Goal: Task Accomplishment & Management: Manage account settings

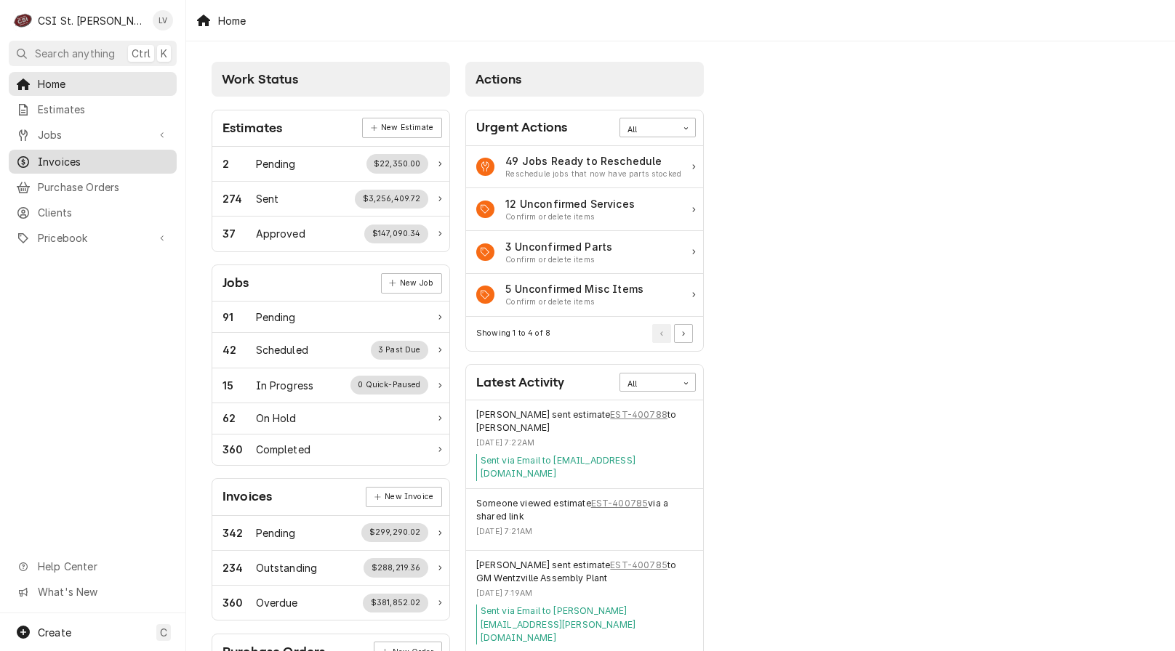
click at [73, 156] on span "Invoices" at bounding box center [104, 161] width 132 height 15
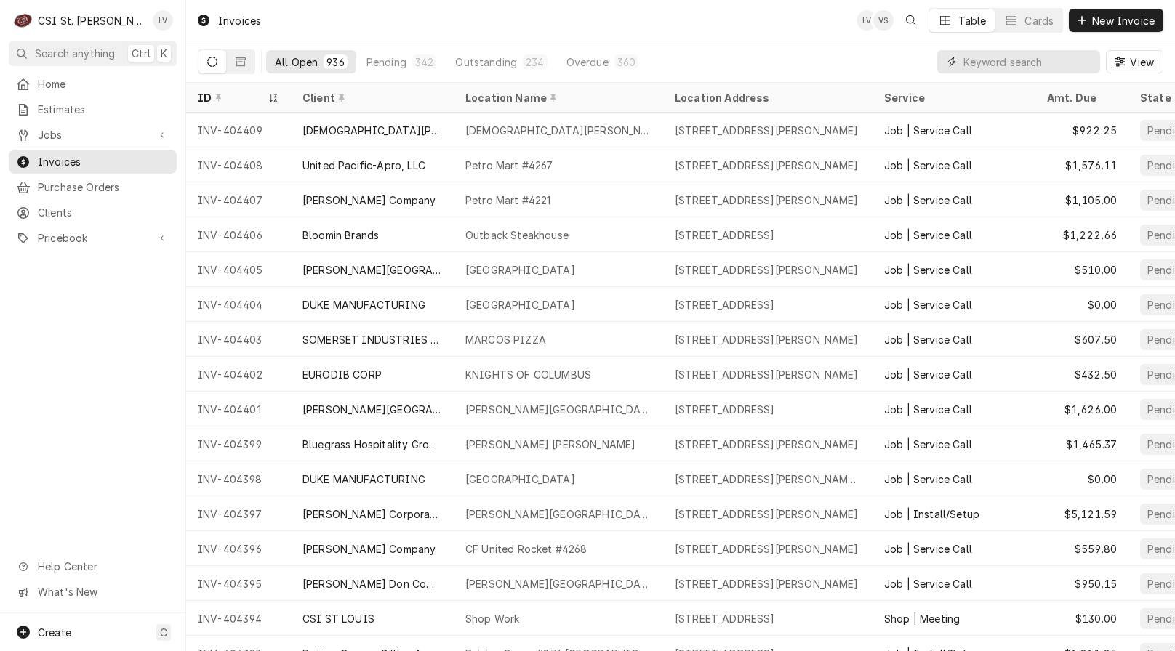
click at [983, 63] on input "Dynamic Content Wrapper" at bounding box center [1027, 61] width 129 height 23
type input "404335"
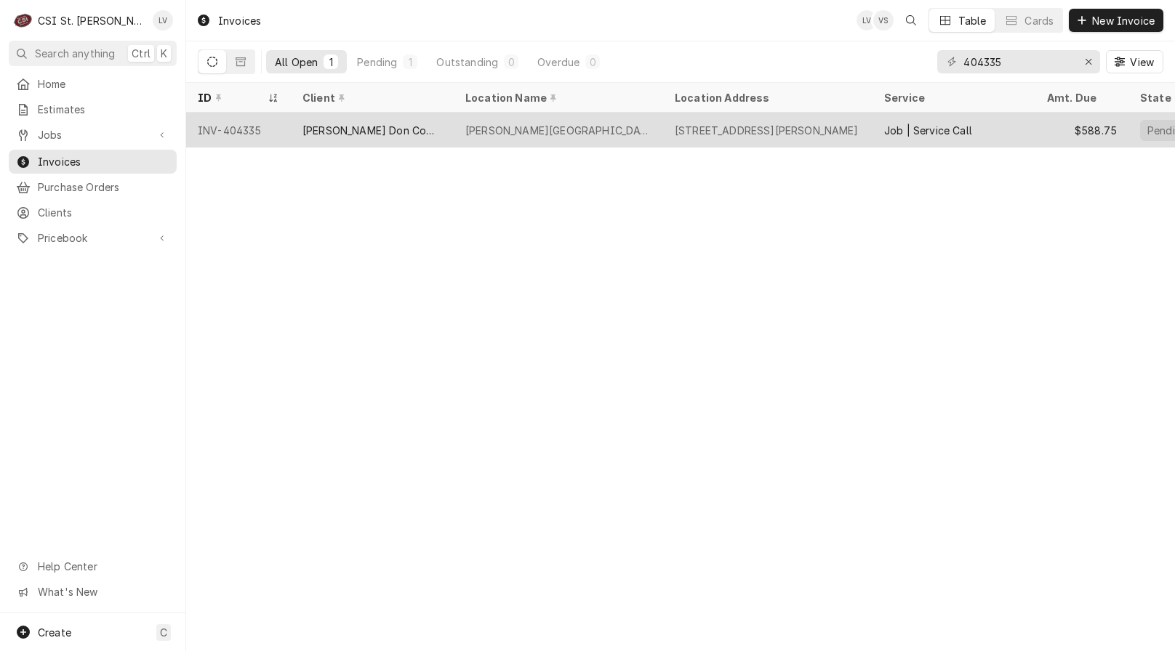
click at [389, 136] on div "[PERSON_NAME] Don Company" at bounding box center [372, 130] width 163 height 35
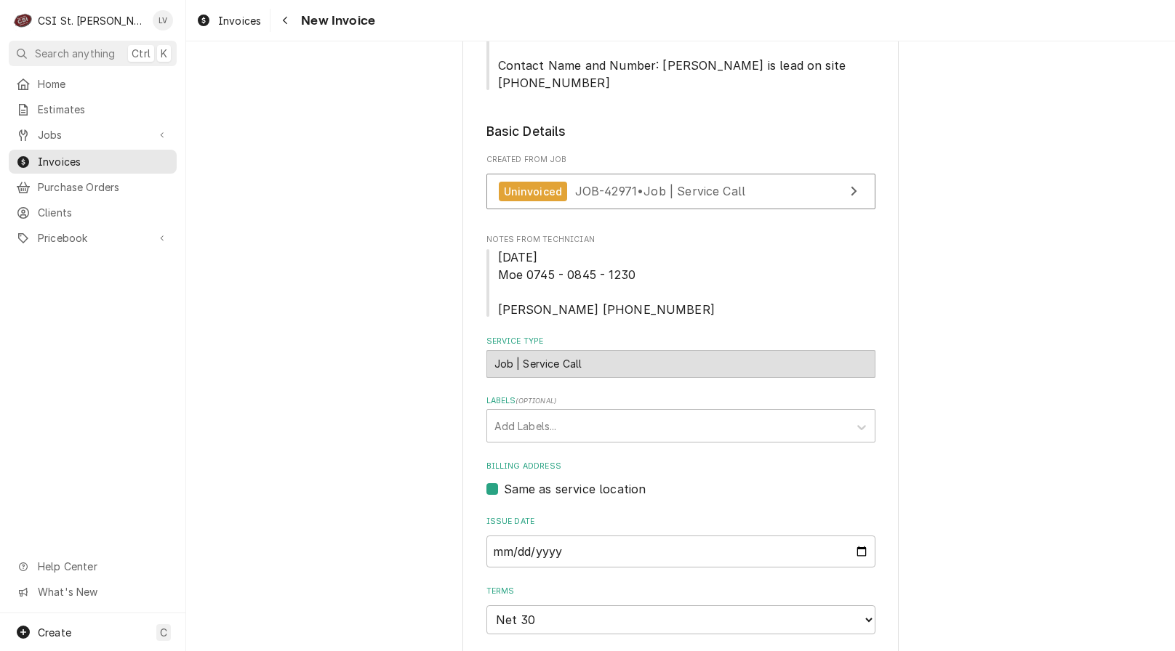
scroll to position [364, 0]
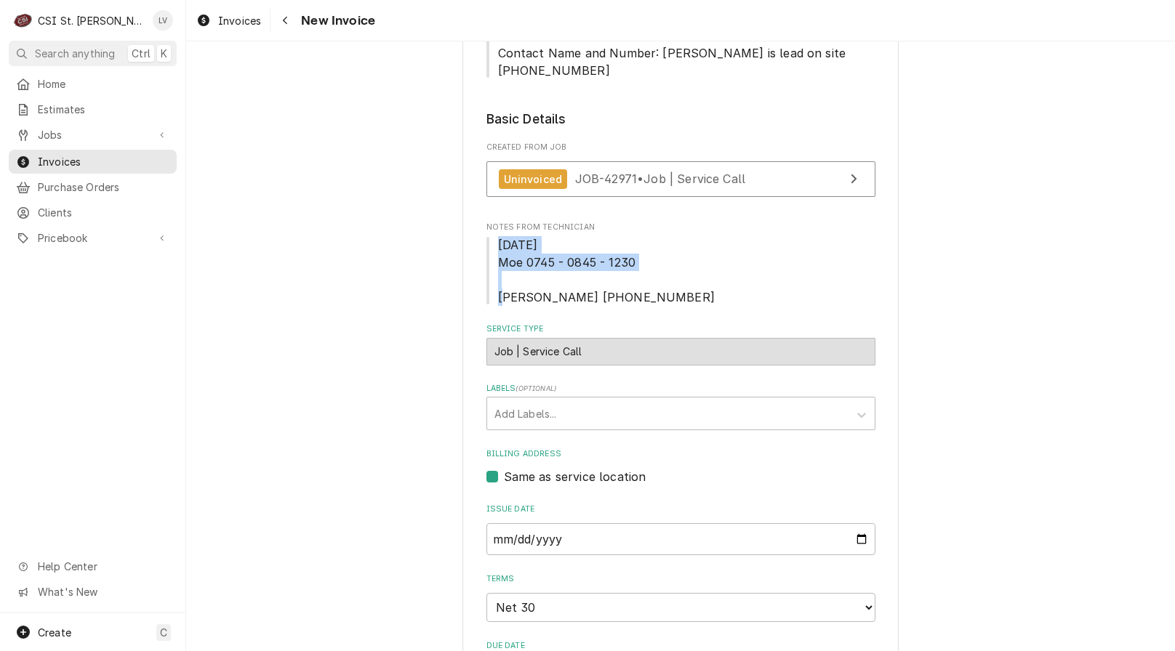
drag, startPoint x: 635, startPoint y: 245, endPoint x: 491, endPoint y: 228, distance: 144.9
click at [491, 236] on span "9/30/2025 Moe 0745 - 0845 - 1230 Kris T 745-845-1230" at bounding box center [680, 271] width 389 height 70
copy span "9/30/2025 Moe 0745 - 0845 - 1230"
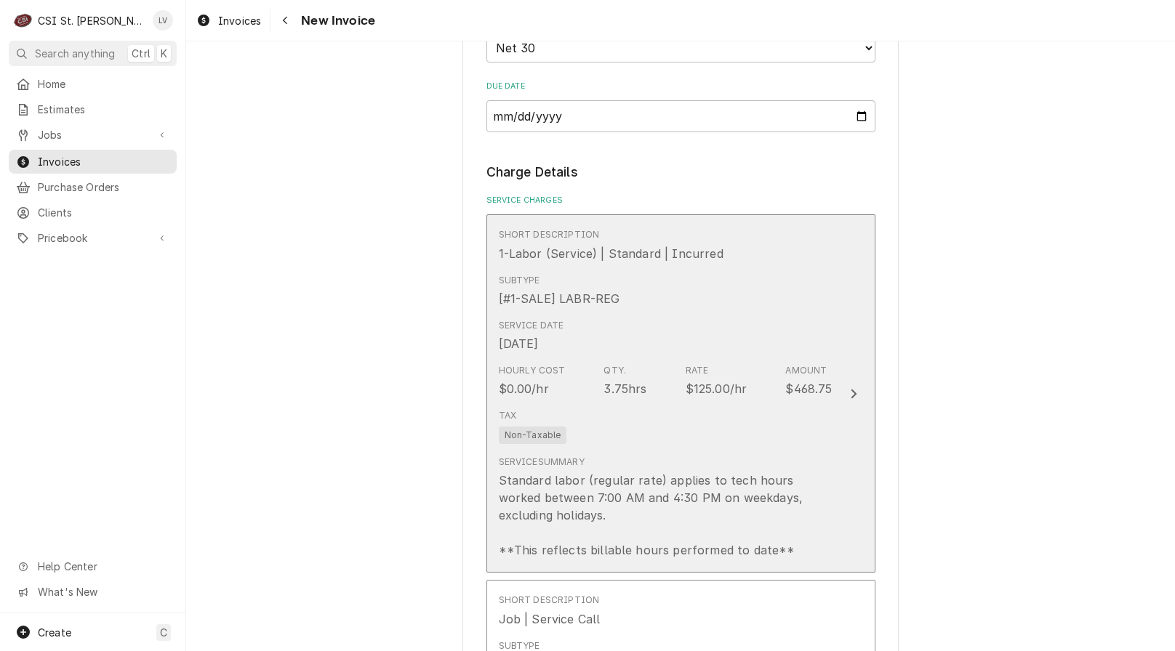
scroll to position [945, 0]
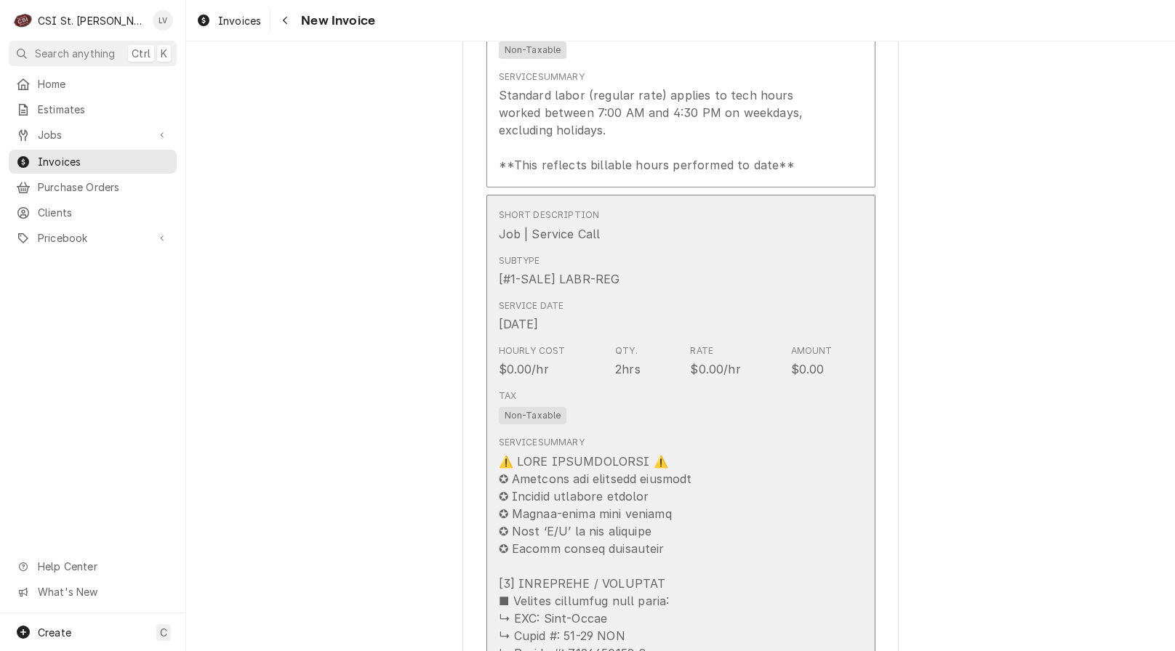
click at [795, 401] on div "Tax Non-Taxable" at bounding box center [666, 407] width 334 height 47
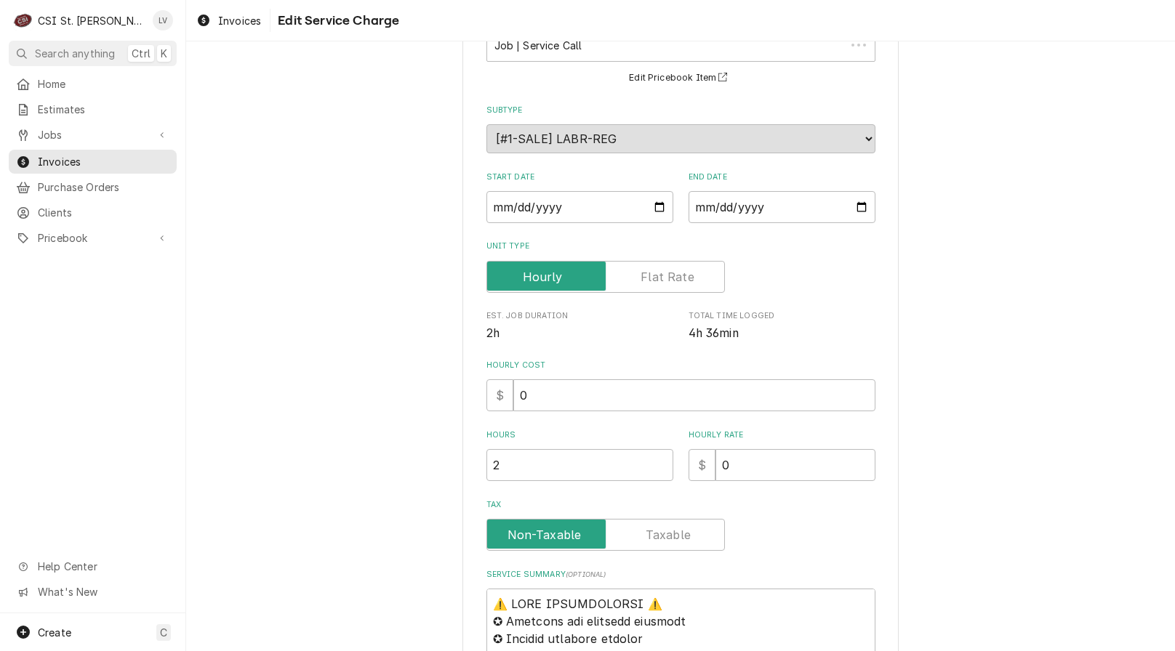
scroll to position [373, 0]
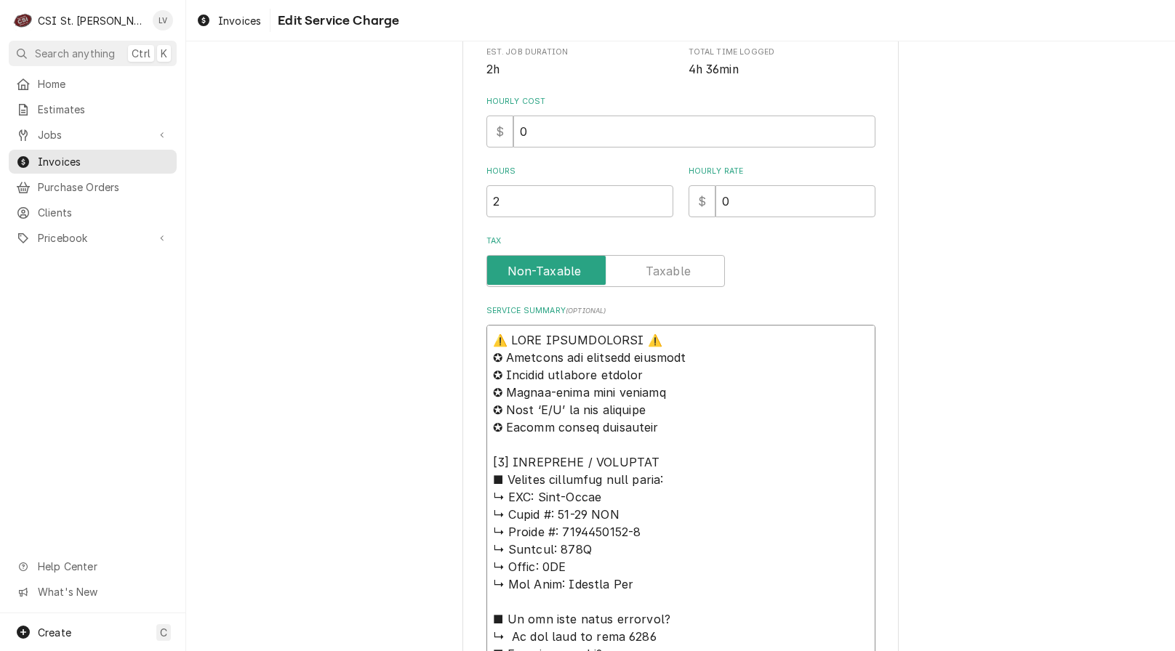
drag, startPoint x: 535, startPoint y: 501, endPoint x: 468, endPoint y: 340, distance: 174.0
click at [469, 340] on div "Use the fields below to edit this service charge Short Description Job | Servic…" at bounding box center [680, 641] width 436 height 1889
type textarea "x"
type textarea "Alto-Shaam ↳ 𝗠𝗼𝗱𝗲𝗹 #: 10-20 ESG ↳ 𝗦𝗲𝗿𝗶𝗮𝗹 #: 9249142003-1 ↳ 𝗩𝗼𝗹𝘁𝗮𝗴𝗲: 120V ↳ 𝗣𝗵𝗮𝘀…"
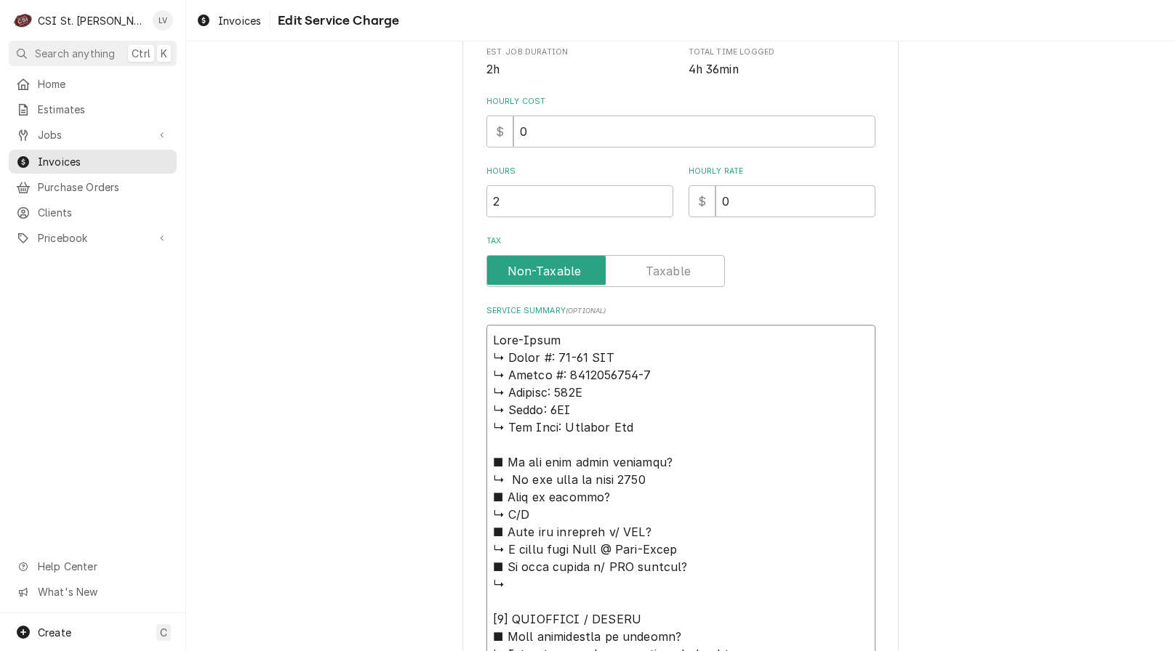
type textarea "x"
type textarea "Alto-Shaam / ↳ 𝗠𝗼𝗱𝗲𝗹 #: 10-20 ESG ↳ 𝗦𝗲𝗿𝗶𝗮𝗹 #: 9249142003-1 ↳ 𝗩𝗼𝗹𝘁𝗮𝗴𝗲: 120V ↳ 𝗣𝗵…"
type textarea "x"
type textarea "Alto-Shaam / ↳ 𝗠𝗼𝗱𝗲𝗹 #: 10-20 ESG ↳ 𝗦𝗲𝗿𝗶𝗮𝗹 #: 9249142003-1 ↳ 𝗩𝗼𝗹𝘁𝗮𝗴𝗲: 120V ↳ 𝗣𝗵…"
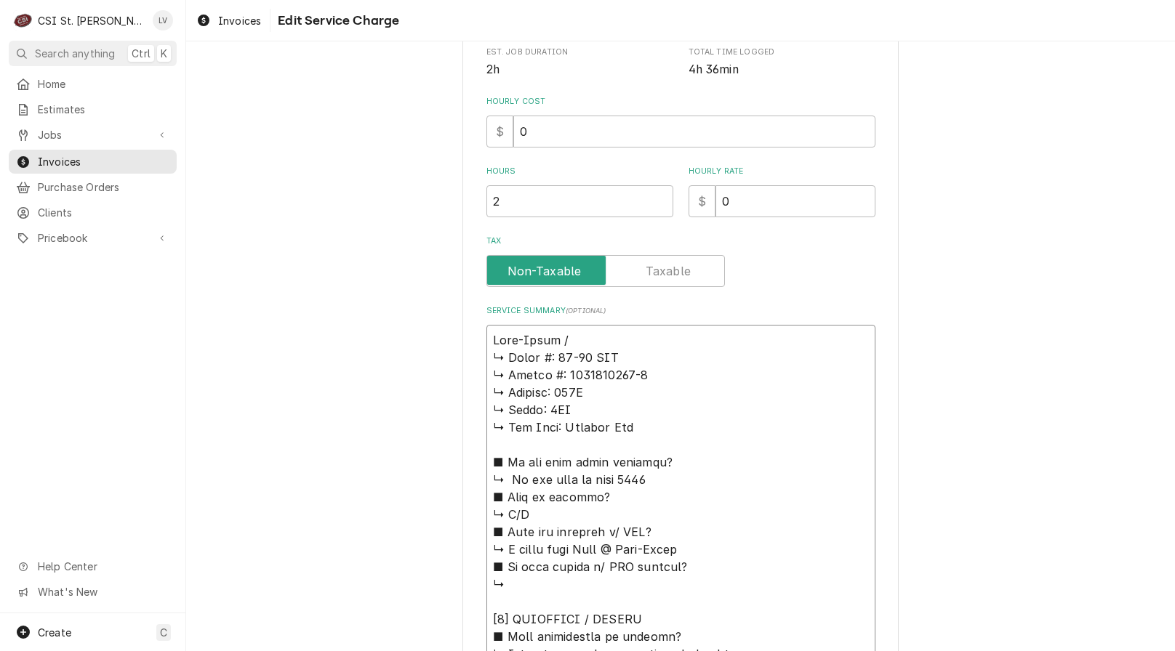
type textarea "x"
type textarea "Alto-Shaam / m ↳ 𝗠𝗼𝗱𝗲𝗹 #: 10-20 ESG ↳ 𝗦𝗲𝗿𝗶𝗮𝗹 #: 9249142003-1 ↳ 𝗩𝗼𝗹𝘁𝗮𝗴𝗲: 120V ↳ …"
type textarea "x"
type textarea "Alto-Shaam / ↳ 𝗠𝗼𝗱𝗲𝗹 #: 10-20 ESG ↳ 𝗦𝗲𝗿𝗶𝗮𝗹 #: 9249142003-1 ↳ 𝗩𝗼𝗹𝘁𝗮𝗴𝗲: 120V ↳ 𝗣𝗵…"
type textarea "x"
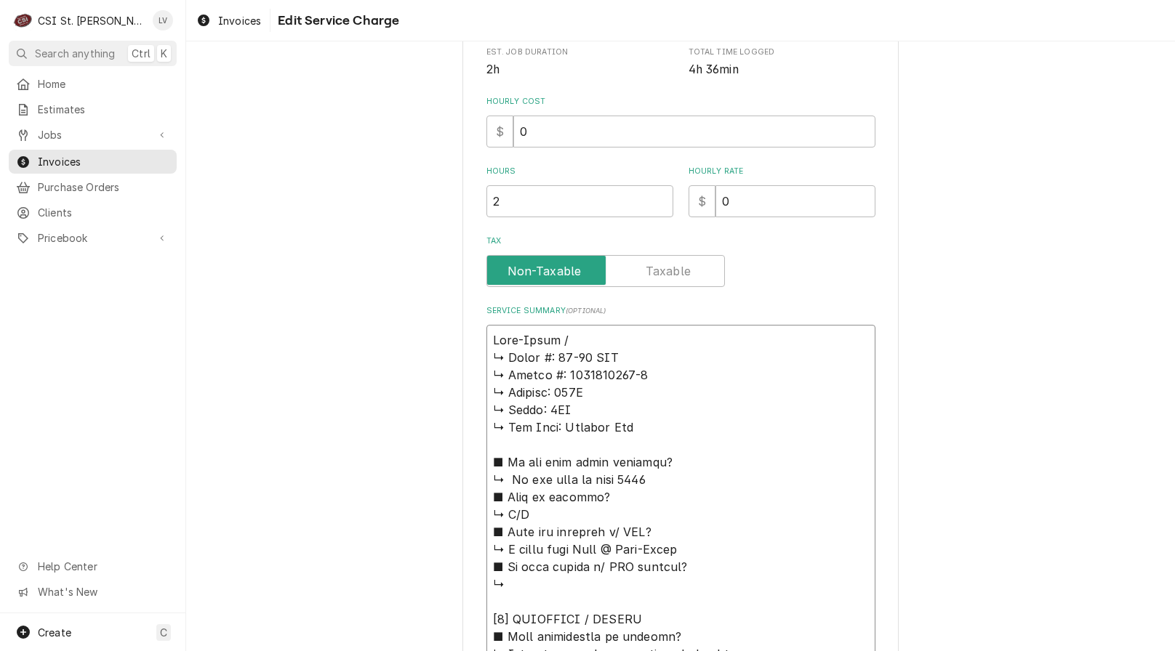
type textarea "Alto-Shaam / M ↳ 𝗠𝗼𝗱𝗲𝗹 #: 10-20 ESG ↳ 𝗦𝗲𝗿𝗶𝗮𝗹 #: 9249142003-1 ↳ 𝗩𝗼𝗹𝘁𝗮𝗴𝗲: 120V ↳ …"
type textarea "x"
type textarea "Alto-Shaam / Mo ↳ 𝗠𝗼𝗱𝗲𝗹 #: 10-20 ESG ↳ 𝗦𝗲𝗿𝗶𝗮𝗹 #: 9249142003-1 ↳ 𝗩𝗼𝗹𝘁𝗮𝗴𝗲: 120V ↳…"
type textarea "x"
type textarea "Alto-Shaam / Mod ↳ 𝗠𝗼𝗱𝗲𝗹 #: 10-20 ESG ↳ 𝗦𝗲𝗿𝗶𝗮𝗹 #: 9249142003-1 ↳ 𝗩𝗼𝗹𝘁𝗮𝗴𝗲: 120V …"
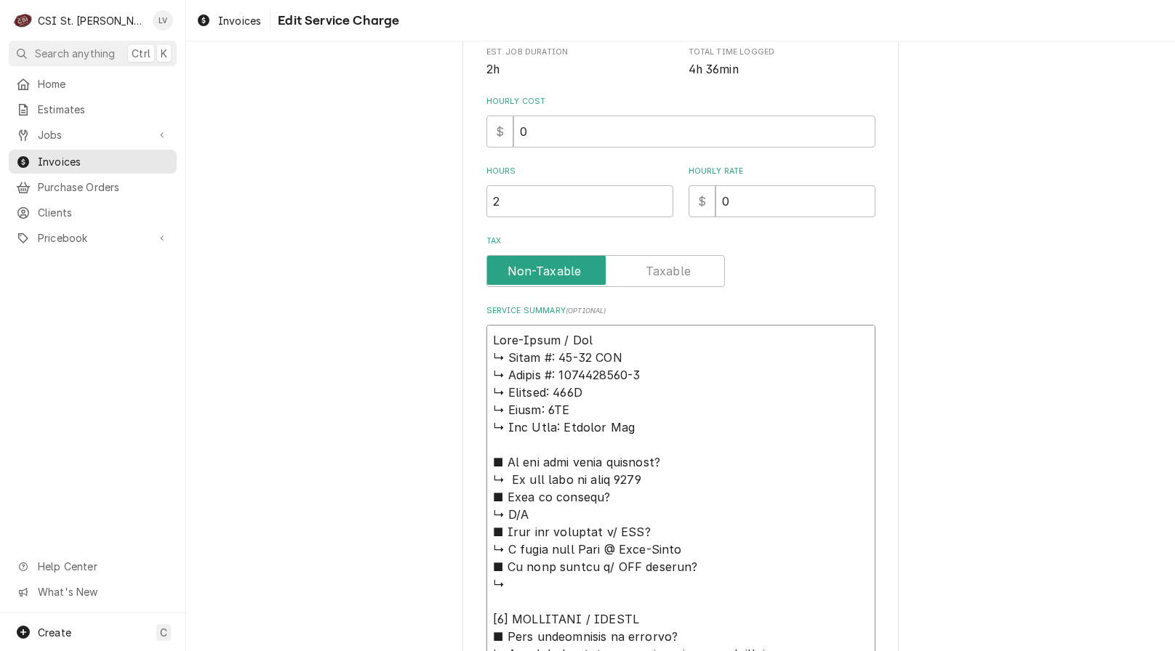
type textarea "x"
type textarea "Alto-Shaam / Mode ↳ 𝗠𝗼𝗱𝗲𝗹 #: 10-20 ESG ↳ 𝗦𝗲𝗿𝗶𝗮𝗹 #: 9249142003-1 ↳ 𝗩𝗼𝗹𝘁𝗮𝗴𝗲: 120V…"
type textarea "x"
type textarea "Alto-Shaam / Model ↳ 𝗠𝗼𝗱𝗲𝗹 #: 10-20 ESG ↳ 𝗦𝗲𝗿𝗶𝗮𝗹 #: 9249142003-1 ↳ 𝗩𝗼𝗹𝘁𝗮𝗴𝗲: 120…"
type textarea "x"
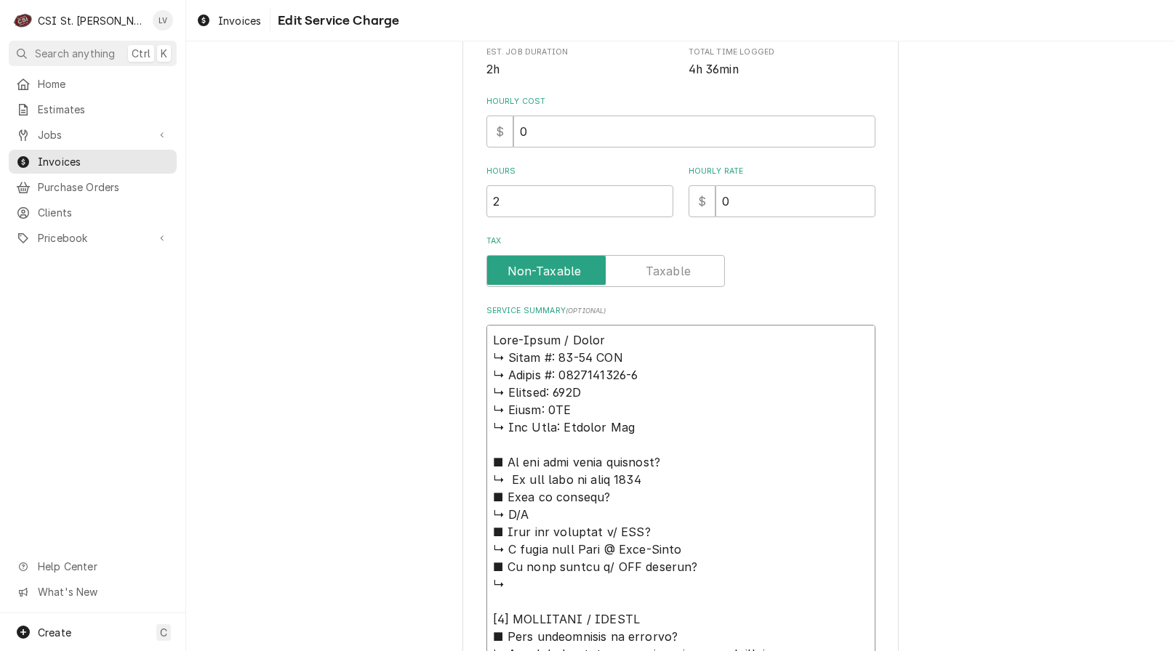
type textarea "Alto-Shaam / Model: ↳ 𝗠𝗼𝗱𝗲𝗹 #: 10-20 ESG ↳ 𝗦𝗲𝗿𝗶𝗮𝗹 #: 9249142003-1 ↳ 𝗩𝗼𝗹𝘁𝗮𝗴𝗲: 12…"
type textarea "x"
type textarea "Alto-Shaam / Model: ↳ 𝗠𝗼𝗱𝗲𝗹 #: 10-20 ESG ↳ 𝗦𝗲𝗿𝗶𝗮𝗹 #: 9249142003-1 ↳ 𝗩𝗼𝗹𝘁𝗮𝗴𝗲: 12…"
type textarea "x"
type textarea "Alto-Shaam / Model: / ↳ 𝗠𝗼𝗱𝗲𝗹 #: 10-20 ESG ↳ 𝗦𝗲𝗿𝗶𝗮𝗹 #: 9249142003-1 ↳ 𝗩𝗼𝗹𝘁𝗮𝗴𝗲: …"
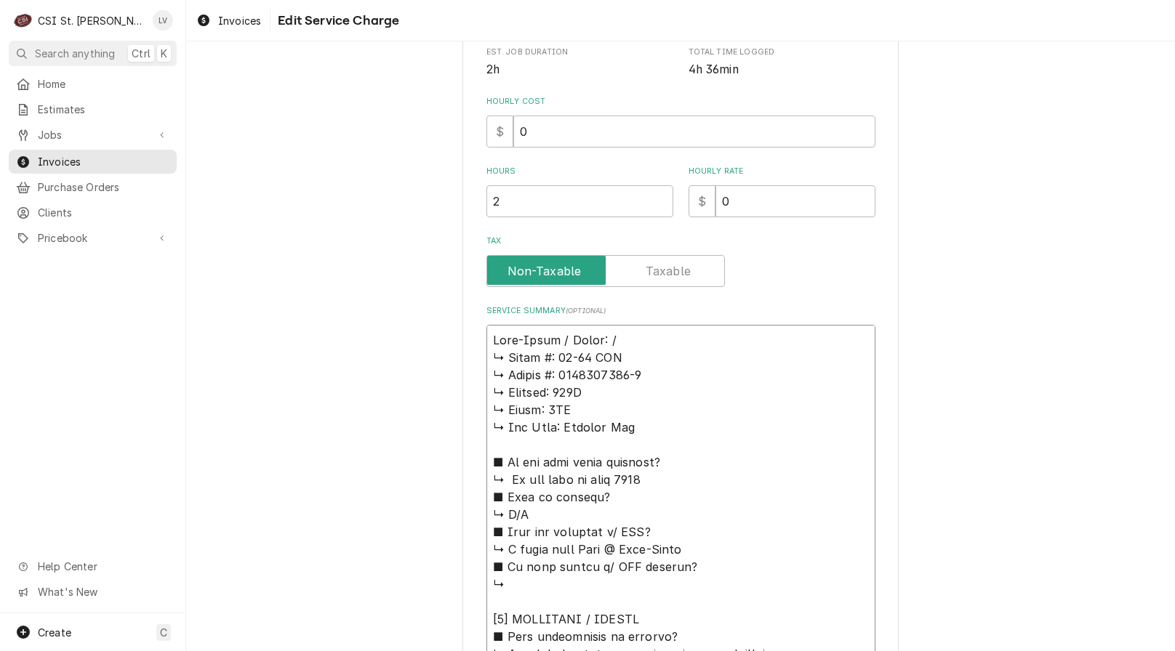
type textarea "x"
type textarea "Alto-Shaam / Model: / ↳ 𝗠𝗼𝗱𝗲𝗹 #: 10-20 ESG ↳ 𝗦𝗲𝗿𝗶𝗮𝗹 #: 9249142003-1 ↳ 𝗩𝗼𝗹𝘁𝗮𝗴𝗲: …"
type textarea "x"
type textarea "Alto-Shaam / Model: / S ↳ 𝗠𝗼𝗱𝗲𝗹 #: 10-20 ESG ↳ 𝗦𝗲𝗿𝗶𝗮𝗹 #: 9249142003-1 ↳ 𝗩𝗼𝗹𝘁𝗮𝗴𝗲…"
type textarea "x"
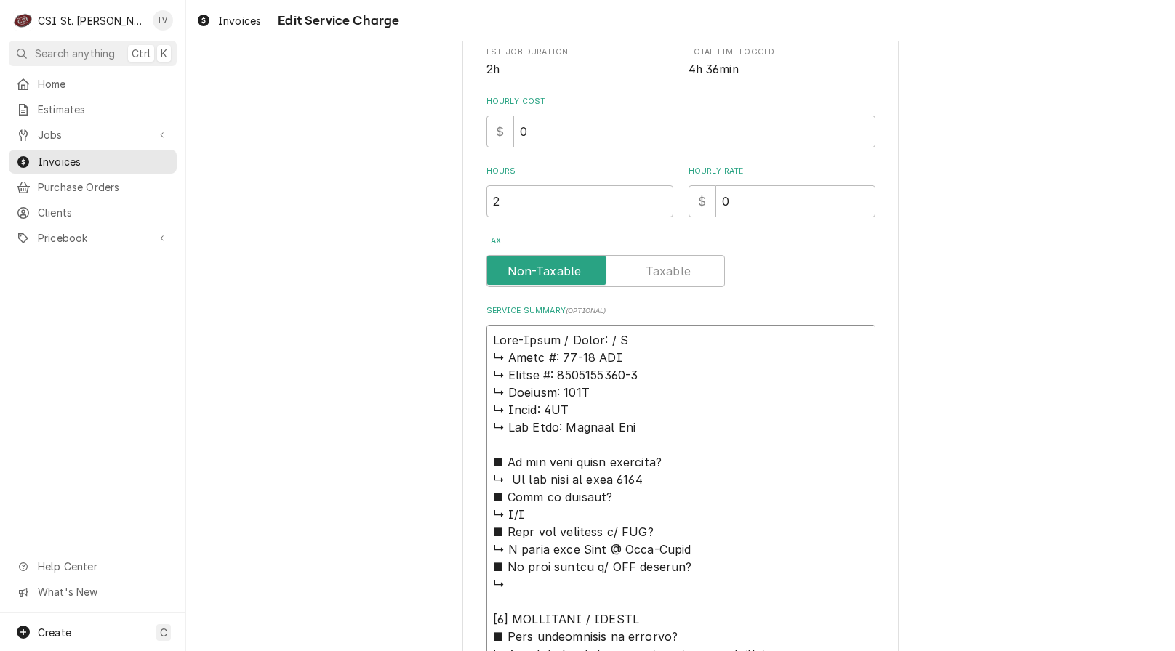
type textarea "Alto-Shaam / Model: / Se ↳ 𝗠𝗼𝗱𝗲𝗹 #: 10-20 ESG ↳ 𝗦𝗲𝗿𝗶𝗮𝗹 #: 9249142003-1 ↳ 𝗩𝗼𝗹𝘁𝗮𝗴…"
type textarea "x"
type textarea "Alto-Shaam / Model: / Ser ↳ 𝗠𝗼𝗱𝗲𝗹 #: 10-20 ESG ↳ 𝗦𝗲𝗿𝗶𝗮𝗹 #: 9249142003-1 ↳ 𝗩𝗼𝗹𝘁𝗮…"
type textarea "x"
type textarea "Alto-Shaam / Model: / Seri ↳ 𝗠𝗼𝗱𝗲𝗹 #: 10-20 ESG ↳ 𝗦𝗲𝗿𝗶𝗮𝗹 #: 9249142003-1 ↳ 𝗩𝗼𝗹𝘁…"
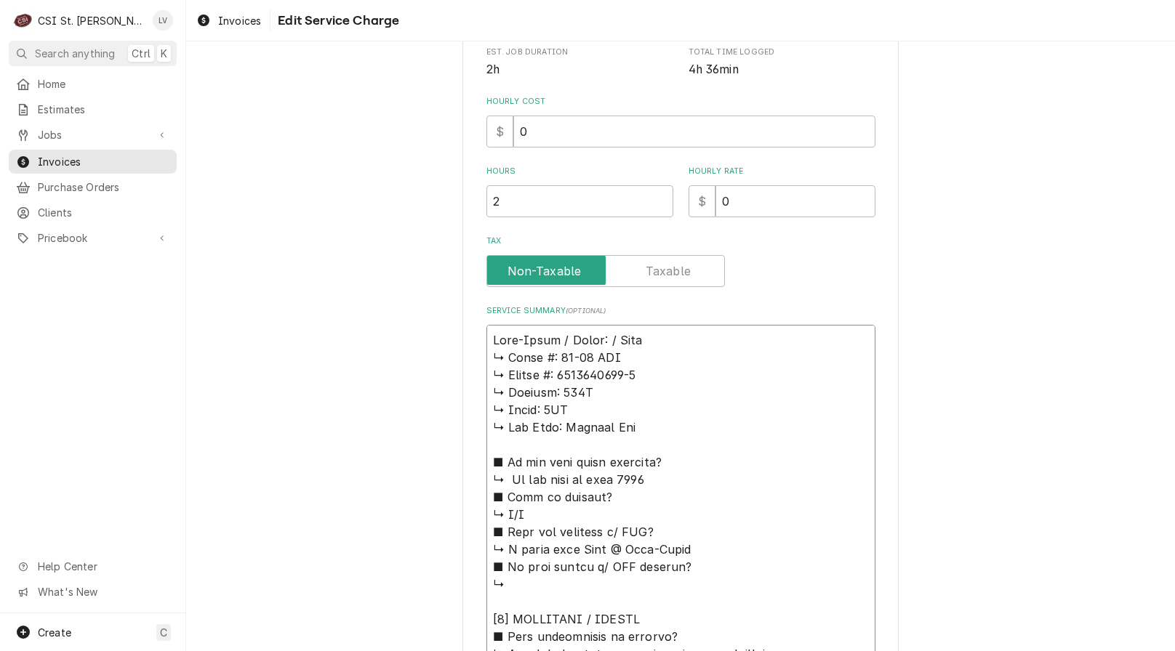
type textarea "x"
type textarea "Alto-Shaam / Model: / Seria ↳ 𝗠𝗼𝗱𝗲𝗹 #: 10-20 ESG ↳ 𝗦𝗲𝗿𝗶𝗮𝗹 #: 9249142003-1 ↳ 𝗩𝗼𝗹…"
type textarea "x"
type textarea "Alto-Shaam / Model: / Serial ↳ 𝗠𝗼𝗱𝗲𝗹 #: 10-20 ESG ↳ 𝗦𝗲𝗿𝗶𝗮𝗹 #: 9249142003-1 ↳ 𝗩𝗼…"
type textarea "x"
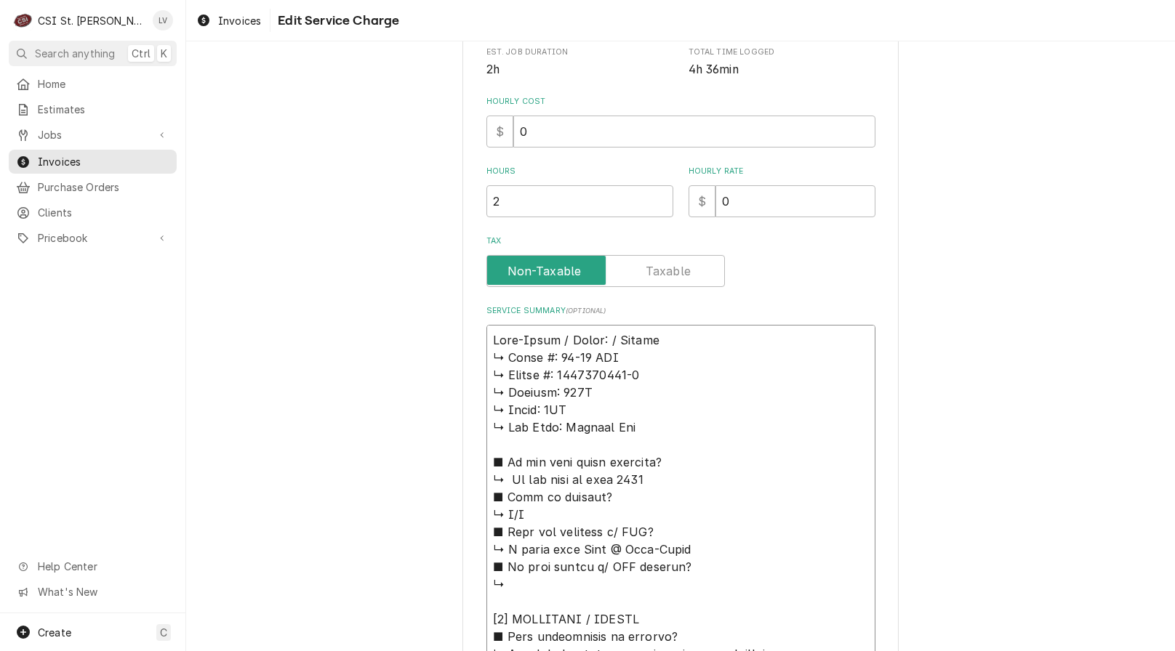
type textarea "Alto-Shaam / Model: / Serial: ↳ 𝗠𝗼𝗱𝗲𝗹 #: 10-20 ESG ↳ 𝗦𝗲𝗿𝗶𝗮𝗹 #: 9249142003-1 ↳ 𝗩…"
type textarea "x"
type textarea "Alto-Shaam / Model: / Serial: ↳ 𝗠𝗼𝗱𝗲𝗹 #: 10-20 ESG ↳ 𝗦𝗲𝗿𝗶𝗮𝗹 #: 9249142003-1 ↳ 𝗩…"
type textarea "x"
type textarea "Alto-Shaam / Model: / Serial: ↳ 𝗠𝗼𝗱𝗲𝗹 #: 10-20 ESG ↳ 𝗦𝗲𝗿𝗶𝗮𝗹 #: 9249142003-1 ↳ 𝗩…"
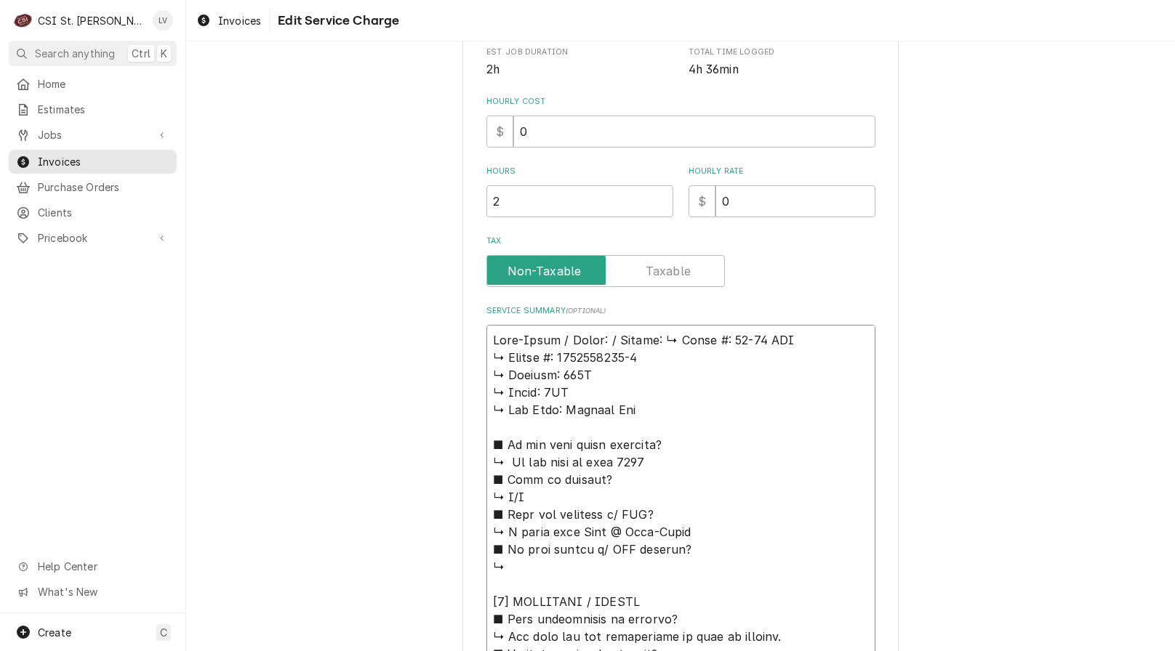
type textarea "x"
type textarea "Alto-Shaam / Model: / Serial: 𝗠𝗼𝗱𝗲𝗹 #: 10-20 ESG ↳ 𝗦𝗲𝗿𝗶𝗮𝗹 #: 9249142003-1 ↳ 𝗩𝗼𝗹…"
type textarea "x"
type textarea "Alto-Shaam / Model: / Serial: 𝗠𝗼𝗱𝗲𝗹 #: 10-20 ESG ↳ 𝗦𝗲𝗿𝗶𝗮𝗹 #: 9249142003-1 ↳ 𝗩𝗼𝗹…"
type textarea "x"
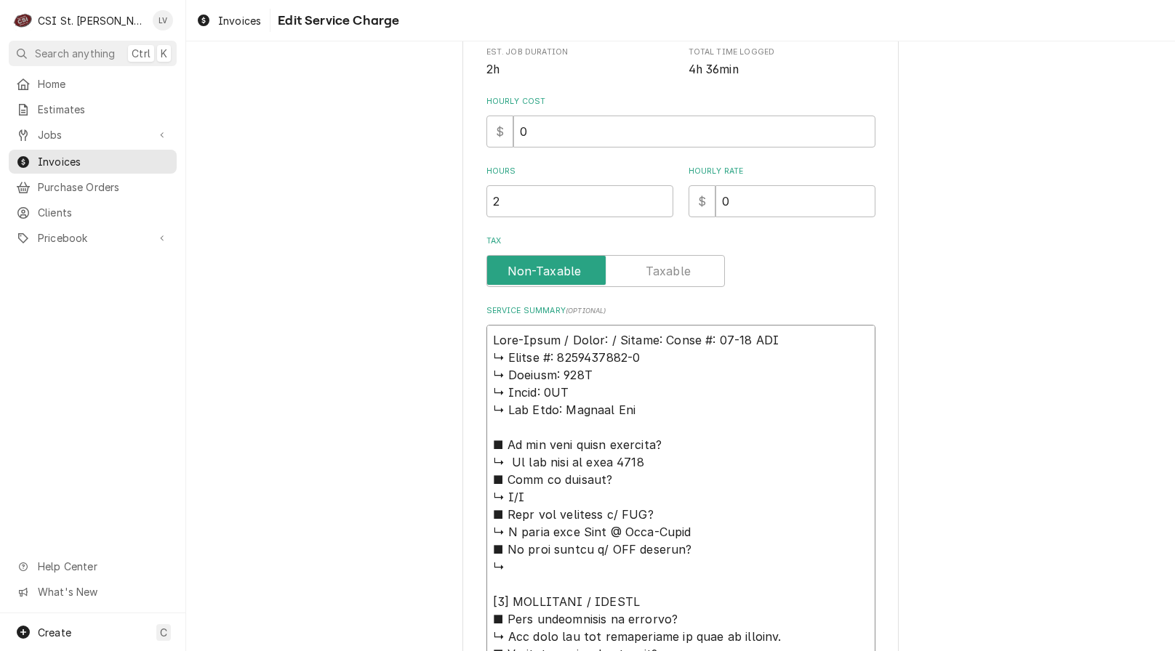
type textarea "Alto-Shaam / Model: / Serial: 𝗼𝗱𝗲𝗹 #: 10-20 ESG ↳ 𝗦𝗲𝗿𝗶𝗮𝗹 #: 9249142003-1 ↳ 𝗩𝗼𝗹𝘁…"
type textarea "x"
type textarea "Alto-Shaam / Model: / Serial: 𝗱𝗲𝗹 #: 10-20 ESG ↳ 𝗦𝗲𝗿𝗶𝗮𝗹 #: 9249142003-1 ↳ 𝗩𝗼𝗹𝘁𝗮…"
type textarea "x"
type textarea "Alto-Shaam / Model: / Serial: 𝗲𝗹 #: 10-20 ESG ↳ 𝗦𝗲𝗿𝗶𝗮𝗹 #: 9249142003-1 ↳ 𝗩𝗼𝗹𝘁𝗮𝗴…"
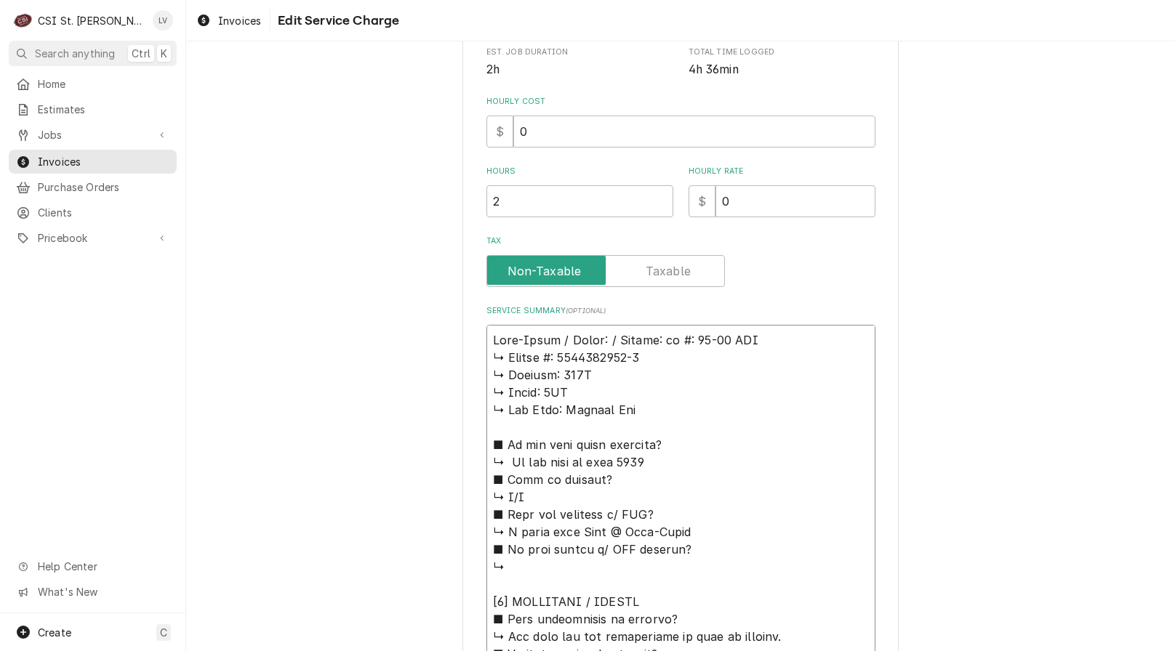
type textarea "x"
type textarea "Alto-Shaam / Model: / Serial: 𝗹 #: 10-20 ESG ↳ 𝗦𝗲𝗿𝗶𝗮𝗹 #: 9249142003-1 ↳ 𝗩𝗼𝗹𝘁𝗮𝗴𝗲…"
type textarea "x"
type textarea "Alto-Shaam / Model: / Serial: #: 10-20 ESG ↳ 𝗦𝗲𝗿𝗶𝗮𝗹 #: 9249142003-1 ↳ 𝗩𝗼𝗹𝘁𝗮𝗴𝗲: …"
type textarea "x"
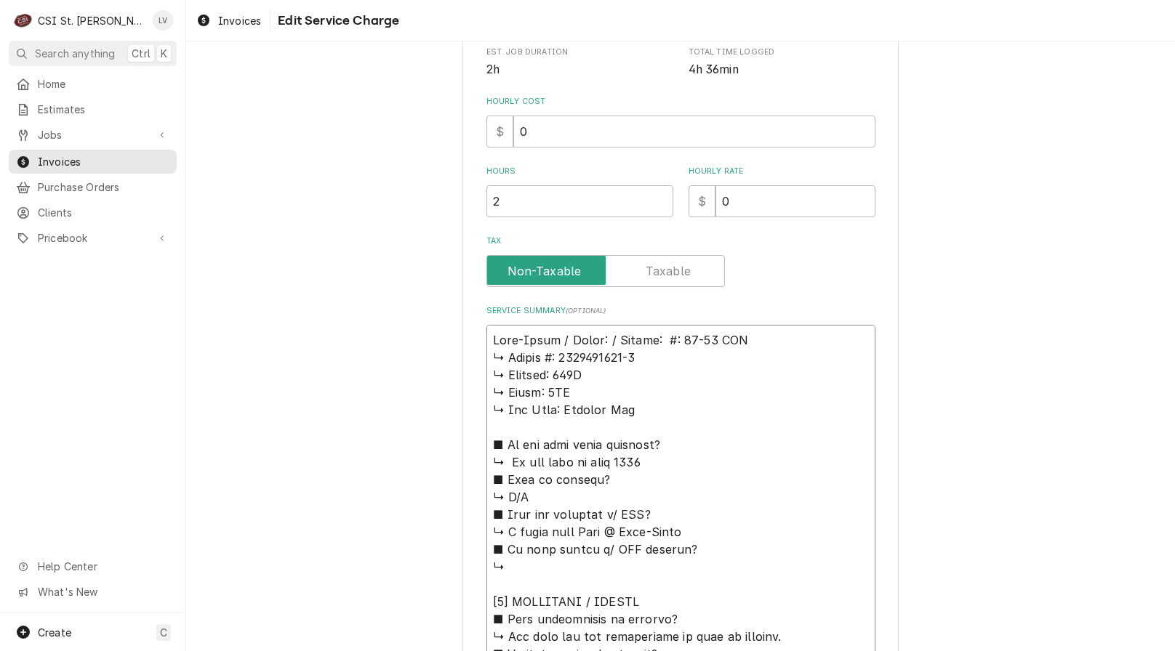
type textarea "Alto-Shaam / Model: / Serial: #: 10-20 ESG ↳ 𝗦𝗲𝗿𝗶𝗮𝗹 #: 9249142003-1 ↳ 𝗩𝗼𝗹𝘁𝗮𝗴𝗲: …"
type textarea "x"
type textarea "Alto-Shaam / Model: / Serial: : 10-20 ESG ↳ 𝗦𝗲𝗿𝗶𝗮𝗹 #: 9249142003-1 ↳ 𝗩𝗼𝗹𝘁𝗮𝗴𝗲: 1…"
type textarea "x"
type textarea "Alto-Shaam / Model: / Serial: 10-20 ESG ↳ 𝗦𝗲𝗿𝗶𝗮𝗹 #: 9249142003-1 ↳ 𝗩𝗼𝗹𝘁𝗮𝗴𝗲: 120…"
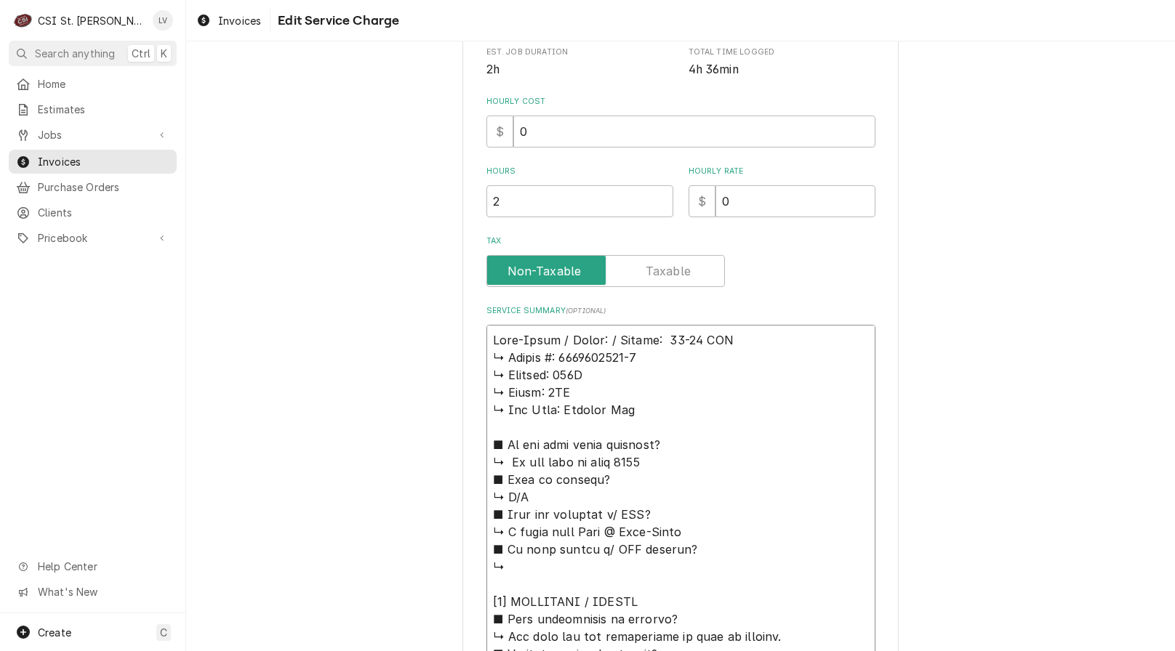
type textarea "x"
type textarea "Alto-Shaam / Model: / Serial: 10-20 ESG ↳ 𝗦𝗲𝗿𝗶𝗮𝗹 #: 9249142003-1 ↳ 𝗩𝗼𝗹𝘁𝗮𝗴𝗲: 120…"
drag, startPoint x: 605, startPoint y: 341, endPoint x: 618, endPoint y: 340, distance: 13.1
type textarea "x"
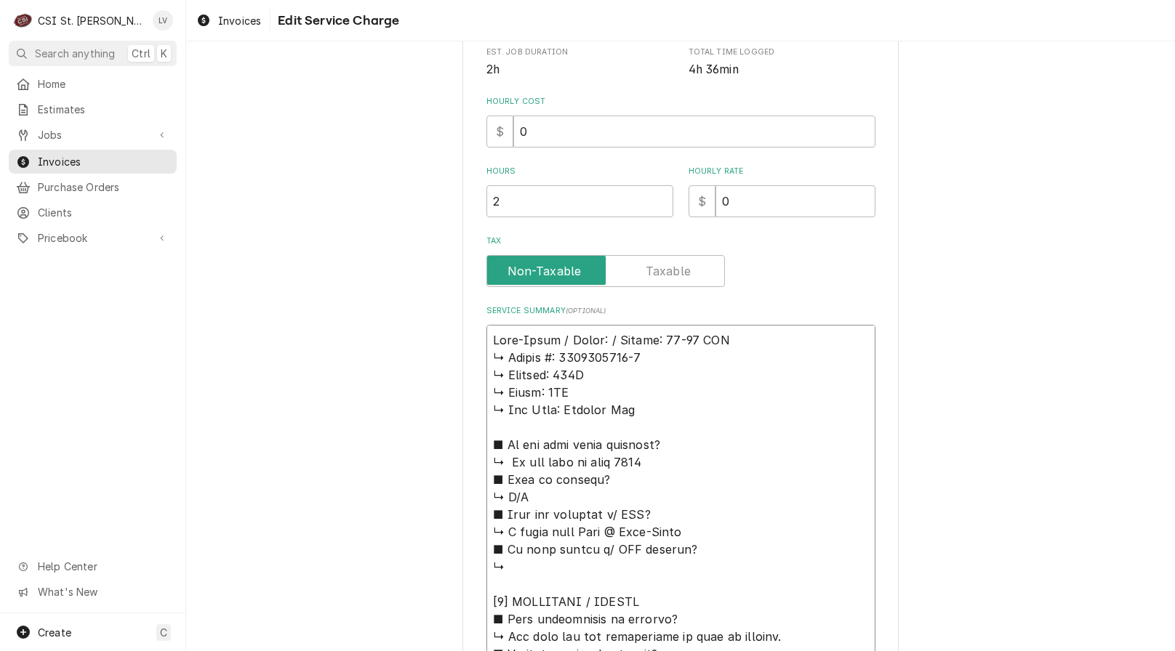
type textarea "Alto-Shaam / Model: erial: 10-20 ESG ↳ 𝗦𝗲𝗿𝗶𝗮𝗹 #: 9249142003-1 ↳ 𝗩𝗼𝗹𝘁𝗮𝗴𝗲: 120V ↳…"
type textarea "x"
type textarea "Alto-Shaam / Model: rial: 10-20 ESG ↳ 𝗦𝗲𝗿𝗶𝗮𝗹 #: 9249142003-1 ↳ 𝗩𝗼𝗹𝘁𝗮𝗴𝗲: 120V ↳ …"
type textarea "x"
type textarea "Alto-Shaam / Model: ial: 10-20 ESG ↳ 𝗦𝗲𝗿𝗶𝗮𝗹 #: 9249142003-1 ↳ 𝗩𝗼𝗹𝘁𝗮𝗴𝗲: 120V ↳ 𝗣…"
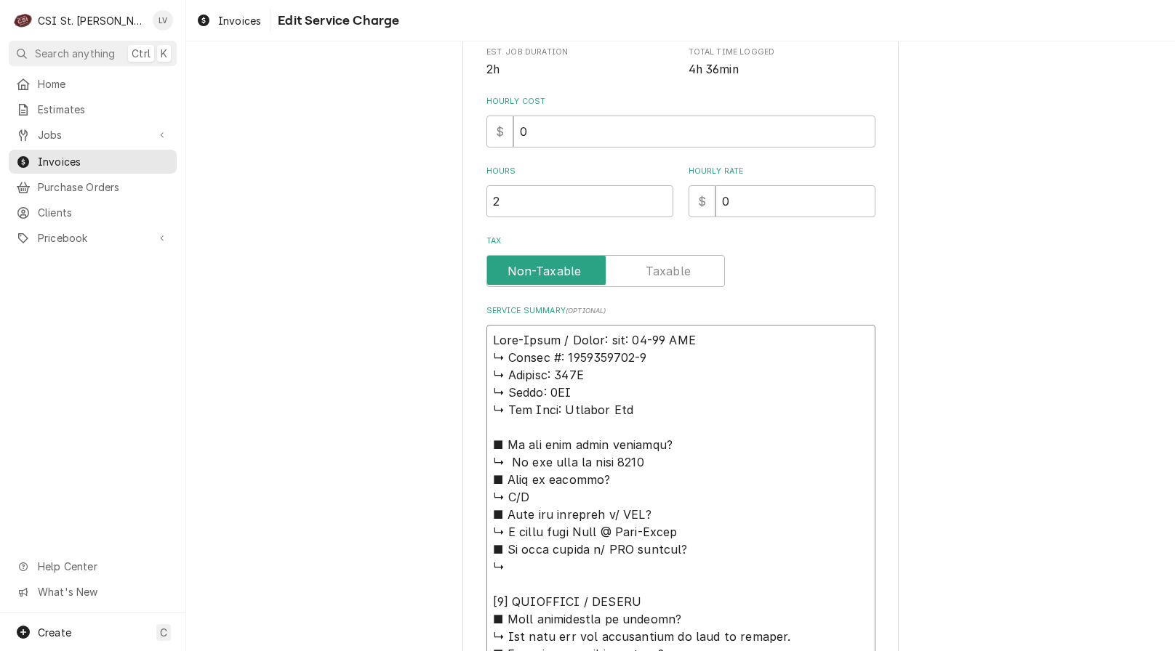
type textarea "x"
type textarea "Alto-Shaam / Model: al: 10-20 ESG ↳ 𝗦𝗲𝗿𝗶𝗮𝗹 #: 9249142003-1 ↳ 𝗩𝗼𝗹𝘁𝗮𝗴𝗲: 120V ↳ 𝗣𝗵…"
type textarea "x"
type textarea "Alto-Shaam / Model: l: 10-20 ESG ↳ 𝗦𝗲𝗿𝗶𝗮𝗹 #: 9249142003-1 ↳ 𝗩𝗼𝗹𝘁𝗮𝗴𝗲: 120V ↳ 𝗣𝗵𝗮…"
type textarea "x"
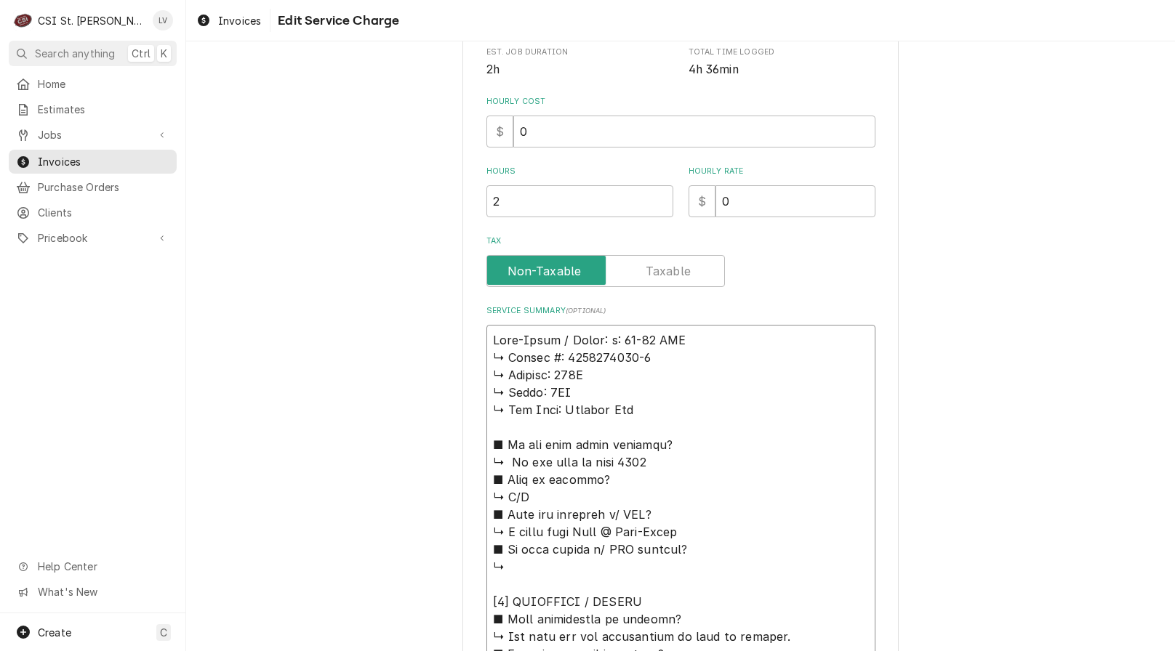
type textarea "Alto-Shaam / Model: : 10-20 ESG ↳ 𝗦𝗲𝗿𝗶𝗮𝗹 #: 9249142003-1 ↳ 𝗩𝗼𝗹𝘁𝗮𝗴𝗲: 120V ↳ 𝗣𝗵𝗮𝘀…"
type textarea "x"
type textarea "Alto-Shaam / Model: 10-20 ESG ↳ 𝗦𝗲𝗿𝗶𝗮𝗹 #: 9249142003-1 ↳ 𝗩𝗼𝗹𝘁𝗮𝗴𝗲: 120V ↳ 𝗣𝗵𝗮𝘀𝗲:…"
type textarea "x"
type textarea "Alto-Shaam / Model: 10-20 ESG ↳ 𝗦𝗲𝗿𝗶𝗮𝗹 #: 9249142003-1 ↳ 𝗩𝗼𝗹𝘁𝗮𝗴𝗲: 120V ↳ 𝗣𝗵𝗮𝘀𝗲:…"
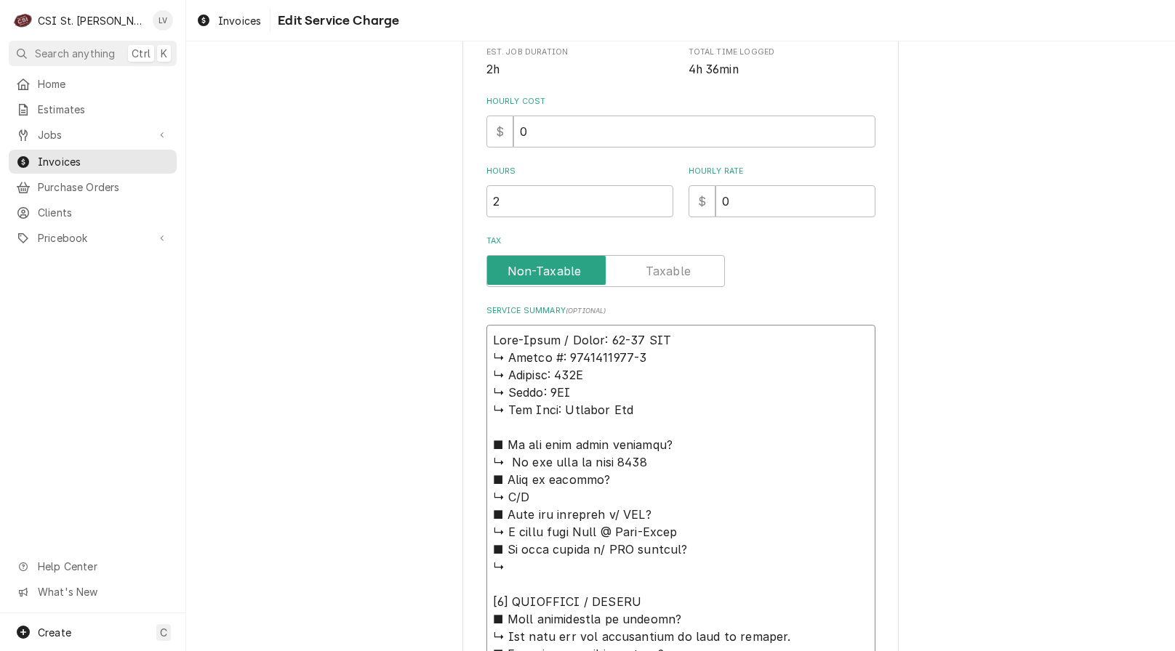
type textarea "x"
type textarea "Alto-Shaam / Model: 10-20 ESG ↳ 𝗦𝗲𝗿𝗶𝗮𝗹 #: 9249142003-1 ↳ 𝗩𝗼𝗹𝘁𝗮𝗴𝗲: 120V ↳ 𝗣𝗵𝗮𝘀𝗲:…"
type textarea "x"
type textarea "Alto-Shaam / Model: 10-20 ESG / ↳ 𝗦𝗲𝗿𝗶𝗮𝗹 #: 9249142003-1 ↳ 𝗩𝗼𝗹𝘁𝗮𝗴𝗲: 120V ↳ 𝗣𝗵𝗮𝘀…"
type textarea "x"
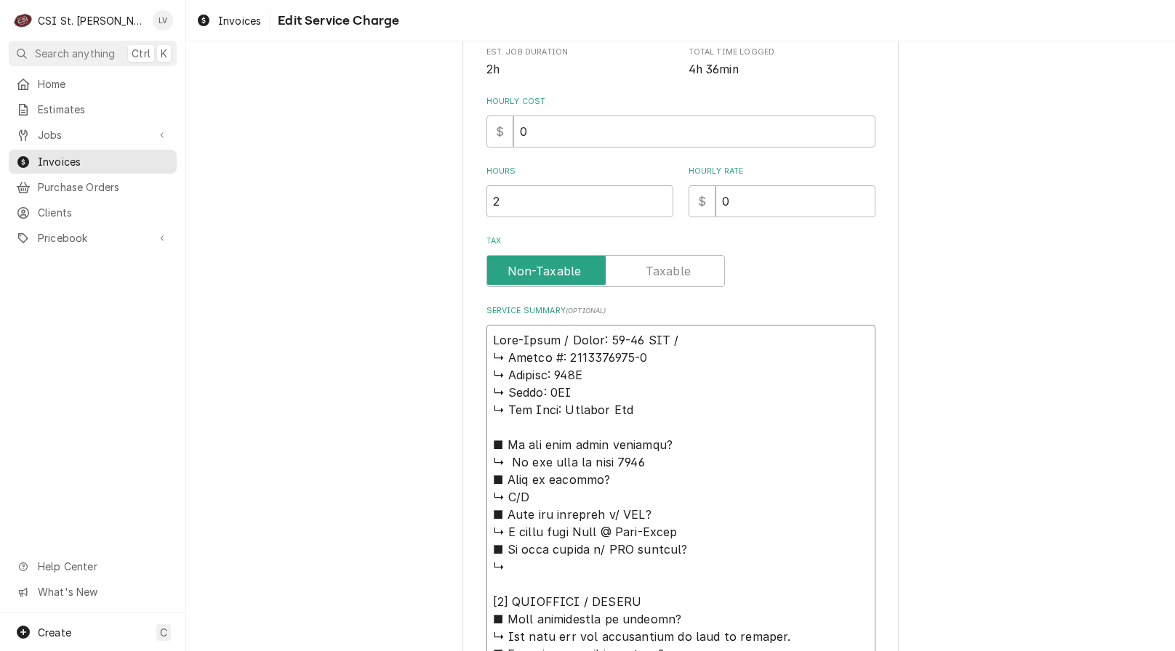
type textarea "Alto-Shaam / Model: 10-20 ESG / ↳ 𝗦𝗲𝗿𝗶𝗮𝗹 #: 9249142003-1 ↳ 𝗩𝗼𝗹𝘁𝗮𝗴𝗲: 120V ↳ 𝗣𝗵𝗮𝘀…"
type textarea "x"
type textarea "Alto-Shaam / Model: 10-20 ESG / S ↳ 𝗦𝗲𝗿𝗶𝗮𝗹 #: 9249142003-1 ↳ 𝗩𝗼𝗹𝘁𝗮𝗴𝗲: 120V ↳ 𝗣𝗵…"
type textarea "x"
type textarea "Alto-Shaam / Model: 10-20 ESG / Se ↳ 𝗦𝗲𝗿𝗶𝗮𝗹 #: 9249142003-1 ↳ 𝗩𝗼𝗹𝘁𝗮𝗴𝗲: 120V ↳ 𝗣…"
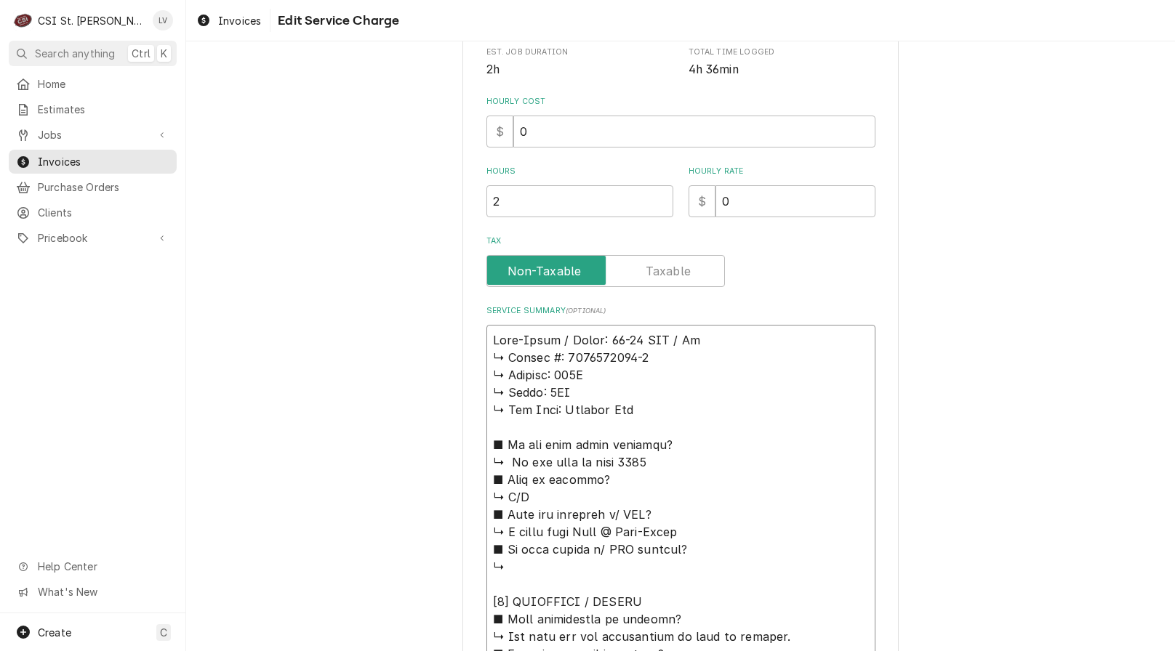
type textarea "x"
type textarea "Alto-Shaam / Model: 10-20 ESG / Ser ↳ 𝗦𝗲𝗿𝗶𝗮𝗹 #: 9249142003-1 ↳ 𝗩𝗼𝗹𝘁𝗮𝗴𝗲: 120V ↳ …"
type textarea "x"
type textarea "Alto-Shaam / Model: 10-20 ESG / Seri ↳ 𝗦𝗲𝗿𝗶𝗮𝗹 #: 9249142003-1 ↳ 𝗩𝗼𝗹𝘁𝗮𝗴𝗲: 120V ↳…"
type textarea "x"
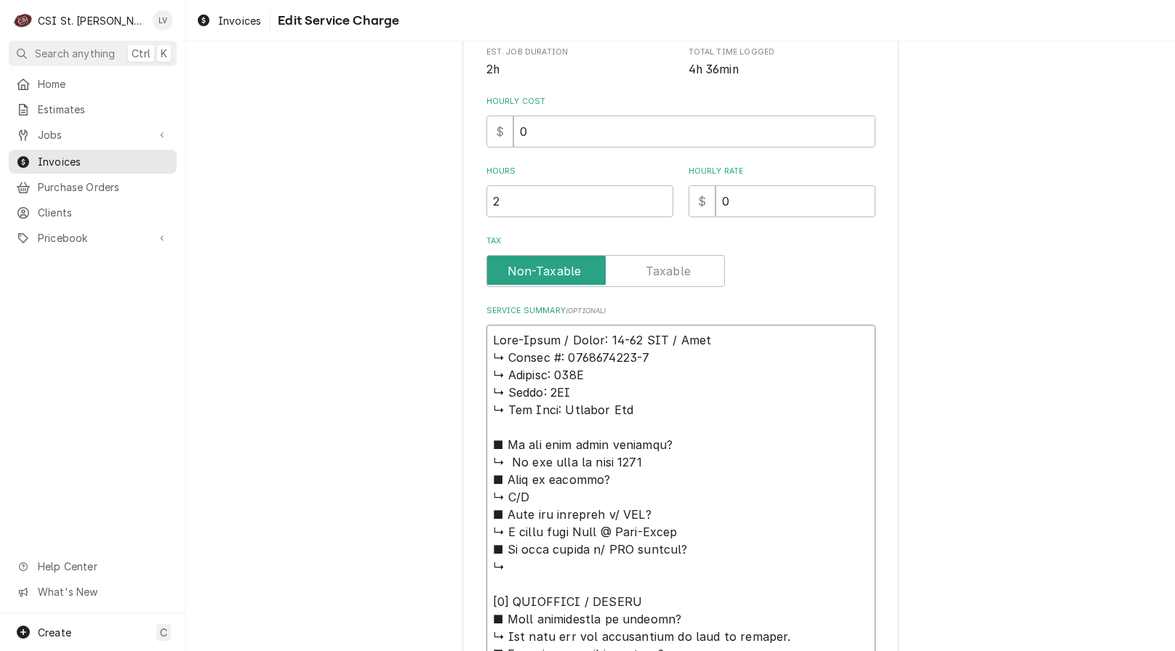
type textarea "Alto-Shaam / Model: 10-20 ESG / Seria ↳ 𝗦𝗲𝗿𝗶𝗮𝗹 #: 9249142003-1 ↳ 𝗩𝗼𝗹𝘁𝗮𝗴𝗲: 120V …"
type textarea "x"
type textarea "Alto-Shaam / Model: 10-20 ESG / Serial ↳ 𝗦𝗲𝗿𝗶𝗮𝗹 #: 9249142003-1 ↳ 𝗩𝗼𝗹𝘁𝗮𝗴𝗲: 120V…"
type textarea "x"
type textarea "Alto-Shaam / Model: 10-20 ESG / Serial: ↳ 𝗦𝗲𝗿𝗶𝗮𝗹 #: 9249142003-1 ↳ 𝗩𝗼𝗹𝘁𝗮𝗴𝗲: 120…"
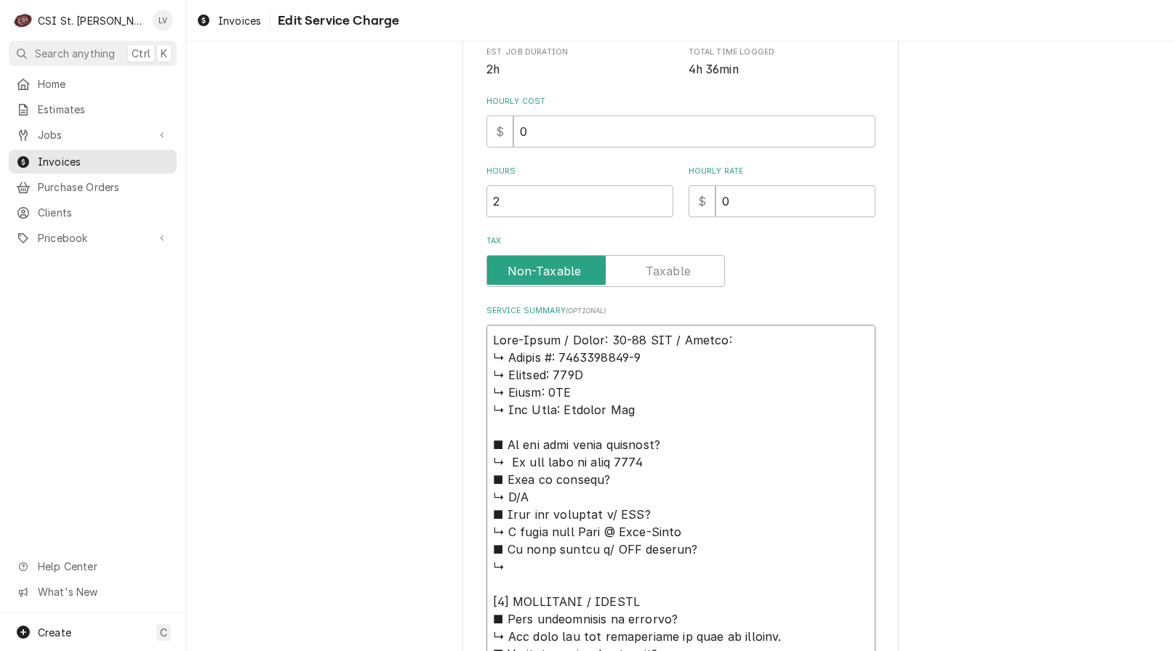
type textarea "x"
type textarea "Alto-Shaam / Model: 10-20 ESG / Serial: ↳ 𝗦𝗲𝗿𝗶𝗮𝗹 #: 9249142003-1 ↳ 𝗩𝗼𝗹𝘁𝗮𝗴𝗲: 120…"
type textarea "x"
type textarea "Alto-Shaam / Model: 10-20 ESG / Serial: ↳ 𝗦𝗲𝗿𝗶𝗮𝗹 #: 9249142003-1 ↳ 𝗩𝗼𝗹𝘁𝗮𝗴𝗲: 120…"
type textarea "x"
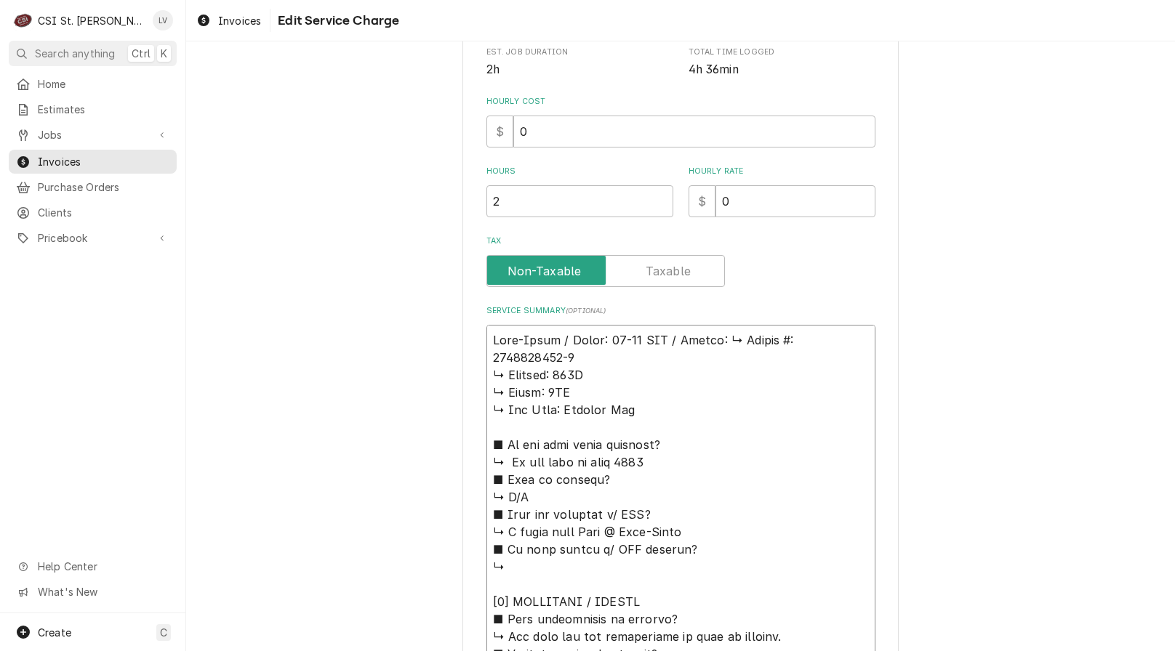
type textarea "Alto-Shaam / Model: 10-20 ESG / Serial: 𝗦𝗲𝗿𝗶𝗮𝗹 #: 9249142003-1 ↳ 𝗩𝗼𝗹𝘁𝗮𝗴𝗲: 120V …"
type textarea "x"
type textarea "Alto-Shaam / Model: 10-20 ESG / Serial: 𝗦𝗲𝗿𝗶𝗮𝗹 #: 9249142003-1 ↳ 𝗩𝗼𝗹𝘁𝗮𝗴𝗲: 120V …"
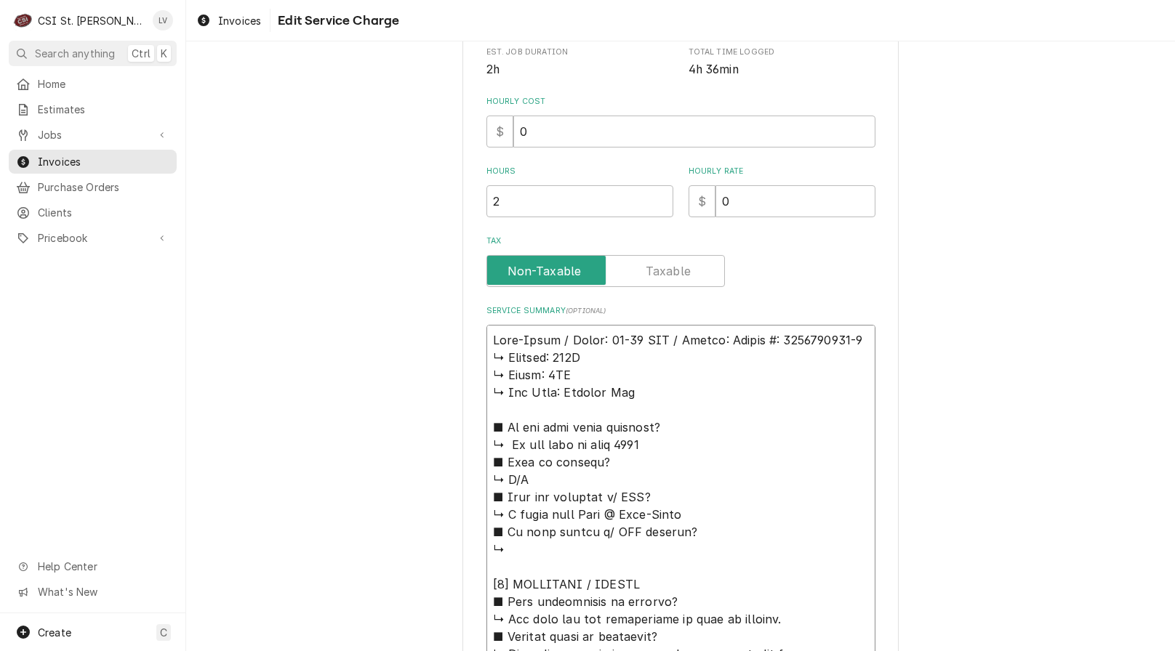
type textarea "x"
type textarea "Alto-Shaam / Model: 10-20 ESG / Serial: 𝗲𝗿𝗶𝗮𝗹 #: 9249142003-1 ↳ 𝗩𝗼𝗹𝘁𝗮𝗴𝗲: 120V ↳…"
type textarea "x"
type textarea "Alto-Shaam / Model: 10-20 ESG / Serial: 𝗿𝗶𝗮𝗹 #: 9249142003-1 ↳ 𝗩𝗼𝗹𝘁𝗮𝗴𝗲: 120V ↳ …"
type textarea "x"
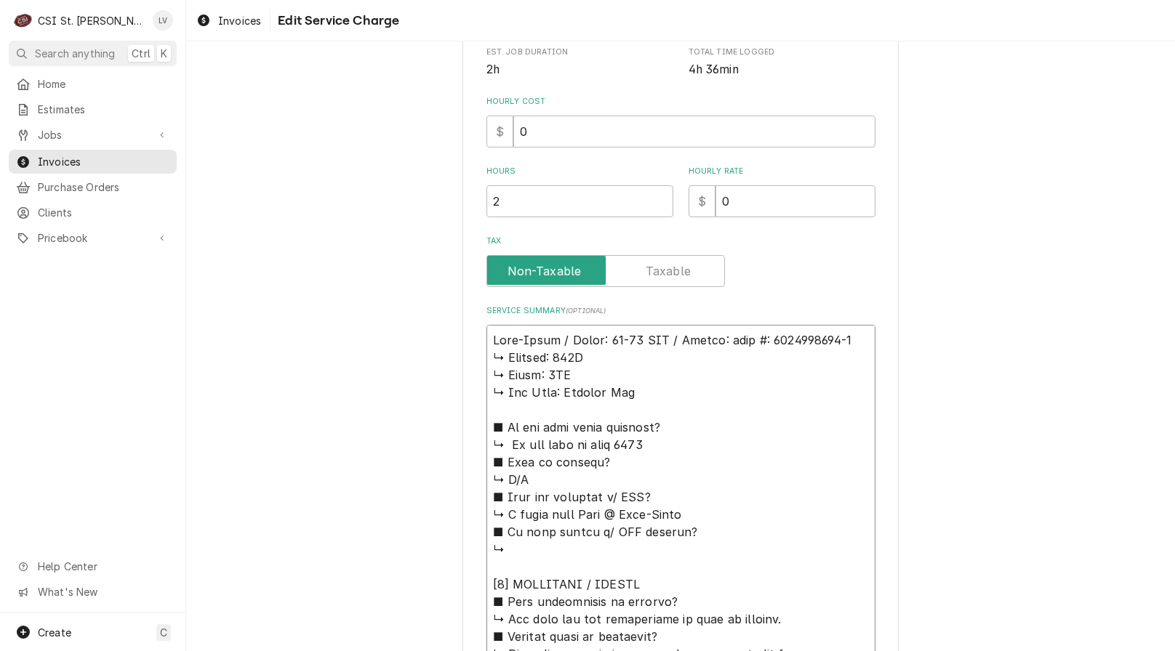
type textarea "Alto-Shaam / Model: 10-20 ESG / Serial: 𝗶𝗮𝗹 #: 9249142003-1 ↳ 𝗩𝗼𝗹𝘁𝗮𝗴𝗲: 120V ↳ 𝗣…"
type textarea "x"
type textarea "Alto-Shaam / Model: 10-20 ESG / Serial: 𝗮𝗹 #: 9249142003-1 ↳ 𝗩𝗼𝗹𝘁𝗮𝗴𝗲: 120V ↳ 𝗣𝗵…"
type textarea "x"
type textarea "Alto-Shaam / Model: 10-20 ESG / Serial: 𝗹 #: 9249142003-1 ↳ 𝗩𝗼𝗹𝘁𝗮𝗴𝗲: 120V ↳ 𝗣𝗵𝗮…"
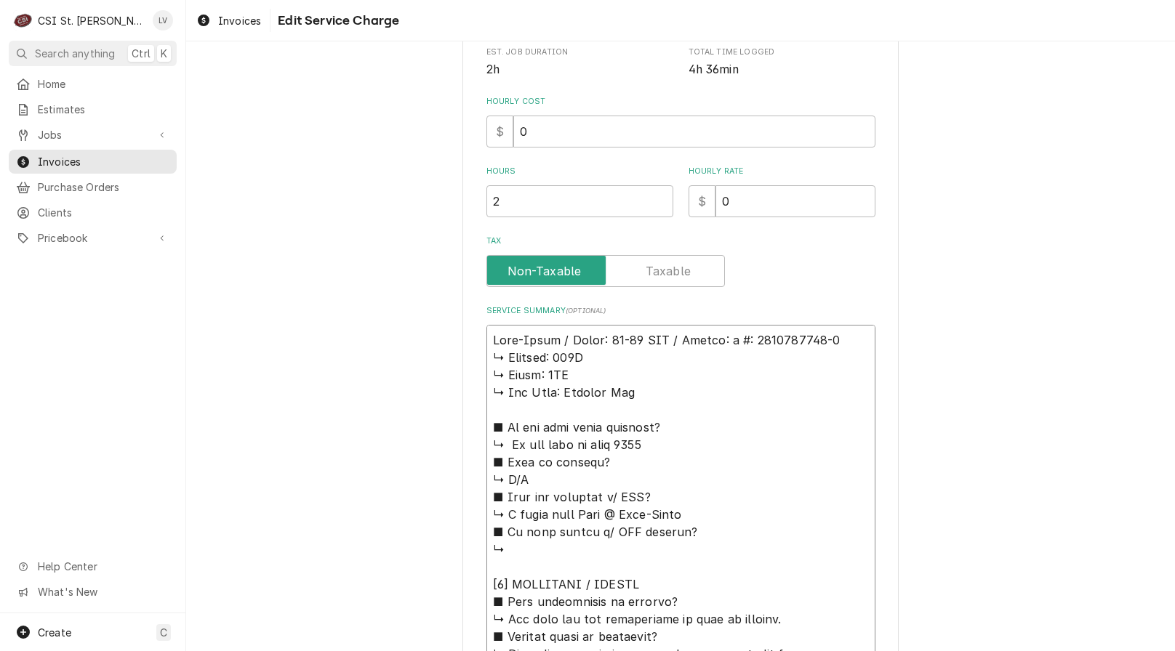
type textarea "x"
type textarea "Alto-Shaam / Model: 10-20 ESG / Serial: #: 9249142003-1 ↳ 𝗩𝗼𝗹𝘁𝗮𝗴𝗲: 120V ↳ 𝗣𝗵𝗮𝘀𝗲…"
type textarea "x"
type textarea "Alto-Shaam / Model: 10-20 ESG / Serial: #: 9249142003-1 ↳ 𝗩𝗼𝗹𝘁𝗮𝗴𝗲: 120V ↳ 𝗣𝗵𝗮𝘀𝗲…"
type textarea "x"
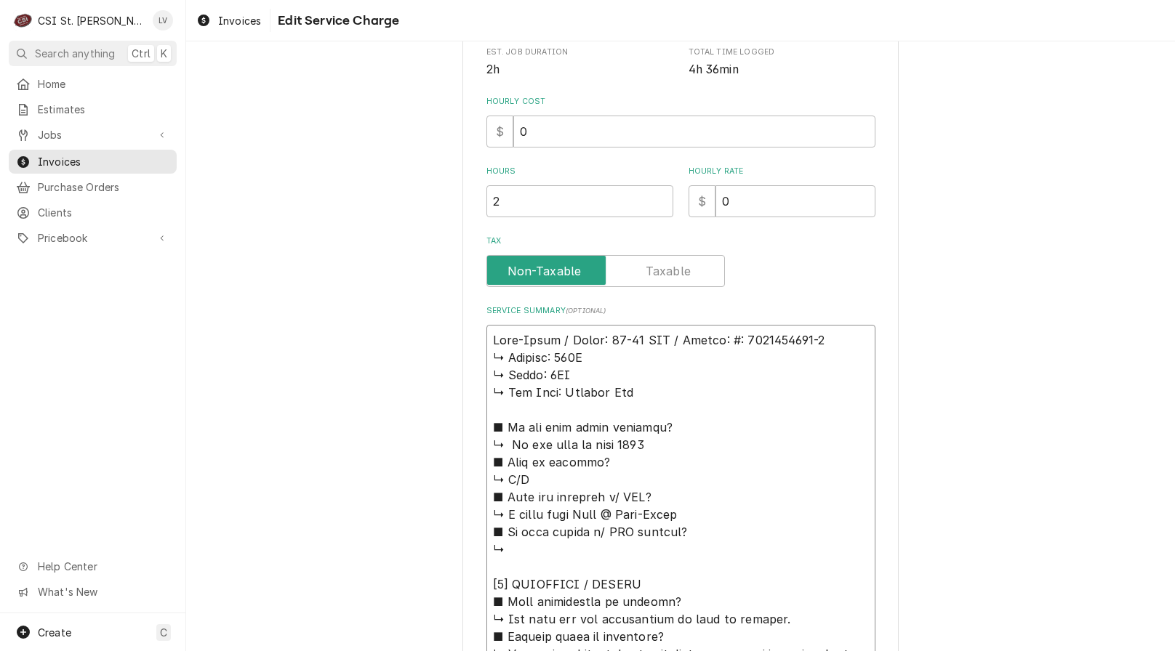
type textarea "Alto-Shaam / Model: 10-20 ESG / Serial: : 9249142003-1 ↳ 𝗩𝗼𝗹𝘁𝗮𝗴𝗲: 120V ↳ 𝗣𝗵𝗮𝘀𝗲:…"
type textarea "x"
type textarea "Alto-Shaam / Model: 10-20 ESG / Serial: 9249142003-1 ↳ 𝗩𝗼𝗹𝘁𝗮𝗴𝗲: 120V ↳ 𝗣𝗵𝗮𝘀𝗲: 1…"
type textarea "x"
type textarea "Alto-Shaam / Model: 10-20 ESG / Serial: 9249142003-1 ↳ 𝗩𝗼𝗹𝘁𝗮𝗴𝗲: 120V ↳ 𝗣𝗵𝗮𝘀𝗲: 1…"
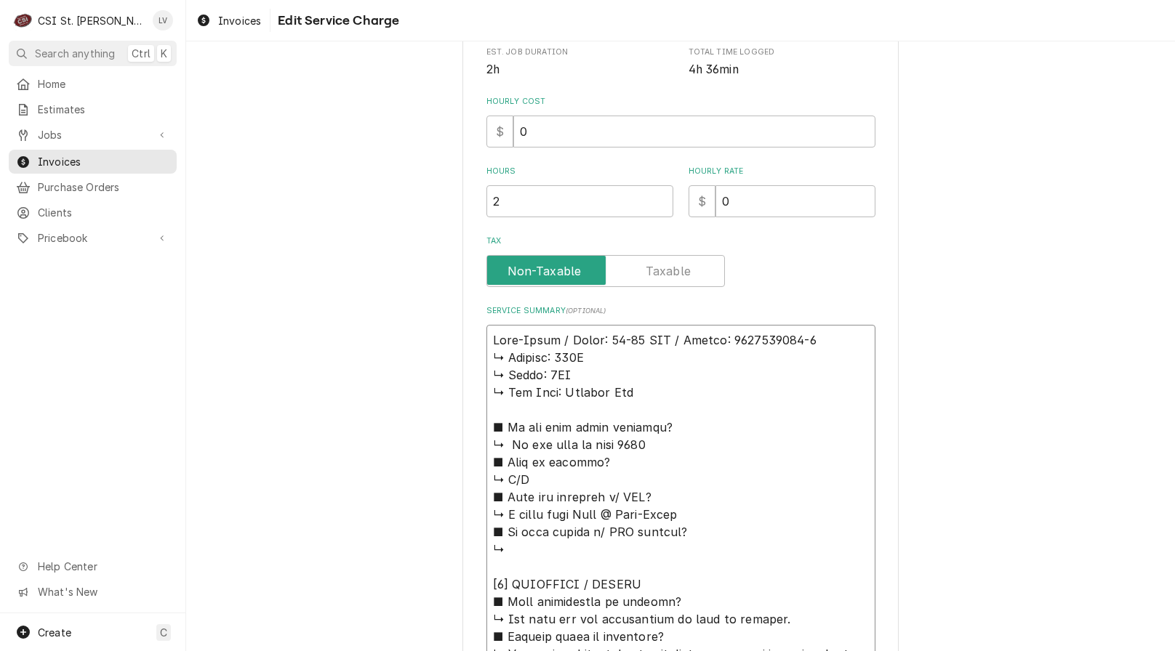
drag, startPoint x: 484, startPoint y: 360, endPoint x: 699, endPoint y: 601, distance: 322.9
type textarea "x"
type textarea "Alto-Shaam / Model: 10-20 ESG / Serial: 9249142003-1 ↳ The unit was not operati…"
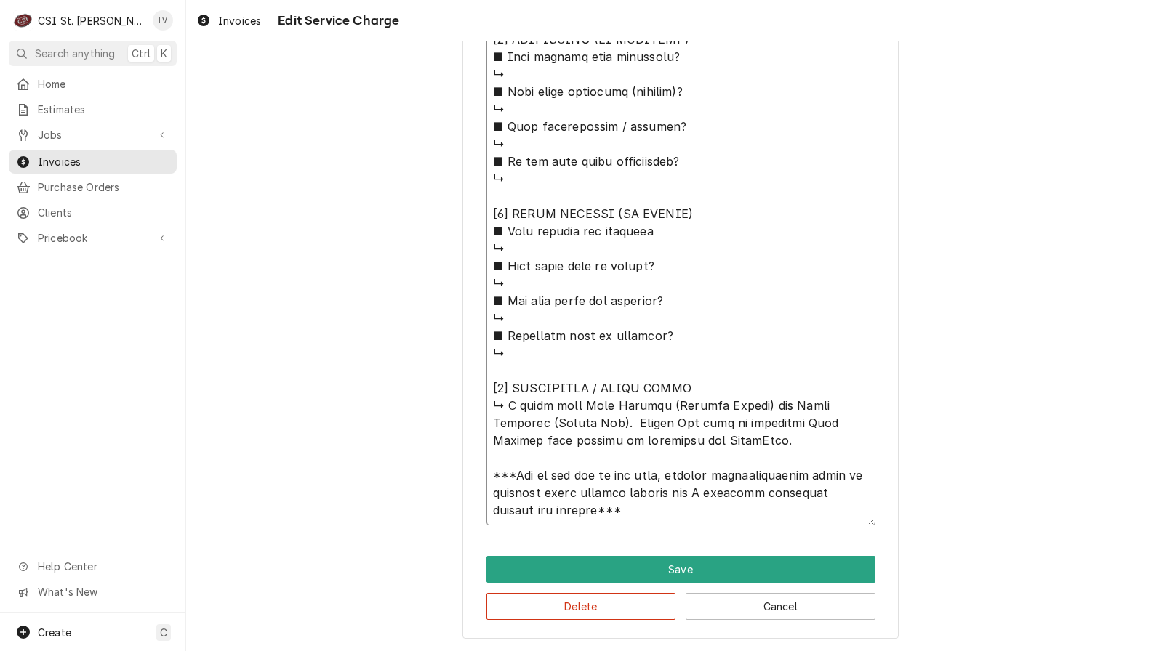
scroll to position [520, 0]
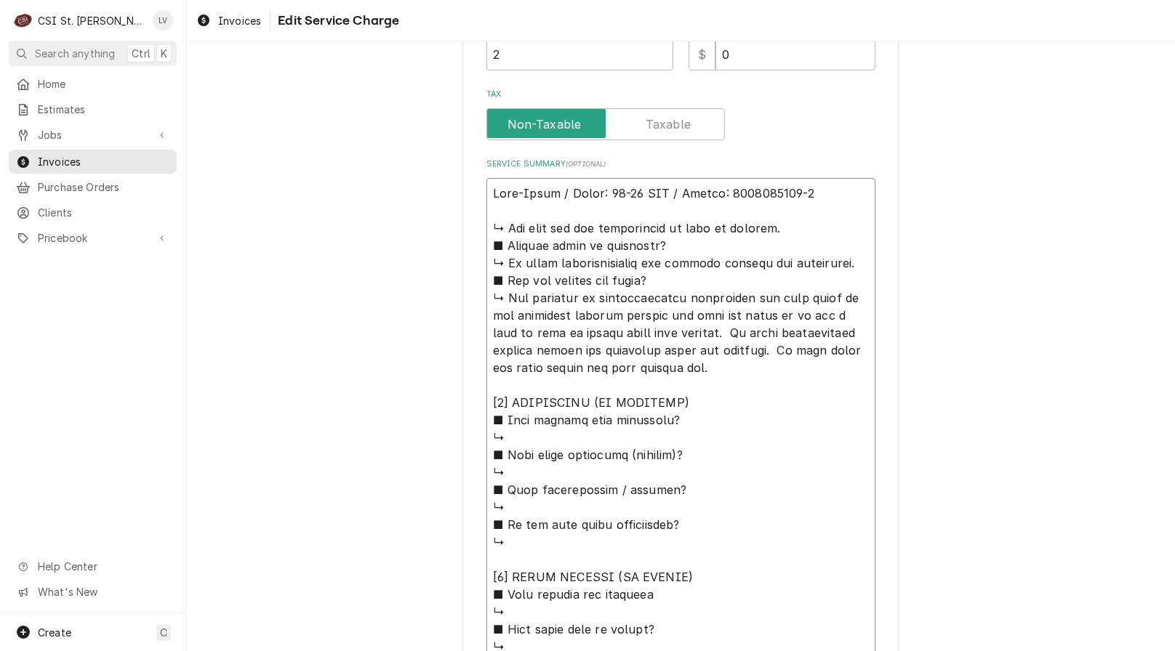
drag, startPoint x: 522, startPoint y: 300, endPoint x: 461, endPoint y: 231, distance: 91.7
click at [462, 230] on div "Use the fields below to edit this service charge Short Description Job | Servic…" at bounding box center [680, 276] width 436 height 1453
type textarea "x"
type textarea "Alto-Shaam / Model: 10-20 ESG / Serial: 9249142003-1 F touchpad is intermittent…"
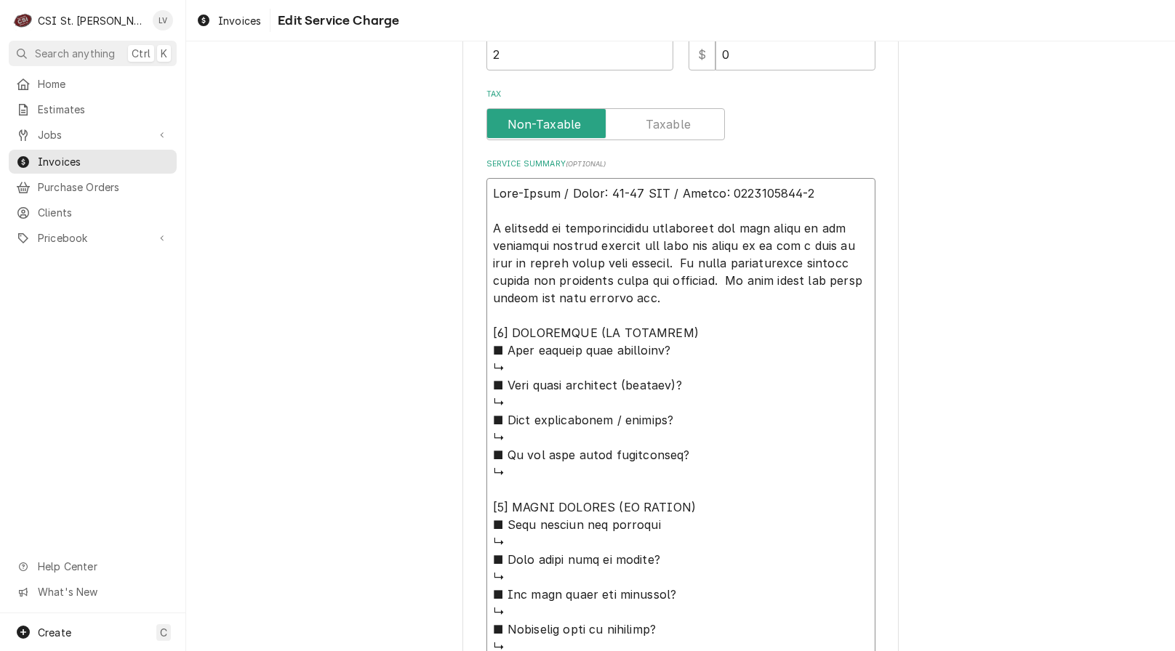
type textarea "x"
type textarea "Alto-Shaam / Model: 10-20 ESG / Serial: 9249142003-1 Fo touchpad is intermitten…"
type textarea "x"
type textarea "Alto-Shaam / Model: 10-20 ESG / Serial: 9249142003-1 Fou touchpad is intermitte…"
type textarea "x"
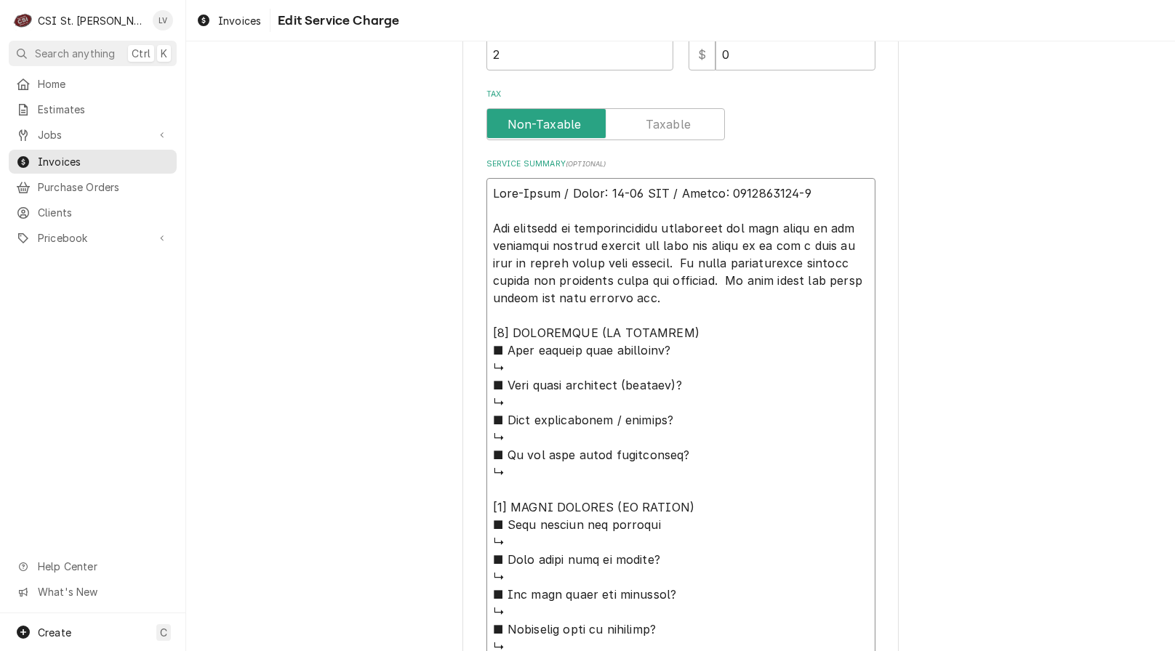
type textarea "Alto-Shaam / Model: 10-20 ESG / Serial: 9249142003-1 Foun touchpad is intermitt…"
type textarea "x"
type textarea "Alto-Shaam / Model: 10-20 ESG / Serial: 9249142003-1 Found touchpad is intermit…"
drag, startPoint x: 663, startPoint y: 265, endPoint x: 694, endPoint y: 277, distance: 32.9
click at [665, 265] on textarea "Service Summary ( optional )" at bounding box center [680, 498] width 389 height 641
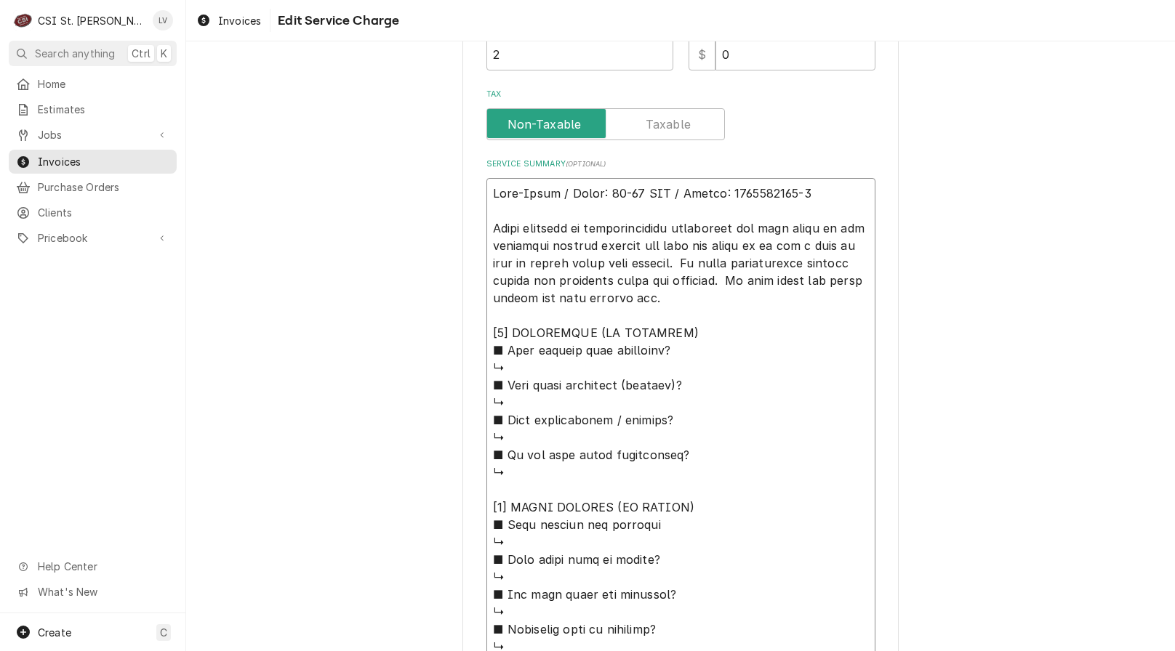
type textarea "x"
type textarea "Alto-Shaam / Model: 10-20 ESG / Serial: 9249142003-1 Found touchpad is intermit…"
type textarea "x"
type textarea "Alto-Shaam / Model: 10-20 ESG / Serial: 9249142003-1 Found touchpad is intermit…"
type textarea "x"
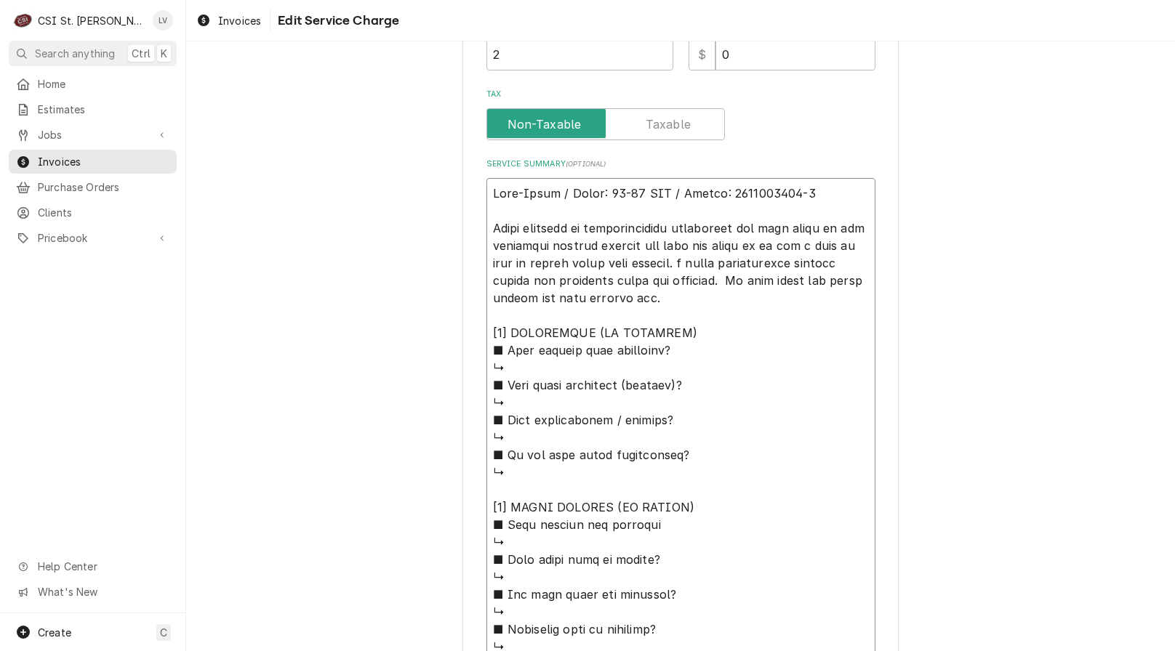
type textarea "Alto-Shaam / Model: 10-20 ESG / Serial: 9249142003-1 Found touchpad is intermit…"
type textarea "x"
type textarea "Alto-Shaam / Model: 10-20 ESG / Serial: 9249142003-1 Found touchpad is intermit…"
type textarea "x"
type textarea "Alto-Shaam / Model: 10-20 ESG / Serial: 9249142003-1 Found touchpad is intermit…"
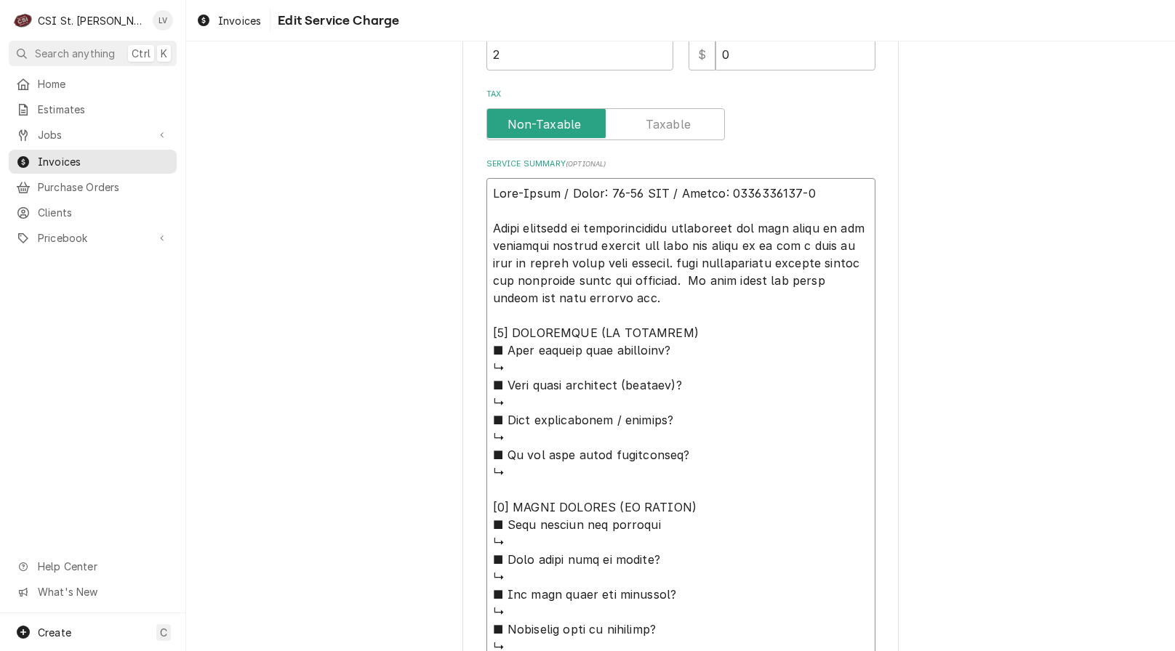
type textarea "x"
type textarea "Alto-Shaam / Model: 10-20 ESG / Serial: 9249142003-1 Found touchpad is intermit…"
type textarea "x"
type textarea "Alto-Shaam / Model: 10-20 ESG / Serial: 9249142003-1 Found touchpad is intermit…"
type textarea "x"
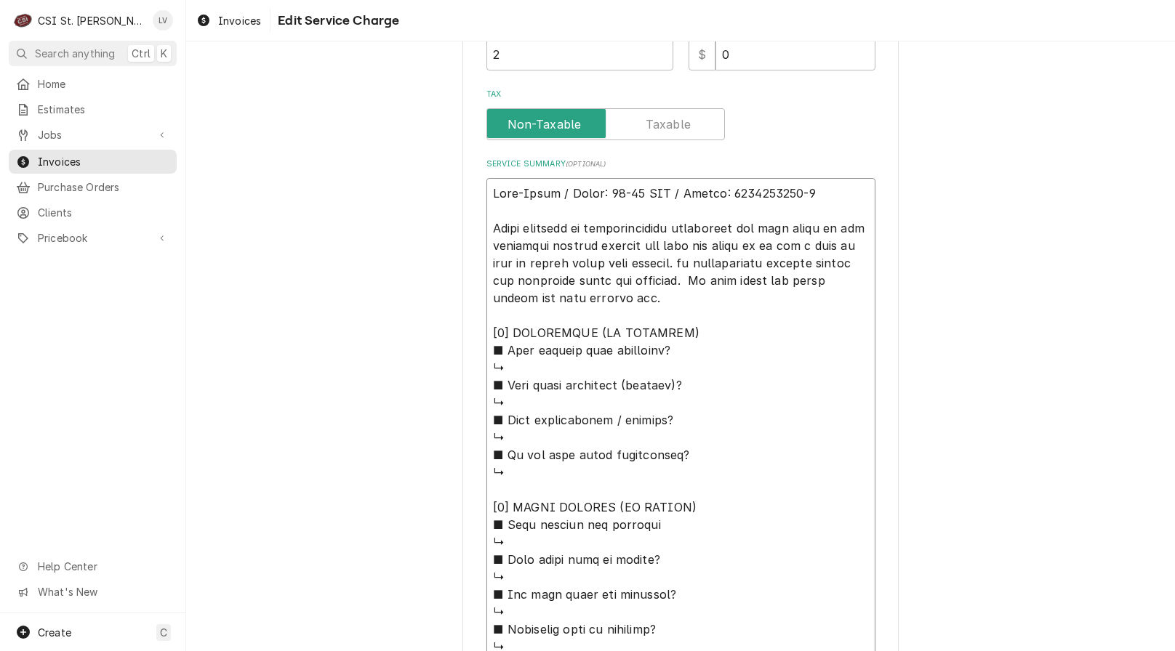
type textarea "Alto-Shaam / Model: 10-20 ESG / Serial: 9249142003-1 Found touchpad is intermit…"
type textarea "x"
type textarea "Alto-Shaam / Model: 10-20 ESG / Serial: 9249142003-1 Found touchpad is intermit…"
type textarea "x"
type textarea "Alto-Shaam / Model: 10-20 ESG / Serial: 9249142003-1 Found touchpad is intermit…"
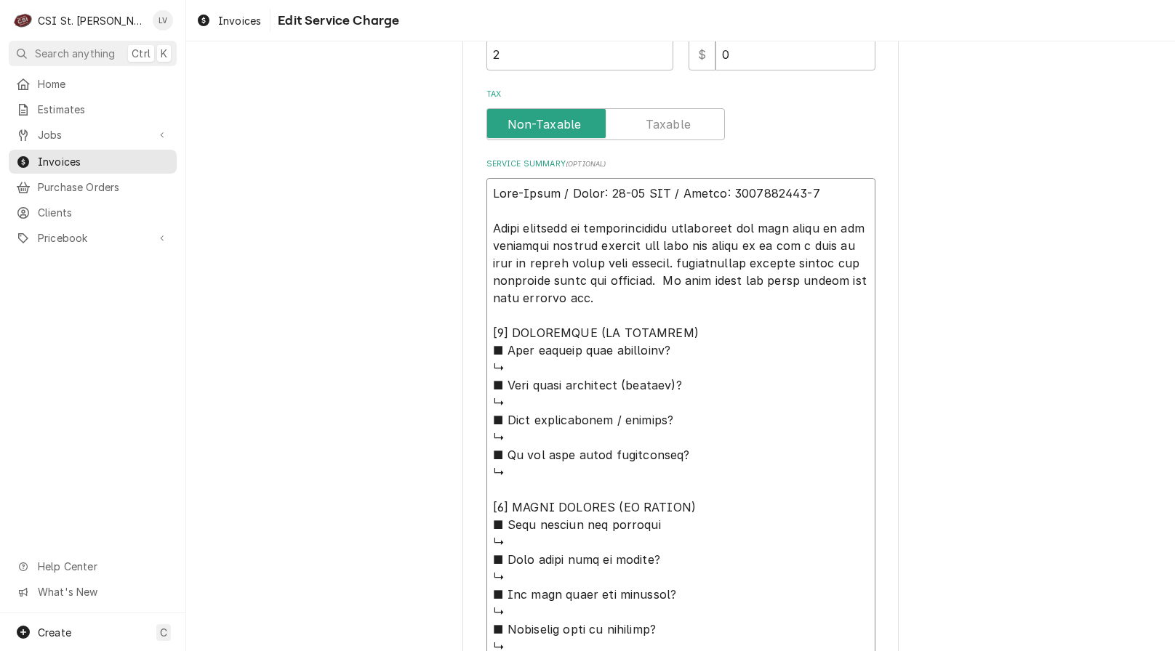
type textarea "x"
type textarea "Alto-Shaam / Model: 10-20 ESG / Serial: 9249142003-1 Found touchpad is intermit…"
type textarea "x"
type textarea "Alto-Shaam / Model: 10-20 ESG / Serial: 9249142003-1 Found touchpad is intermit…"
drag, startPoint x: 657, startPoint y: 283, endPoint x: 700, endPoint y: 310, distance: 51.0
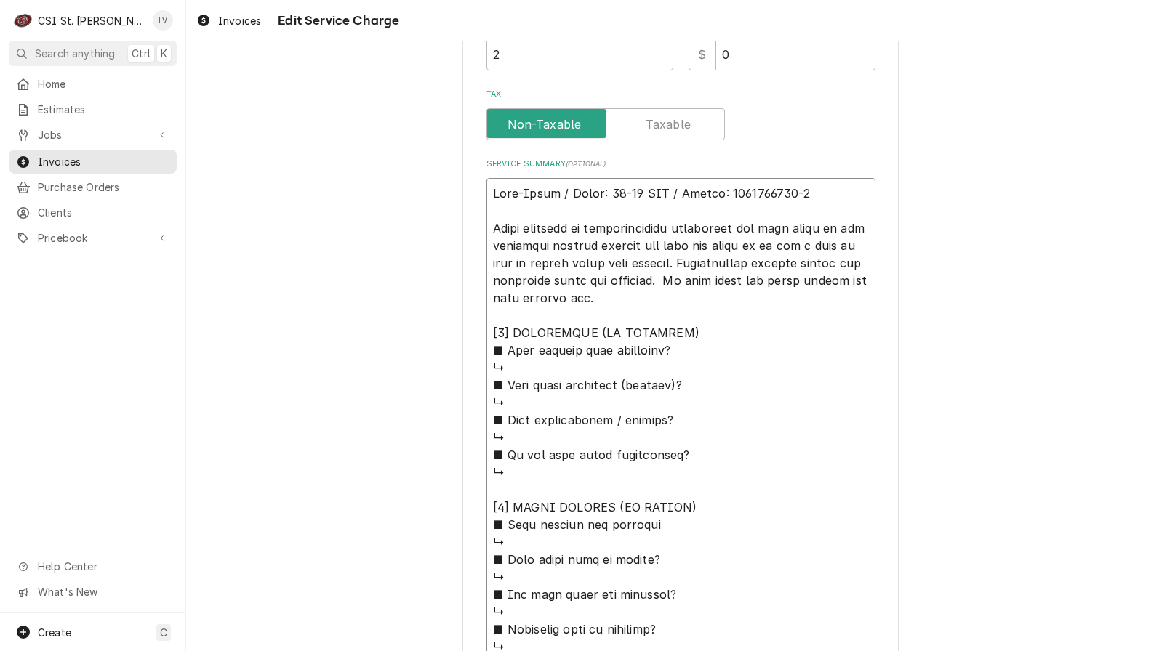
click at [659, 283] on textarea "Service Summary ( optional )" at bounding box center [680, 498] width 389 height 641
type textarea "x"
type textarea "Alto-Shaam / Model: 10-20 ESG / Serial: 9249142003-1 Found touchpad is intermit…"
type textarea "x"
type textarea "Alto-Shaam / Model: 10-20 ESG / Serial: 9249142003-1 Found touchpad is intermit…"
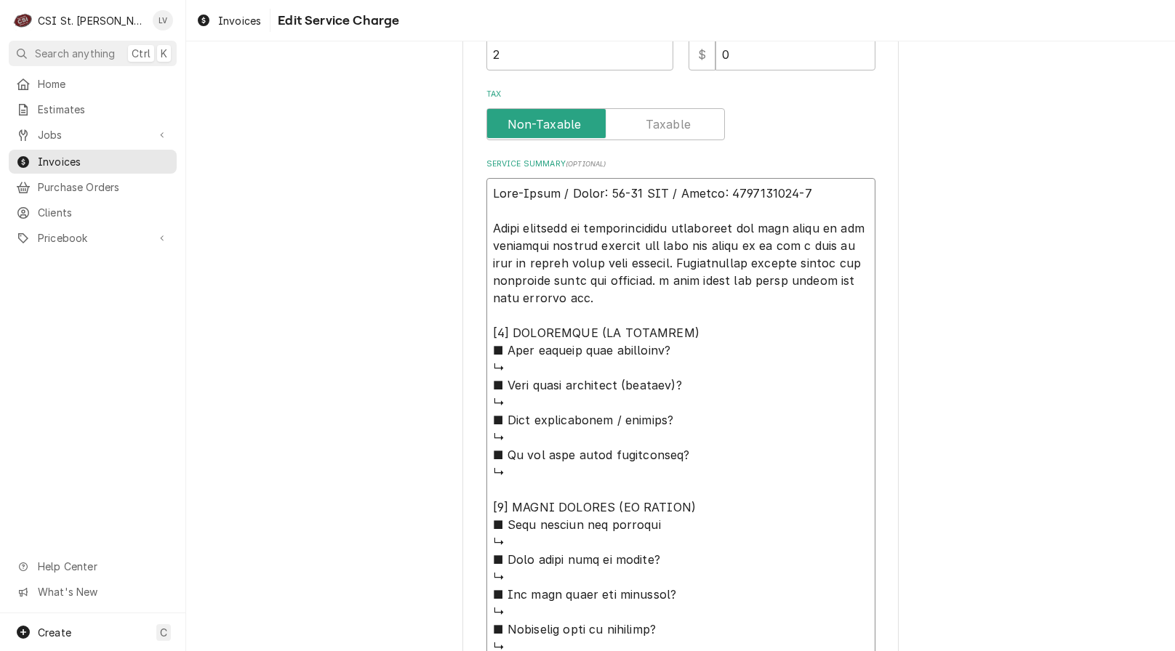
type textarea "x"
type textarea "Alto-Shaam / Model: 10-20 ESG / Serial: 9249142003-1 Found touchpad is intermit…"
type textarea "x"
type textarea "Alto-Shaam / Model: 10-20 ESG / Serial: 9249142003-1 Found touchpad is intermit…"
type textarea "x"
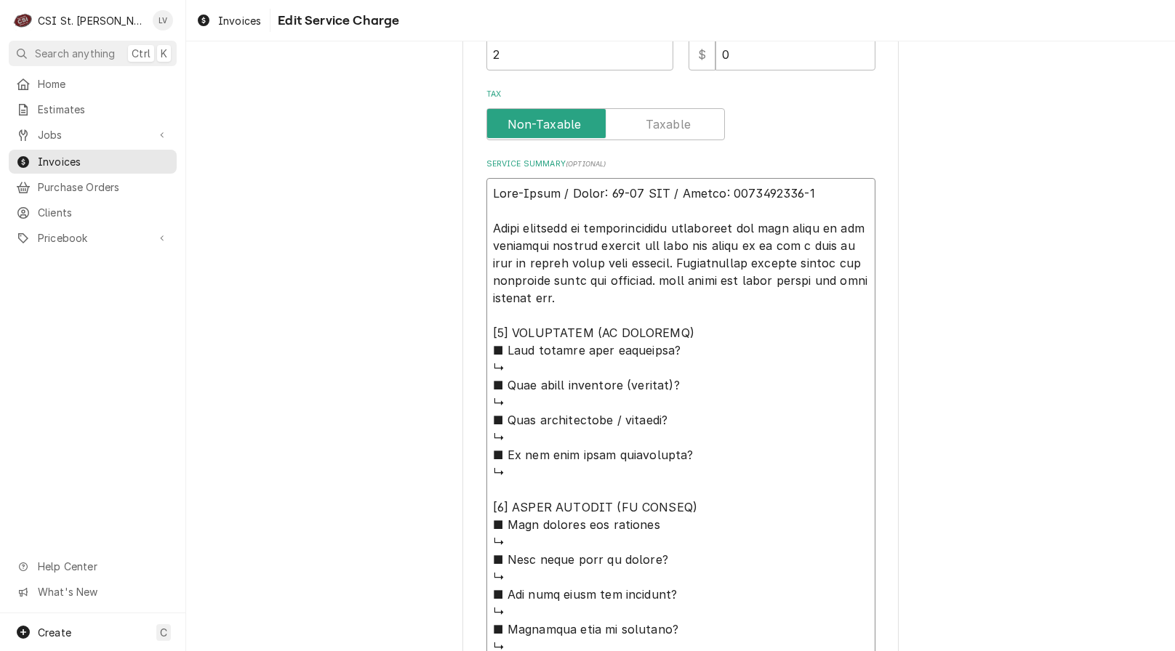
type textarea "Alto-Shaam / Model: 10-20 ESG / Serial: 9249142003-1 Found touchpad is intermit…"
type textarea "x"
type textarea "Alto-Shaam / Model: 10-20 ESG / Serial: 9249142003-1 Found touchpad is intermit…"
type textarea "x"
type textarea "Alto-Shaam / Model: 10-20 ESG / Serial: 9249142003-1 Found touchpad is intermit…"
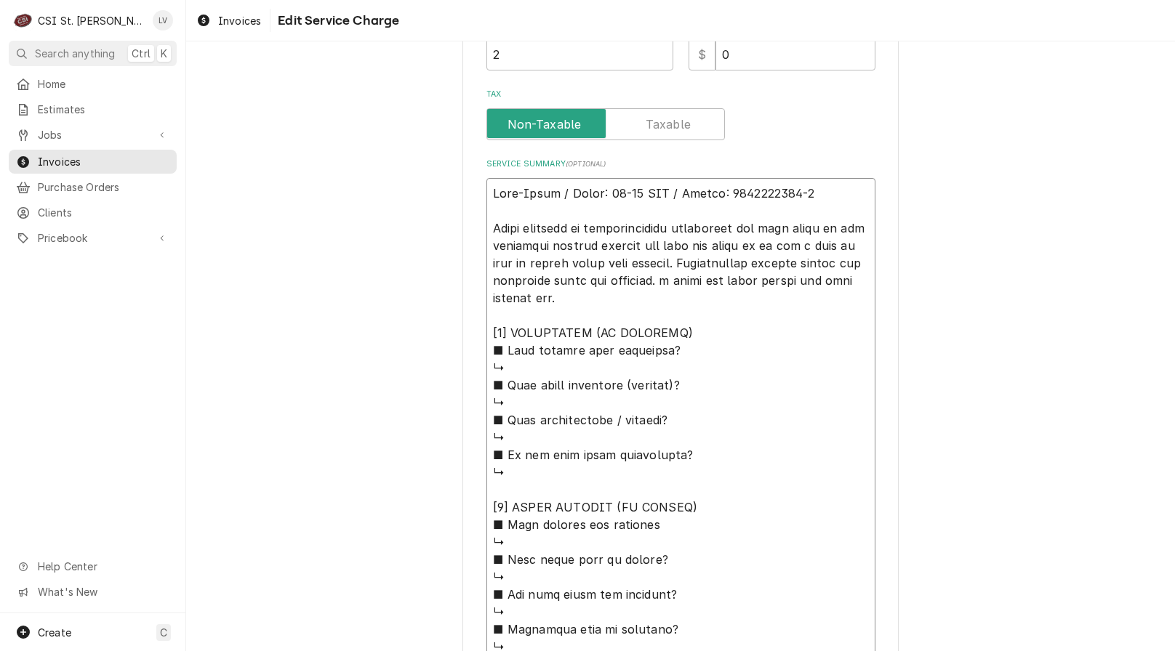
type textarea "x"
type textarea "Alto-Shaam / Model: 10-20 ESG / Serial: 9249142003-1 Found touchpad is intermit…"
type textarea "x"
type textarea "Alto-Shaam / Model: 10-20 ESG / Serial: 9249142003-1 Found touchpad is intermit…"
type textarea "x"
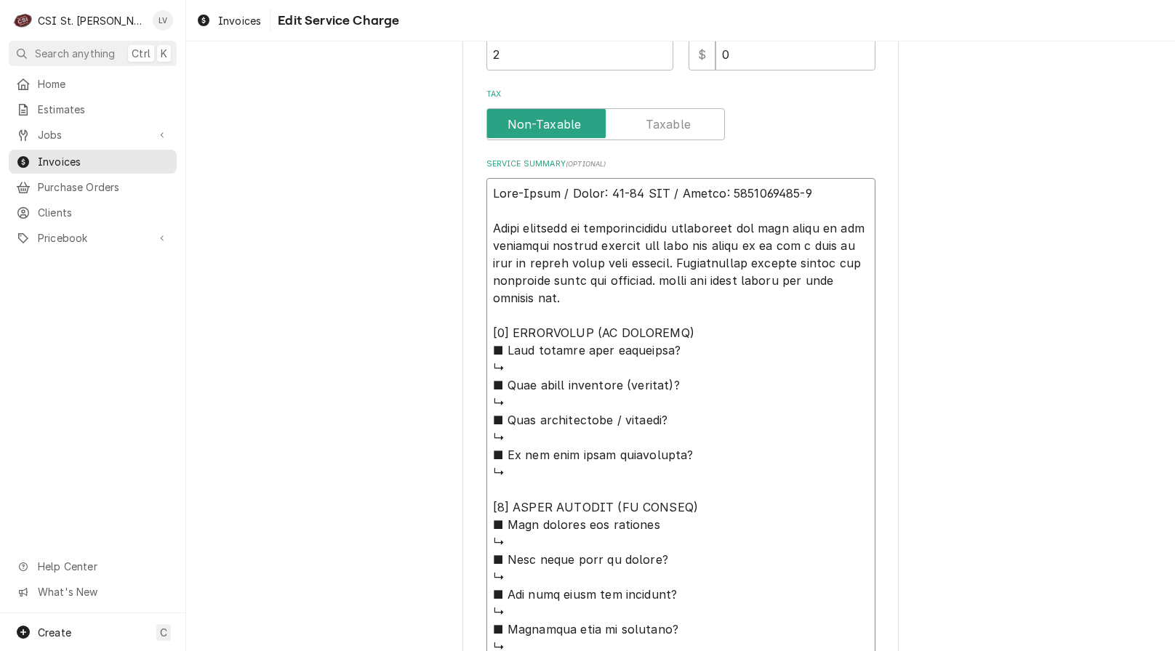
type textarea "Alto-Shaam / Model: 10-20 ESG / Serial: 9249142003-1 Found touchpad is intermit…"
type textarea "x"
type textarea "Alto-Shaam / Model: 10-20 ESG / Serial: 9249142003-1 Found touchpad is intermit…"
type textarea "x"
type textarea "Alto-Shaam / Model: 10-20 ESG / Serial: 9249142003-1 Found touchpad is intermit…"
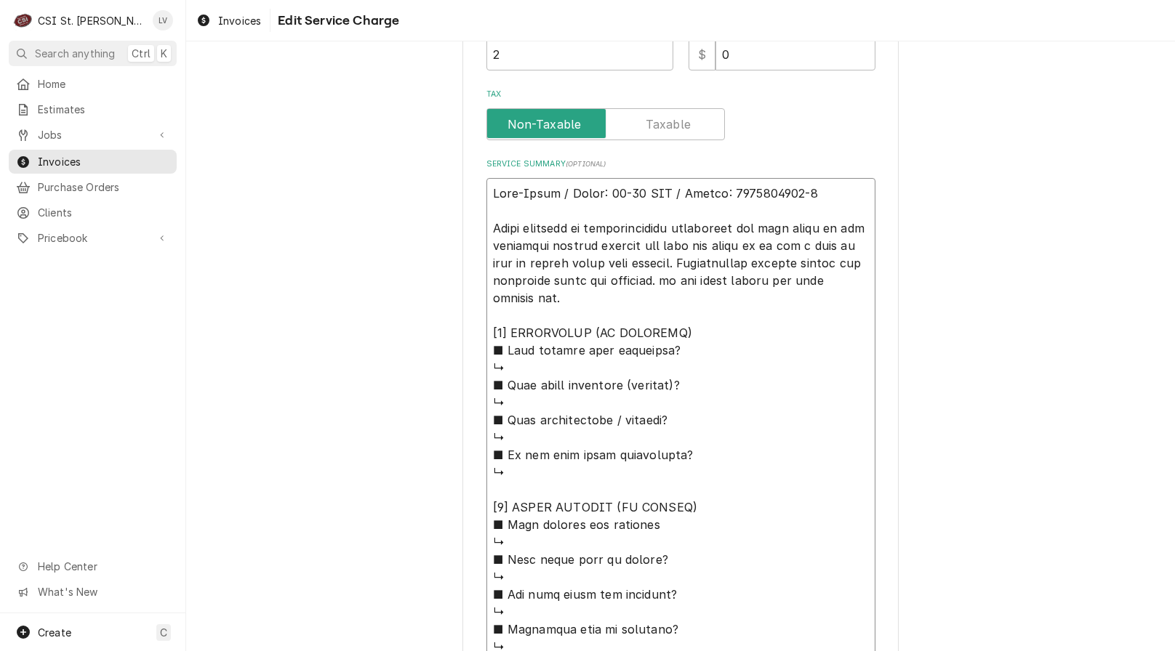
type textarea "x"
type textarea "Alto-Shaam / Model: 10-20 ESG / Serial: 9249142003-1 Found touchpad is intermit…"
type textarea "x"
type textarea "Alto-Shaam / Model: 10-20 ESG / Serial: 9249142003-1 Found touchpad is intermit…"
type textarea "x"
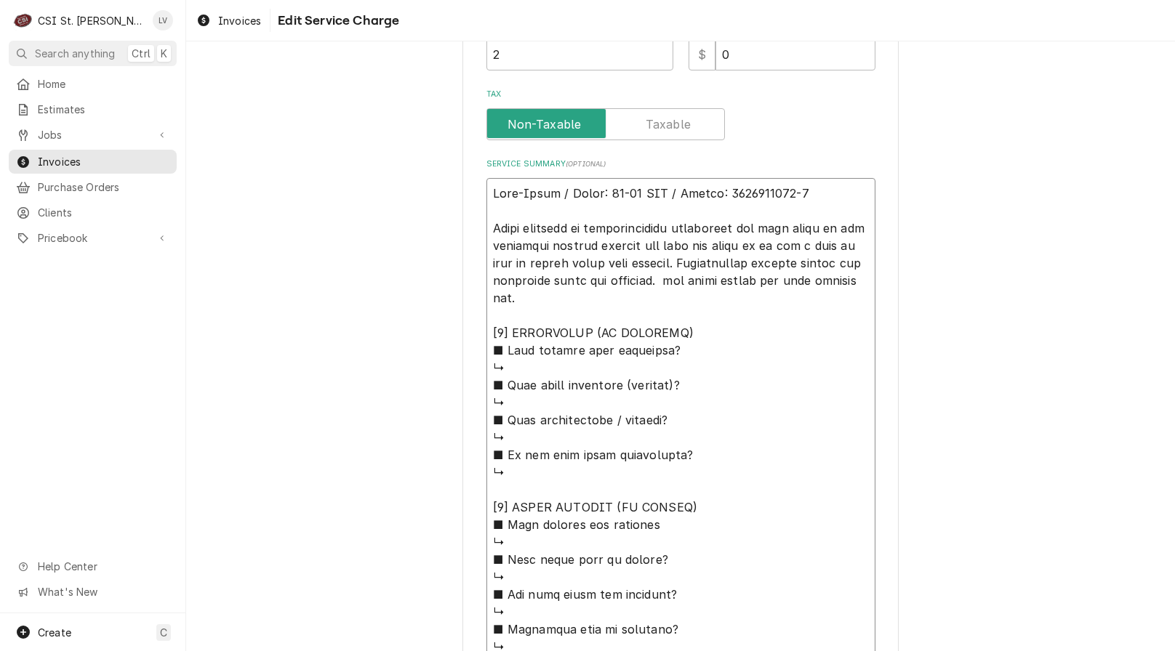
type textarea "Alto-Shaam / Model: 10-20 ESG / Serial: 9249142003-1 Found touchpad is intermit…"
type textarea "x"
type textarea "Alto-Shaam / Model: 10-20 ESG / Serial: 9249142003-1 Found touchpad is intermit…"
click at [513, 298] on textarea "Service Summary ( optional )" at bounding box center [680, 498] width 389 height 641
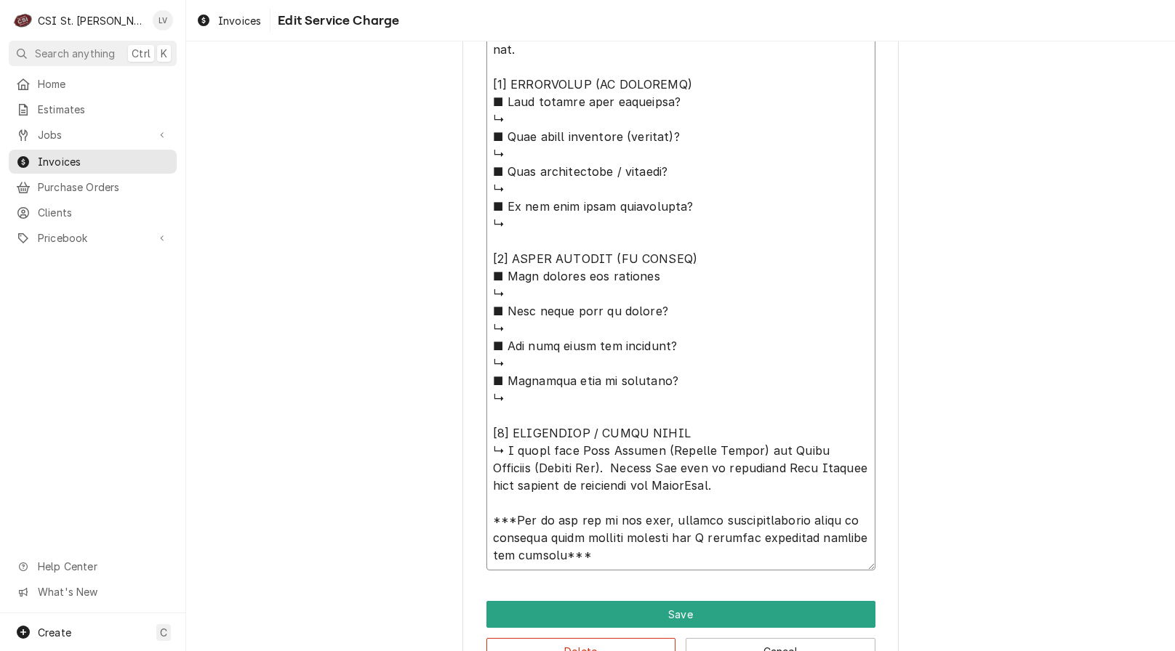
scroll to position [814, 0]
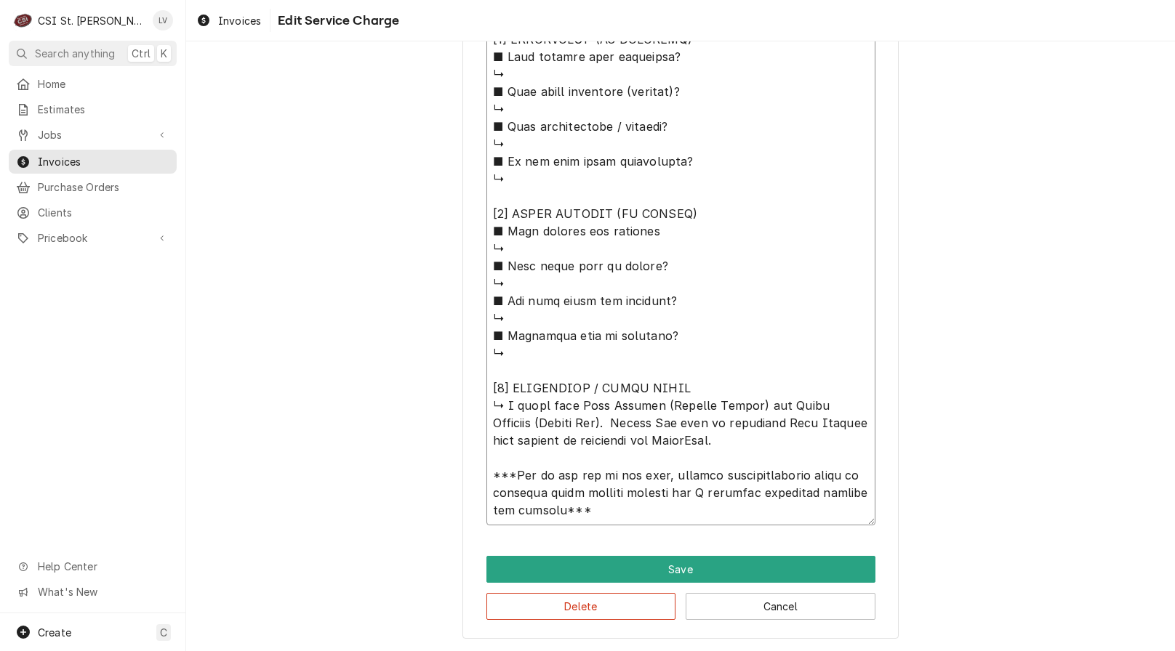
drag, startPoint x: 488, startPoint y: 475, endPoint x: 567, endPoint y: 509, distance: 86.3
click at [567, 509] on textarea "Service Summary ( optional )" at bounding box center [680, 204] width 389 height 641
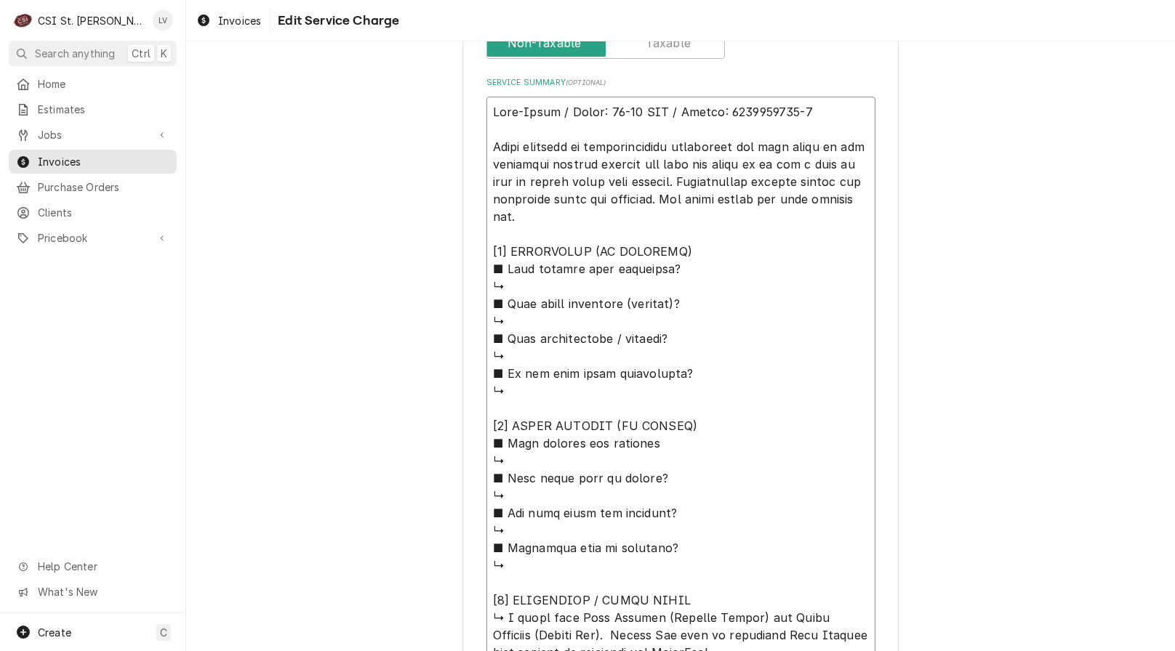
scroll to position [523, 0]
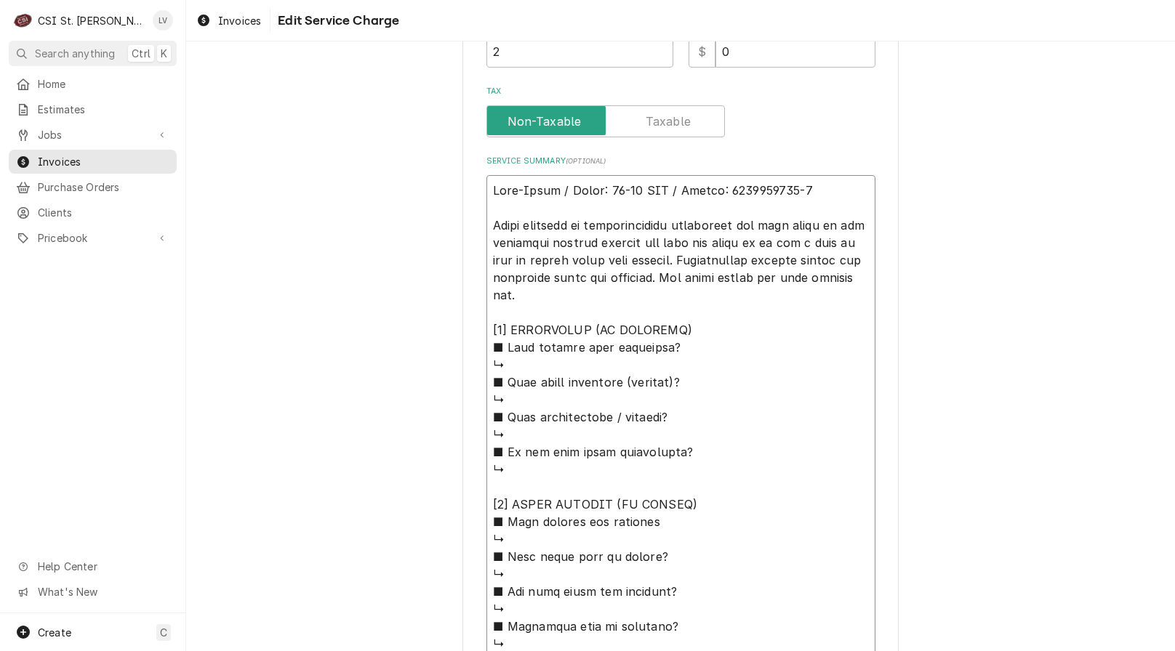
click at [511, 294] on textarea "Service Summary ( optional )" at bounding box center [680, 495] width 389 height 641
paste textarea "***Due to the age of the oven, further troubleshooting would be required after …"
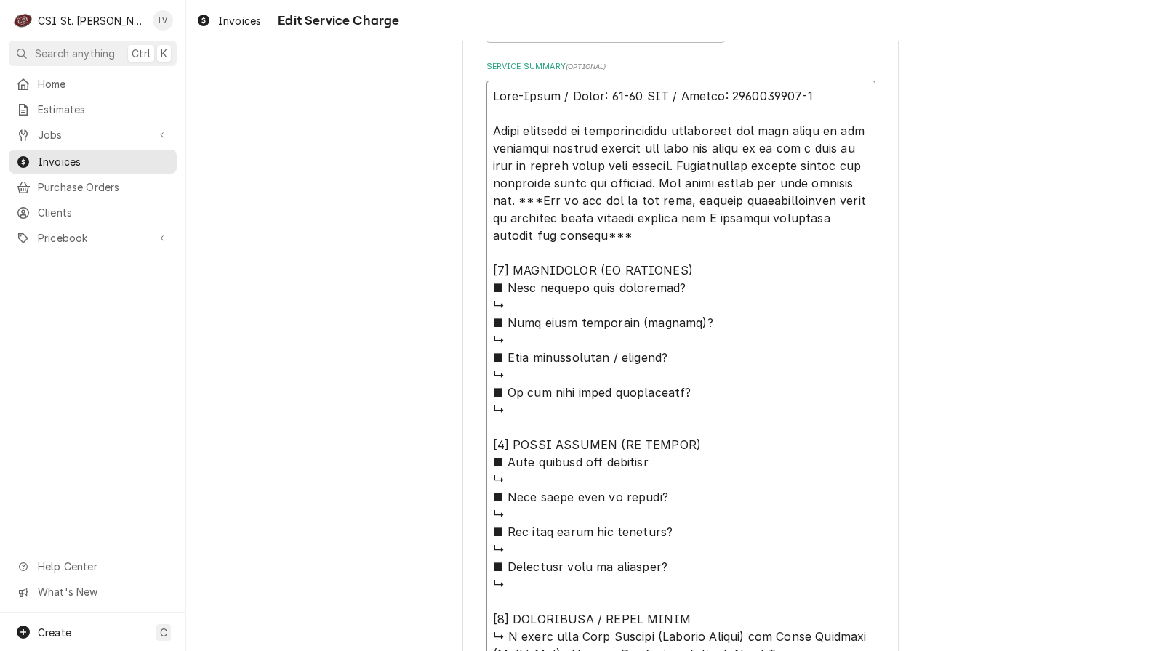
scroll to position [848, 0]
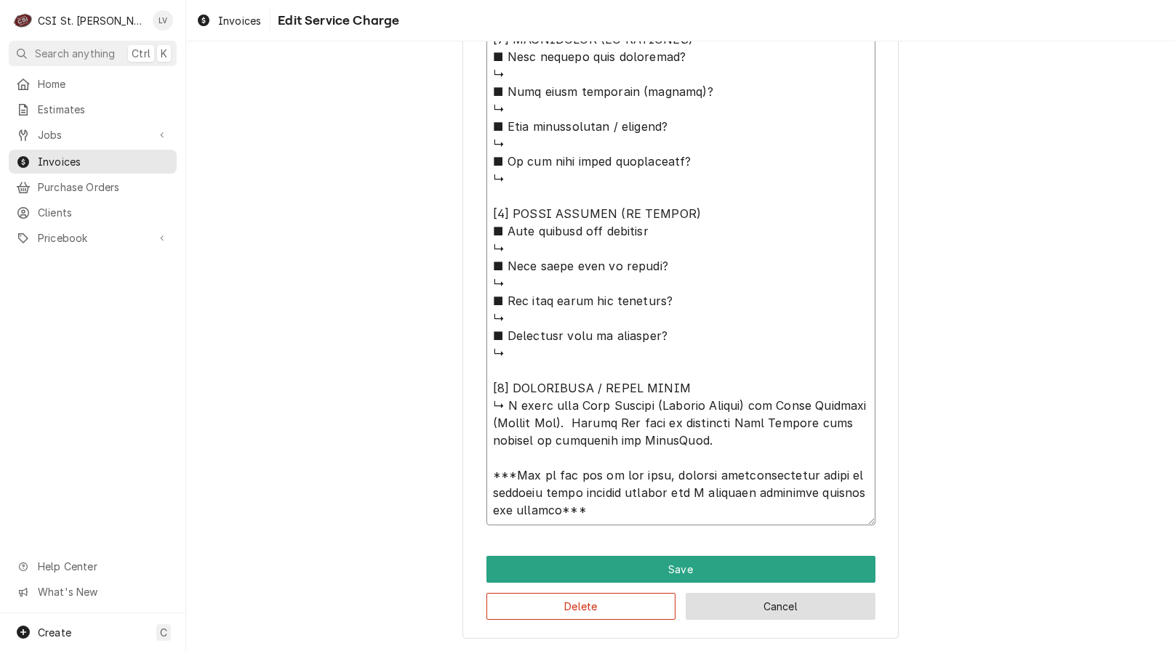
drag, startPoint x: 484, startPoint y: 358, endPoint x: 824, endPoint y: 606, distance: 421.0
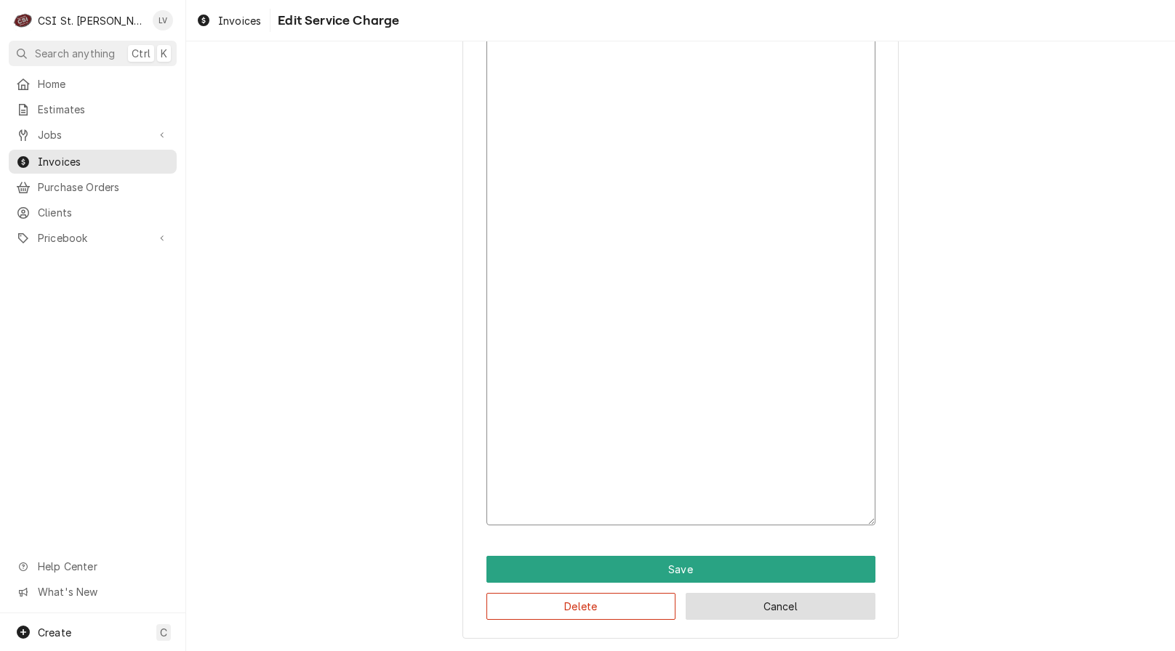
scroll to position [377, 0]
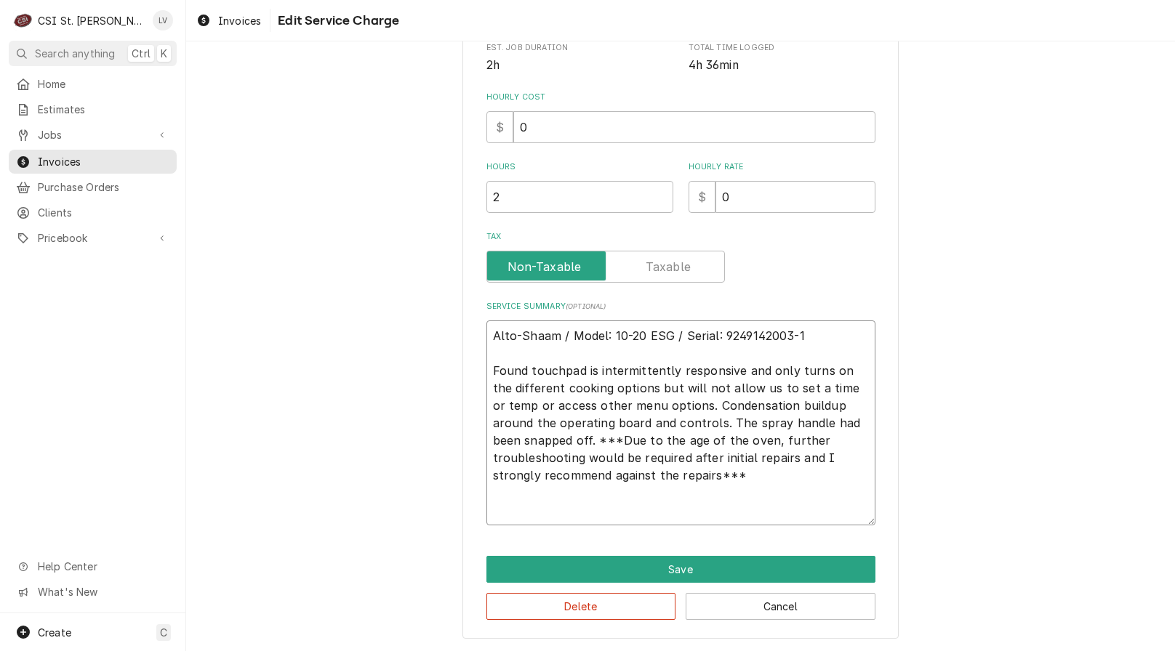
drag, startPoint x: 579, startPoint y: 476, endPoint x: 454, endPoint y: 334, distance: 189.1
click at [454, 334] on div "Use the fields below to edit this service charge Short Description Job | Servic…" at bounding box center [680, 165] width 989 height 972
click at [533, 602] on button "Delete" at bounding box center [581, 606] width 190 height 27
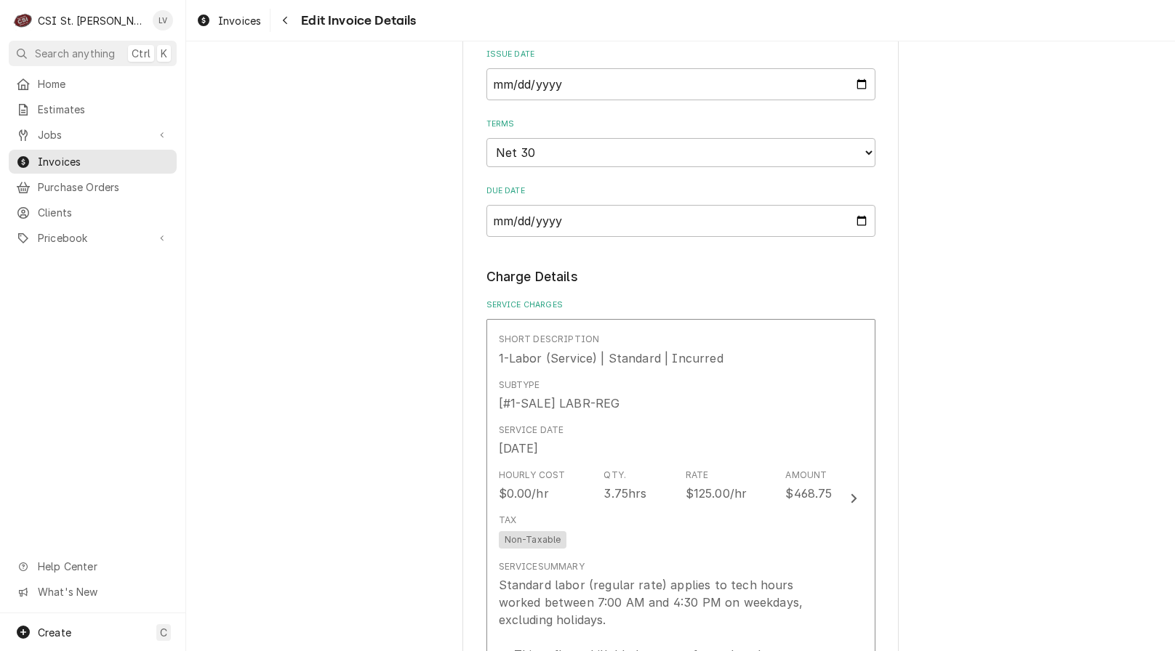
scroll to position [1046, 0]
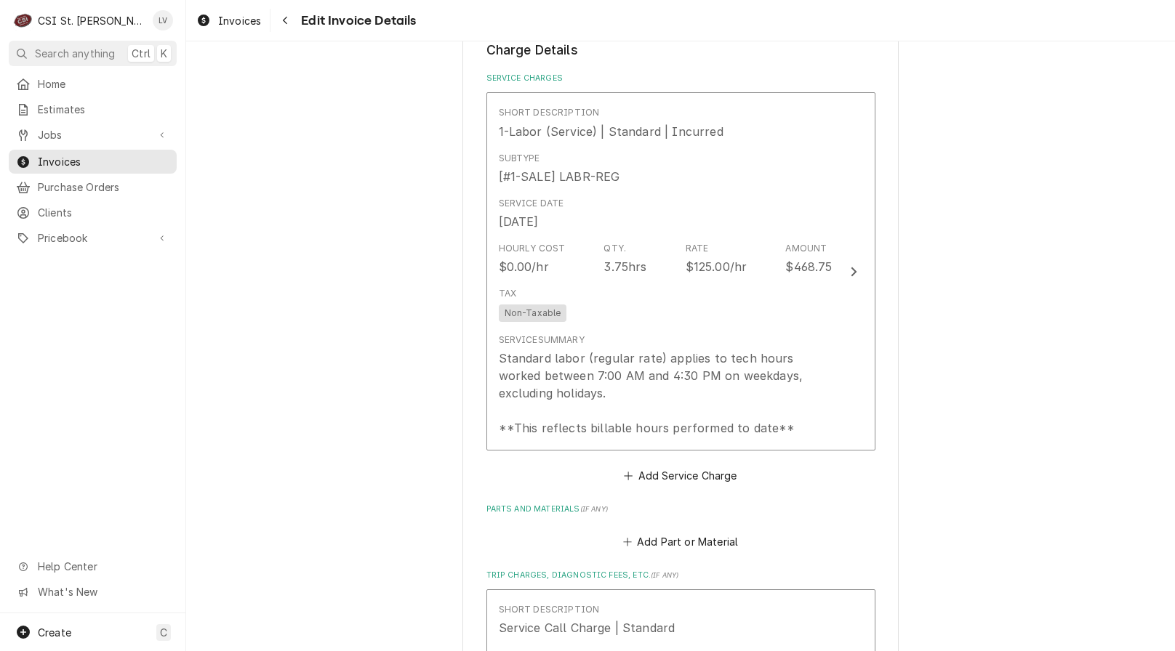
click at [609, 456] on div "Short Description 1-Labor (Service) | Standard | Incurred Subtype [#1-SALE] LAB…" at bounding box center [680, 289] width 389 height 394
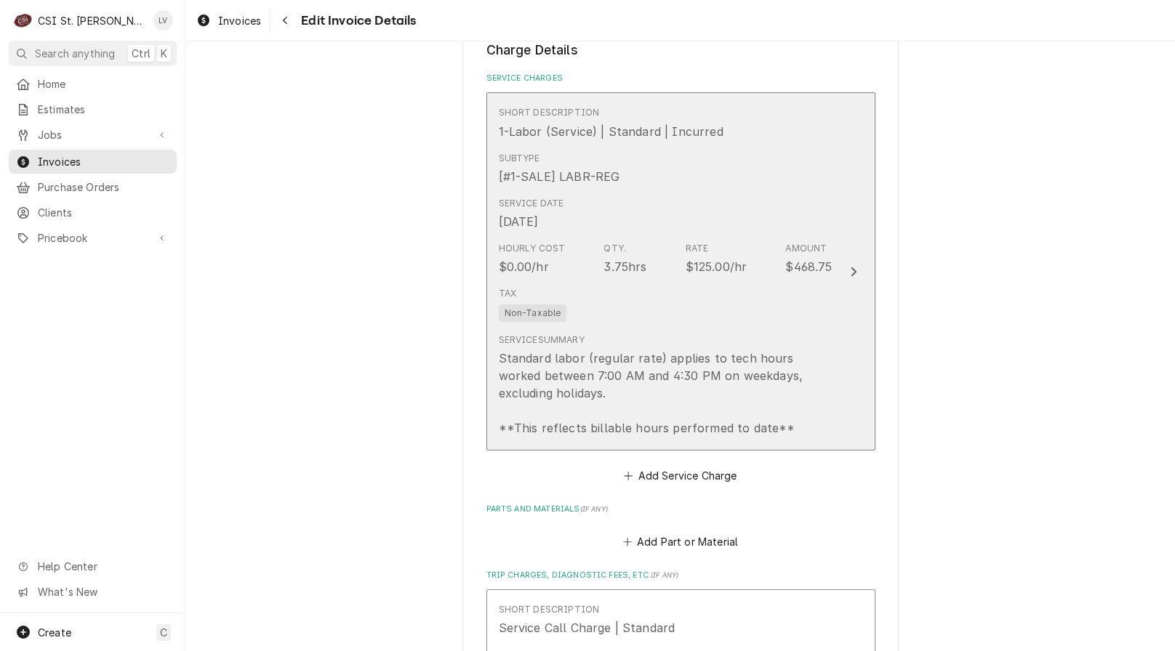
click at [627, 403] on div "Standard labor (regular rate) applies to tech hours worked between 7:00 AM and …" at bounding box center [666, 393] width 334 height 87
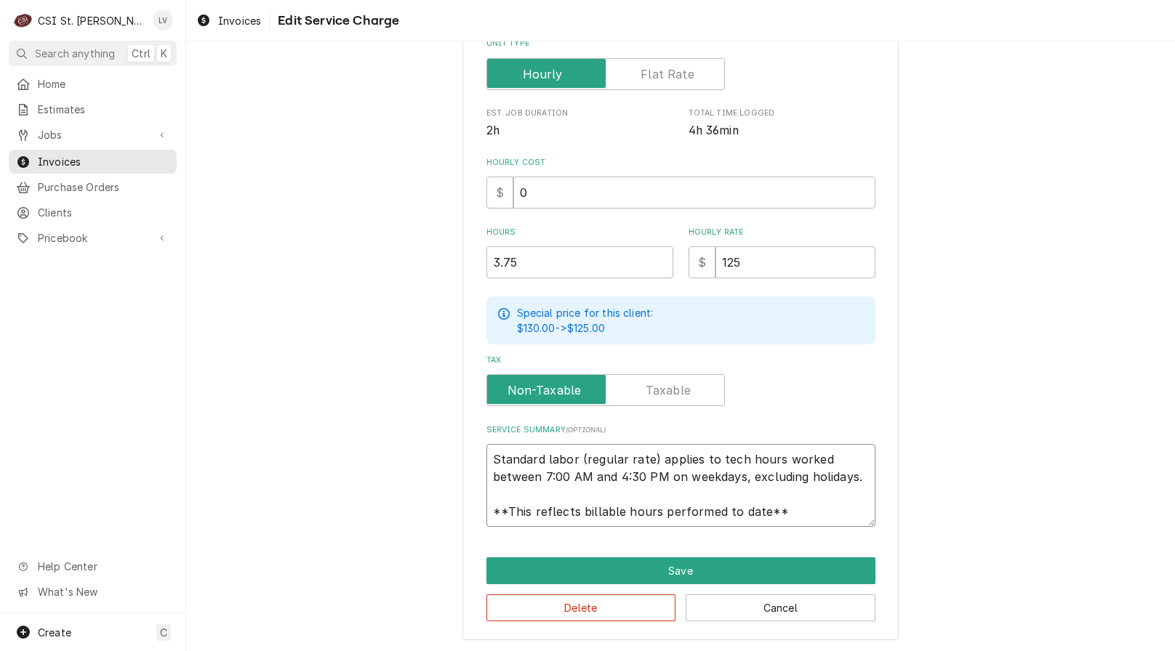
scroll to position [17, 0]
drag, startPoint x: 484, startPoint y: 459, endPoint x: 800, endPoint y: 531, distance: 324.4
click at [800, 531] on div "Use the fields below to edit this service charge Short Description 1-Labor (Ser…" at bounding box center [680, 199] width 436 height 883
paste textarea "Alto-Shaam / Model: 10-20 ESG / Serial: 9249142003-1 Found touchpad is intermit…"
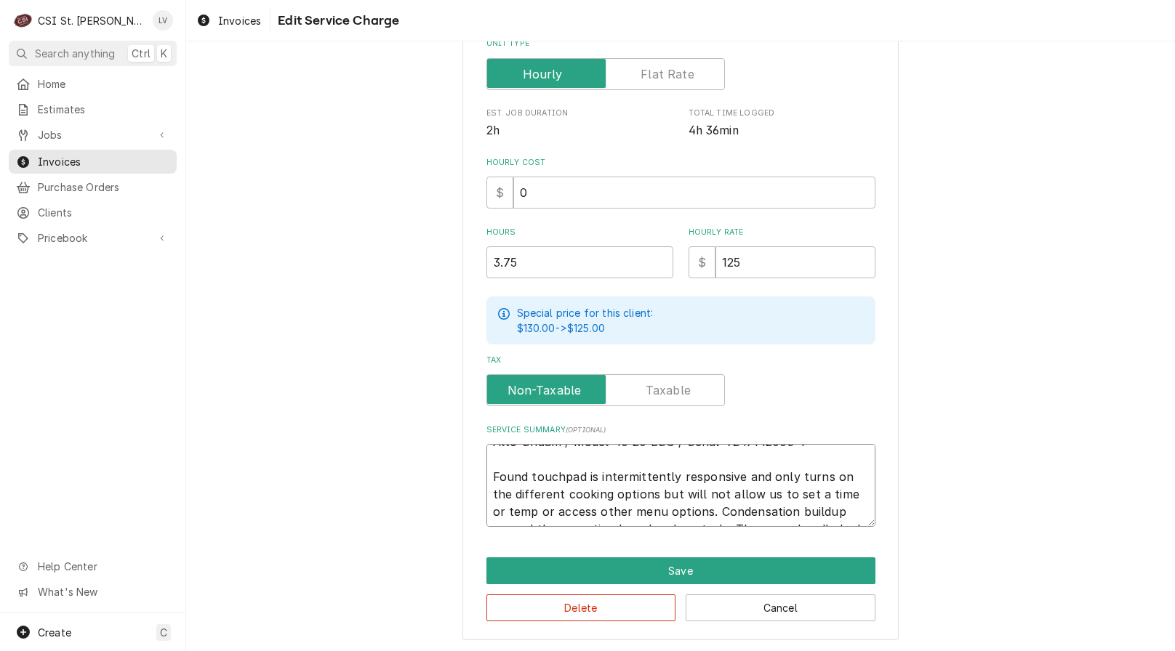
scroll to position [0, 0]
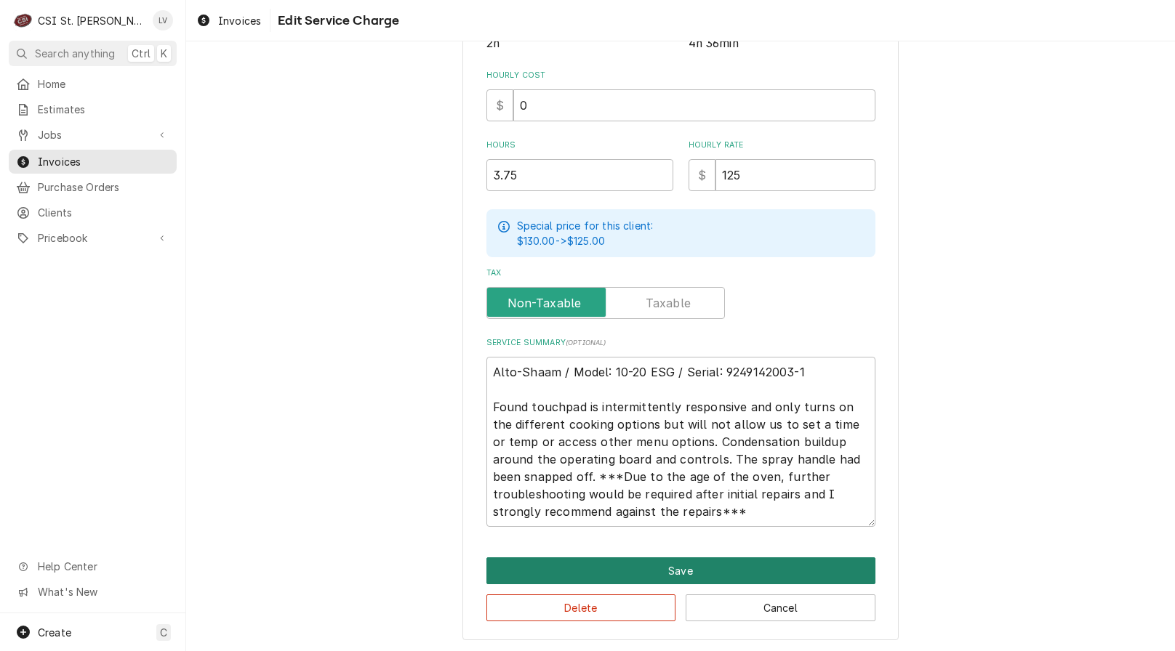
click at [695, 563] on button "Save" at bounding box center [680, 571] width 389 height 27
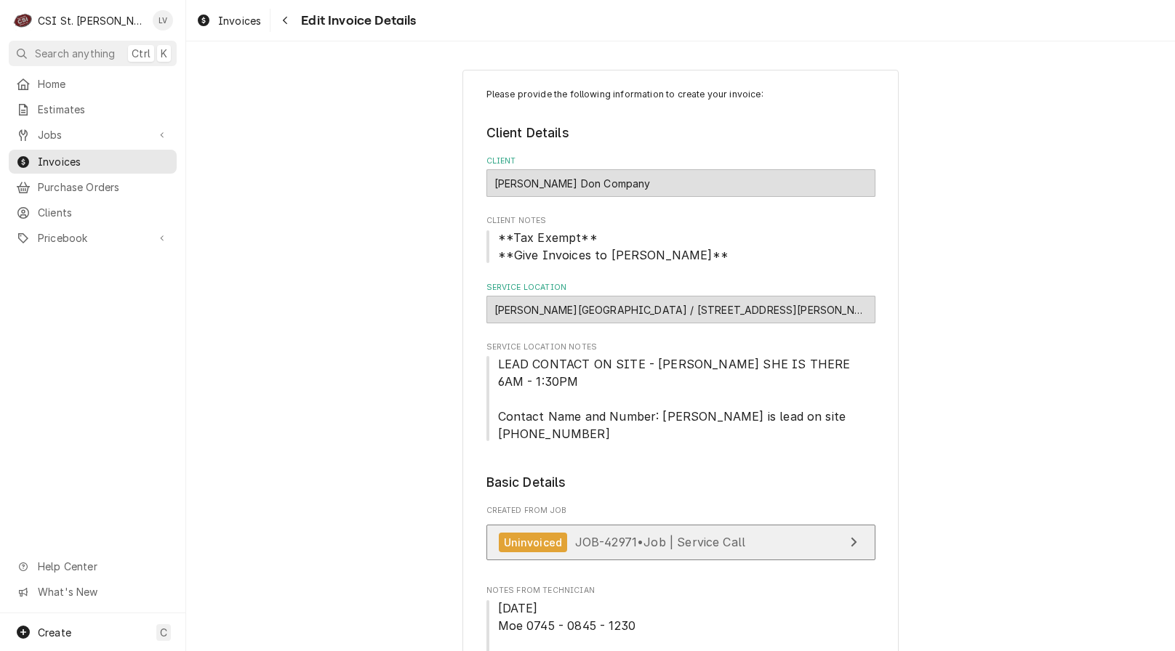
click at [640, 535] on span "JOB-42971 • Job | Service Call" at bounding box center [660, 542] width 171 height 15
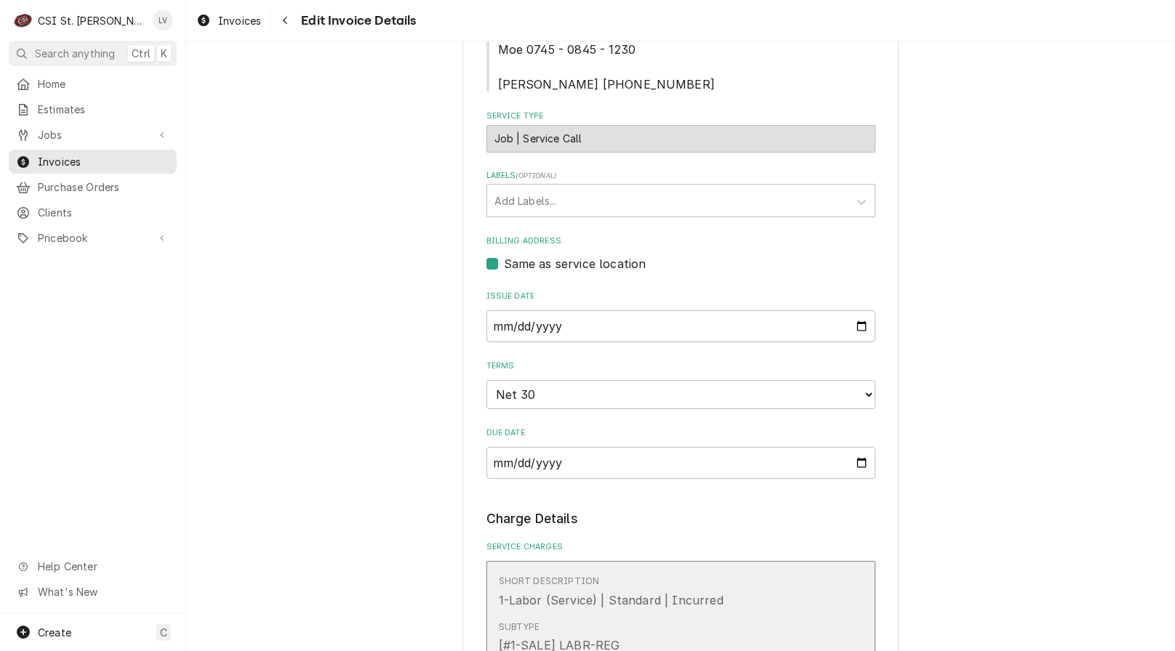
scroll to position [800, 0]
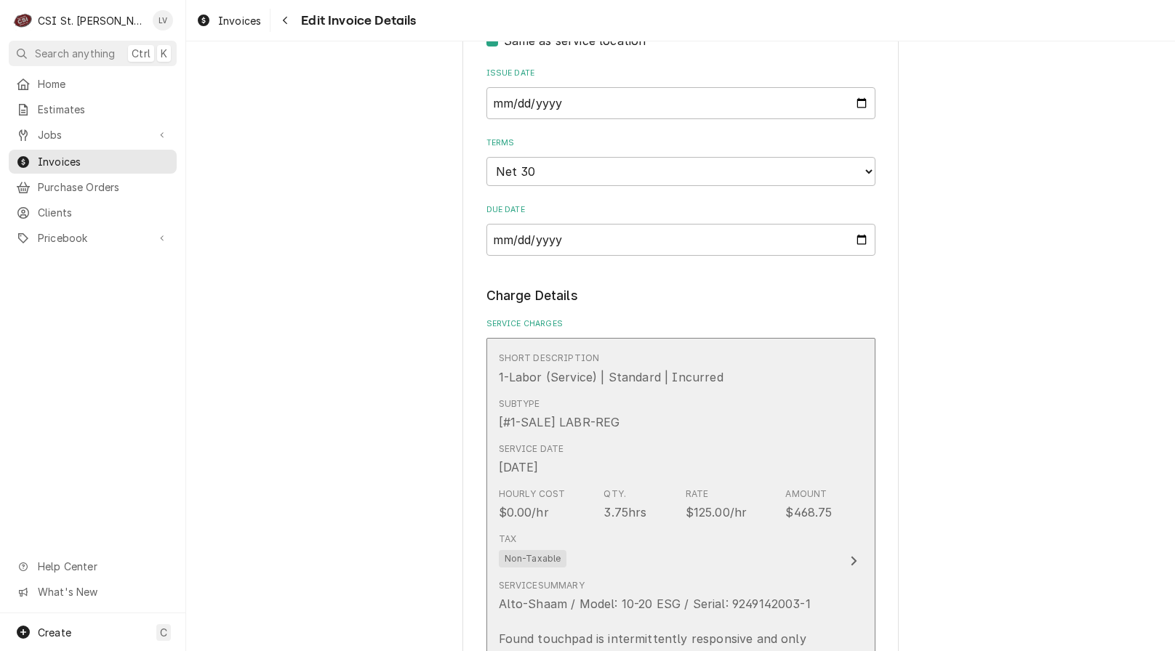
click at [601, 437] on div "Service Date Sep 30, 2025" at bounding box center [666, 459] width 334 height 45
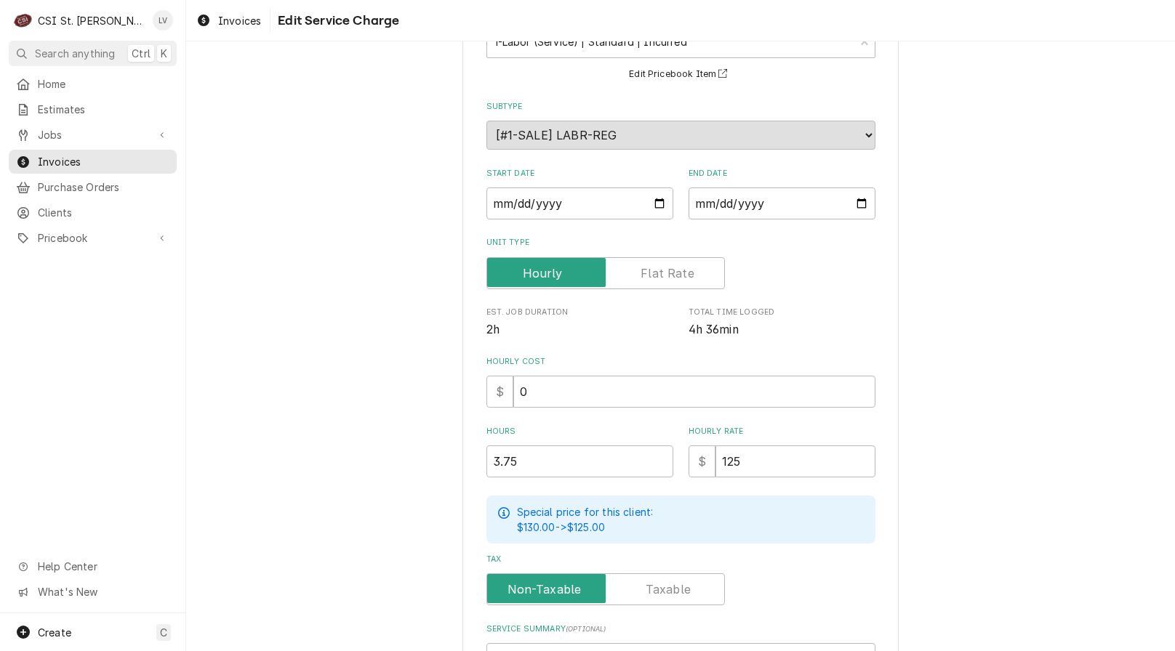
scroll to position [399, 0]
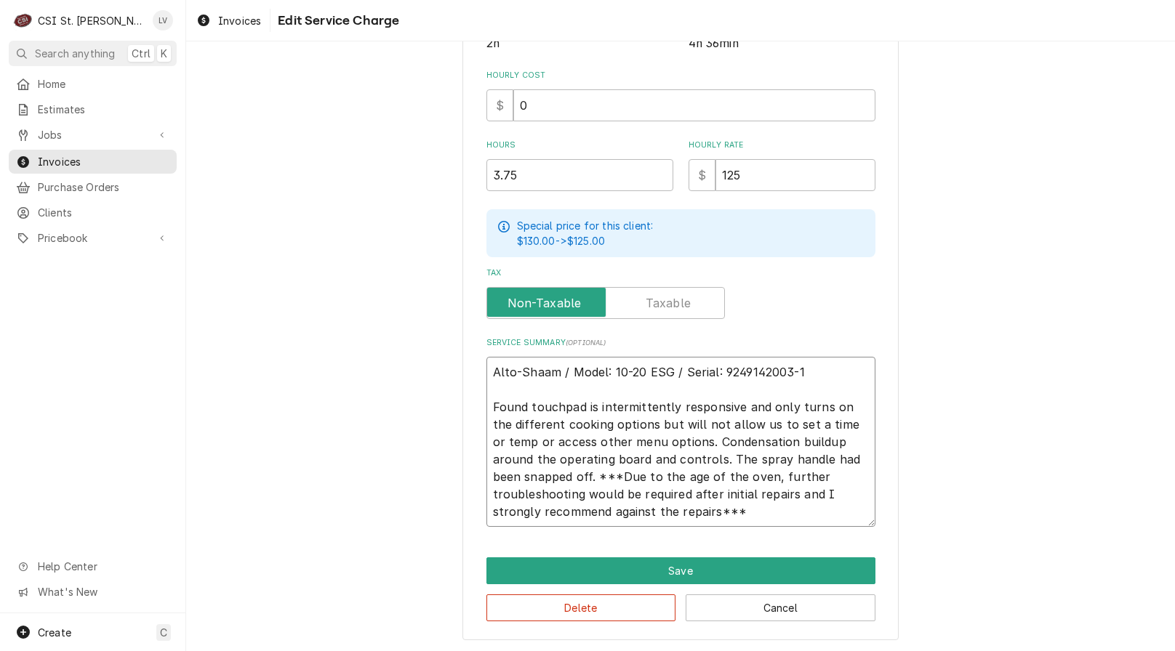
click at [598, 511] on textarea "Alto-Shaam / Model: 10-20 ESG / Serial: 9249142003-1 Found touchpad is intermit…" at bounding box center [680, 442] width 389 height 170
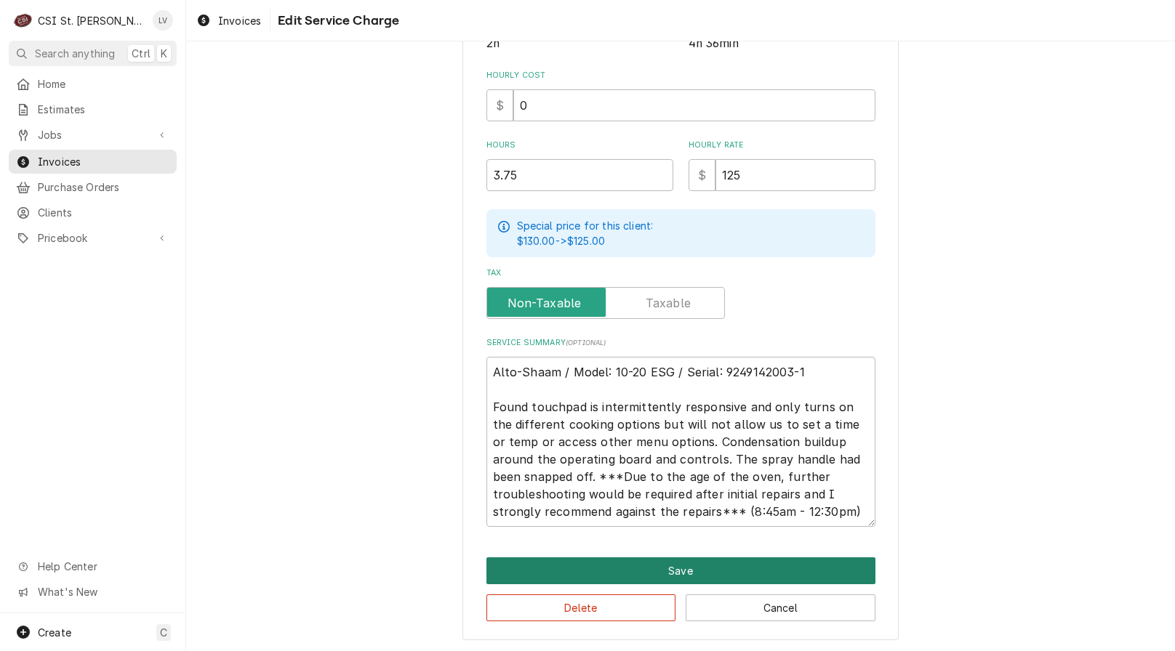
click at [612, 577] on button "Save" at bounding box center [680, 571] width 389 height 27
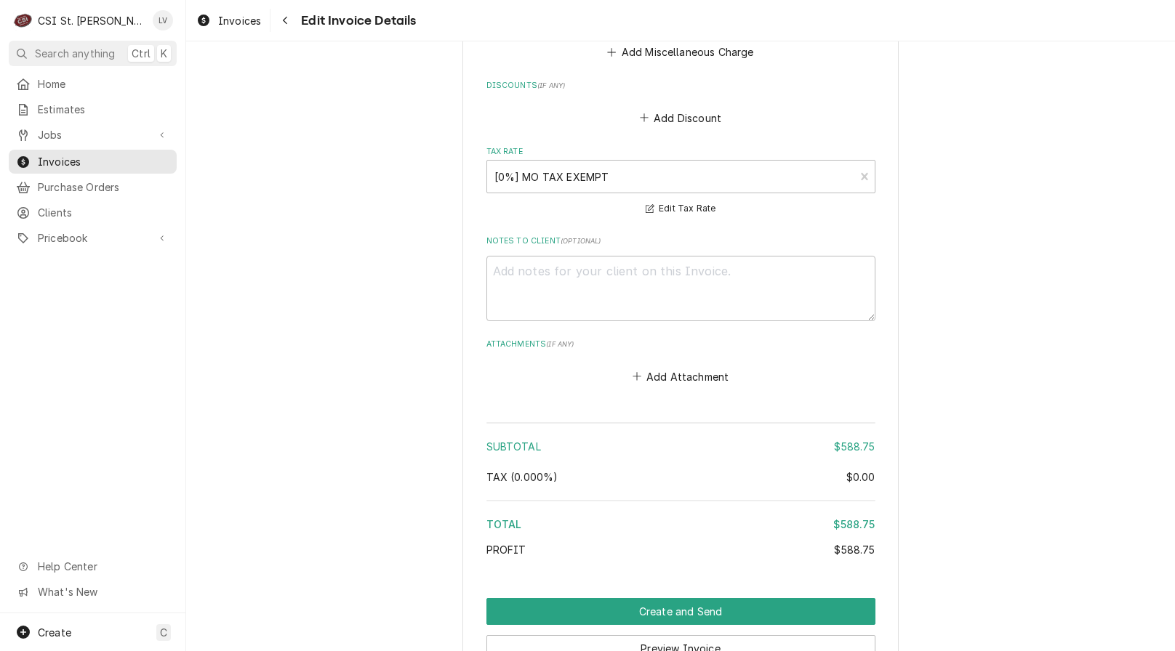
scroll to position [2069, 0]
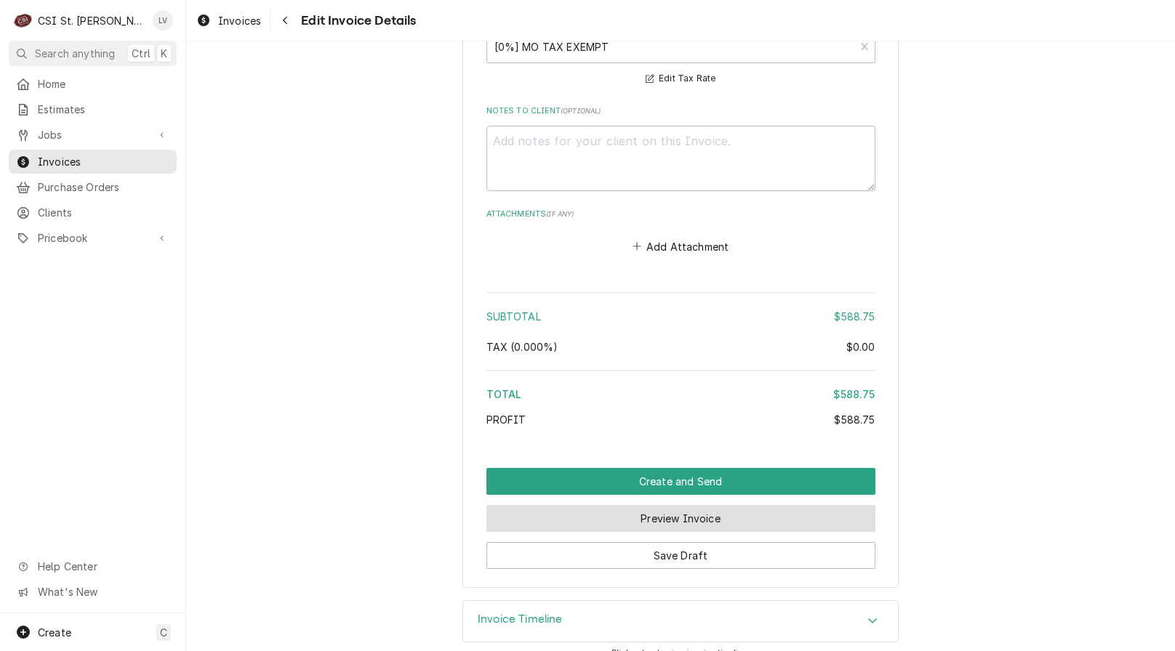
click at [689, 505] on button "Preview Invoice" at bounding box center [680, 518] width 389 height 27
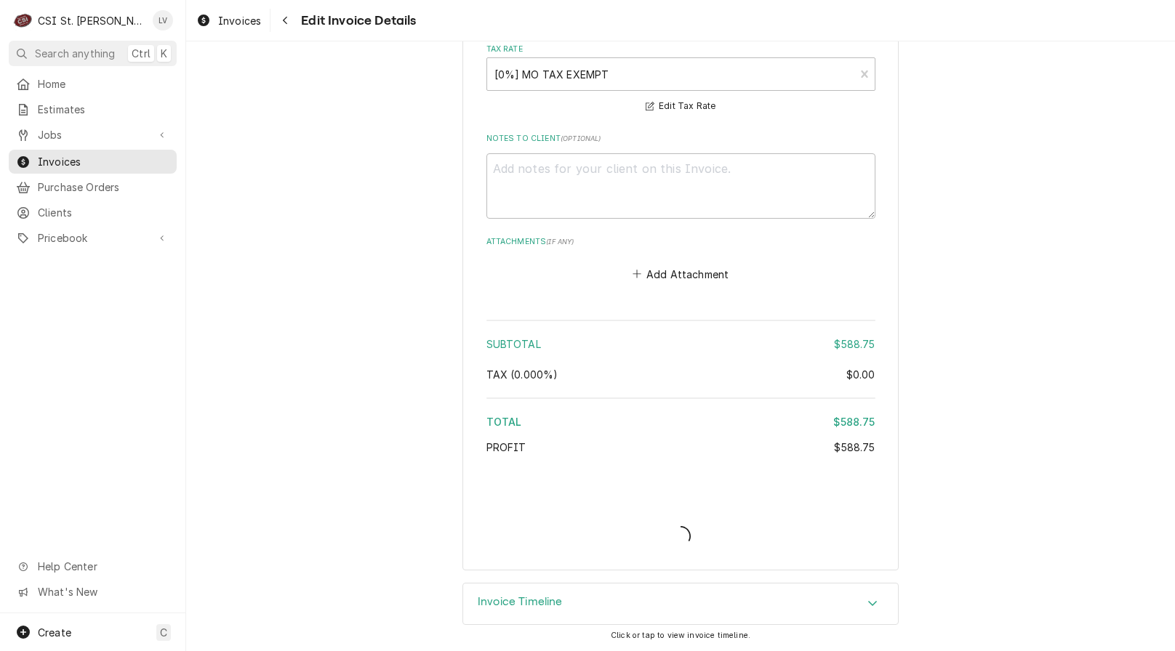
scroll to position [2024, 0]
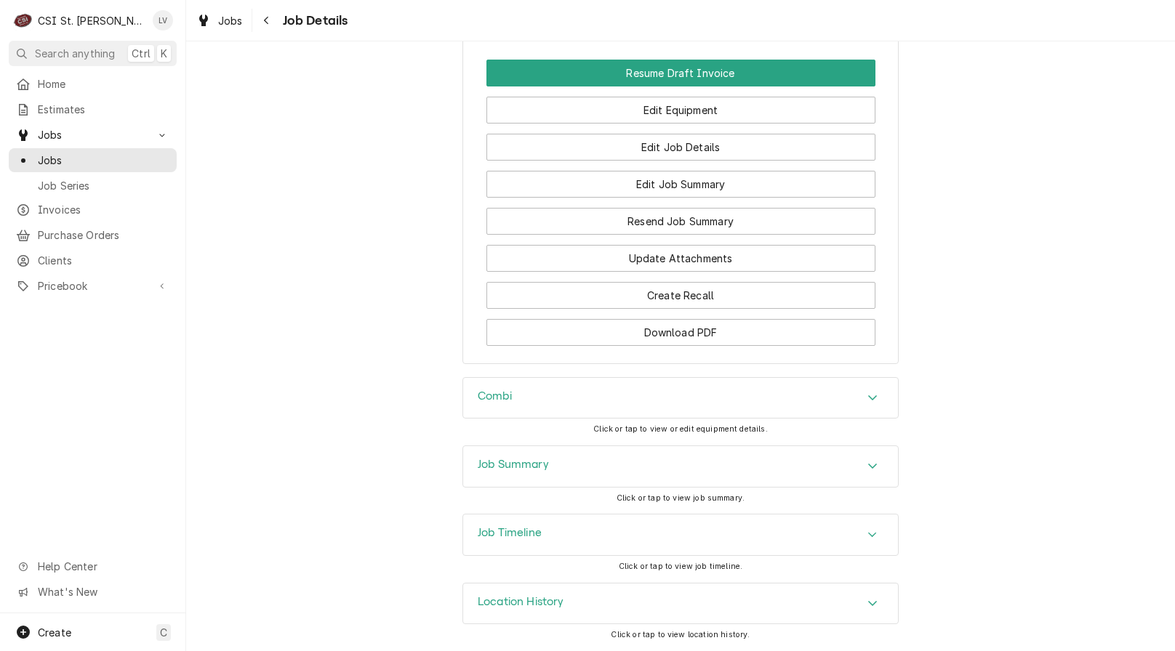
scroll to position [1682, 0]
click at [590, 463] on div "Job Summary" at bounding box center [680, 466] width 435 height 41
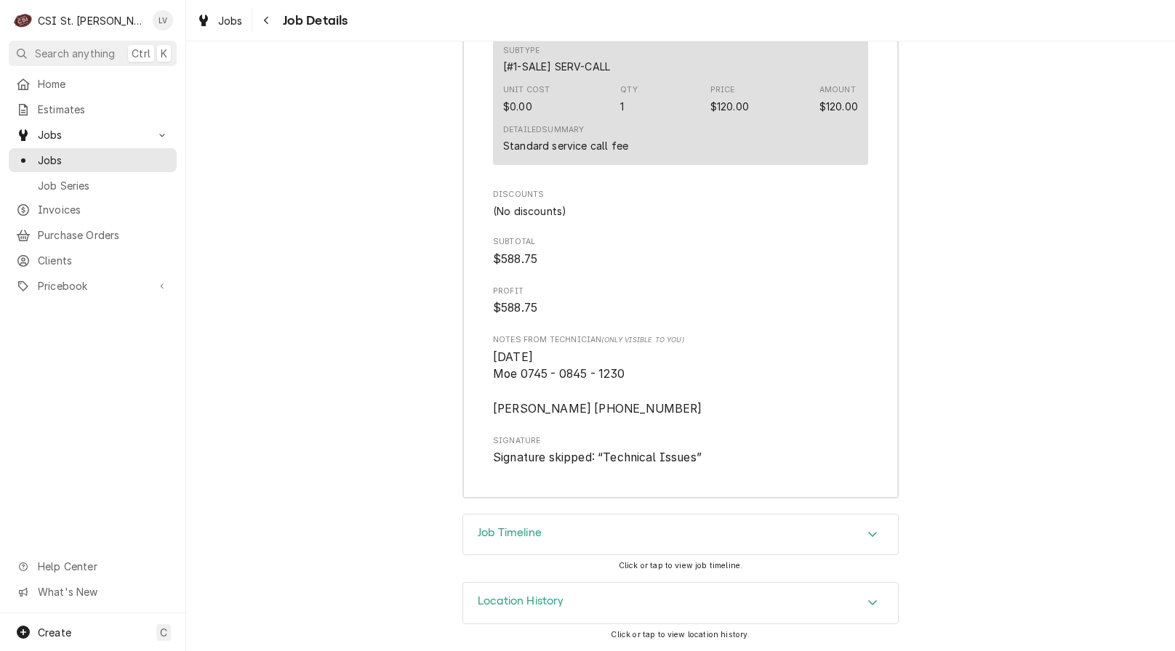
scroll to position [3936, 0]
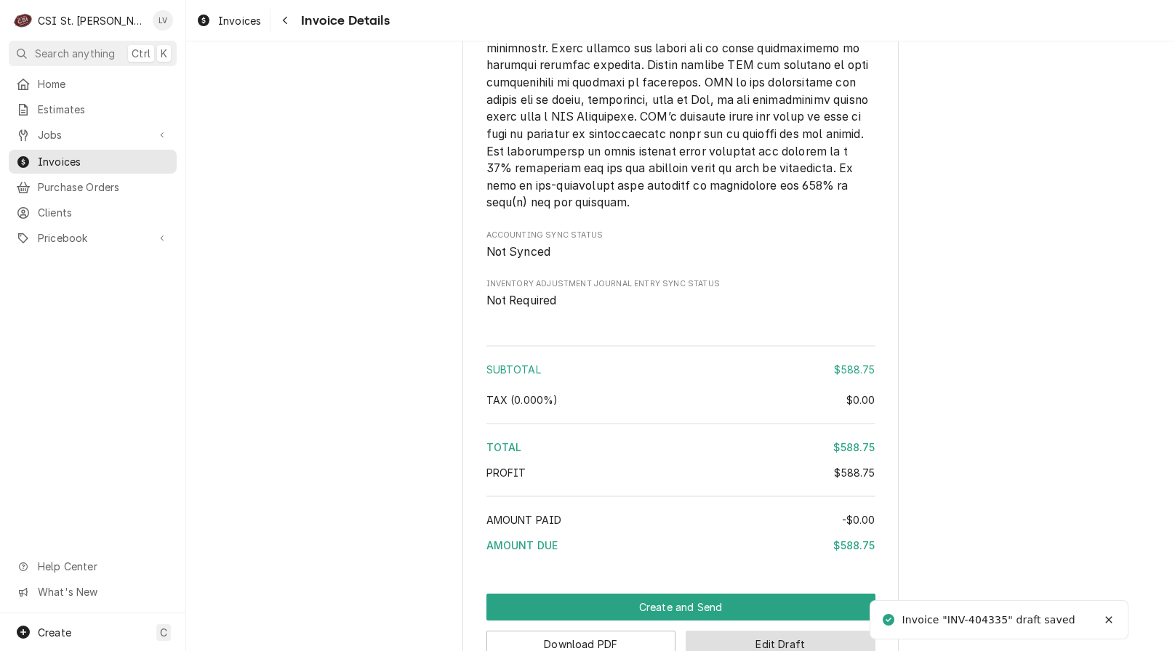
scroll to position [2228, 0]
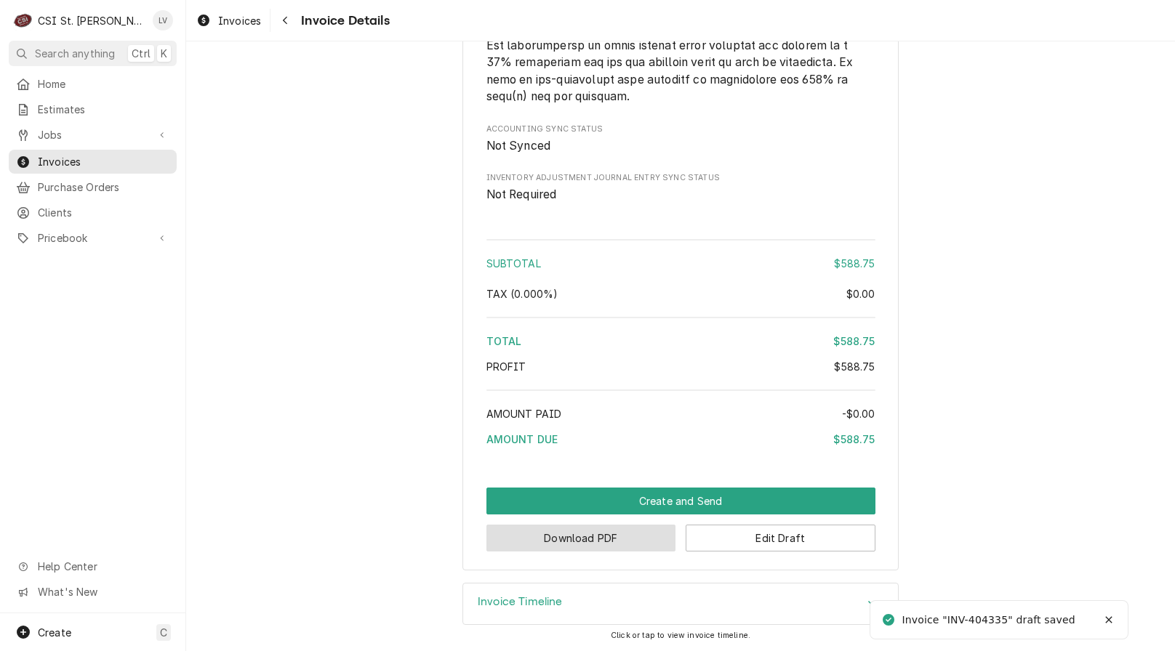
click at [557, 546] on button "Download PDF" at bounding box center [581, 538] width 190 height 27
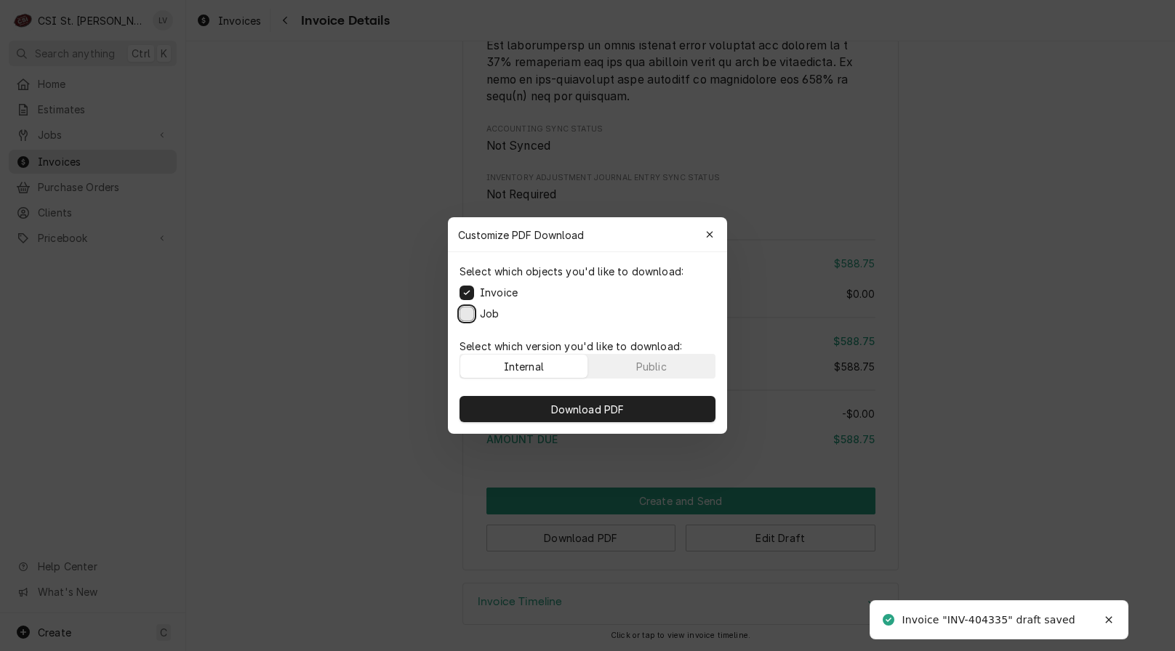
click at [468, 315] on button "Job" at bounding box center [467, 314] width 15 height 15
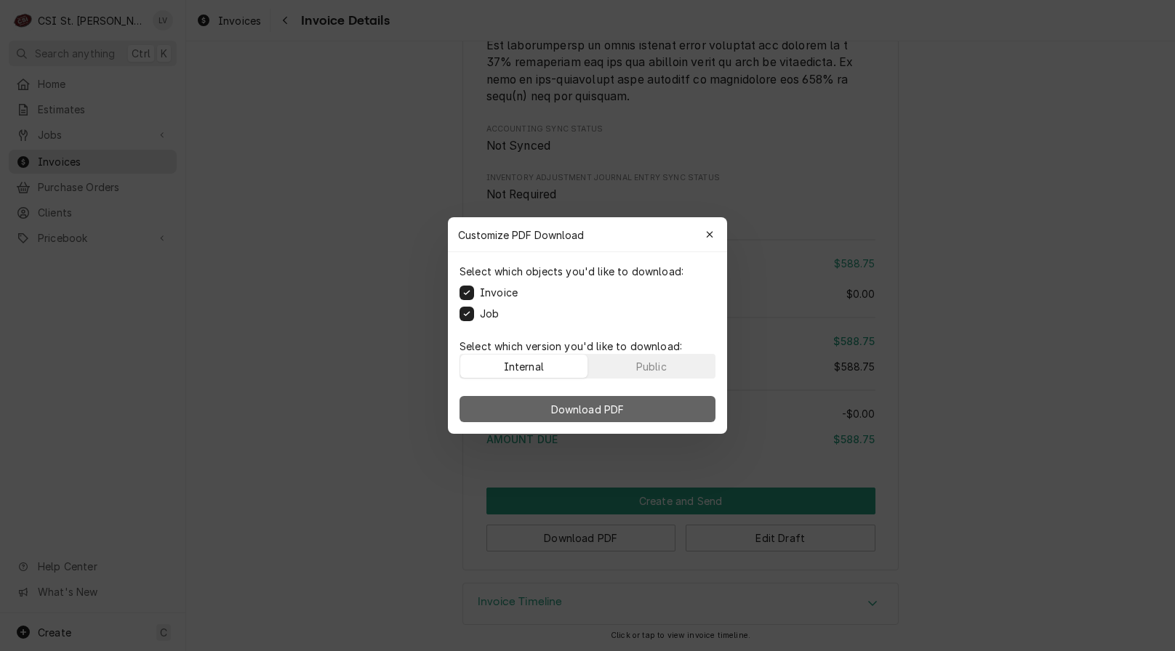
click at [577, 406] on span "Download PDF" at bounding box center [587, 409] width 79 height 15
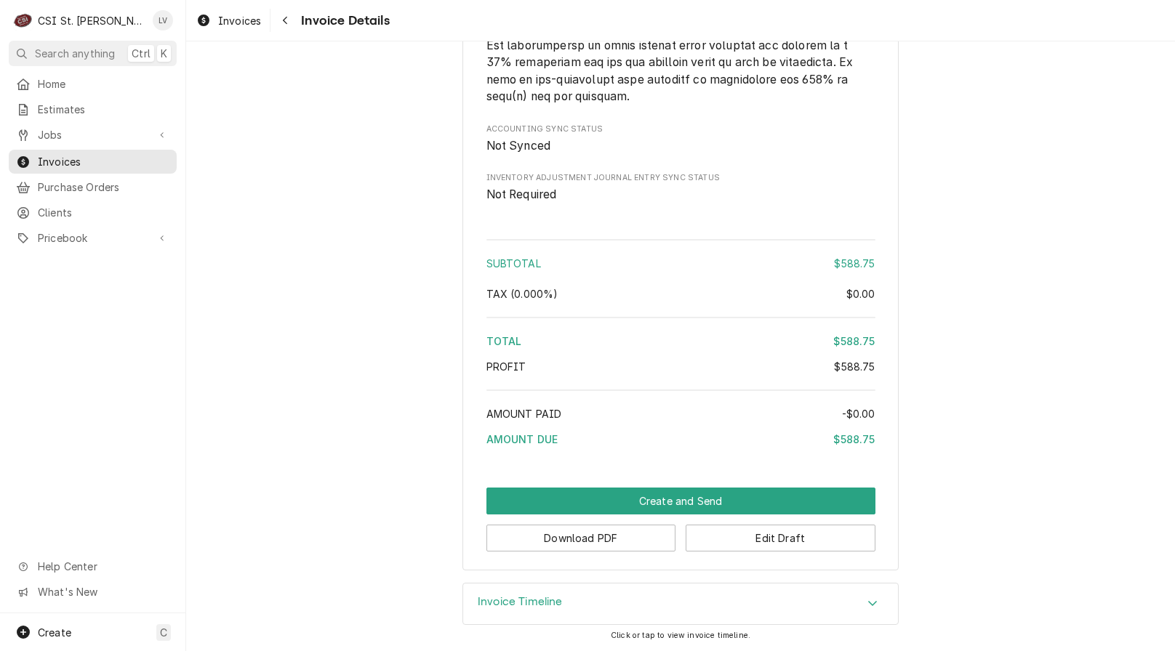
click at [71, 401] on div "Home Estimates Jobs Jobs Job Series Invoices Purchase Orders Clients Pricebook …" at bounding box center [92, 343] width 185 height 542
click at [778, 537] on button "Edit Draft" at bounding box center [781, 538] width 190 height 27
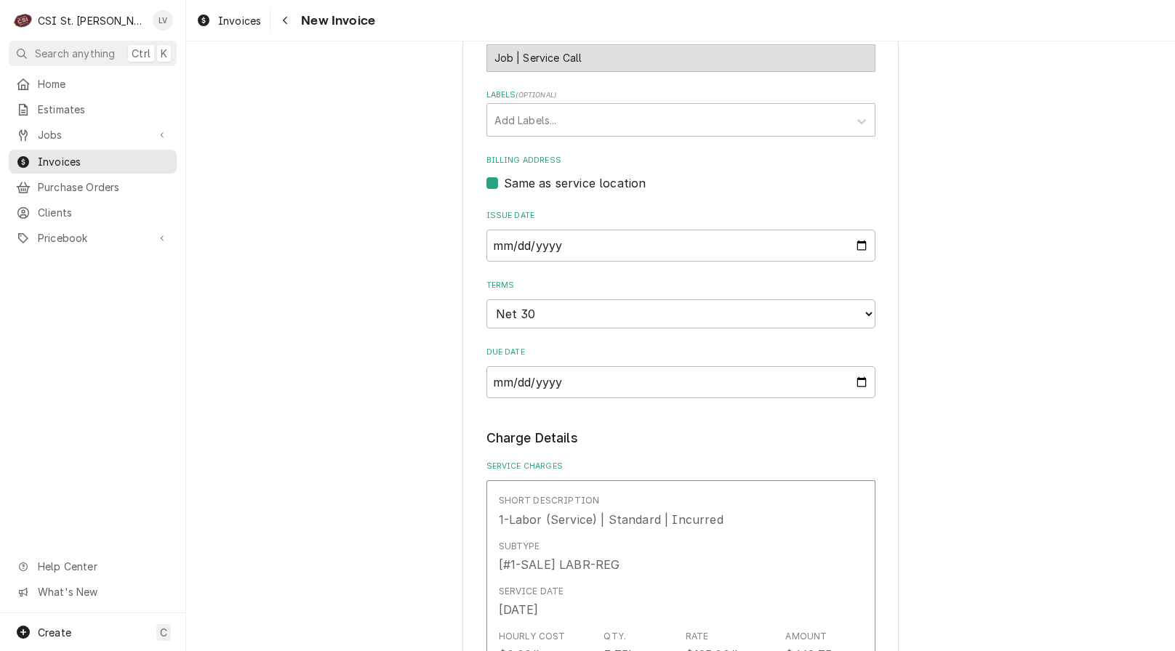
scroll to position [654, 0]
click at [859, 233] on input "[DATE]" at bounding box center [680, 249] width 389 height 32
type textarea "x"
type input "2025-09-30"
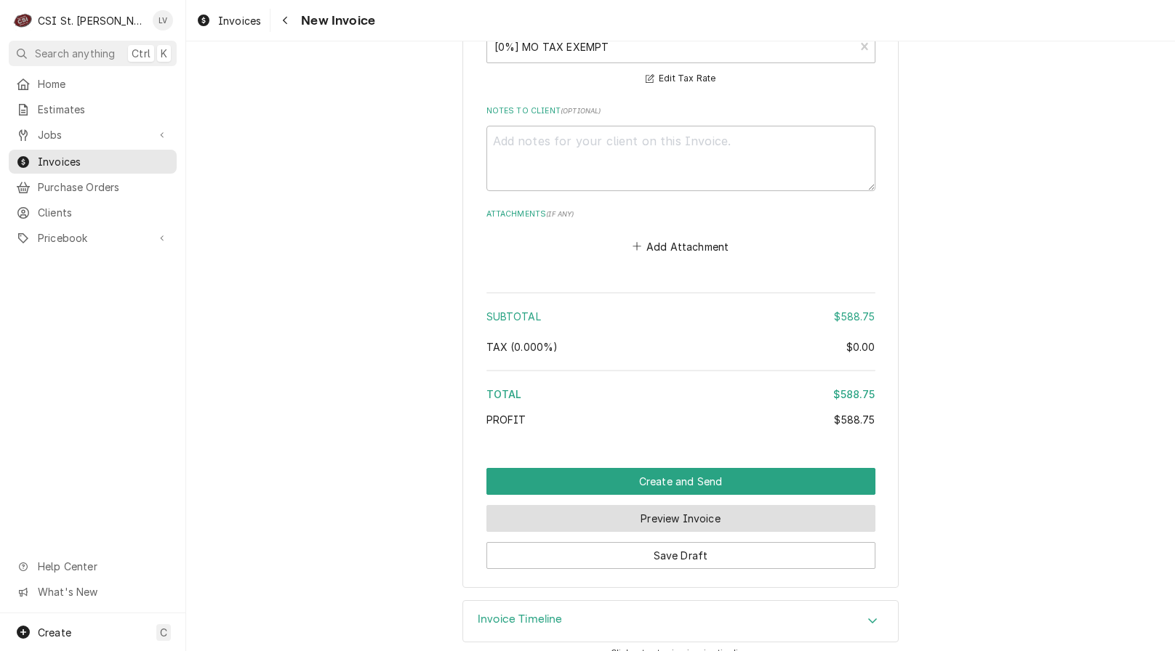
click at [671, 505] on button "Preview Invoice" at bounding box center [680, 518] width 389 height 27
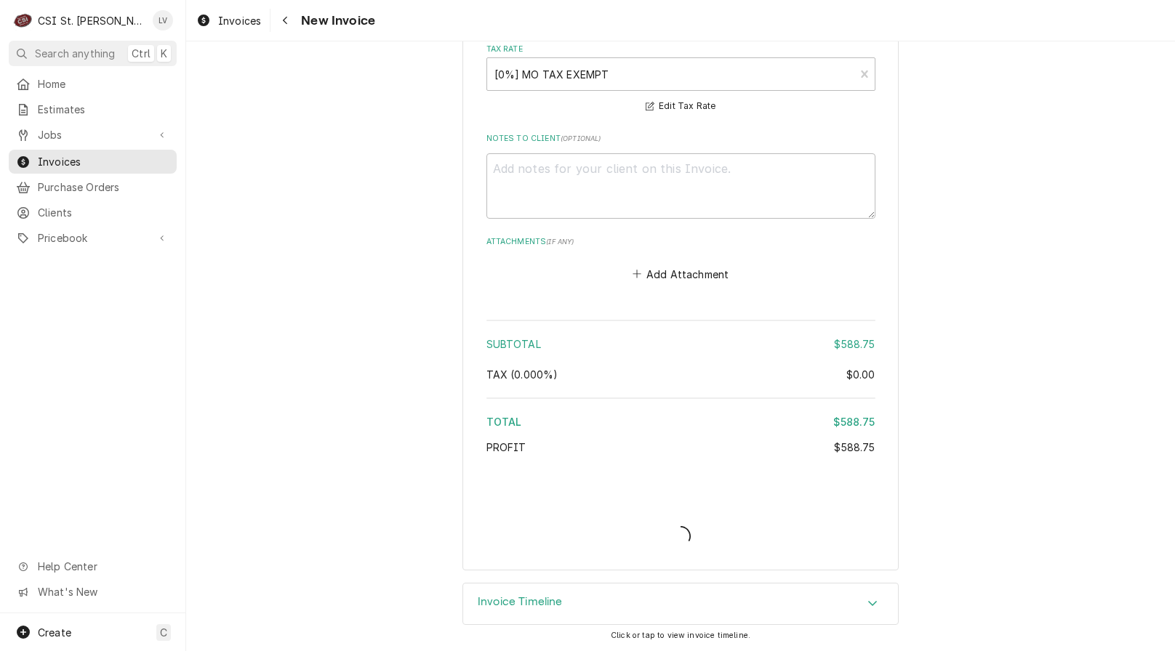
scroll to position [2024, 0]
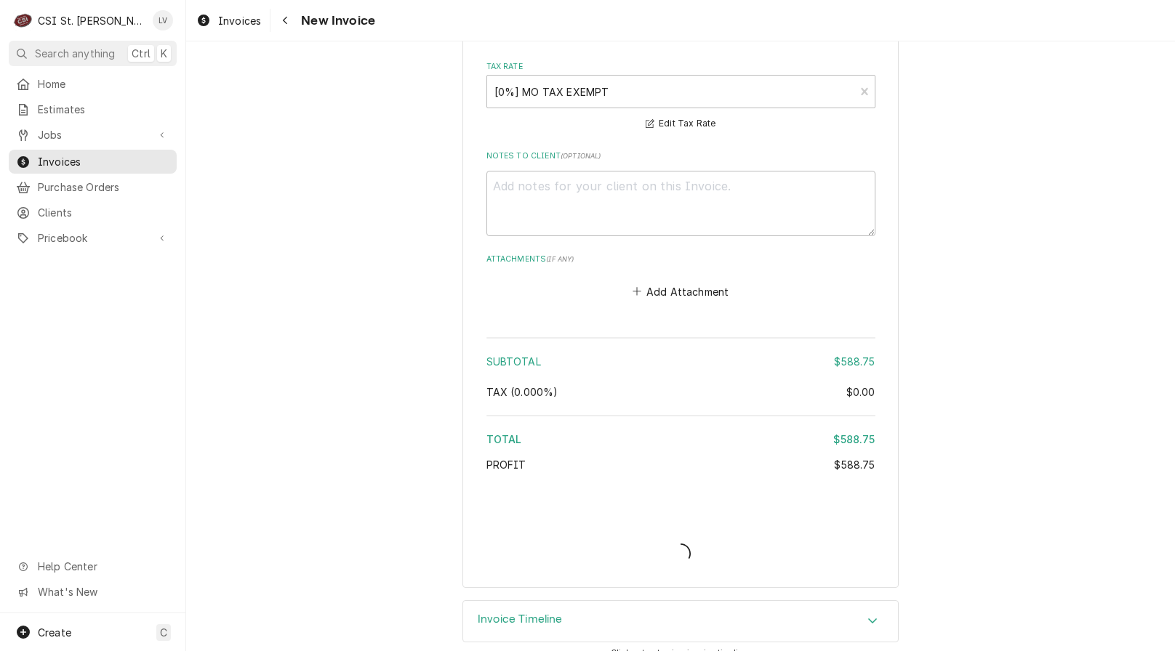
type textarea "x"
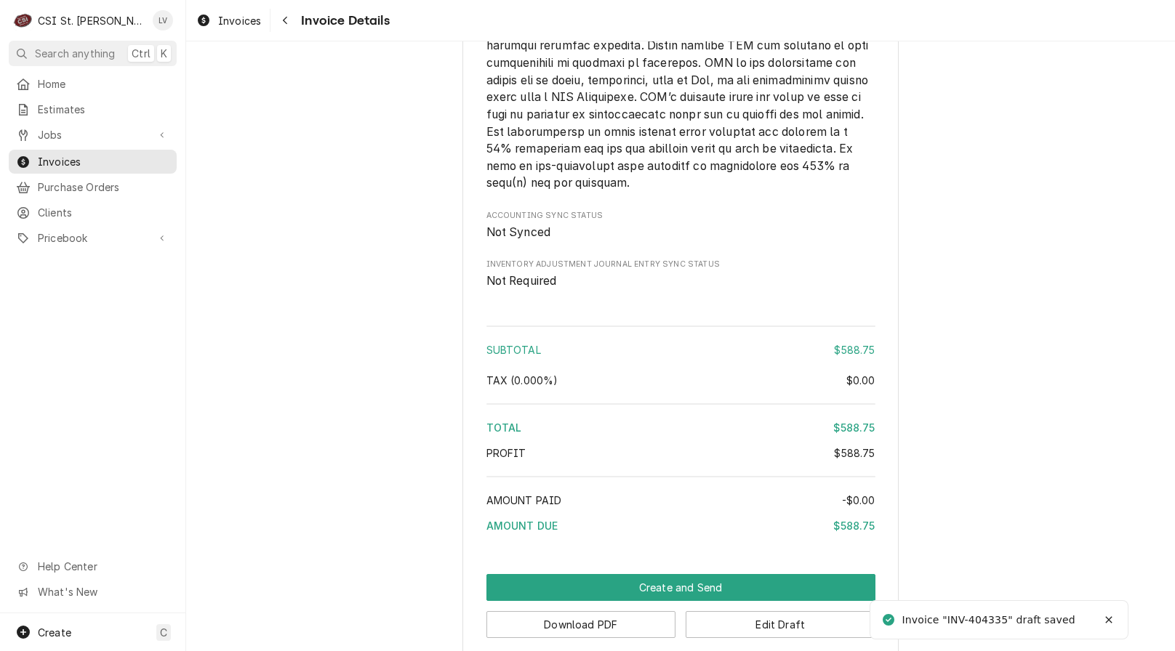
scroll to position [2228, 0]
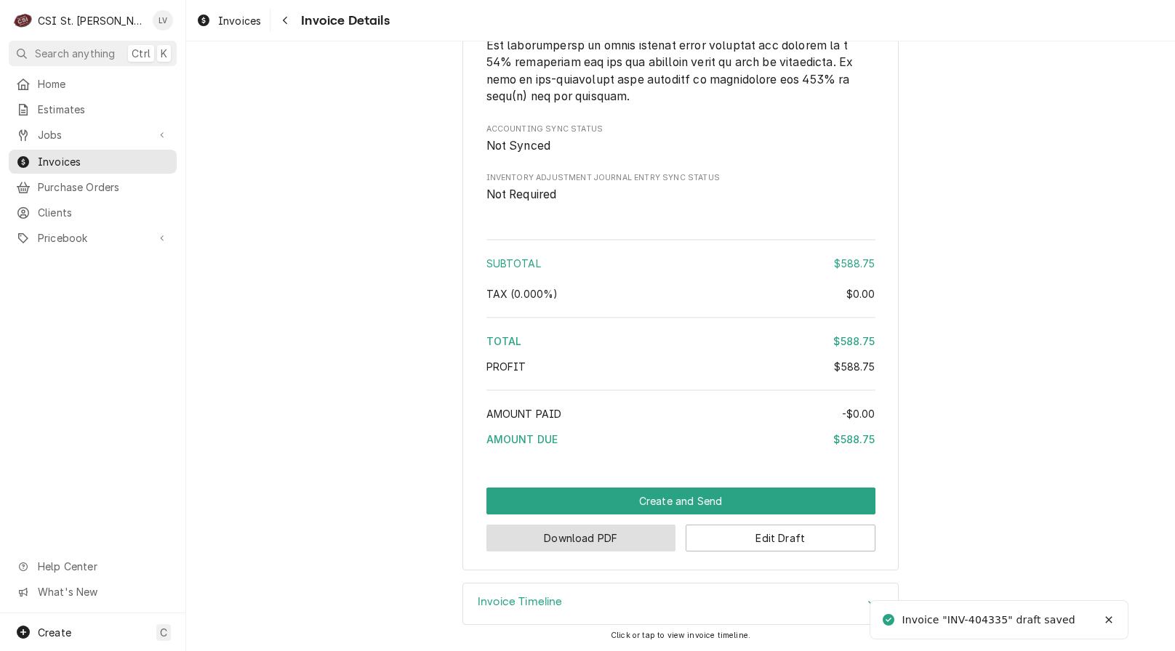
click at [641, 539] on button "Download PDF" at bounding box center [581, 538] width 190 height 27
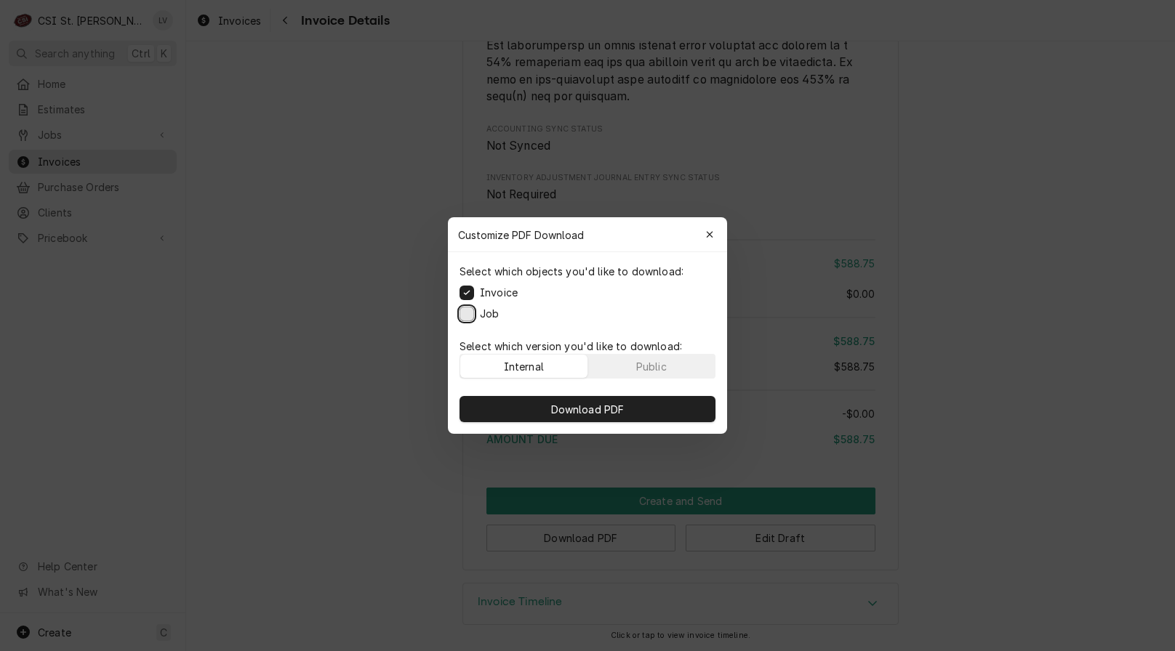
drag, startPoint x: 468, startPoint y: 313, endPoint x: 492, endPoint y: 369, distance: 61.2
click at [468, 313] on button "Job" at bounding box center [467, 314] width 15 height 15
click at [531, 409] on button "Download PDF" at bounding box center [588, 409] width 256 height 26
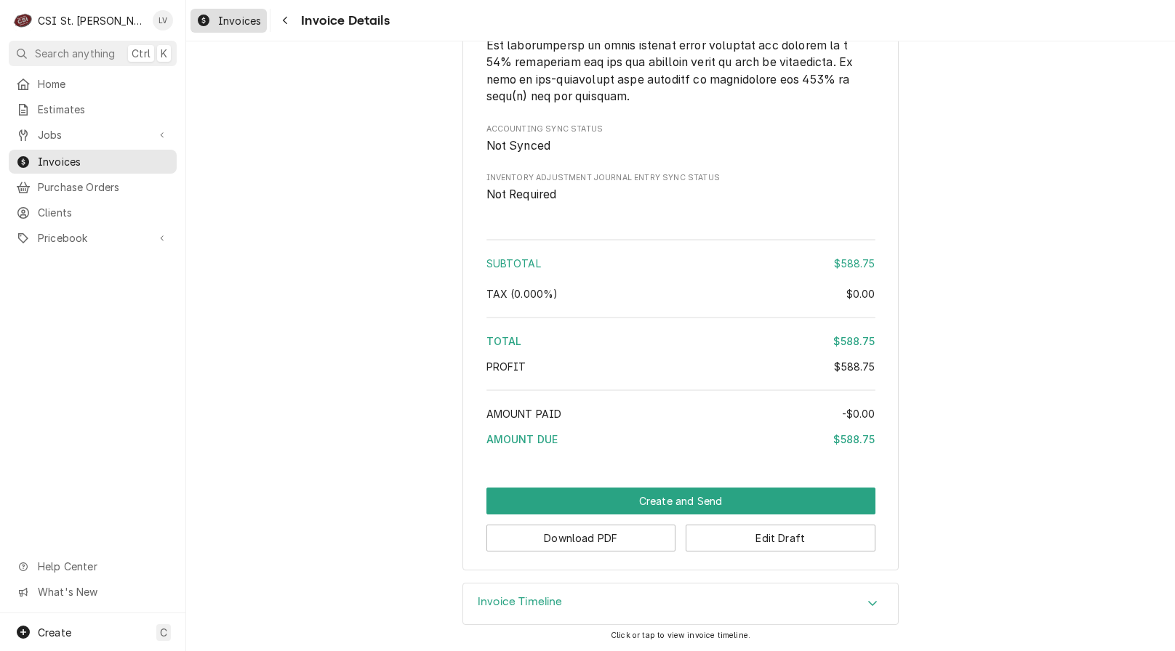
click at [213, 25] on div "Invoices" at bounding box center [228, 21] width 71 height 18
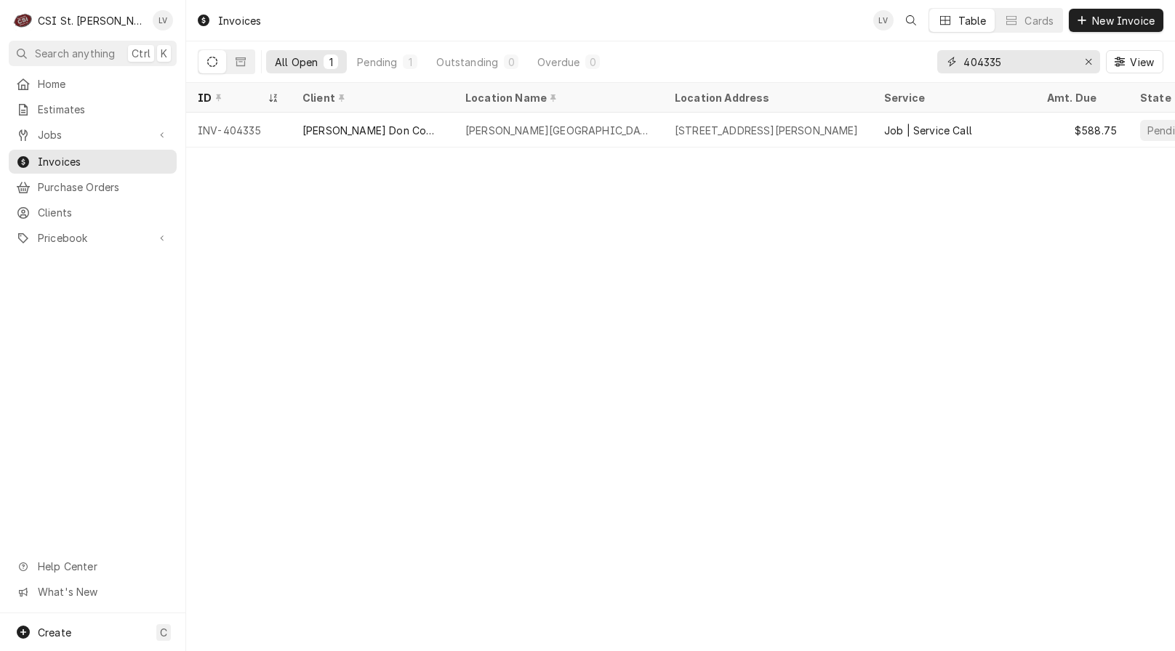
click at [1027, 59] on input "404335" at bounding box center [1017, 61] width 109 height 23
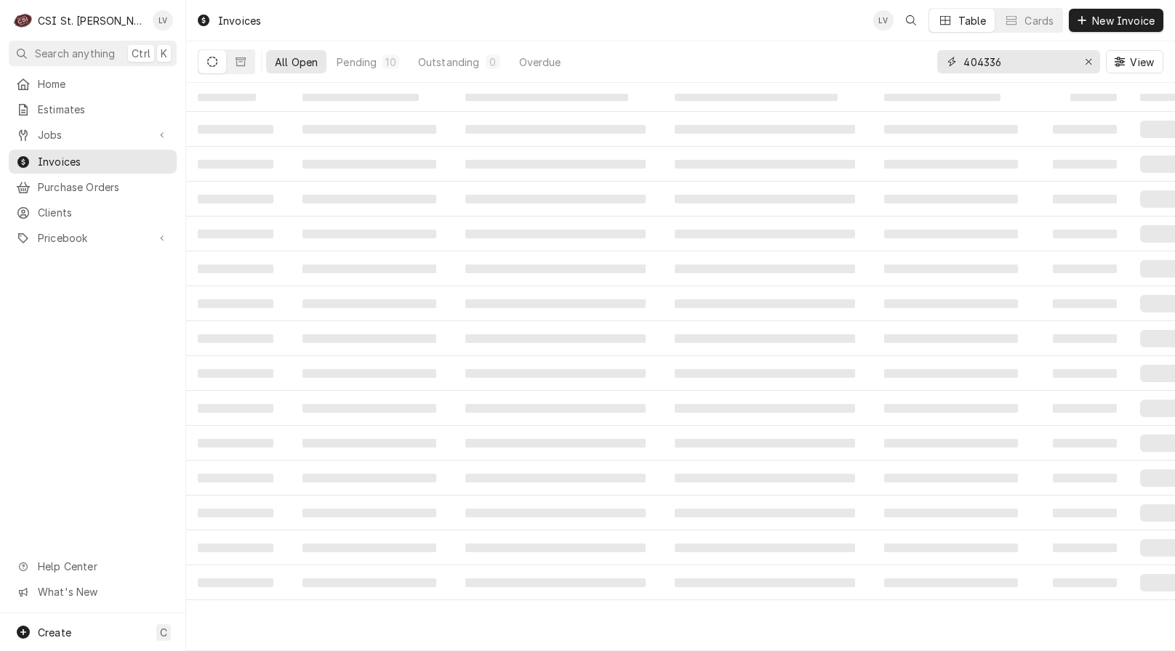
type input "404336"
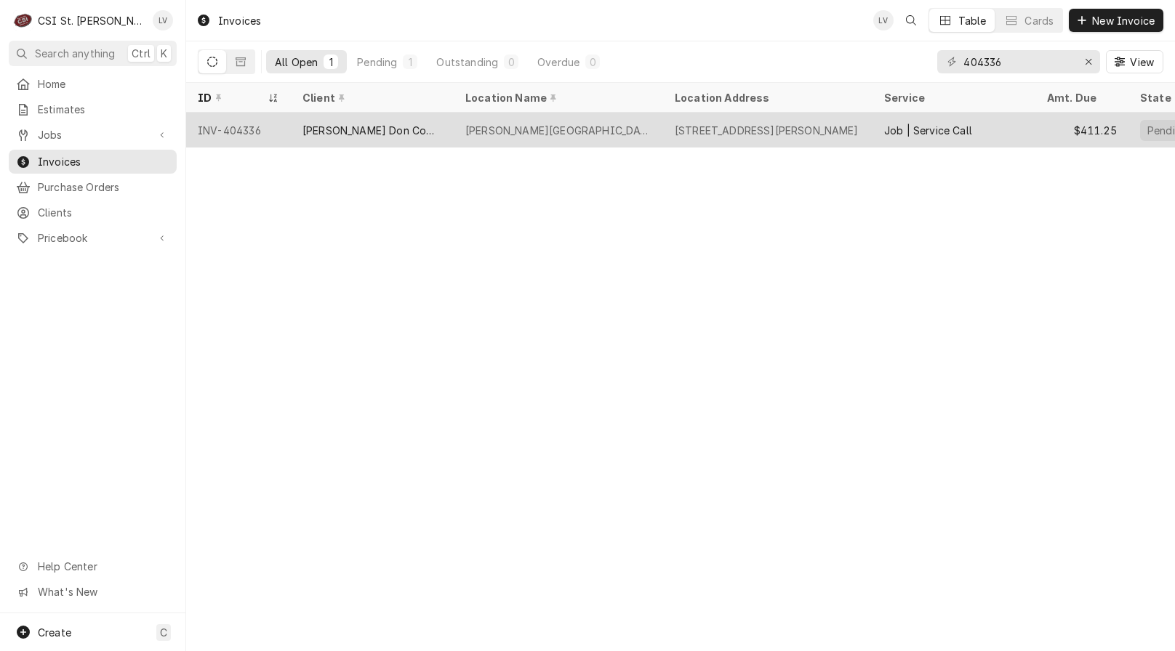
click at [366, 131] on div "[PERSON_NAME] Don Company" at bounding box center [372, 130] width 140 height 15
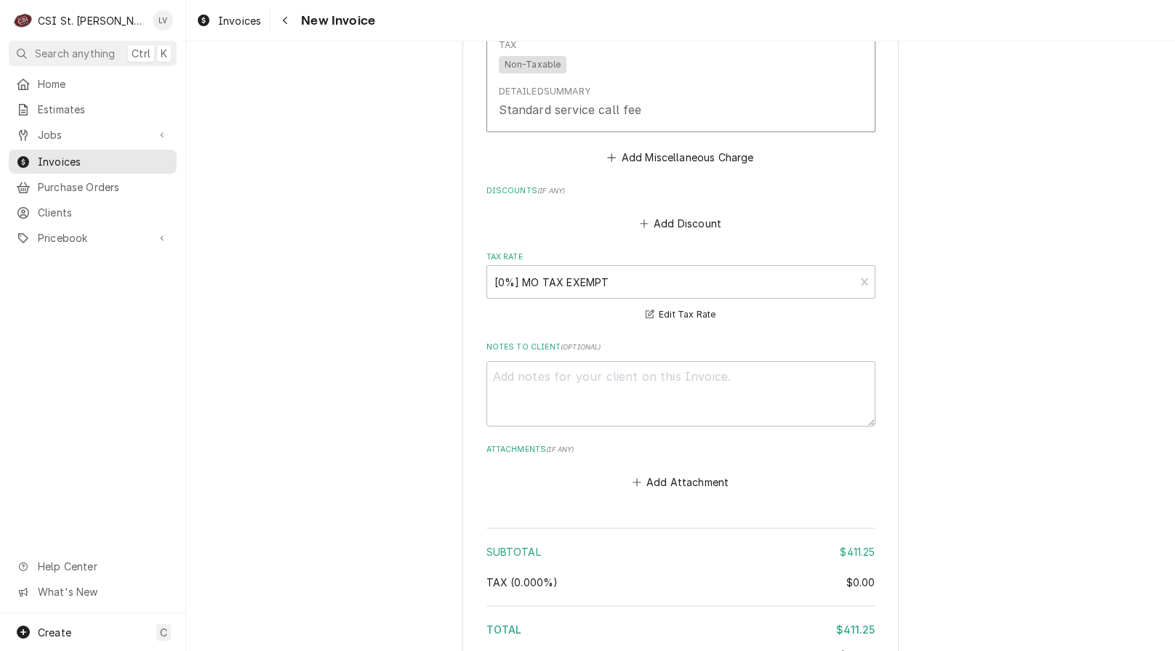
scroll to position [3622, 0]
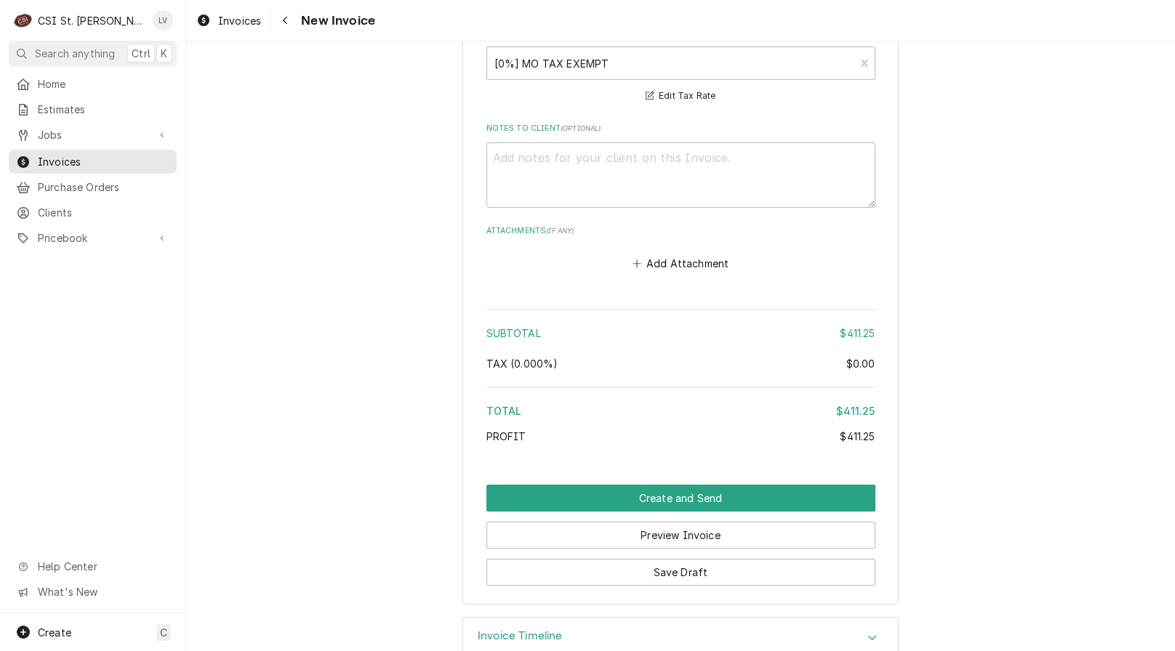
drag, startPoint x: 489, startPoint y: 598, endPoint x: 460, endPoint y: 585, distance: 30.9
click at [490, 618] on div "Invoice Timeline" at bounding box center [680, 638] width 435 height 41
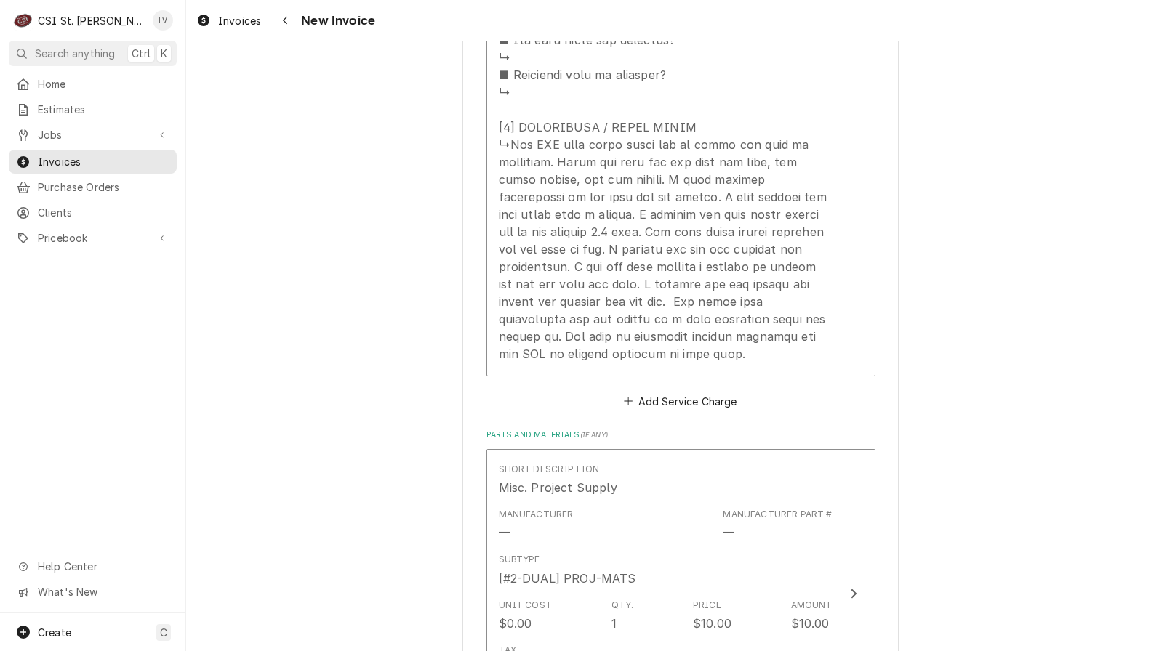
scroll to position [2156, 0]
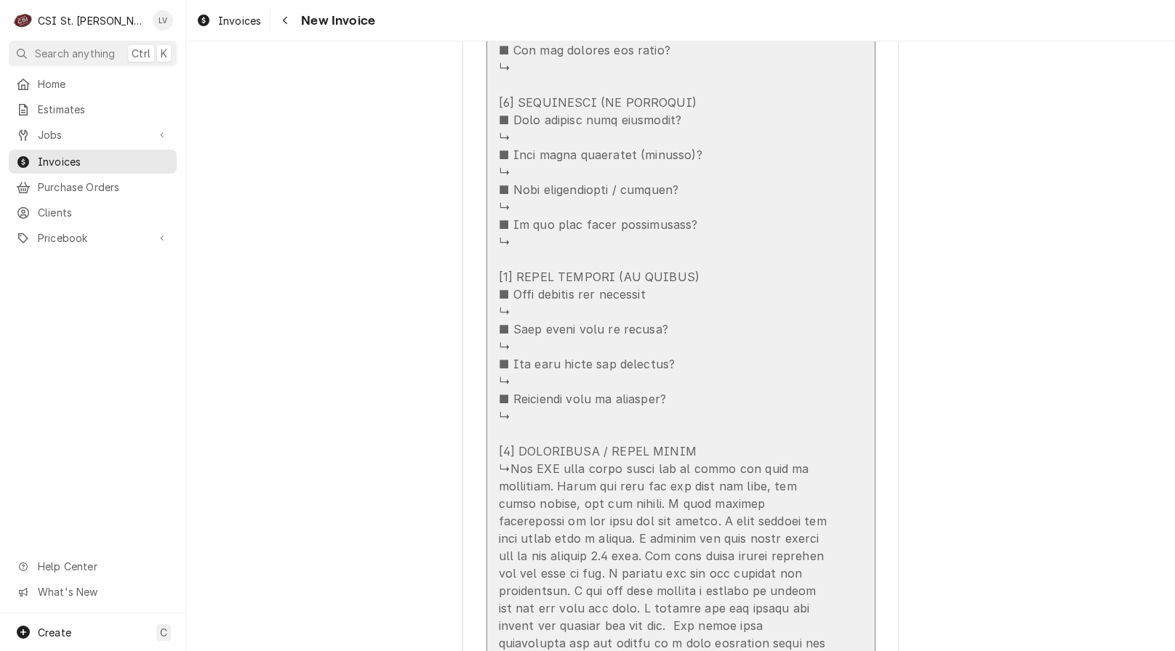
click at [624, 480] on div "Update Line Item" at bounding box center [666, 102] width 334 height 1169
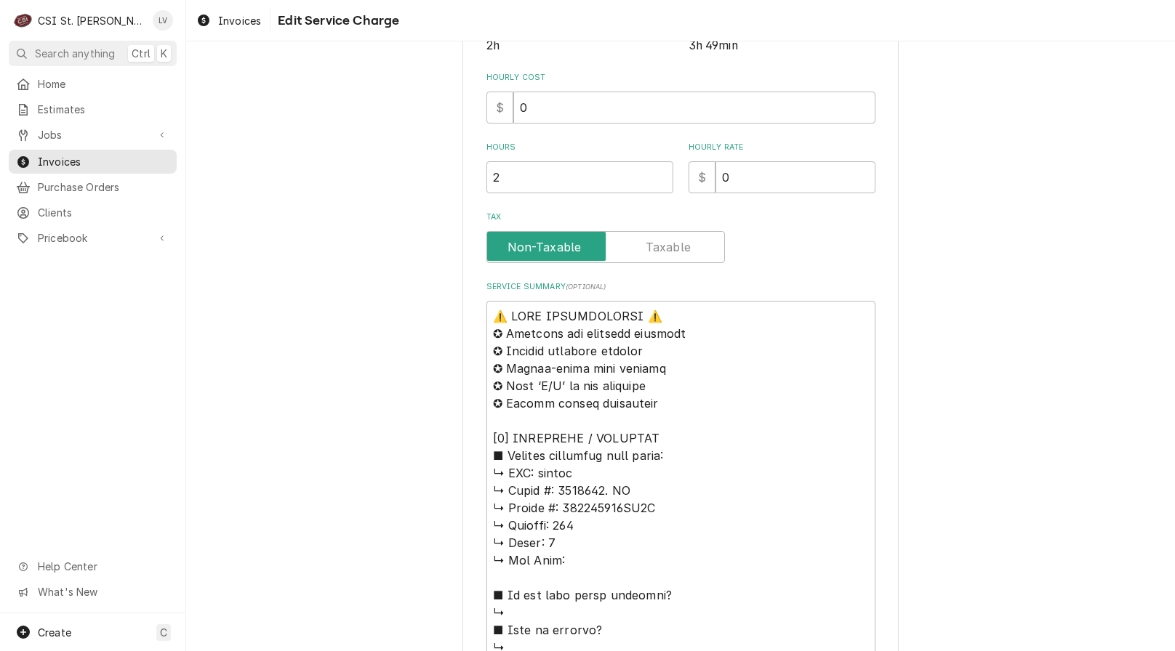
scroll to position [582, 0]
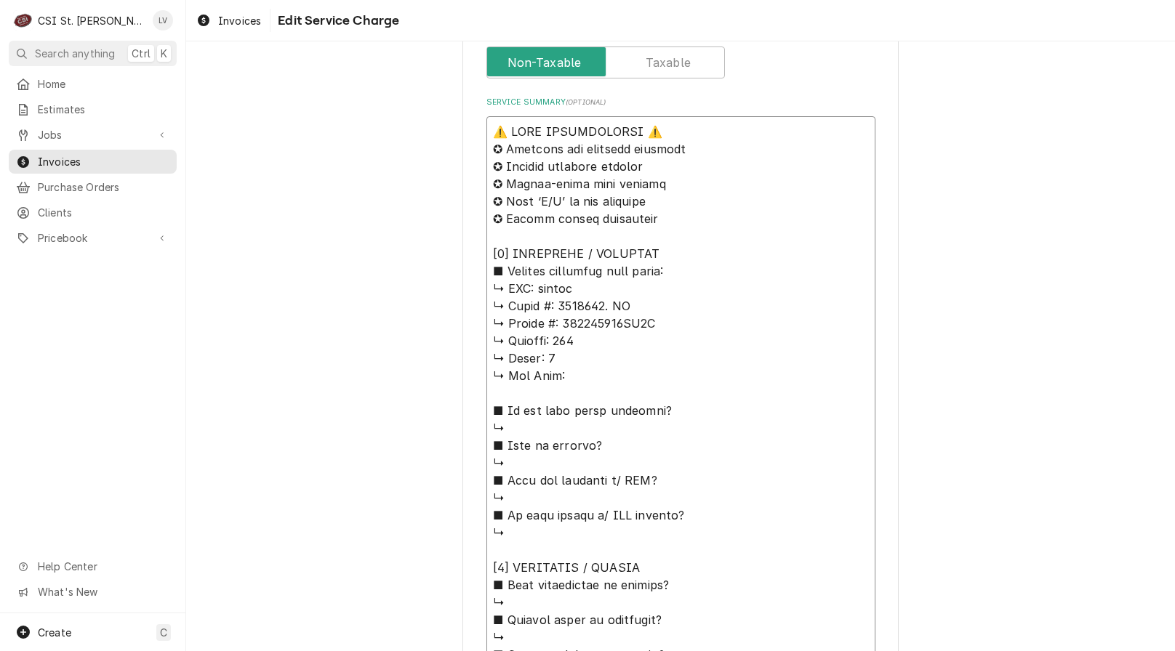
drag, startPoint x: 536, startPoint y: 289, endPoint x: 426, endPoint y: 111, distance: 209.9
click at [426, 111] on div "Use the fields below to edit this service charge Short Description Job | Servic…" at bounding box center [680, 432] width 989 height 1914
type textarea "x"
type textarea "Kolpak ↳ 𝗠𝗼𝗱𝗲𝗹 #: 6383992. LH ↳ 𝗦𝗲𝗿𝗶𝗮𝗹 #: 410314261DW1S ↳ 𝗩𝗼𝗹𝘁𝗮𝗴𝗲: 115 ↳ 𝗣𝗵𝗮𝘀𝗲:…"
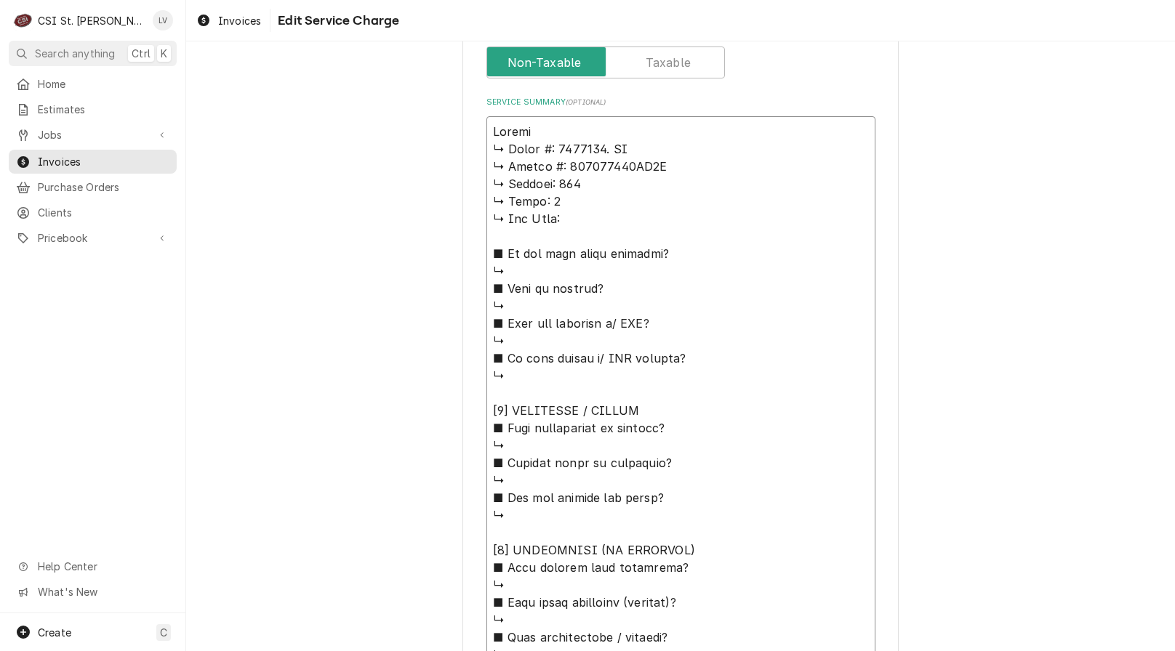
click at [538, 127] on textarea "Service Summary ( optional )" at bounding box center [680, 611] width 389 height 990
type textarea "x"
type textarea "Kolpak ↳ 𝗠𝗼𝗱𝗲𝗹 #: 6383992. LH ↳ 𝗦𝗲𝗿𝗶𝗮𝗹 #: 410314261DW1S ↳ 𝗩𝗼𝗹𝘁𝗮𝗴𝗲: 115 ↳ 𝗣𝗵𝗮𝘀𝗲:…"
type textarea "x"
type textarea "Kolpak / ↳ 𝗠𝗼𝗱𝗲𝗹 #: 6383992. LH ↳ 𝗦𝗲𝗿𝗶𝗮𝗹 #: 410314261DW1S ↳ 𝗩𝗼𝗹𝘁𝗮𝗴𝗲: 115 ↳ 𝗣𝗵𝗮𝘀…"
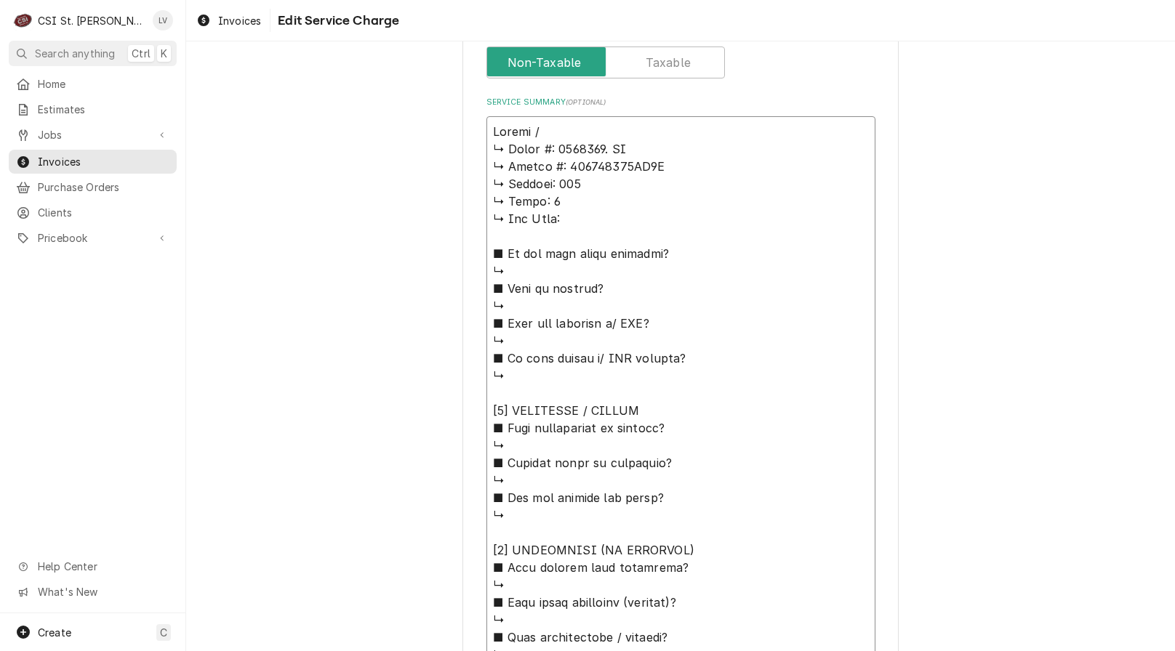
type textarea "x"
type textarea "Kolpak / ↳ 𝗠𝗼𝗱𝗲𝗹 #: 6383992. LH ↳ 𝗦𝗲𝗿𝗶𝗮𝗹 #: 410314261DW1S ↳ 𝗩𝗼𝗹𝘁𝗮𝗴𝗲: 115 ↳ 𝗣𝗵𝗮𝘀…"
type textarea "x"
type textarea "Kolpak / M ↳ 𝗠𝗼𝗱𝗲𝗹 #: 6383992. LH ↳ 𝗦𝗲𝗿𝗶𝗮𝗹 #: 410314261DW1S ↳ 𝗩𝗼𝗹𝘁𝗮𝗴𝗲: 115 ↳ 𝗣𝗵…"
type textarea "x"
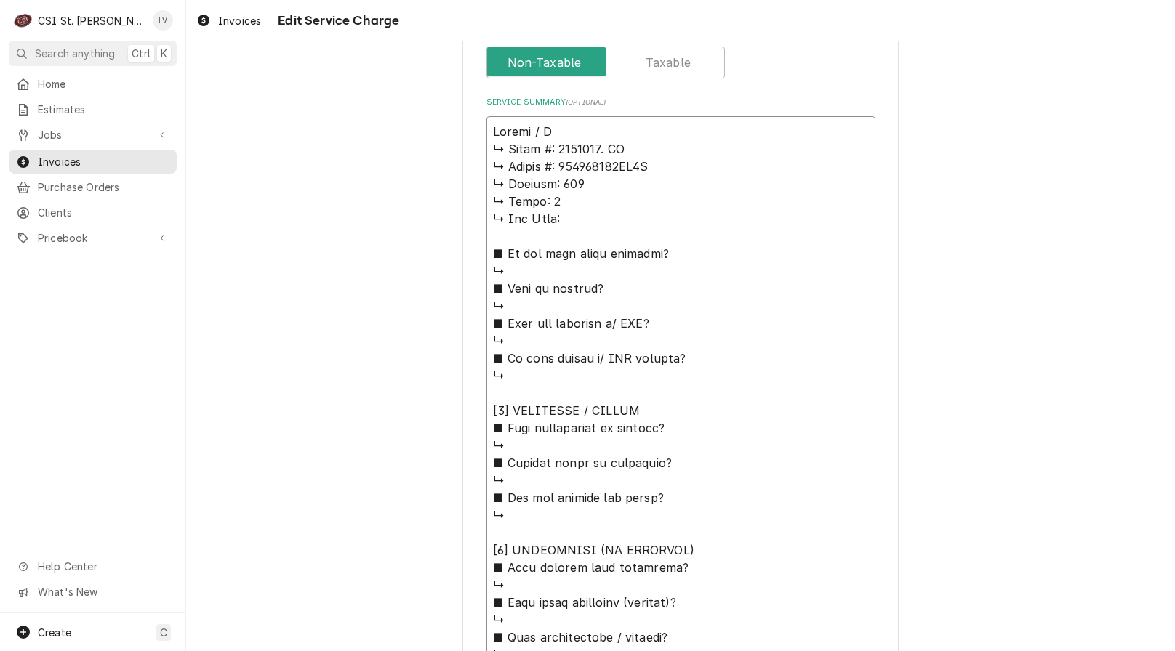
type textarea "Kolpak / Mo ↳ 𝗠𝗼𝗱𝗲𝗹 #: 6383992. LH ↳ 𝗦𝗲𝗿𝗶𝗮𝗹 #: 410314261DW1S ↳ 𝗩𝗼𝗹𝘁𝗮𝗴𝗲: 115 ↳ 𝗣…"
type textarea "x"
type textarea "Kolpak / Mod ↳ 𝗠𝗼𝗱𝗲𝗹 #: 6383992. LH ↳ 𝗦𝗲𝗿𝗶𝗮𝗹 #: 410314261DW1S ↳ 𝗩𝗼𝗹𝘁𝗮𝗴𝗲: 115 ↳ …"
type textarea "x"
type textarea "Kolpak / Mode ↳ 𝗠𝗼𝗱𝗲𝗹 #: 6383992. LH ↳ 𝗦𝗲𝗿𝗶𝗮𝗹 #: 410314261DW1S ↳ 𝗩𝗼𝗹𝘁𝗮𝗴𝗲: 115 ↳…"
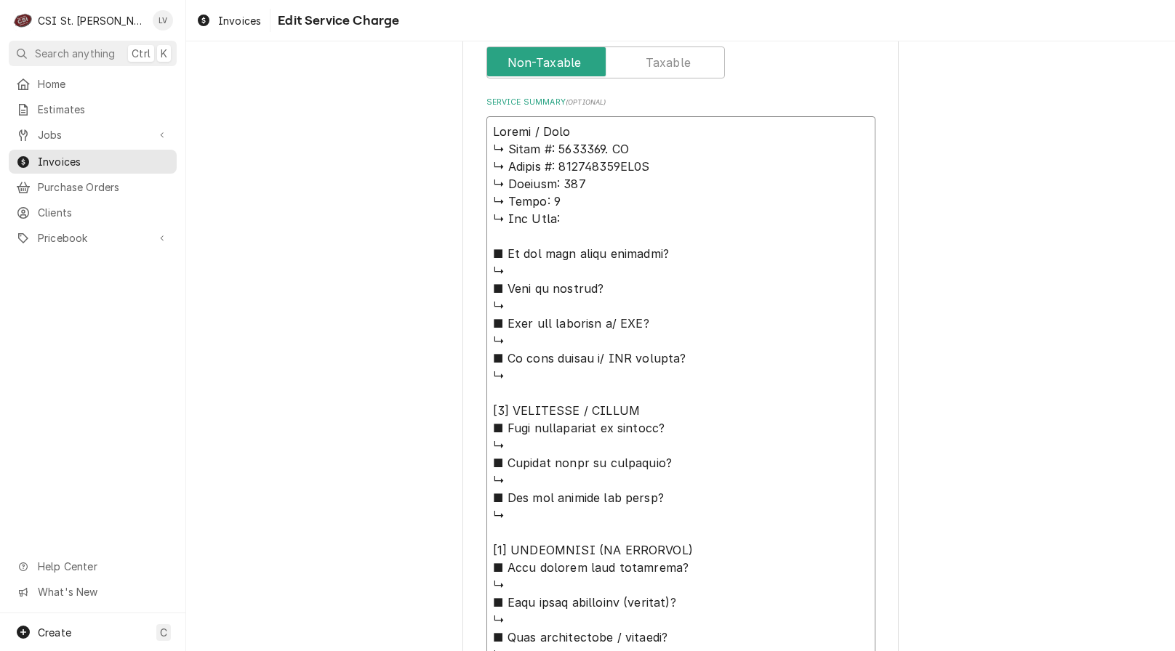
type textarea "x"
type textarea "Kolpak / Model ↳ 𝗠𝗼𝗱𝗲𝗹 #: 6383992. LH ↳ 𝗦𝗲𝗿𝗶𝗮𝗹 #: 410314261DW1S ↳ 𝗩𝗼𝗹𝘁𝗮𝗴𝗲: 115 …"
type textarea "x"
type textarea "Kolpak / Model: ↳ 𝗠𝗼𝗱𝗲𝗹 #: 6383992. LH ↳ 𝗦𝗲𝗿𝗶𝗮𝗹 #: 410314261DW1S ↳ 𝗩𝗼𝗹𝘁𝗮𝗴𝗲: 115…"
type textarea "x"
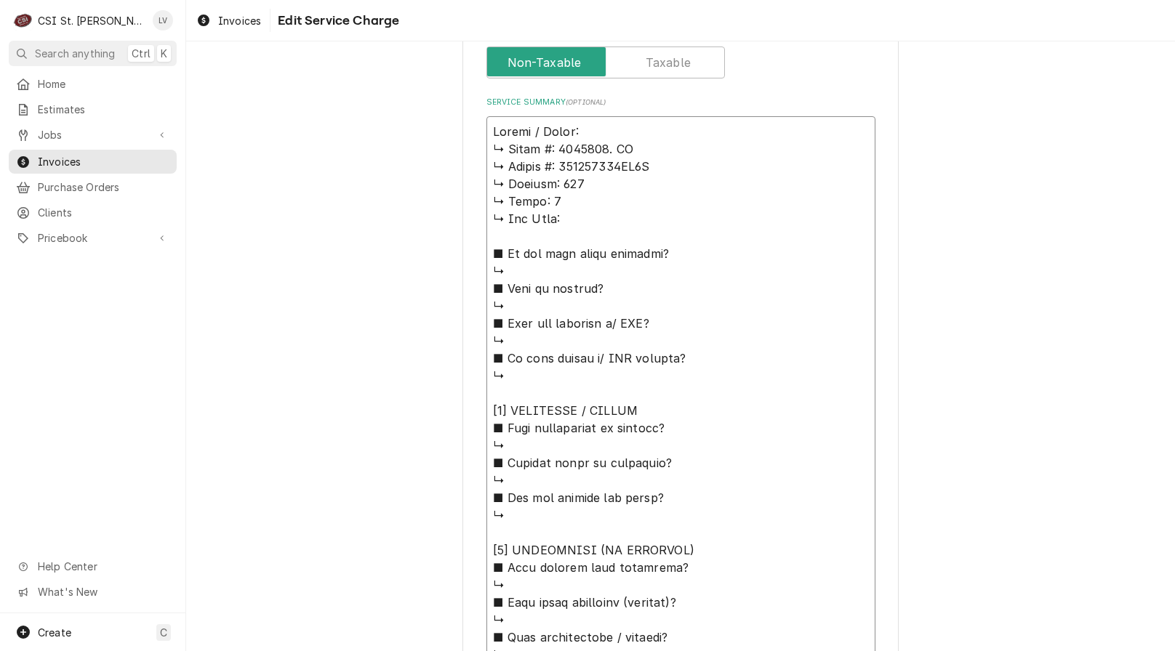
type textarea "Kolpak / Model: ↳ 𝗠𝗼𝗱𝗲𝗹 #: 6383992. LH ↳ 𝗦𝗲𝗿𝗶𝗮𝗹 #: 410314261DW1S ↳ 𝗩𝗼𝗹𝘁𝗮𝗴𝗲: 115…"
type textarea "x"
type textarea "Kolpak / Model: ↳ 𝗠𝗼𝗱𝗲𝗹 #: 6383992. LH ↳ 𝗦𝗲𝗿𝗶𝗮𝗹 #: 410314261DW1S ↳ 𝗩𝗼𝗹𝘁𝗮𝗴𝗲: 115…"
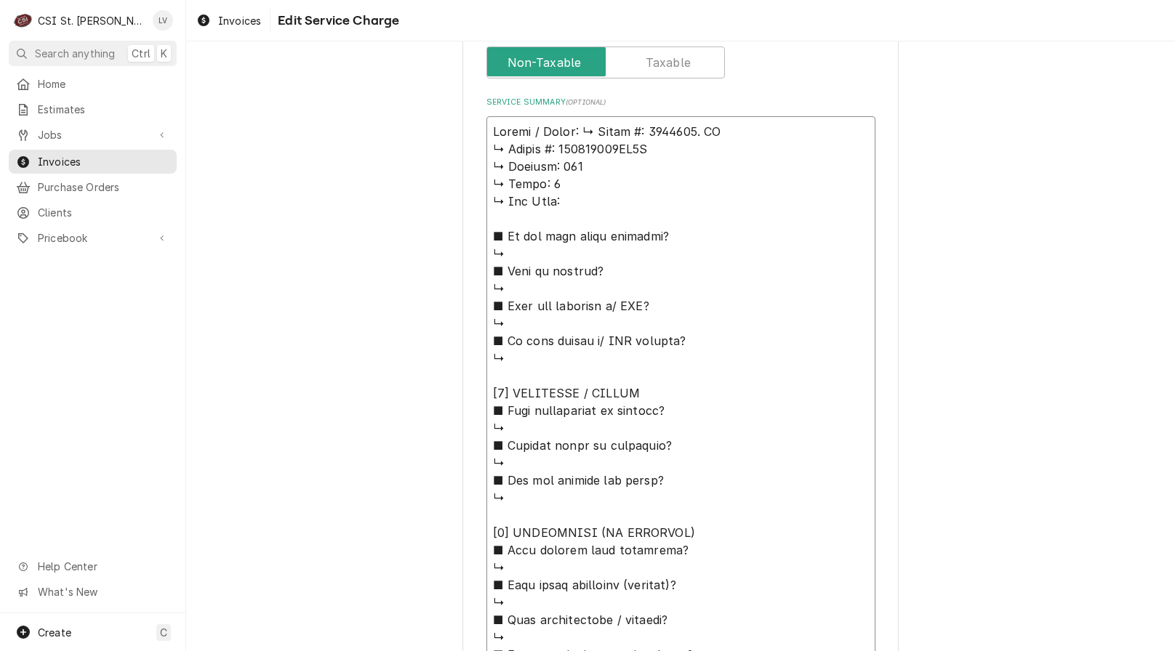
type textarea "x"
type textarea "Kolpak / Model: 𝗠𝗼𝗱𝗲𝗹 #: 6383992. LH ↳ 𝗦𝗲𝗿𝗶𝗮𝗹 #: 410314261DW1S ↳ 𝗩𝗼𝗹𝘁𝗮𝗴𝗲: 115 ↳…"
type textarea "x"
type textarea "Kolpak / Model: 𝗠𝗼𝗱𝗲𝗹 #: 6383992. LH ↳ 𝗦𝗲𝗿𝗶𝗮𝗹 #: 410314261DW1S ↳ 𝗩𝗼𝗹𝘁𝗮𝗴𝗲: 115 ↳…"
type textarea "x"
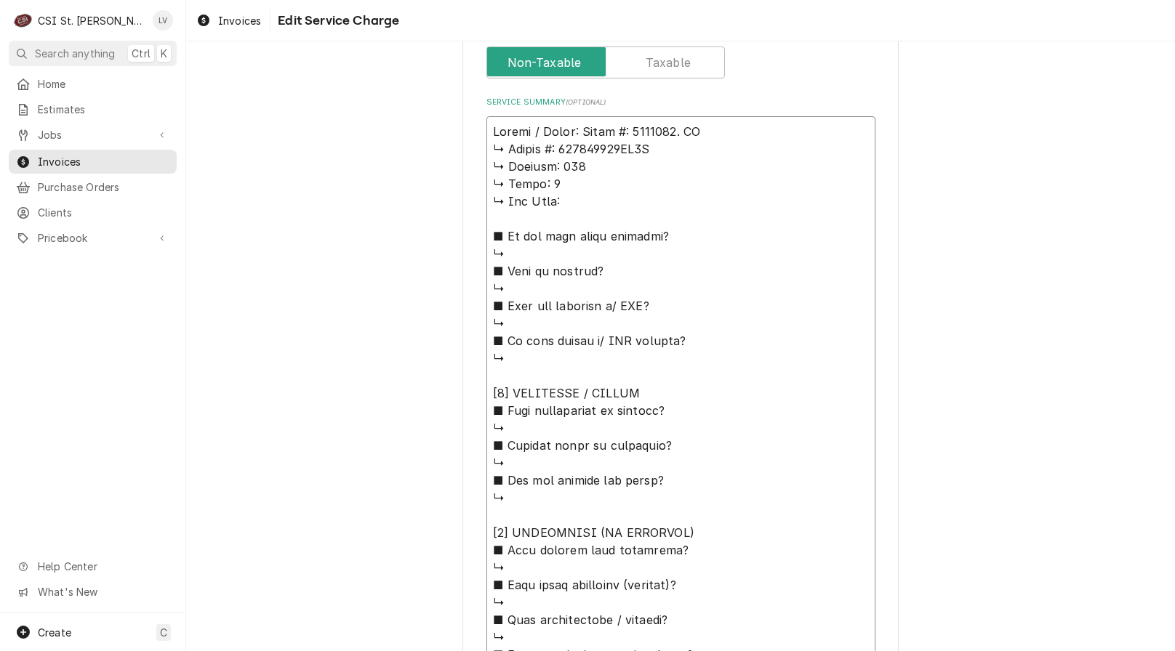
type textarea "Kolpak / Model: 𝗼𝗱𝗲𝗹 #: 6383992. LH ↳ 𝗦𝗲𝗿𝗶𝗮𝗹 #: 410314261DW1S ↳ 𝗩𝗼𝗹𝘁𝗮𝗴𝗲: 115 ↳ …"
type textarea "x"
type textarea "Kolpak / Model: 𝗱𝗲𝗹 #: 6383992. LH ↳ 𝗦𝗲𝗿𝗶𝗮𝗹 #: 410314261DW1S ↳ 𝗩𝗼𝗹𝘁𝗮𝗴𝗲: 115 ↳ 𝗣…"
type textarea "x"
type textarea "Kolpak / Model: 𝗲𝗹 #: 6383992. LH ↳ 𝗦𝗲𝗿𝗶𝗮𝗹 #: 410314261DW1S ↳ 𝗩𝗼𝗹𝘁𝗮𝗴𝗲: 115 ↳ 𝗣𝗵…"
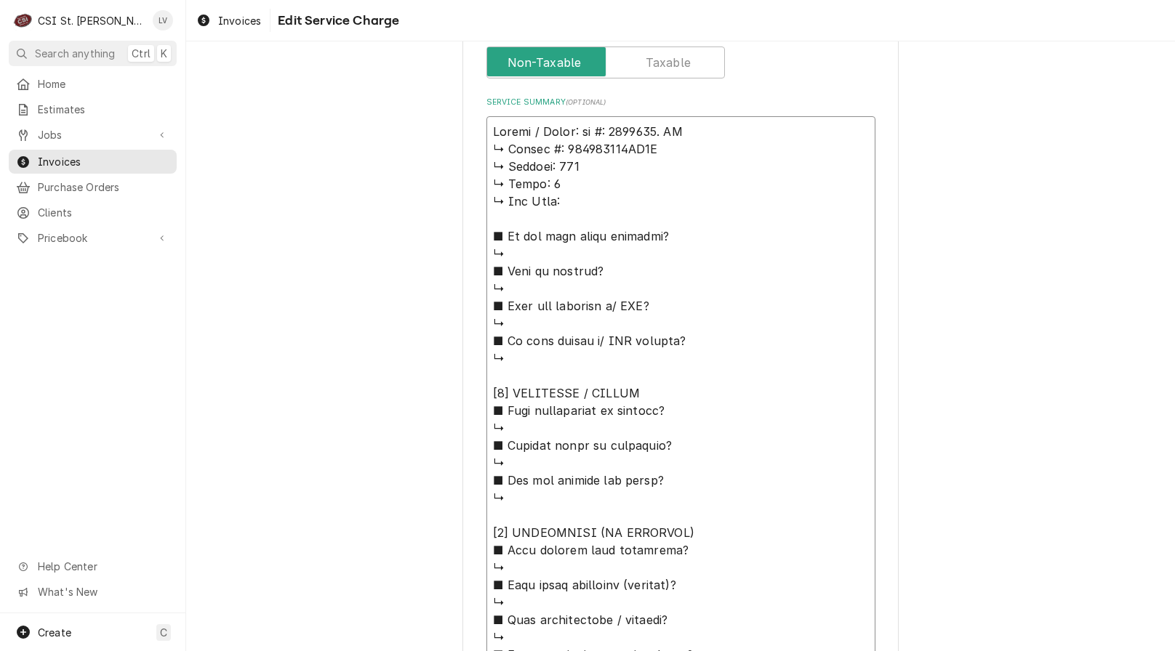
type textarea "x"
type textarea "Kolpak / Model: 𝗹 #: 6383992. LH ↳ 𝗦𝗲𝗿𝗶𝗮𝗹 #: 410314261DW1S ↳ 𝗩𝗼𝗹𝘁𝗮𝗴𝗲: 115 ↳ 𝗣𝗵𝗮…"
type textarea "x"
type textarea "Kolpak / Model: #: 6383992. LH ↳ 𝗦𝗲𝗿𝗶𝗮𝗹 #: 410314261DW1S ↳ 𝗩𝗼𝗹𝘁𝗮𝗴𝗲: 115 ↳ 𝗣𝗵𝗮𝘀𝗲…"
type textarea "x"
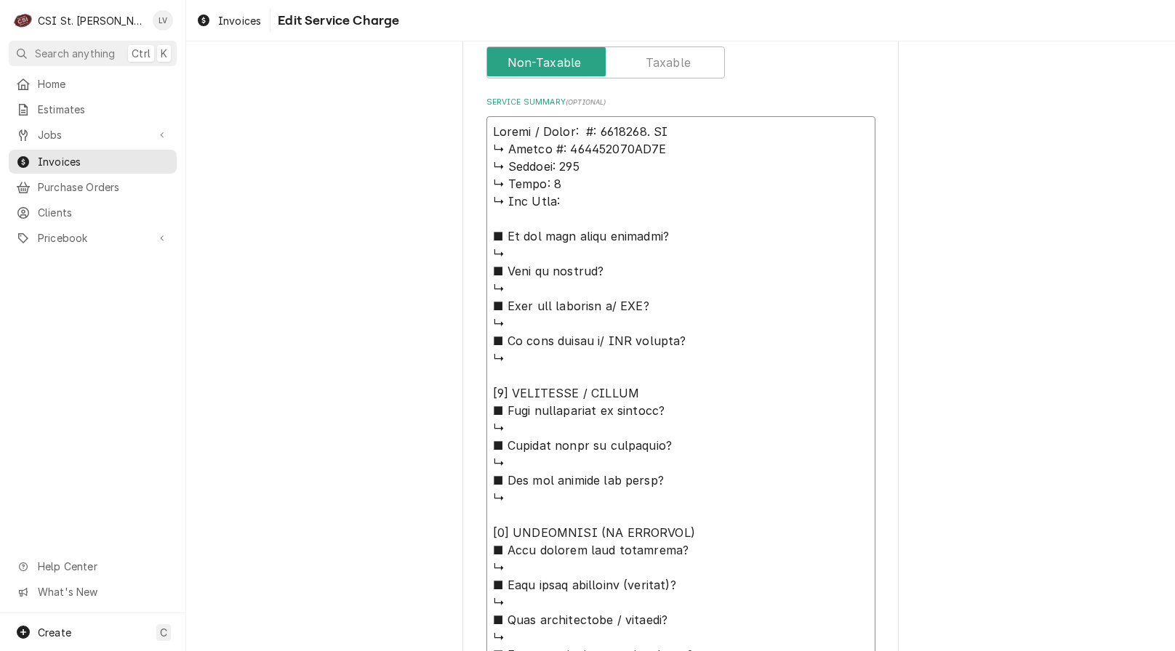
type textarea "Kolpak / Model: #: 6383992. LH ↳ 𝗦𝗲𝗿𝗶𝗮𝗹 #: 410314261DW1S ↳ 𝗩𝗼𝗹𝘁𝗮𝗴𝗲: 115 ↳ 𝗣𝗵𝗮𝘀𝗲…"
type textarea "x"
type textarea "Kolpak / Model: : 6383992. LH ↳ 𝗦𝗲𝗿𝗶𝗮𝗹 #: 410314261DW1S ↳ 𝗩𝗼𝗹𝘁𝗮𝗴𝗲: 115 ↳ 𝗣𝗵𝗮𝘀𝗲:…"
type textarea "x"
type textarea "Kolpak / Model: 6383992. LH ↳ 𝗦𝗲𝗿𝗶𝗮𝗹 #: 410314261DW1S ↳ 𝗩𝗼𝗹𝘁𝗮𝗴𝗲: 115 ↳ 𝗣𝗵𝗮𝘀𝗲: 1…"
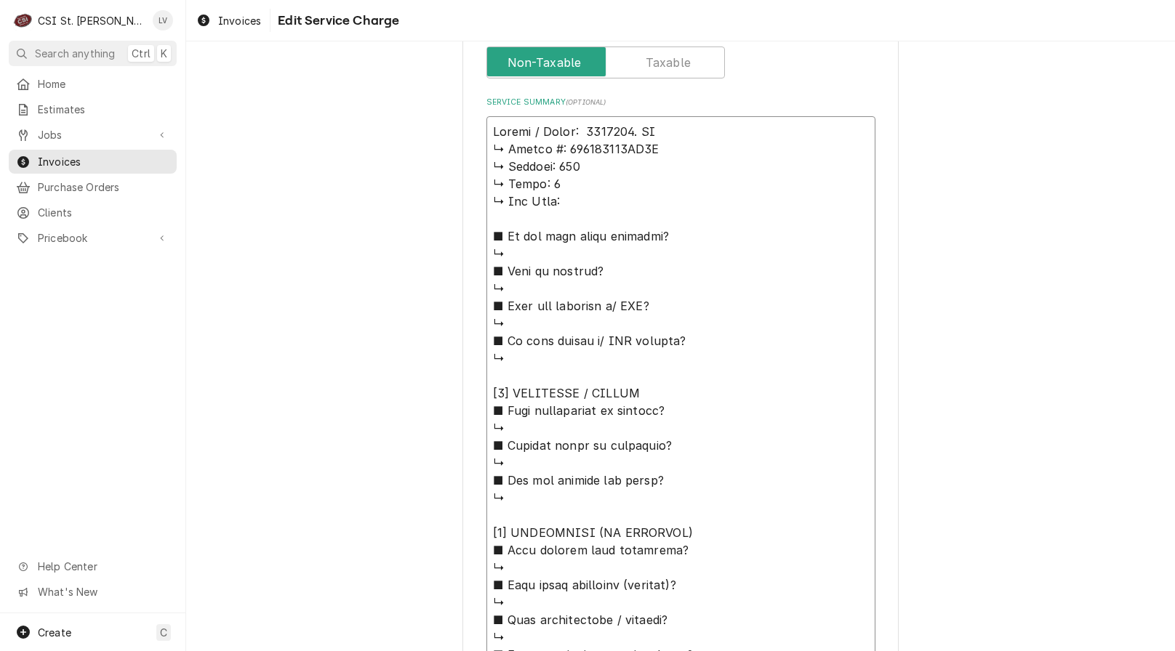
type textarea "x"
type textarea "Kolpak / Model: 6383992. LH ↳ 𝗦𝗲𝗿𝗶𝗮𝗹 #: 410314261DW1S ↳ 𝗩𝗼𝗹𝘁𝗮𝗴𝗲: 115 ↳ 𝗣𝗵𝗮𝘀𝗲: 1…"
click at [673, 129] on textarea "Service Summary ( optional )" at bounding box center [680, 602] width 389 height 973
type textarea "x"
type textarea "Kolpak / Model: 6383992. LH ↳ 𝗦𝗲𝗿𝗶𝗮𝗹 #: 410314261DW1S ↳ 𝗩𝗼𝗹𝘁𝗮𝗴𝗲: 115 ↳ 𝗣𝗵𝗮𝘀𝗲: 1…"
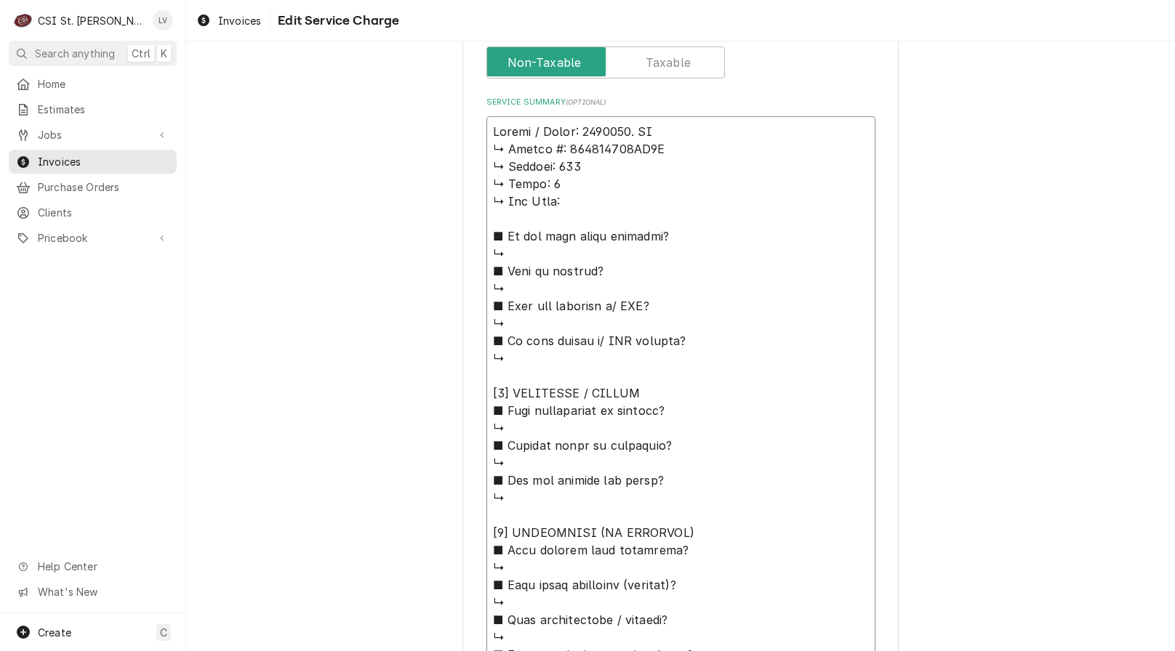
type textarea "x"
type textarea "Kolpak / Model: 6383992. LH / ↳ 𝗦𝗲𝗿𝗶𝗮𝗹 #: 410314261DW1S ↳ 𝗩𝗼𝗹𝘁𝗮𝗴𝗲: 115 ↳ 𝗣𝗵𝗮𝘀𝗲:…"
type textarea "x"
type textarea "Kolpak / Model: 6383992. LH / ↳ 𝗦𝗲𝗿𝗶𝗮𝗹 #: 410314261DW1S ↳ 𝗩𝗼𝗹𝘁𝗮𝗴𝗲: 115 ↳ 𝗣𝗵𝗮𝘀𝗲:…"
type textarea "x"
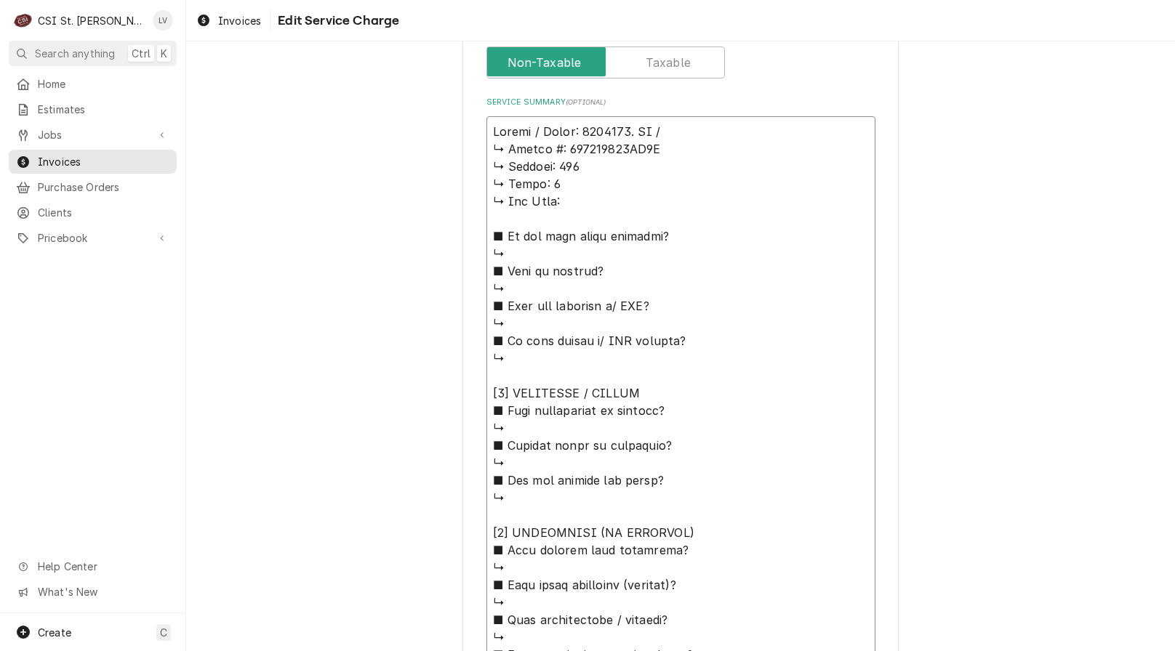
type textarea "Kolpak / Model: 6383992. LH / S ↳ 𝗦𝗲𝗿𝗶𝗮𝗹 #: 410314261DW1S ↳ 𝗩𝗼𝗹𝘁𝗮𝗴𝗲: 115 ↳ 𝗣𝗵𝗮𝘀…"
type textarea "x"
type textarea "Kolpak / Model: 6383992. LH / Se ↳ 𝗦𝗲𝗿𝗶𝗮𝗹 #: 410314261DW1S ↳ 𝗩𝗼𝗹𝘁𝗮𝗴𝗲: 115 ↳ 𝗣𝗵𝗮…"
type textarea "x"
type textarea "Kolpak / Model: 6383992. LH / Ser ↳ 𝗦𝗲𝗿𝗶𝗮𝗹 #: 410314261DW1S ↳ 𝗩𝗼𝗹𝘁𝗮𝗴𝗲: 115 ↳ 𝗣𝗵…"
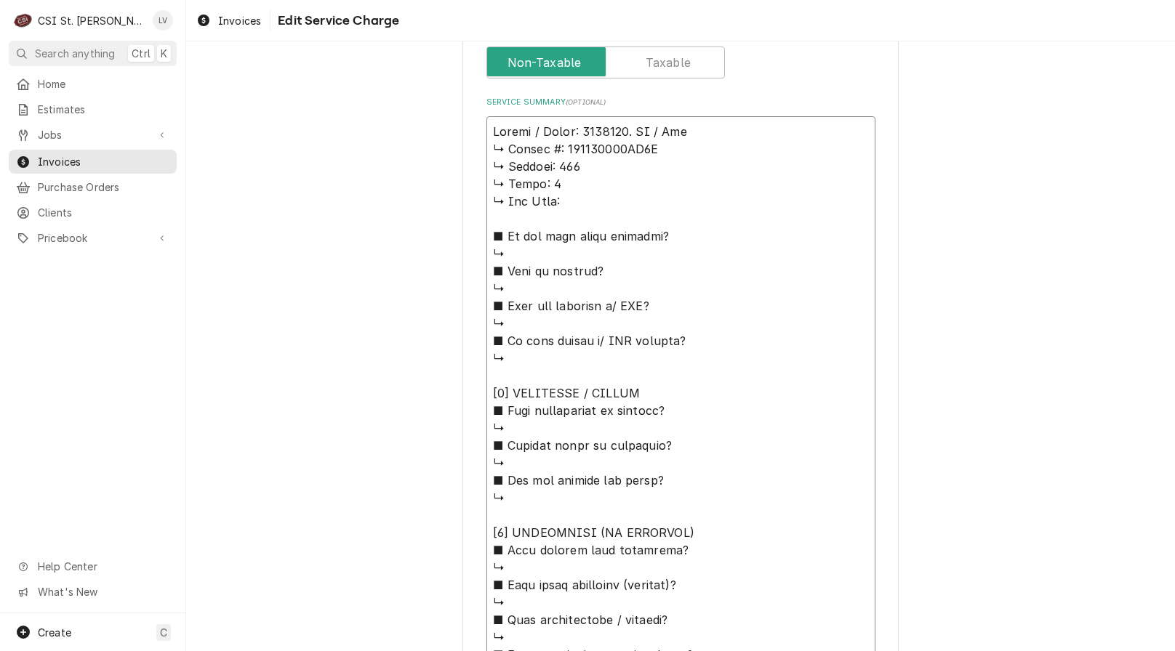
type textarea "x"
type textarea "Kolpak / Model: 6383992. LH / Seri ↳ 𝗦𝗲𝗿𝗶𝗮𝗹 #: 410314261DW1S ↳ 𝗩𝗼𝗹𝘁𝗮𝗴𝗲: 115 ↳ 𝗣…"
type textarea "x"
type textarea "Kolpak / Model: 6383992. LH / Seria ↳ 𝗦𝗲𝗿𝗶𝗮𝗹 #: 410314261DW1S ↳ 𝗩𝗼𝗹𝘁𝗮𝗴𝗲: 115 ↳ …"
type textarea "x"
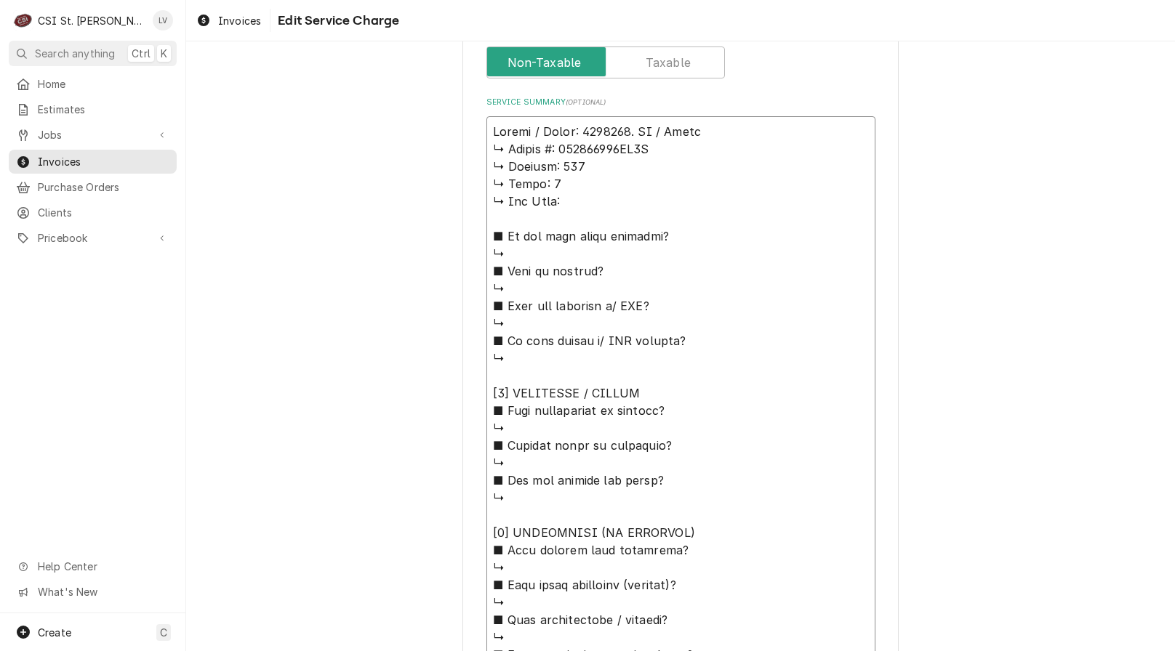
type textarea "Kolpak / Model: 6383992. LH / Serial ↳ 𝗦𝗲𝗿𝗶𝗮𝗹 #: 410314261DW1S ↳ 𝗩𝗼𝗹𝘁𝗮𝗴𝗲: 115 ↳…"
type textarea "x"
type textarea "Kolpak / Model: 6383992. LH / Serial: ↳ 𝗦𝗲𝗿𝗶𝗮𝗹 #: 410314261DW1S ↳ 𝗩𝗼𝗹𝘁𝗮𝗴𝗲: 115 …"
type textarea "x"
type textarea "Kolpak / Model: 6383992. LH / Serial: ↳ 𝗦𝗲𝗿𝗶𝗮𝗹 #: 410314261DW1S ↳ 𝗩𝗼𝗹𝘁𝗮𝗴𝗲: 115 …"
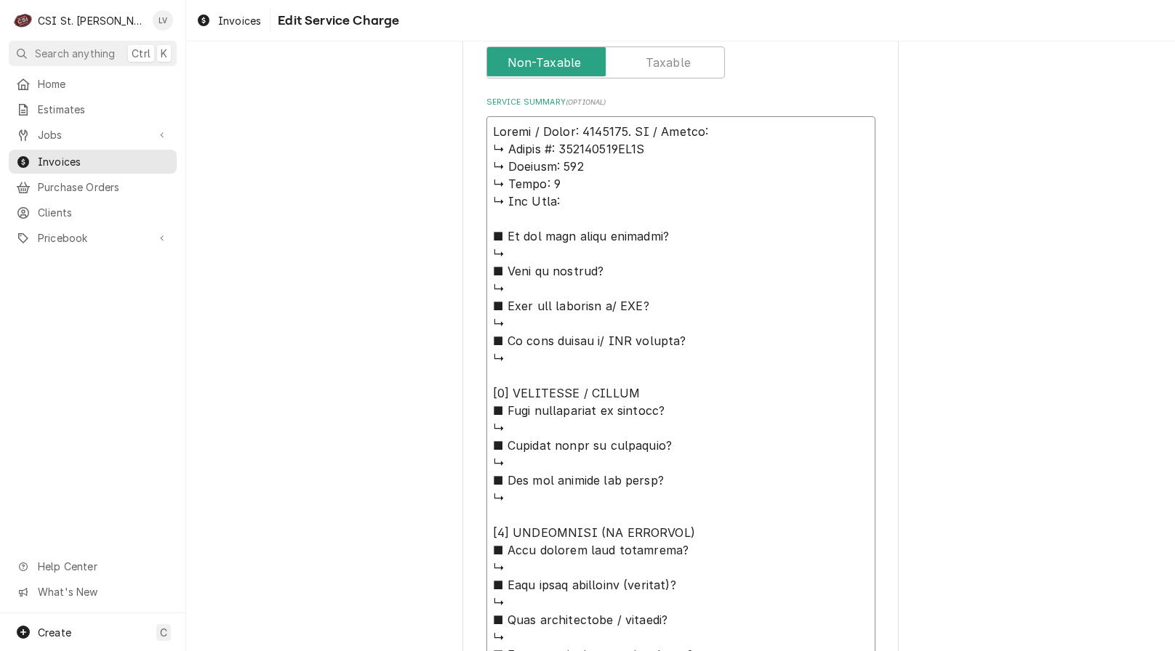
type textarea "x"
type textarea "Kolpak / Model: 6383992. LH / Serial: ↳ 𝗦𝗲𝗿𝗶𝗮𝗹 #: 410314261DW1S ↳ 𝗩𝗼𝗹𝘁𝗮𝗴𝗲: 115 …"
type textarea "x"
type textarea "Kolpak / Model: 6383992. LH / Serial: 𝗦𝗲𝗿𝗶𝗮𝗹 #: 410314261DW1S ↳ 𝗩𝗼𝗹𝘁𝗮𝗴𝗲: 115 ↳ …"
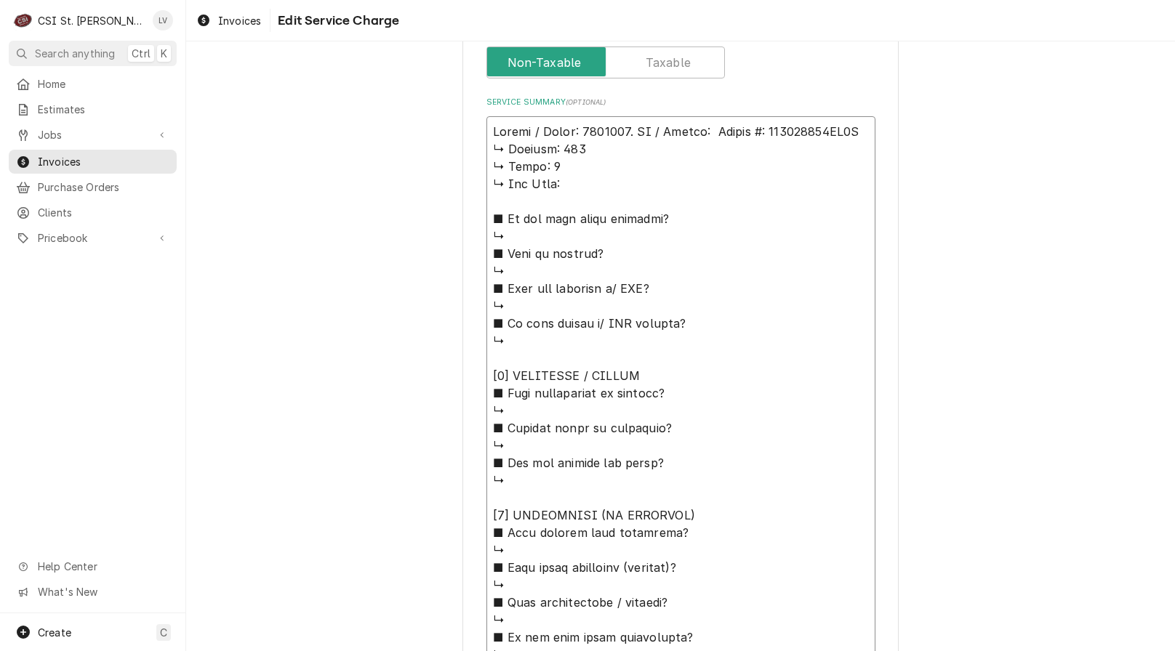
type textarea "x"
type textarea "Kolpak / Model: 6383992. LH / Serial: 𝗦𝗲𝗿𝗶𝗮𝗹 #: 410314261DW1S ↳ 𝗩𝗼𝗹𝘁𝗮𝗴𝗲: 115 ↳ …"
type textarea "x"
type textarea "Kolpak / Model: 6383992. LH / Serial: 𝗲𝗿𝗶𝗮𝗹 #: 410314261DW1S ↳ 𝗩𝗼𝗹𝘁𝗮𝗴𝗲: 115 ↳ 𝗣…"
type textarea "x"
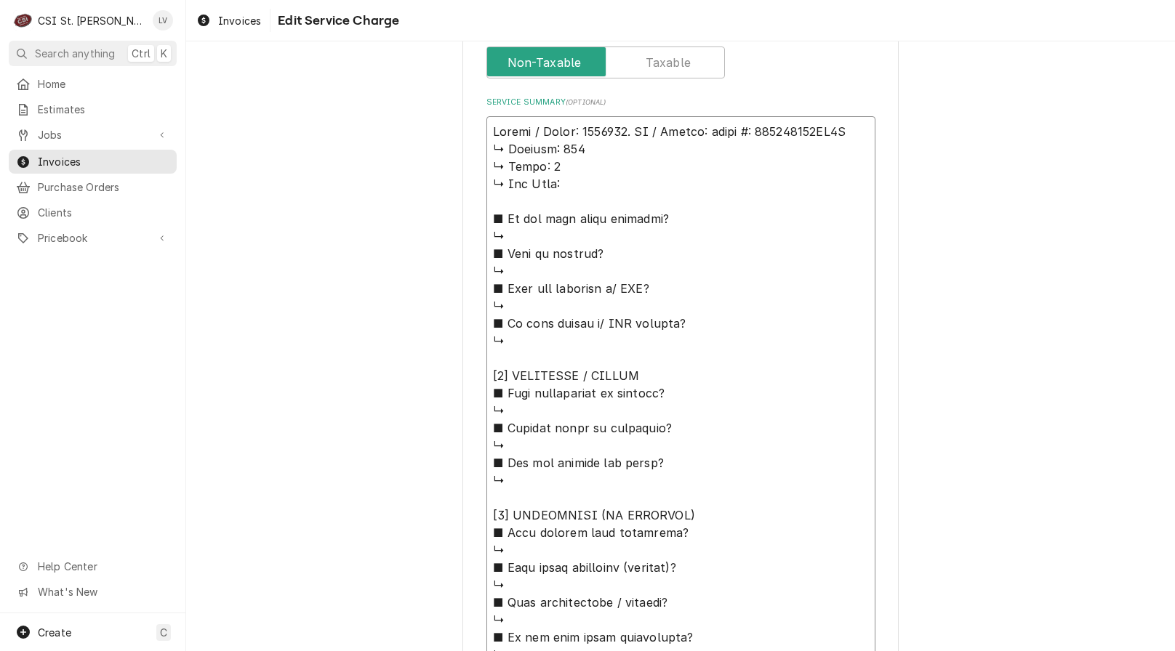
type textarea "Kolpak / Model: 6383992. LH / Serial: 𝗿𝗶𝗮𝗹 #: 410314261DW1S ↳ 𝗩𝗼𝗹𝘁𝗮𝗴𝗲: 115 ↳ 𝗣𝗵…"
type textarea "x"
type textarea "Kolpak / Model: 6383992. LH / Serial: 𝗶𝗮𝗹 #: 410314261DW1S ↳ 𝗩𝗼𝗹𝘁𝗮𝗴𝗲: 115 ↳ 𝗣𝗵𝗮…"
type textarea "x"
type textarea "Kolpak / Model: 6383992. LH / Serial: 𝗮𝗹 #: 410314261DW1S ↳ 𝗩𝗼𝗹𝘁𝗮𝗴𝗲: 115 ↳ 𝗣𝗵𝗮𝘀…"
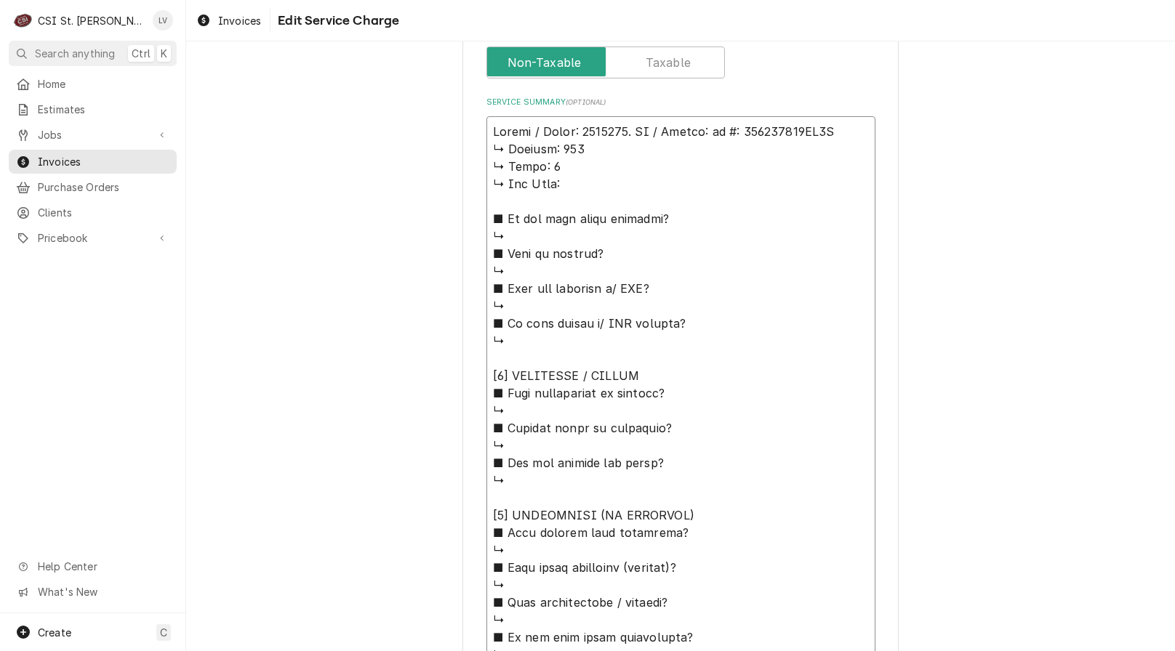
type textarea "x"
type textarea "Kolpak / Model: 6383992. LH / Serial: 𝗹 #: 410314261DW1S ↳ 𝗩𝗼𝗹𝘁𝗮𝗴𝗲: 115 ↳ 𝗣𝗵𝗮𝘀𝗲…"
type textarea "x"
type textarea "Kolpak / Model: 6383992. LH / Serial: #: 410314261DW1S ↳ 𝗩𝗼𝗹𝘁𝗮𝗴𝗲: 115 ↳ 𝗣𝗵𝗮𝘀𝗲: …"
type textarea "x"
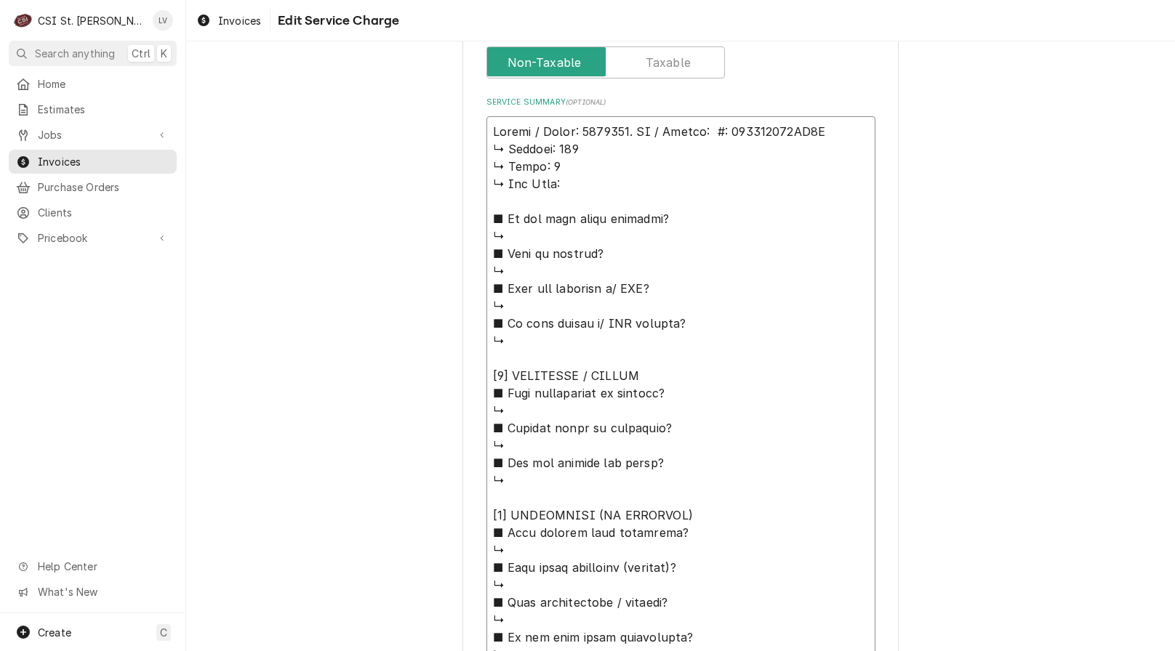
type textarea "Kolpak / Model: 6383992. LH / Serial: #: 410314261DW1S ↳ 𝗩𝗼𝗹𝘁𝗮𝗴𝗲: 115 ↳ 𝗣𝗵𝗮𝘀𝗲: …"
type textarea "x"
type textarea "Kolpak / Model: 6383992. LH / Serial: : 410314261DW1S ↳ 𝗩𝗼𝗹𝘁𝗮𝗴𝗲: 115 ↳ 𝗣𝗵𝗮𝘀𝗲: 1…"
type textarea "x"
type textarea "Kolpak / Model: 6383992. LH / Serial: 410314261DW1S ↳ 𝗩𝗼𝗹𝘁𝗮𝗴𝗲: 115 ↳ 𝗣𝗵𝗮𝘀𝗲: 1 ↳…"
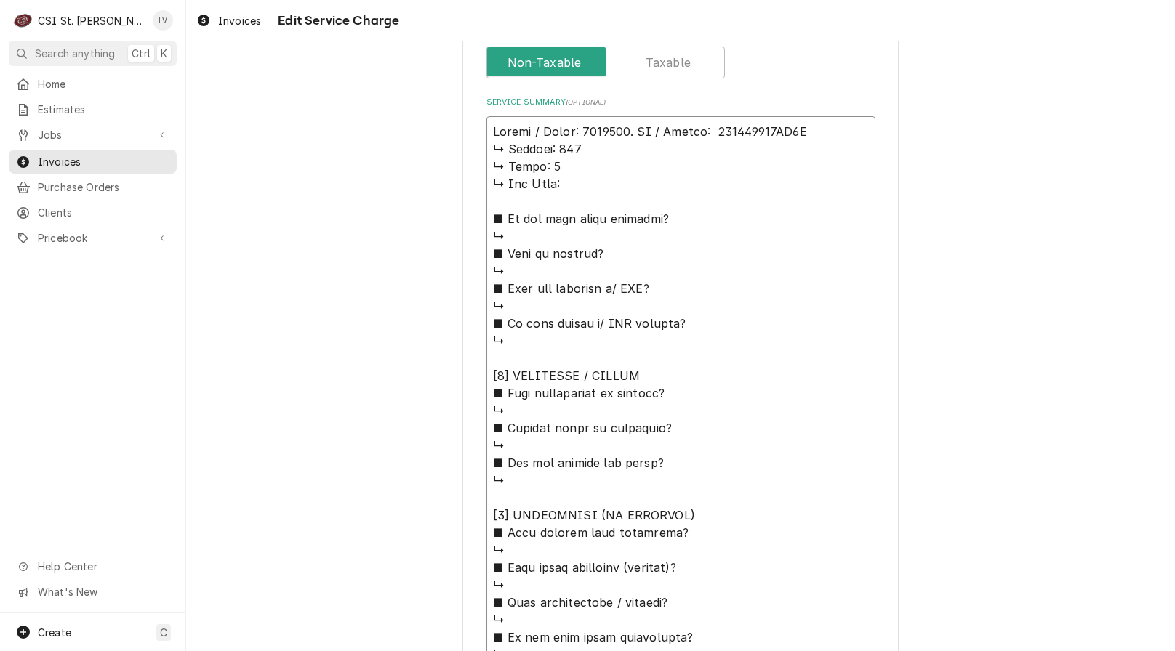
type textarea "x"
type textarea "Kolpak / Model: 6383992. LH / Serial: 410314261DW1S ↳ 𝗩𝗼𝗹𝘁𝗮𝗴𝗲: 115 ↳ 𝗣𝗵𝗮𝘀𝗲: 1 ↳…"
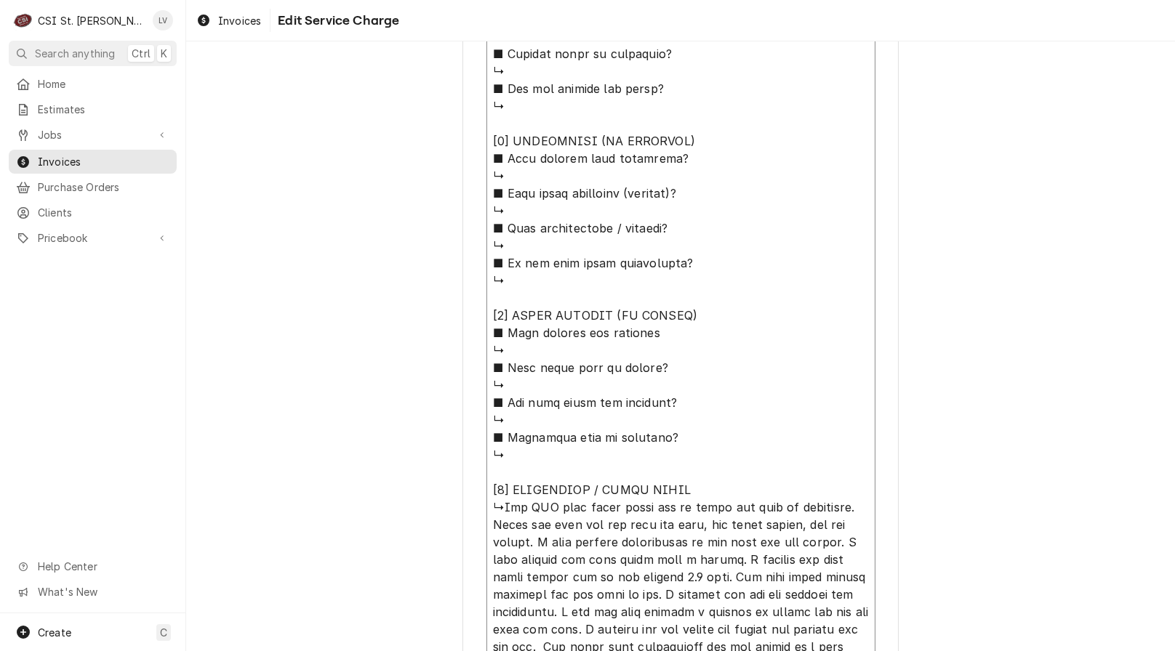
scroll to position [1091, 0]
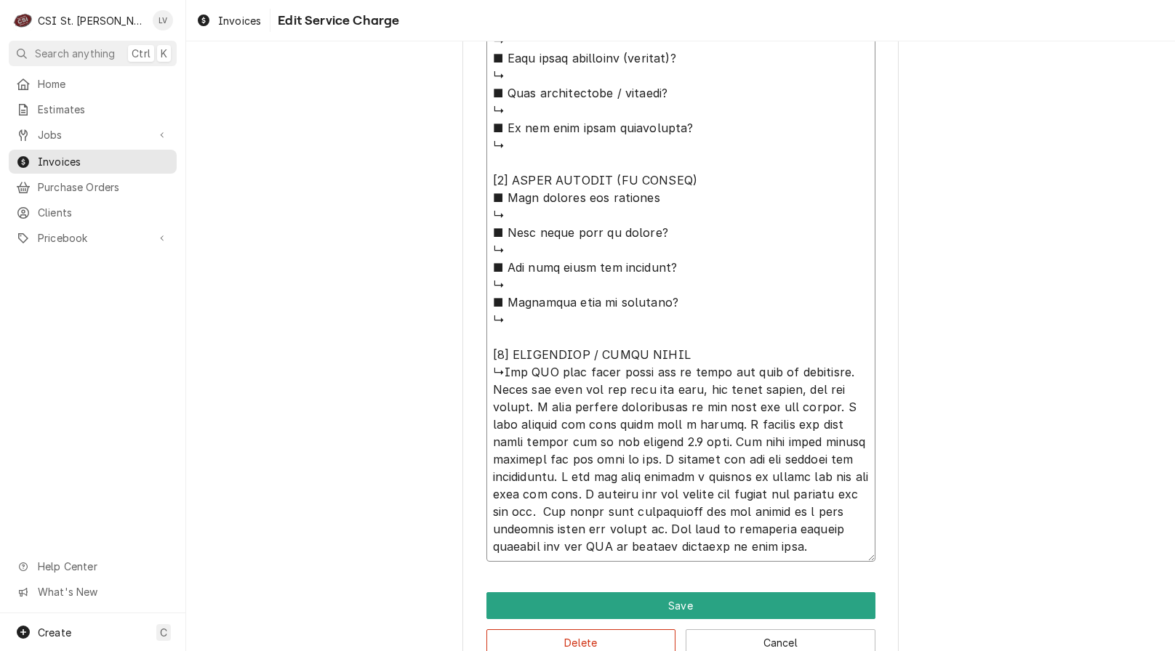
drag, startPoint x: 485, startPoint y: 148, endPoint x: 724, endPoint y: 361, distance: 320.3
click at [724, 361] on textarea "Service Summary ( optional )" at bounding box center [680, 84] width 389 height 955
type textarea "x"
type textarea "Kolpak / Model: 6383992. LH / Serial: 410314261DW1S ↳The WIF door would close b…"
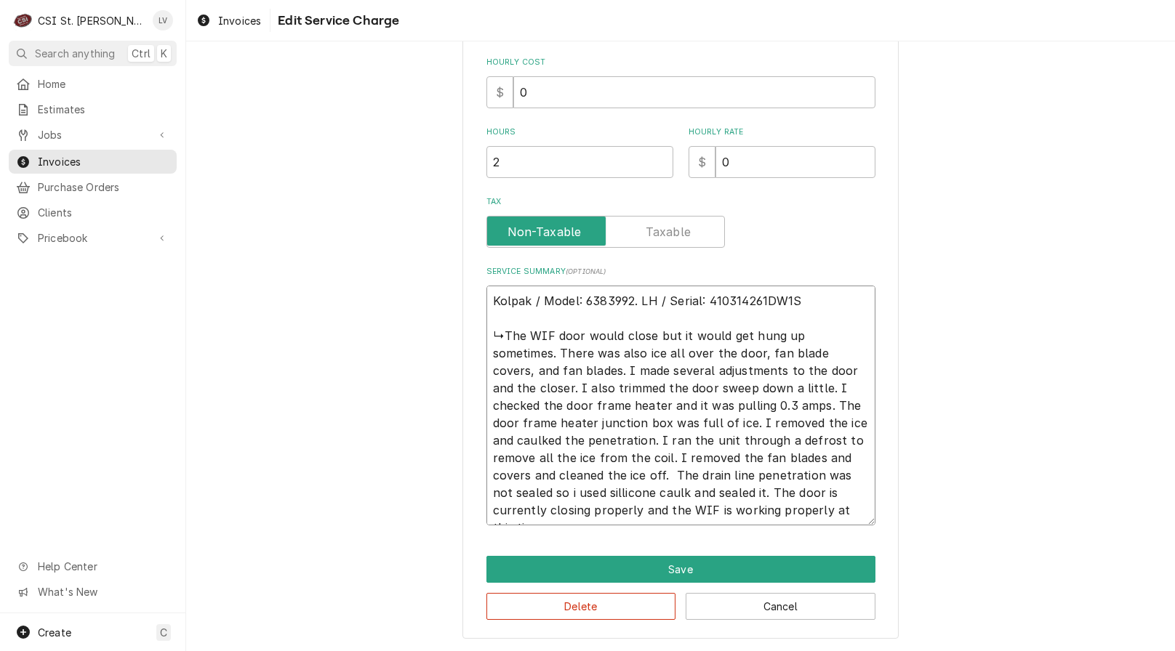
scroll to position [376, 0]
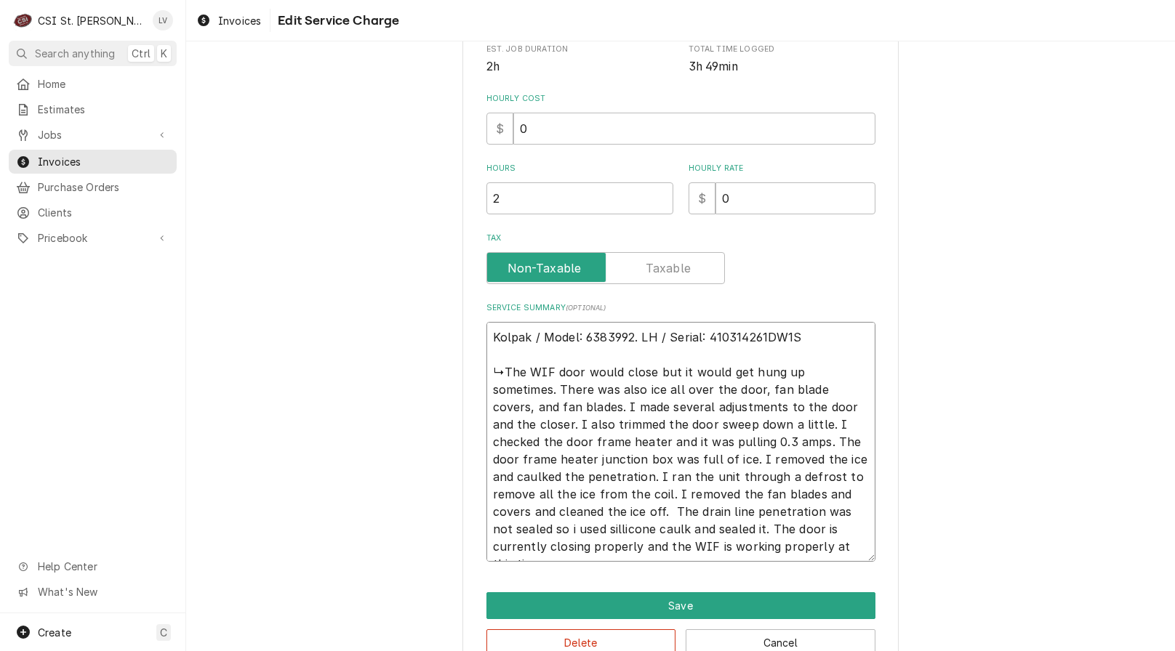
drag, startPoint x: 499, startPoint y: 372, endPoint x: 522, endPoint y: 373, distance: 22.6
click at [522, 373] on textarea "Kolpak / Model: 6383992. LH / Serial: 410314261DW1S ↳The WIF door would close b…" at bounding box center [680, 442] width 389 height 240
drag, startPoint x: 483, startPoint y: 369, endPoint x: 549, endPoint y: 366, distance: 66.2
click at [549, 366] on textarea "Kolpak / Model: 6383992. LH / Serial: 410314261DW1S ↳The WIF door would close b…" at bounding box center [680, 442] width 389 height 240
type textarea "x"
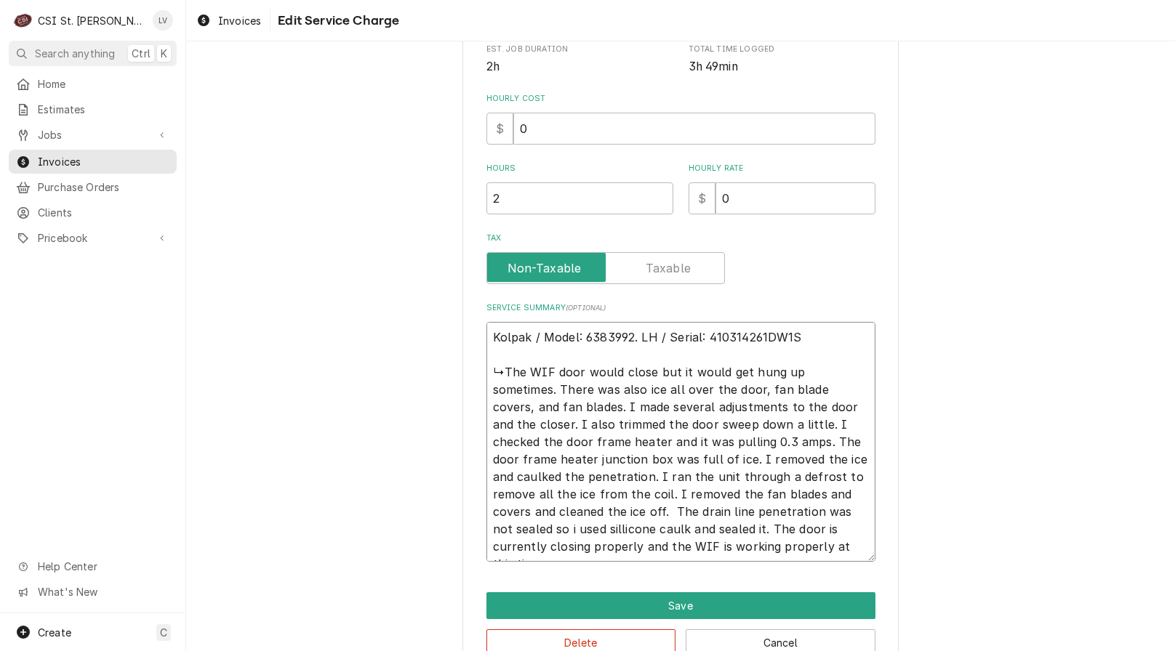
type textarea "Kolpak / Model: 6383992. LH / Serial: 410314261DW1S F door would close but it w…"
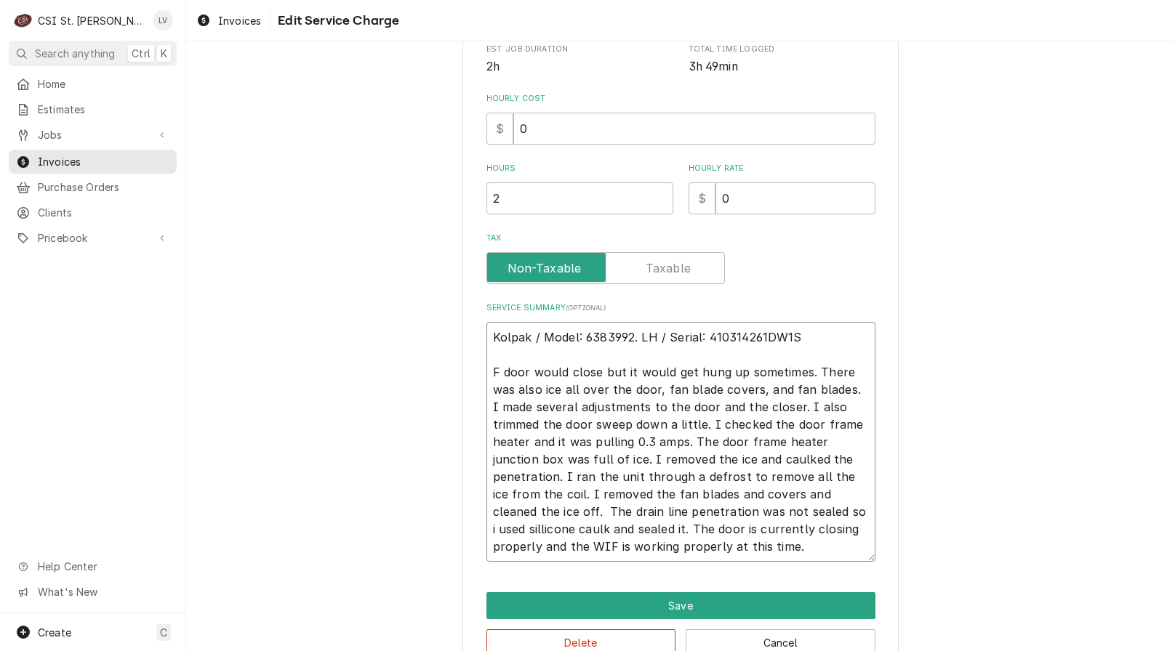
type textarea "x"
type textarea "Kolpak / Model: 6383992. LH / Serial: 410314261DW1S Fo door would close but it …"
type textarea "x"
type textarea "Kolpak / Model: 6383992. LH / Serial: 410314261DW1S Fou door would close but it…"
type textarea "x"
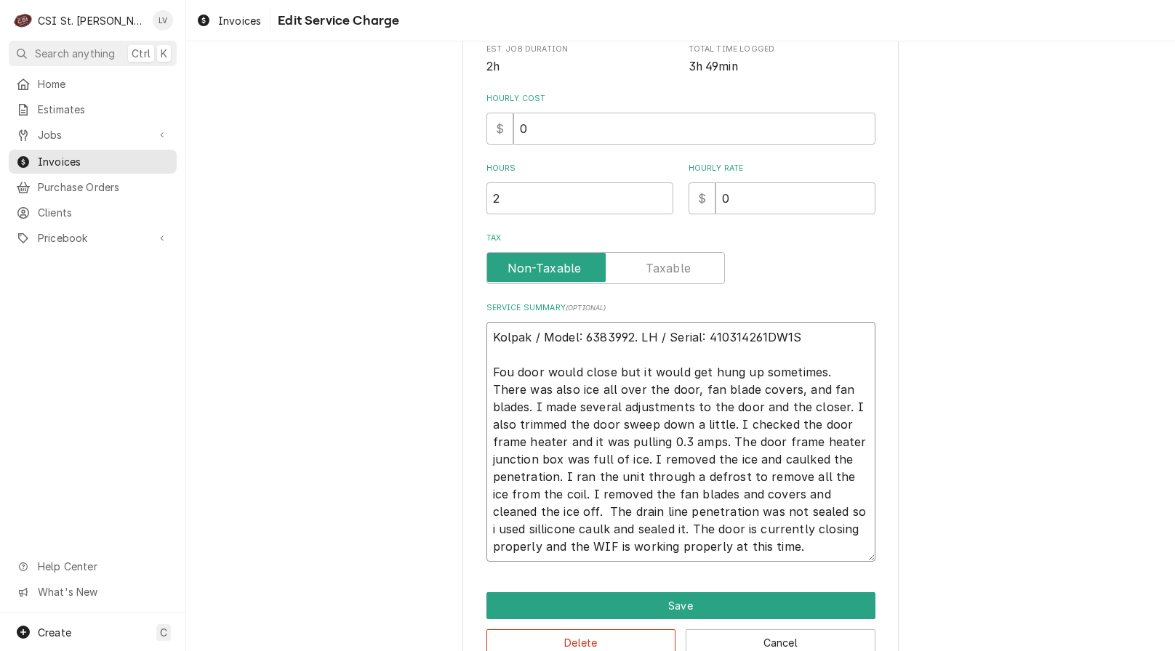
type textarea "Kolpak / Model: 6383992. LH / Serial: 410314261DW1S Foun door would close but i…"
type textarea "x"
type textarea "Kolpak / Model: 6383992. LH / Serial: 410314261DW1S Found door would close but …"
type textarea "x"
type textarea "Kolpak / Model: 6383992. LH / Serial: 410314261DW1S Found door would close but …"
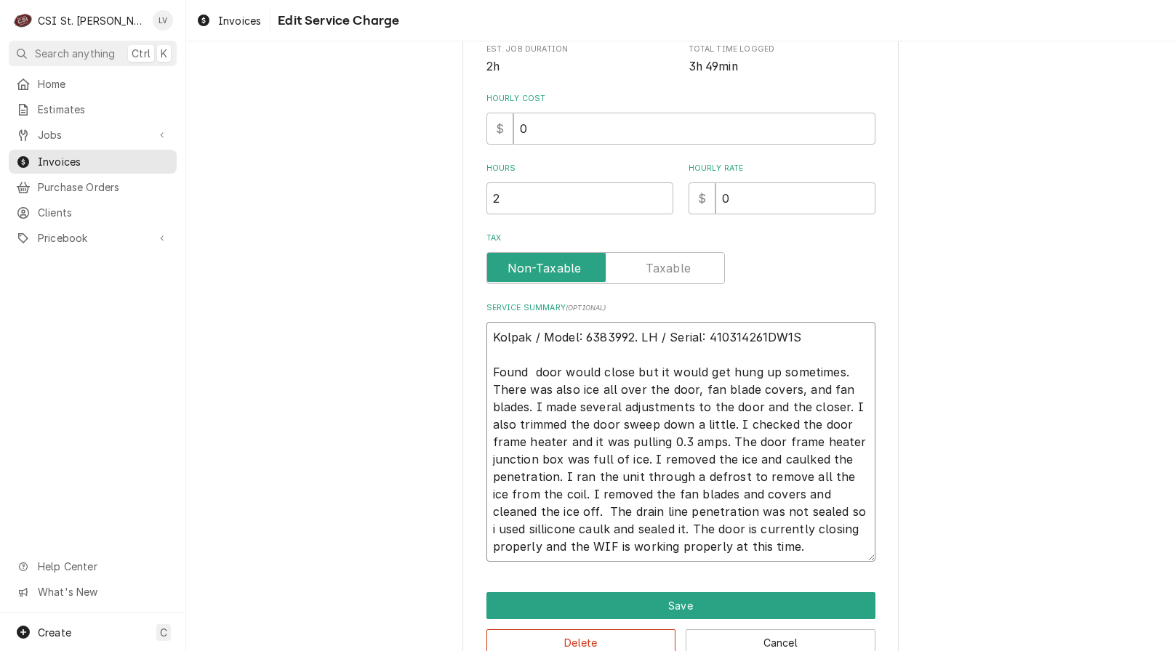
type textarea "x"
type textarea "Kolpak / Model: 6383992. LH / Serial: 410314261DW1S Found w door would close bu…"
type textarea "x"
type textarea "Kolpak / Model: 6383992. LH / Serial: 410314261DW1S Found wa door would close b…"
type textarea "x"
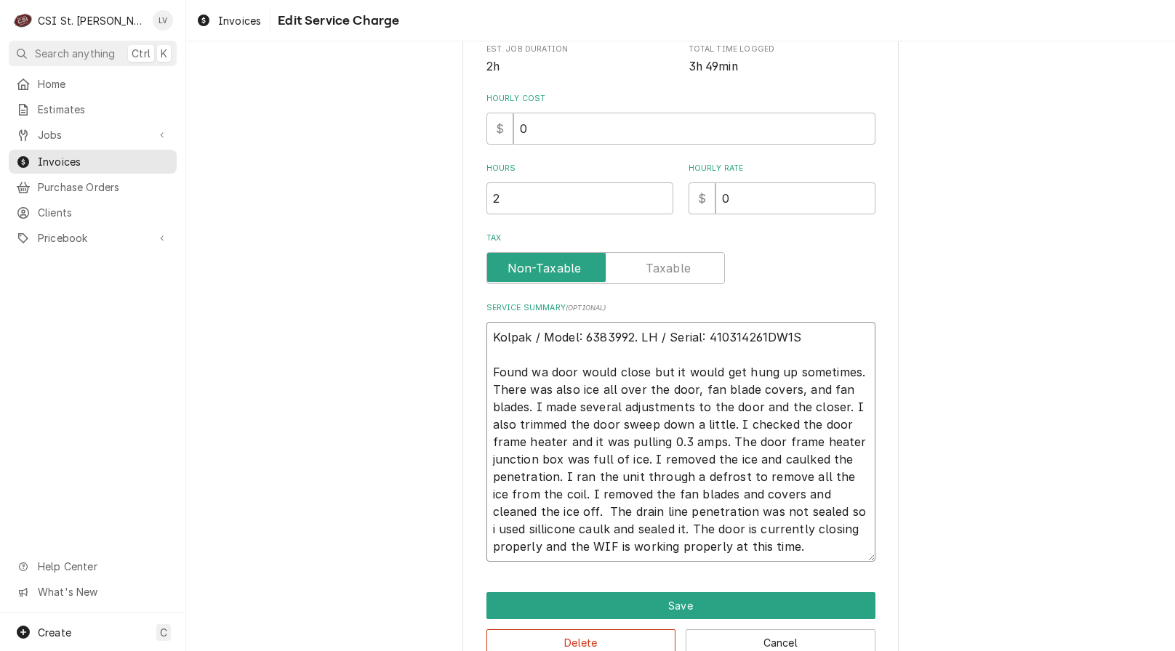
type textarea "Kolpak / Model: 6383992. LH / Serial: 410314261DW1S Found wal door would close …"
type textarea "x"
type textarea "Kolpak / Model: 6383992. LH / Serial: 410314261DW1S Found walk door would close…"
type textarea "x"
type textarea "Kolpak / Model: 6383992. LH / Serial: 410314261DW1S Found walk- door would clos…"
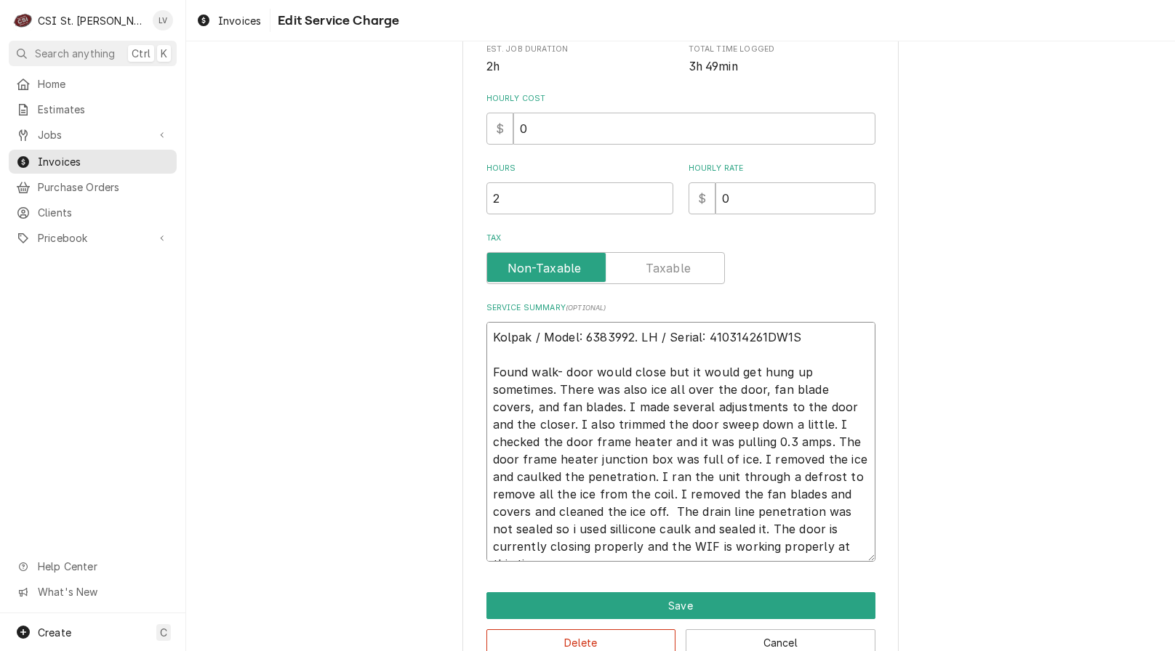
type textarea "x"
type textarea "Kolpak / Model: 6383992. LH / Serial: 410314261DW1S Found walk-i door would clo…"
type textarea "x"
type textarea "Kolpak / Model: 6383992. LH / Serial: 410314261DW1S Found walk-in door would cl…"
type textarea "x"
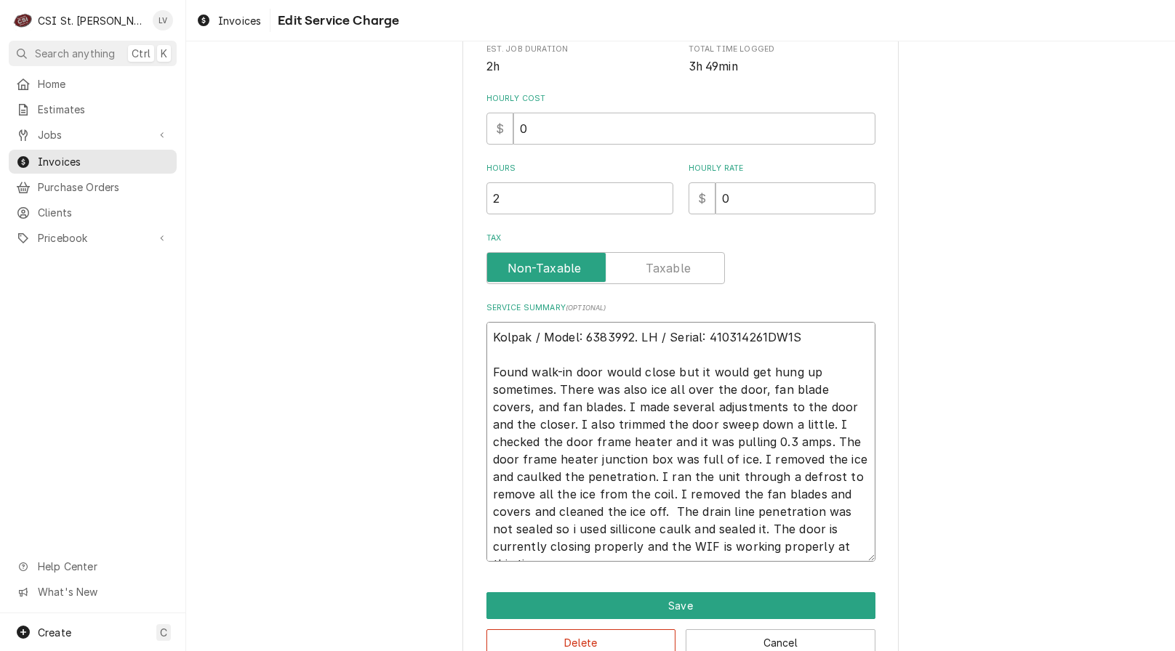
type textarea "Kolpak / Model: 6383992. LH / Serial: 410314261DW1S Found walk-in door would cl…"
type textarea "x"
type textarea "Kolpak / Model: 6383992. LH / Serial: 410314261DW1S Found walk-in f door would …"
type textarea "x"
type textarea "Kolpak / Model: 6383992. LH / Serial: 410314261DW1S Found walk-in fr door would…"
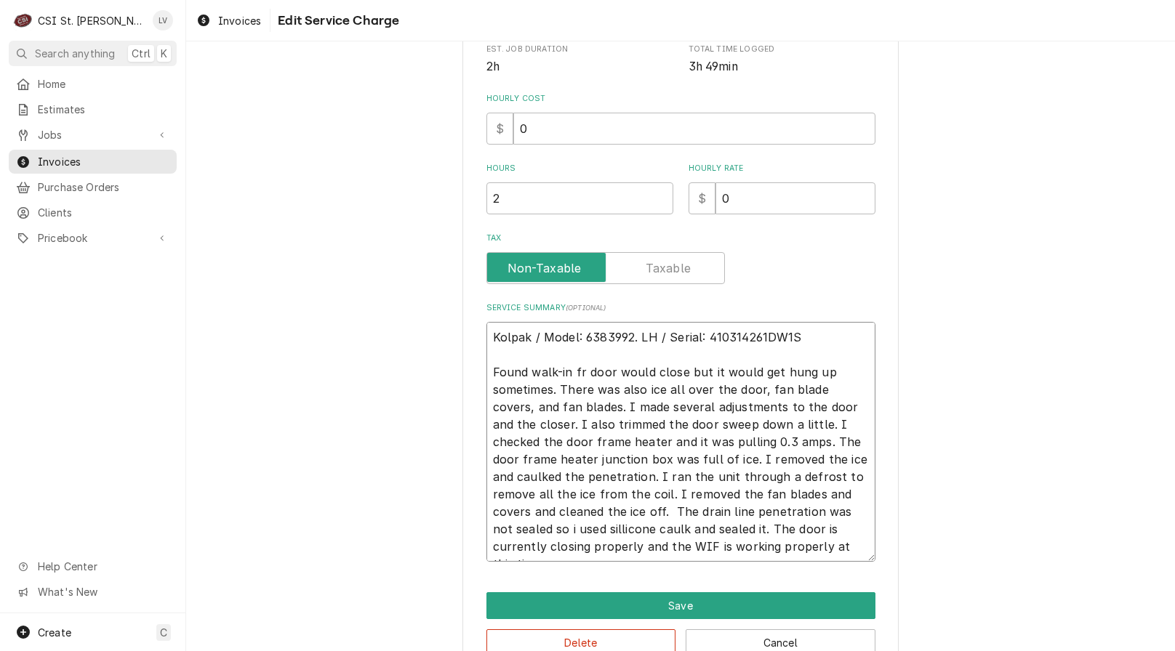
type textarea "x"
type textarea "Kolpak / Model: 6383992. LH / Serial: 410314261DW1S Found walk-in fre door woul…"
type textarea "x"
type textarea "Kolpak / Model: 6383992. LH / Serial: 410314261DW1S Found walk-in free door wou…"
type textarea "x"
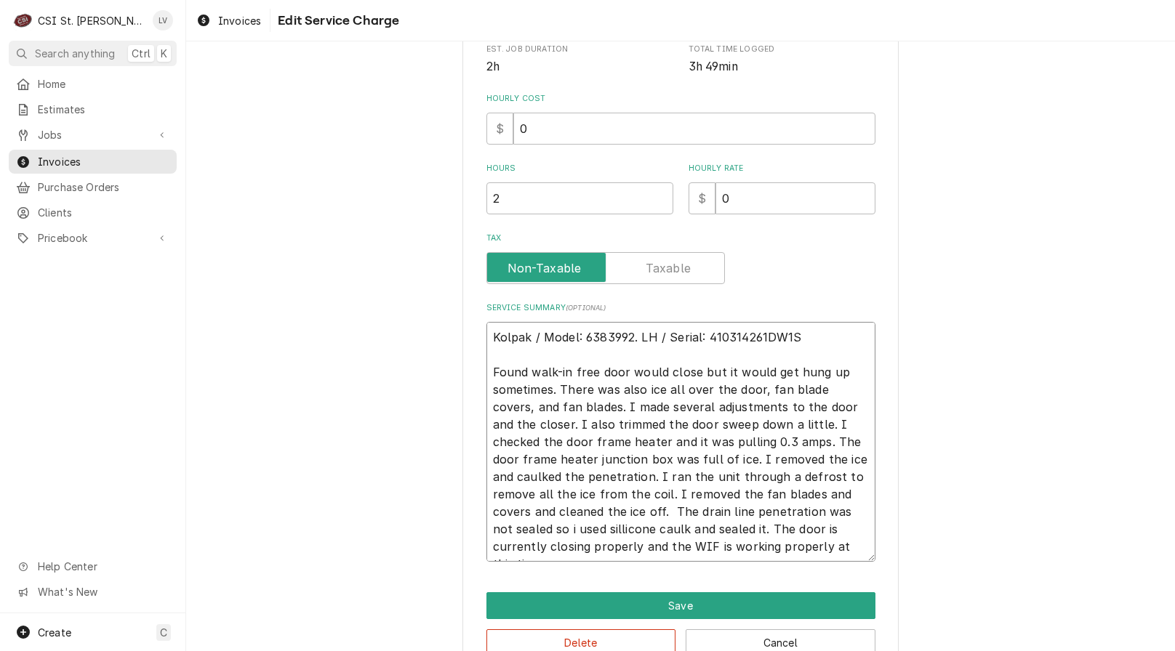
type textarea "Kolpak / Model: 6383992. LH / Serial: 410314261DW1S Found walk-in freez door wo…"
type textarea "x"
type textarea "Kolpak / Model: 6383992. LH / Serial: 410314261DW1S Found walk-in freeze door w…"
type textarea "x"
drag, startPoint x: 488, startPoint y: 372, endPoint x: 830, endPoint y: 547, distance: 384.7
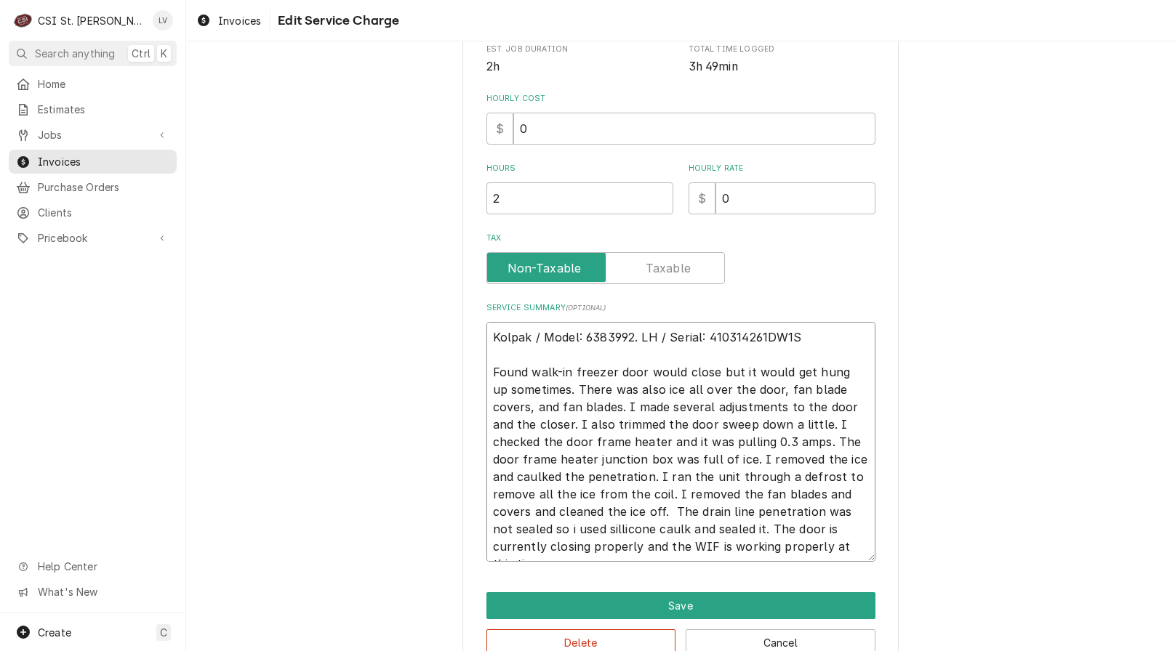
click at [830, 546] on textarea "Kolpak / Model: 6383992. LH / Serial: 410314261DW1S Found walk-in freezer door …" at bounding box center [680, 442] width 389 height 240
type textarea "Kolpak / Model: 6383992. LH / Serial: 410314261DW1S Found walk-in freezer door …"
click at [495, 377] on textarea "Kolpak / Model: 6383992. LH / Serial: 410314261DW1S Found walk-in freezer door …" at bounding box center [680, 442] width 389 height 240
paste textarea "occasionally sticking and significant ice buildup on the door, fan covers, and …"
type textarea "x"
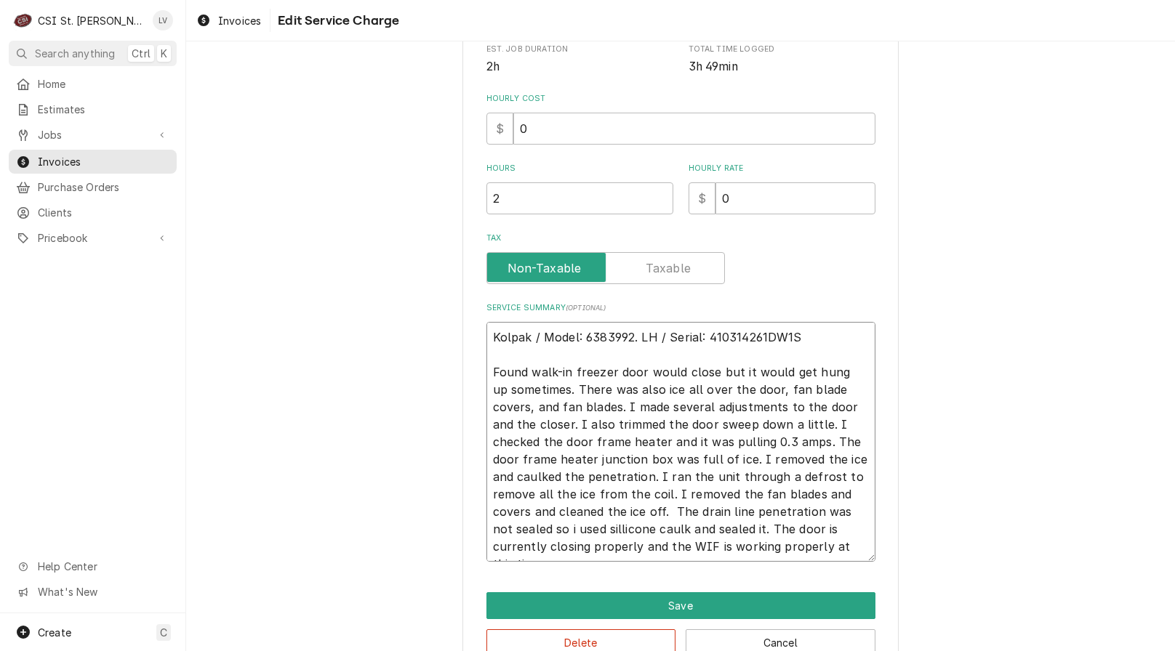
type textarea "Kolpak / Model: 6383992. LH / Serial: 410314261DW1S Found walk-in freezer door …"
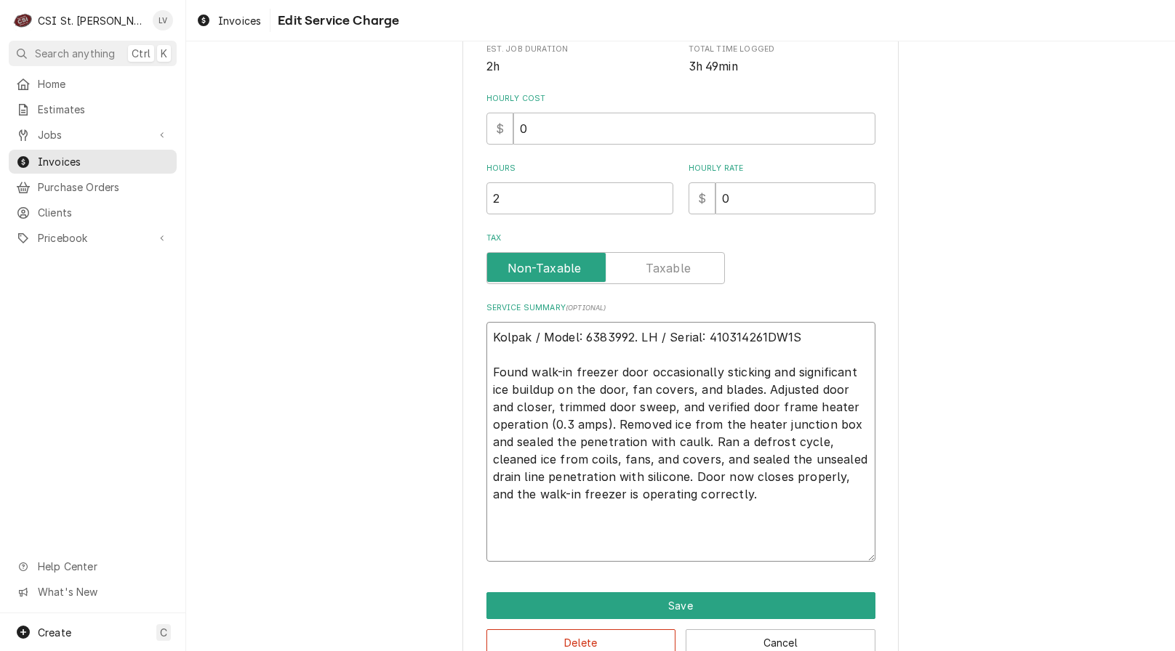
scroll to position [360, 0]
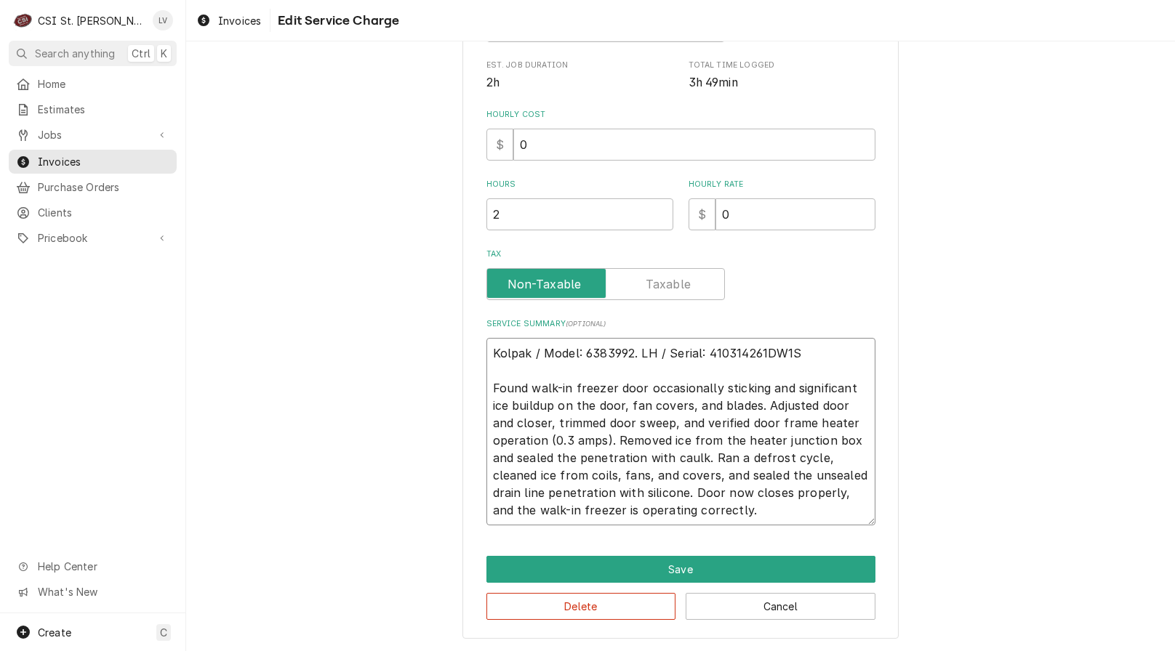
drag, startPoint x: 539, startPoint y: 441, endPoint x: 602, endPoint y: 454, distance: 63.7
click at [542, 440] on textarea "Kolpak / Model: 6383992. LH / Serial: 410314261DW1S Found walk-in freezer door …" at bounding box center [680, 432] width 389 height 188
type textarea "x"
type textarea "Kolpak / Model: 6383992. LH / Serial: 410314261DW1S Found walk-in freezer door …"
type textarea "x"
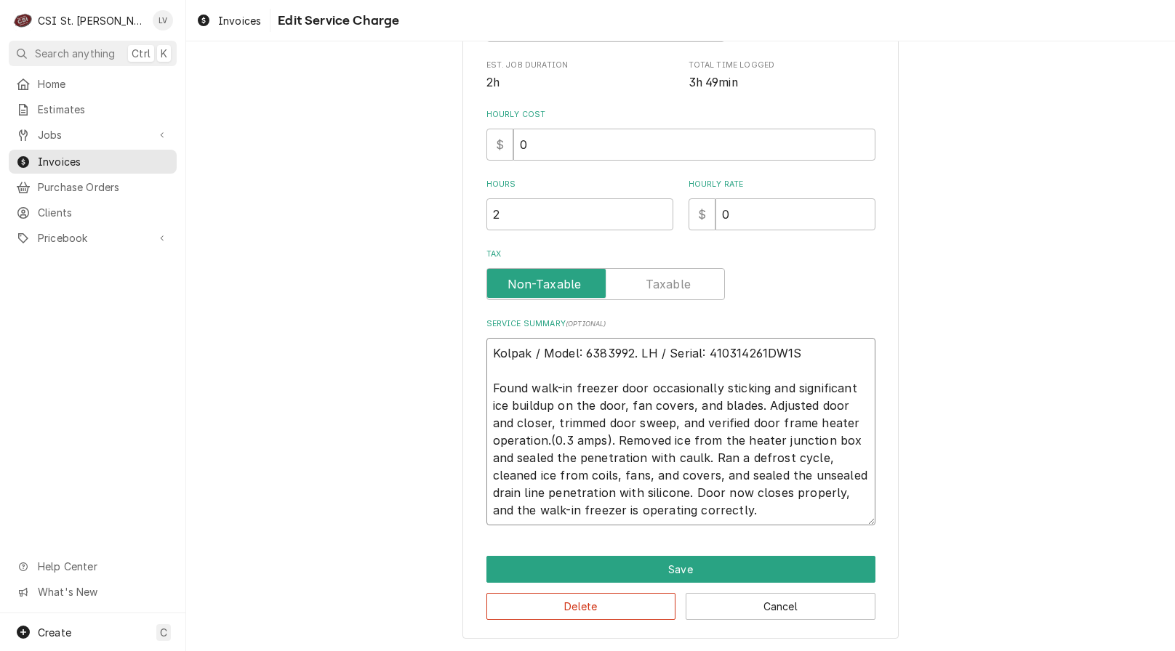
type textarea "Kolpak / Model: 6383992. LH / Serial: 410314261DW1S Found walk-in freezer door …"
type textarea "x"
type textarea "Kolpak / Model: 6383992. LH / Serial: 410314261DW1S Found walk-in freezer door …"
type textarea "x"
type textarea "Kolpak / Model: 6383992. LH / Serial: 410314261DW1S Found walk-in freezer door …"
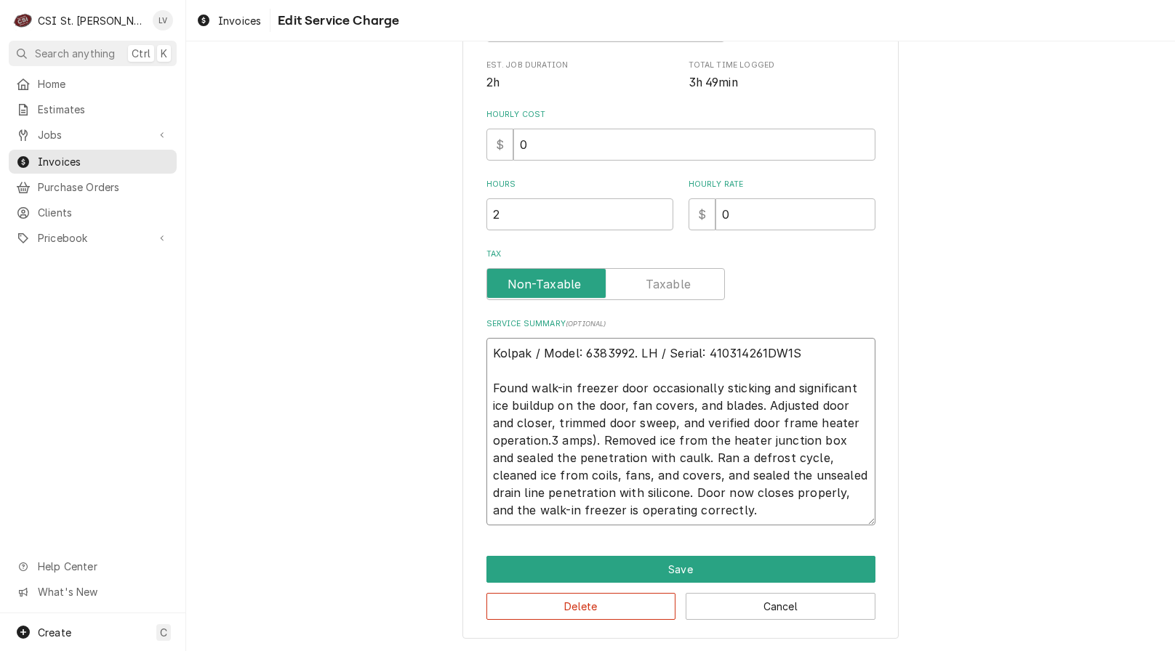
type textarea "x"
type textarea "Kolpak / Model: 6383992. LH / Serial: 410314261DW1S Found walk-in freezer door …"
type textarea "x"
type textarea "Kolpak / Model: 6383992. LH / Serial: 410314261DW1S Found walk-in freezer door …"
type textarea "x"
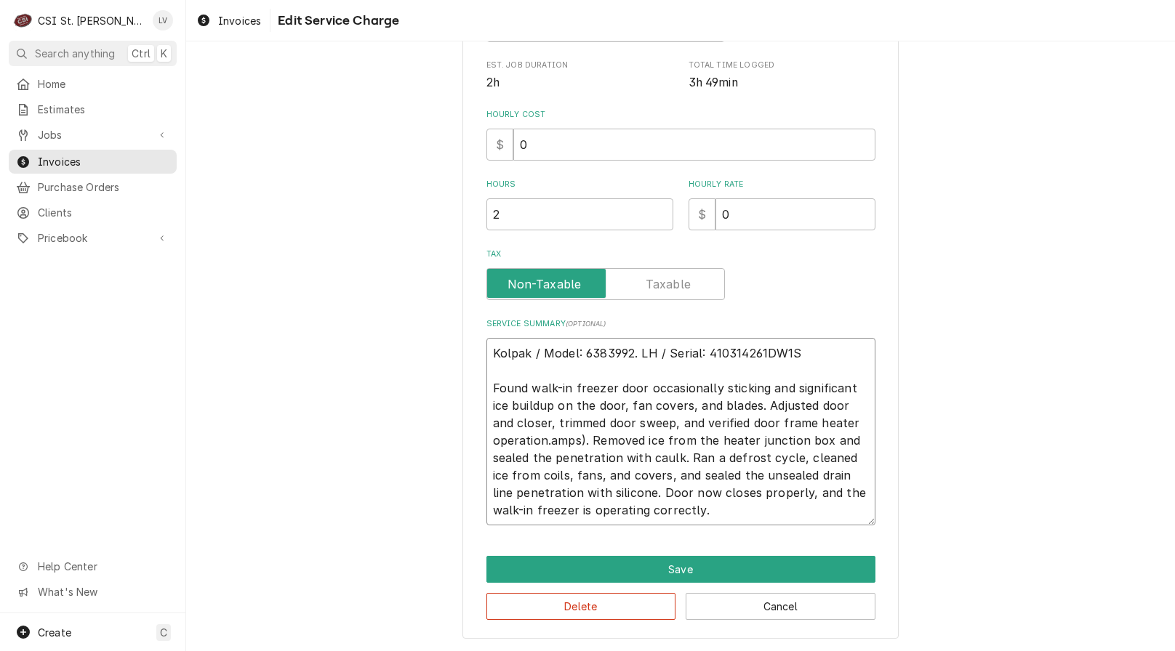
type textarea "Kolpak / Model: 6383992. LH / Serial: 410314261DW1S Found walk-in freezer door …"
type textarea "x"
type textarea "Kolpak / Model: 6383992. LH / Serial: 410314261DW1S Found walk-in freezer door …"
type textarea "x"
type textarea "Kolpak / Model: 6383992. LH / Serial: 410314261DW1S Found walk-in freezer door …"
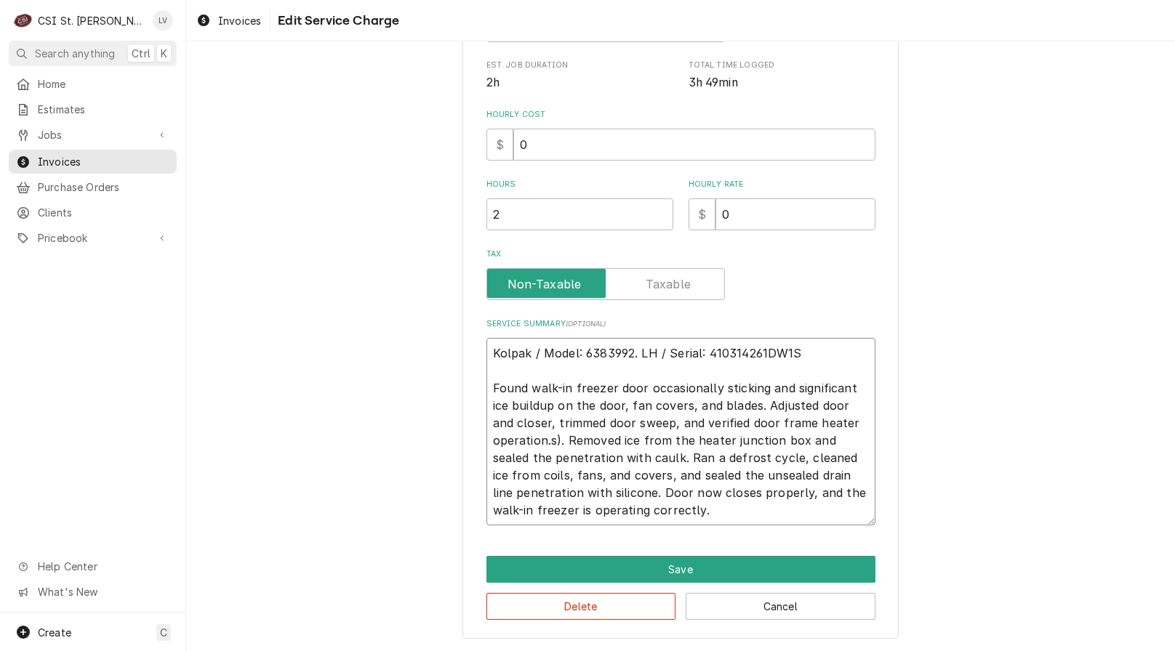
type textarea "x"
type textarea "Kolpak / Model: 6383992. LH / Serial: 410314261DW1S Found walk-in freezer door …"
type textarea "x"
type textarea "Kolpak / Model: 6383992. LH / Serial: 410314261DW1S Found walk-in freezer door …"
type textarea "x"
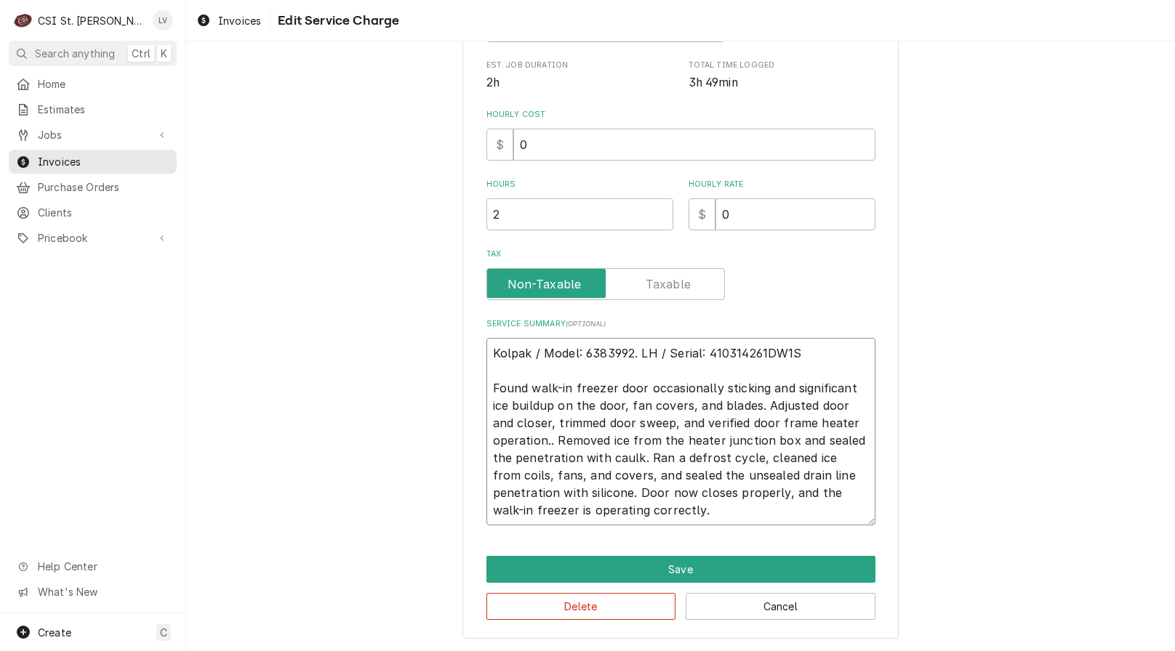
type textarea "Kolpak / Model: 6383992. LH / Serial: 410314261DW1S Found walk-in freezer door …"
drag, startPoint x: 653, startPoint y: 442, endPoint x: 710, endPoint y: 441, distance: 56.7
click at [654, 442] on textarea "Kolpak / Model: 6383992. LH / Serial: 410314261DW1S Found walk-in freezer door …" at bounding box center [680, 432] width 389 height 188
type textarea "x"
type textarea "Kolpak / Model: 6383992. LH / Serial: 410314261DW1S Found walk-in freezer door …"
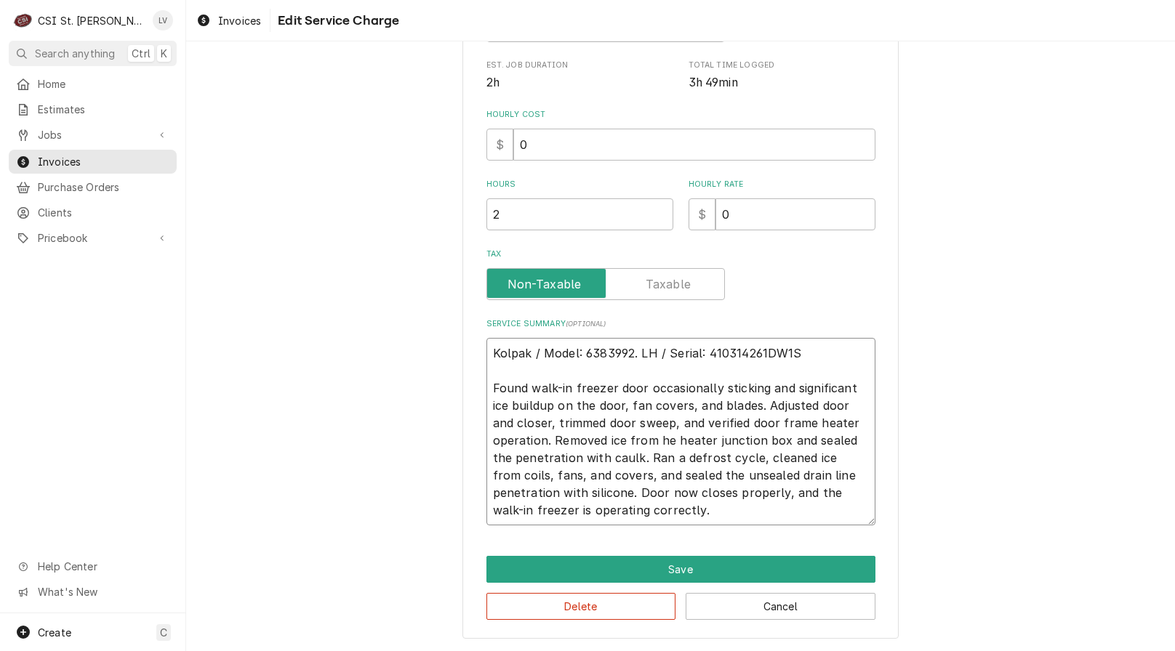
type textarea "x"
type textarea "Kolpak / Model: 6383992. LH / Serial: 410314261DW1S Found walk-in freezer door …"
type textarea "x"
type textarea "Kolpak / Model: 6383992. LH / Serial: 410314261DW1S Found walk-in freezer door …"
type textarea "x"
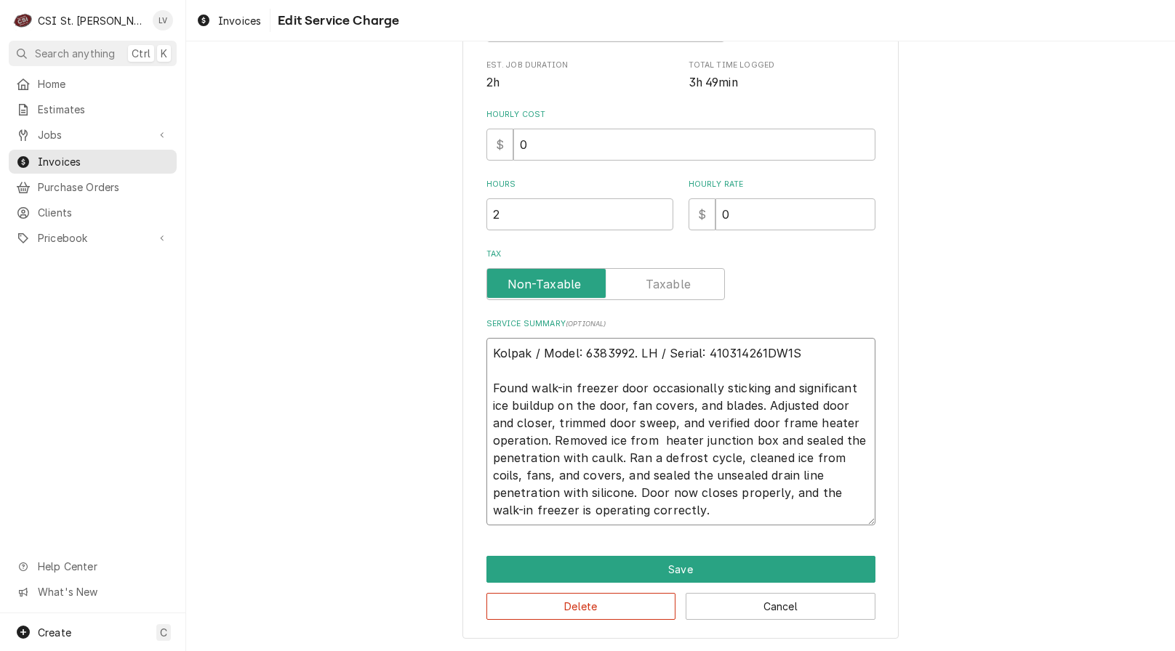
type textarea "Kolpak / Model: 6383992. LH / Serial: 410314261DW1S Found walk-in freezer door …"
click at [654, 464] on textarea "Kolpak / Model: 6383992. LH / Serial: 410314261DW1S Found walk-in freezer door …" at bounding box center [680, 432] width 389 height 188
type textarea "x"
type textarea "Kolpak / Model: 6383992. LH / Serial: 410314261DW1S Found walk-in freezer door …"
type textarea "x"
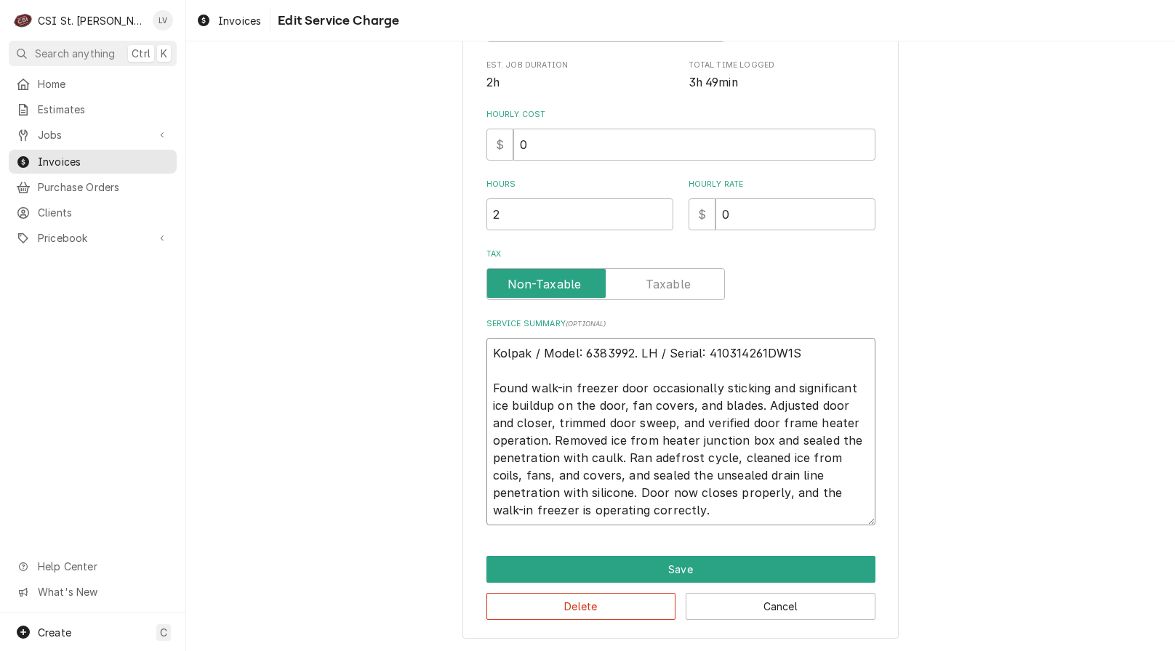
type textarea "Kolpak / Model: 6383992. LH / Serial: 410314261DW1S Found walk-in freezer door …"
drag, startPoint x: 618, startPoint y: 513, endPoint x: 435, endPoint y: 336, distance: 254.5
click at [435, 336] on div "Use the fields below to edit this service charge Short Description Job | Servic…" at bounding box center [680, 174] width 989 height 955
type textarea "x"
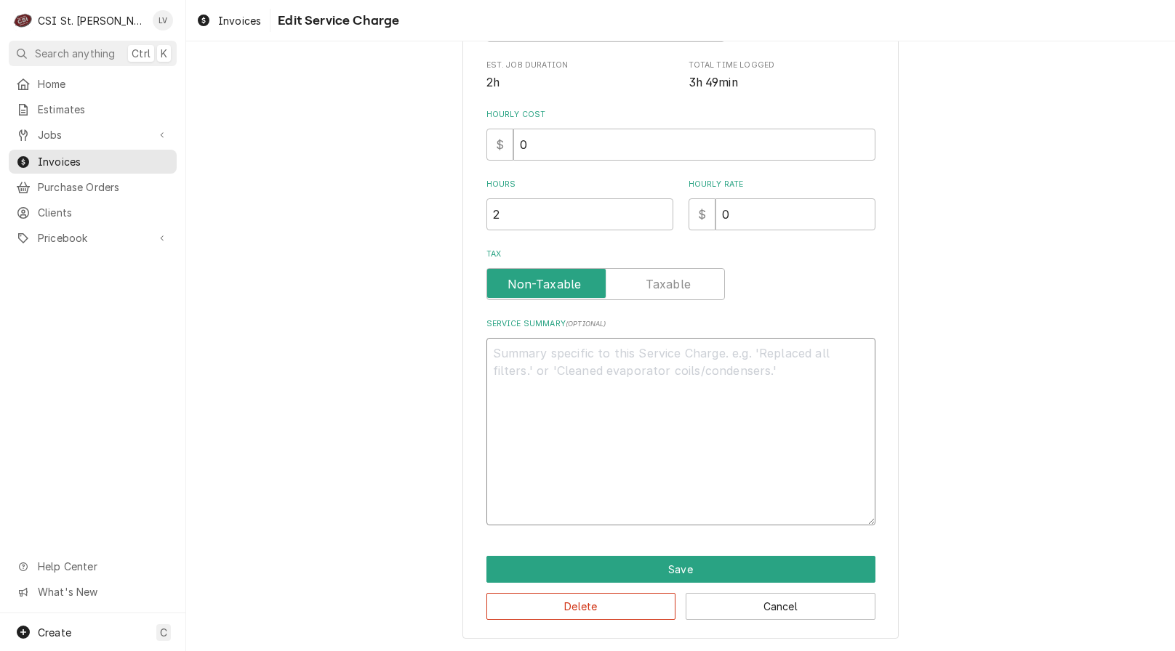
scroll to position [238, 0]
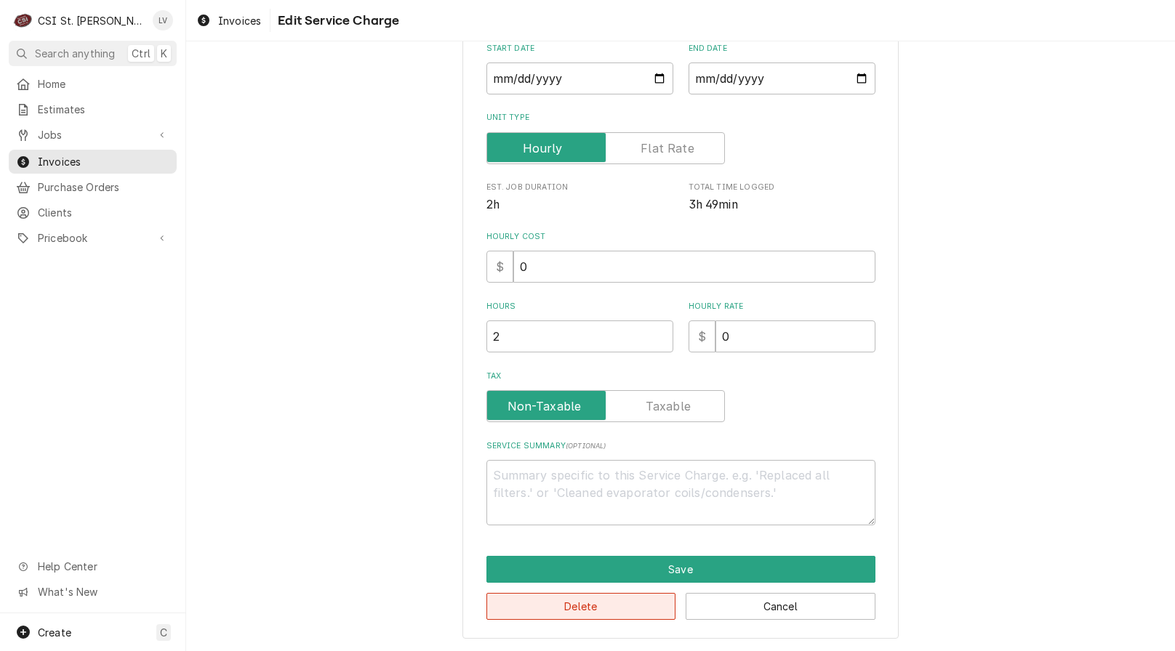
click at [541, 613] on button "Delete" at bounding box center [581, 606] width 190 height 27
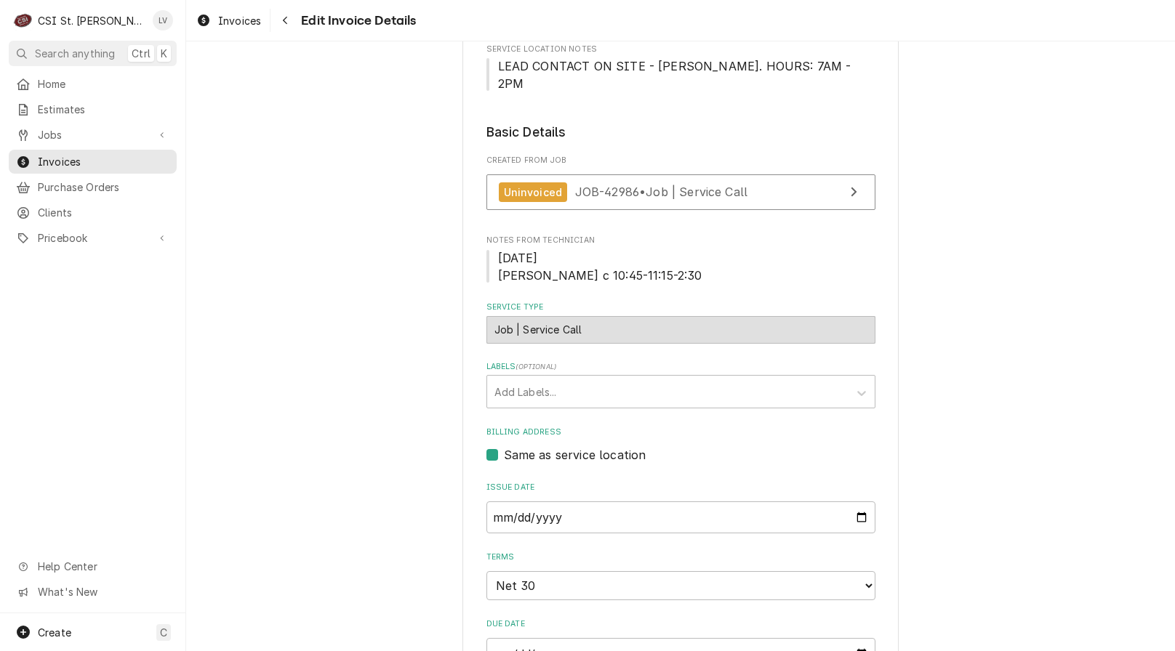
scroll to position [297, 0]
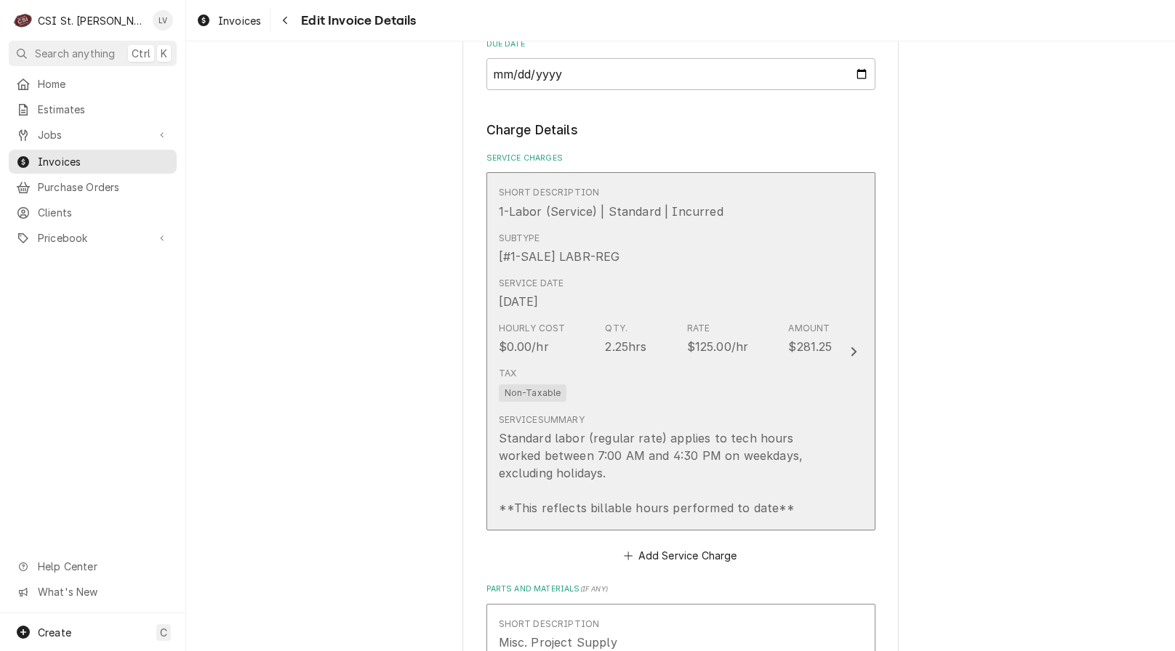
click at [632, 466] on div "Standard labor (regular rate) applies to tech hours worked between 7:00 AM and …" at bounding box center [666, 473] width 334 height 87
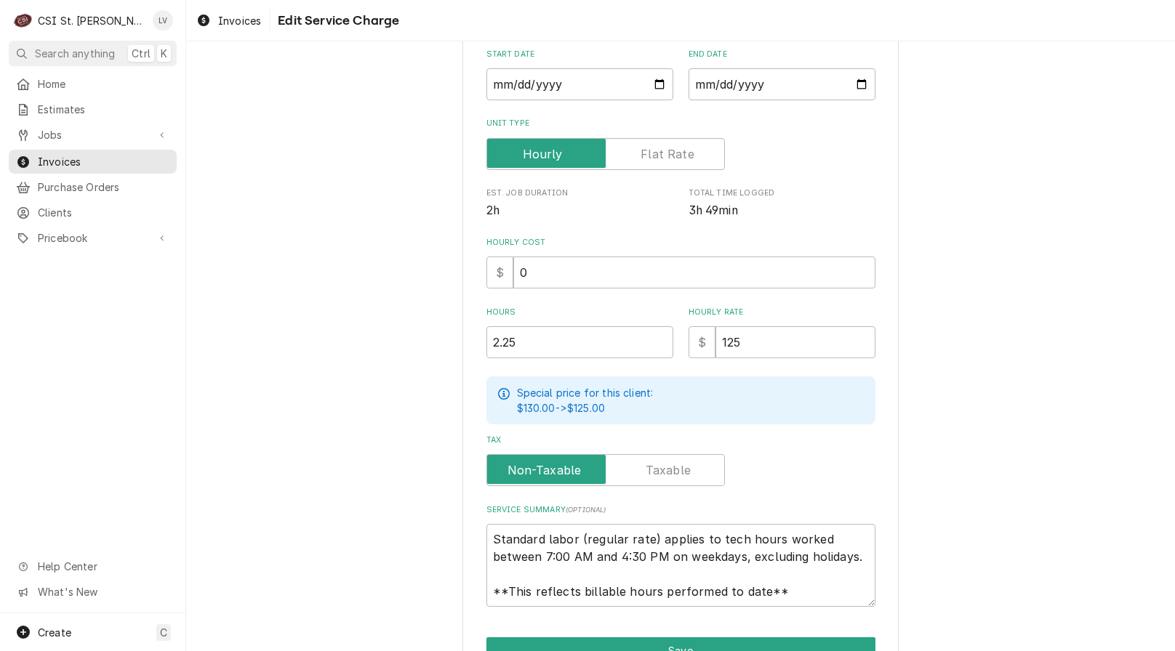
scroll to position [312, 0]
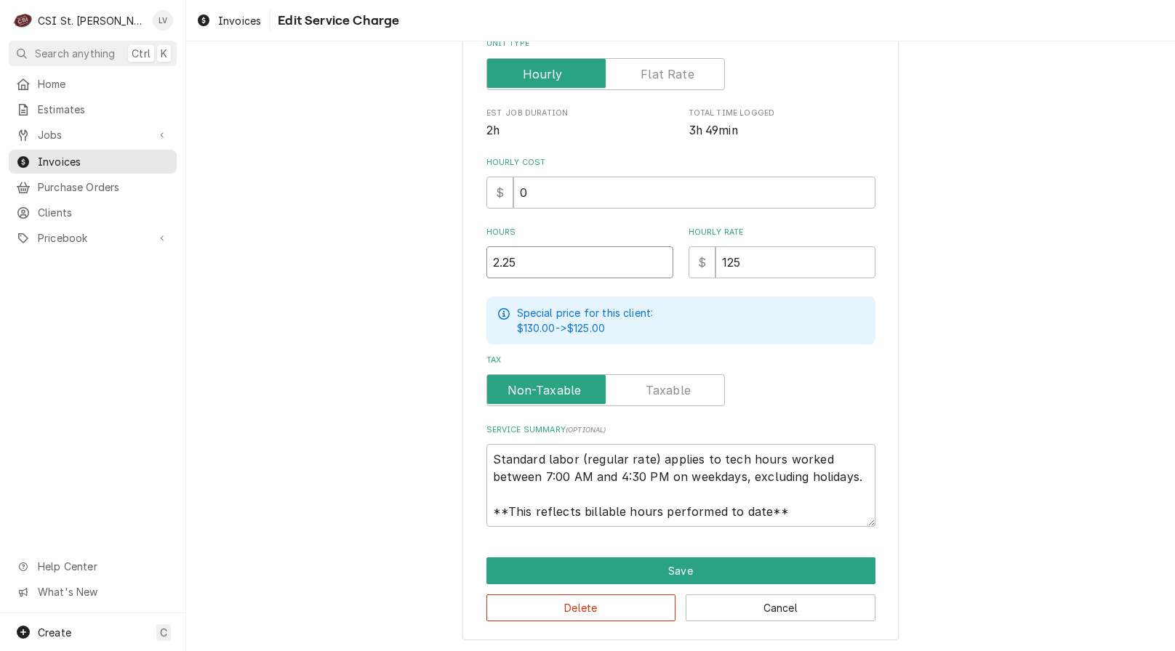
drag, startPoint x: 532, startPoint y: 257, endPoint x: 421, endPoint y: 234, distance: 113.5
click at [421, 234] on div "Use the fields below to edit this service charge Short Description 1-Labor (Ser…" at bounding box center [680, 199] width 989 height 908
type textarea "x"
type input "3"
type textarea "x"
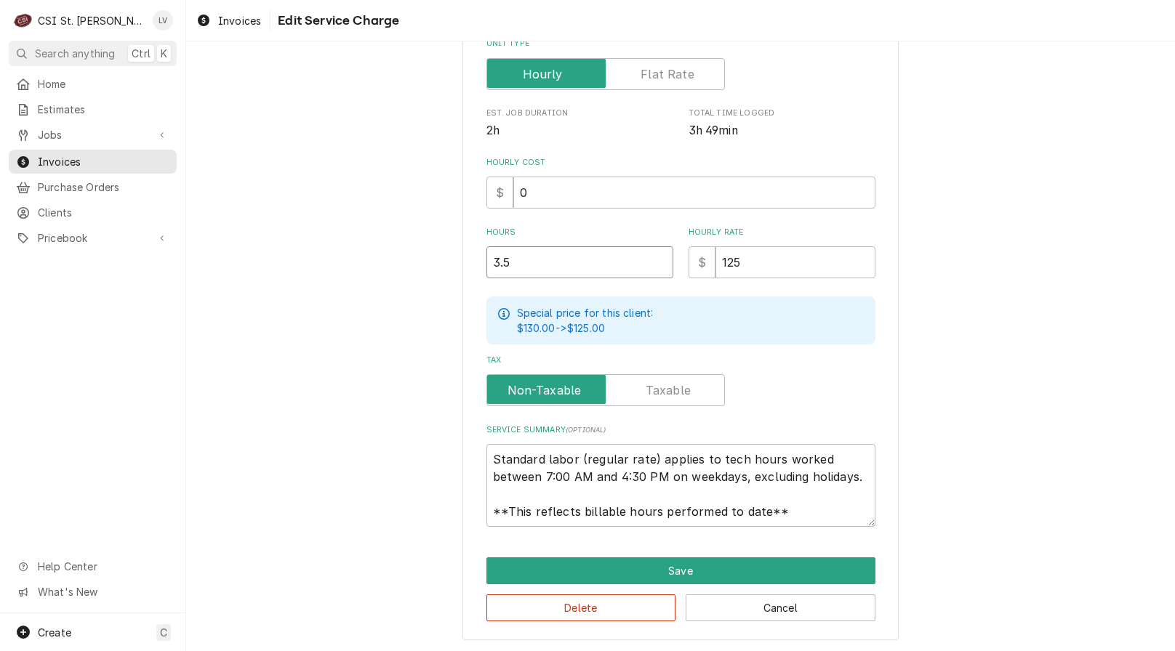
type input "3.5"
drag, startPoint x: 550, startPoint y: 470, endPoint x: 858, endPoint y: 518, distance: 311.4
click at [858, 518] on textarea "Standard labor (regular rate) applies to tech hours worked between 7:00 AM and …" at bounding box center [680, 485] width 389 height 83
paste textarea "Kolpak / Model: 6383992. LH / Serial: 410314261DW1S Found walk-in freezer door …"
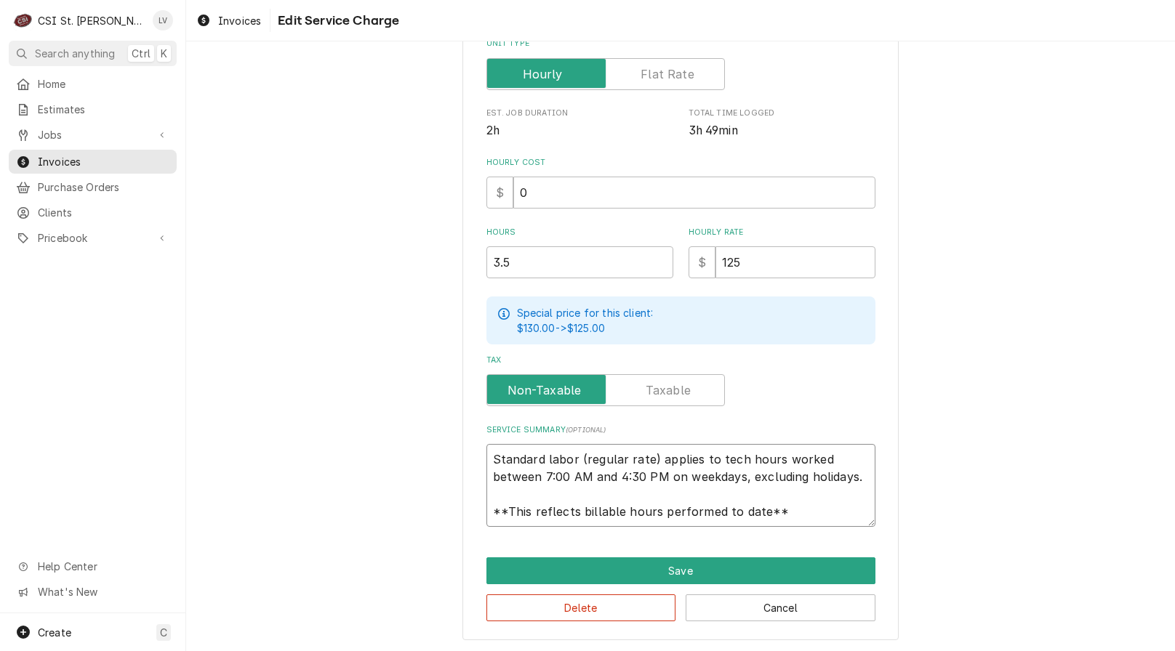
type textarea "x"
type textarea "Kolpak / Model: 6383992. LH / Serial: 410314261DW1S Found walk-in freezer door …"
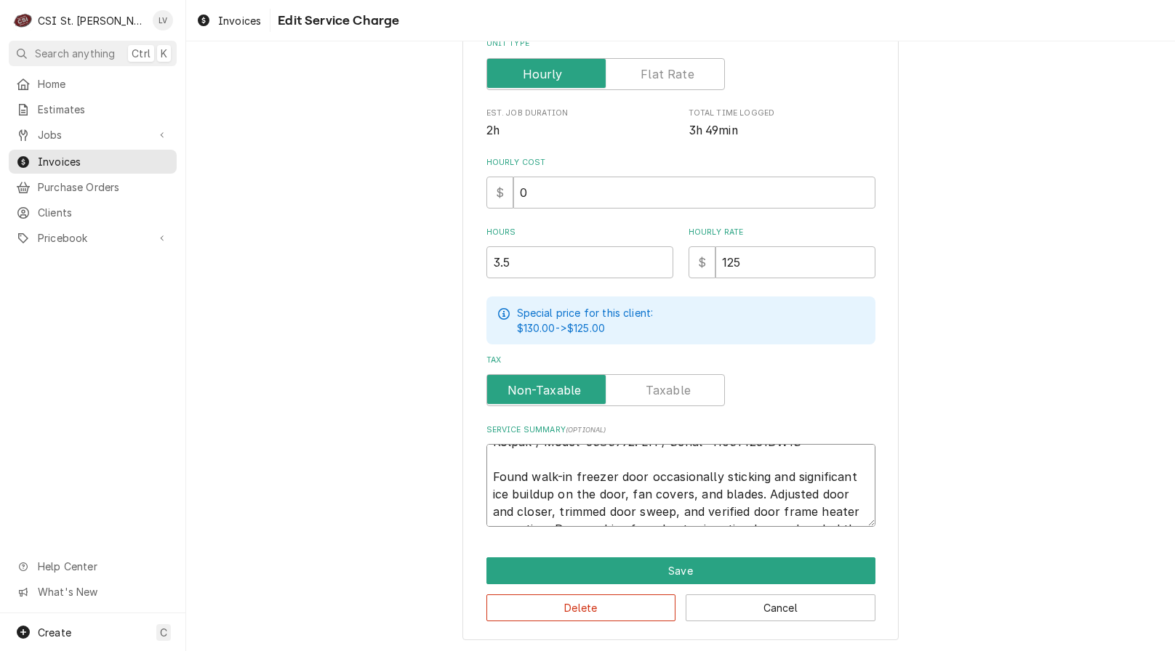
scroll to position [0, 0]
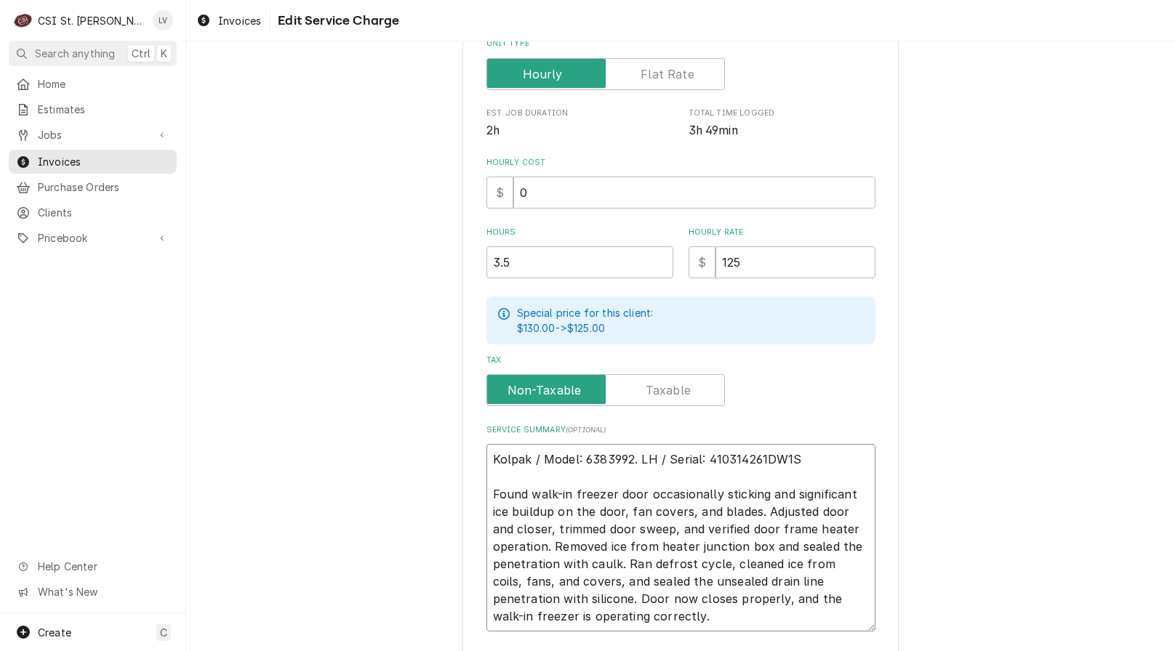
type textarea "x"
type textarea "Kolpak / Model: 6383992. LH / Serial: 410314261DW1S Found walk-in freezer door …"
type textarea "x"
type textarea "Kolpak / Model: 6383992. LH / Serial: 410314261DW1S Found walk-in freezer door …"
type textarea "x"
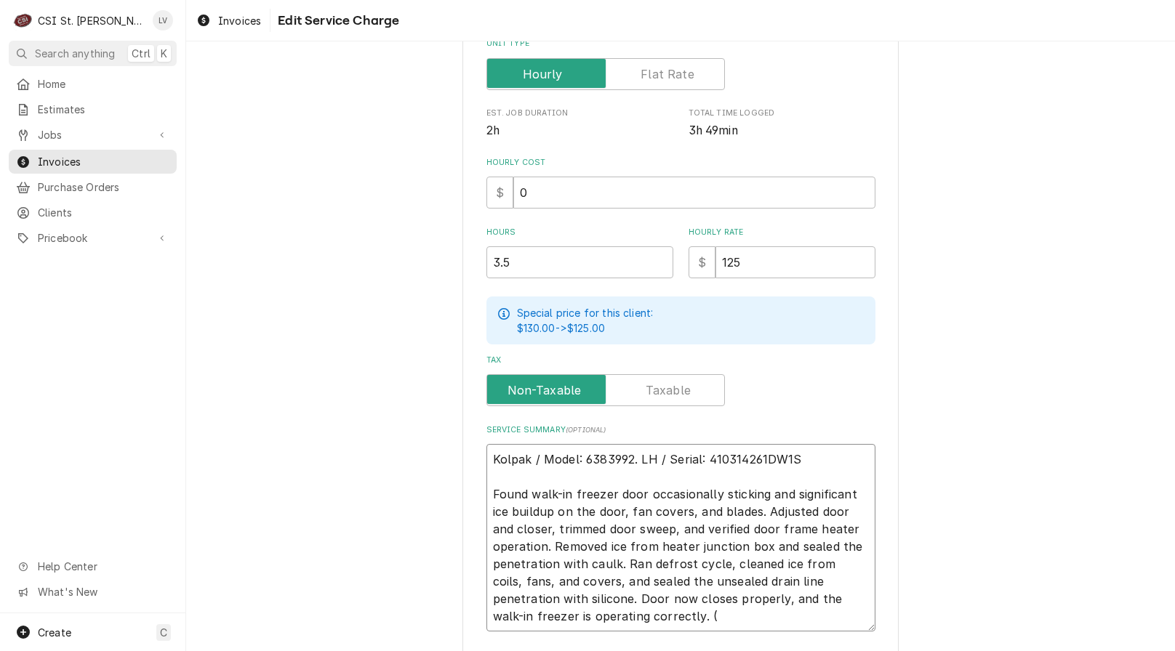
type textarea "Kolpak / Model: 6383992. LH / Serial: 410314261DW1S Found walk-in freezer door …"
type textarea "x"
type textarea "Kolpak / Model: 6383992. LH / Serial: 410314261DW1S Found walk-in freezer door …"
type textarea "x"
type textarea "Kolpak / Model: 6383992. LH / Serial: 410314261DW1S Found walk-in freezer door …"
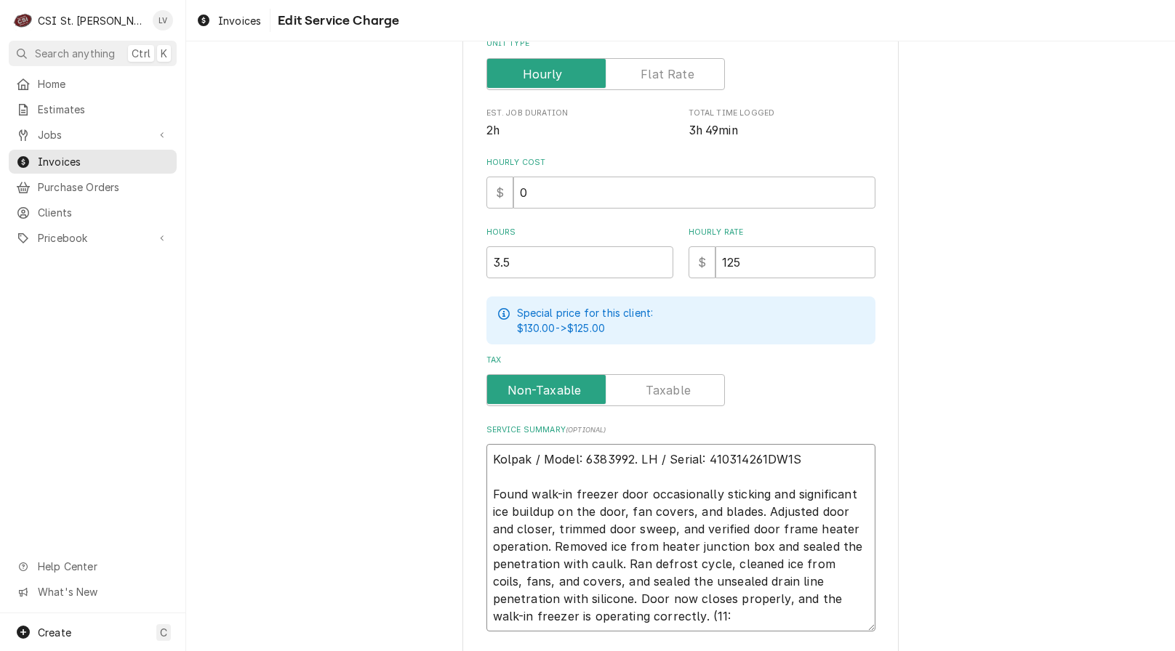
type textarea "x"
type textarea "Kolpak / Model: 6383992. LH / Serial: 410314261DW1S Found walk-in freezer door …"
type textarea "x"
type textarea "Kolpak / Model: 6383992. LH / Serial: 410314261DW1S Found walk-in freezer door …"
type textarea "x"
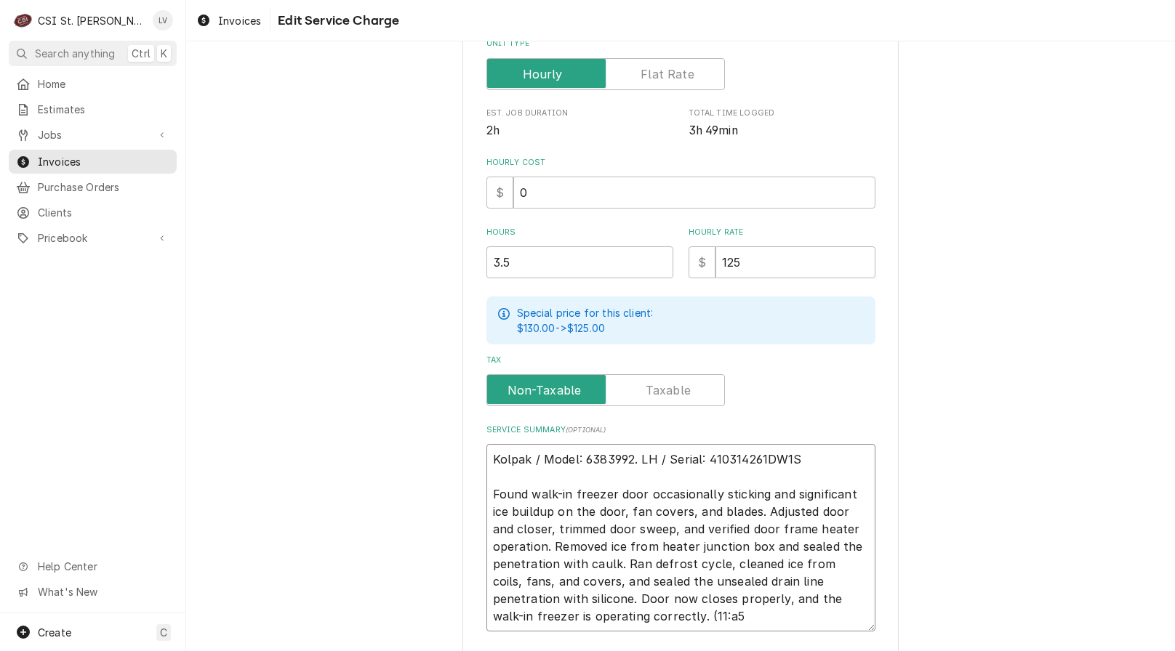
type textarea "Kolpak / Model: 6383992. LH / Serial: 410314261DW1S Found walk-in freezer door …"
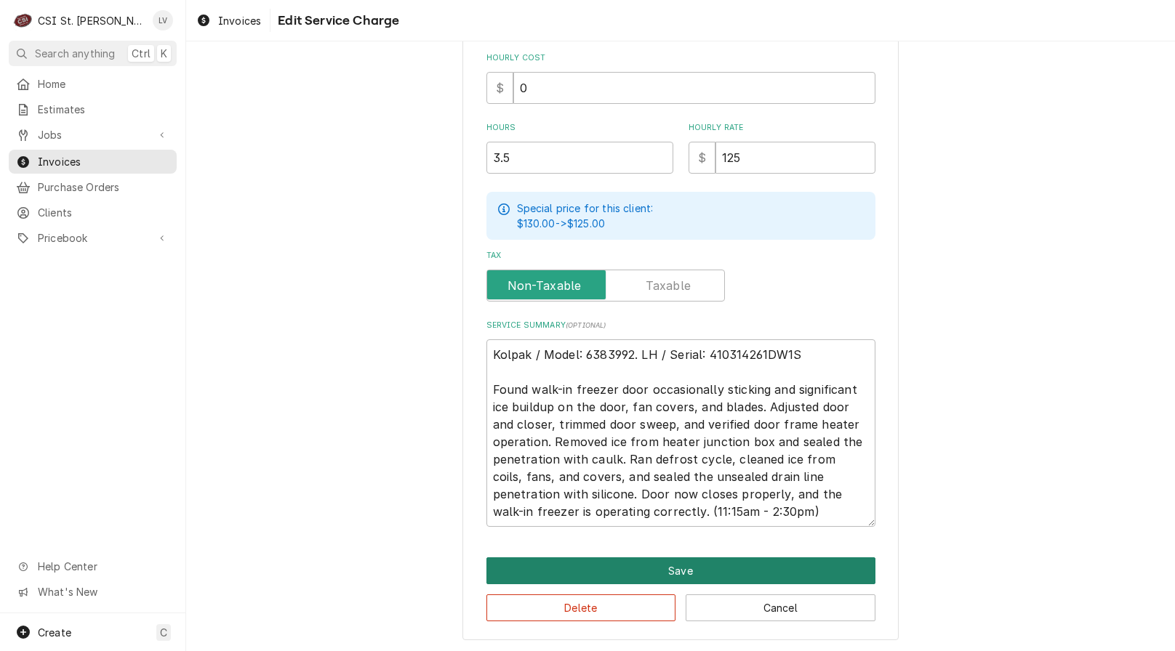
click at [619, 576] on button "Save" at bounding box center [680, 571] width 389 height 27
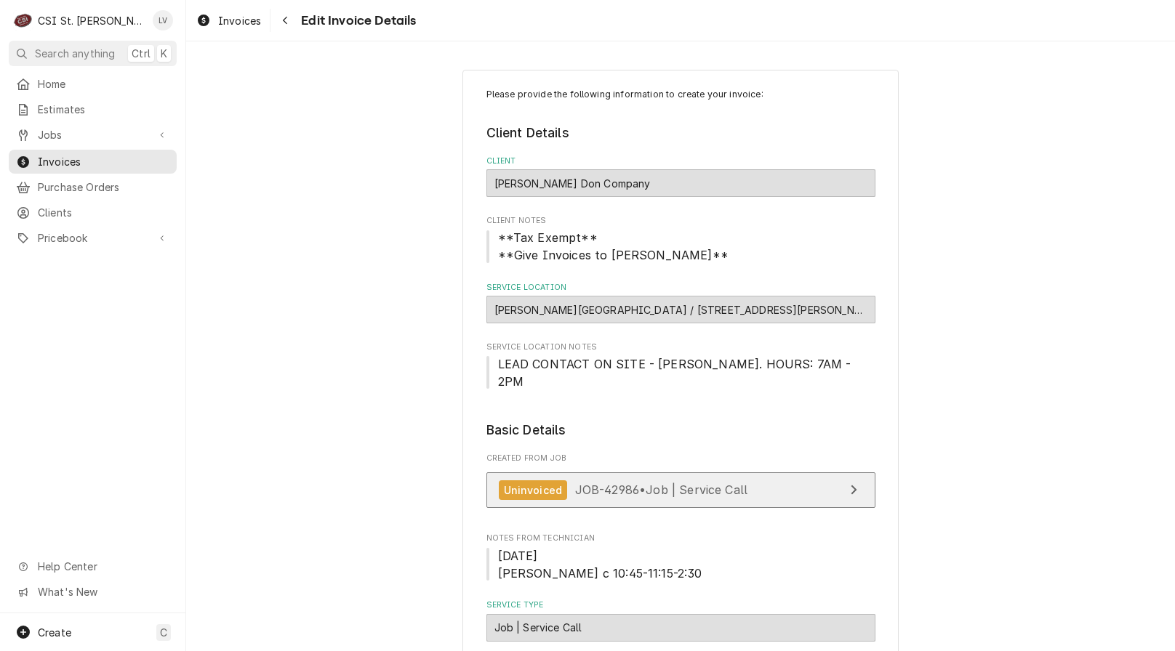
click at [649, 483] on span "JOB-42986 • Job | Service Call" at bounding box center [661, 490] width 173 height 15
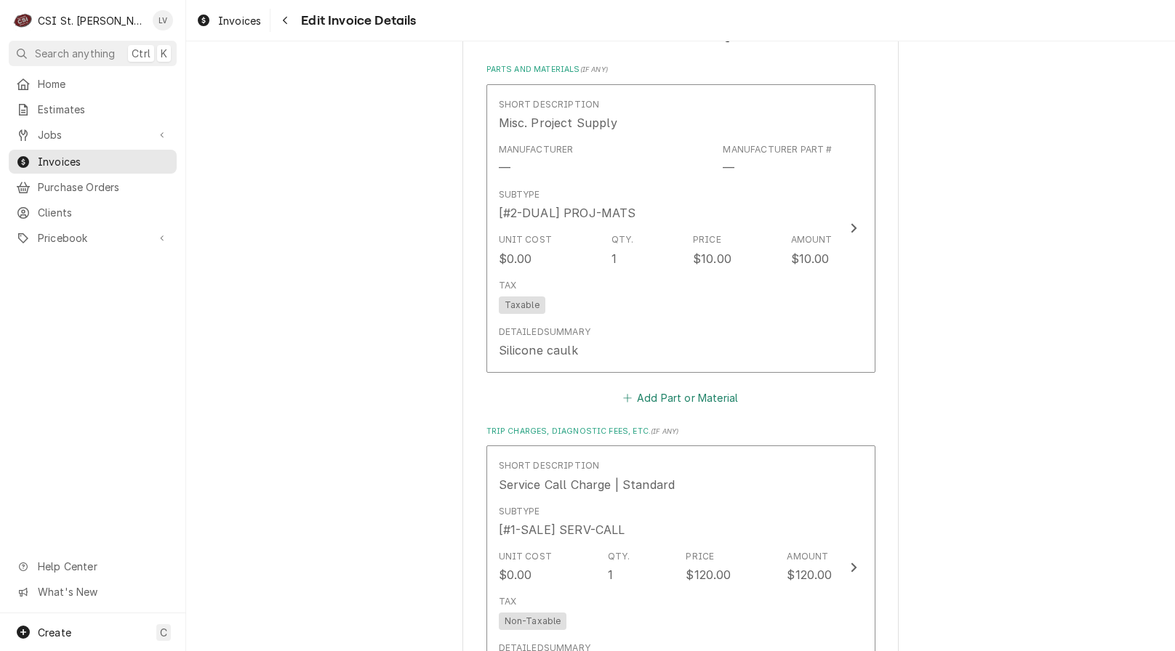
scroll to position [1527, 0]
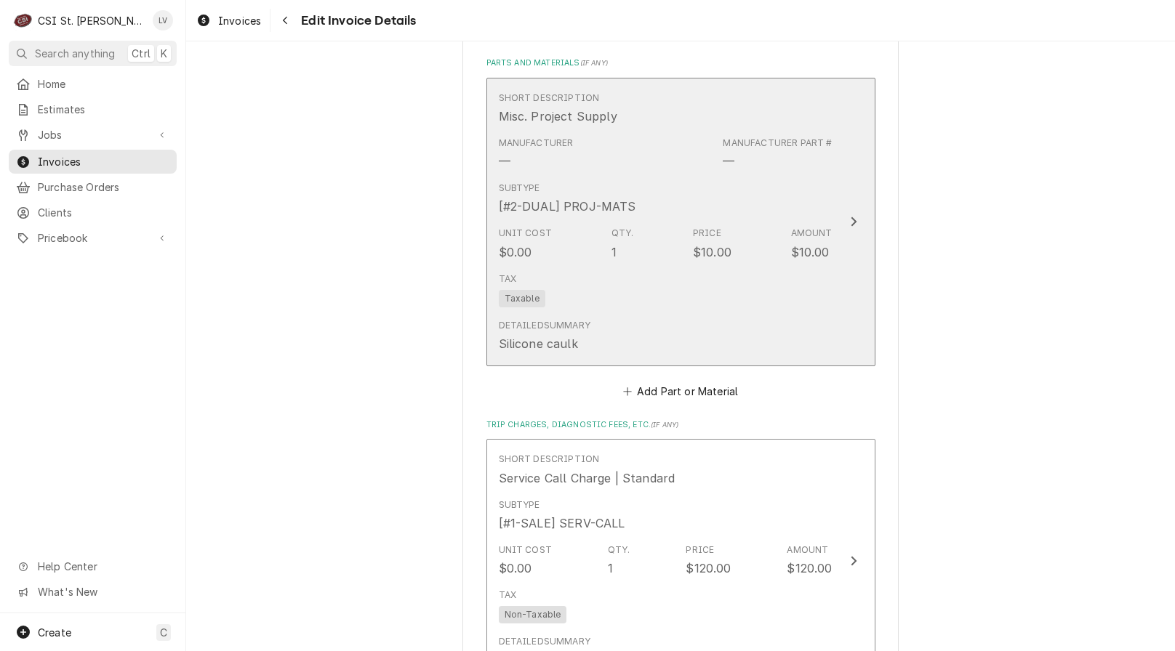
click at [664, 267] on div "Tax Taxable" at bounding box center [666, 290] width 334 height 47
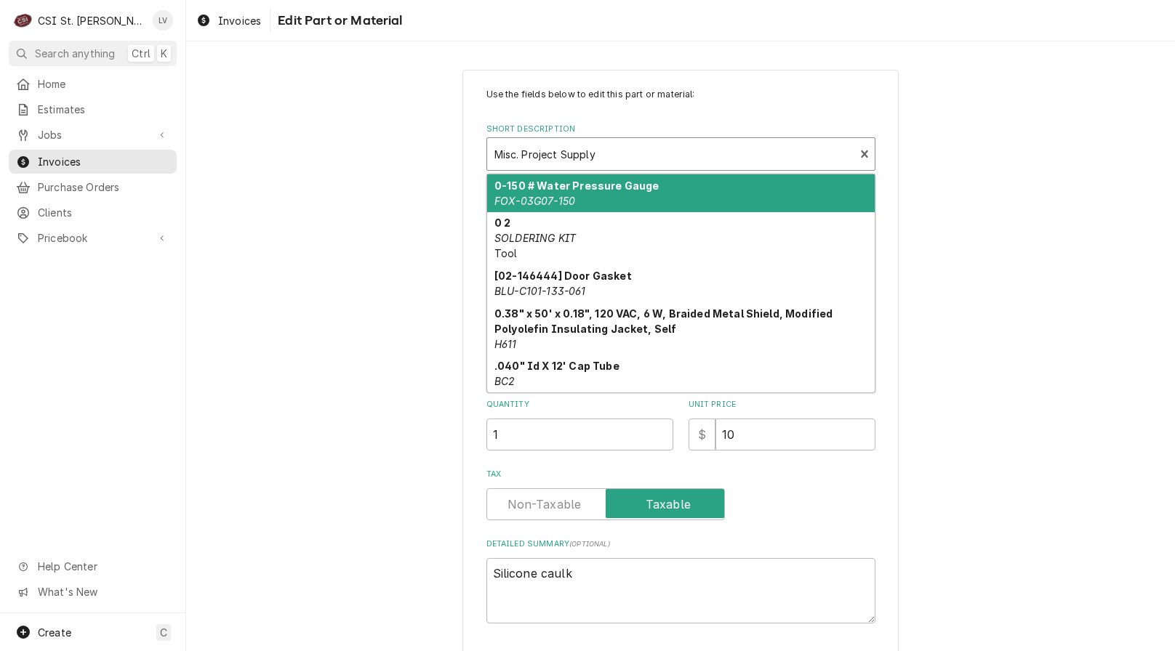
click at [563, 154] on div "Short Description" at bounding box center [670, 154] width 353 height 26
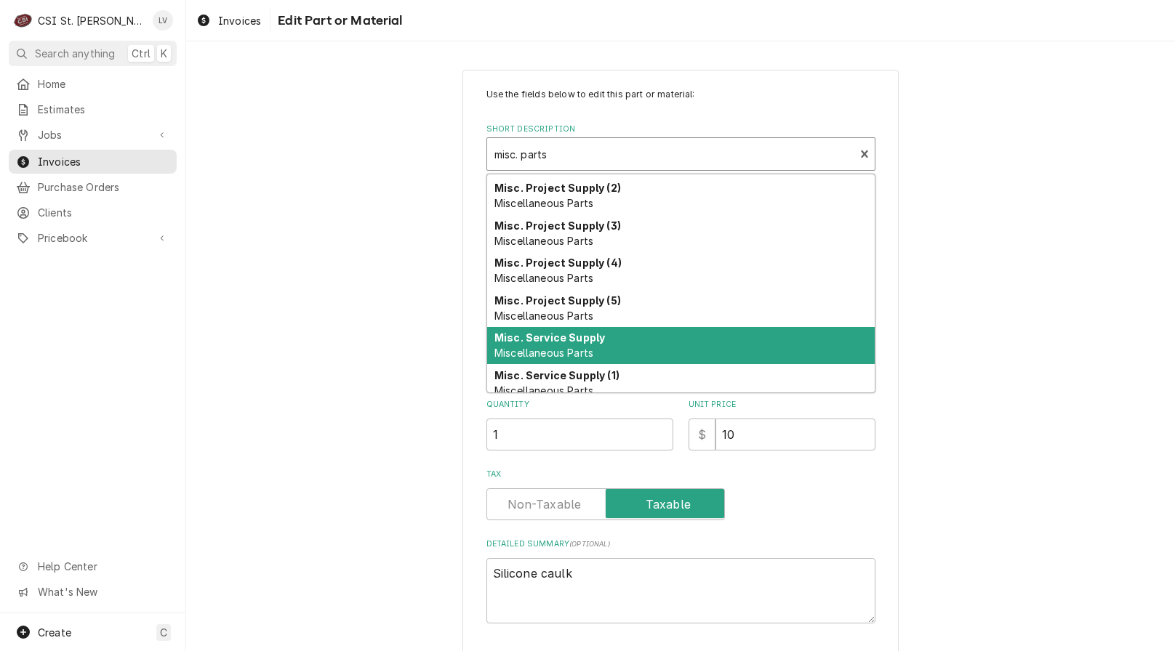
scroll to position [105, 0]
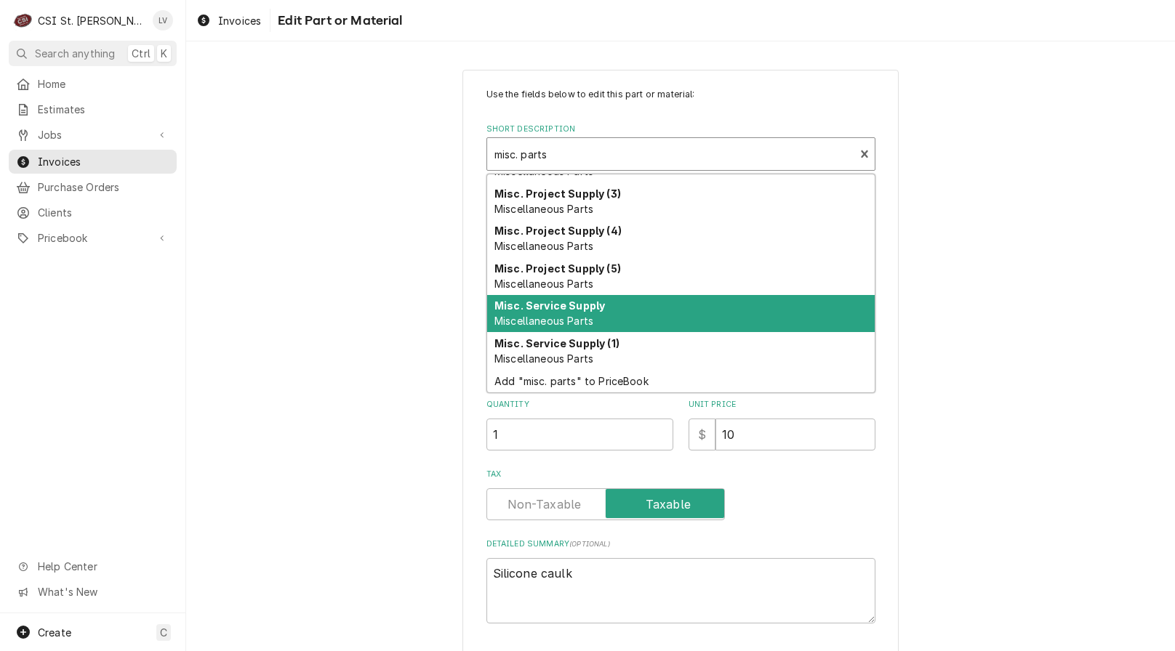
click at [561, 314] on div "Misc. Service Supply Miscellaneous Parts" at bounding box center [681, 314] width 388 height 38
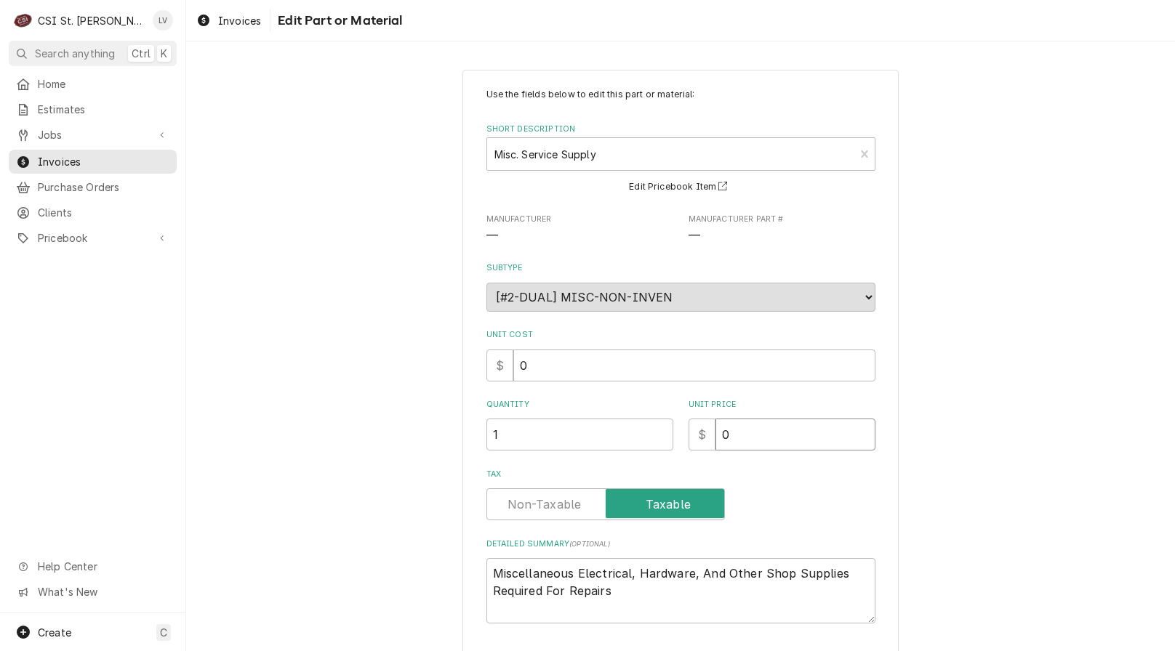
drag, startPoint x: 768, startPoint y: 420, endPoint x: 724, endPoint y: 423, distance: 43.8
click at [722, 423] on input "0" at bounding box center [795, 435] width 160 height 32
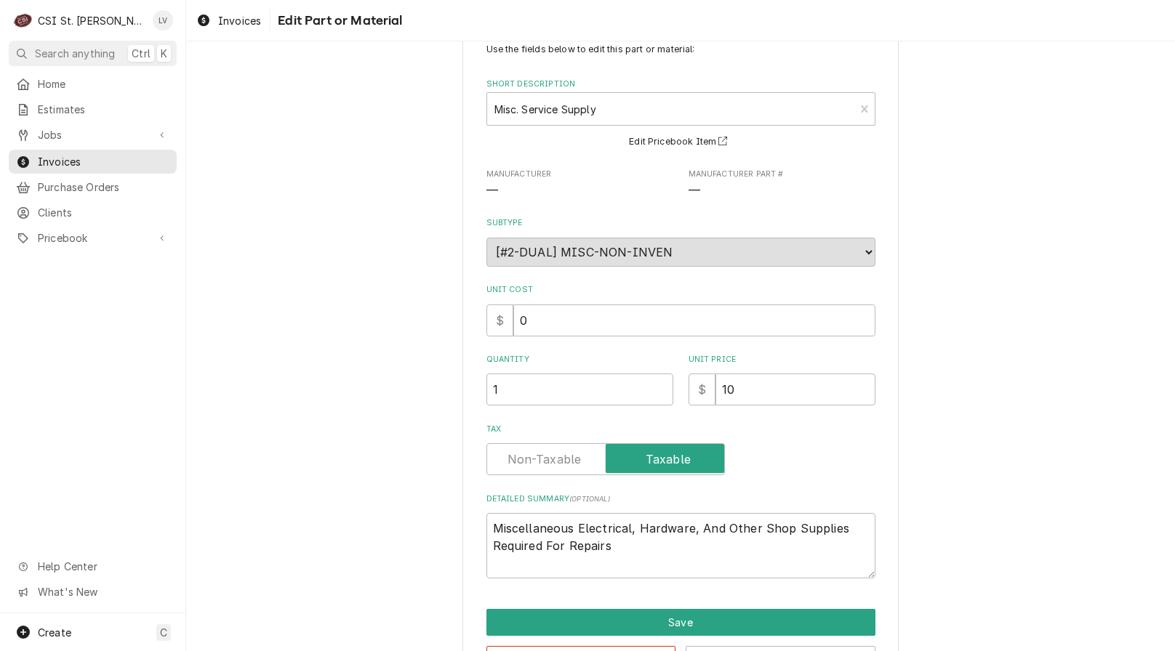
scroll to position [98, 0]
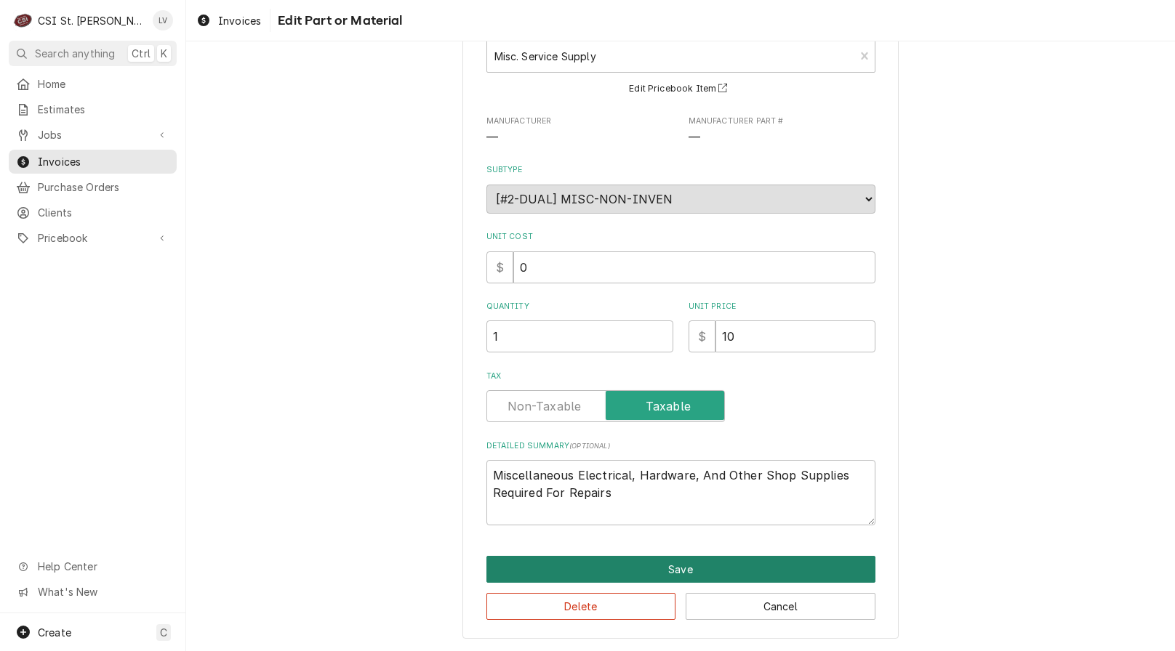
click at [715, 570] on button "Save" at bounding box center [680, 569] width 389 height 27
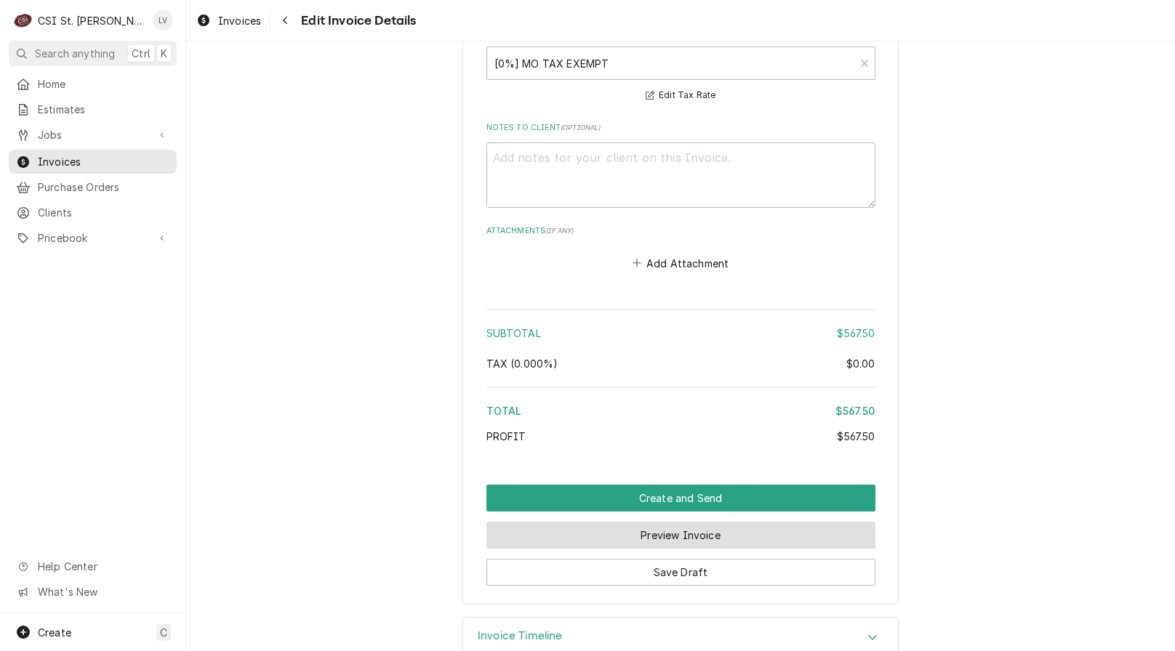
click at [701, 522] on button "Preview Invoice" at bounding box center [680, 535] width 389 height 27
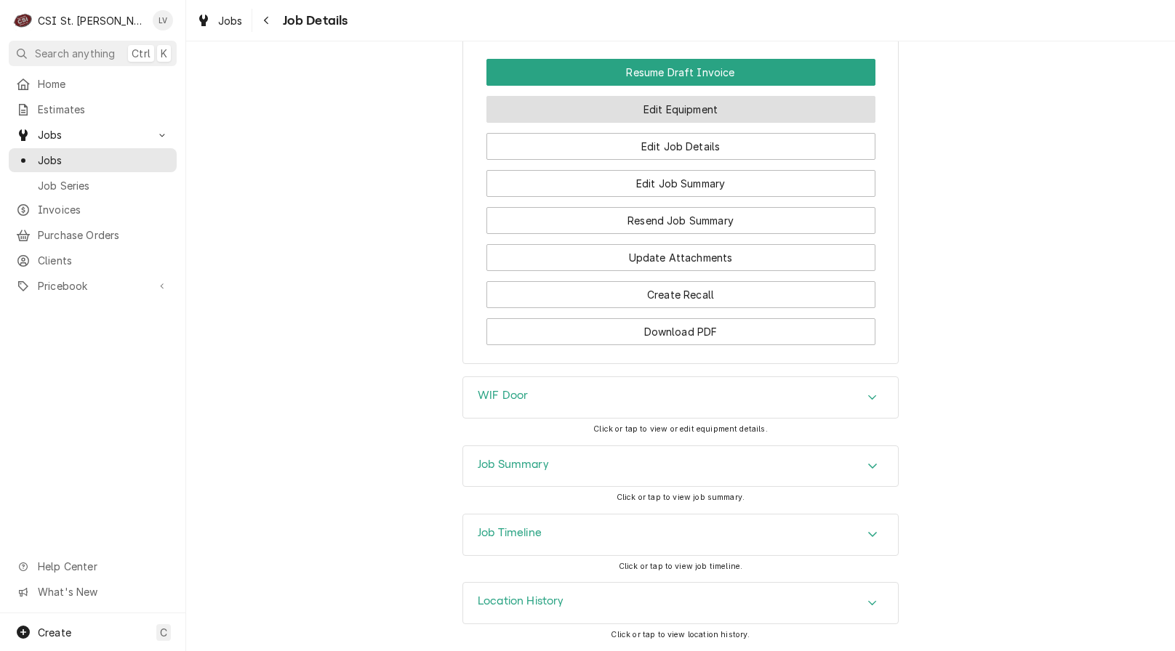
scroll to position [1572, 0]
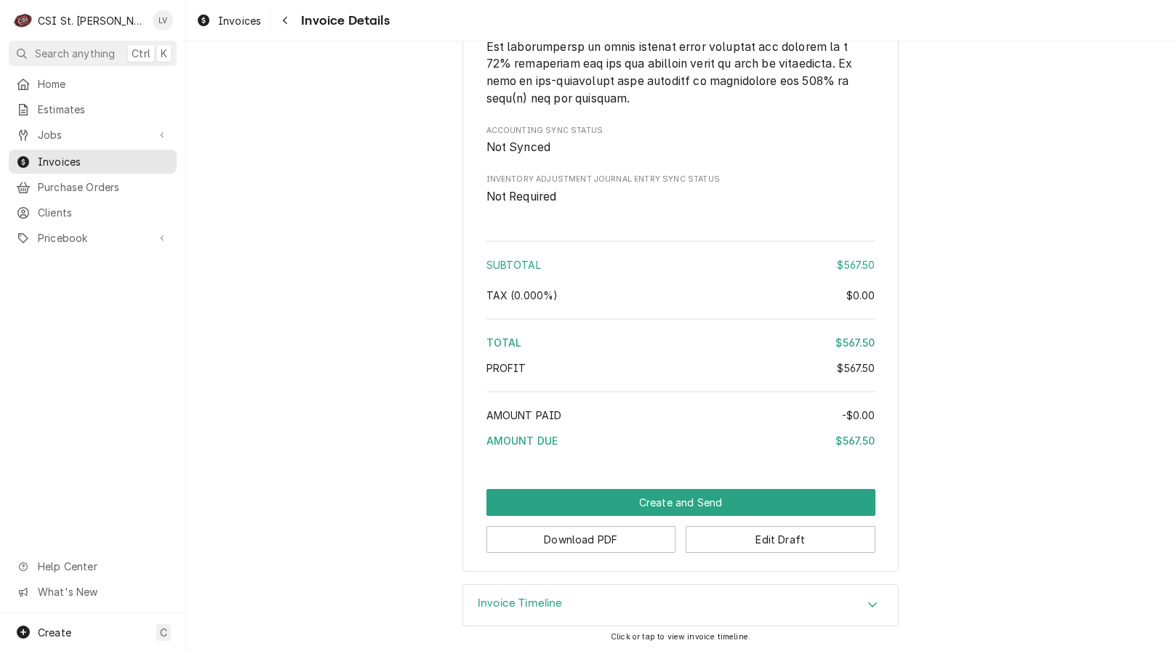
scroll to position [2502, 0]
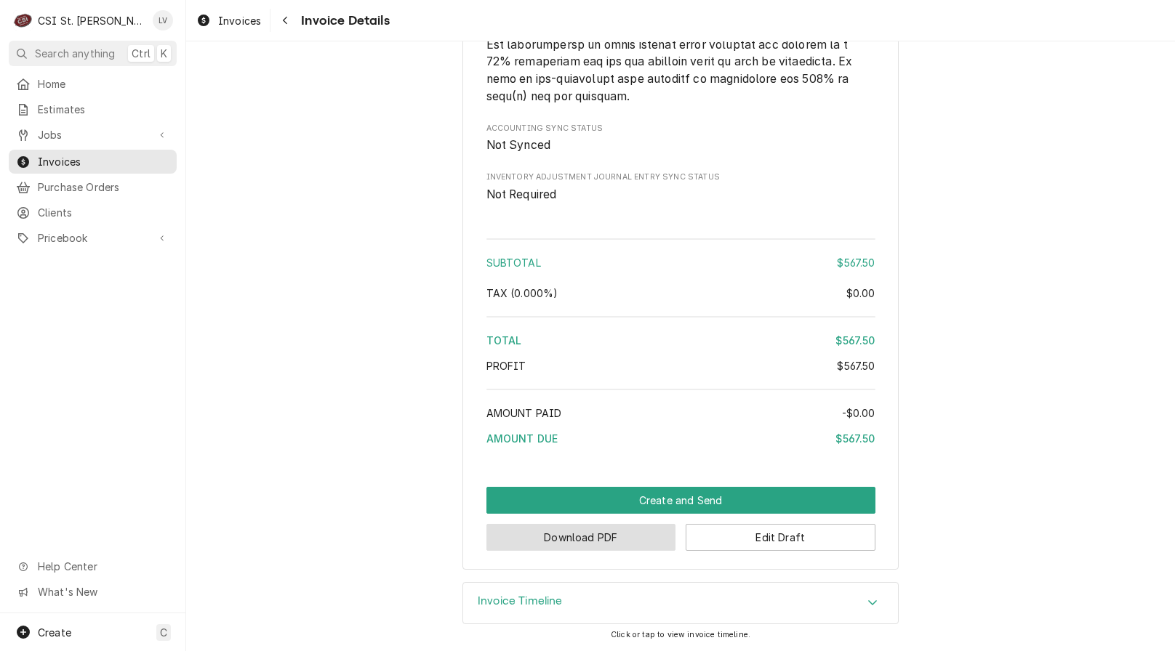
click at [615, 537] on button "Download PDF" at bounding box center [581, 537] width 190 height 27
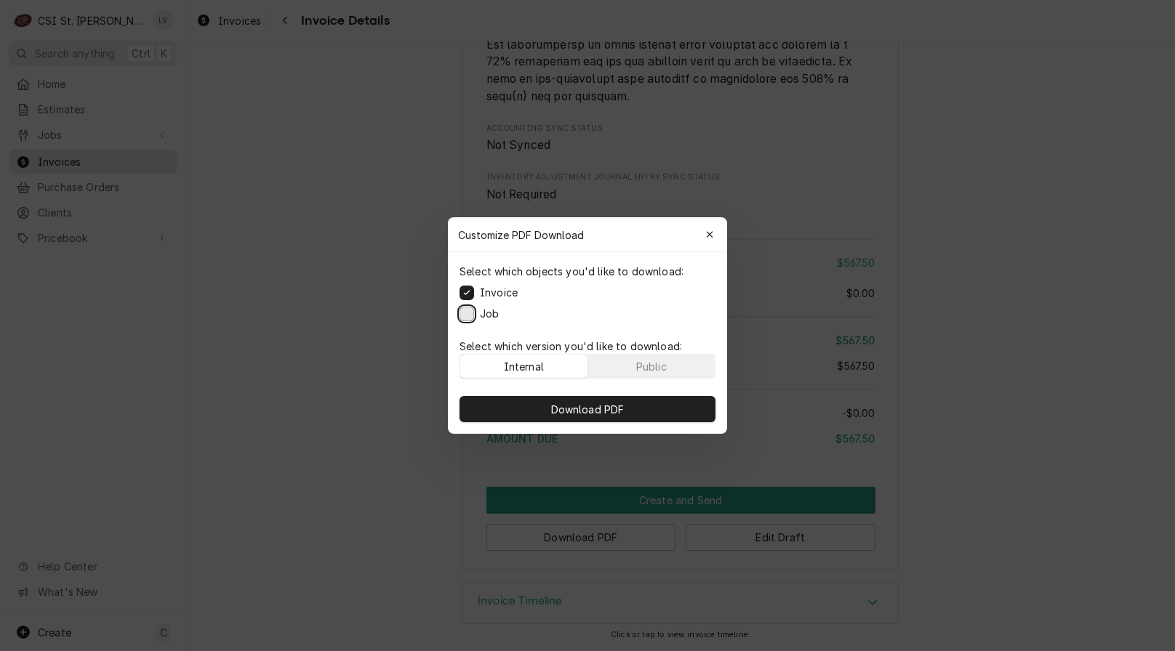
click at [465, 308] on button "Job" at bounding box center [467, 314] width 15 height 15
click at [593, 406] on span "Download PDF" at bounding box center [587, 409] width 79 height 15
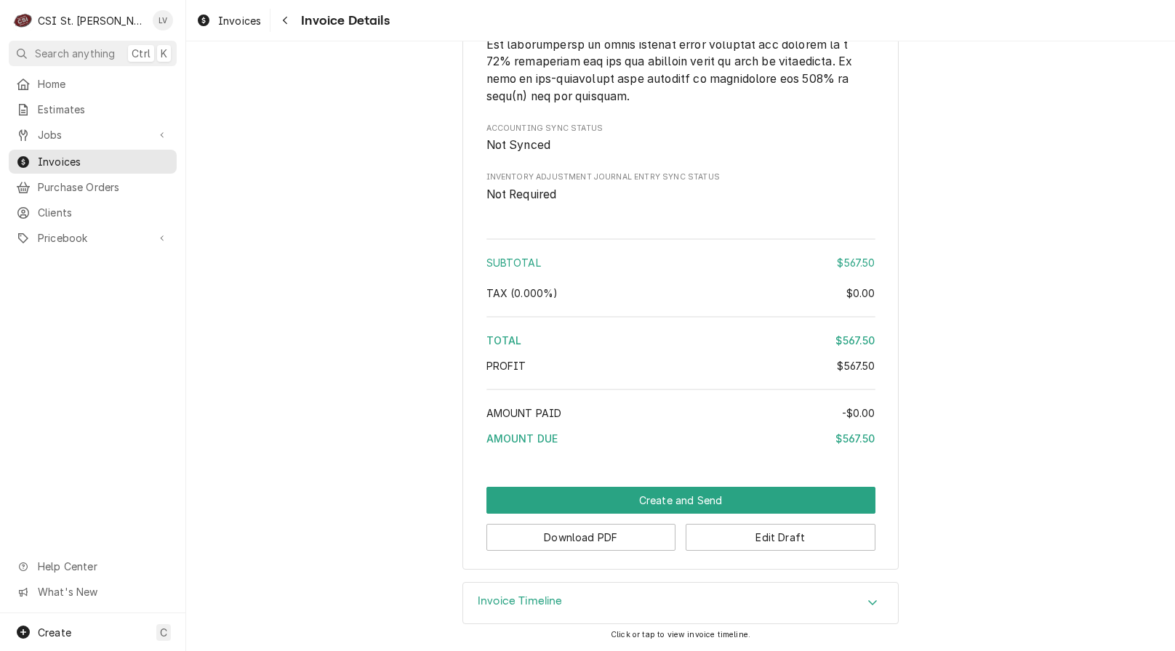
click at [217, 20] on div "Invoices" at bounding box center [228, 21] width 71 height 18
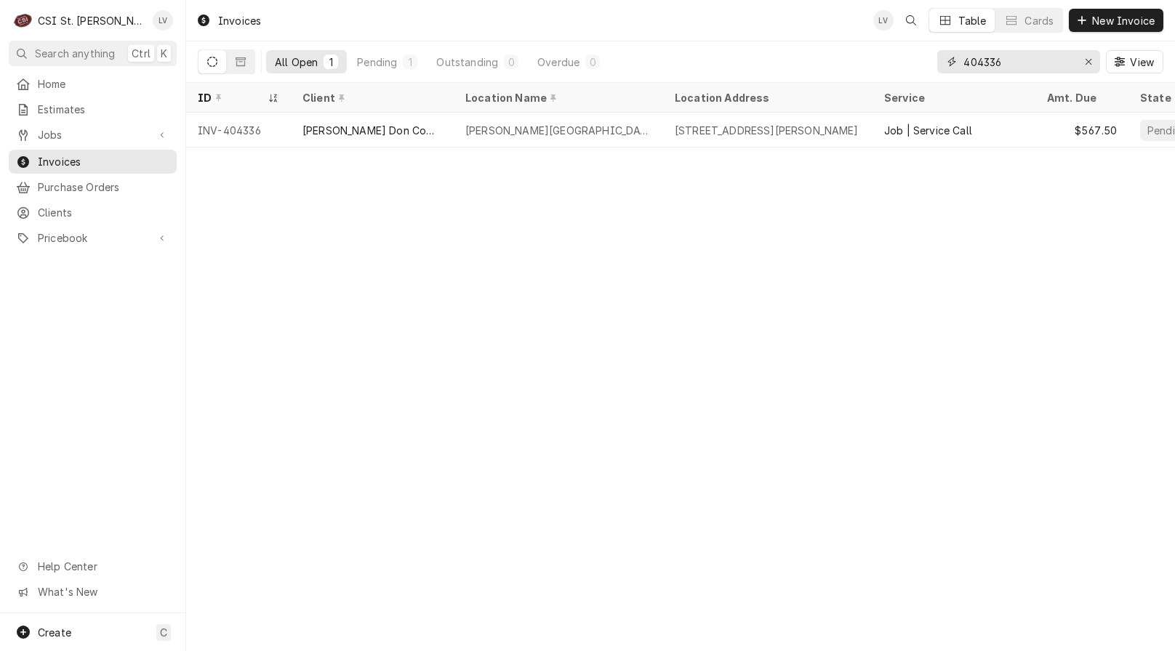
click at [1011, 60] on input "404336" at bounding box center [1017, 61] width 109 height 23
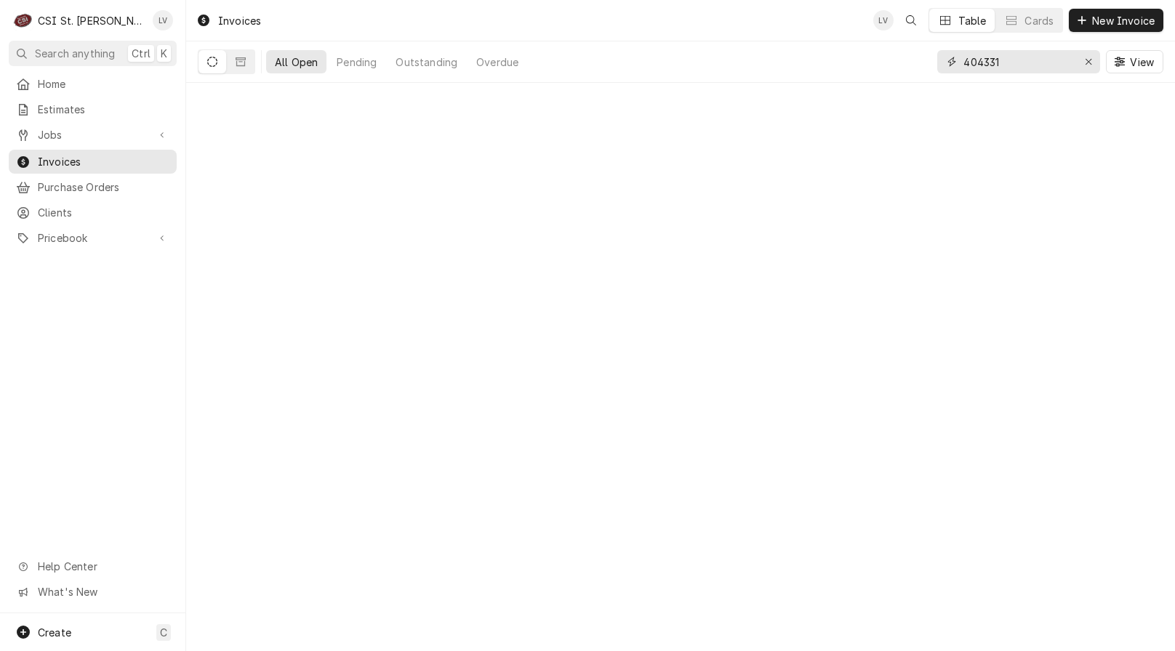
type input "404331"
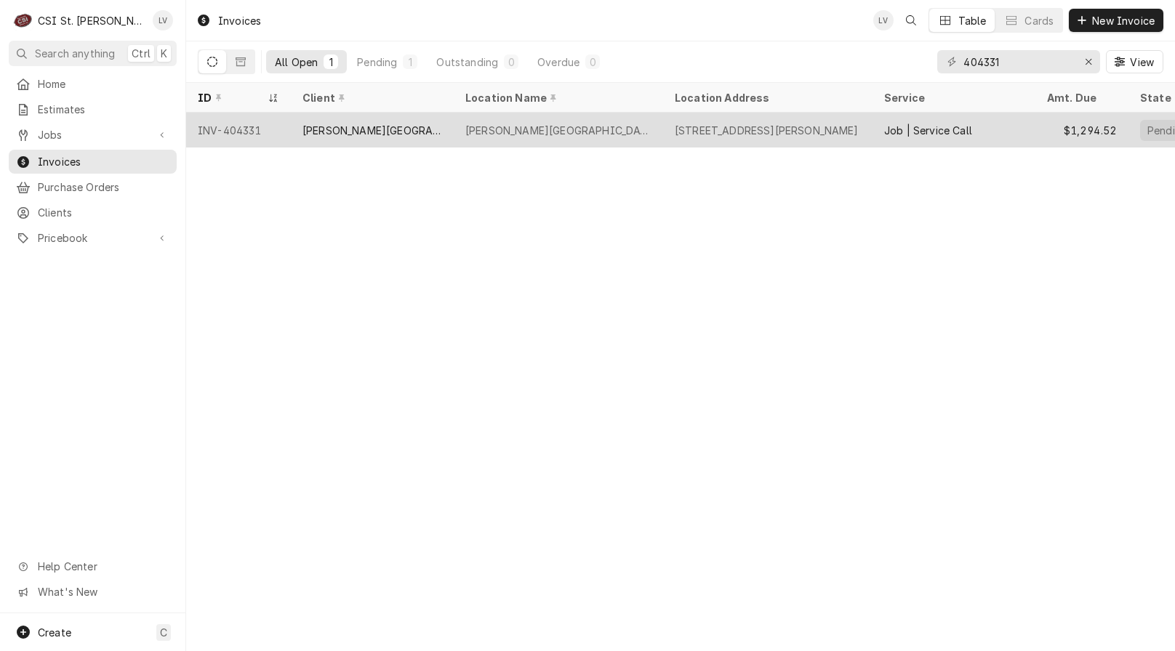
click at [406, 135] on div "[PERSON_NAME][GEOGRAPHIC_DATA]" at bounding box center [372, 130] width 163 height 35
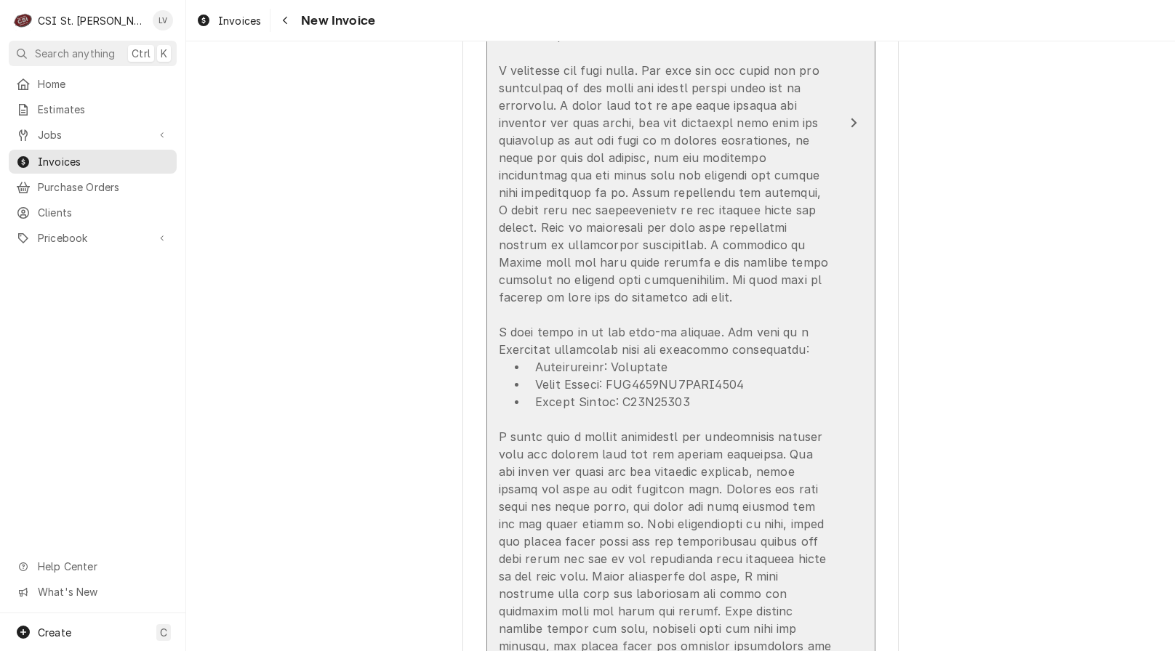
scroll to position [2690, 0]
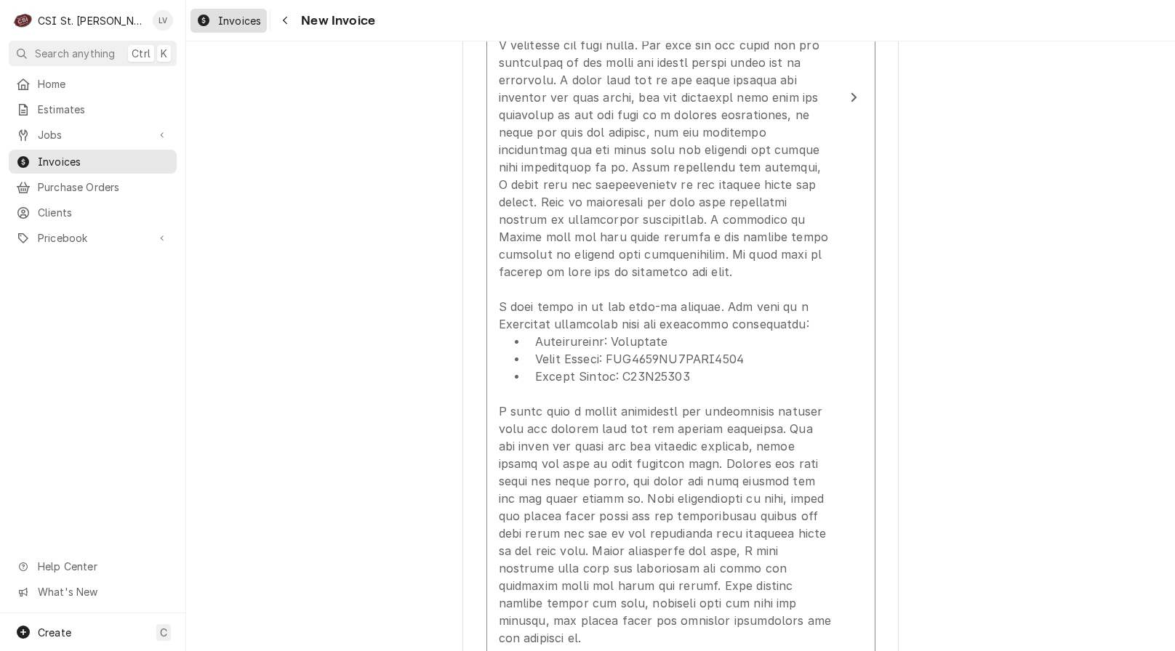
click at [214, 22] on div "Invoices" at bounding box center [228, 21] width 71 height 18
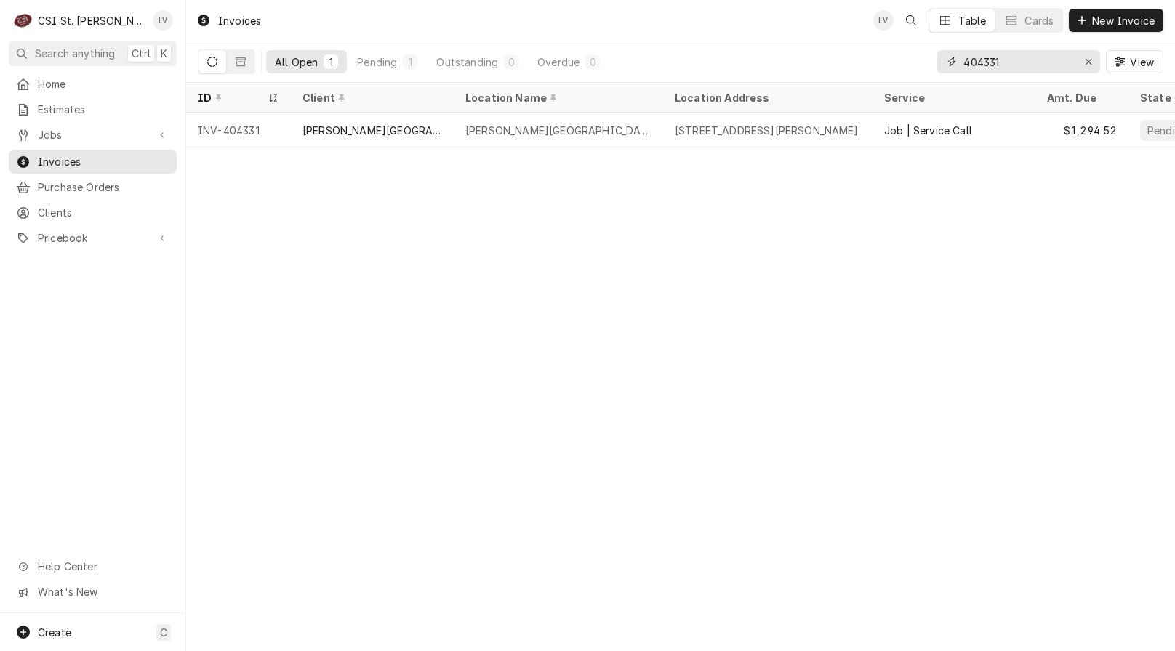
click at [1014, 63] on input "404331" at bounding box center [1017, 61] width 109 height 23
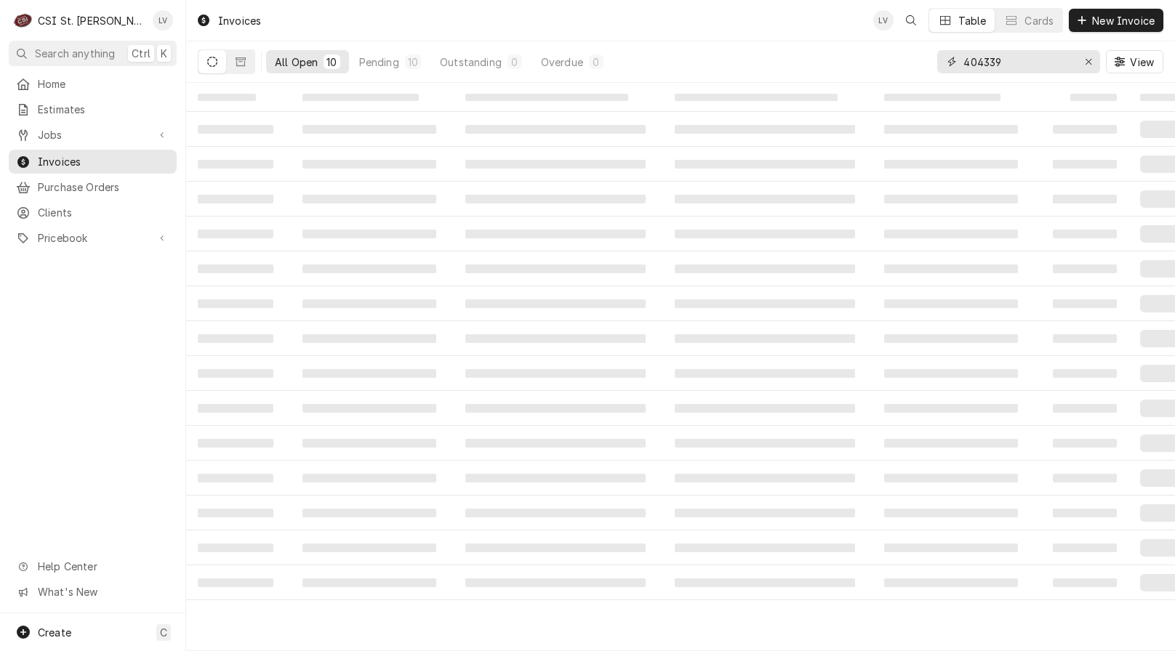
type input "404339"
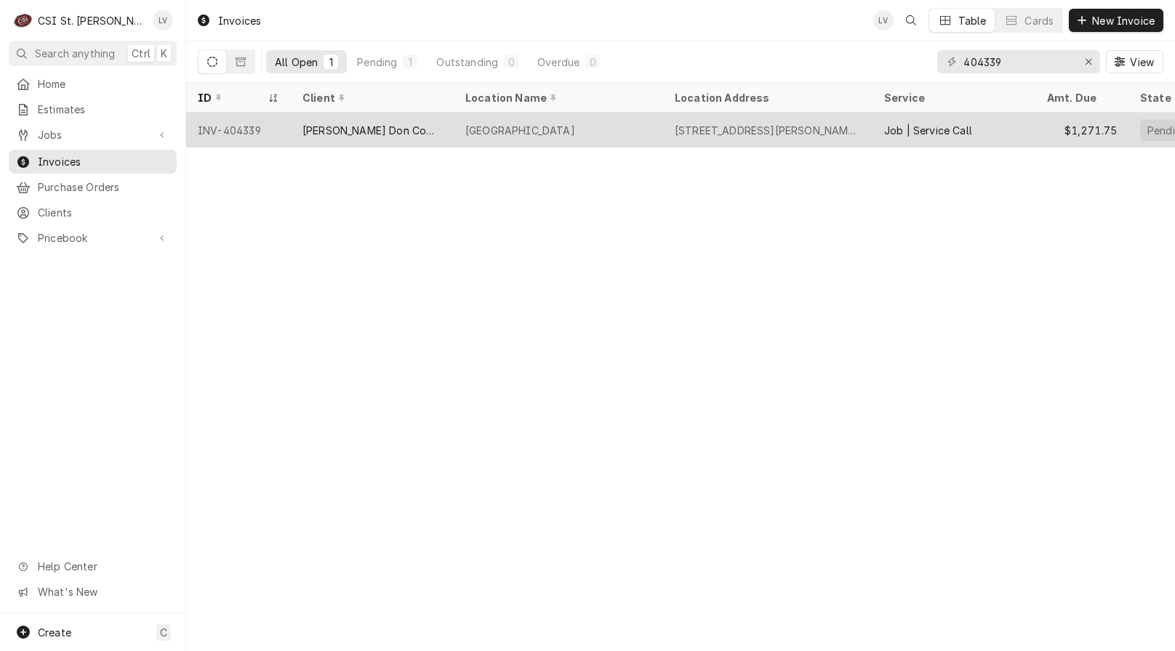
click at [306, 135] on div "[PERSON_NAME] Don Company" at bounding box center [372, 130] width 163 height 35
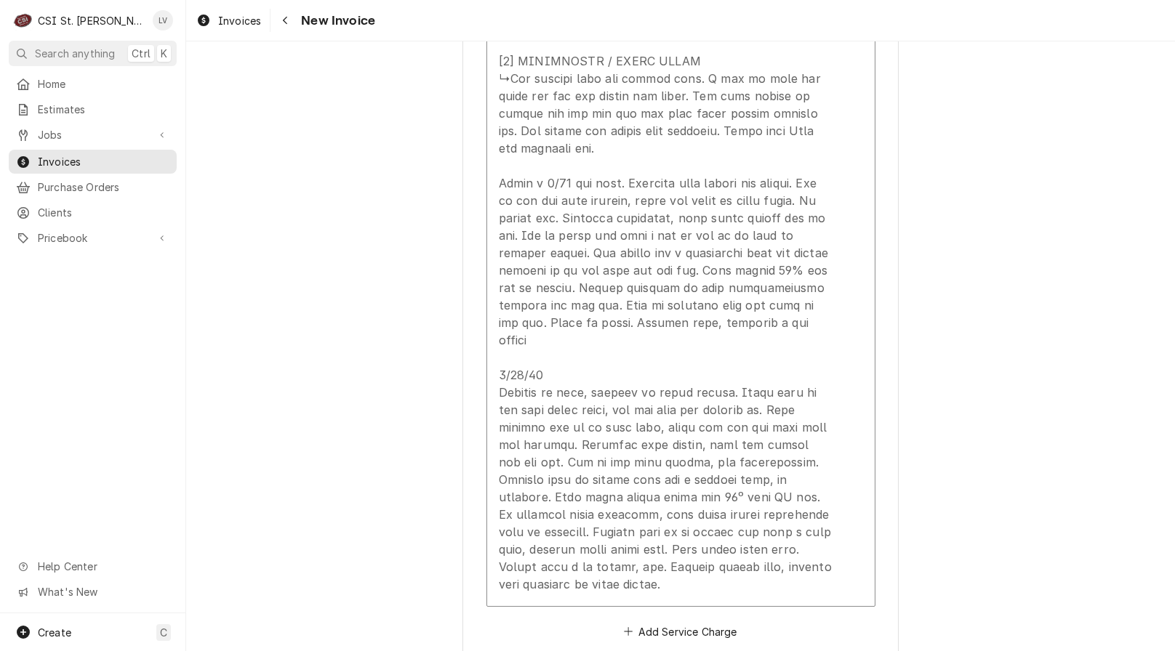
scroll to position [2545, 0]
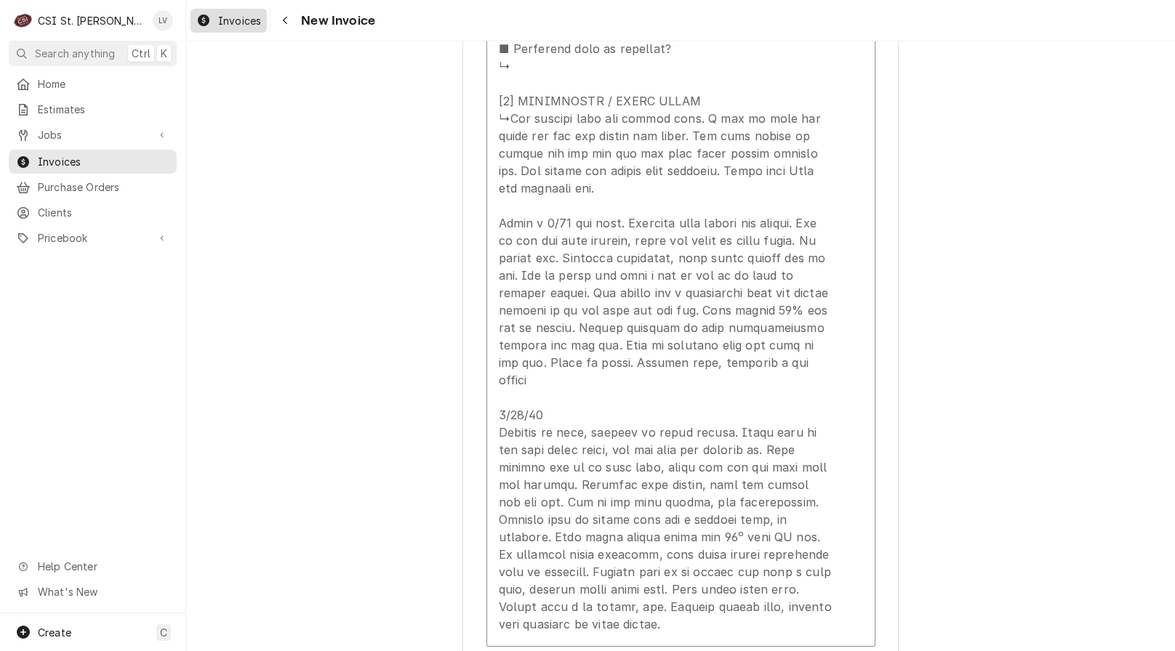
click at [227, 18] on span "Invoices" at bounding box center [239, 20] width 43 height 15
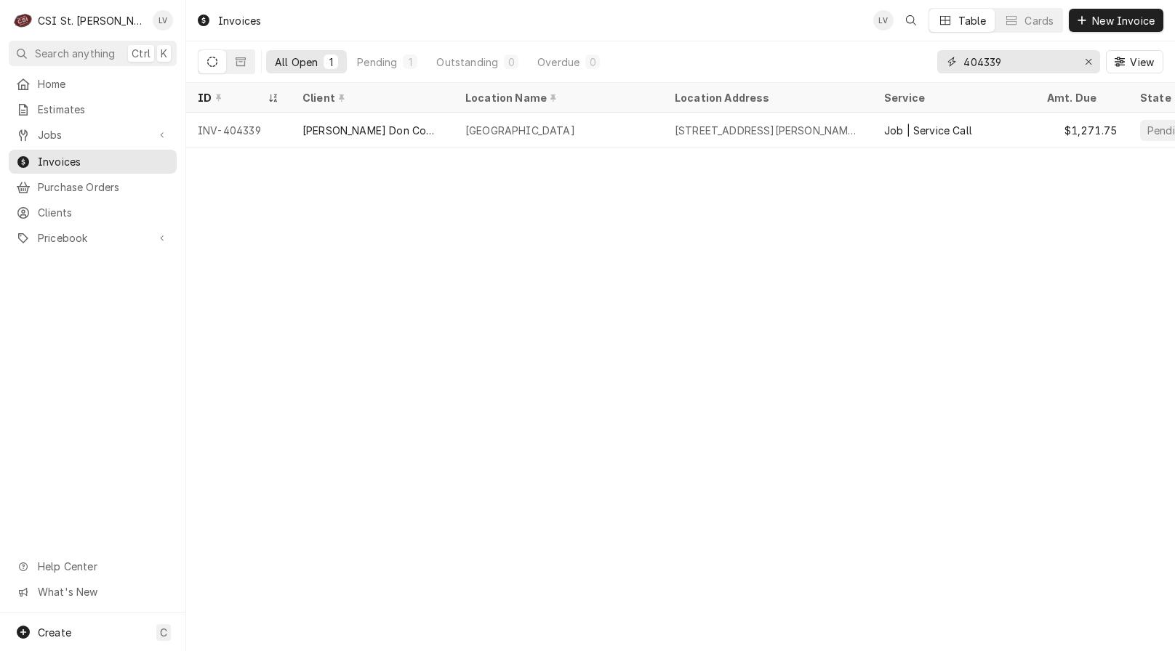
click at [1024, 58] on input "404339" at bounding box center [1017, 61] width 109 height 23
type input "404332"
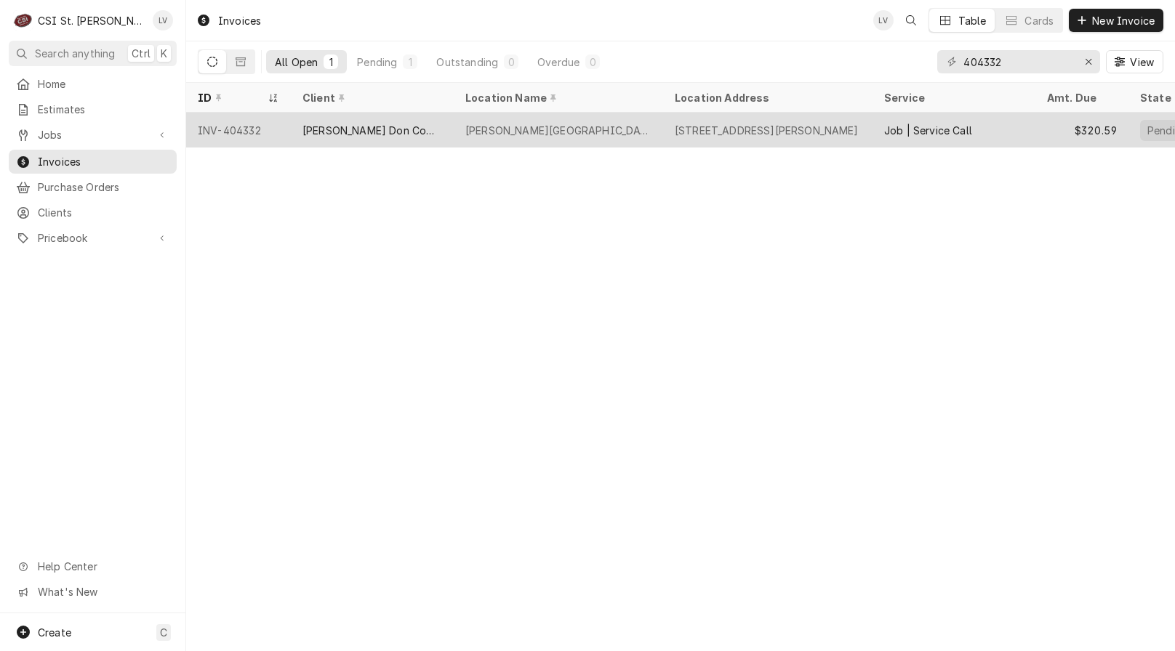
click at [459, 143] on div "Bryan Middle School" at bounding box center [558, 130] width 209 height 35
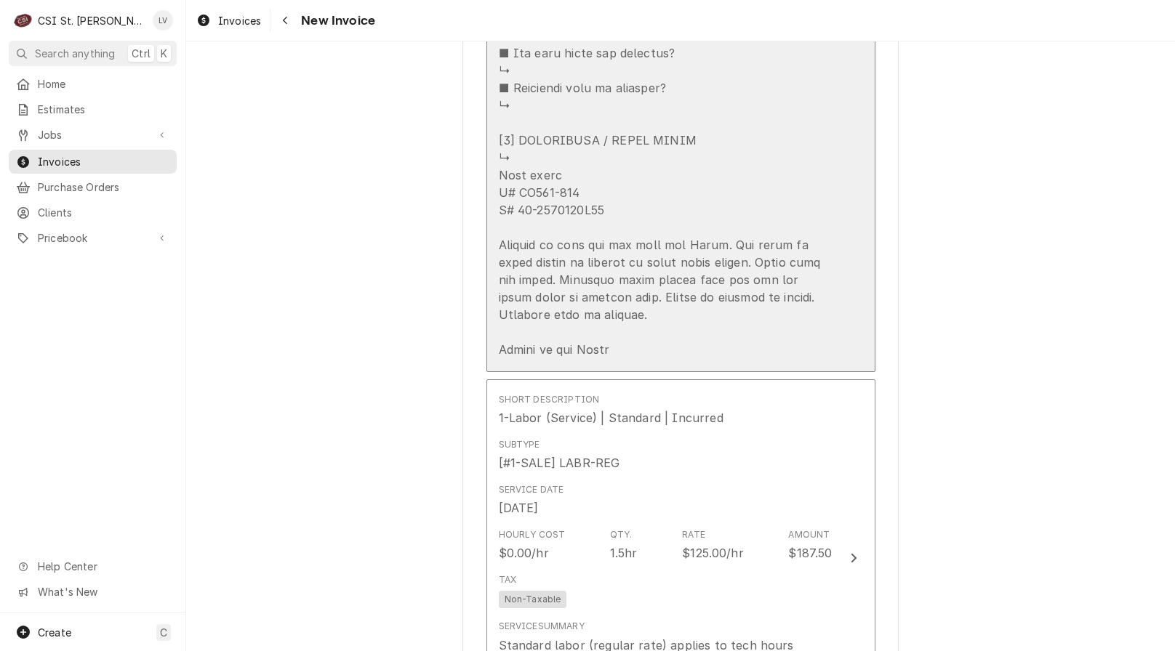
scroll to position [2036, 0]
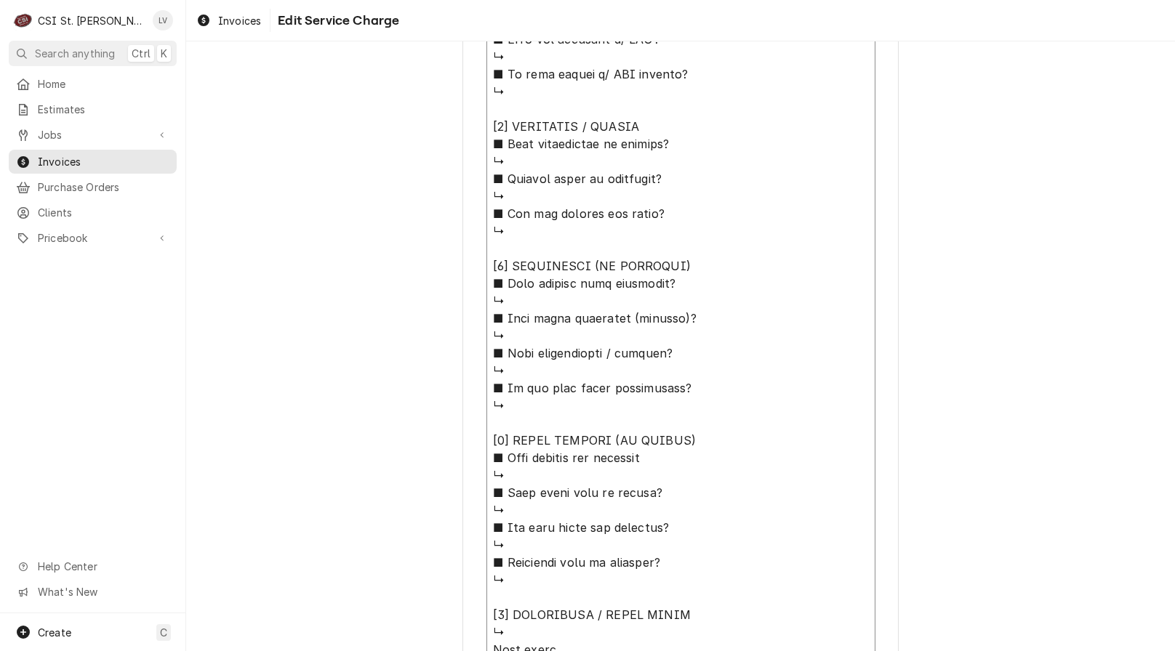
scroll to position [1320, 0]
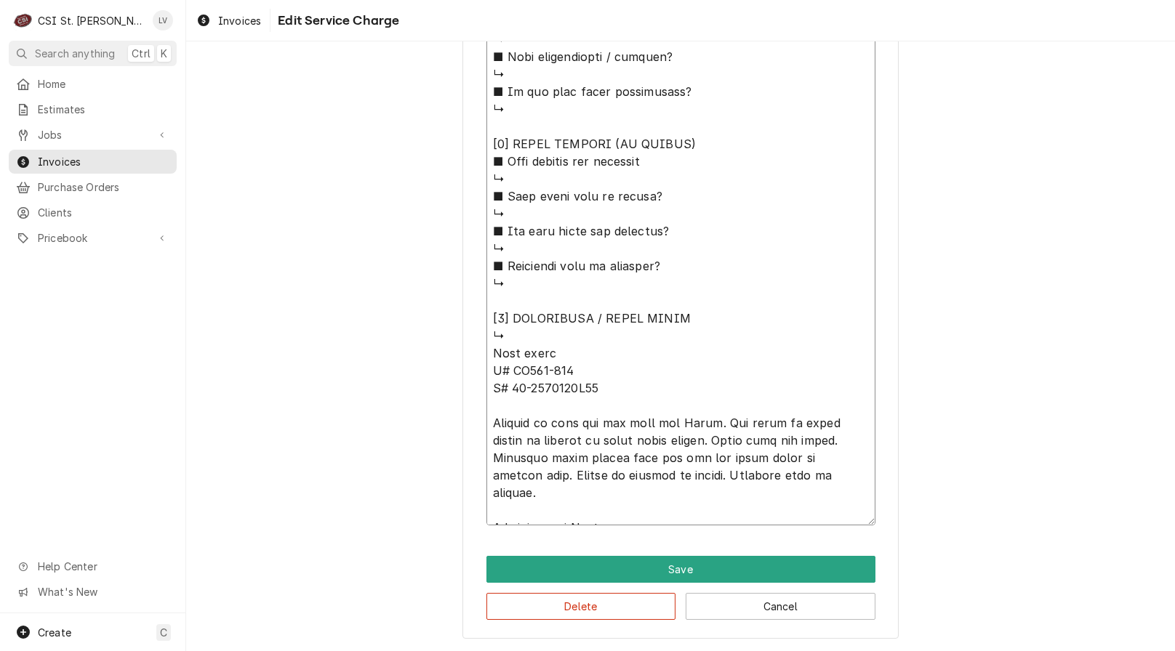
drag, startPoint x: 488, startPoint y: 284, endPoint x: 653, endPoint y: 340, distance: 174.5
type textarea "x"
type textarea "Wolf range M# FV362-130 S# 60-1039092F98 Arrived on site and met with mod [PERS…"
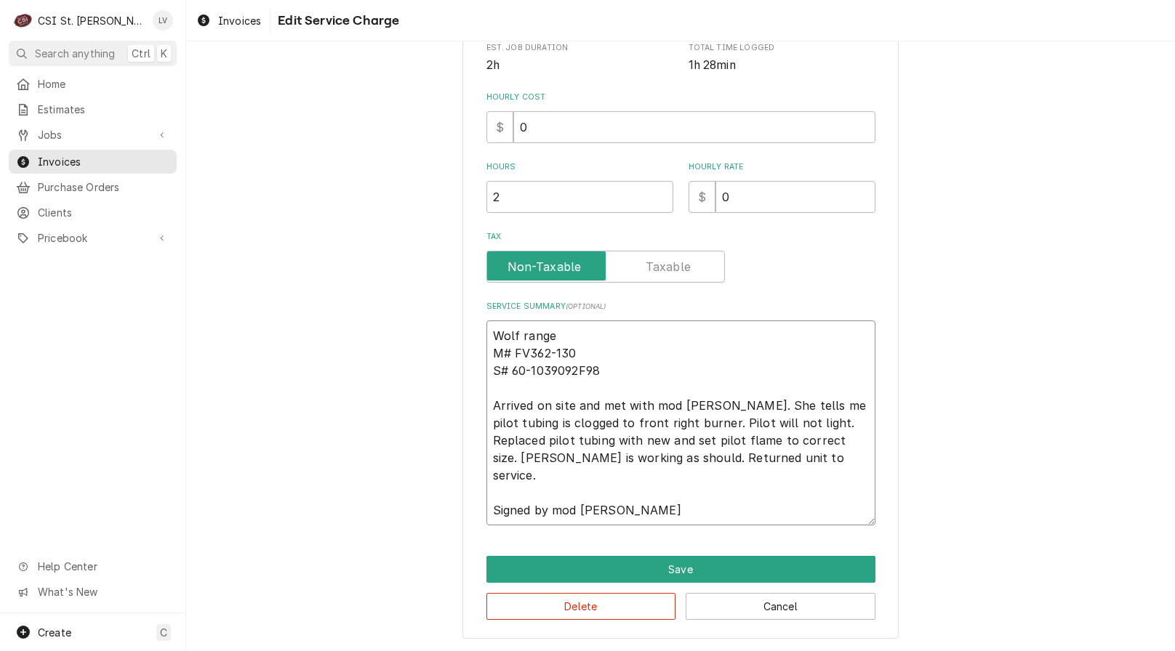
scroll to position [377, 0]
type textarea "x"
type textarea "Wolf range M# FV362-130 S# 60-1039092F98 Arrived on site and met with mod Patti…"
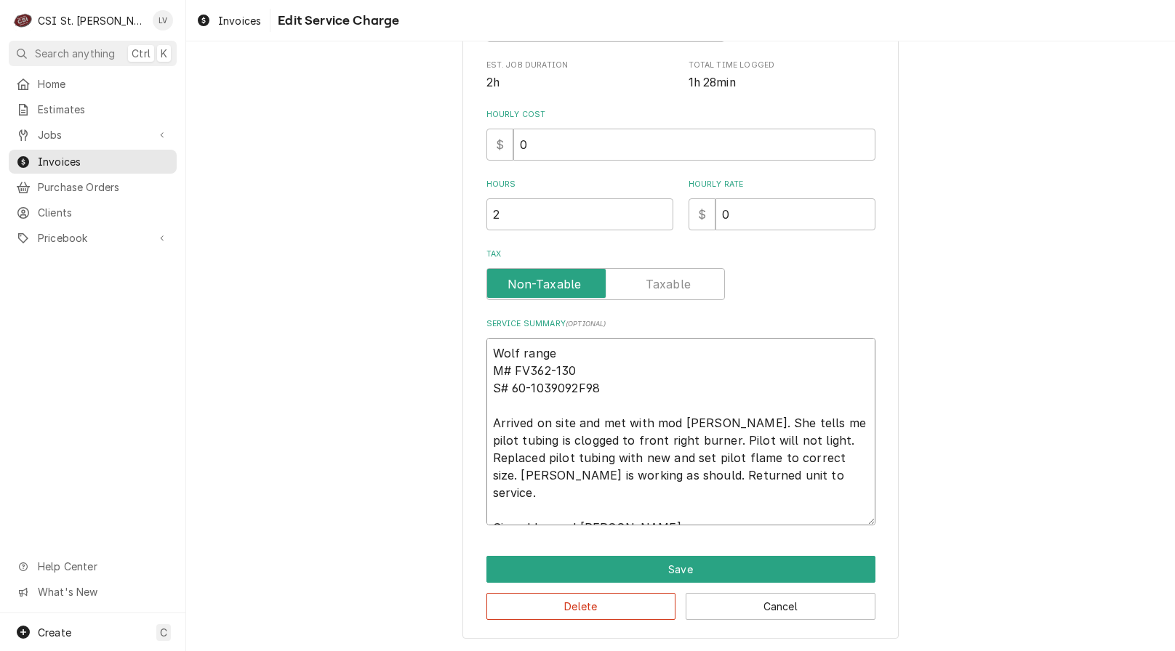
drag, startPoint x: 515, startPoint y: 357, endPoint x: 583, endPoint y: 368, distance: 69.2
click at [515, 356] on textarea "Wolf range M# FV362-130 S# 60-1039092F98 Arrived on site and met with mod Patti…" at bounding box center [680, 432] width 389 height 188
type textarea "x"
type textarea "Wolf /range M# FV362-130 S# 60-1039092F98 Arrived on site and met with mod Patt…"
type textarea "x"
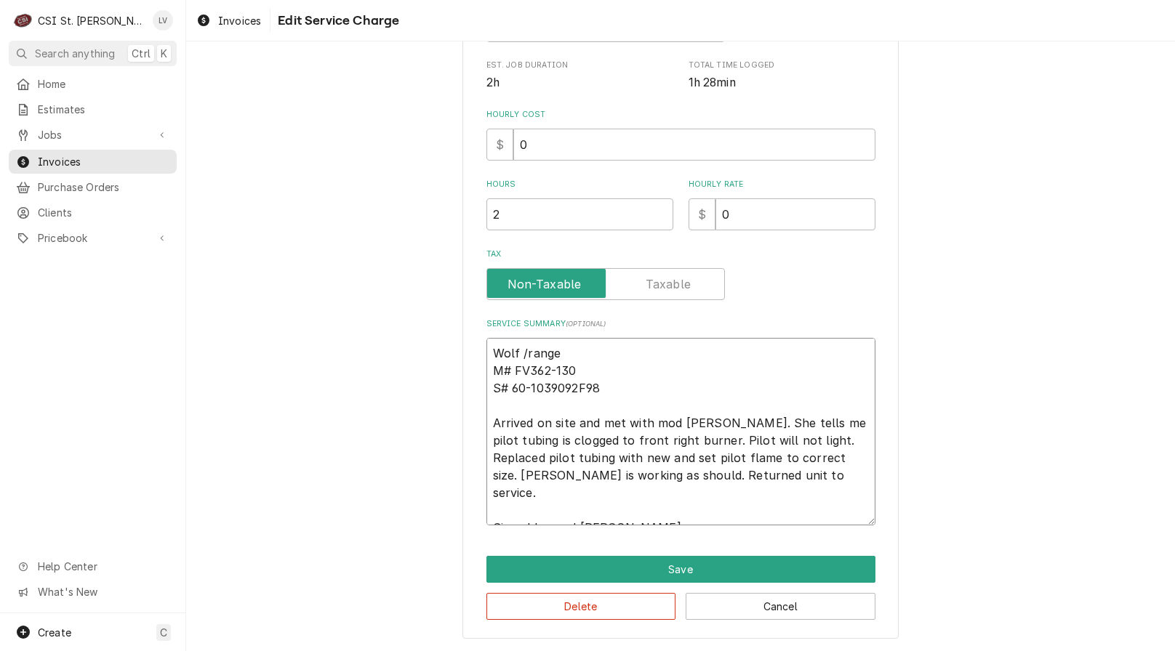
type textarea "Wolf / range M# FV362-130 S# 60-1039092F98 Arrived on site and met with mod Pat…"
type textarea "x"
type textarea "Wolf / Mrange M# FV362-130 S# 60-1039092F98 Arrived on site and met with mod Pa…"
type textarea "x"
type textarea "Wolf / Morange M# FV362-130 S# 60-1039092F98 Arrived on site and met with mod P…"
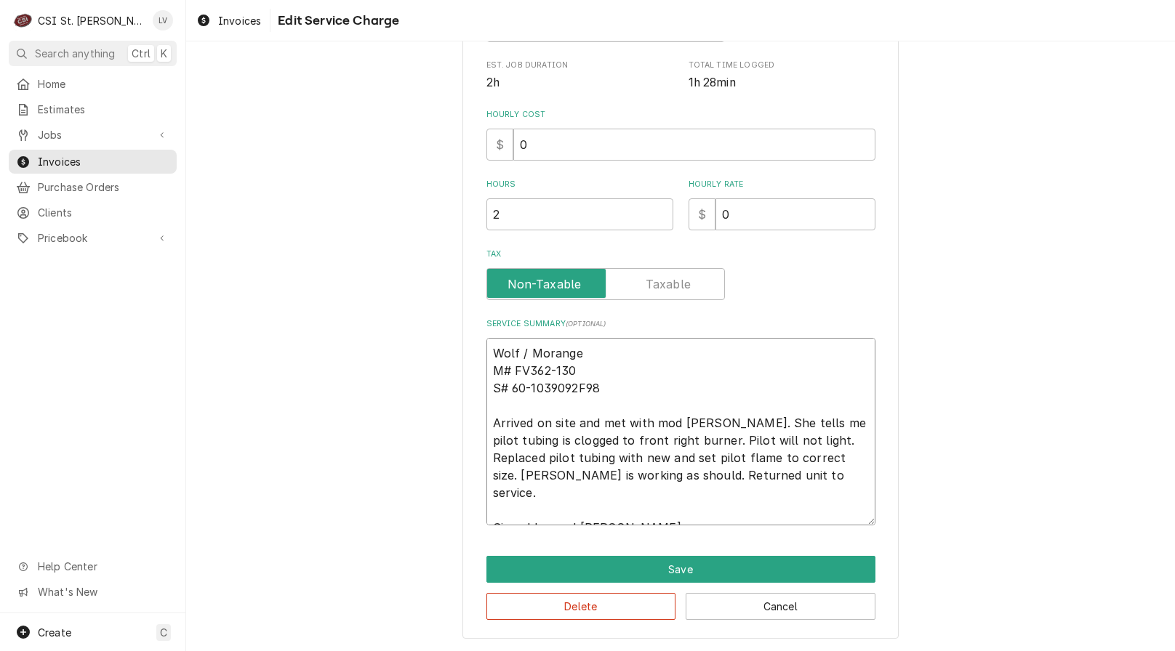
type textarea "x"
type textarea "Wolf / Modrange M# FV362-130 S# 60-1039092F98 Arrived on site and met with mod …"
type textarea "x"
type textarea "Wolf / Moderange M# FV362-130 S# 60-1039092F98 Arrived on site and met with mod…"
type textarea "x"
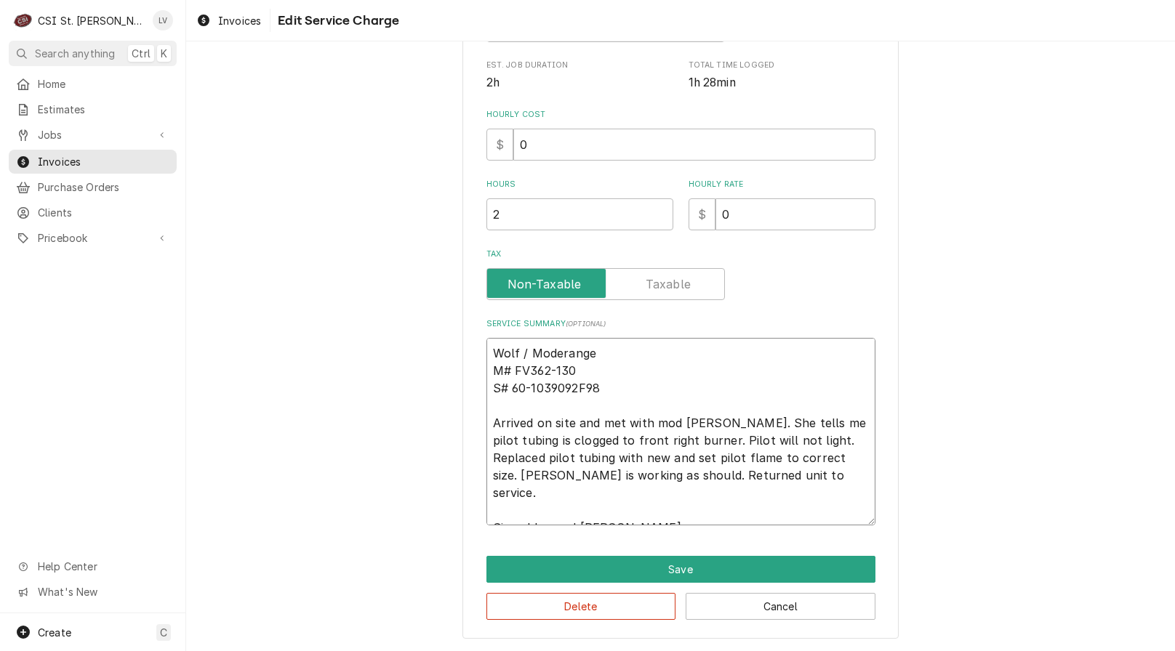
type textarea "Wolf / Modelrange M# FV362-130 S# 60-1039092F98 Arrived on site and met with mo…"
type textarea "x"
type textarea "Wolf / Model:range M# FV362-130 S# 60-1039092F98 Arrived on site and met with m…"
type textarea "x"
type textarea "Wolf / Model: range M# FV362-130 S# 60-1039092F98 Arrived on site and met with …"
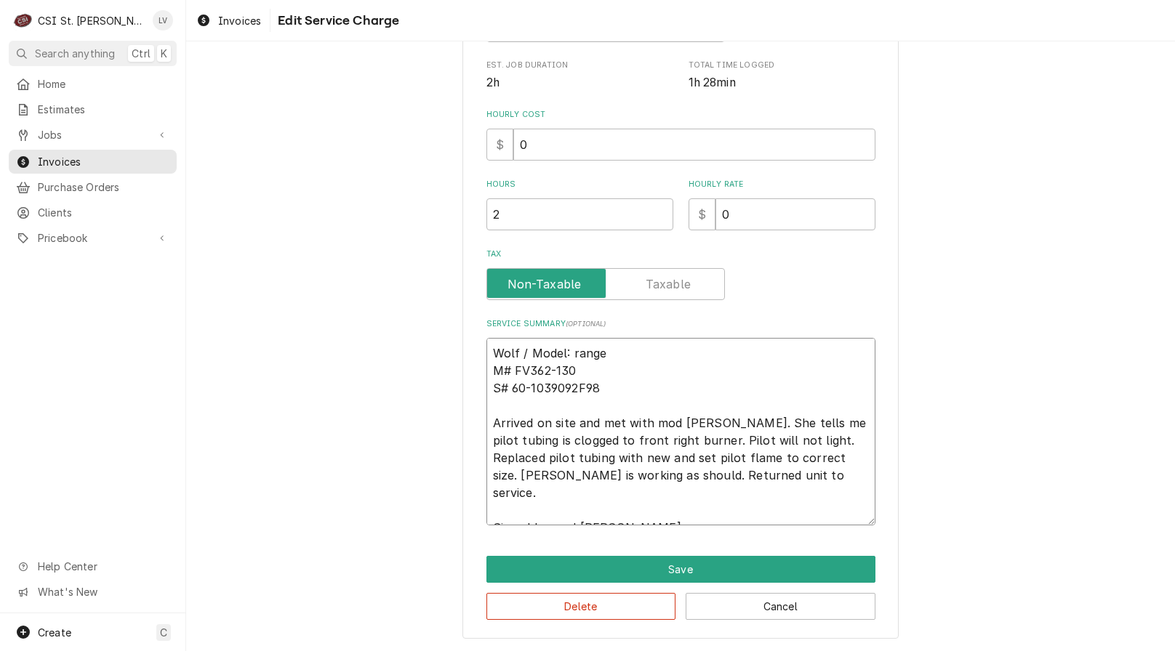
type textarea "x"
type textarea "Wolf / Model: ange M# FV362-130 S# 60-1039092F98 Arrived on site and met with m…"
type textarea "x"
type textarea "Wolf / Model: nge M# FV362-130 S# 60-1039092F98 Arrived on site and met with mo…"
type textarea "x"
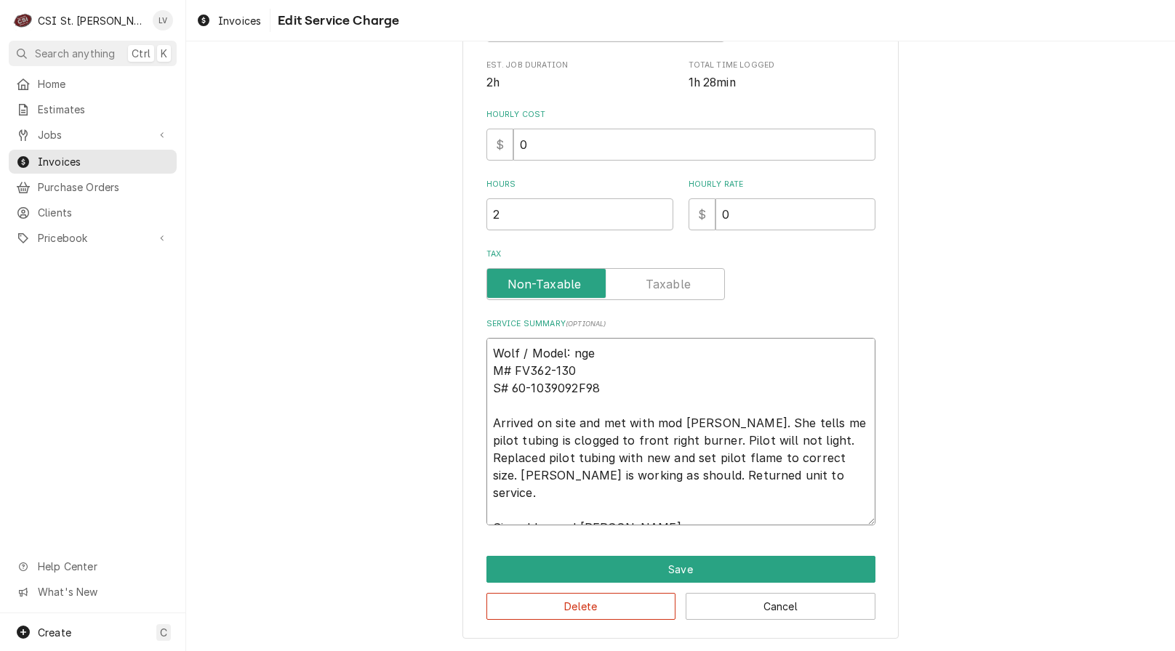
type textarea "Wolf / Model: ge M# FV362-130 S# 60-1039092F98 Arrived on site and met with mod…"
type textarea "x"
type textarea "Wolf / Model: e M# FV362-130 S# 60-1039092F98 Arrived on site and met with mod …"
type textarea "x"
type textarea "Wolf / Model: M# FV362-130 S# 60-1039092F98 Arrived on site and met with mod Pa…"
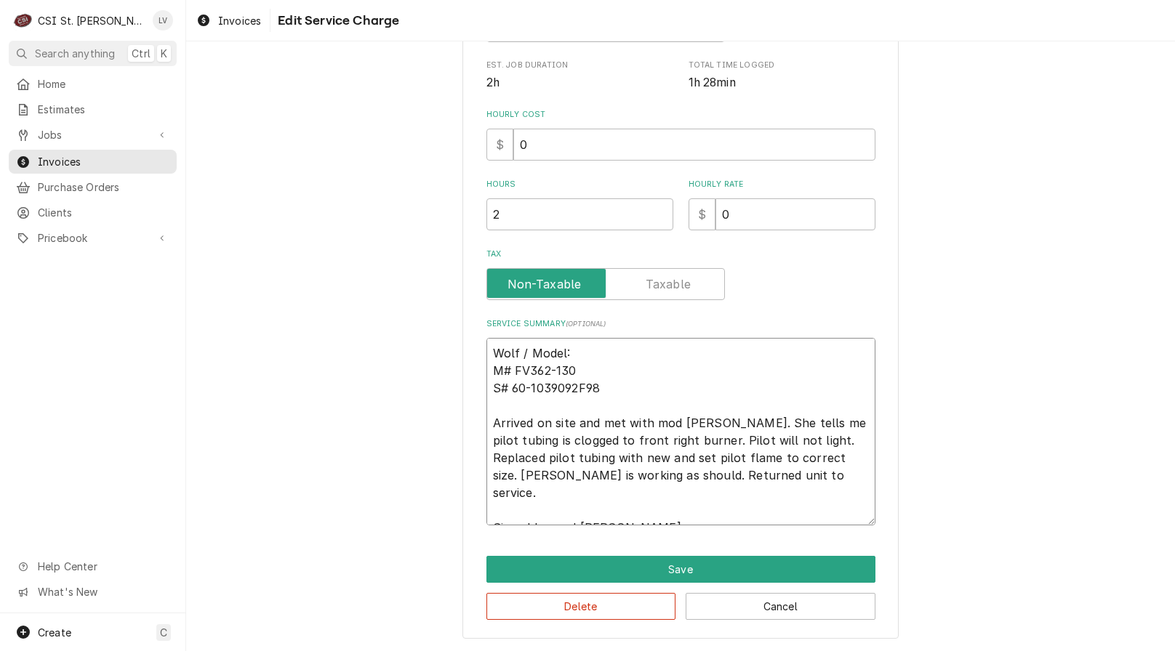
type textarea "x"
type textarea "Wolf / Model: M# FV362-130 S# 60-1039092F98 Arrived on site and met with mod Pa…"
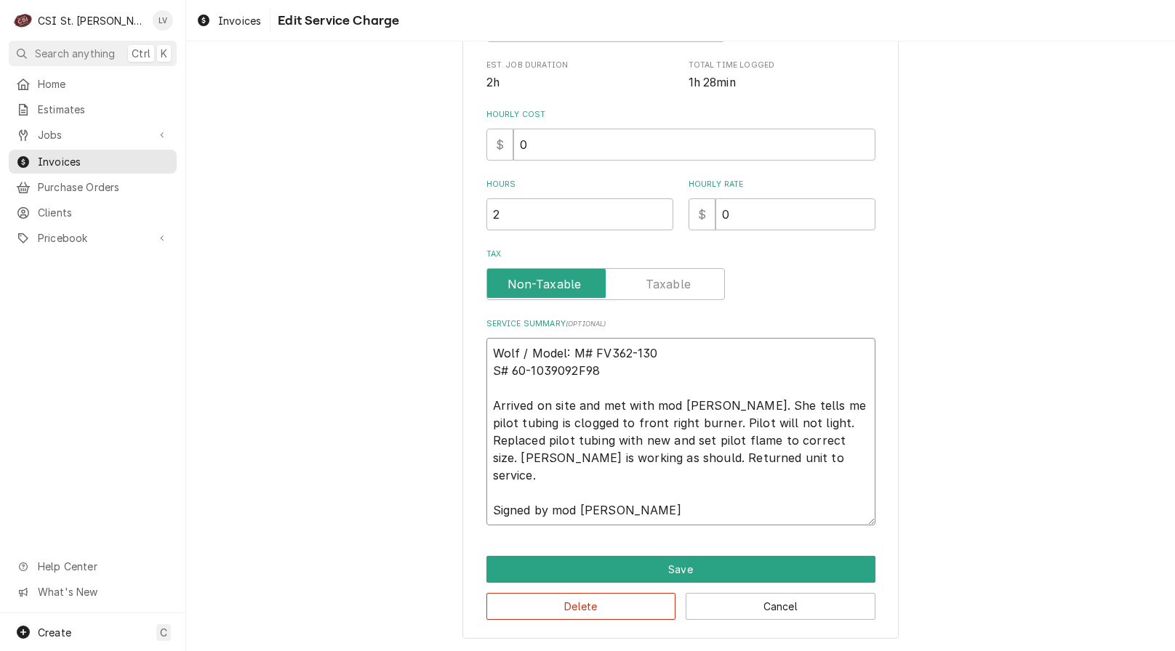
scroll to position [342, 0]
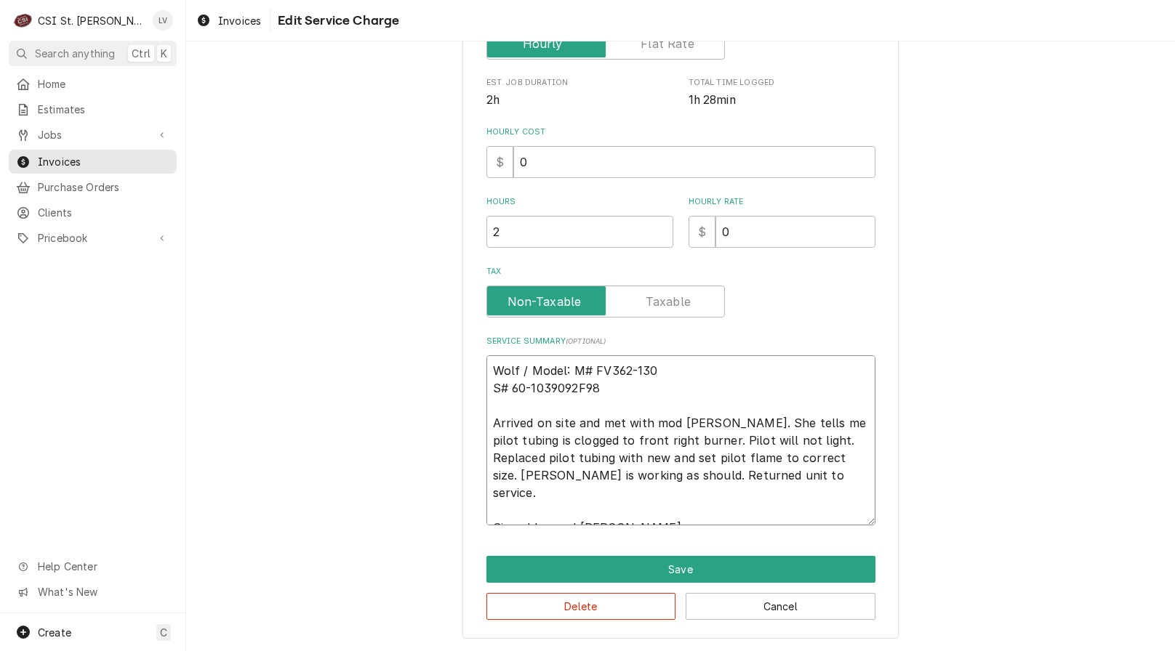
type textarea "x"
type textarea "Wolf / Model: # FV362-130 S# 60-1039092F98 Arrived on site and met with mod Pat…"
type textarea "x"
type textarea "Wolf / Model: FV362-130 S# 60-1039092F98 Arrived on site and met with mod Patti…"
type textarea "x"
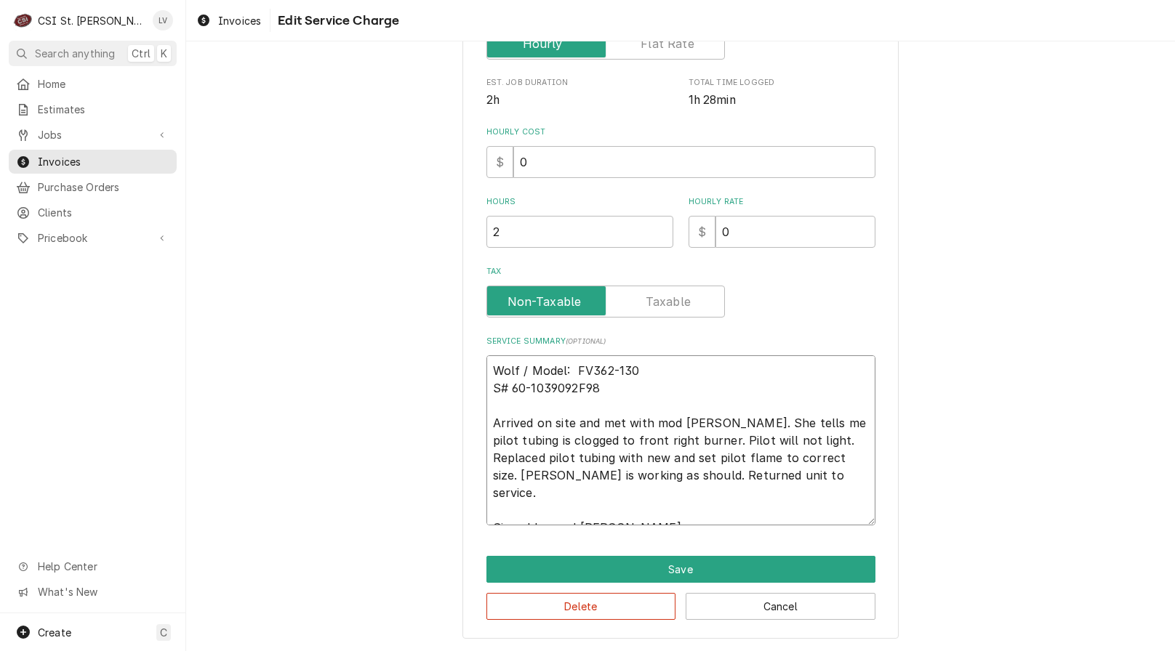
type textarea "Wolf / Model: FV362-130 S# 60-1039092F98 Arrived on site and met with mod Patti…"
type textarea "x"
type textarea "Wolf / Model: FV362-130 S# 60-1039092F98 Arrived on site and met with mod Patti…"
type textarea "x"
type textarea "Wolf / Model: FV362-130 / S# 60-1039092F98 Arrived on site and met with mod Pat…"
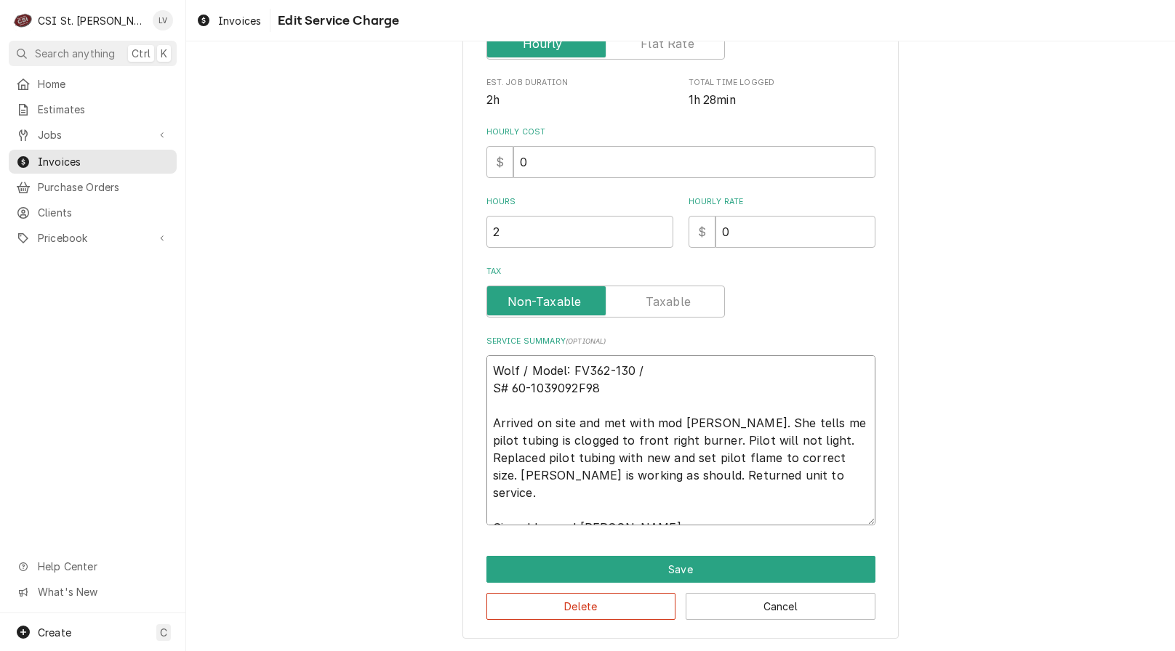
type textarea "x"
type textarea "Wolf / Model: FV362-130 / S# 60-1039092F98 Arrived on site and met with mod Pat…"
type textarea "x"
type textarea "Wolf / Model: FV362-130 / S S# 60-1039092F98 Arrived on site and met with mod P…"
type textarea "x"
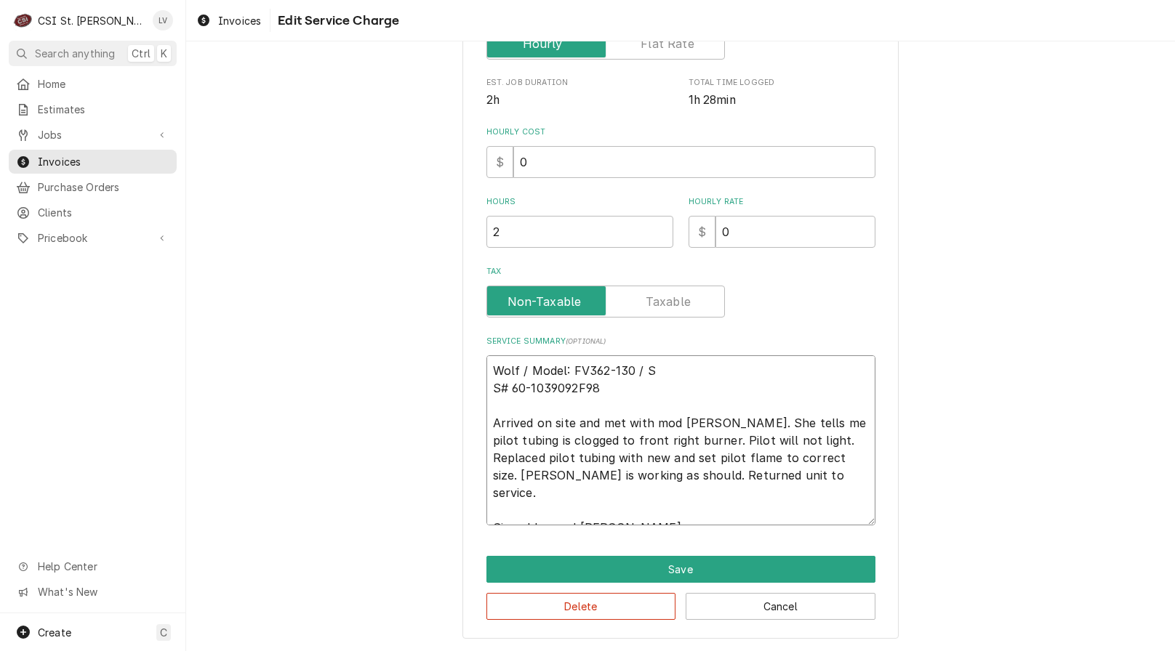
type textarea "Wolf / Model: FV362-130 / Se S# 60-1039092F98 Arrived on site and met with mod …"
type textarea "x"
type textarea "Wolf / Model: FV362-130 / Ser S# 60-1039092F98 Arrived on site and met with mod…"
type textarea "x"
type textarea "Wolf / Model: FV362-130 / Seri S# 60-1039092F98 Arrived on site and met with mo…"
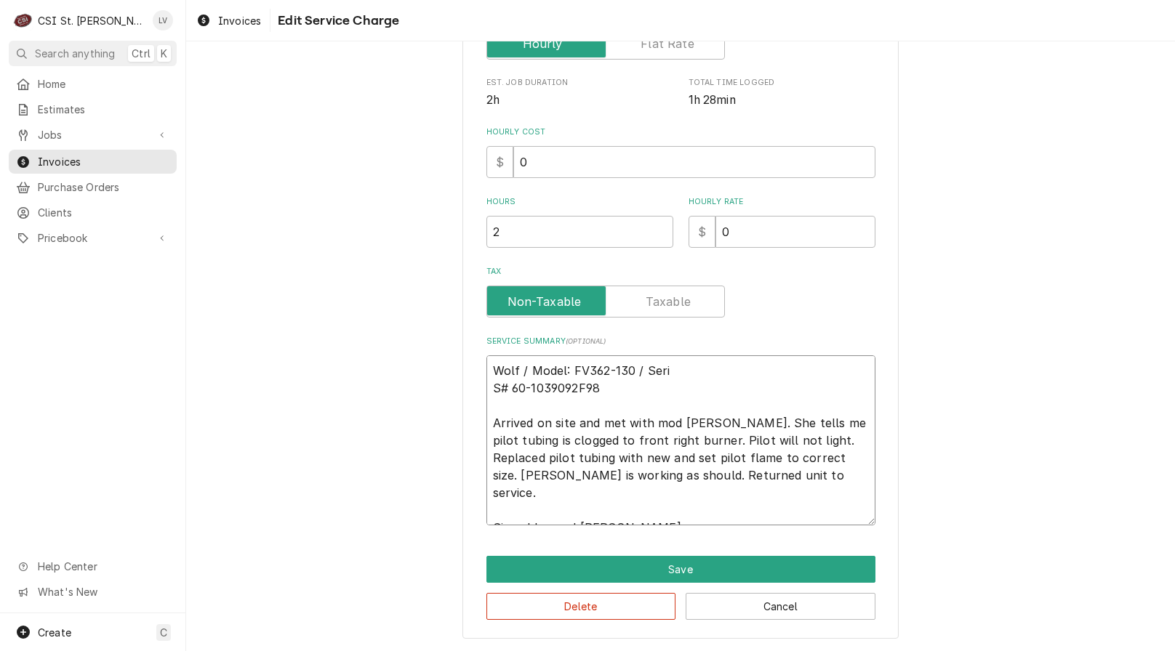
type textarea "x"
type textarea "Wolf / Model: FV362-130 / Seria S# 60-1039092F98 Arrived on site and met with m…"
type textarea "x"
type textarea "Wolf / Model: FV362-130 / Serial S# 60-1039092F98 Arrived on site and met with …"
type textarea "x"
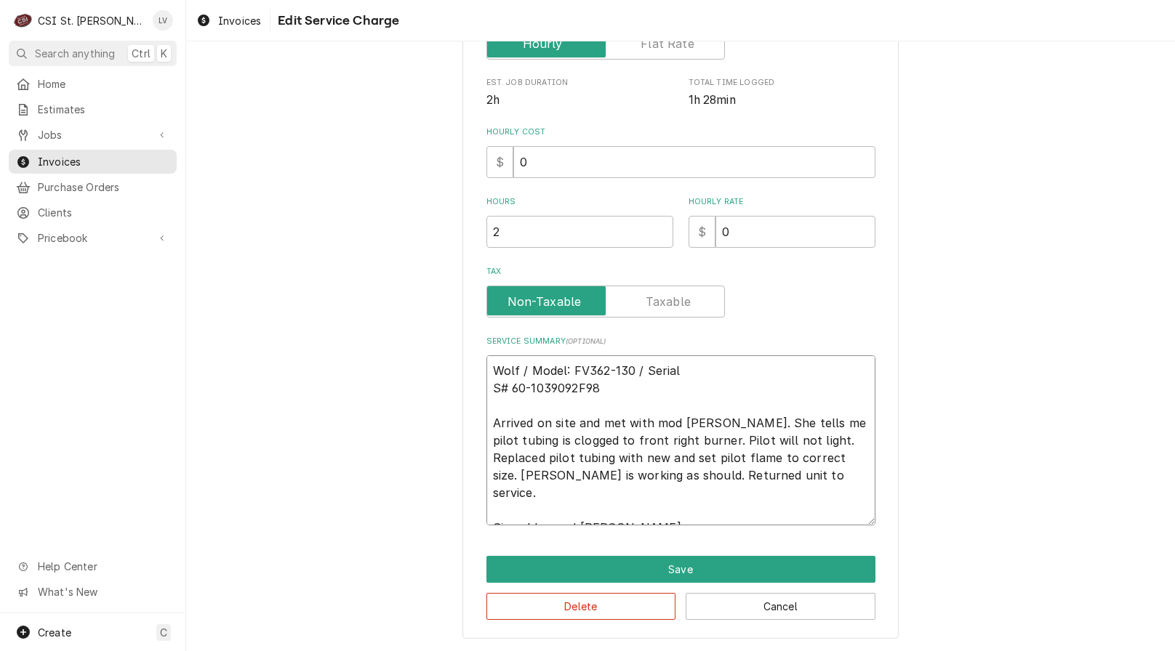
type textarea "Wolf / Model: FV362-130 / Serial: S# 60-1039092F98 Arrived on site and met with…"
type textarea "x"
type textarea "Wolf / Model: FV362-130 / Serial: S# 60-1039092F98 Arrived on site and met with…"
type textarea "x"
type textarea "Wolf / Model: FV362-130 / Serial: S# 60-1039092F98 Arrived on site and met with…"
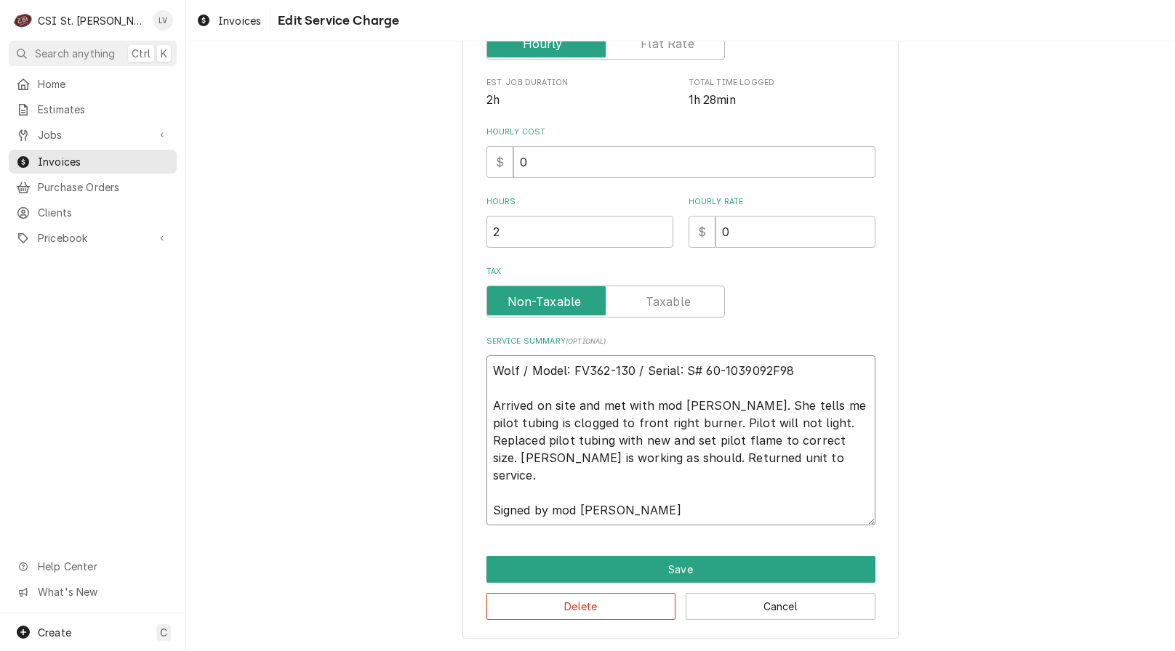
scroll to position [325, 0]
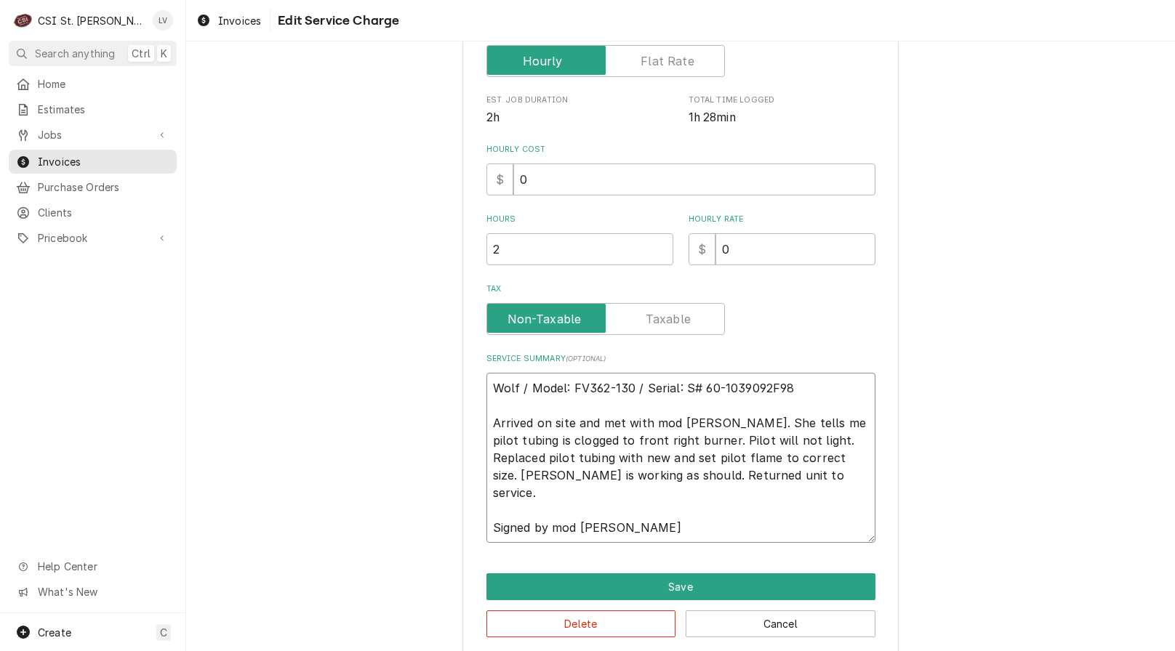
type textarea "x"
type textarea "Wolf / Model: FV362-130 / Serial: # 60-1039092F98 Arrived on site and met with …"
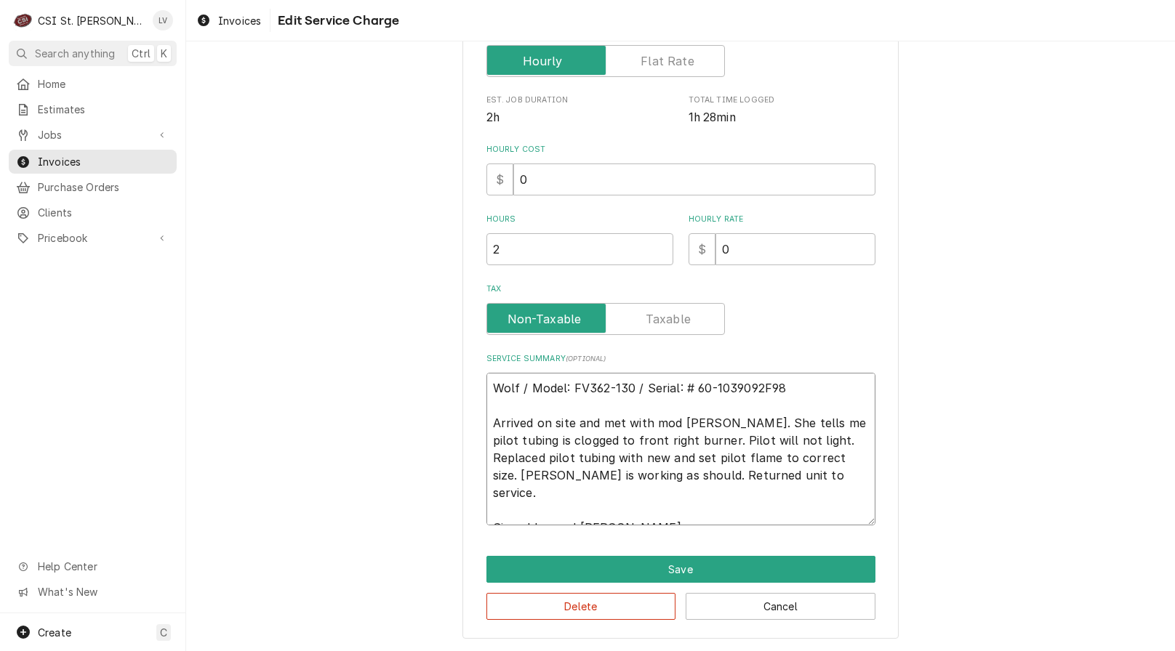
type textarea "x"
type textarea "Wolf / Model: FV362-130 / Serial: 60-1039092F98 Arrived on site and met with mo…"
type textarea "x"
type textarea "Wolf / Model: FV362-130 / Serial: 60-1039092F98 Arrived on site and met with mo…"
click at [518, 387] on textarea "Wolf / Model: FV362-130 / Serial: 60-1039092F98 Arrived on site and met with mo…" at bounding box center [680, 449] width 389 height 153
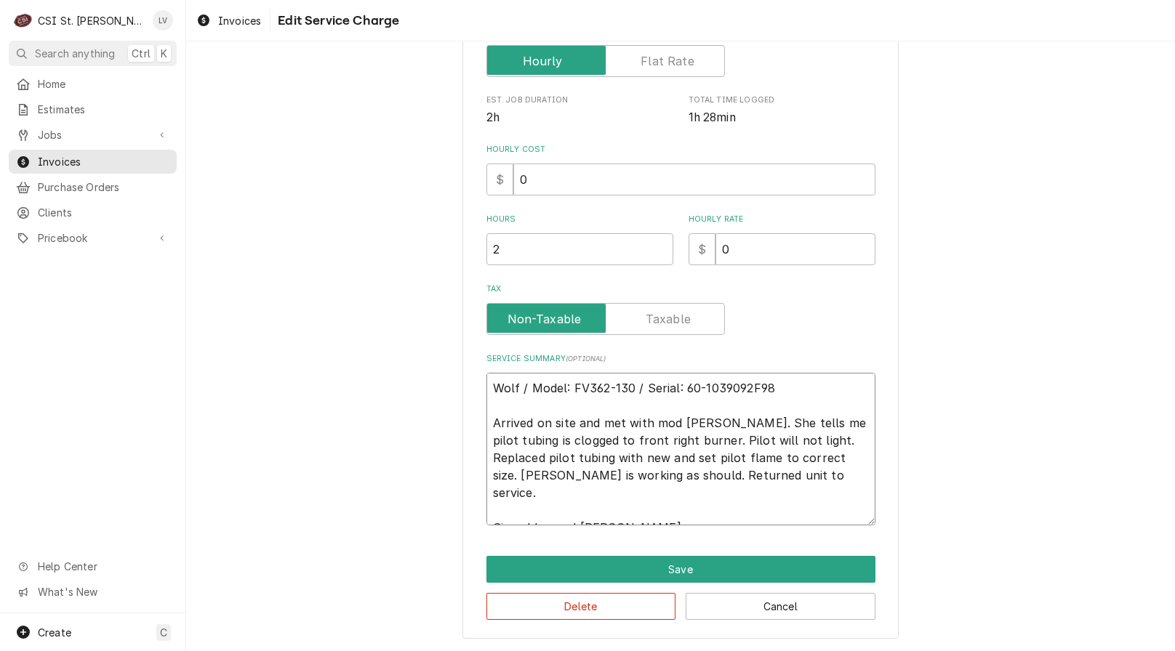
type textarea "x"
type textarea "Wolf R/ Model: FV362-130 / Serial: 60-1039092F98 Arrived on site and met with m…"
type textarea "x"
type textarea "Wolf Ra/ Model: FV362-130 / Serial: 60-1039092F98 Arrived on site and met with …"
type textarea "x"
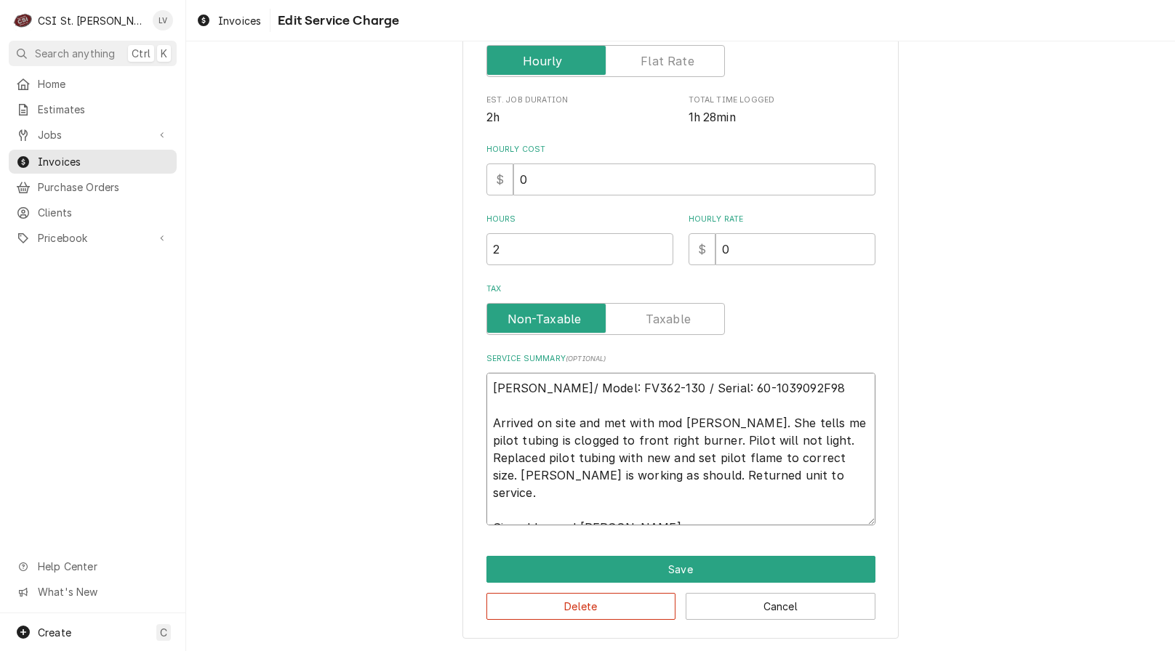
type textarea "Wolf Ran/ Model: FV362-130 / Serial: 60-1039092F98 Arrived on site and met with…"
type textarea "x"
type textarea "Wolf Rang/ Model: FV362-130 / Serial: 60-1039092F98 Arrived on site and met wit…"
type textarea "x"
type textarea "Wolf Range/ Model: FV362-130 / Serial: 60-1039092F98 Arrived on site and met wi…"
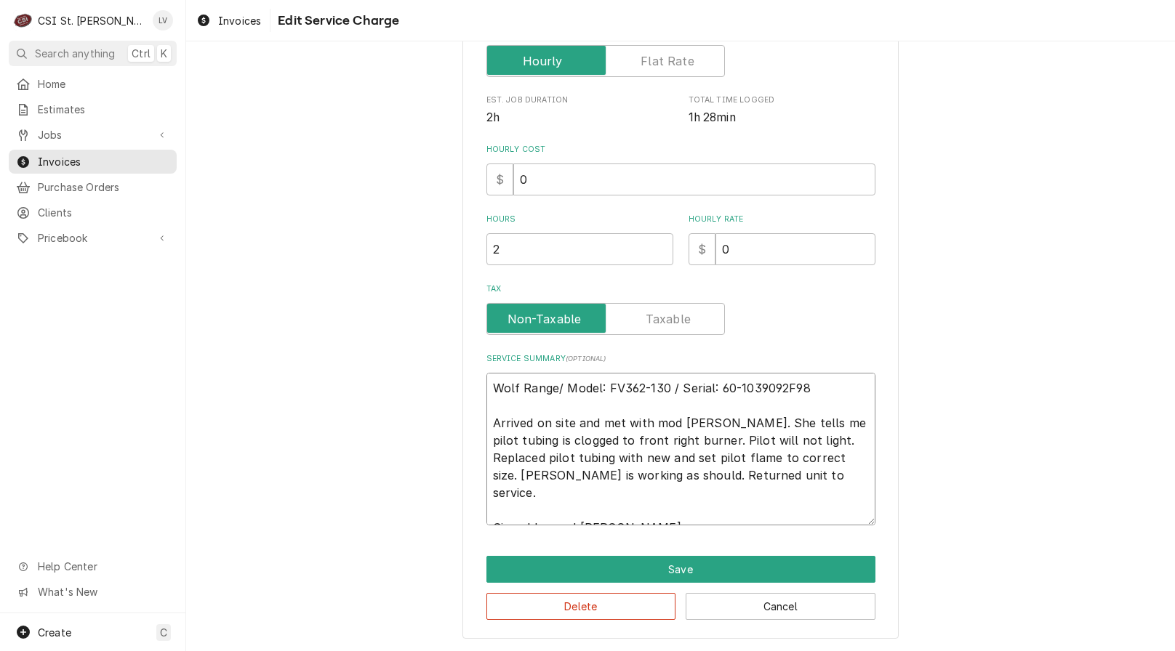
type textarea "x"
type textarea "Wolf Range / Model: FV362-130 / Serial: 60-1039092F98 Arrived on site and met w…"
drag, startPoint x: 776, startPoint y: 423, endPoint x: 490, endPoint y: 426, distance: 285.8
click at [490, 426] on textarea "Wolf Range / Model: FV362-130 / Serial: 60-1039092F98 Arrived on site and met w…" at bounding box center [680, 449] width 389 height 153
type textarea "x"
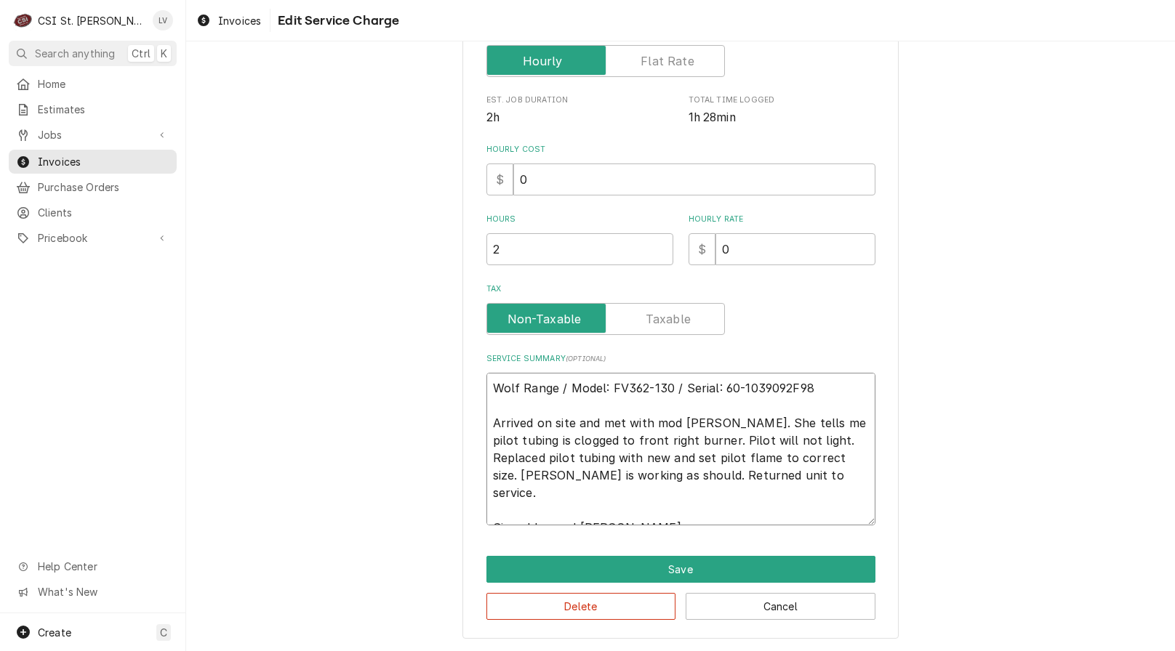
type textarea "Wolf Range / Model: FV362-130 / Serial: 60-1039092F98 P pilot tubing is clogged…"
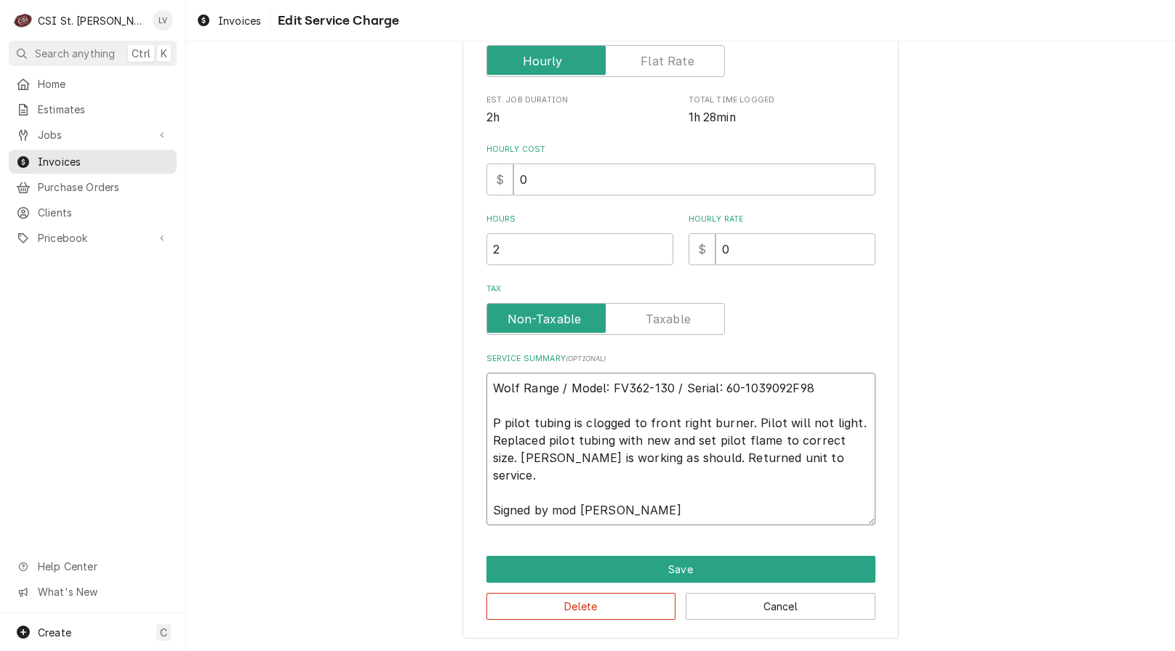
scroll to position [308, 0]
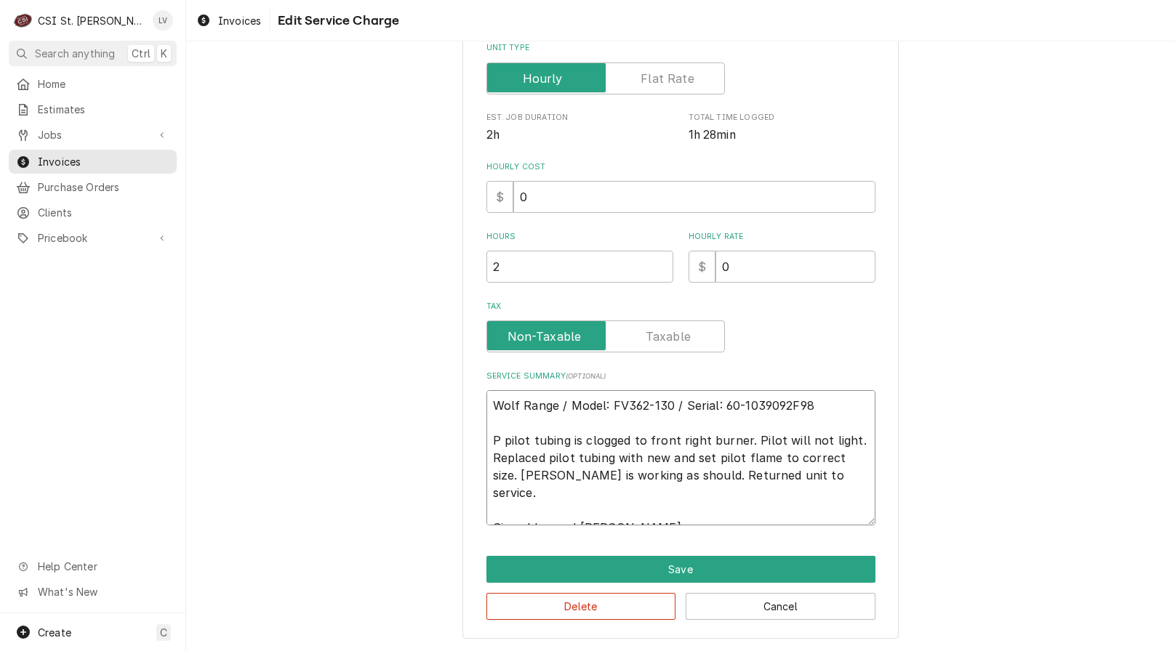
type textarea "x"
type textarea "Wolf Range / Model: FV362-130 / Serial: 60-1039092F98 Pa pilot tubing is clogge…"
type textarea "x"
type textarea "Wolf Range / Model: FV362-130 / Serial: 60-1039092F98 Pat pilot tubing is clogg…"
type textarea "x"
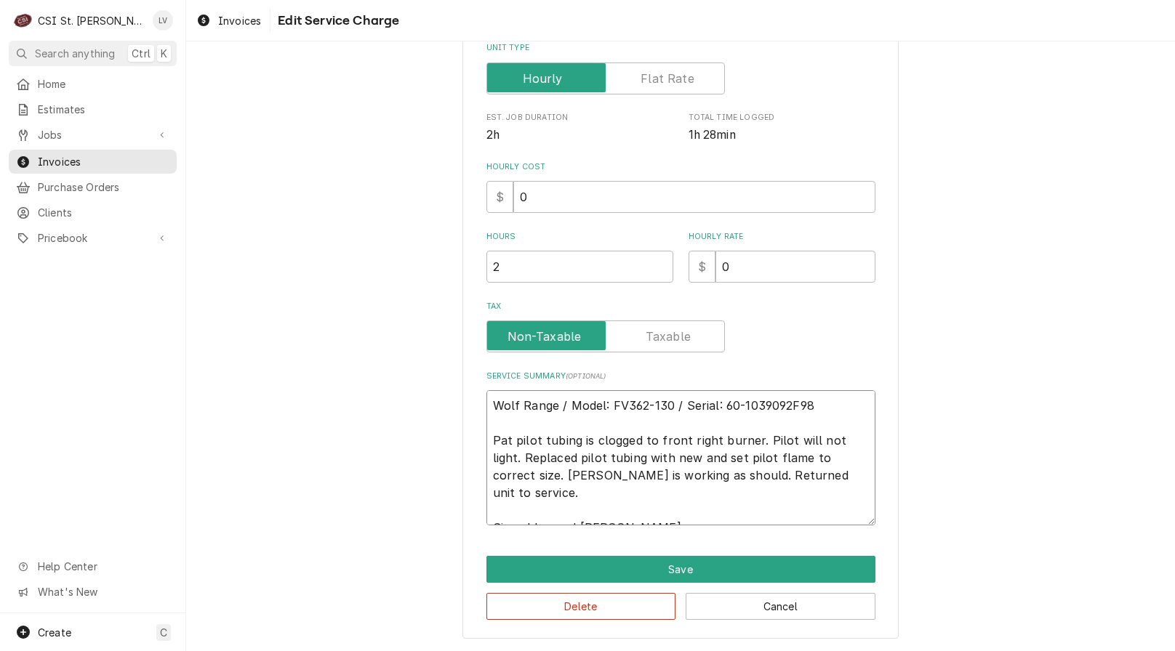
type textarea "Wolf Range / Model: FV362-130 / Serial: 60-1039092F98 Patt pilot tubing is clog…"
type textarea "x"
type textarea "Wolf Range / Model: FV362-130 / Serial: 60-1039092F98 Patti pilot tubing is clo…"
type textarea "x"
type textarea "Wolf Range / Model: FV362-130 / Serial: 60-1039092F98 Patti pilot tubing is clo…"
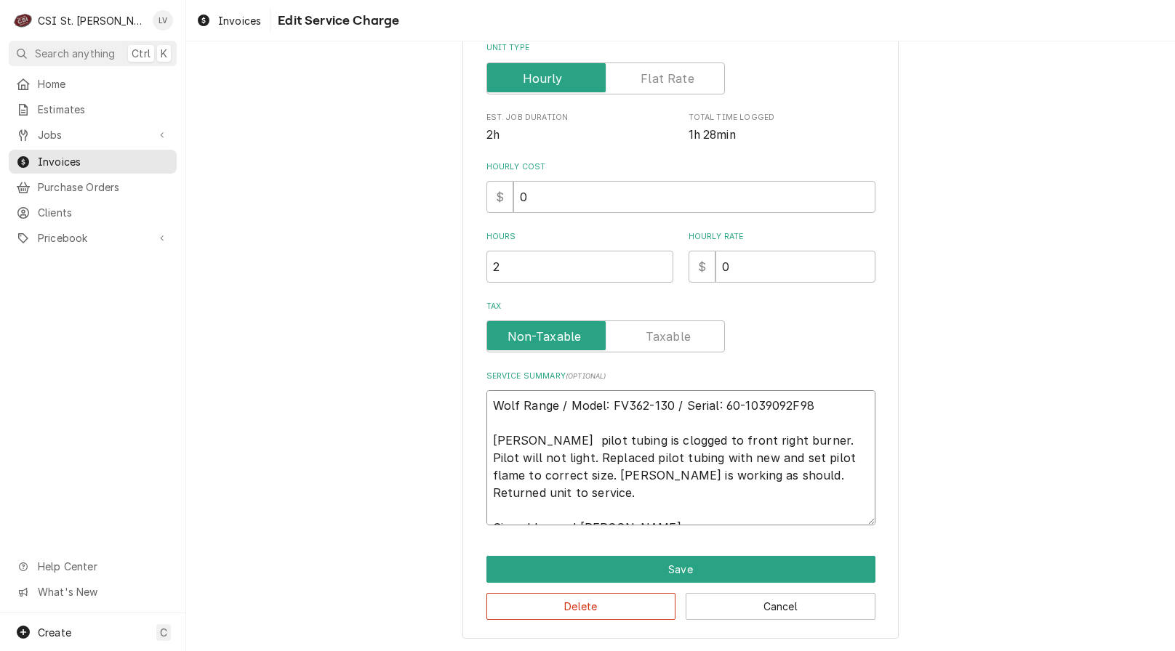
type textarea "x"
type textarea "Wolf Range / Model: FV362-130 / Serial: 60-1039092F98 Patti s pilot tubing is c…"
type textarea "x"
type textarea "Wolf Range / Model: FV362-130 / Serial: 60-1039092F98 Patti st pilot tubing is …"
type textarea "x"
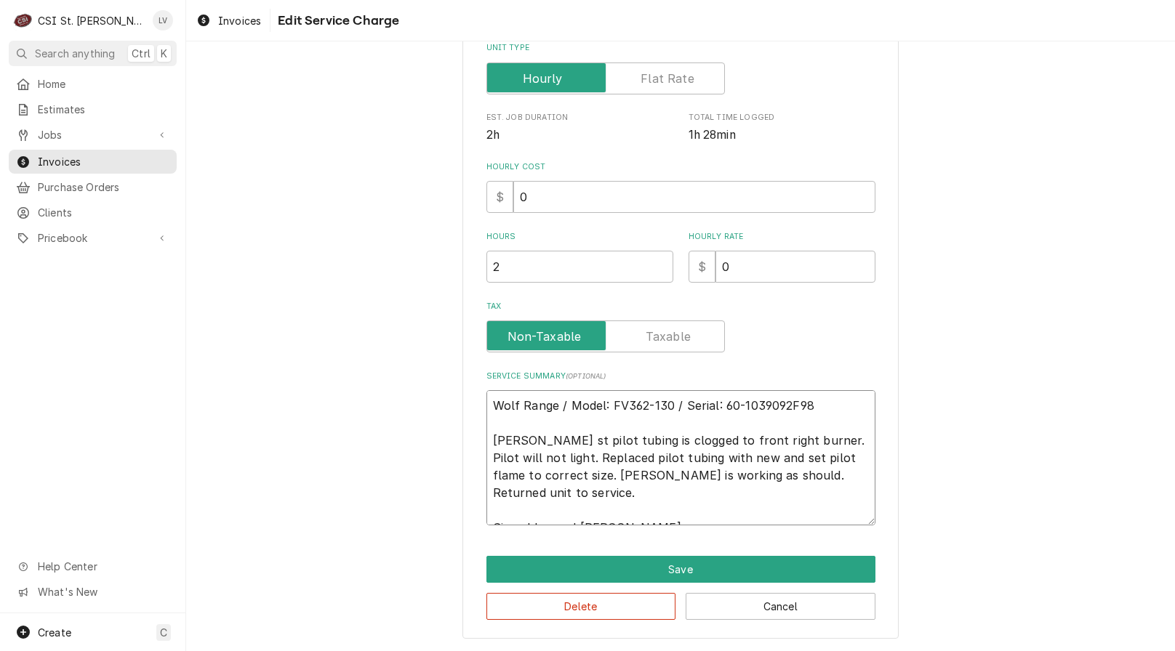
type textarea "Wolf Range / Model: FV362-130 / Serial: 60-1039092F98 Patti sta pilot tubing is…"
type textarea "x"
type textarea "Wolf Range / Model: FV362-130 / Serial: 60-1039092F98 Patti stat pilot tubing i…"
type textarea "x"
type textarea "Wolf Range / Model: FV362-130 / Serial: 60-1039092F98 Patti state pilot tubing …"
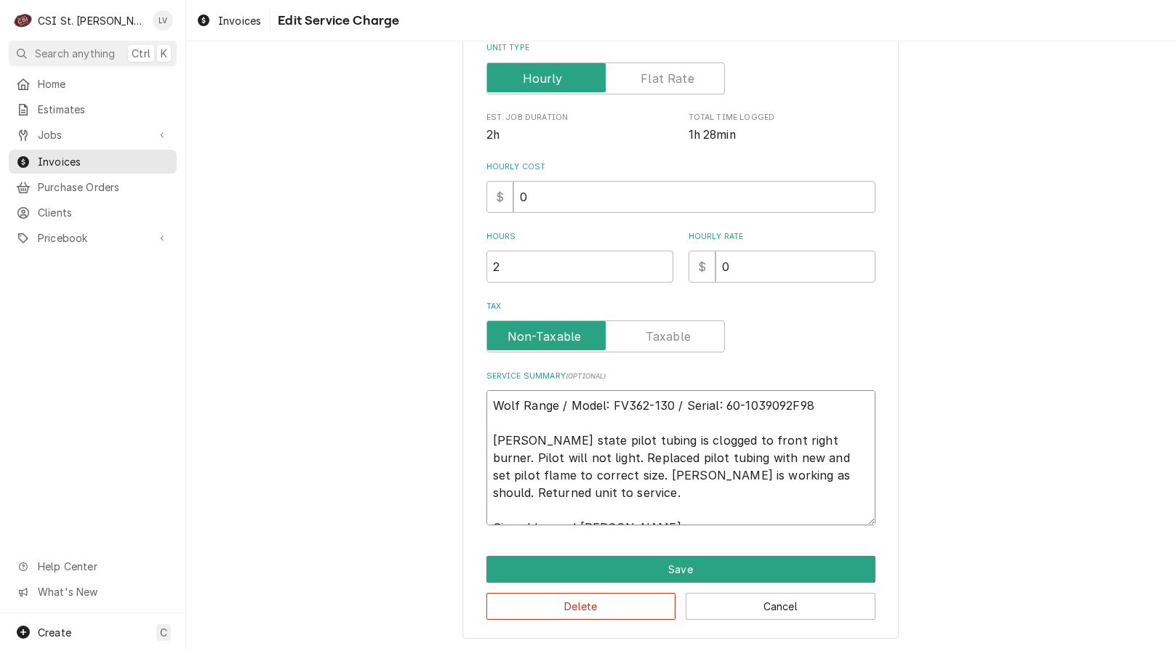
type textarea "x"
type textarea "Wolf Range / Model: FV362-130 / Serial: 60-1039092F98 Patti states pilot tubing…"
drag, startPoint x: 863, startPoint y: 478, endPoint x: 466, endPoint y: 398, distance: 405.0
click at [466, 398] on div "Use the fields below to edit this service charge Short Description Job | Servic…" at bounding box center [680, 200] width 436 height 877
type textarea "x"
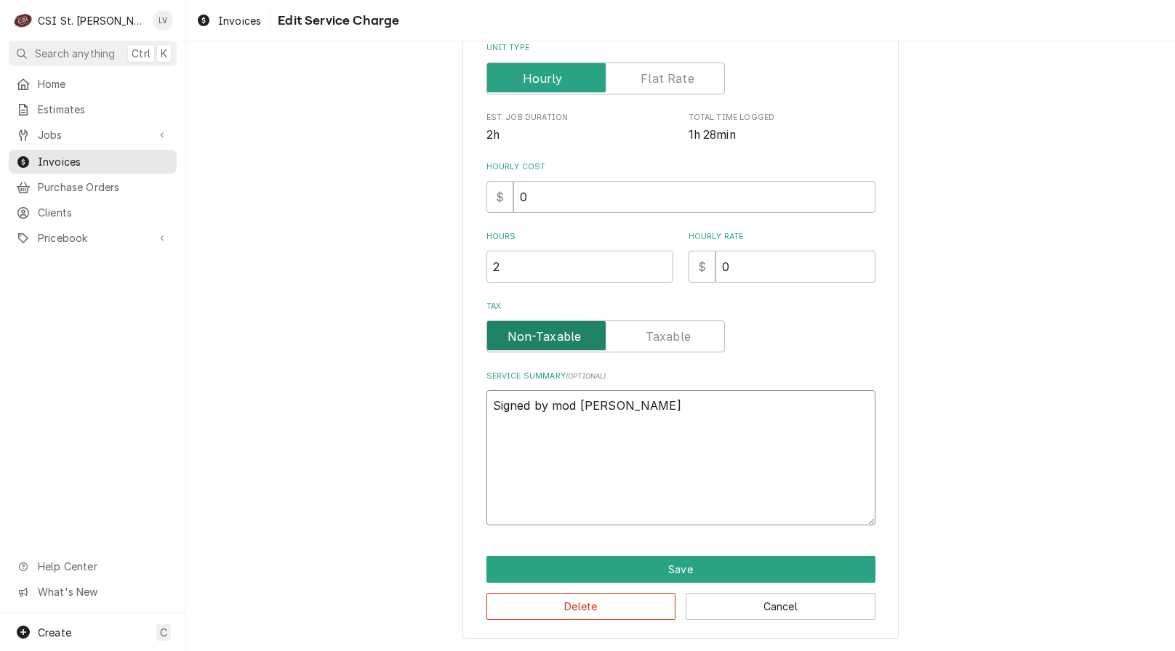
scroll to position [238, 0]
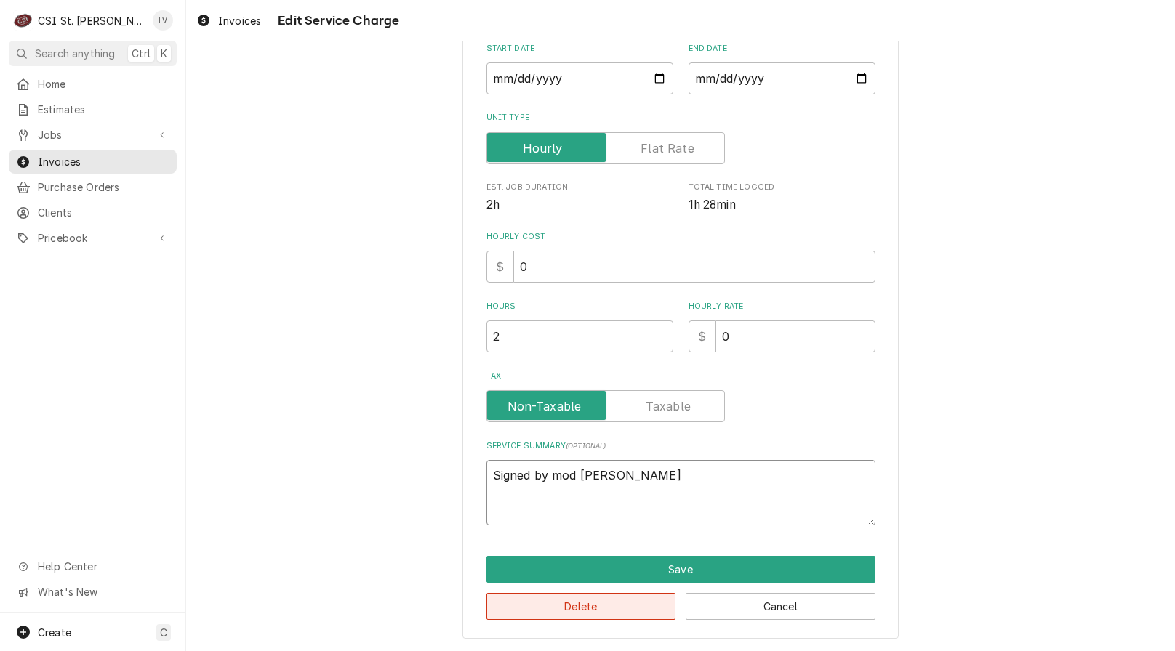
type textarea "Signed by mod Patti"
click at [558, 605] on button "Delete" at bounding box center [581, 606] width 190 height 27
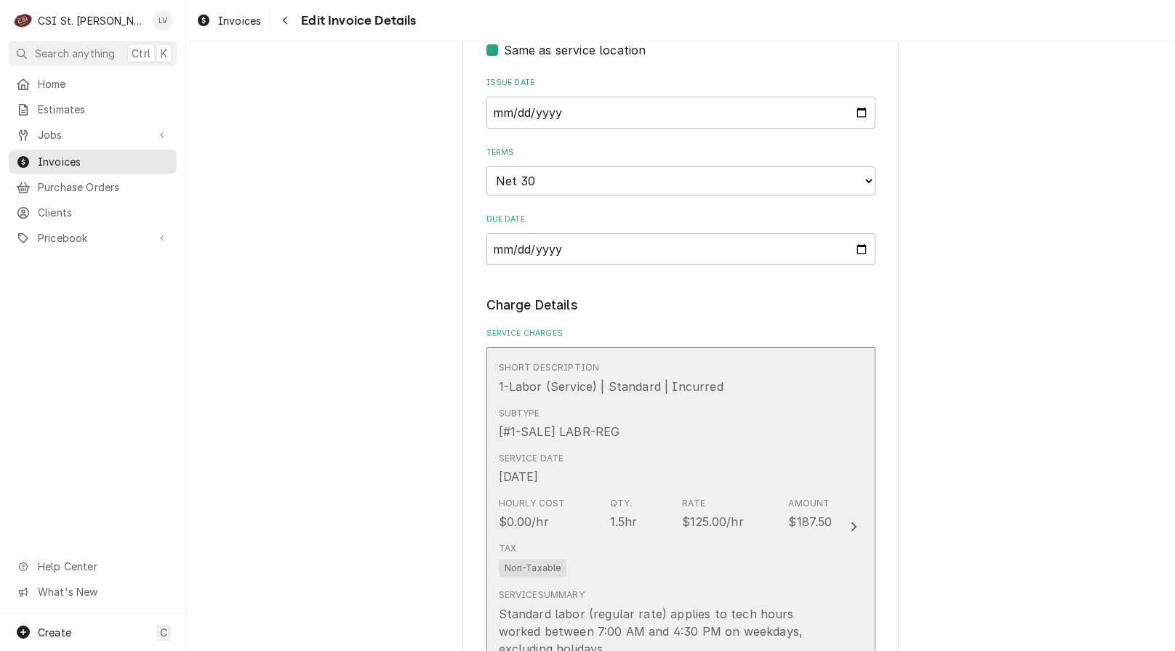
scroll to position [739, 0]
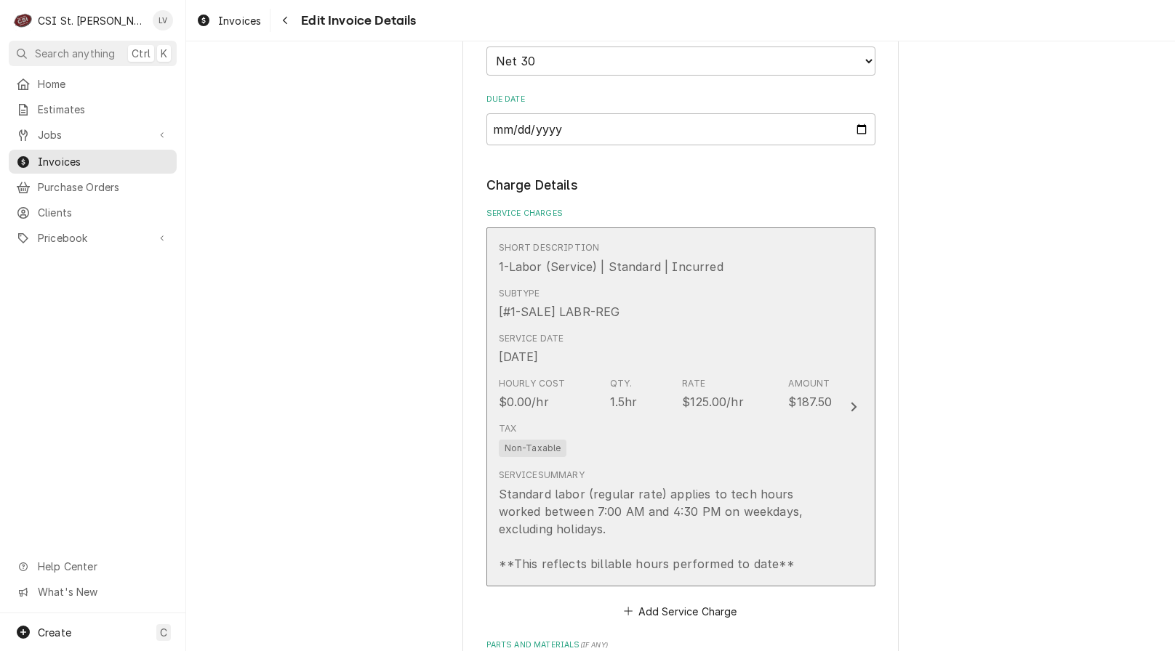
click at [650, 520] on div "Standard labor (regular rate) applies to tech hours worked between 7:00 AM and …" at bounding box center [666, 529] width 334 height 87
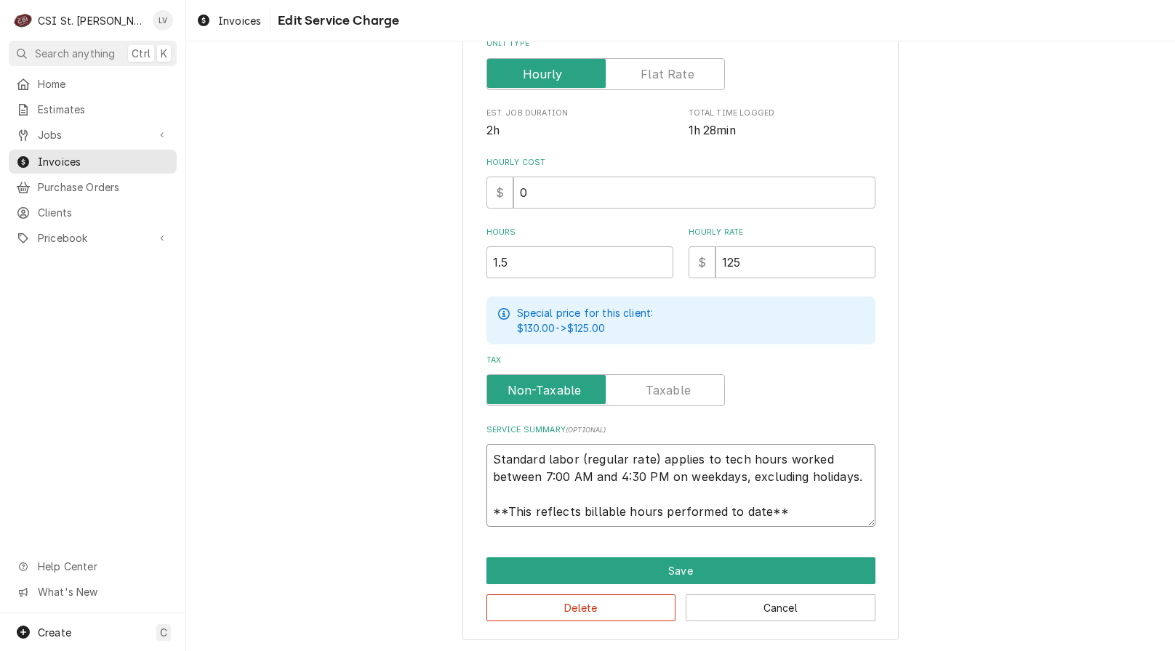
scroll to position [17, 0]
drag, startPoint x: 485, startPoint y: 456, endPoint x: 819, endPoint y: 524, distance: 340.6
click at [819, 524] on textarea "Standard labor (regular rate) applies to tech hours worked between 7:00 AM and …" at bounding box center [680, 485] width 389 height 83
click at [764, 610] on button "Cancel" at bounding box center [781, 608] width 190 height 27
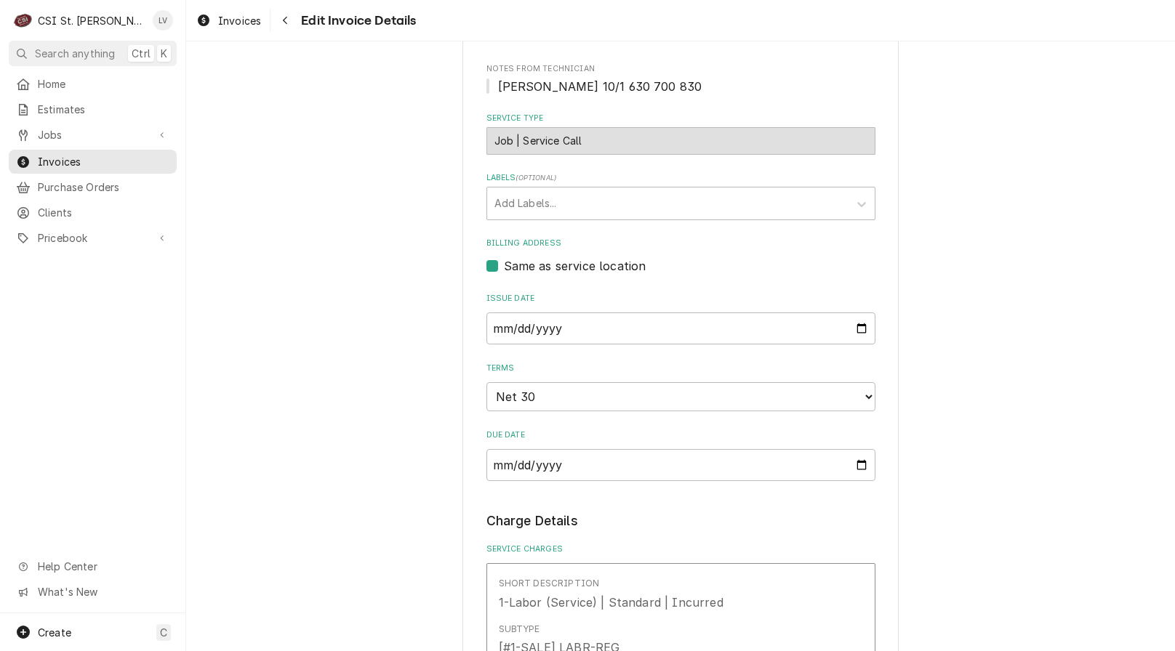
scroll to position [285, 0]
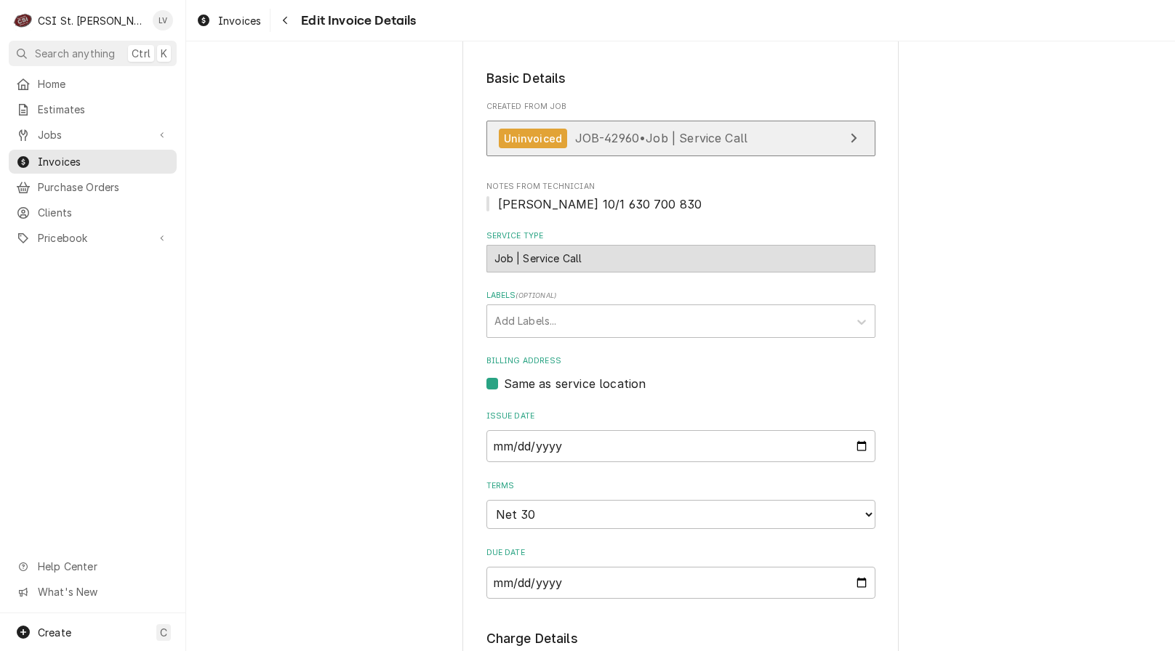
click at [654, 149] on link "Uninvoiced JOB-42960 • Job | Service Call" at bounding box center [680, 139] width 389 height 36
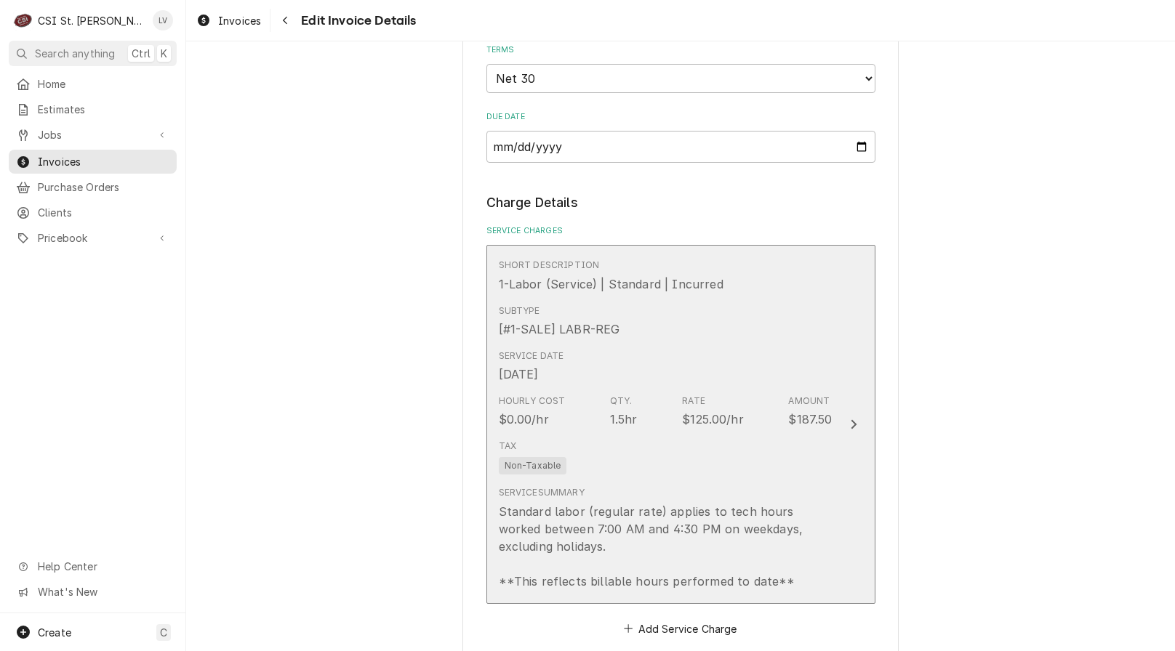
click at [539, 368] on div "Oct 1, 2025" at bounding box center [519, 374] width 40 height 17
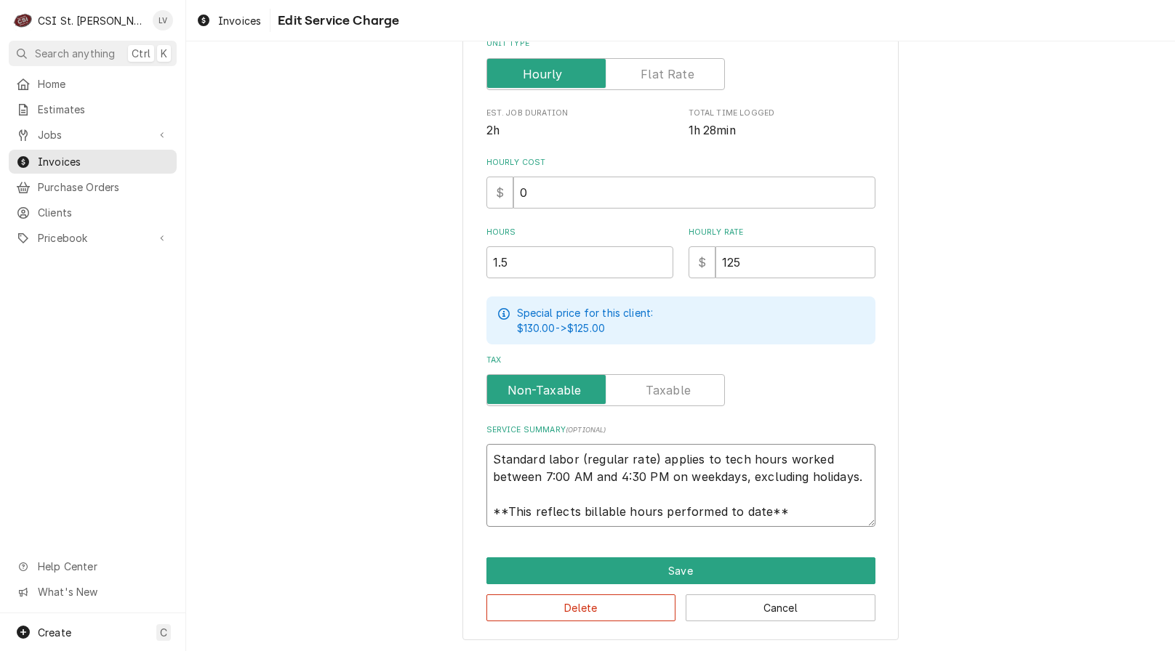
scroll to position [17, 0]
drag, startPoint x: 489, startPoint y: 457, endPoint x: 842, endPoint y: 521, distance: 358.4
click at [843, 528] on div "Use the fields below to edit this service charge Short Description 1-Labor (Ser…" at bounding box center [680, 199] width 436 height 883
paste textarea "Wolf range M# FV362-130 S# 60-1039092F98 Arrived on site and met with mod Patti…"
type textarea "x"
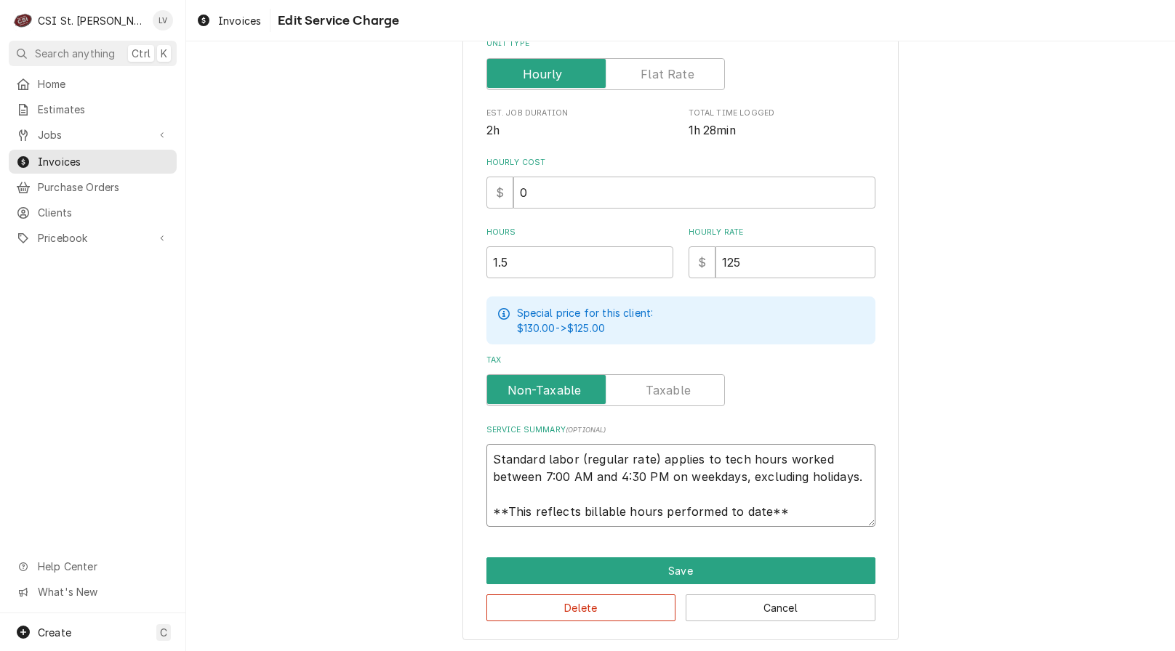
type textarea "Wolf range M# FV362-130 S# 60-1039092F98 Arrived on site and met with mod Patti…"
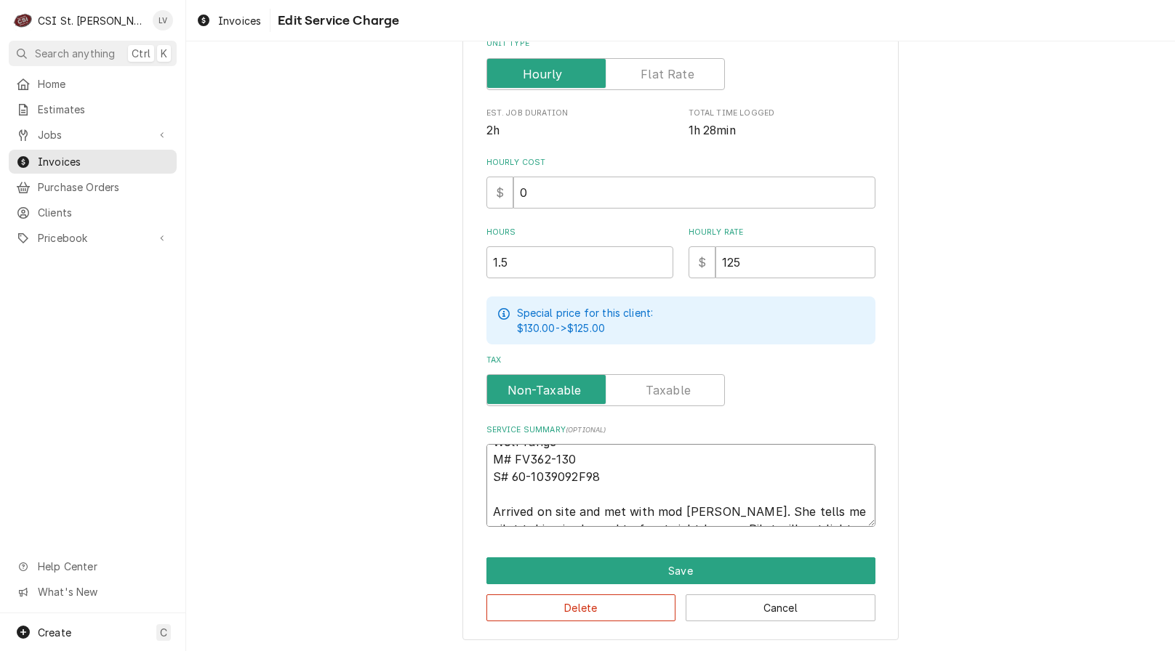
scroll to position [0, 0]
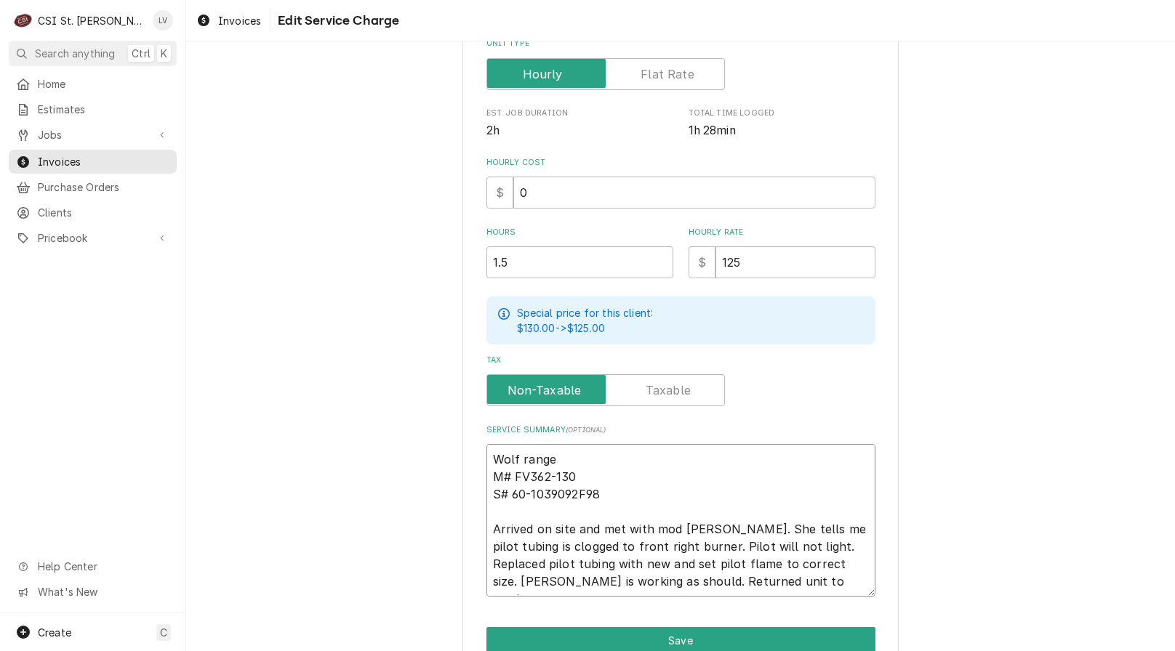
type textarea "x"
type textarea "Wolf range M# FV362-130 S# 60-1039092F98 Arrived on site and met with mod Patti…"
type textarea "x"
type textarea "Wolf range M# FV362-130 S# 60-1039092F98 Arrived on site and met with mod Patti…"
type textarea "x"
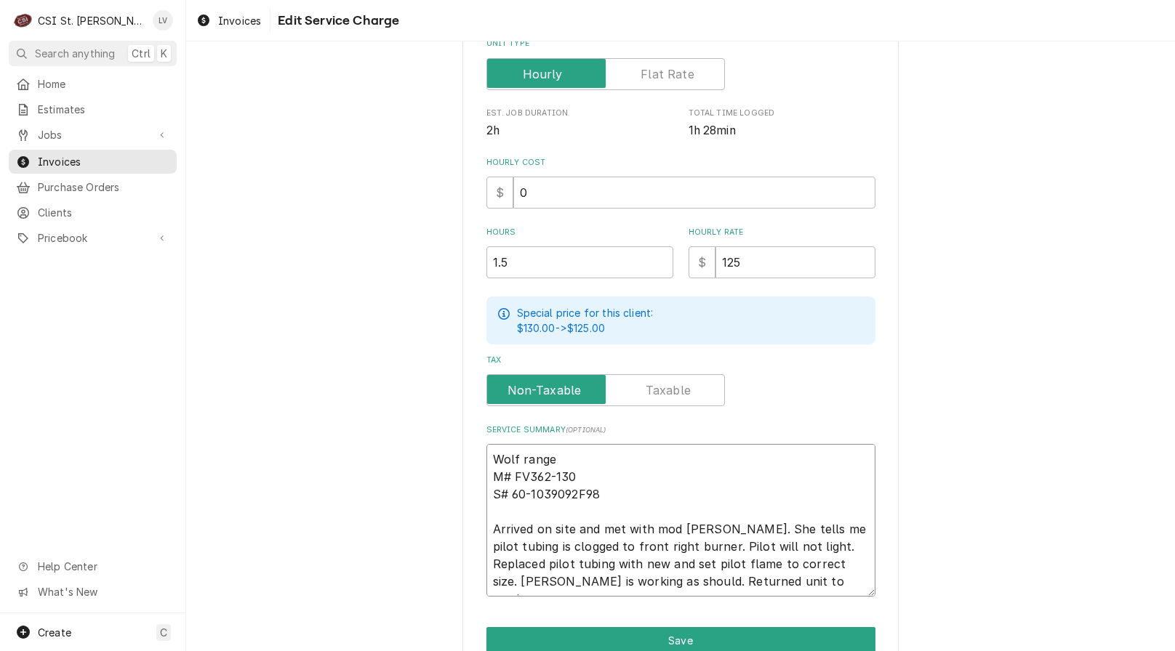
type textarea "Wolf range M# FV362-130 S# 60-1039092F98 Arrived on site and met with mod Patti…"
type textarea "x"
type textarea "Wolf range M# FV362-130 S# 60-1039092F98 Arrived on site and met with mod Patti…"
type textarea "x"
type textarea "Wolf range M# FV362-130 S# 60-1039092F98 Arrived on site and met with mod Patti…"
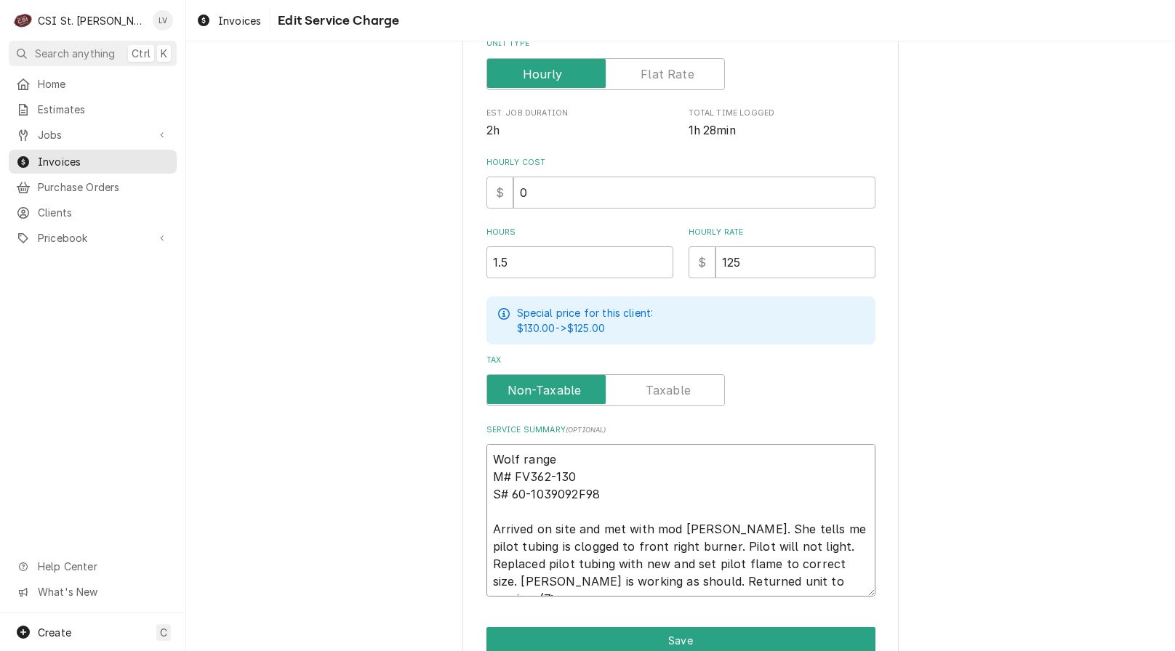
type textarea "x"
type textarea "Wolf range M# FV362-130 S# 60-1039092F98 Arrived on site and met with mod Patti…"
type textarea "x"
type textarea "Wolf range M# FV362-130 S# 60-1039092F98 Arrived on site and met with mod Patti…"
type textarea "x"
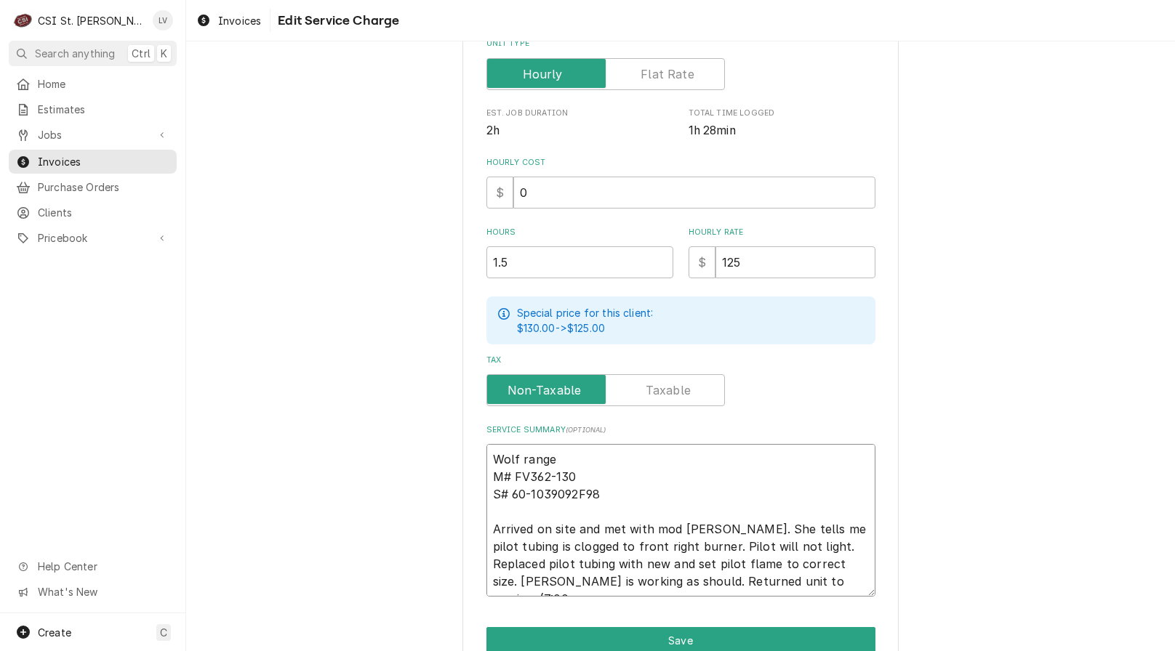
type textarea "Wolf range M# FV362-130 S# 60-1039092F98 Arrived on site and met with mod Patti…"
type textarea "x"
type textarea "Wolf range M# FV362-130 S# 60-1039092F98 Arrived on site and met with mod Patti…"
type textarea "x"
type textarea "Wolf range M# FV362-130 S# 60-1039092F98 Arrived on site and met with mod Patti…"
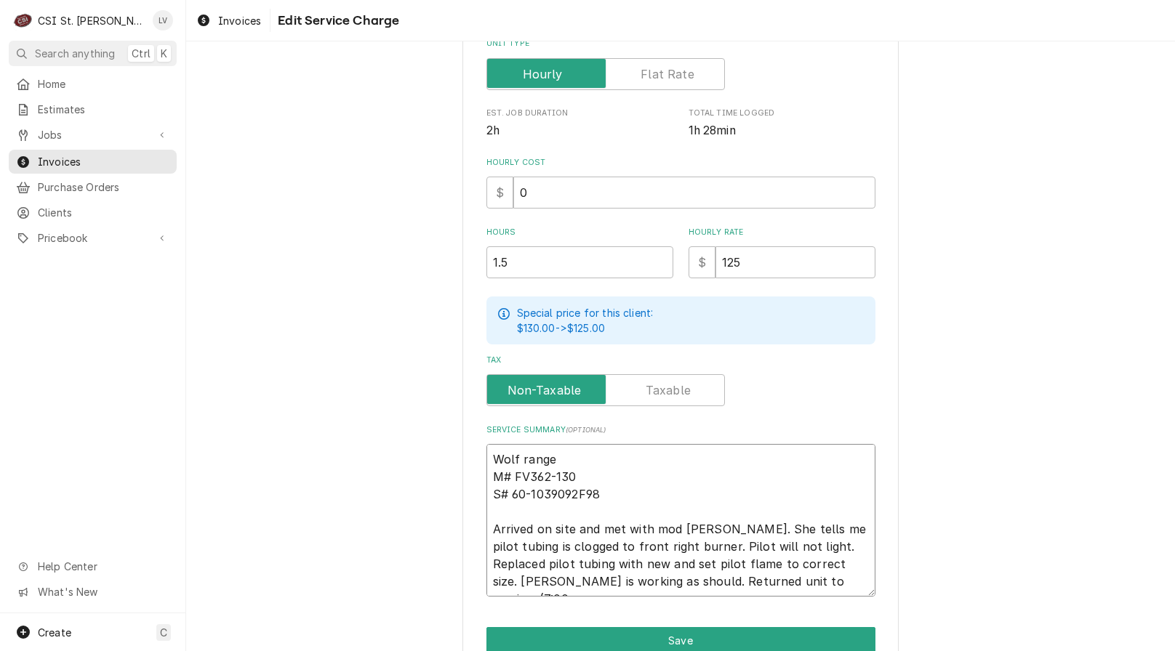
type textarea "x"
type textarea "Wolf range M# FV362-130 S# 60-1039092F98 Arrived on site and met with mod Patti…"
type textarea "x"
type textarea "Wolf range M# FV362-130 S# 60-1039092F98 Arrived on site and met with mod Patti…"
type textarea "x"
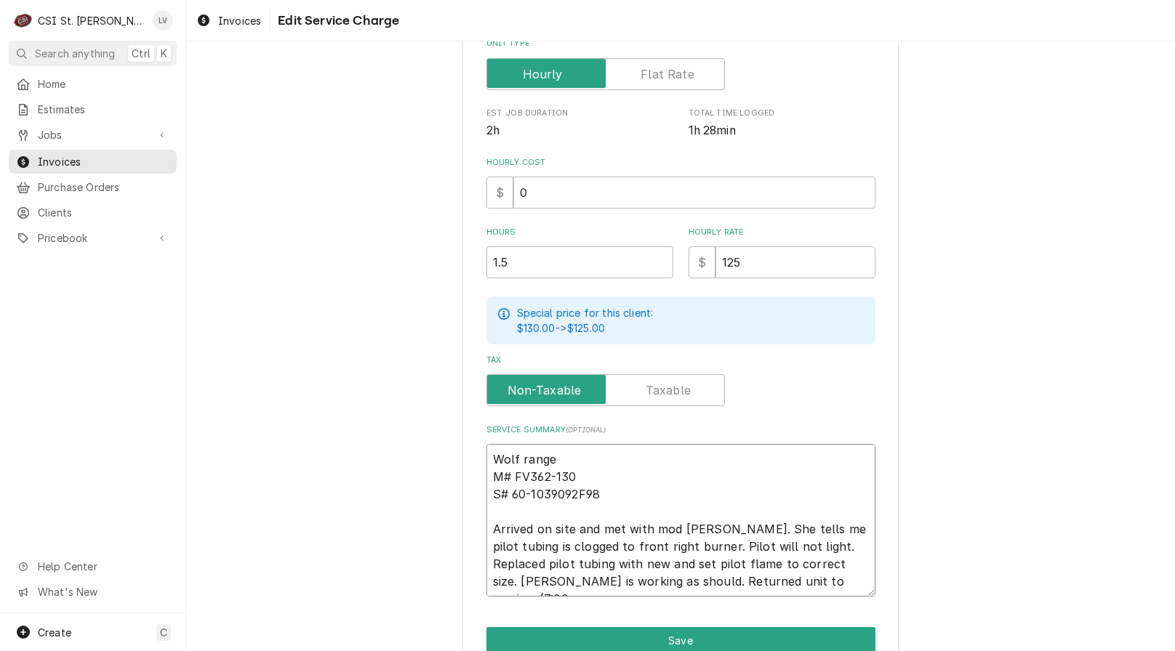
type textarea "Wolf range M# FV362-130 S# 60-1039092F98 Arrived on site and met with mod Patti…"
type textarea "x"
type textarea "Wolf range M# FV362-130 S# 60-1039092F98 Arrived on site and met with mod Patti…"
type textarea "x"
type textarea "Wolf range M# FV362-130 S# 60-1039092F98 Arrived on site and met with mod Patti…"
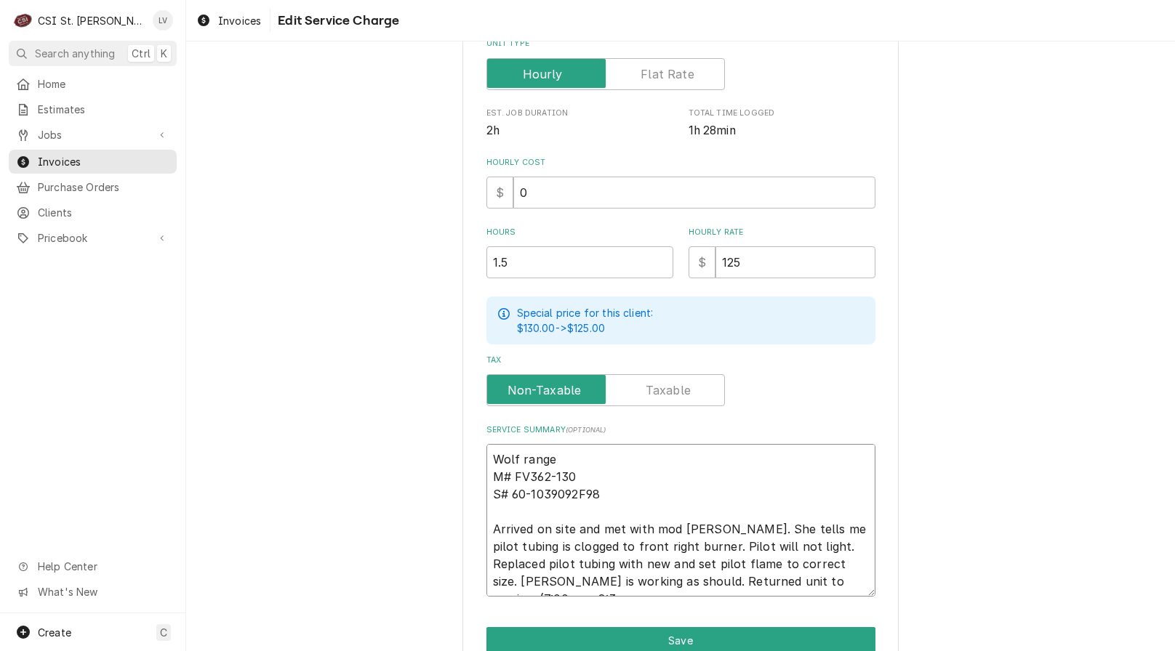
type textarea "x"
type textarea "Wolf range M# FV362-130 S# 60-1039092F98 Arrived on site and met with mod Patti…"
type textarea "x"
type textarea "Wolf range M# FV362-130 S# 60-1039092F98 Arrived on site and met with mod Patti…"
type textarea "x"
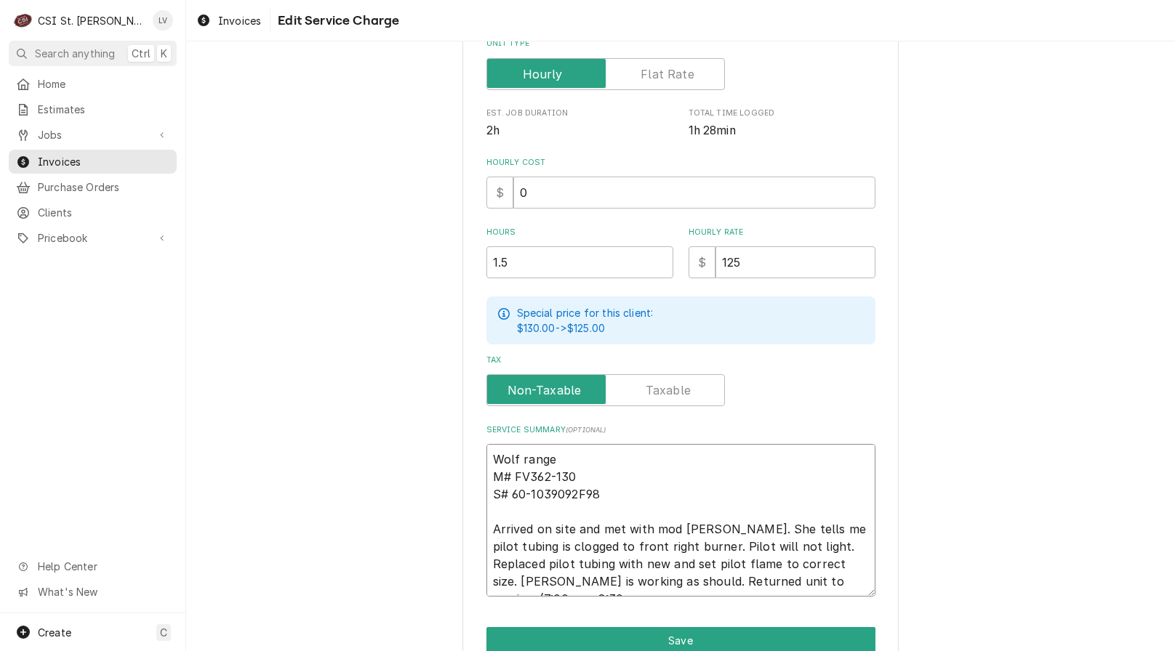
type textarea "Wolf range M# FV362-130 S# 60-1039092F98 Arrived on site and met with mod Patti…"
type textarea "x"
type textarea "Wolf range M# FV362-130 S# 60-1039092F98 Arrived on site and met with mod Patti…"
click at [519, 457] on textarea "Wolf range M# FV362-130 S# 60-1039092F98 Arrived on site and met with mod Patti…" at bounding box center [680, 520] width 389 height 153
type textarea "x"
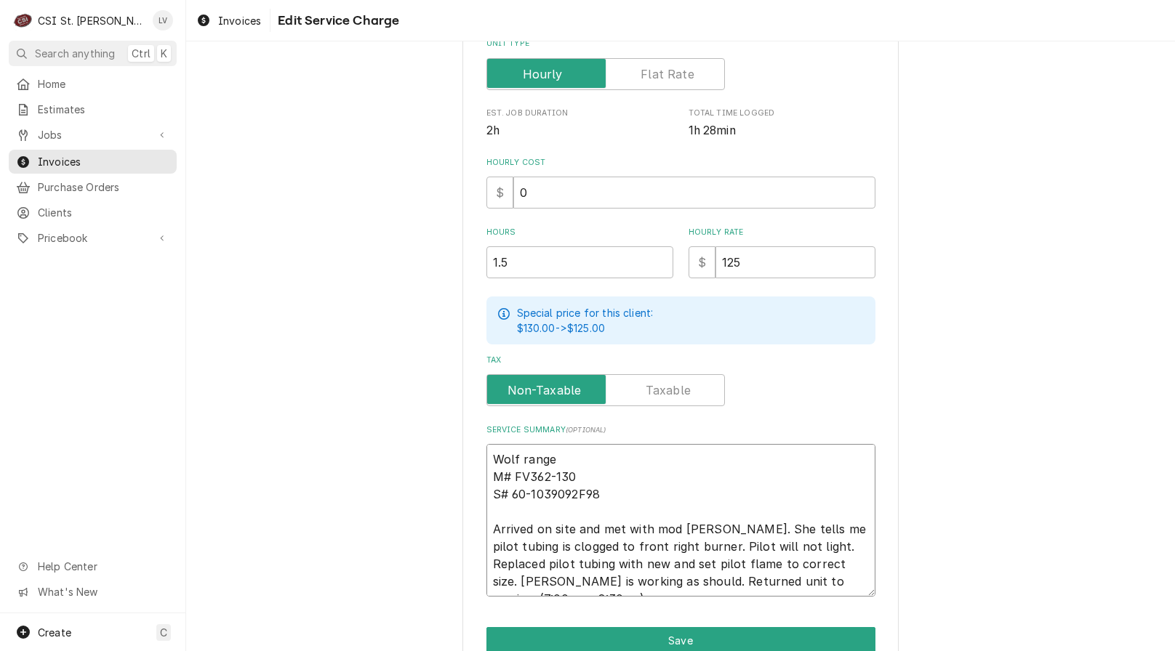
type textarea "Wolf ange M# FV362-130 S# 60-1039092F98 Arrived on site and met with mod Patti.…"
type textarea "x"
type textarea "Wolf Range M# FV362-130 S# 60-1039092F98 Arrived on site and met with mod Patti…"
type textarea "x"
type textarea "Wolf Range M# FV362-130 S# 60-1039092F98 Arrived on site and met with mod Patti…"
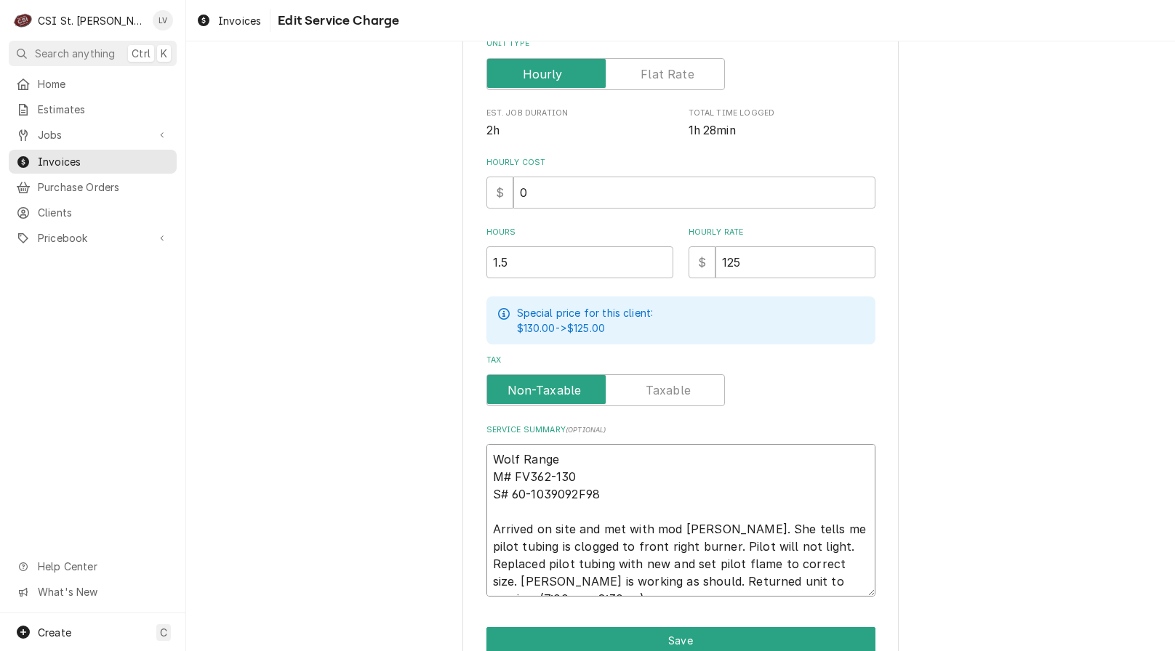
type textarea "x"
type textarea "Wolf Range / M# FV362-130 S# 60-1039092F98 Arrived on site and met with mod Pat…"
type textarea "x"
type textarea "Wolf Range /; M# FV362-130 S# 60-1039092F98 Arrived on site and met with mod Pa…"
type textarea "x"
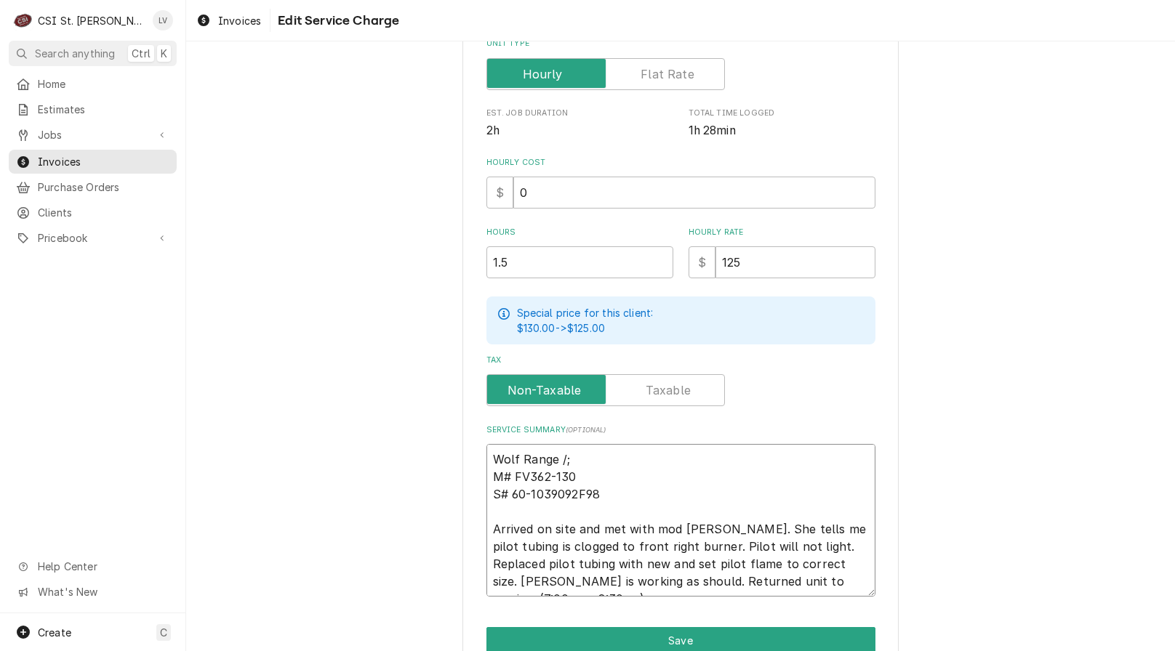
type textarea "Wolf Range /; M# FV362-130 S# 60-1039092F98 Arrived on site and met with mod Pa…"
type textarea "x"
type textarea "Wolf Range /; M# FV362-130 S# 60-1039092F98 Arrived on site and met with mod Pa…"
type textarea "x"
type textarea "Wolf Range / M# FV362-130 S# 60-1039092F98 Arrived on site and met with mod Pat…"
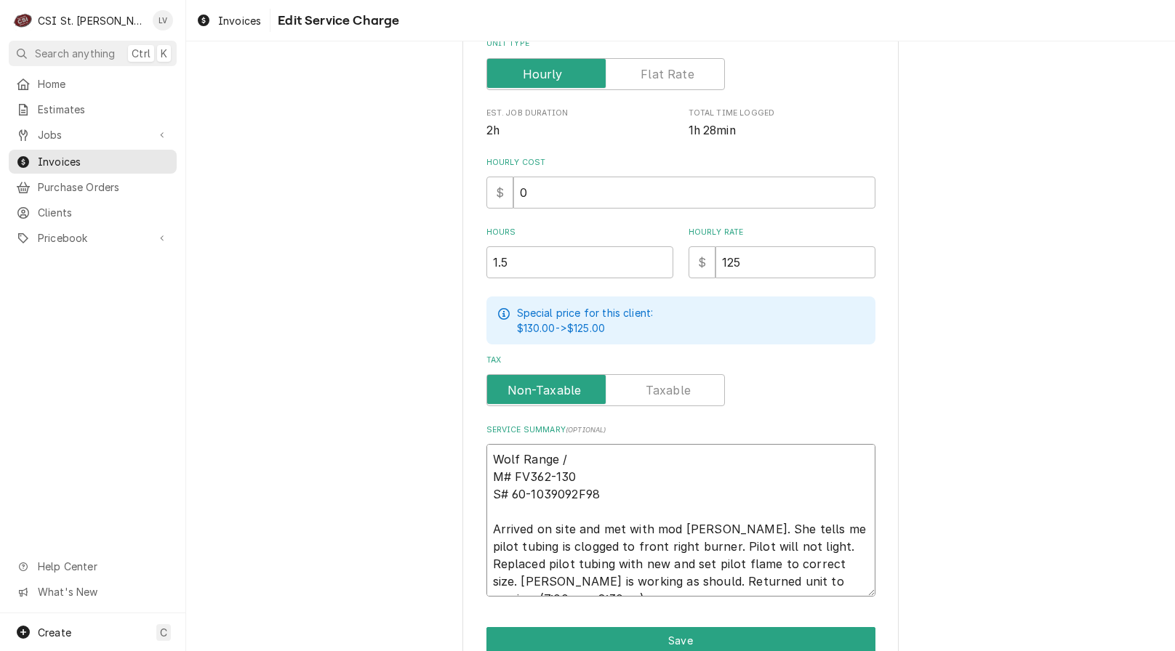
type textarea "x"
type textarea "Wolf Range / M# FV362-130 S# 60-1039092F98 Arrived on site and met with mod Pat…"
type textarea "x"
type textarea "Wolf Range / M M# FV362-130 S# 60-1039092F98 Arrived on site and met with mod P…"
type textarea "x"
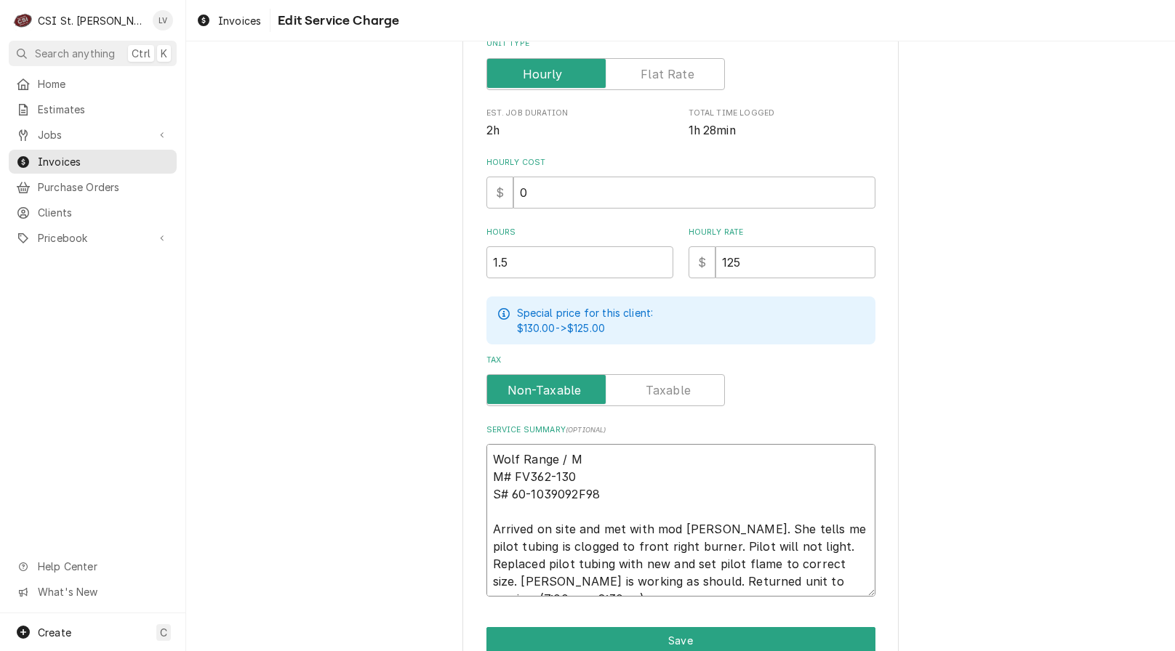
type textarea "Wolf Range / Mo M# FV362-130 S# 60-1039092F98 Arrived on site and met with mod …"
type textarea "x"
type textarea "Wolf Range / Mod M# FV362-130 S# 60-1039092F98 Arrived on site and met with mod…"
type textarea "x"
type textarea "Wolf Range / Mode M# FV362-130 S# 60-1039092F98 Arrived on site and met with mo…"
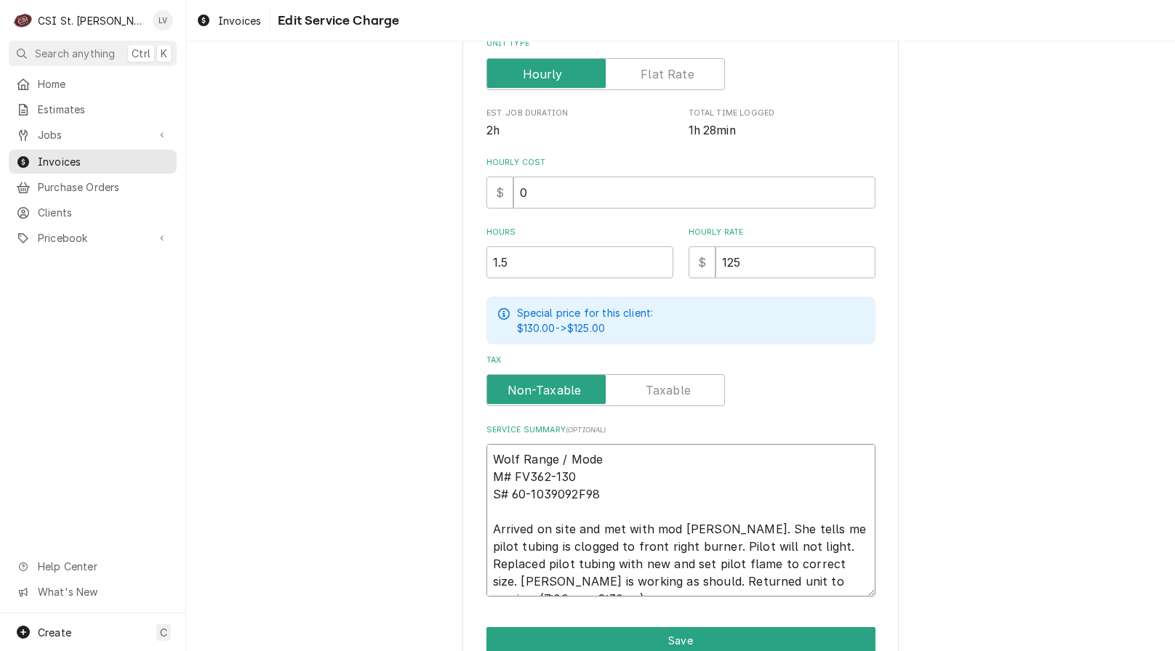
type textarea "x"
type textarea "Wolf Range / Model M# FV362-130 S# 60-1039092F98 Arrived on site and met with m…"
type textarea "x"
type textarea "Wolf Range / Model: M# FV362-130 S# 60-1039092F98 Arrived on site and met with …"
type textarea "x"
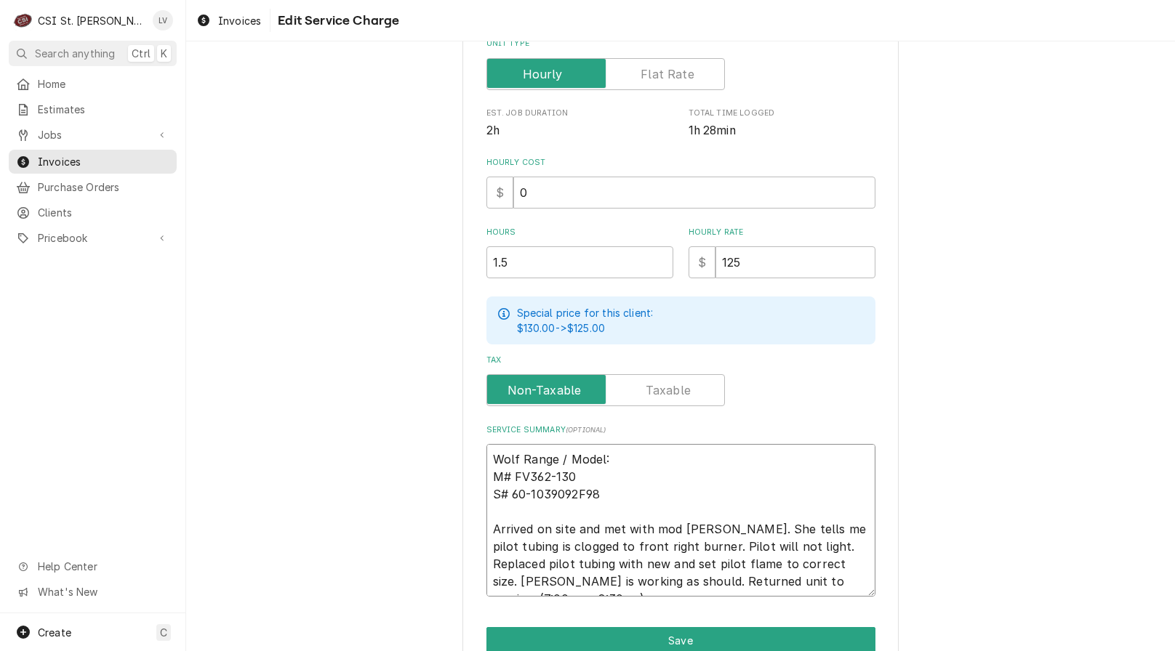
type textarea "Wolf Range / Model: M# FV362-130 S# 60-1039092F98 Arrived on site and met with …"
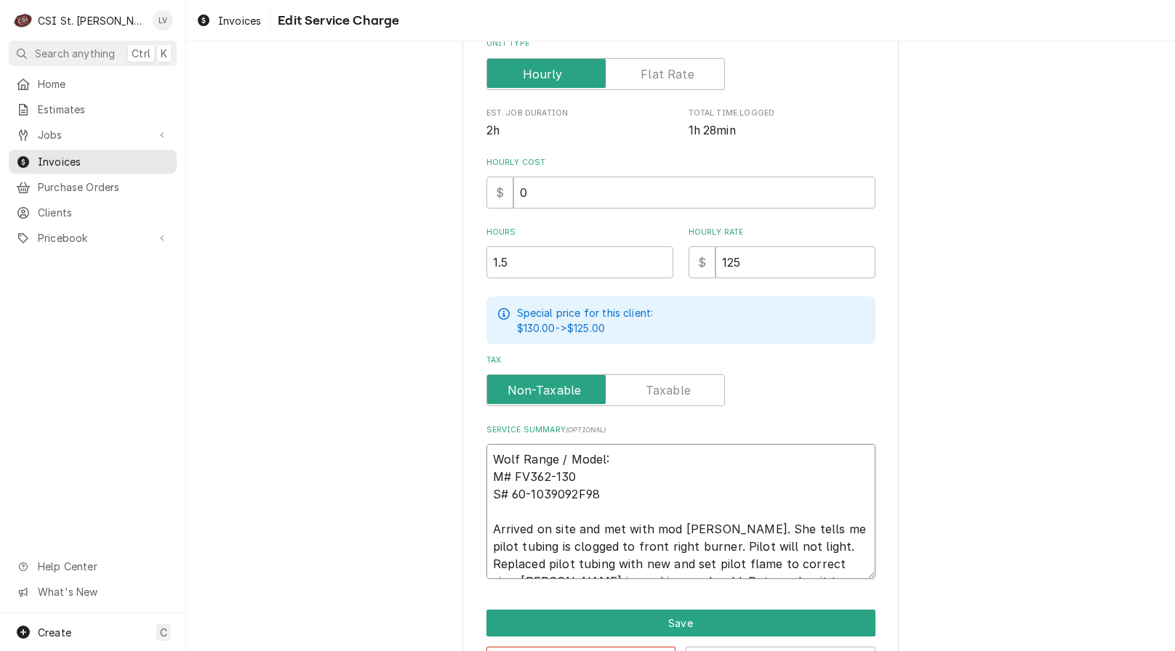
type textarea "x"
type textarea "Wolf Range / Model: M# FV362-130 S# 60-1039092F98 Arrived on site and met with …"
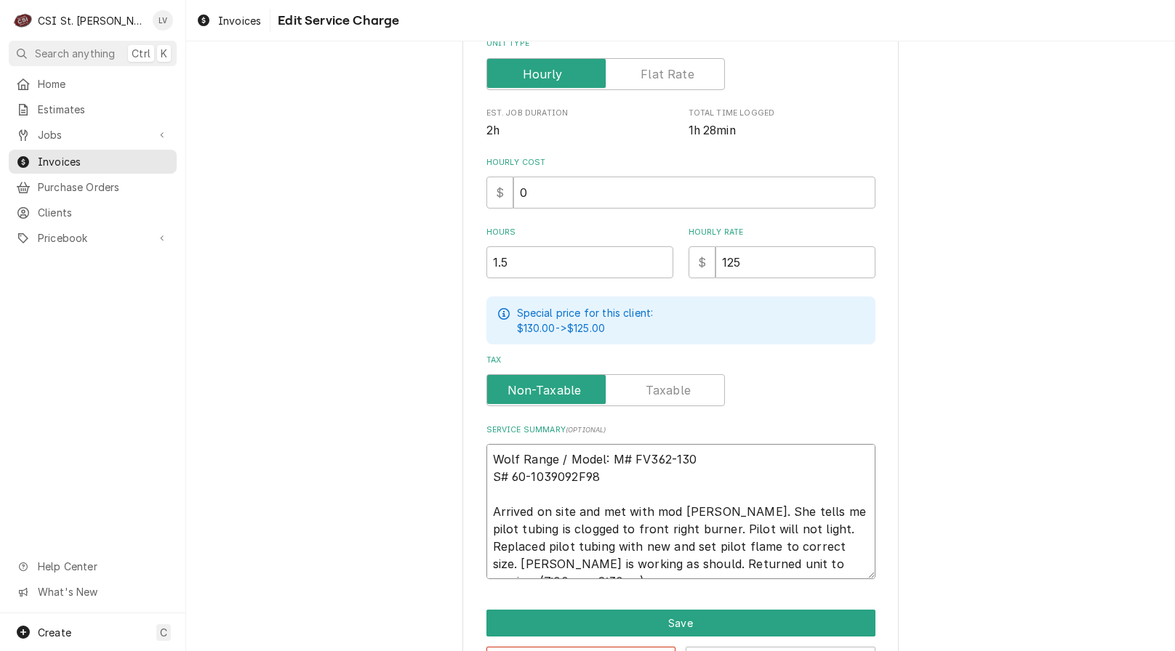
type textarea "x"
type textarea "Wolf Range / Model: # FV362-130 S# 60-1039092F98 Arrived on site and met with m…"
type textarea "x"
type textarea "Wolf Range / Model: FV362-130 S# 60-1039092F98 Arrived on site and met with mod…"
type textarea "x"
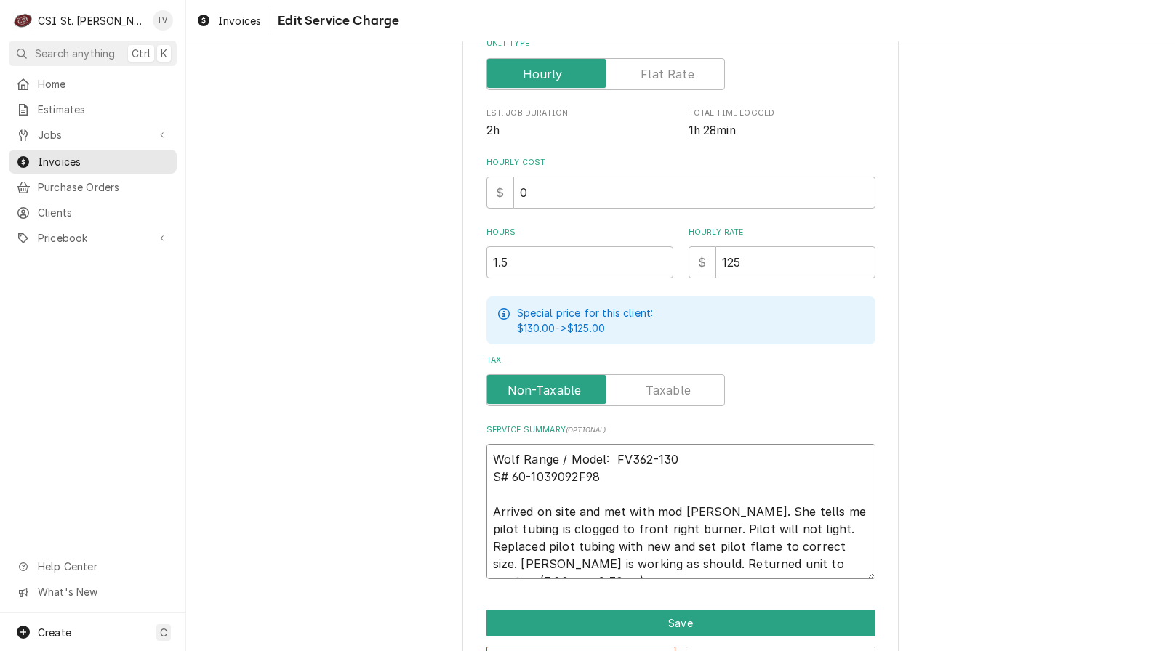
type textarea "Wolf Range / Model: FV362-130 S# 60-1039092F98 Arrived on site and met with mod…"
type textarea "x"
type textarea "Wolf Range / Model: FV362-130 S# 60-1039092F98 Arrived on site and met with mod…"
type textarea "x"
type textarea "Wolf Range / Model: FV362-130 / S# 60-1039092F98 Arrived on site and met with m…"
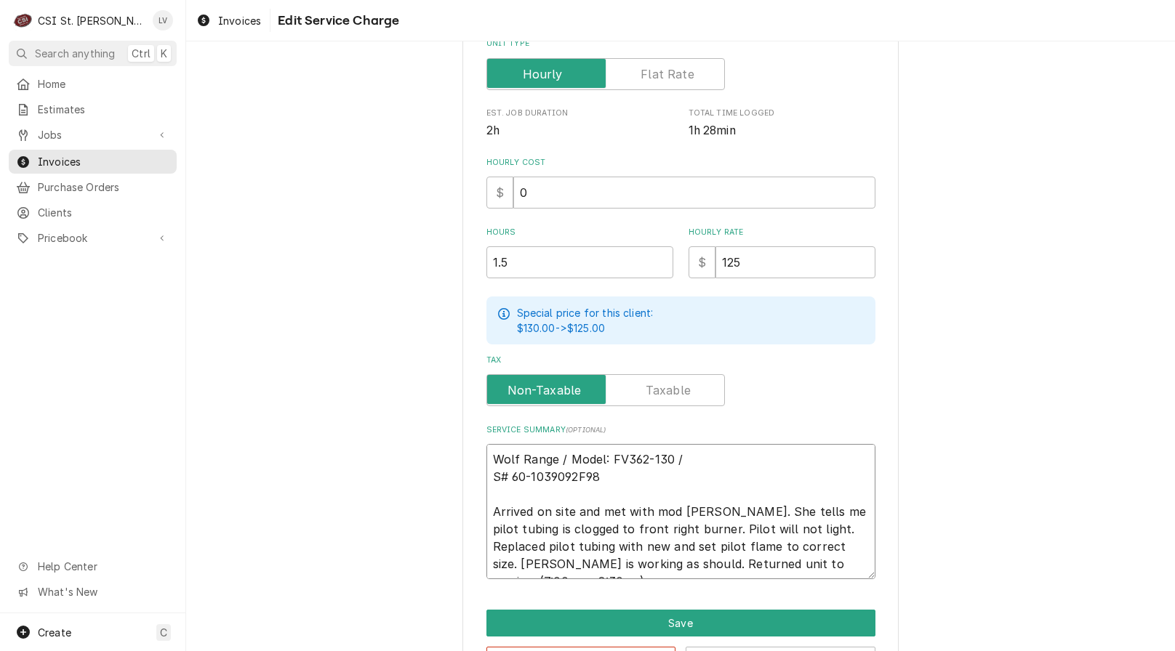
type textarea "x"
type textarea "Wolf Range / Model: FV362-130 / S# 60-1039092F98 Arrived on site and met with m…"
type textarea "x"
type textarea "Wolf Range / Model: FV362-130 / S S# 60-1039092F98 Arrived on site and met with…"
type textarea "x"
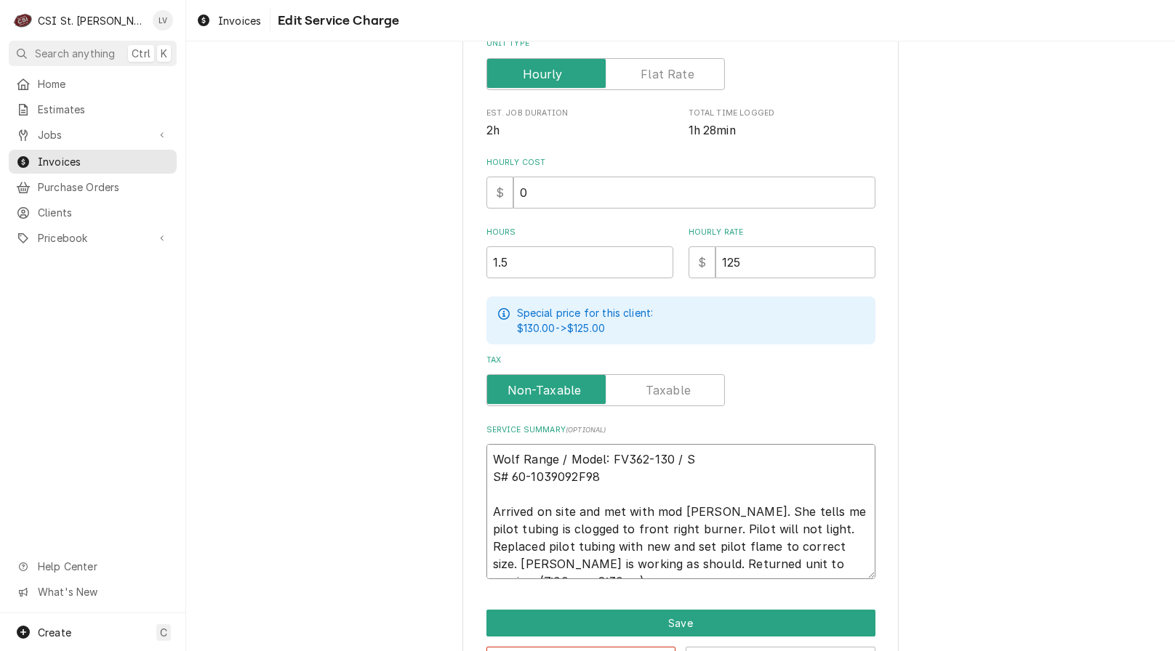
type textarea "Wolf Range / Model: FV362-130 / Se S# 60-1039092F98 Arrived on site and met wit…"
type textarea "x"
type textarea "Wolf Range / Model: FV362-130 / Ser S# 60-1039092F98 Arrived on site and met wi…"
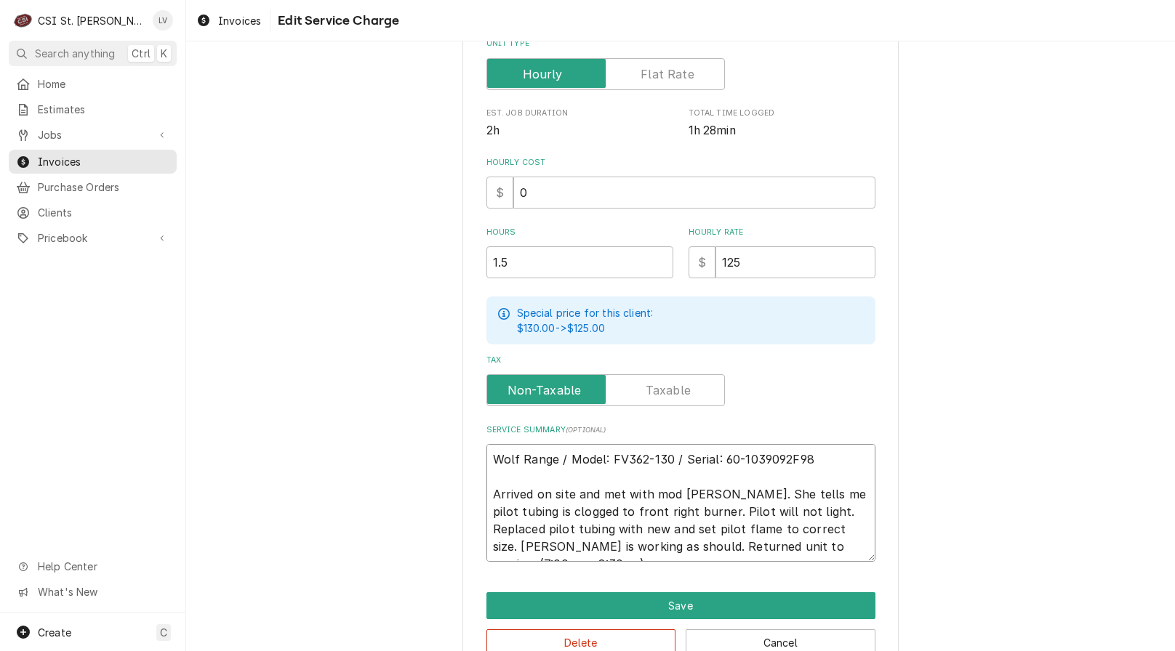
drag, startPoint x: 486, startPoint y: 493, endPoint x: 777, endPoint y: 492, distance: 290.1
click at [777, 491] on textarea "Wolf Range / Model: FV362-130 / Serial: 60-1039092F98 Arrived on site and met w…" at bounding box center [680, 503] width 389 height 118
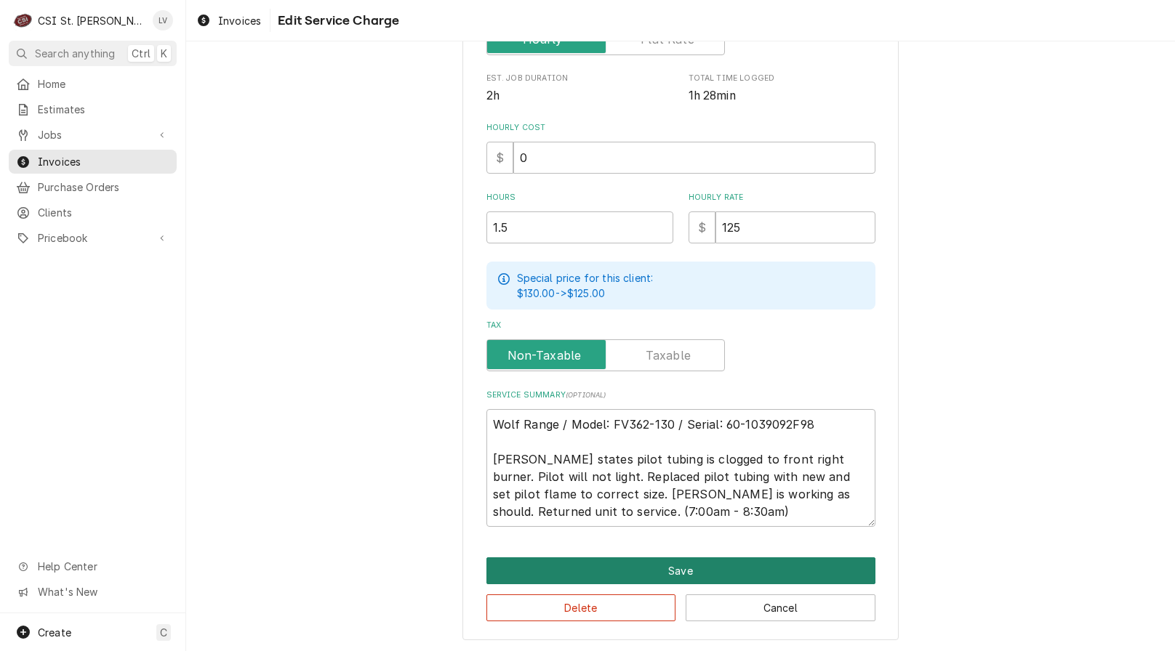
click at [635, 565] on button "Save" at bounding box center [680, 571] width 389 height 27
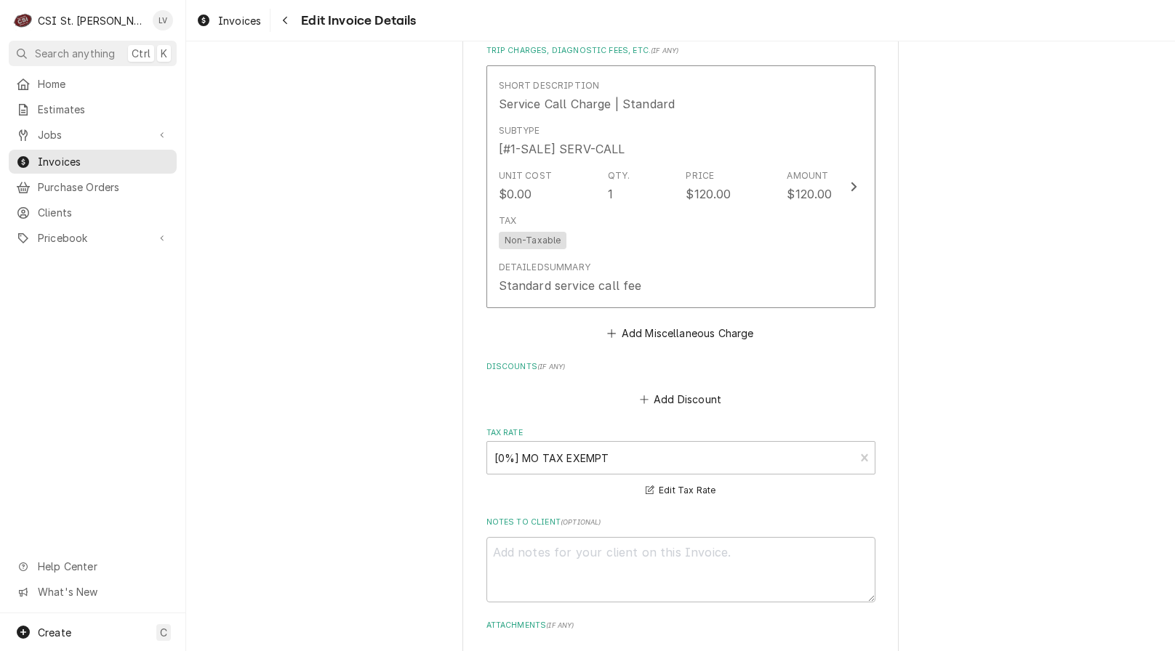
scroll to position [1722, 0]
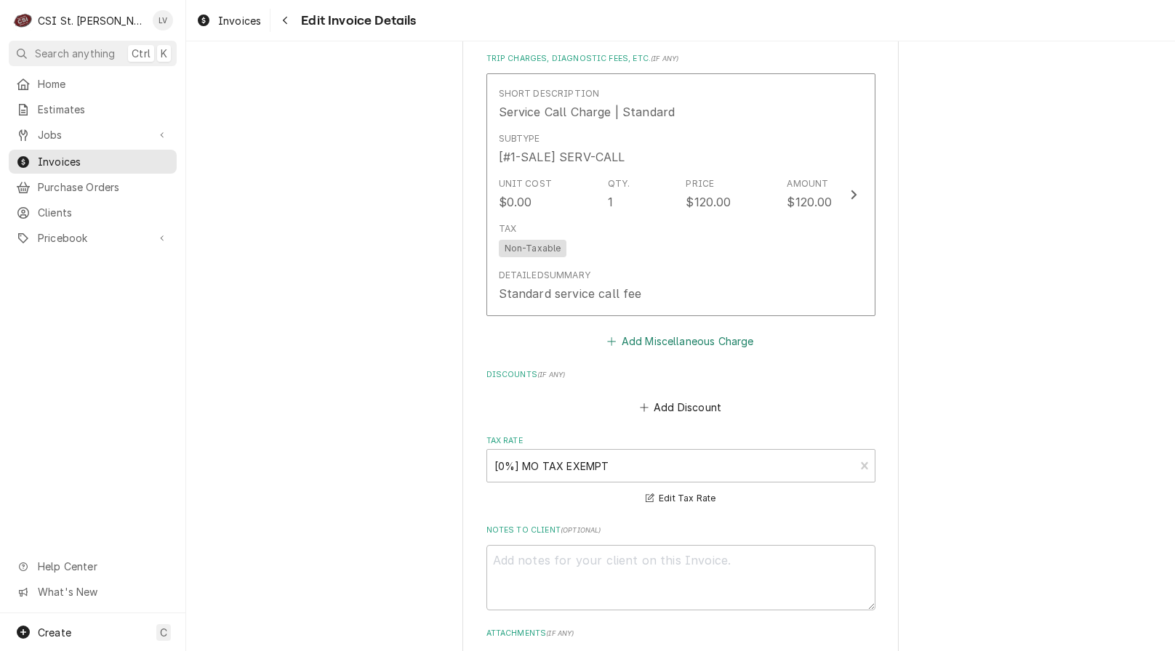
click at [657, 332] on button "Add Miscellaneous Charge" at bounding box center [680, 342] width 151 height 20
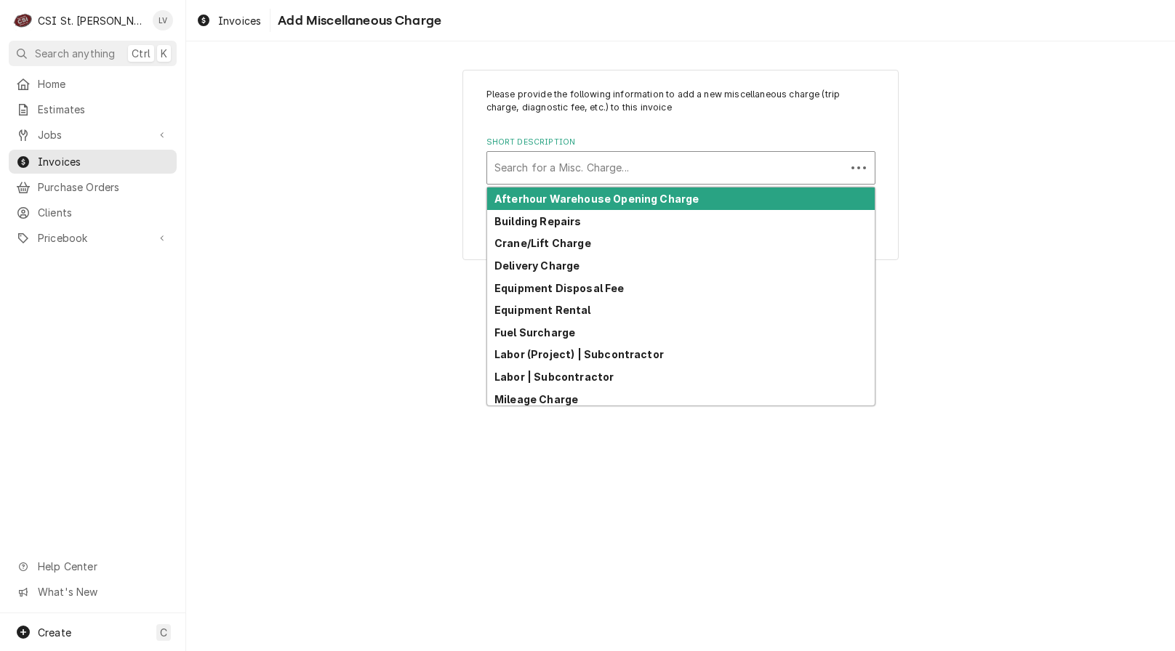
click at [614, 170] on div "Short Description" at bounding box center [666, 168] width 344 height 26
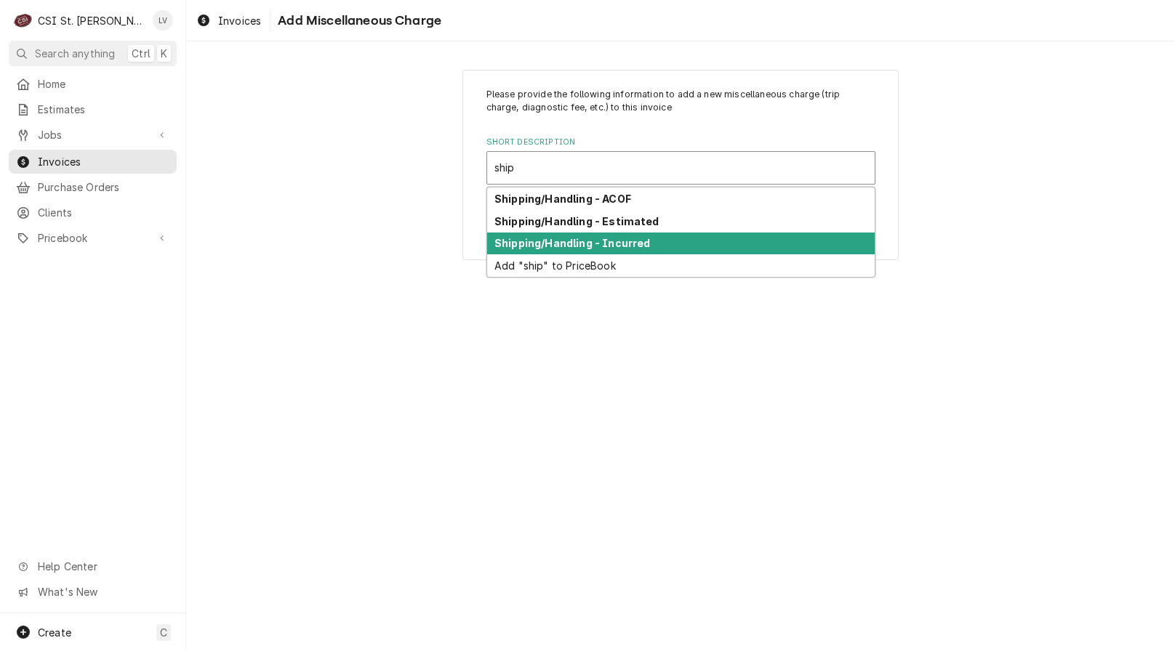
click at [575, 246] on strong "Shipping/Handling - Incurred" at bounding box center [572, 243] width 156 height 12
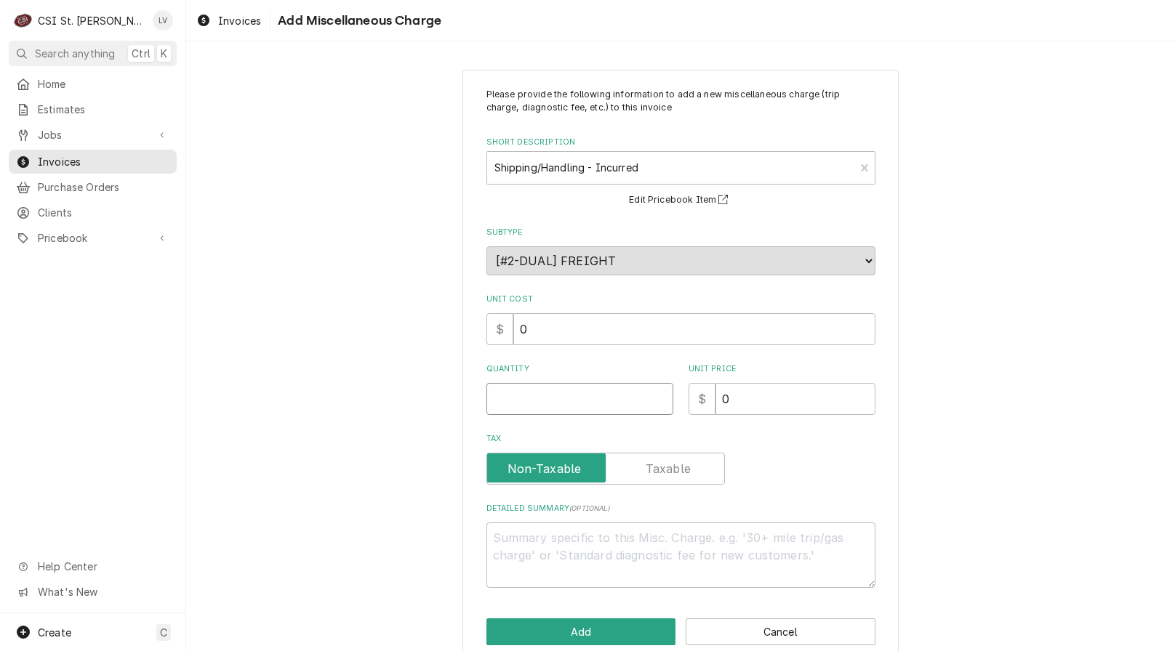
click at [547, 404] on input "Quantity" at bounding box center [579, 399] width 187 height 32
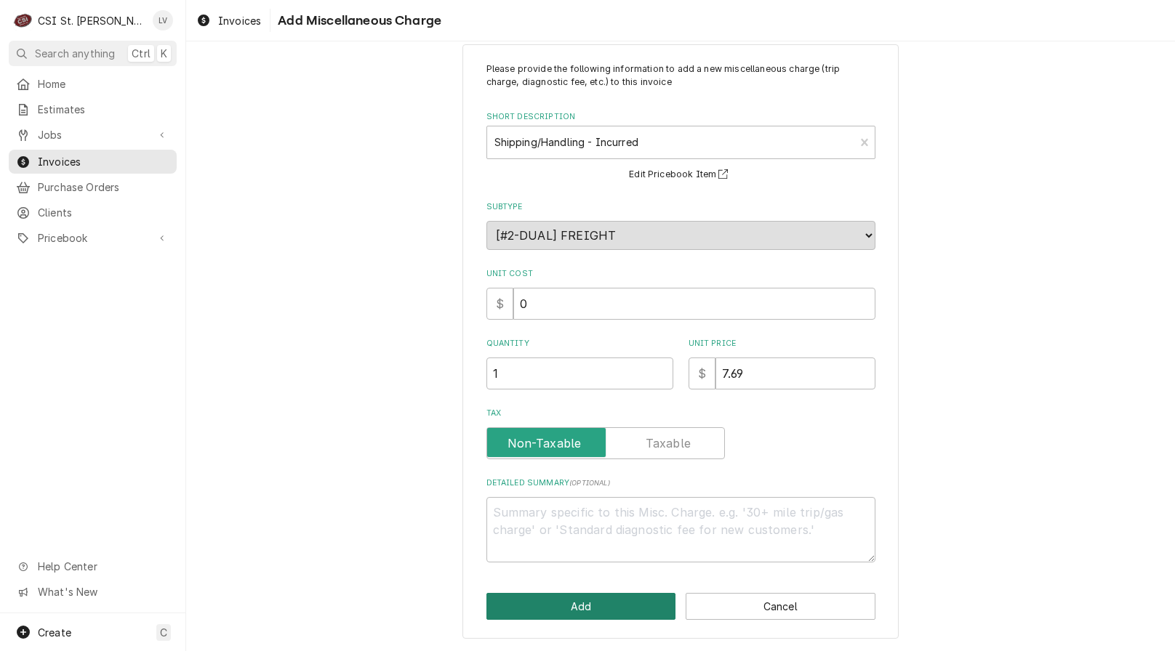
click at [563, 609] on button "Add" at bounding box center [581, 606] width 190 height 27
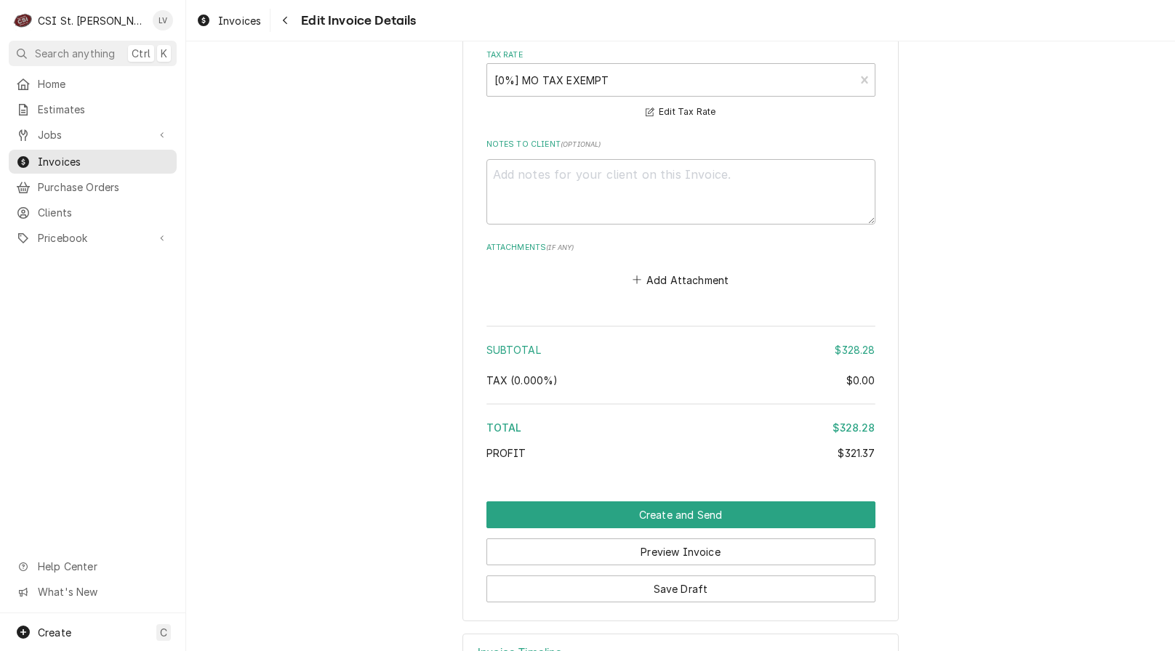
scroll to position [2347, 0]
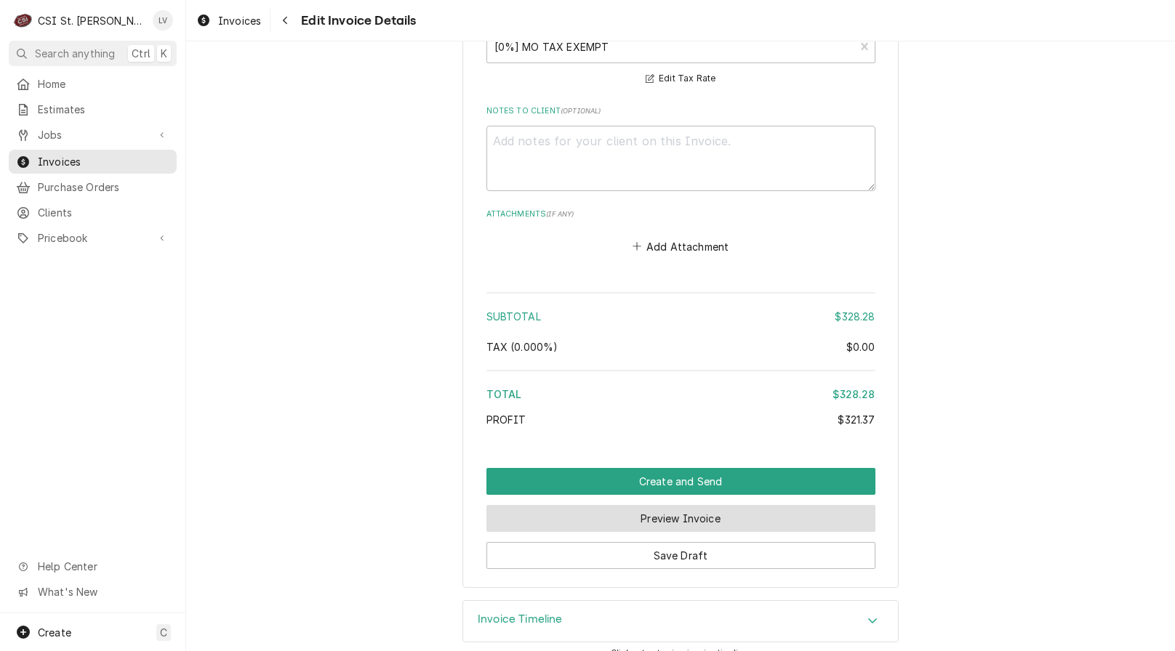
click at [598, 505] on button "Preview Invoice" at bounding box center [680, 518] width 389 height 27
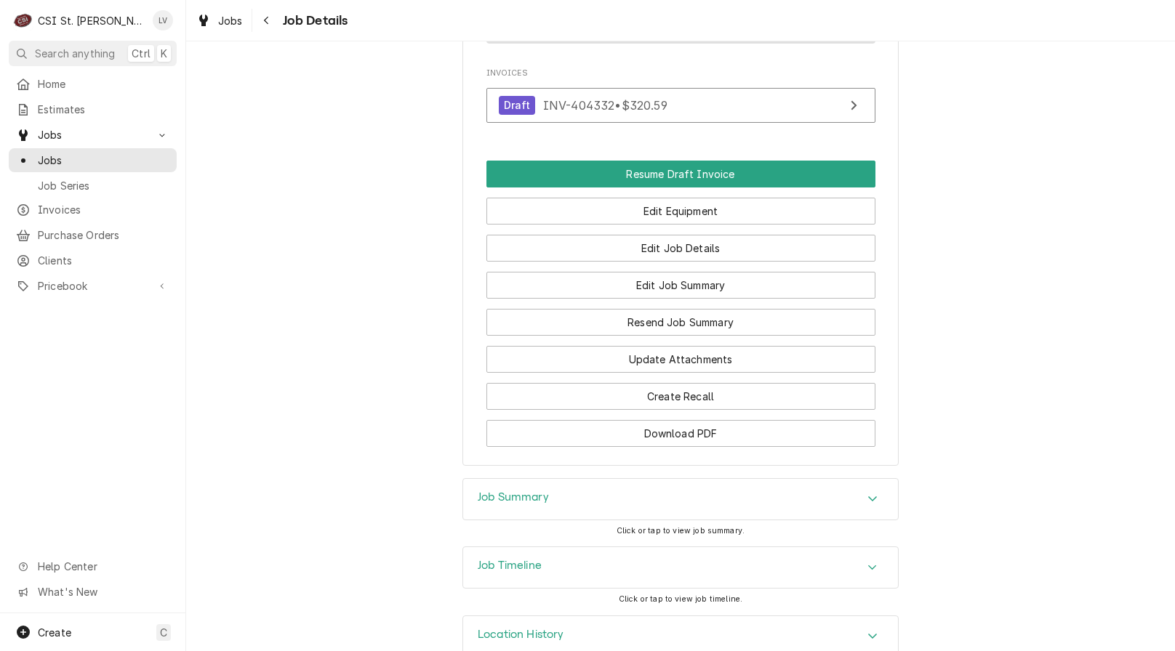
scroll to position [1205, 0]
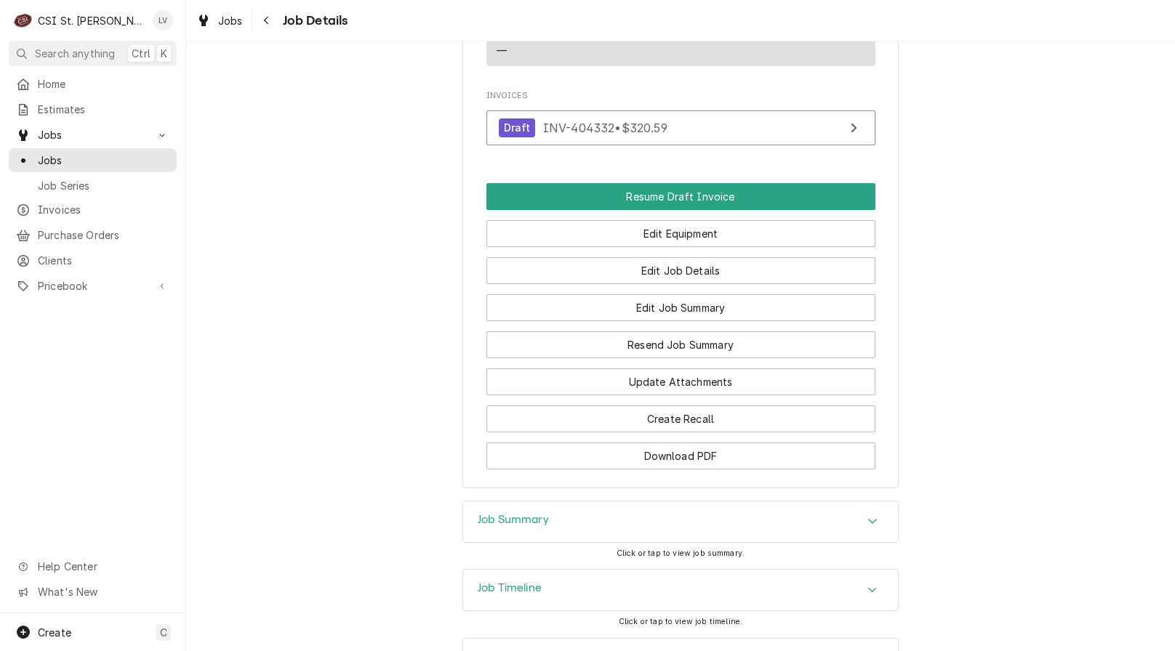
click at [591, 542] on div "Job Summary" at bounding box center [680, 522] width 435 height 41
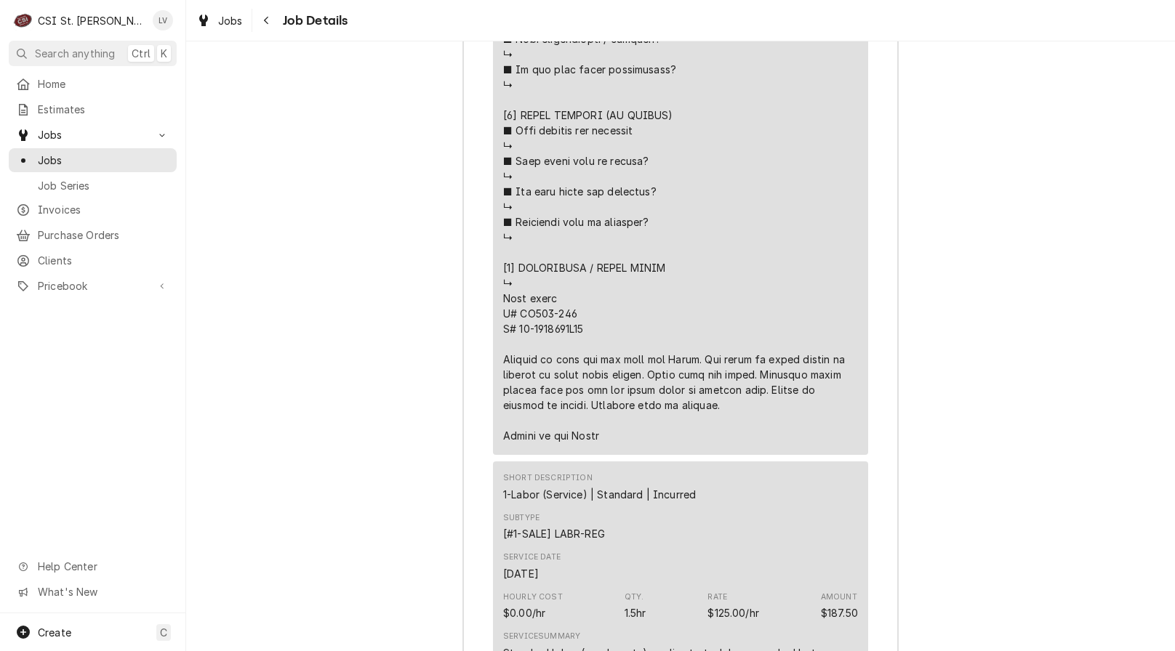
scroll to position [2805, 0]
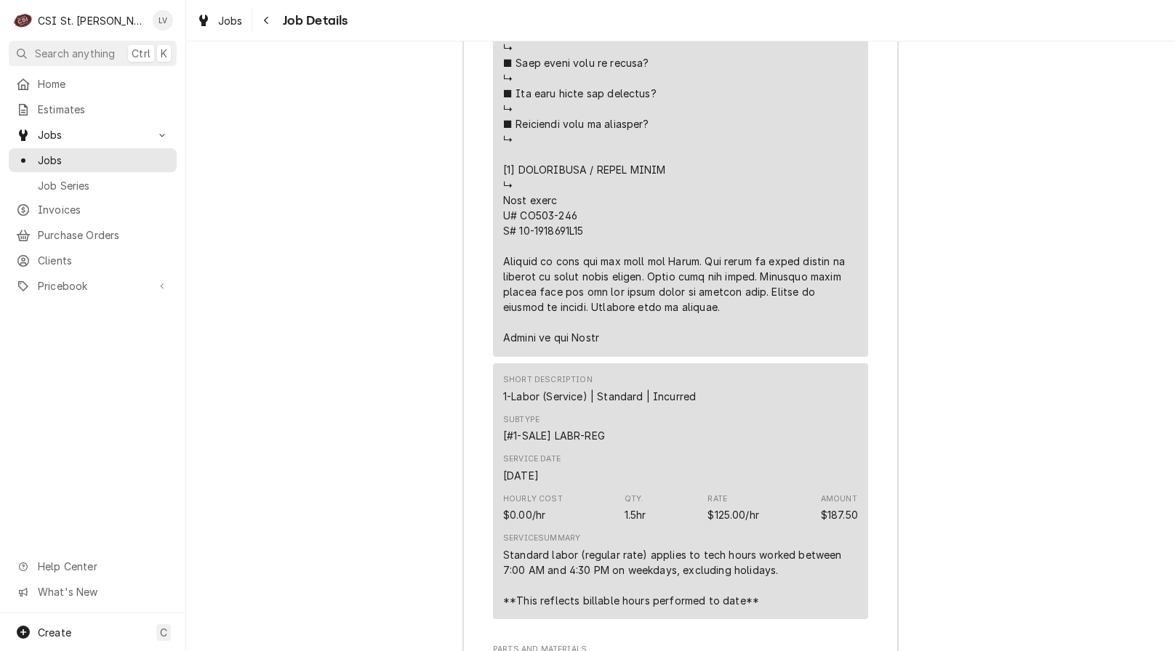
drag, startPoint x: 667, startPoint y: 326, endPoint x: 494, endPoint y: 209, distance: 209.1
drag, startPoint x: 498, startPoint y: 215, endPoint x: 737, endPoint y: 321, distance: 261.7
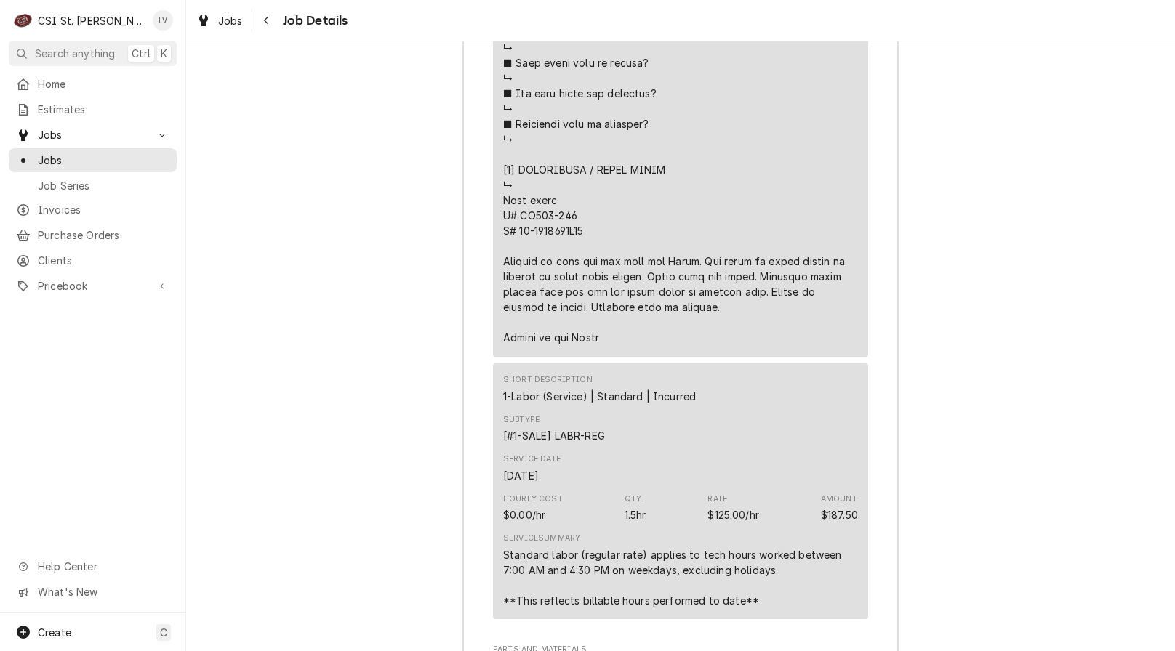
copy div "⚠️ LORE IPSUMDOLORSI ⚠️ ✪ Ametcons adi elitsedd eiusmodt ✪ Incidid utlabore etd…"
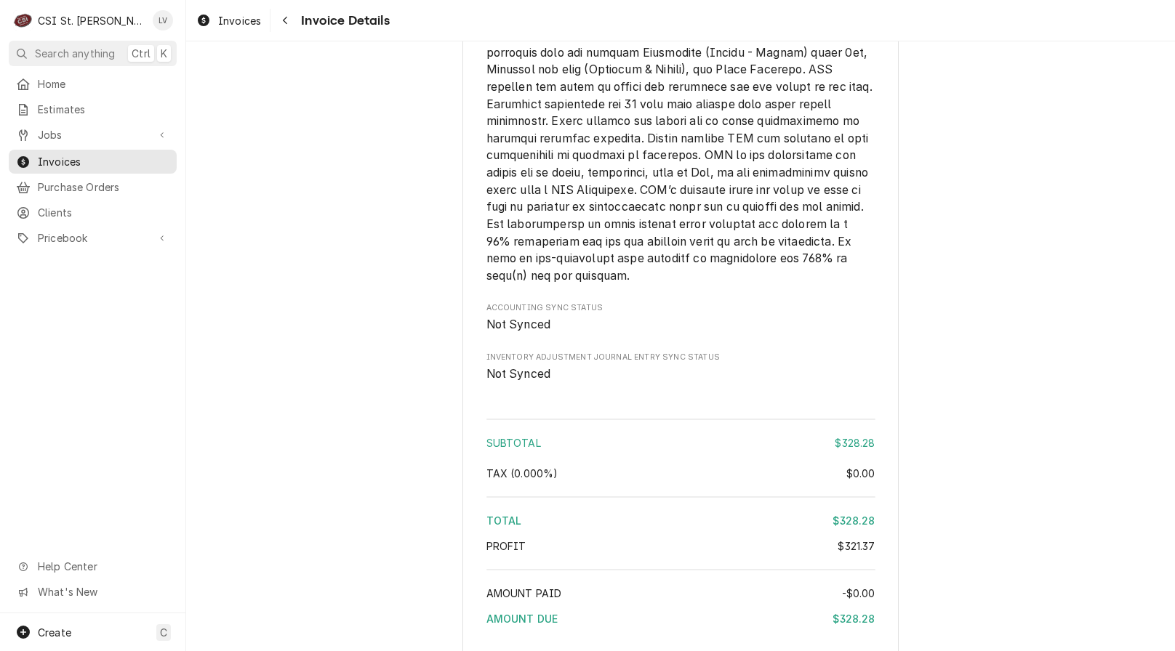
scroll to position [2606, 0]
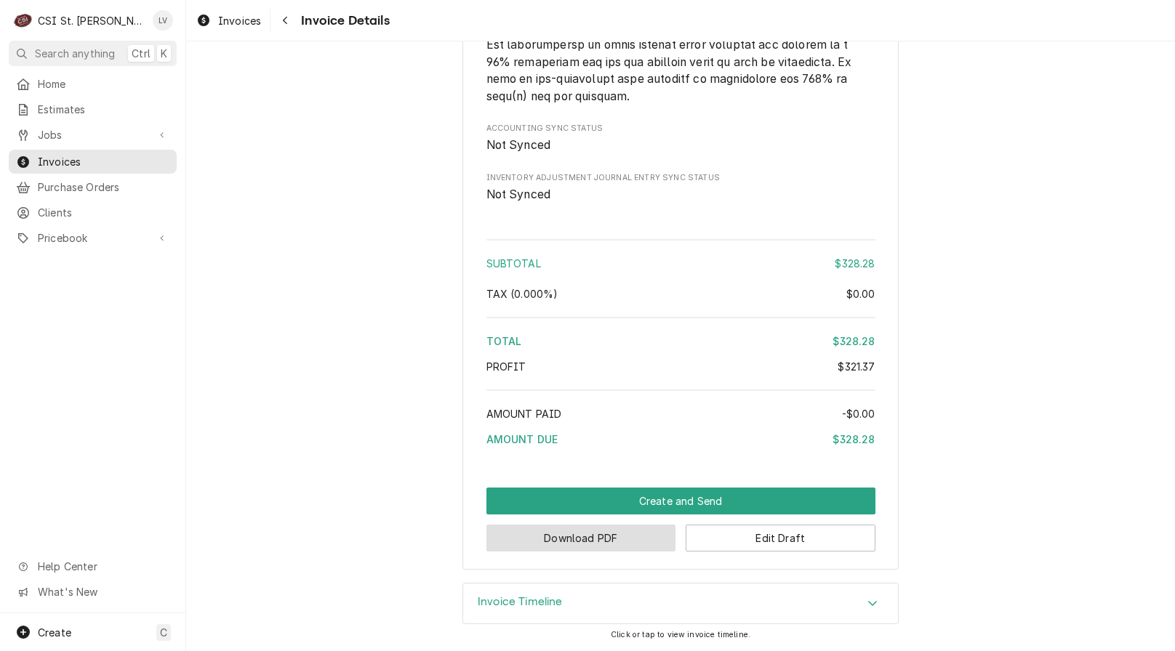
click at [614, 539] on button "Download PDF" at bounding box center [581, 538] width 190 height 27
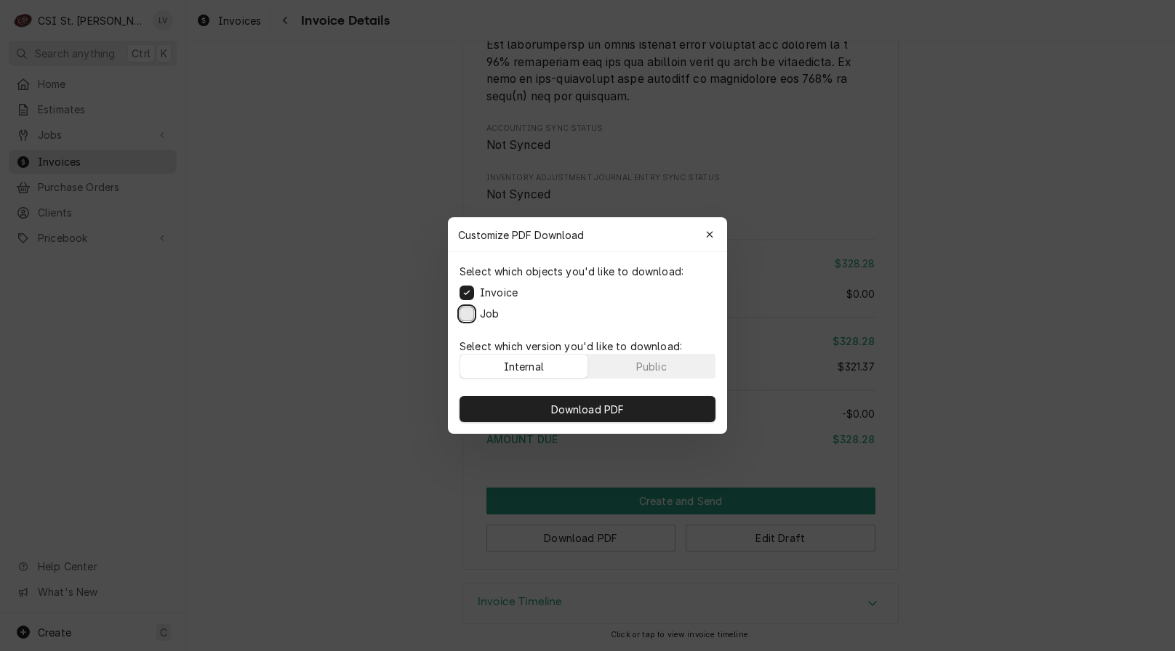
click at [463, 316] on button "Job" at bounding box center [467, 314] width 15 height 15
click at [488, 420] on button "Download PDF" at bounding box center [588, 409] width 256 height 26
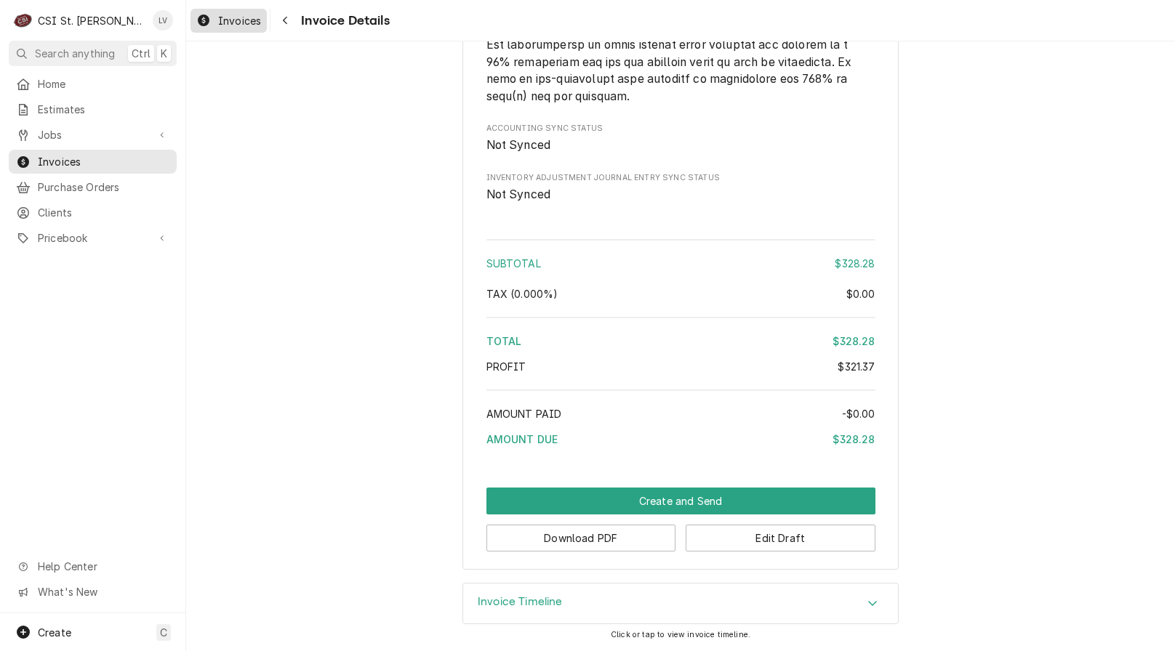
click at [223, 28] on div "Invoices" at bounding box center [228, 21] width 71 height 18
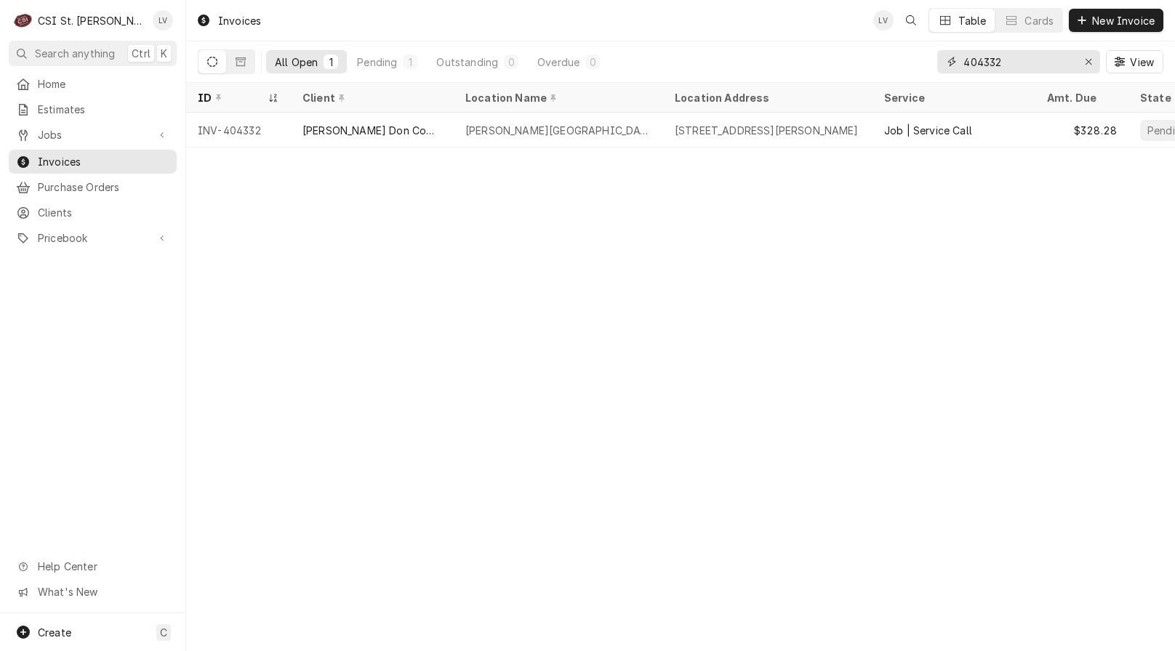
click at [1023, 53] on input "404332" at bounding box center [1017, 61] width 109 height 23
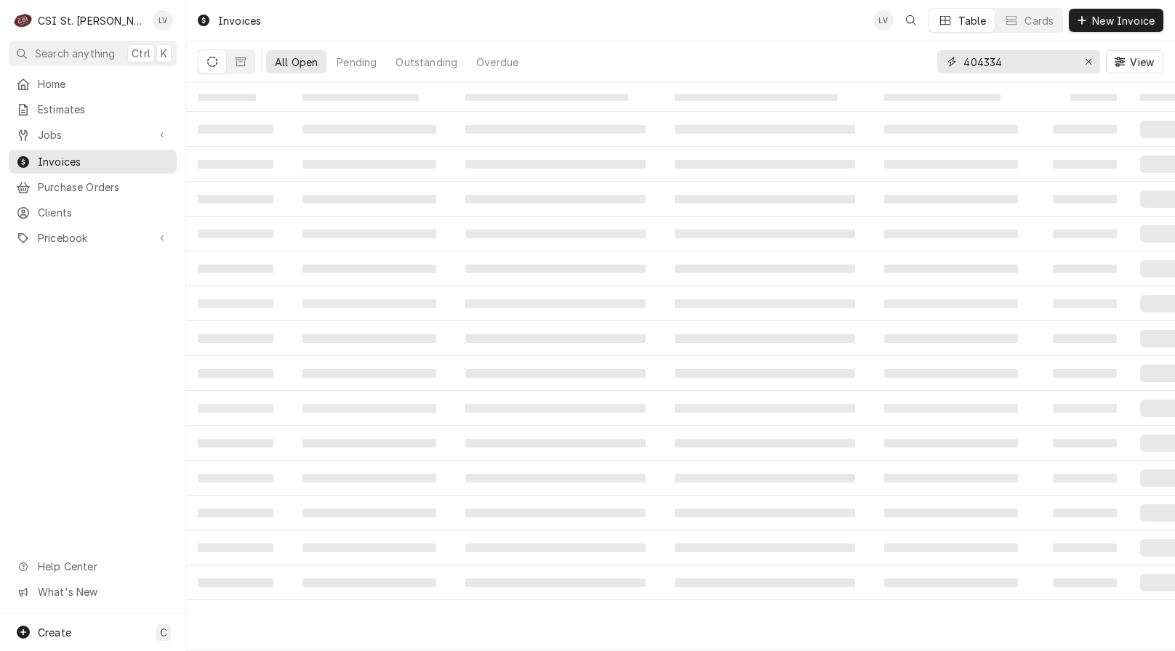
type input "404334"
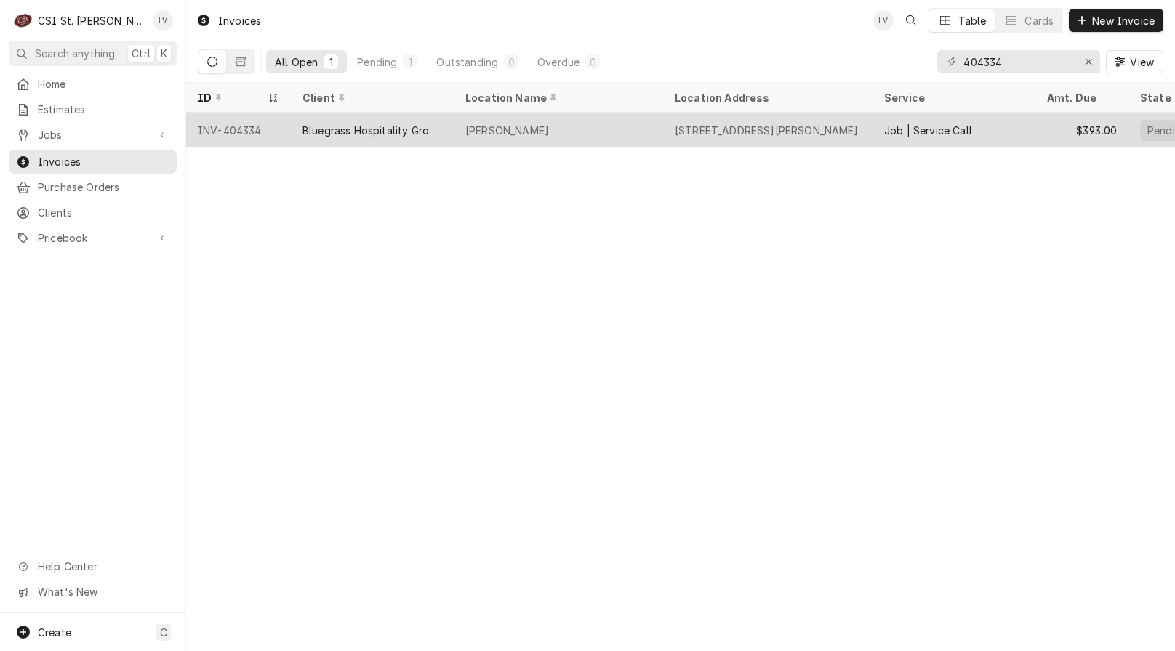
click at [626, 137] on div "[PERSON_NAME]" at bounding box center [558, 130] width 209 height 35
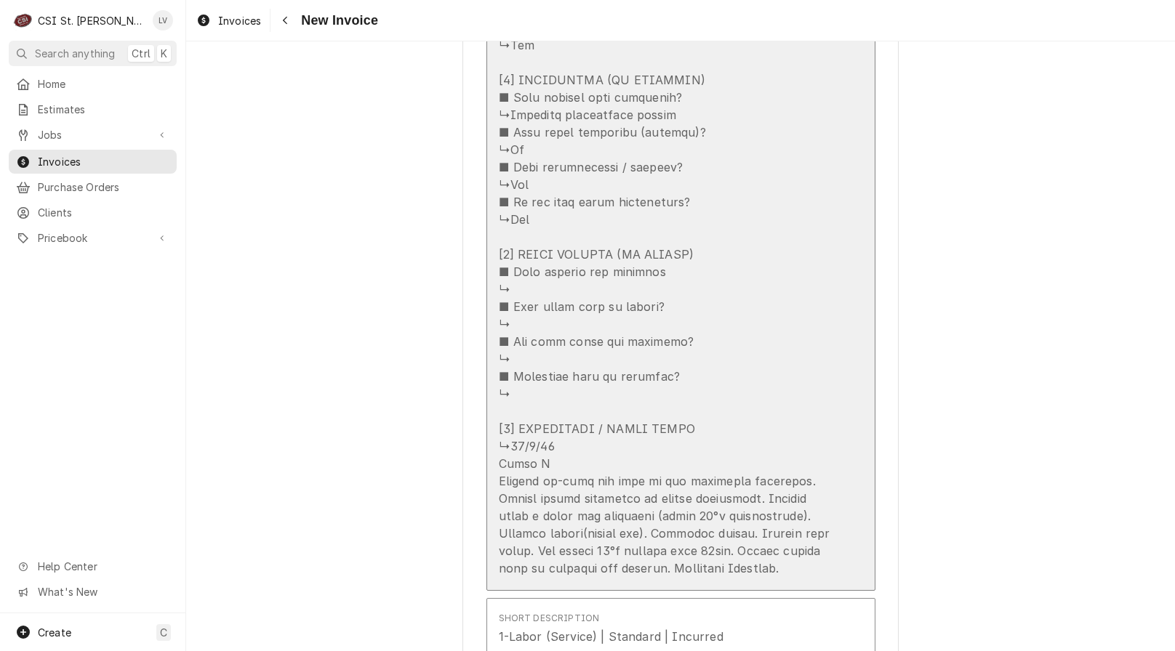
scroll to position [2036, 0]
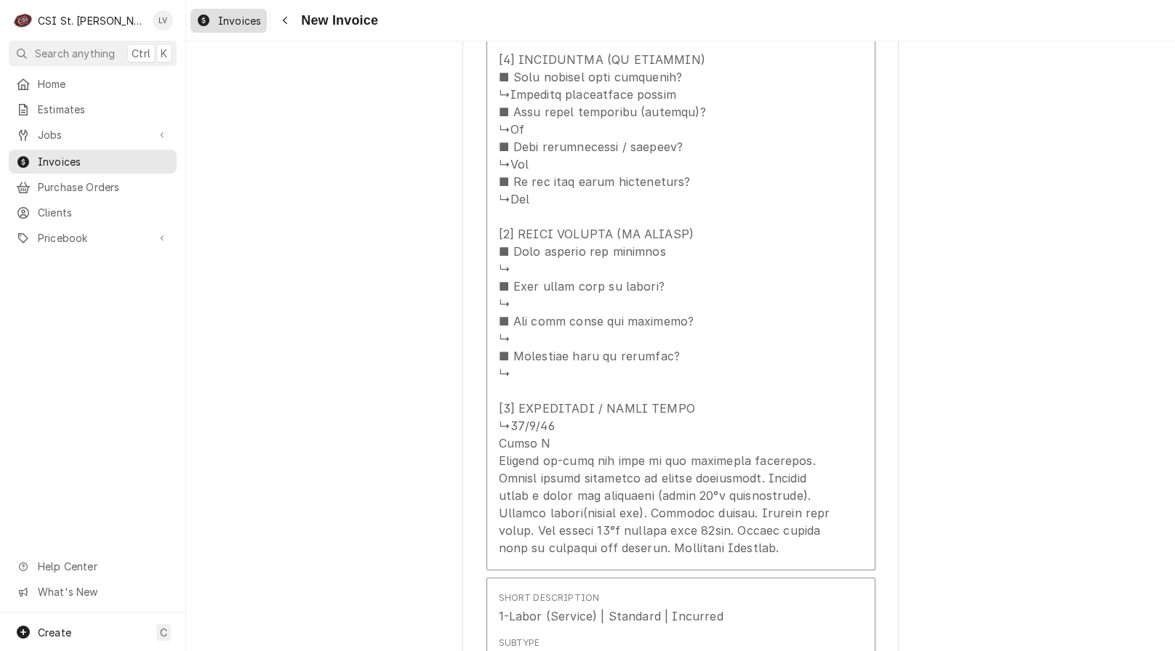
click at [242, 20] on span "Invoices" at bounding box center [239, 20] width 43 height 15
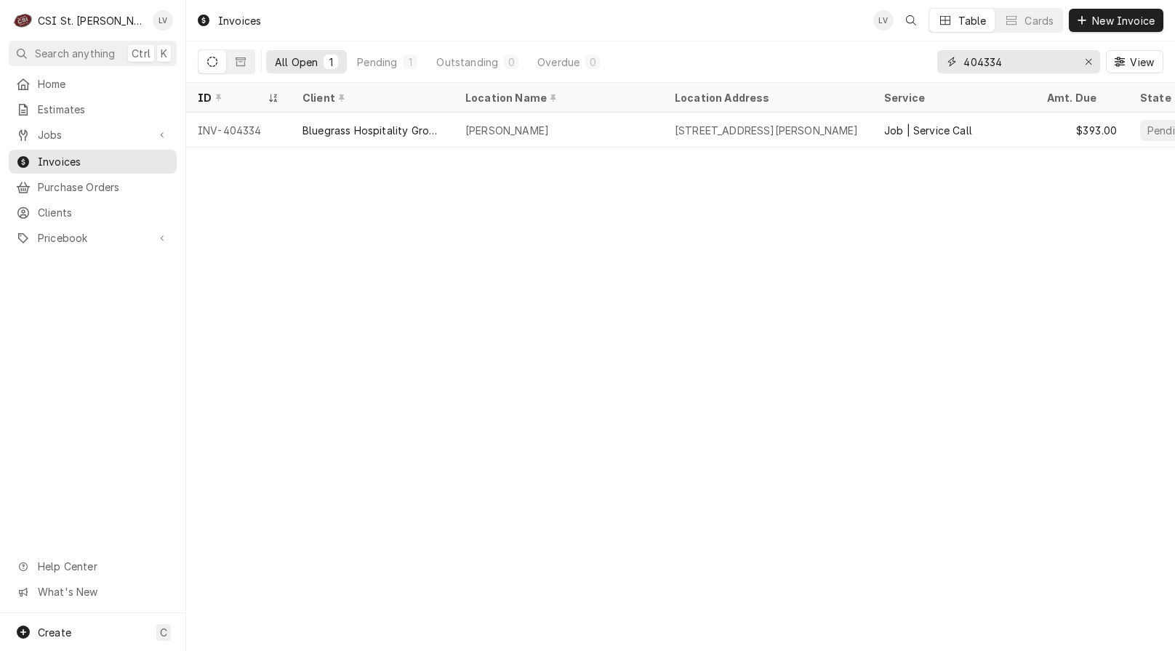
click at [1040, 62] on input "404334" at bounding box center [1017, 61] width 109 height 23
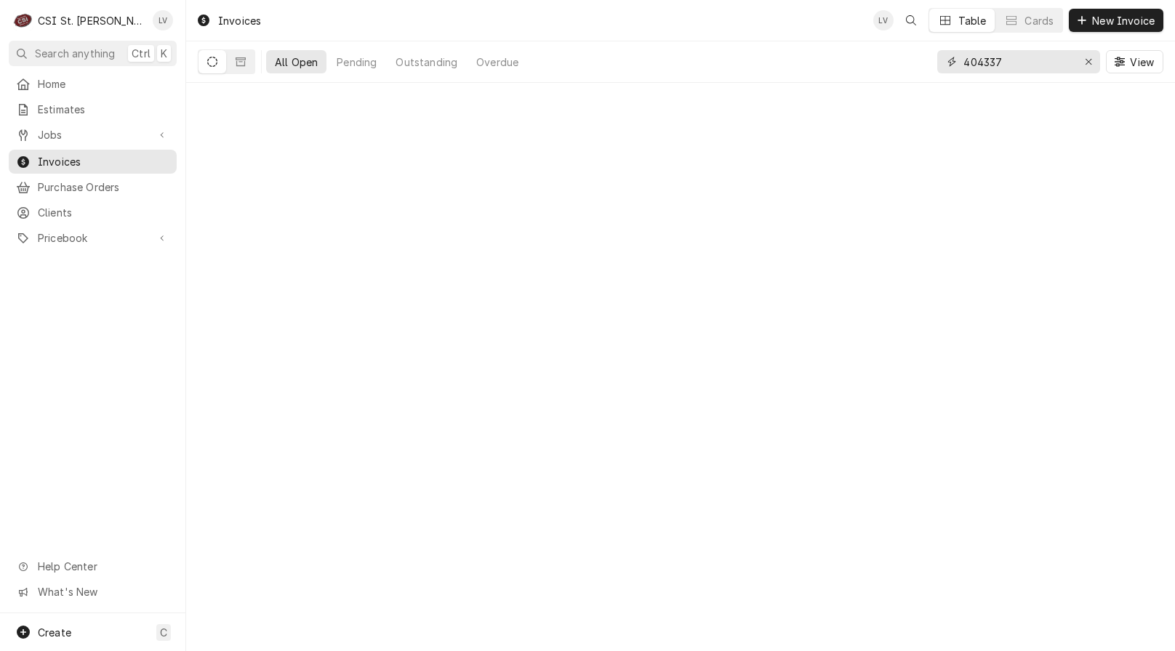
type input "404337"
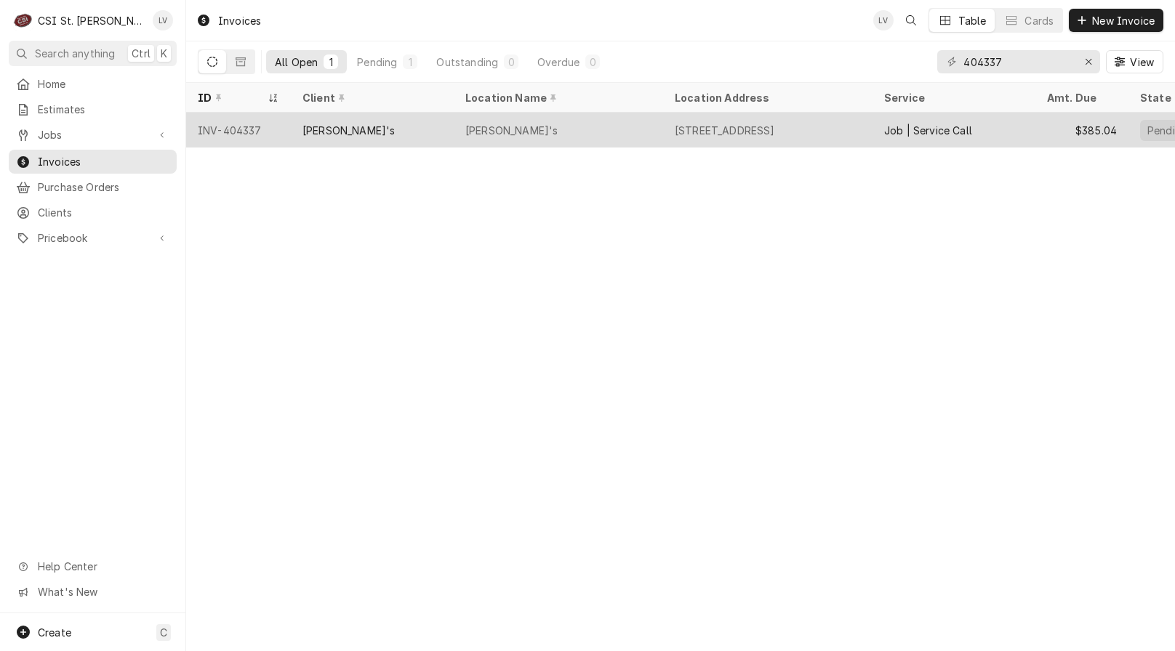
click at [502, 132] on div "[PERSON_NAME]'s" at bounding box center [511, 130] width 92 height 15
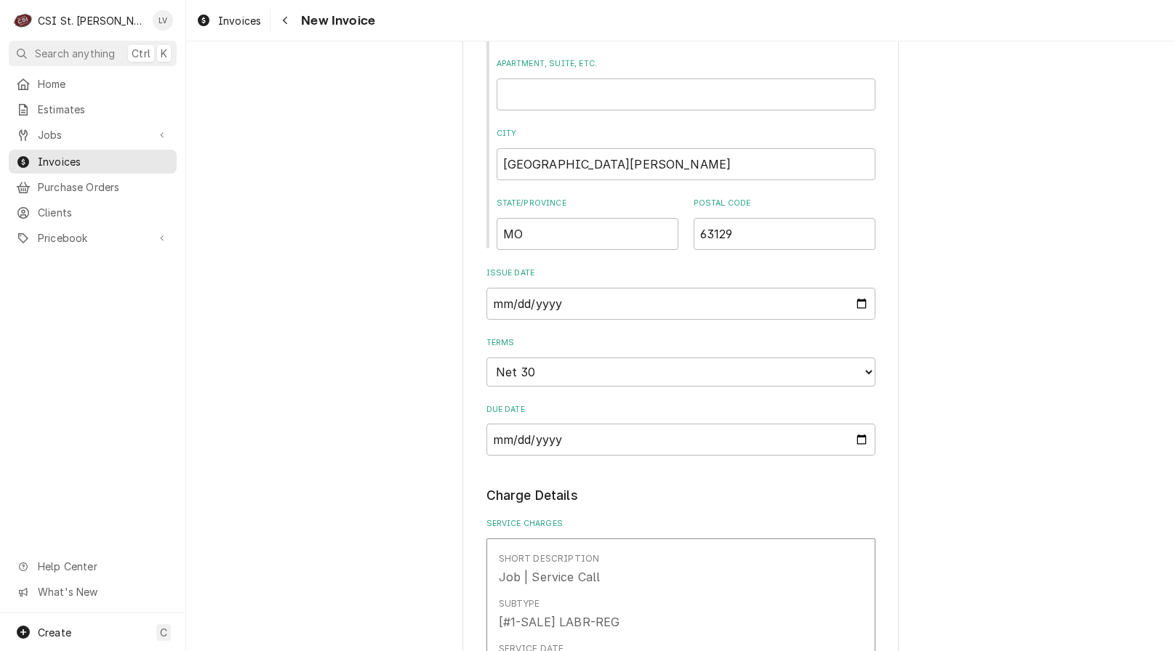
scroll to position [1091, 0]
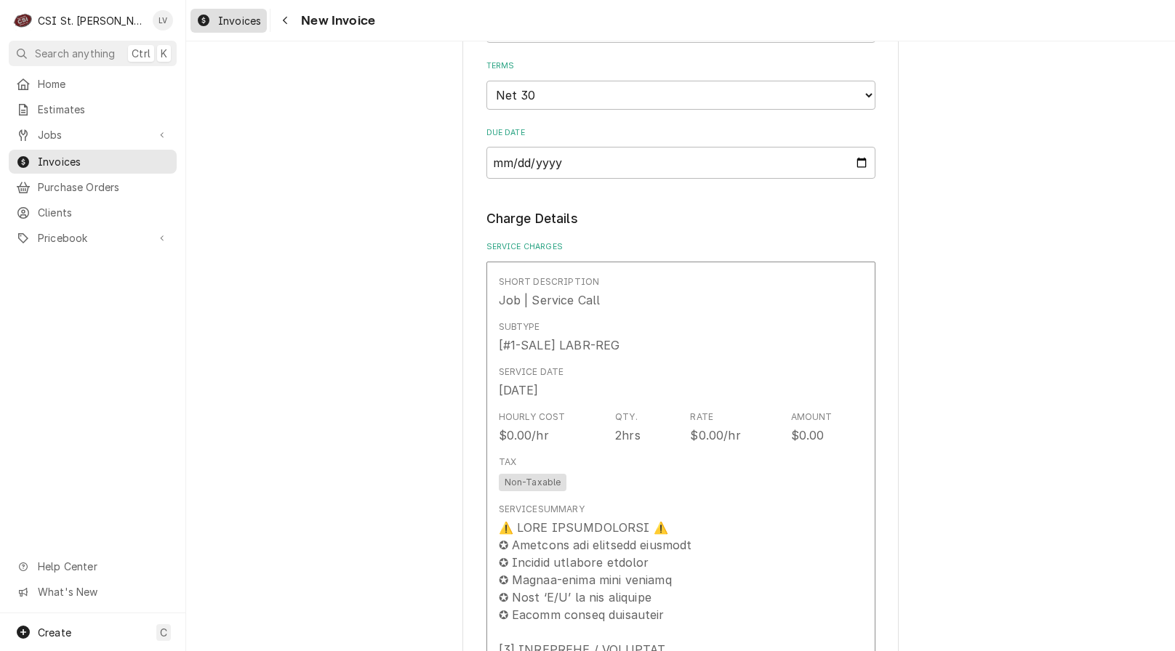
click at [221, 13] on div "Invoices" at bounding box center [228, 21] width 71 height 18
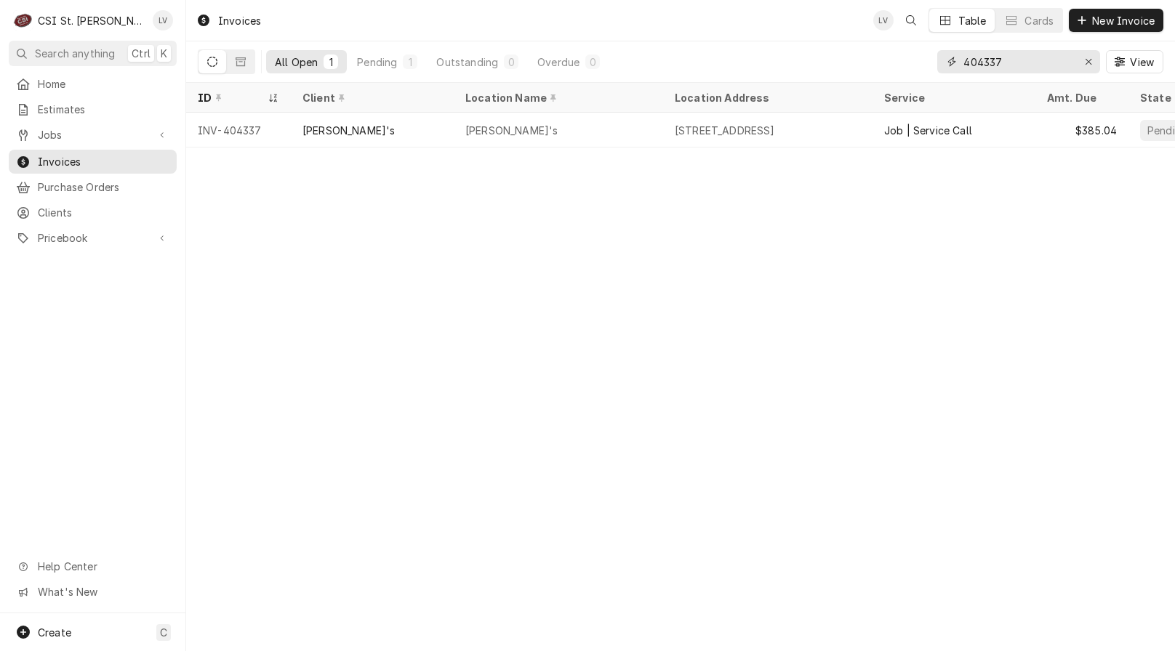
click at [1024, 60] on input "404337" at bounding box center [1017, 61] width 109 height 23
click at [1010, 66] on input "404338" at bounding box center [1017, 61] width 109 height 23
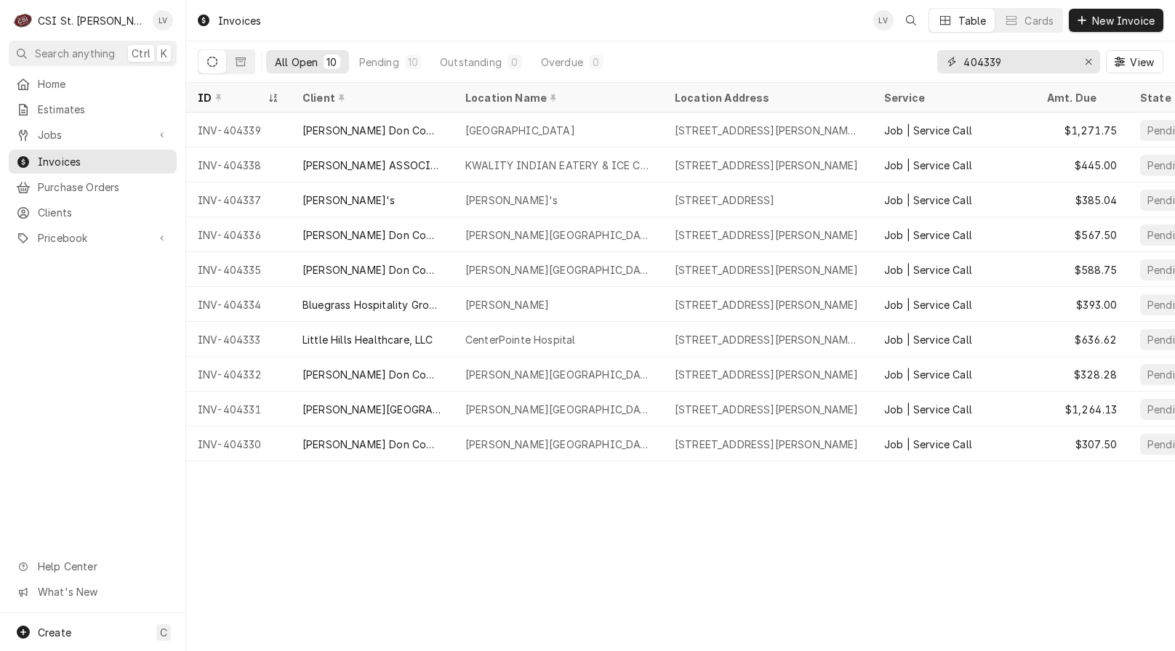
type input "404339"
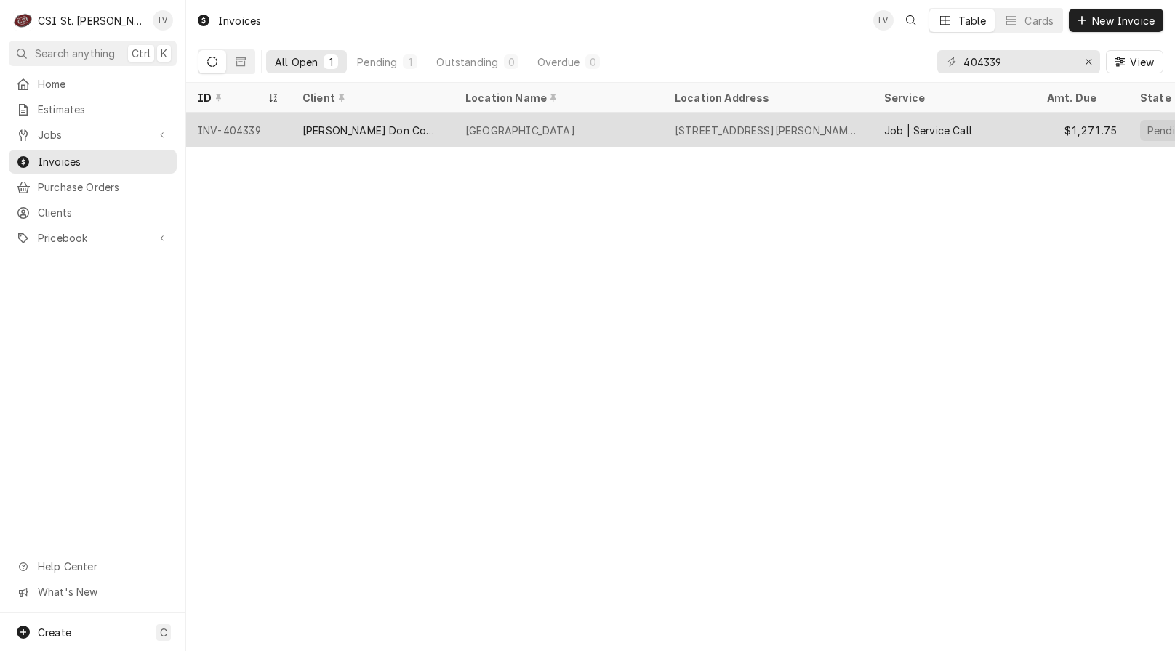
click at [571, 135] on div "Independence Elementary" at bounding box center [520, 130] width 110 height 15
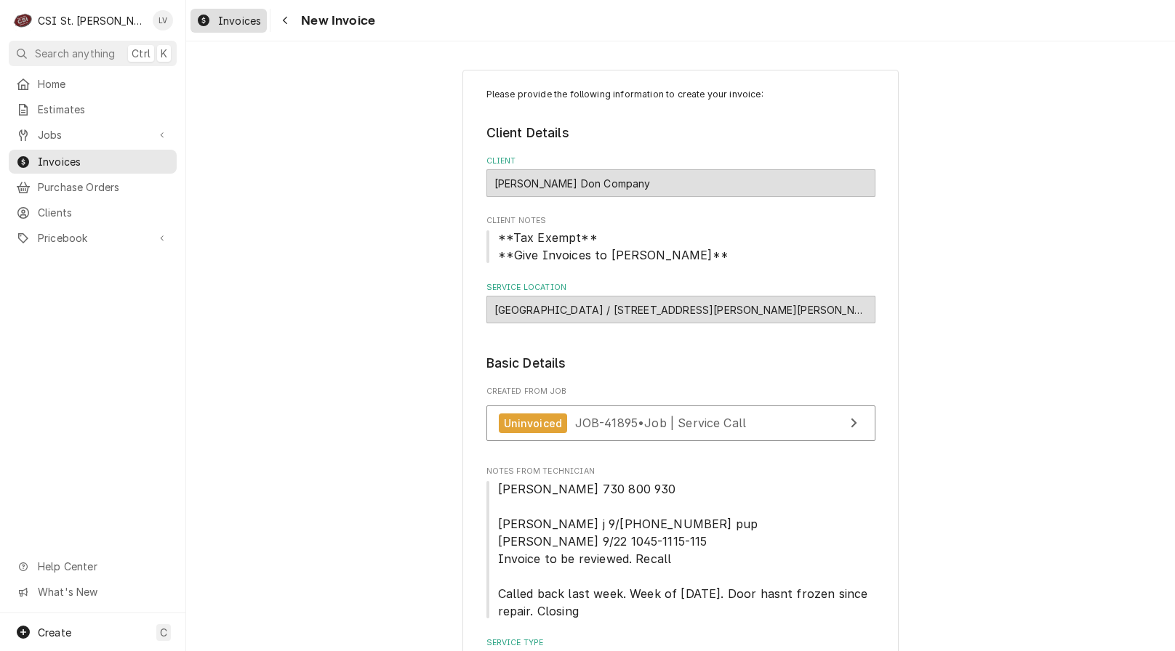
click at [220, 26] on span "Invoices" at bounding box center [239, 20] width 43 height 15
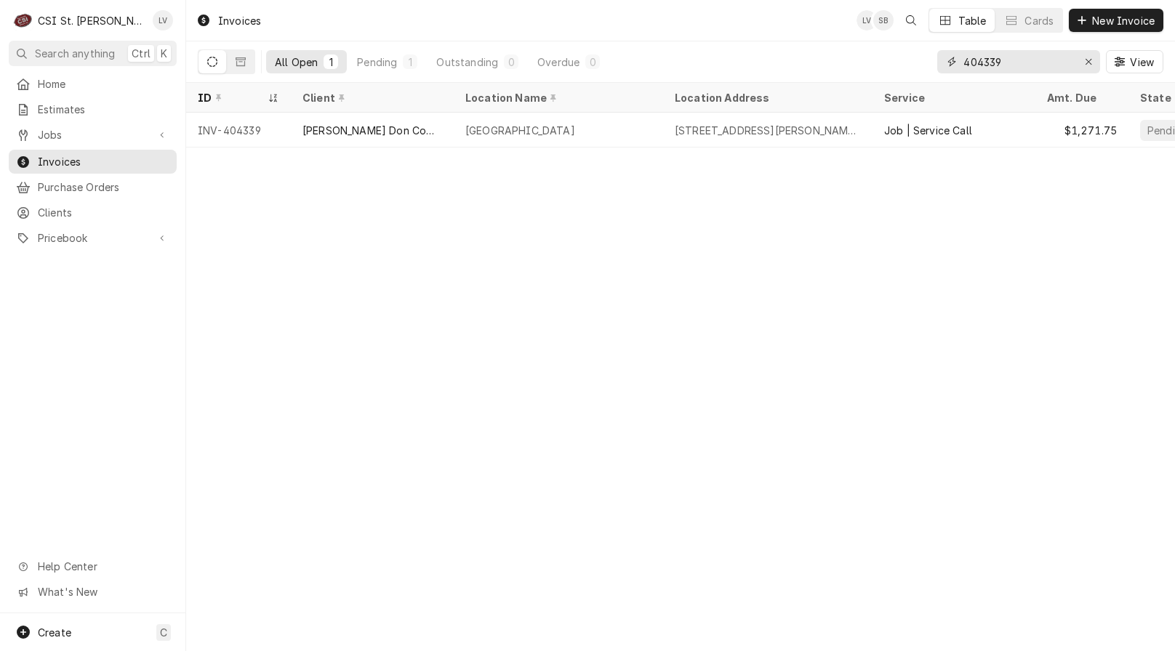
click at [1028, 58] on input "404339" at bounding box center [1017, 61] width 109 height 23
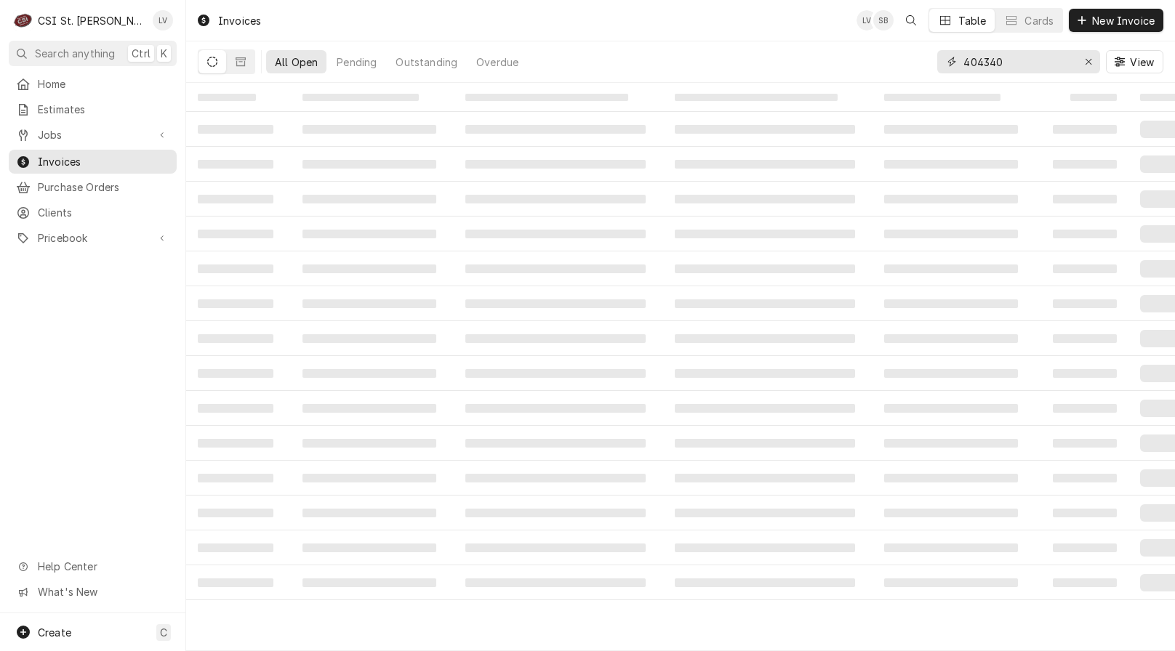
type input "404340"
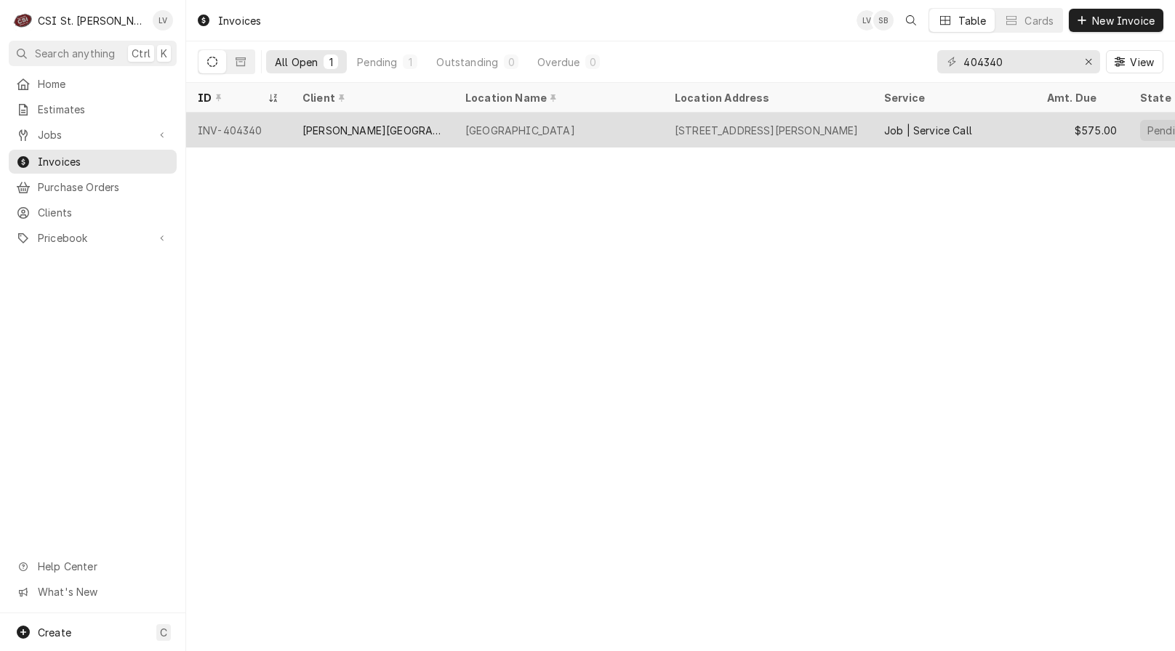
click at [754, 129] on div "[STREET_ADDRESS][PERSON_NAME]" at bounding box center [767, 130] width 184 height 15
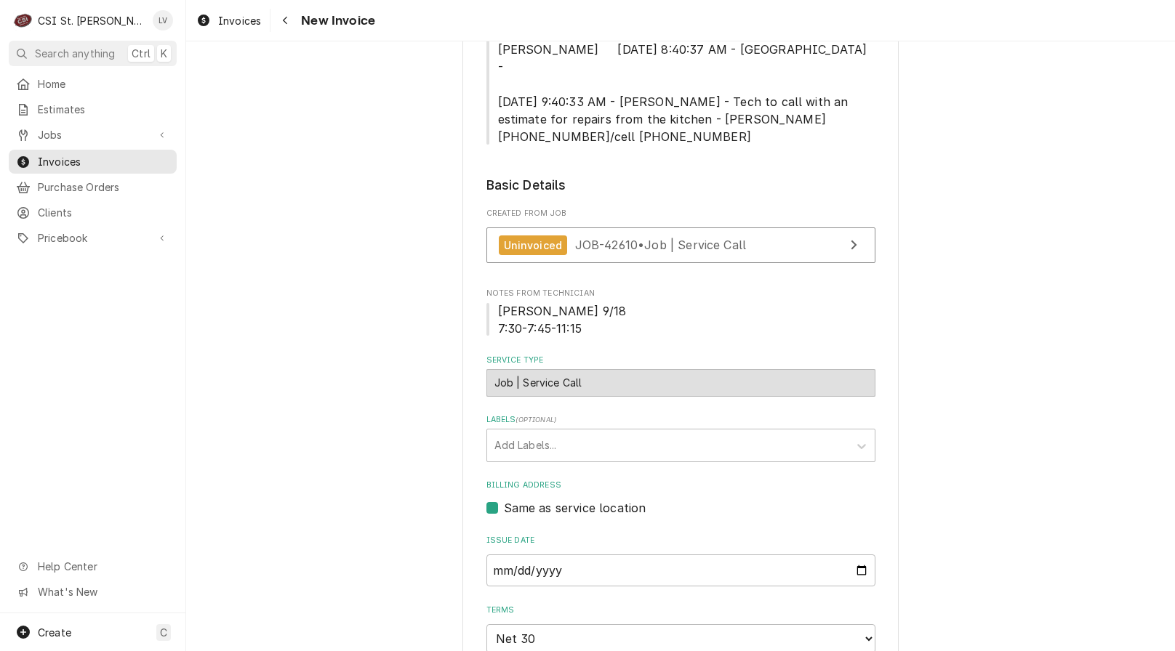
scroll to position [291, 0]
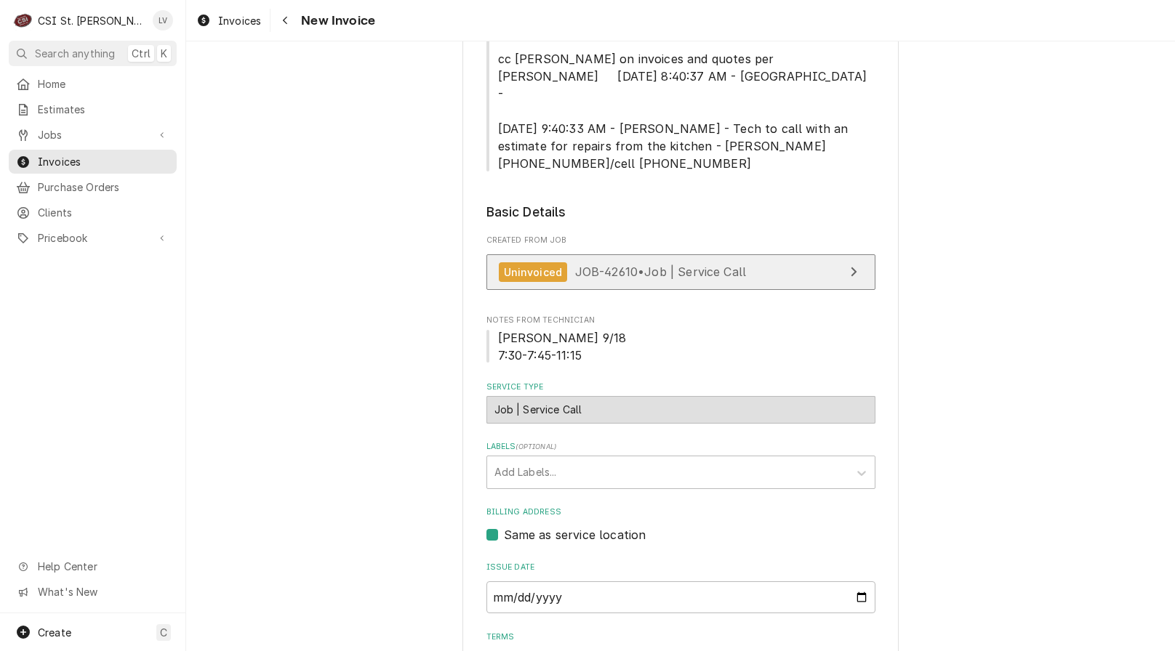
click at [673, 265] on span "JOB-42610 • Job | Service Call" at bounding box center [661, 272] width 172 height 15
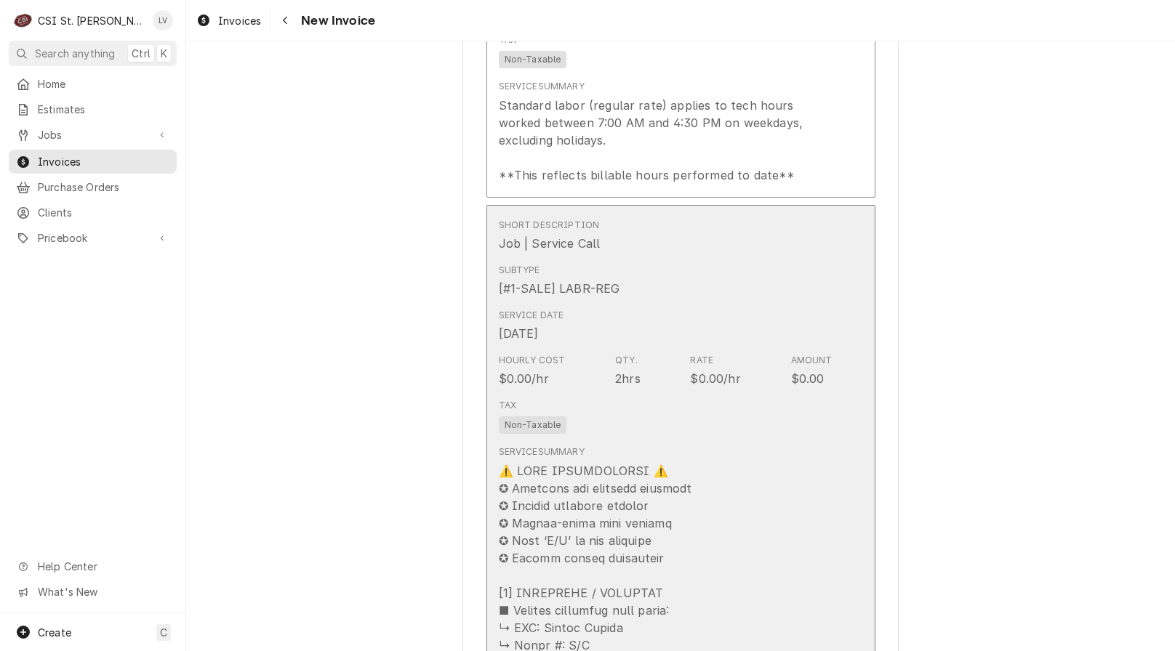
scroll to position [1018, 0]
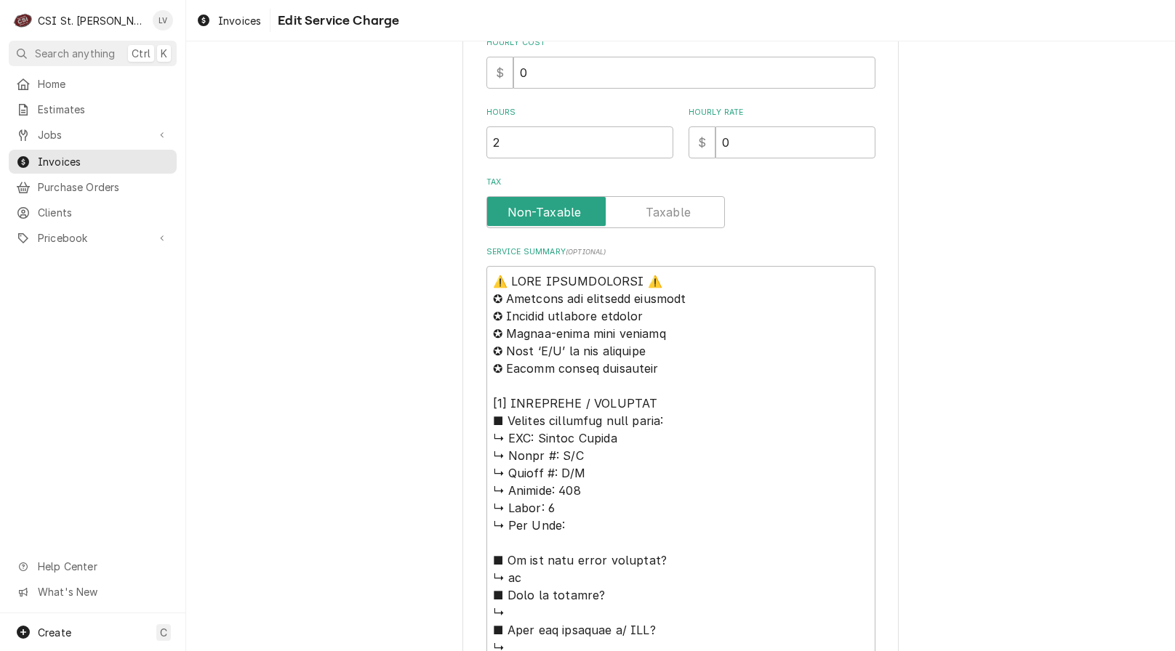
scroll to position [509, 0]
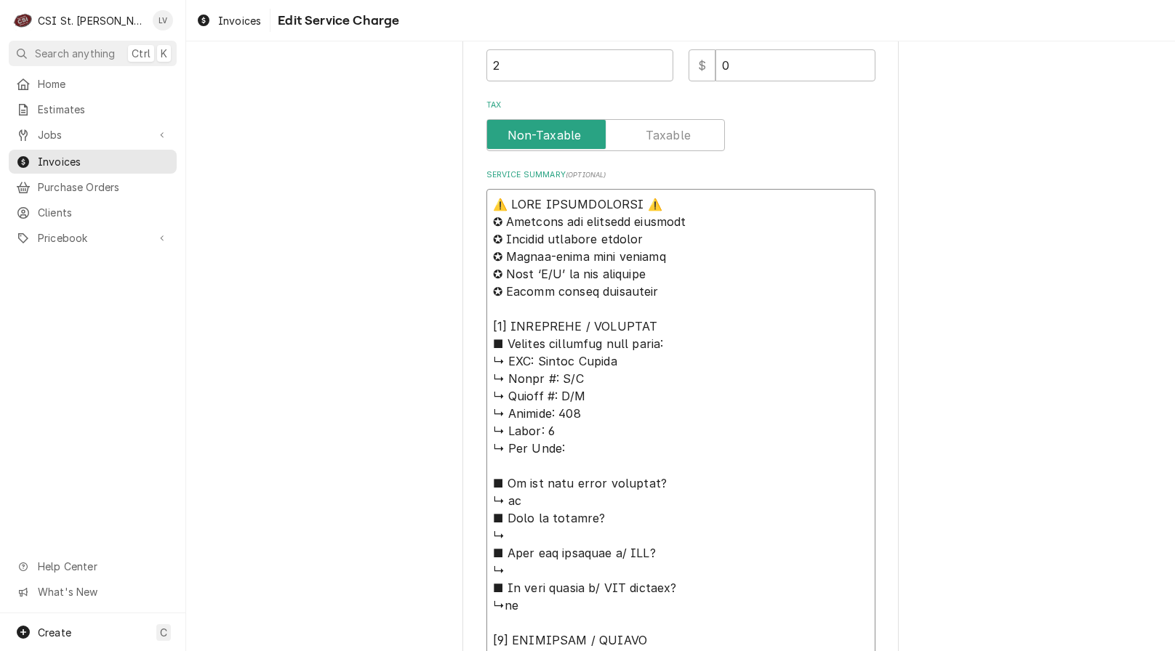
drag, startPoint x: 533, startPoint y: 363, endPoint x: 457, endPoint y: 206, distance: 173.6
click at [462, 206] on div "Use the fields below to edit this service charge Short Description Job | Servic…" at bounding box center [680, 479] width 436 height 1837
type textarea "x"
type textarea "Loremi Dolors ↳ Ametc #: A/E ↳ Seddoe #: T/I ↳ Utlabor: 575 ↳ Etdol: 1 ↳ Mag Al…"
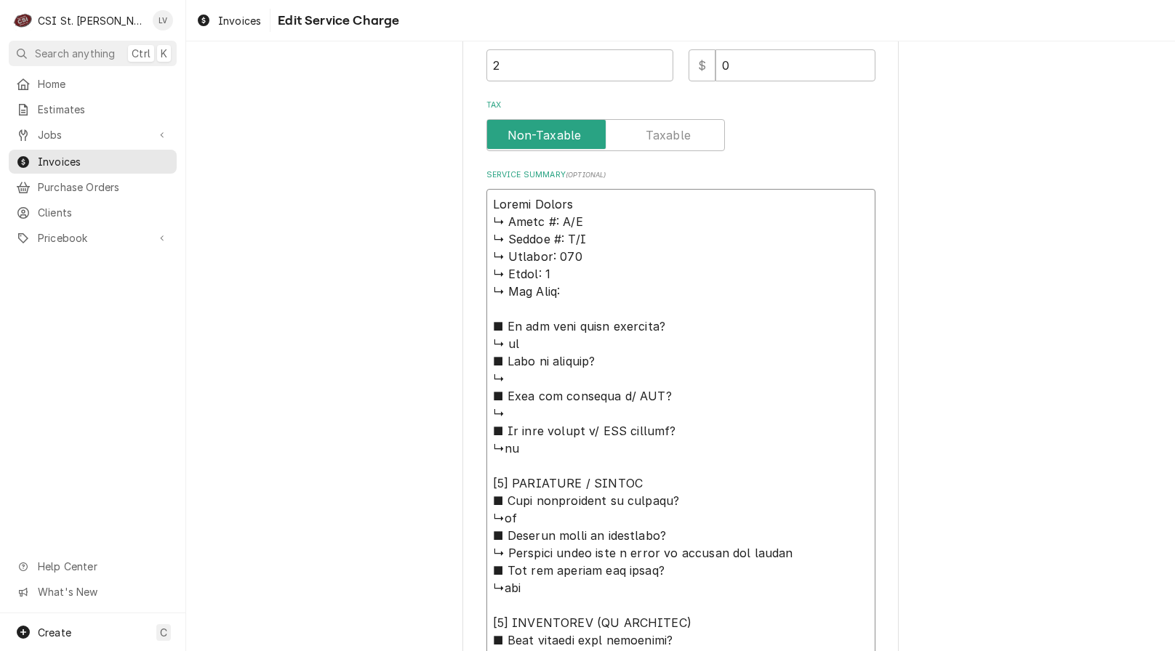
click at [598, 202] on textarea "Service Summary ( optional )" at bounding box center [680, 658] width 389 height 938
type textarea "x"
type textarea "Loremi Dolors ↳ Ametc #: A/E ↳ Seddoe #: T/I ↳ Utlabor: 425 ↳ Etdol: 6 ↳ Mag Al…"
type textarea "x"
type textarea "Loremi Dolors / ↳ Ametc #: A/E ↳ Seddoe #: T/I ↳ Utlabor: 322 ↳ Etdol: 8 ↳ Mag …"
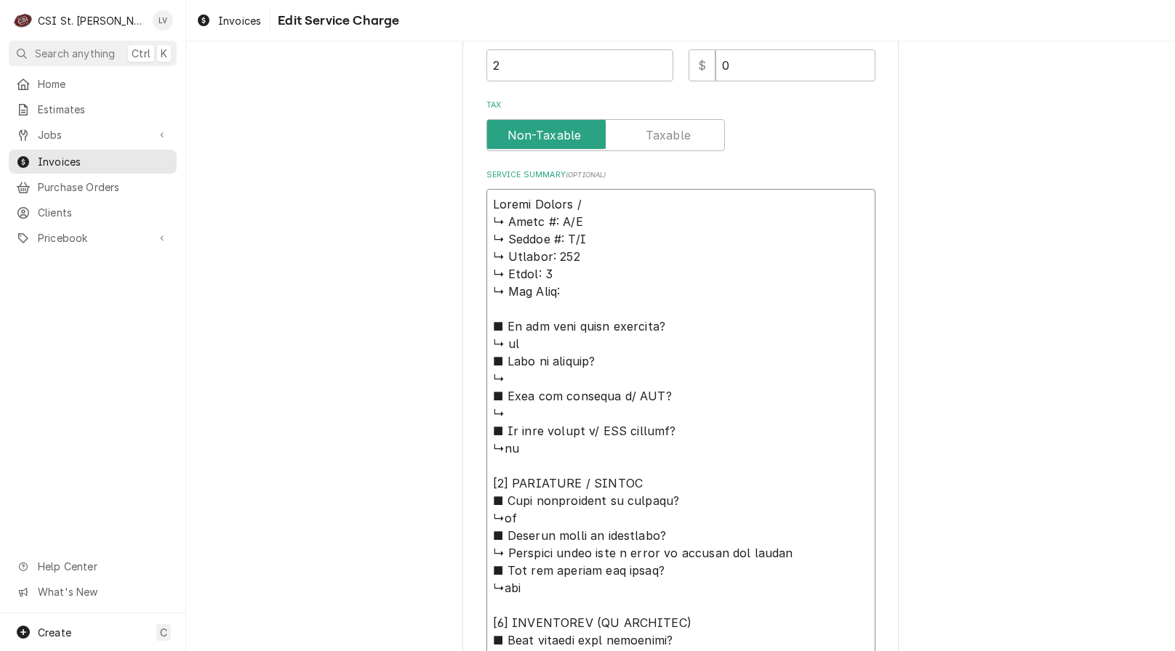
type textarea "x"
type textarea "Loremi Dolors / ↳ Ametc #: A/E ↳ Seddoe #: T/I ↳ Utlabor: 247 ↳ Etdol: 9 ↳ Mag …"
type textarea "x"
type textarea "Loremi Dolors / ↳ Ametc #: A/E ↳ Seddoe #: T/I ↳ Utlabor: 906 ↳ Etdol: 6 ↳ Mag …"
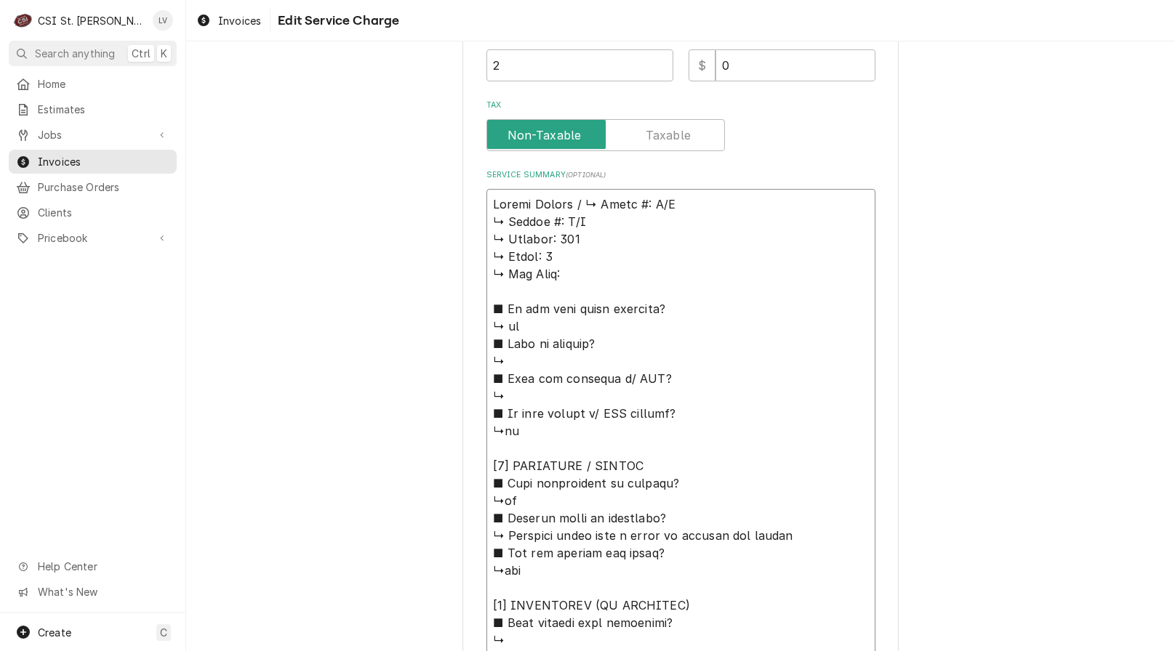
type textarea "x"
type textarea "Loremi Dolors / Ametc #: A/E ↳ Seddoe #: T/I ↳ Utlabor: 940 ↳ Etdol: 4 ↳ Mag Al…"
type textarea "x"
type textarea "Loremi Dolors / Ametc #: A/E ↳ Seddoe #: T/I ↳ Utlabor: 320 ↳ Etdol: 2 ↳ Mag Al…"
type textarea "x"
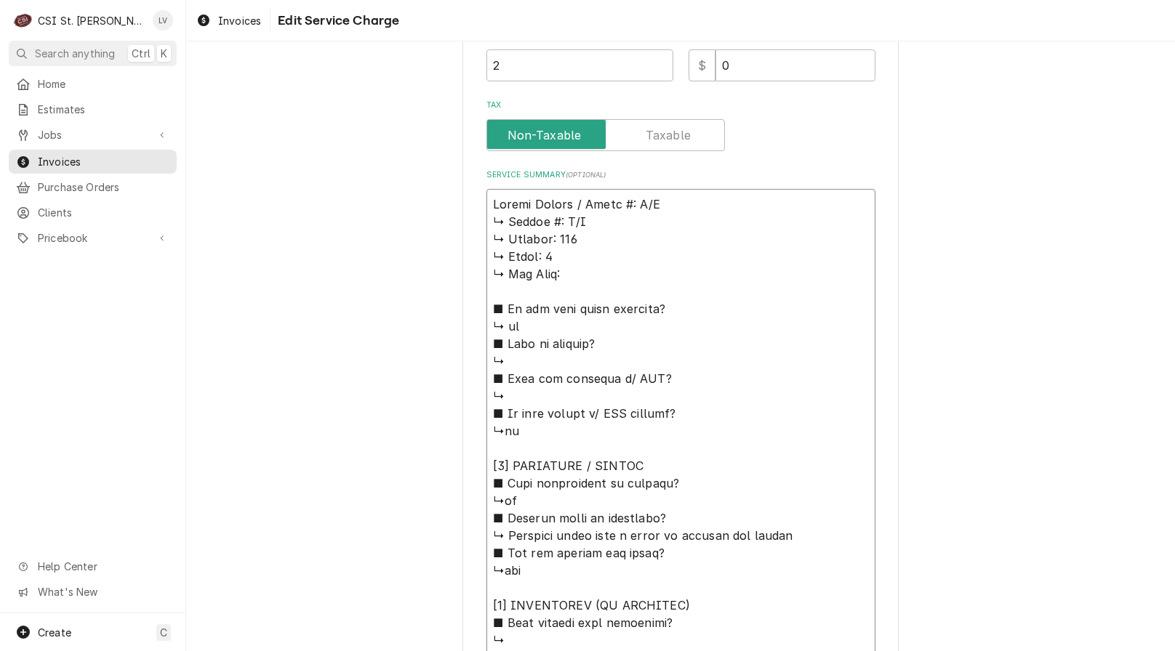
type textarea "Loremi Dolors / amet #: C/A ↳ Elitse #: D/E ↳ Tempori: 018 ↳ Utlab: 2 ↳ Etd Mag…"
type textarea "x"
type textarea "Loremi Dolors / ame #: C/A ↳ Elitse #: D/E ↳ Tempori: 010 ↳ Utlab: 3 ↳ Etd Magn…"
type textarea "x"
type textarea "Loremi Dolors / am #: C/A ↳ Elitse #: D/E ↳ Tempori: 284 ↳ Utlab: 6 ↳ Etd Magn:…"
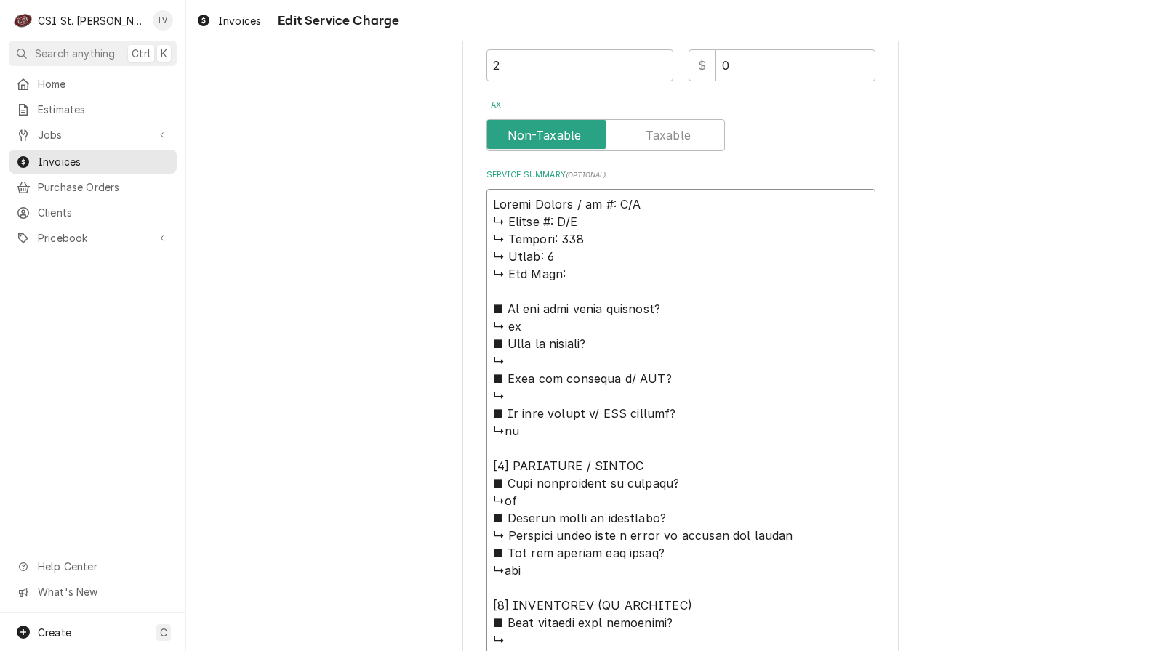
type textarea "x"
type textarea "Loremi Dolors / a #: C/A ↳ Elitse #: D/E ↳ Tempori: 586 ↳ Utlab: 6 ↳ Etd Magn: …"
type textarea "x"
type textarea "Loremi Dolors / #: A/C ↳ Adipis #: E/S ↳ Doeiusm: 076 ↳ Tempo: 6 ↳ Inc Utla: ■ …"
type textarea "x"
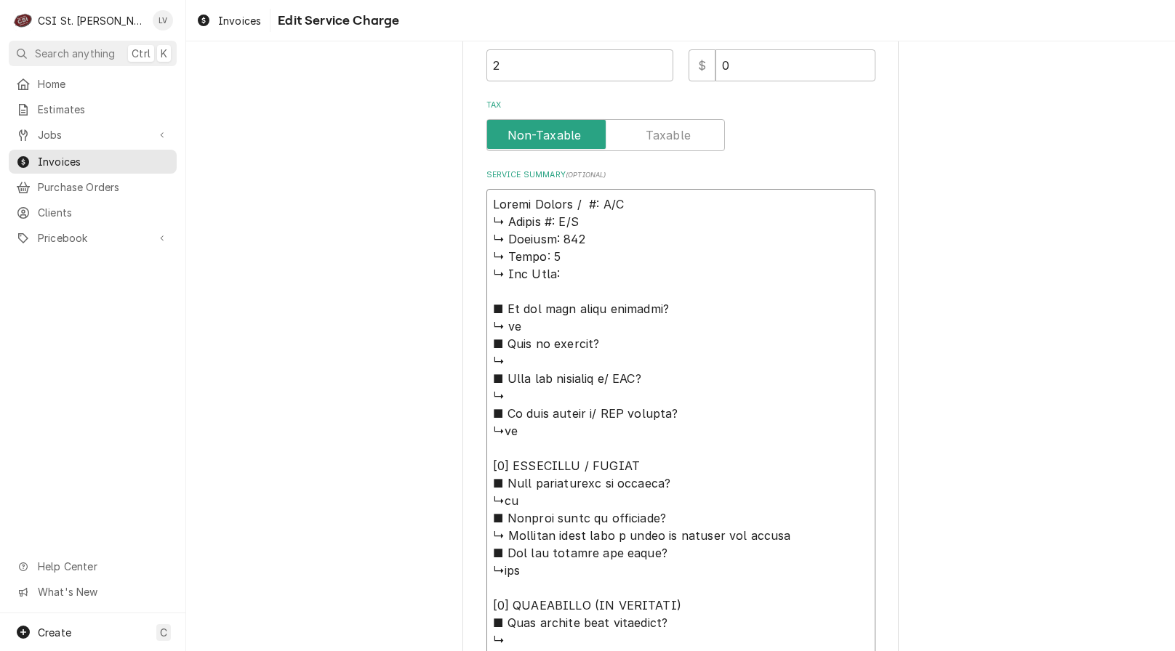
type textarea "Loremi Dolors / #: A/C ↳ Adipis #: E/S ↳ Doeiusm: 494 ↳ Tempo: 5 ↳ Inc Utla: ■ …"
type textarea "x"
type textarea "Loremi Dolors / : A/C ↳ Adipis #: E/S ↳ Doeiusm: 636 ↳ Tempo: 7 ↳ Inc Utla: ■ E…"
type textarea "x"
type textarea "Loremi Dolors / A/C ↳ Adipis #: E/S ↳ Doeiusm: 808 ↳ Tempo: 4 ↳ Inc Utla: ■ Et …"
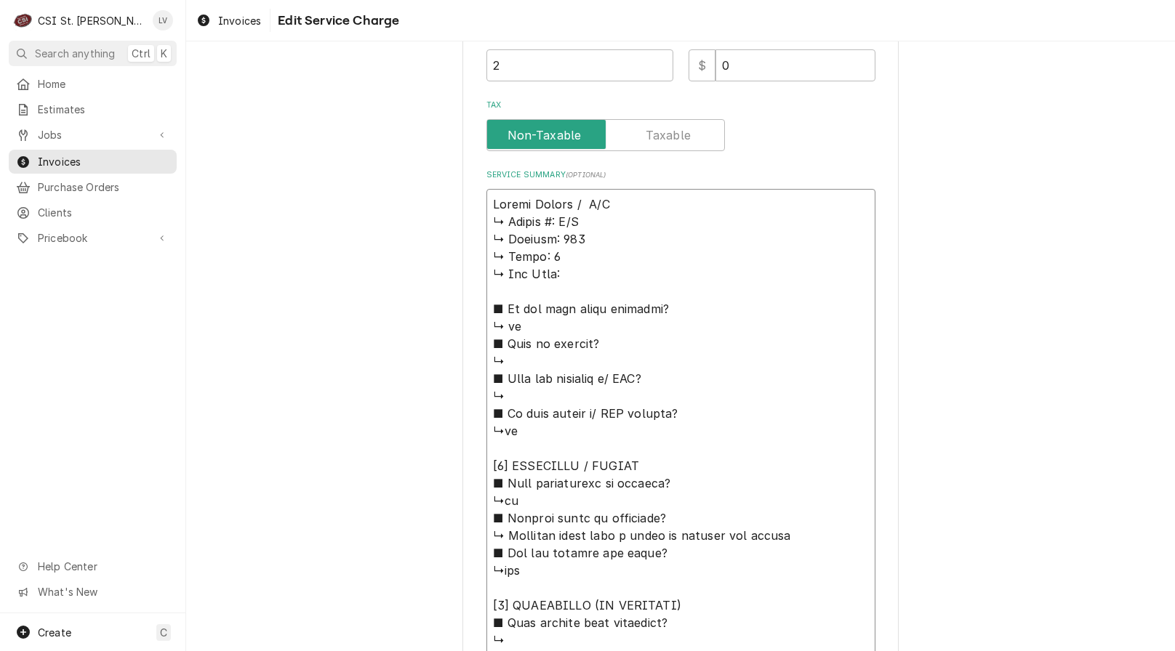
type textarea "x"
type textarea "Loremi Dolors / A C/A ↳ Elitse #: D/E ↳ Tempori: 912 ↳ Utlab: 0 ↳ Etd Magn: ■ A…"
type textarea "x"
type textarea "Loremi Dolors / Am C/A ↳ Elitse #: D/E ↳ Tempori: 881 ↳ Utlab: 2 ↳ Etd Magn: ■ …"
type textarea "x"
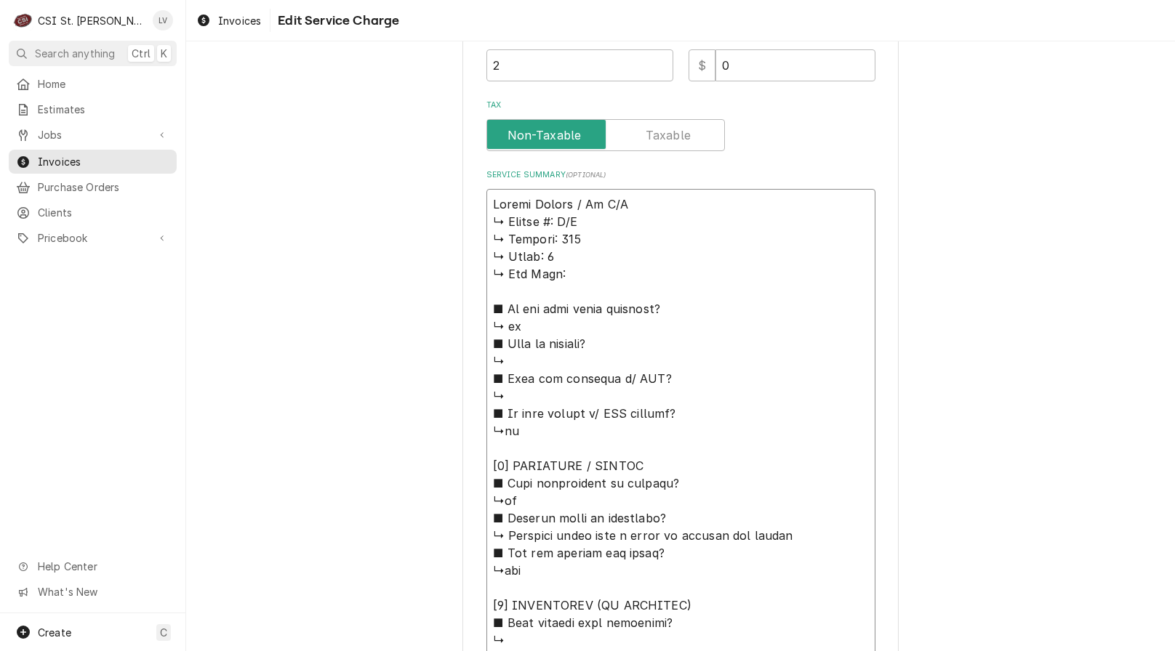
type textarea "Loremi Dolors / Ame C/A ↳ Elitse #: D/E ↳ Tempori: 114 ↳ Utlab: 4 ↳ Etd Magn: ■…"
type textarea "x"
type textarea "Loremi Dolors / Amet C/A ↳ Elitse #: D/E ↳ Tempori: 906 ↳ Utlab: 8 ↳ Etd Magn: …"
type textarea "x"
type textarea "Loremi Dolors / Ametc A/E ↳ Seddoe #: T/I ↳ Utlabor: 407 ↳ Etdol: 3 ↳ Mag Aliq:…"
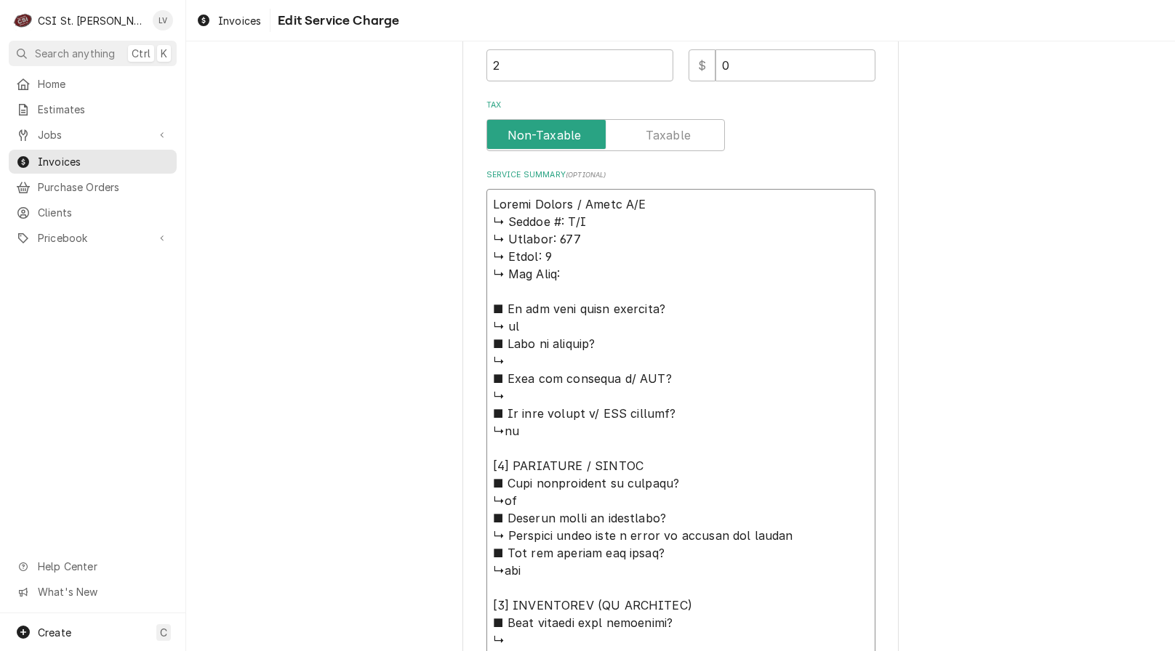
type textarea "x"
type textarea "Loremi Dolors / Ametc: A/E ↳ Seddoe #: T/I ↳ Utlabor: 631 ↳ Etdol: 0 ↳ Mag Aliq…"
click at [656, 206] on textarea "Service Summary ( optional )" at bounding box center [680, 649] width 389 height 920
type textarea "x"
type textarea "Loremi Dolors / Ametc: A/E ↳ Seddoe #: T/I ↳ Utlabor: 109 ↳ Etdol: 5 ↳ Mag Aliq…"
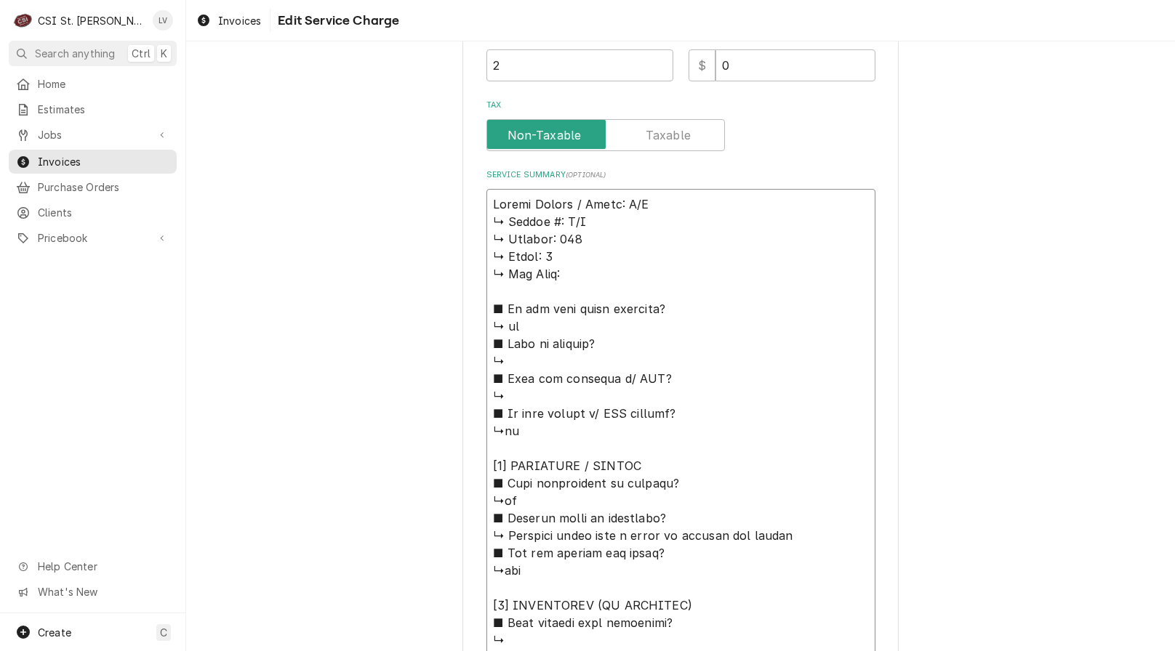
type textarea "x"
type textarea "Loremi Dolors / Ametc: A/E / ↳ Seddoe #: T/I ↳ Utlabor: 002 ↳ Etdol: 3 ↳ Mag Al…"
type textarea "x"
type textarea "Loremi Dolors / Ametc: A/E / ↳ Seddoe #: T/I ↳ Utlabor: 737 ↳ Etdol: 0 ↳ Mag Al…"
type textarea "x"
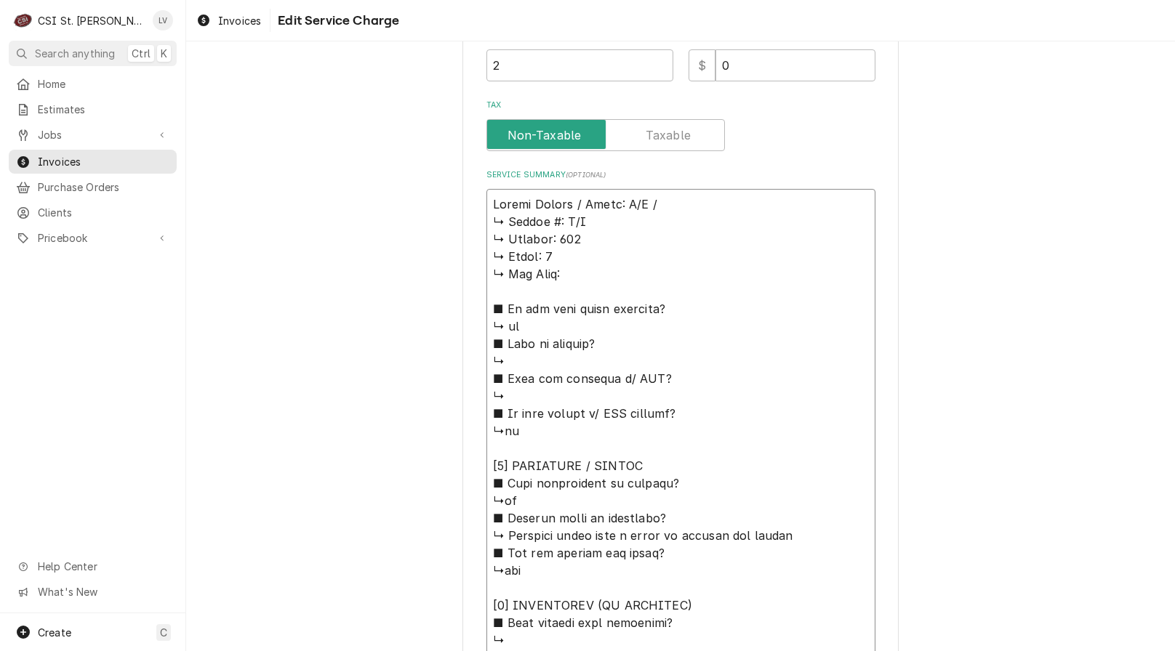
type textarea "Loremi Dolors / Ametc: A/E / S ↳ Doeius #: T/I ↳ Utlabor: 333 ↳ Etdol: 9 ↳ Mag …"
type textarea "x"
type textarea "Loremi Dolors / Ametc: A/E / Se ↳ Doeius #: T/I ↳ Utlabor: 491 ↳ Etdol: 1 ↳ Mag…"
type textarea "x"
type textarea "Loremi Dolors / Ametc: A/E / Sed ↳ Doeius #: T/I ↳ Utlabor: 331 ↳ Etdol: 3 ↳ Ma…"
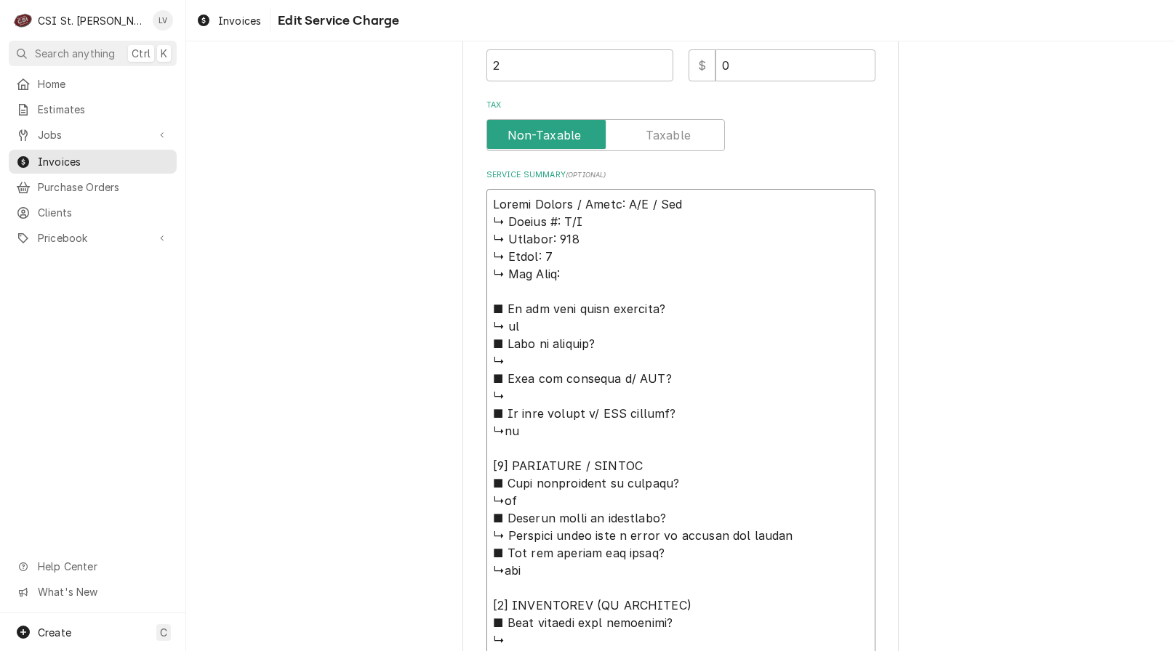
type textarea "x"
type textarea "Loremi Dolors / Ametc: A/E / Sedd ↳ Eiusmo #: T/I ↳ Utlabor: 308 ↳ Etdol: 5 ↳ M…"
type textarea "x"
type textarea "Loremi Dolors / Ametc: A/E / Seddo ↳ Eiusmo #: T/I ↳ Utlabor: 936 ↳ Etdol: 4 ↳ …"
type textarea "x"
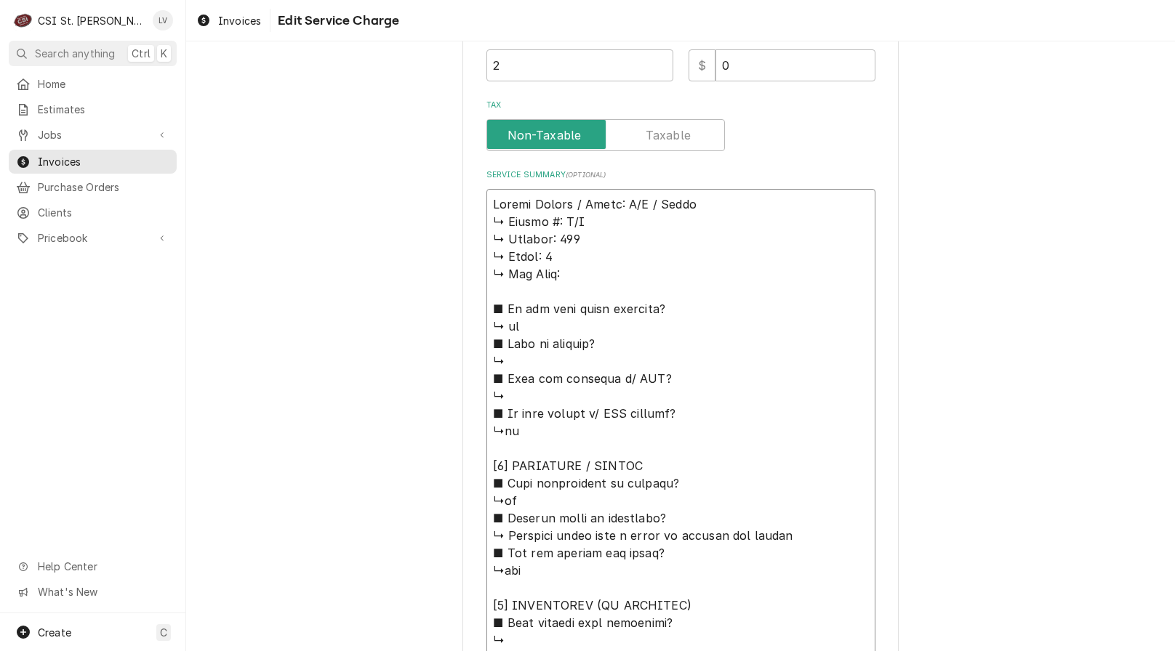
type textarea "Loremi Dolors / Ametc: A/E / Seddoe ↳ Tempor #: I/U ↳ Laboree: 787 ↳ Dolor: 0 ↳…"
type textarea "x"
type textarea "Loremi Dolors / Ametc: A/E / Seddoe: ↳ Tempor #: I/U ↳ Laboree: 678 ↳ Dolor: 2 …"
type textarea "x"
type textarea "Loremi Dolors / Ametc: A/E / Seddoe: ↳ Tempor #: I/U ↳ Laboree: 226 ↳ Dolor: 9 …"
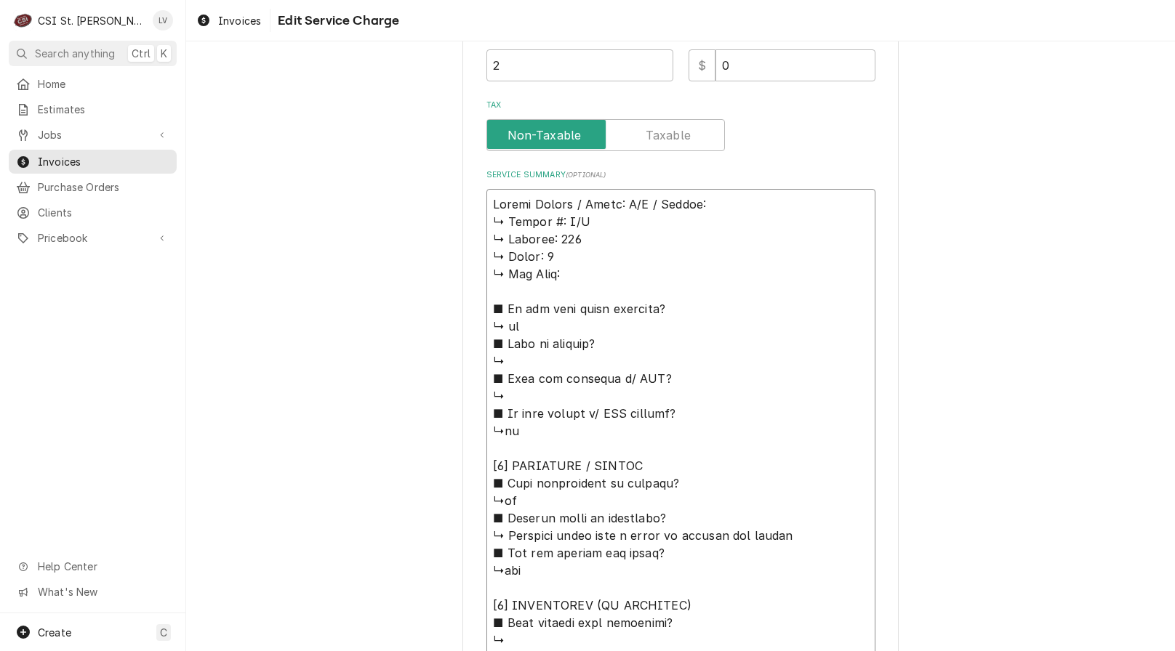
type textarea "x"
type textarea "Loremi Dolors / Ametc: A/E / Seddoe: ↳ Tempor #: I/U ↳ Laboree: 431 ↳ Dolor: 9 …"
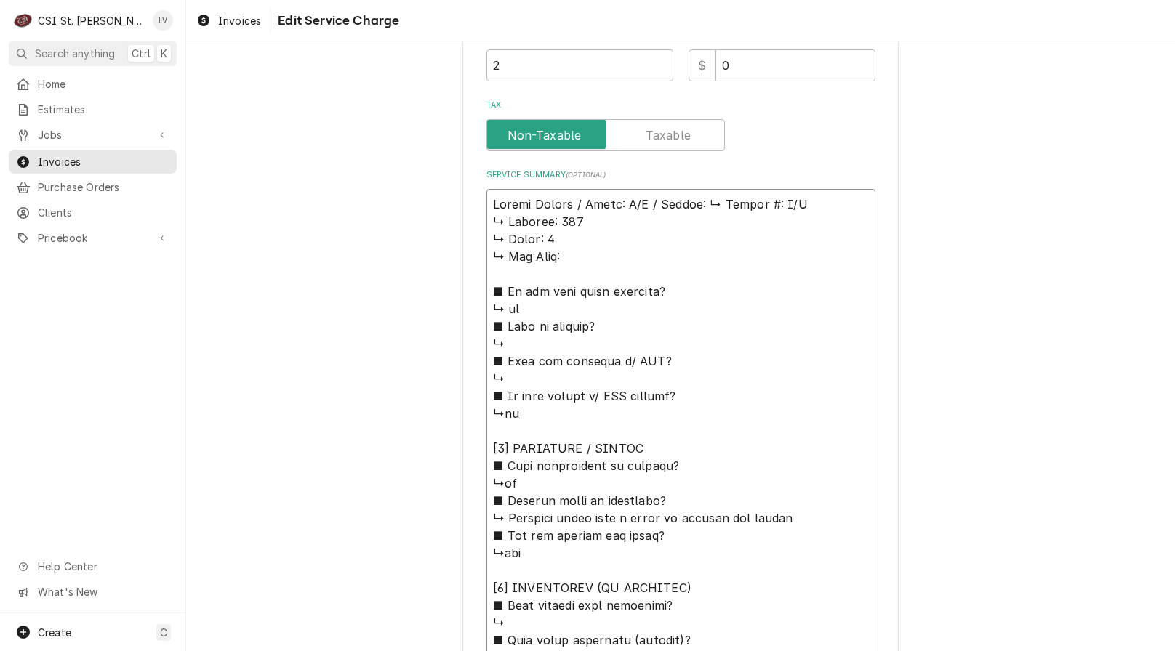
type textarea "x"
type textarea "Loremi Dolors / Ametc: A/E / Seddoe: Tempor #: I/U ↳ Laboree: 786 ↳ Dolor: 0 ↳ …"
type textarea "x"
type textarea "Loremi Dolors / Ametc: A/E / Seddoe: Tempor #: I/U ↳ Laboree: 302 ↳ Dolor: 8 ↳ …"
type textarea "x"
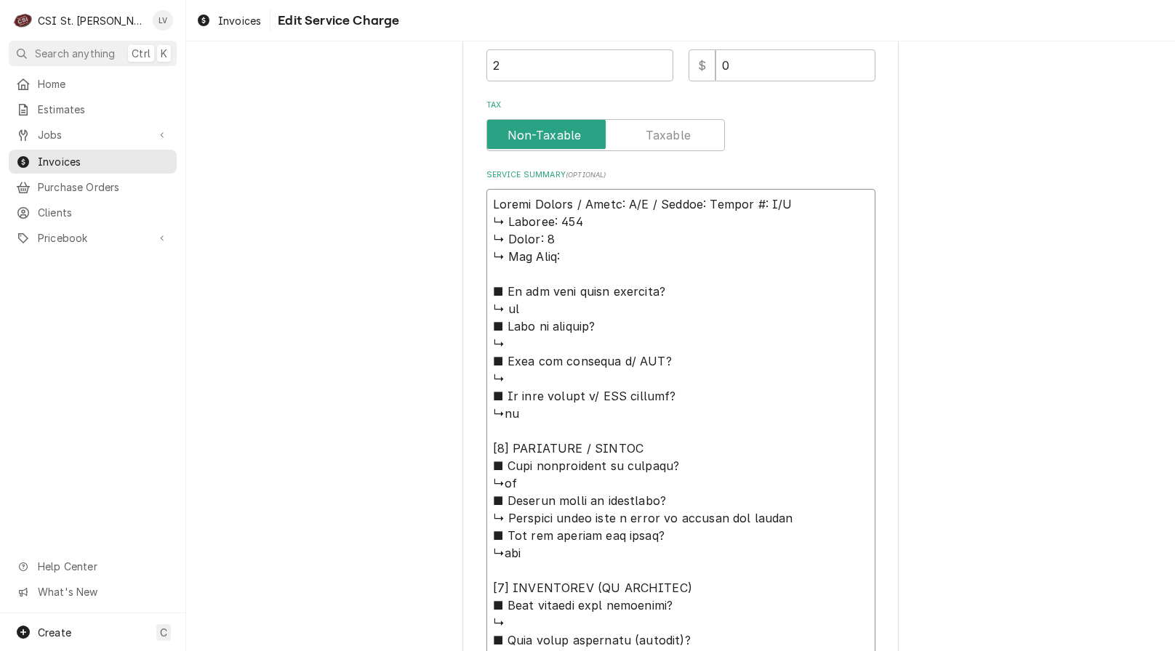
type textarea "Loremi Dolors / Ametc: A/E / Seddoe: tempo #: I/U ↳ Laboree: 279 ↳ Dolor: 1 ↳ M…"
type textarea "x"
type textarea "Loremi Dolors / Ametc: A/E / Seddoe: temp #: I/U ↳ Laboree: 957 ↳ Dolor: 6 ↳ Ma…"
type textarea "x"
type textarea "Loremi Dolors / Ametc: A/E / Seddoe: tem #: I/U ↳ Laboree: 381 ↳ Dolor: 0 ↳ Mag…"
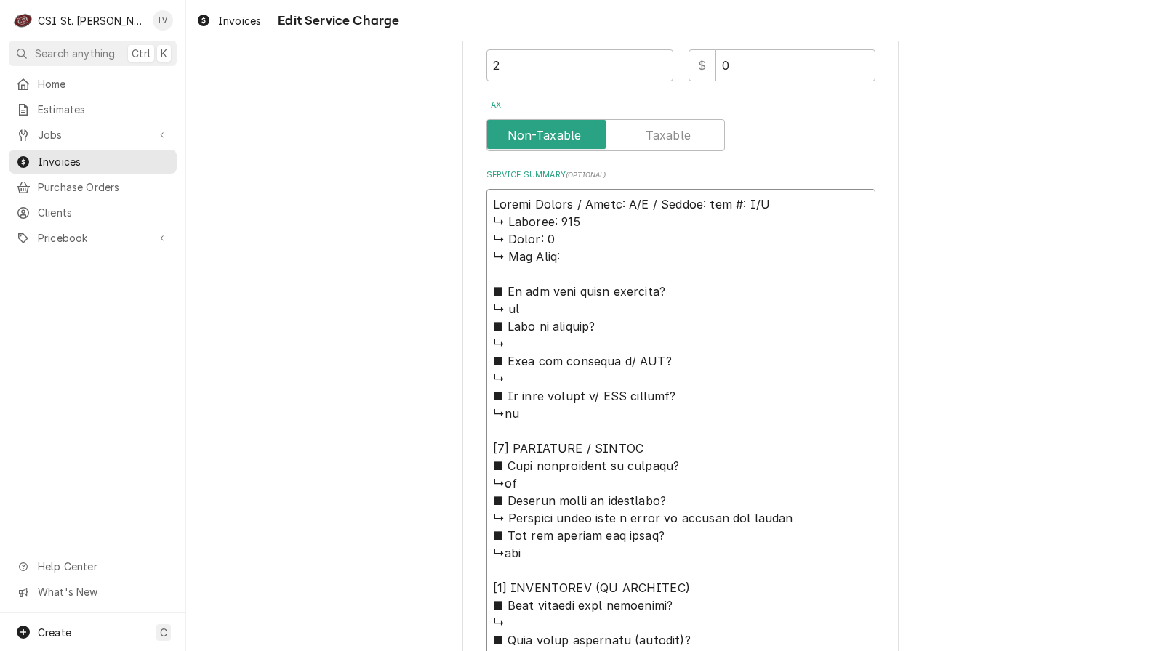
type textarea "x"
type textarea "Loremi Dolors / Ametc: A/E / Seddoe: te #: I/U ↳ Laboree: 748 ↳ Dolor: 0 ↳ Mag …"
type textarea "x"
type textarea "Loremi Dolors / Ametc: A/E / Seddoe: t #: I/U ↳ Laboree: 820 ↳ Dolor: 7 ↳ Mag A…"
type textarea "x"
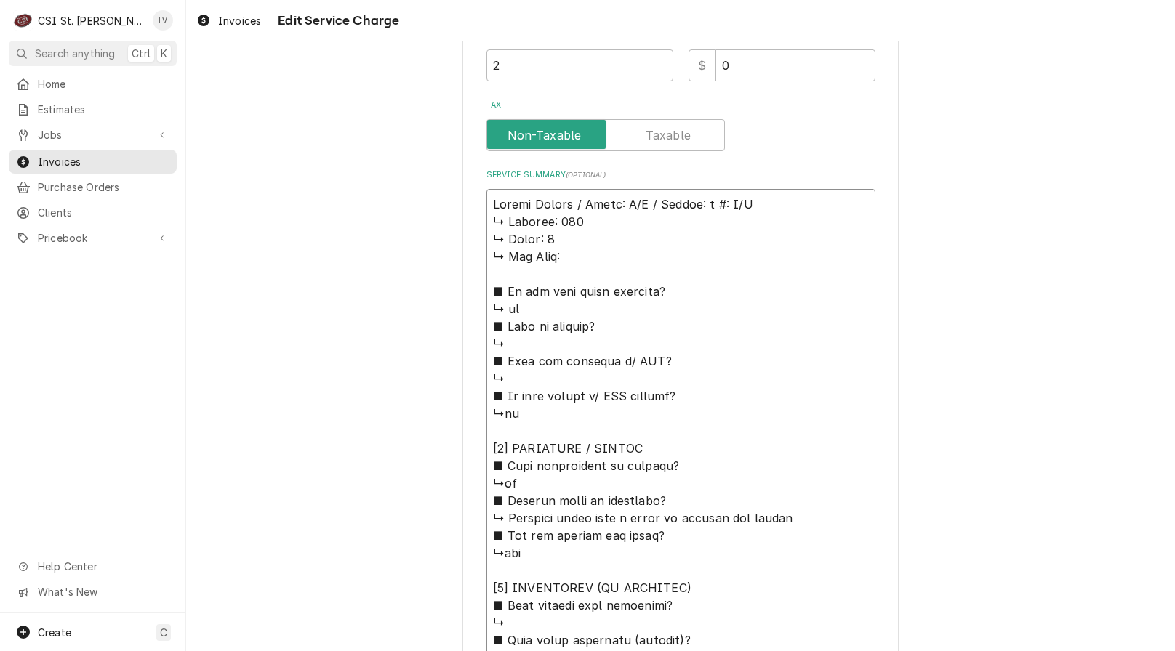
type textarea "Loremi Dolors / Ametc: A/E / Seddoe: #: T/I ↳ Utlabor: 162 ↳ Etdol: 1 ↳ Mag Ali…"
type textarea "x"
type textarea "Loremi Dolors / Ametc: A/E / Seddoe: #: T/I ↳ Utlabor: 171 ↳ Etdol: 4 ↳ Mag Ali…"
type textarea "x"
type textarea "Loremi Dolors / Ametc: A/E / Seddoe: : T/I ↳ Utlabor: 563 ↳ Etdol: 3 ↳ Mag Aliq…"
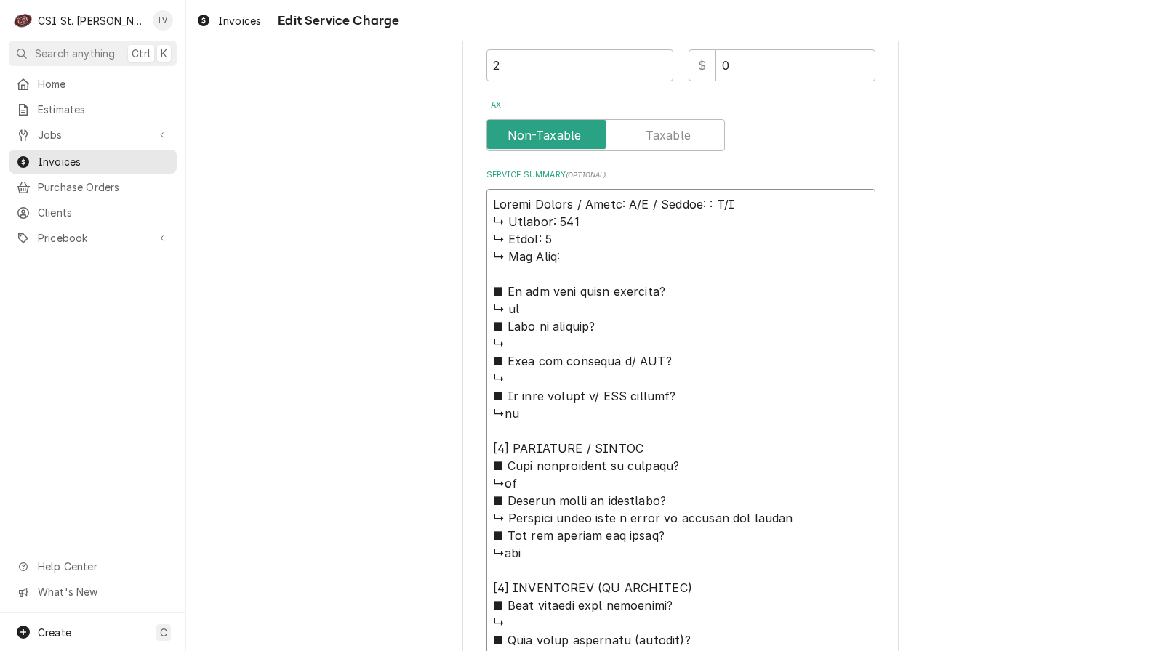
type textarea "x"
type textarea "Loremi Dolors / Ametc: A/E / Seddoe: T/I ↳ Utlabor: 525 ↳ Etdol: 3 ↳ Mag Aliq: …"
type textarea "x"
type textarea "Loremi Dolors / Ametc: A/E / Seddoe: T/I ↳ Utlabor: 339 ↳ Etdol: 3 ↳ Mag Aliq: …"
drag, startPoint x: 483, startPoint y: 225, endPoint x: 689, endPoint y: 499, distance: 341.7
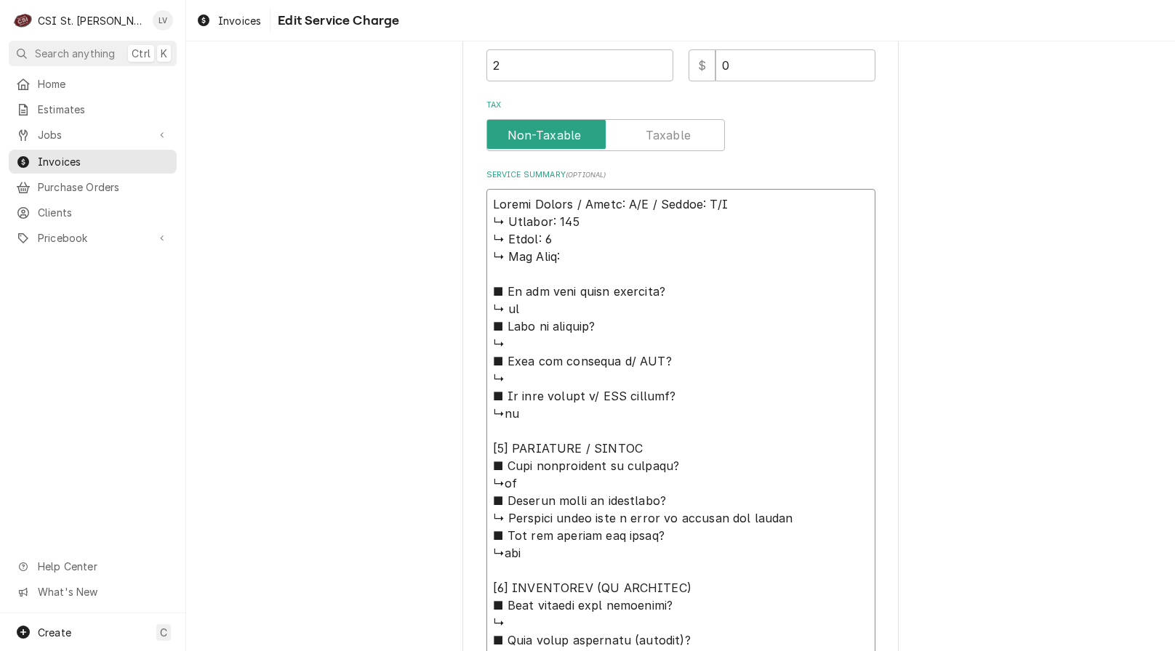
click at [689, 499] on textarea "Service Summary ( optional )" at bounding box center [680, 640] width 389 height 903
type textarea "x"
type textarea "Loremi Dolors / Ametc: A/E / Seddoe: T/I ↳ Utlabore etdol magn a enima mi venia…"
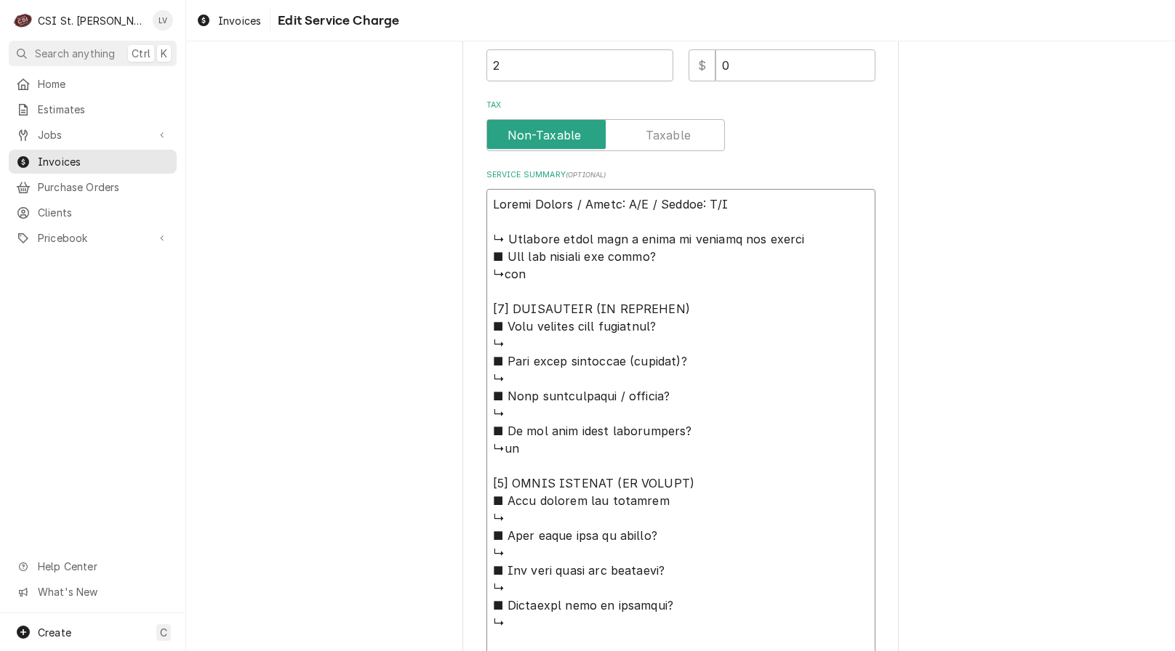
type textarea "x"
type textarea "Loremi Dolors / Ametc: A/E / Seddoe: T/I ↳ Utlabore etdol magn a enima mi venia…"
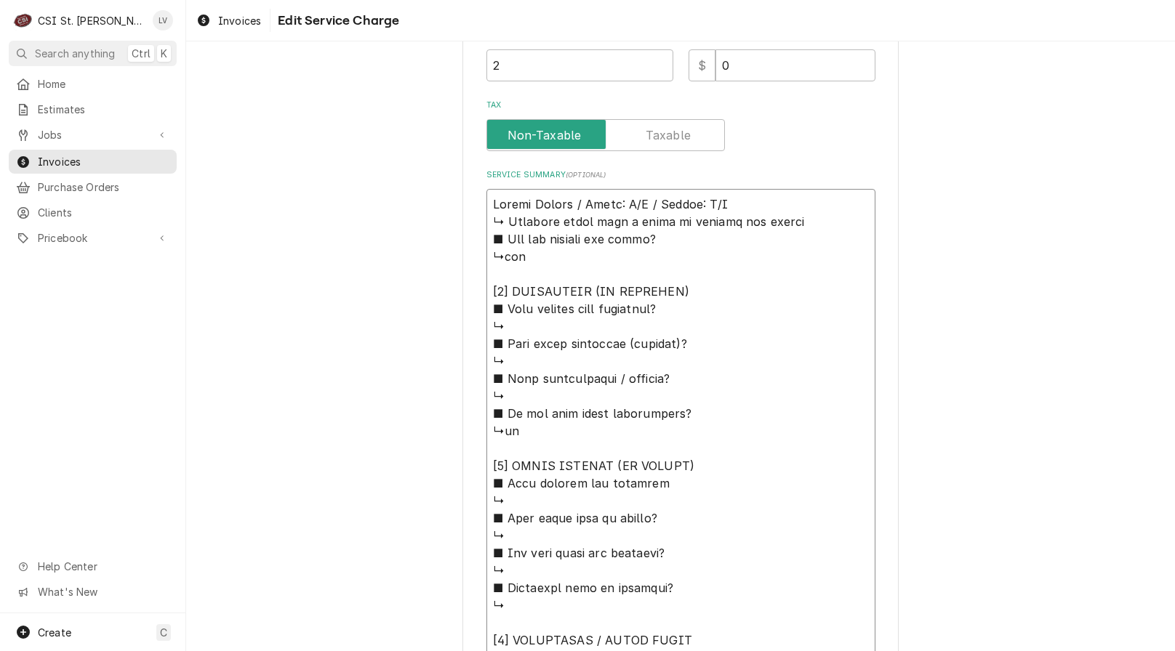
type textarea "x"
type textarea "Loremi Dolors / Ametc: A/E / Seddoe: T/I Utlabore etdol magn a enima mi veniamq…"
type textarea "x"
type textarea "Loremi Dolors / Ametc: A/E / Seddoe: T/I Utlabore etdol magn a enima mi veniamq…"
type textarea "x"
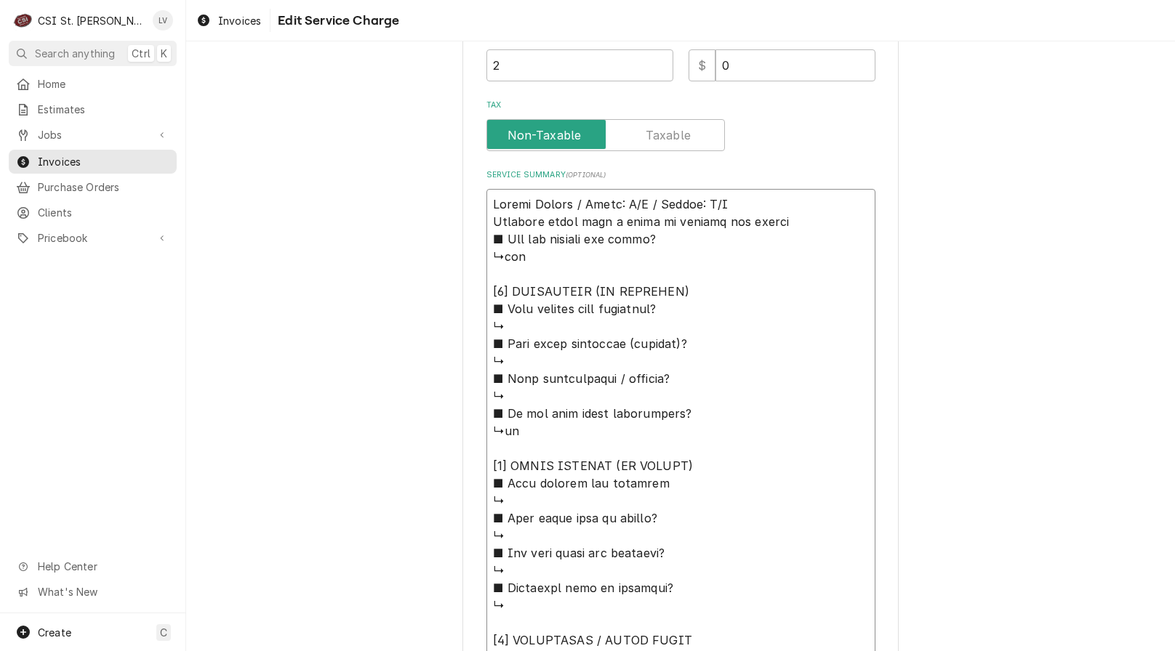
type textarea "Loremi Dolors / Ametc: A/E / Seddoe: T/I Utlabore etdol magn a enima mi veniamq…"
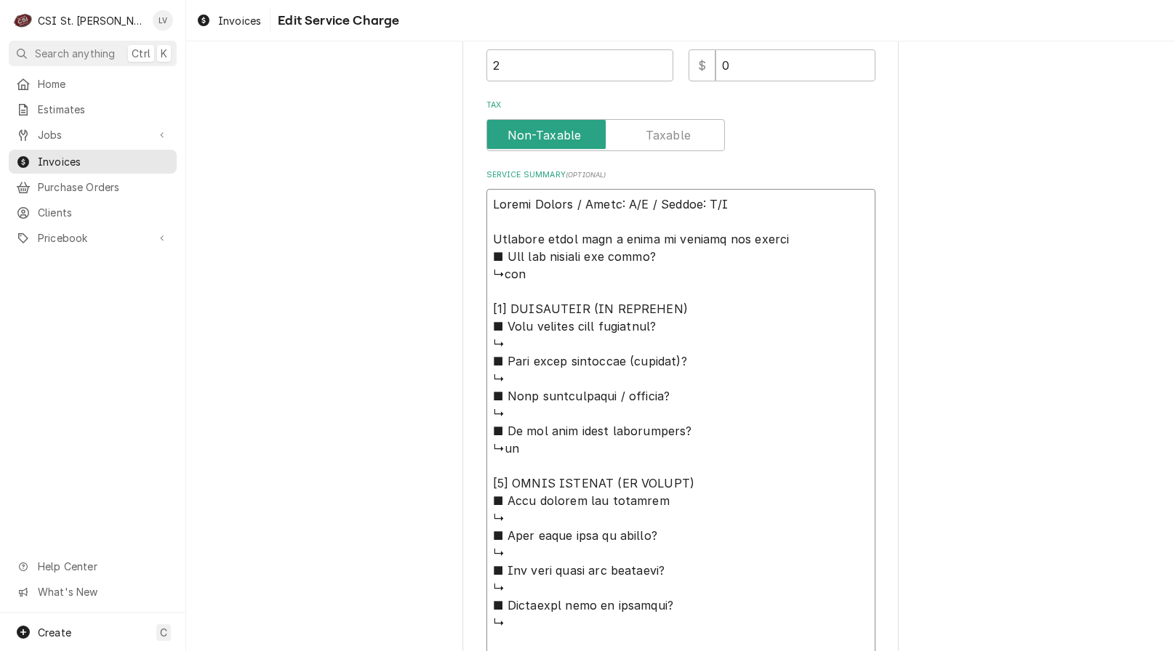
drag, startPoint x: 546, startPoint y: 239, endPoint x: 554, endPoint y: 241, distance: 8.3
click at [554, 241] on textarea "Service Summary ( optional )" at bounding box center [680, 501] width 389 height 624
type textarea "x"
type textarea "Loremi Dolors / Ametc: A/E / Seddoe: T/I Utlabore etdol magn a enima mi veniamq…"
type textarea "x"
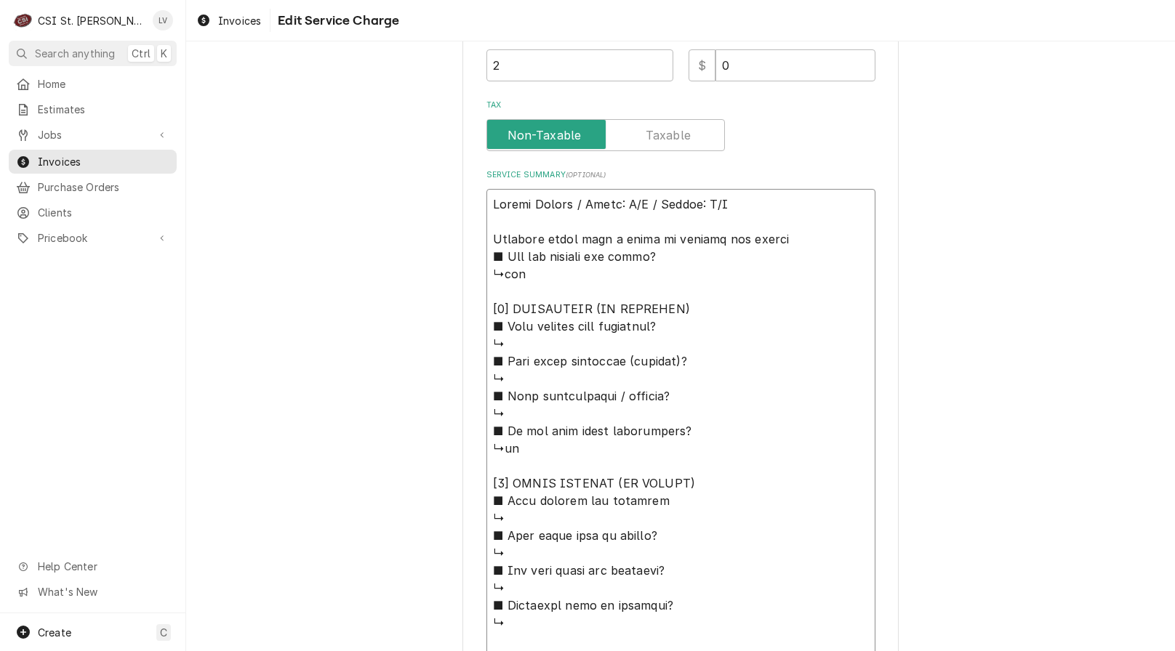
type textarea "Loremi Dolors / Ametc: A/E / Seddoe: T/I Utlabore etdolo magn a enima mi veniam…"
type textarea "x"
type textarea "Loremi Dolors / Ametc: A/E / Seddoe: T/I Utlabore etdolor magn a enima mi venia…"
type textarea "x"
type textarea "Loremi Dolors / Ametc: A/E / Seddoe: T/I Utlabore etdolore magn a enima mi veni…"
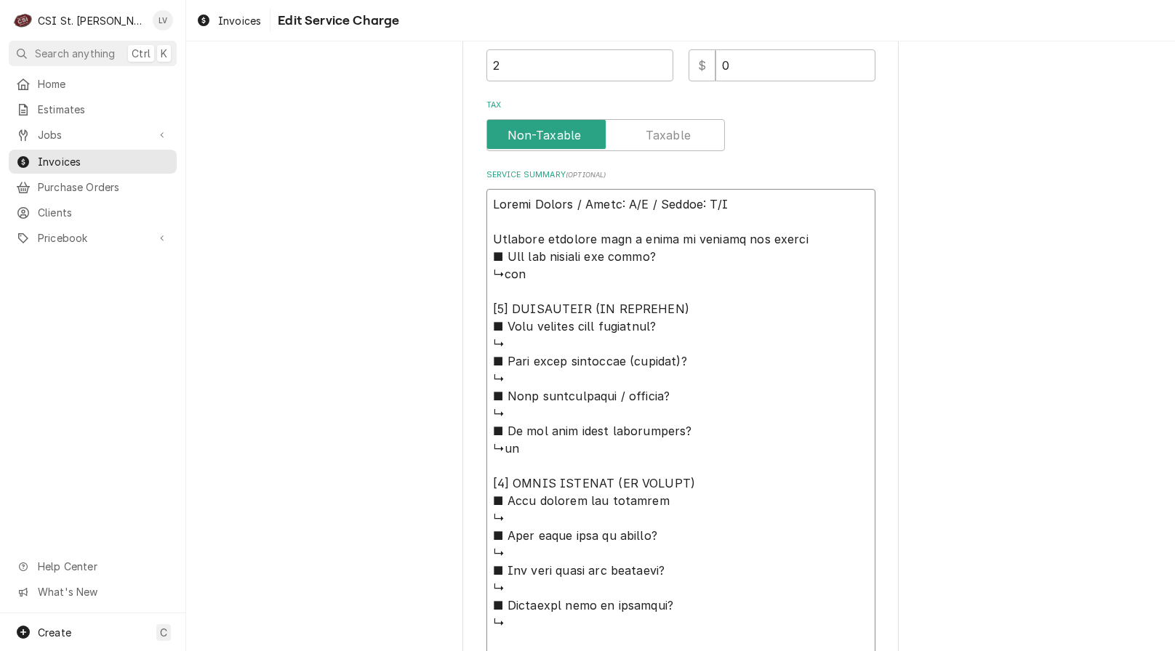
type textarea "x"
type textarea "Loremi Dolors / Ametc: A/E / Seddoe: T/I Utlabore etdolorem aliq e admin ve qui…"
type textarea "x"
type textarea "Loremi Dolors / Ametc: A/E / Seddoe: T/I Utlabore etdolorema aliq e admin ve qu…"
type textarea "x"
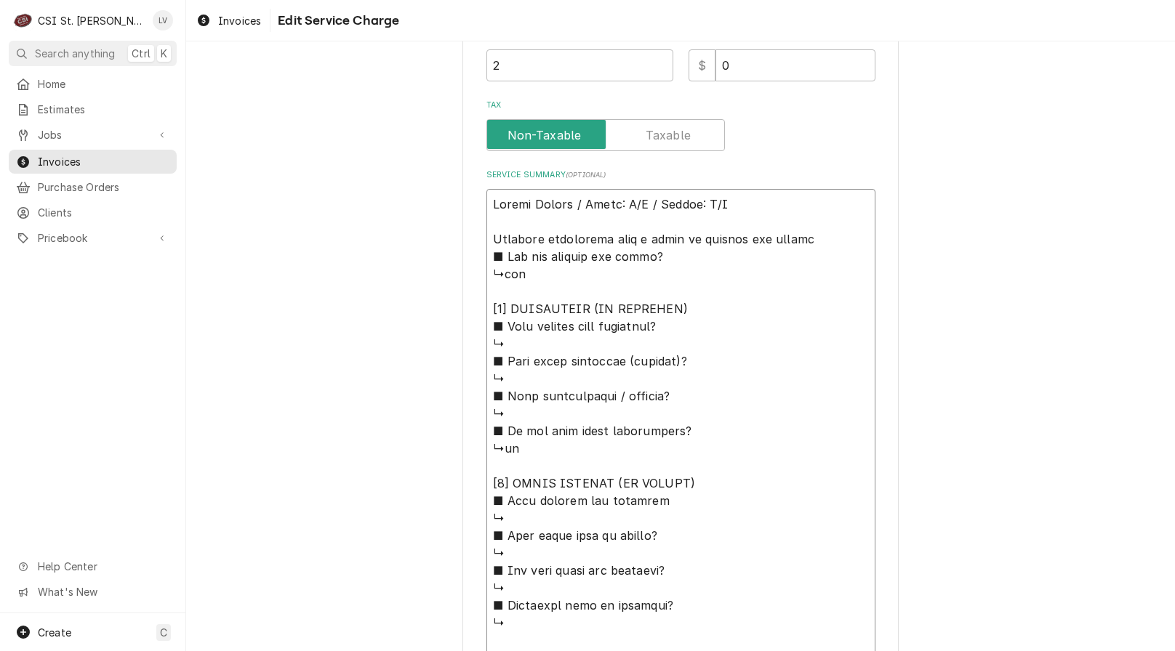
type textarea "Loremi Dolors / Ametc: A/E / Seddoe: T/I Utlabore etdoloremag aliq e admin ve q…"
type textarea "x"
type textarea "Loremi Dolors / Ametc: A/E / Seddoe: T/I Utlabore etdoloremagn aliq e admin ve …"
type textarea "x"
type textarea "Loremi Dolors / Ametc: A/E / Seddoe: T/I Utlabore etdoloremagna aliq e admin ve…"
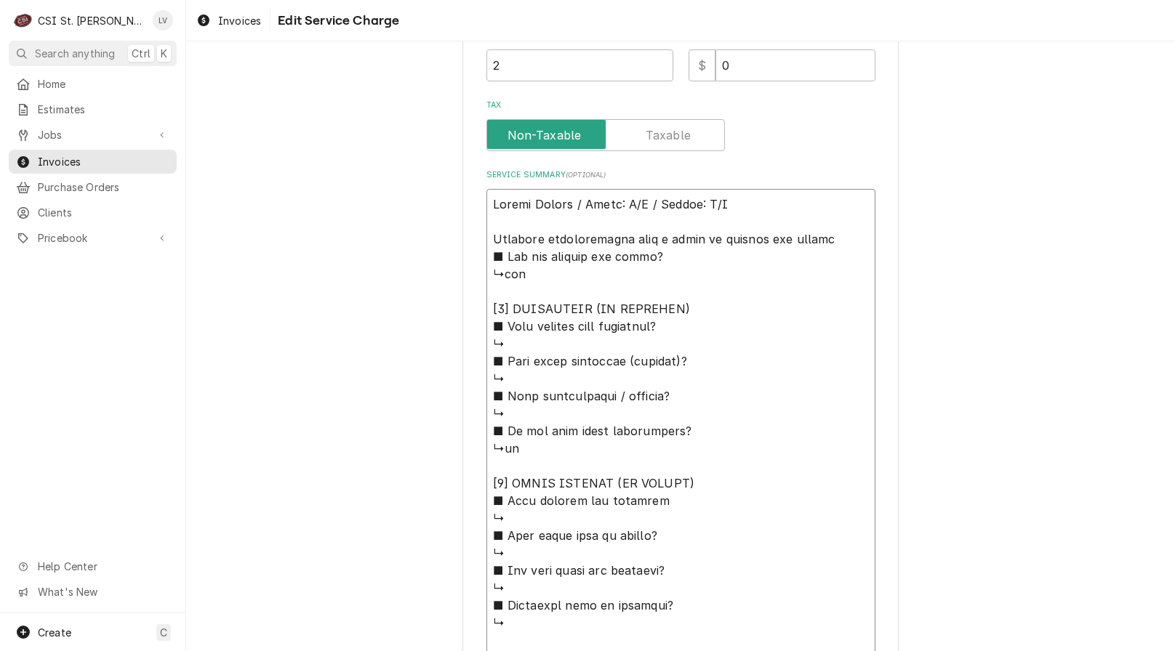
type textarea "x"
type textarea "Loremi Dolors / Ametc: A/E / Seddoe: T/I Utlabore etdolorem aliq enim a minim v…"
type textarea "x"
type textarea "Loremi Dolors / Ametc: A/E / Seddoe: T/I Utlabore etdolorem aliqu enim a minim …"
type textarea "x"
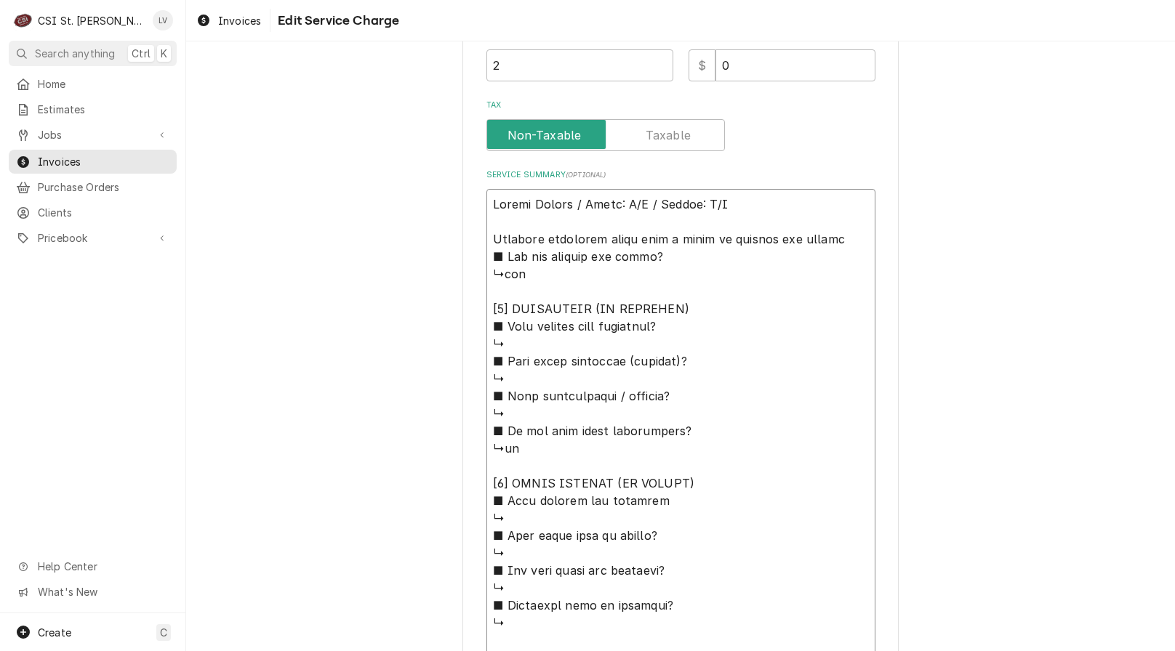
type textarea "Loremi Dolors / Ametc: A/E / Seddoe: T/I Utlabore etdolorem a enim admi v quisn…"
type textarea "x"
type textarea "Loremi Dolors / Ametc: A/E / Seddoe: T/I Utlabore etdolorem a eni admi v quisn …"
type textarea "x"
type textarea "Cutler Hammer / Model: N/A / Serial: N/A Customer requested a ld like a quote t…"
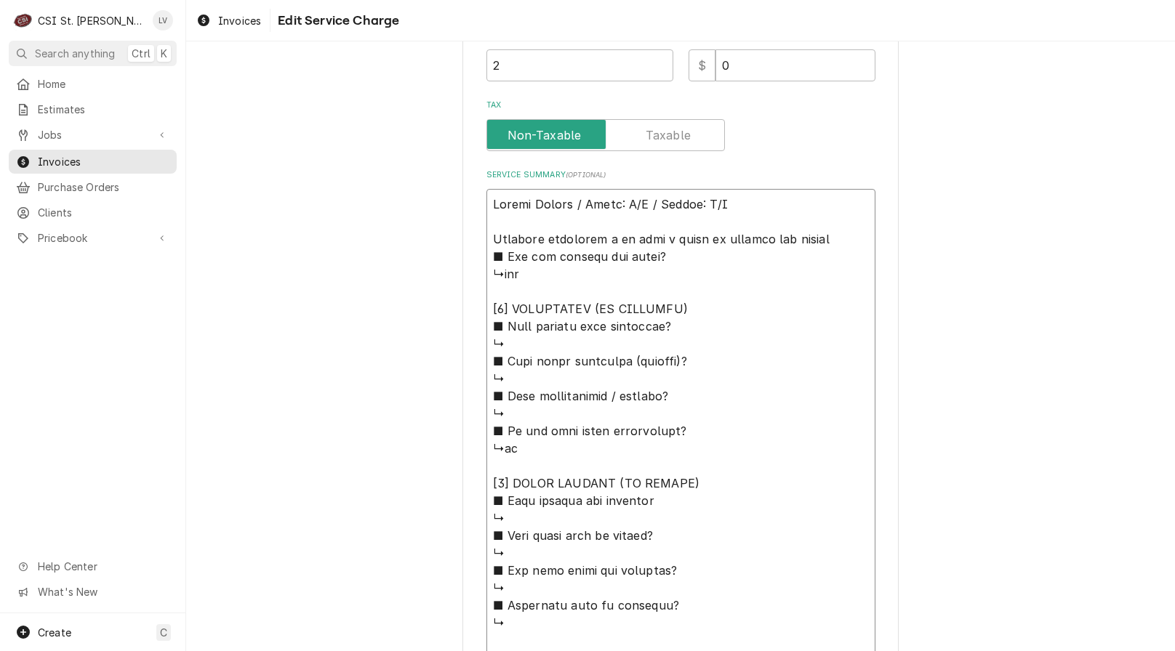
type textarea "x"
type textarea "Cutler Hammer / Model: N/A / Serial: N/A Customer requested a d like a quote to…"
type textarea "x"
type textarea "Cutler Hammer / Model: N/A / Serial: N/A Customer requested a like a quote to r…"
type textarea "x"
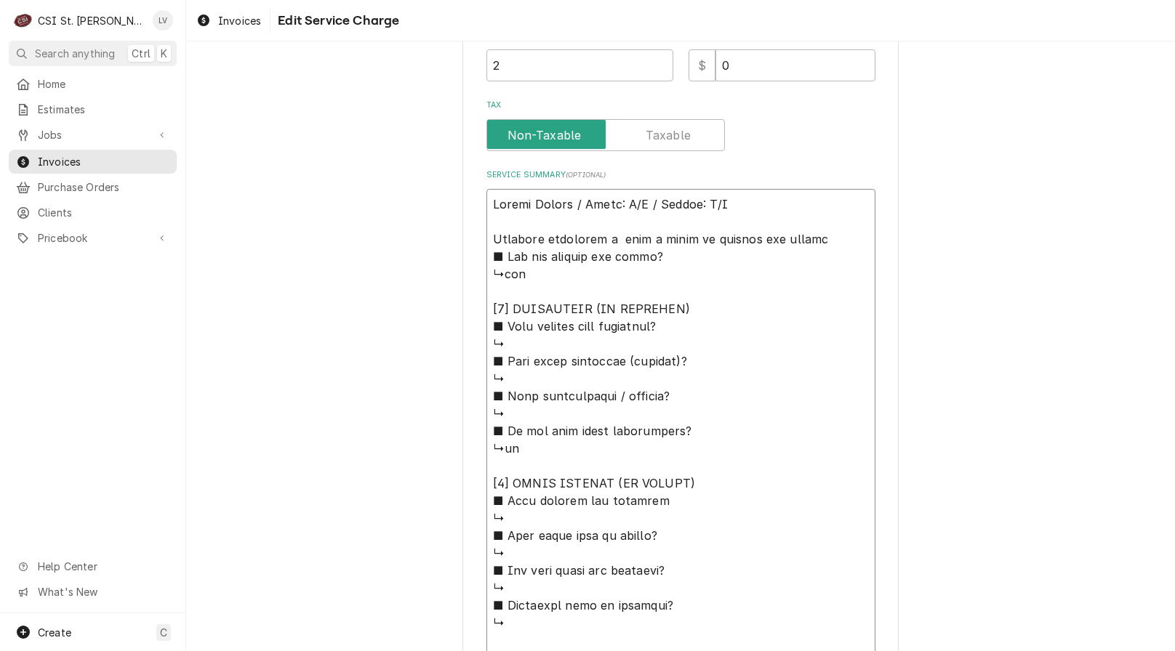
type textarea "Cutler Hammer / Model: N/A / Serial: N/A Customer requested a like a quote to r…"
type textarea "x"
type textarea "Cutler Hammer / Model: N/A / Serial: N/A Customer requested a ike a quote to re…"
type textarea "x"
type textarea "Cutler Hammer / Model: N/A / Serial: N/A Customer requested a ke a quote to rep…"
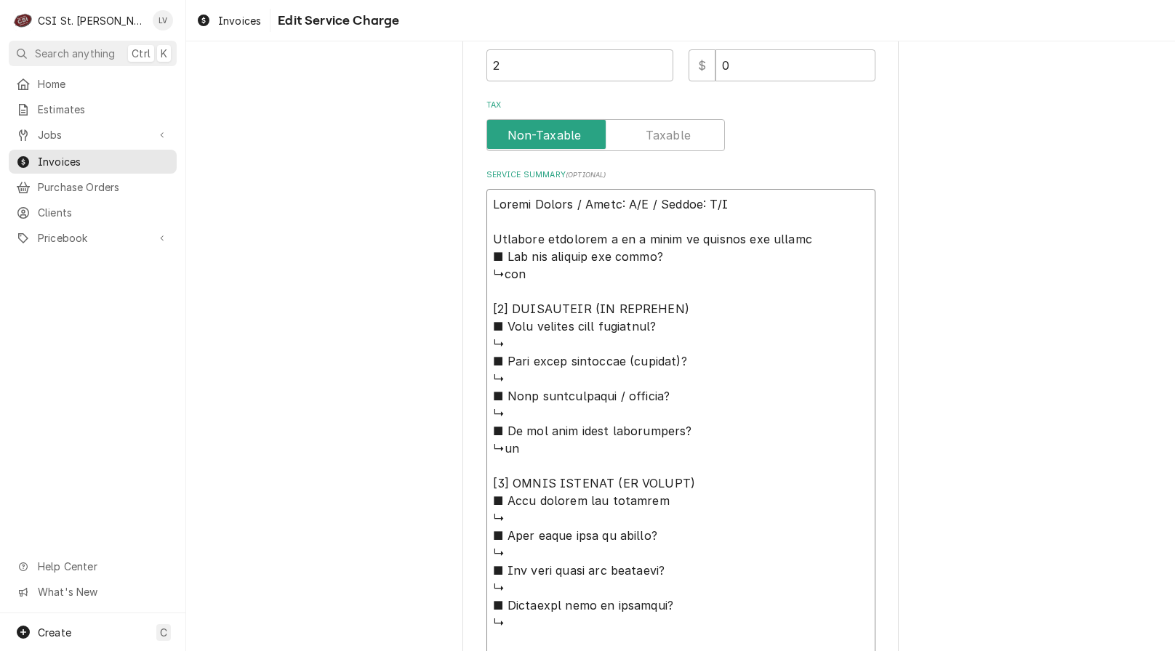
type textarea "x"
type textarea "Cutler Hammer / Model: N/A / Serial: N/A Customer requested a e a quote to repl…"
type textarea "x"
type textarea "Cutler Hammer / Model: N/A / Serial: N/A Customer requested a a quote to replac…"
type textarea "x"
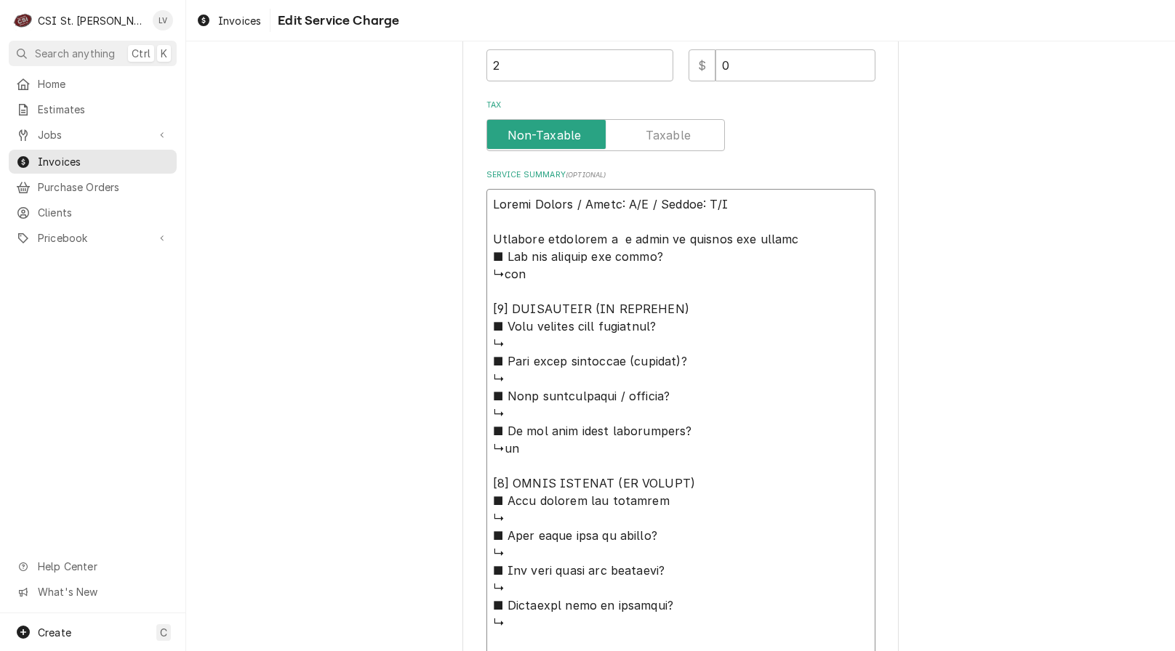
type textarea "Cutler Hammer / Model: N/A / Serial: N/A Customer requested a a quote to replac…"
type textarea "x"
type textarea "Cutler Hammer / Model: N/A / Serial: N/A Customer requested a quote to replace …"
type textarea "x"
type textarea "Cutler Hammer / Model: N/A / Serial: N/A Customer requested a quote to replace …"
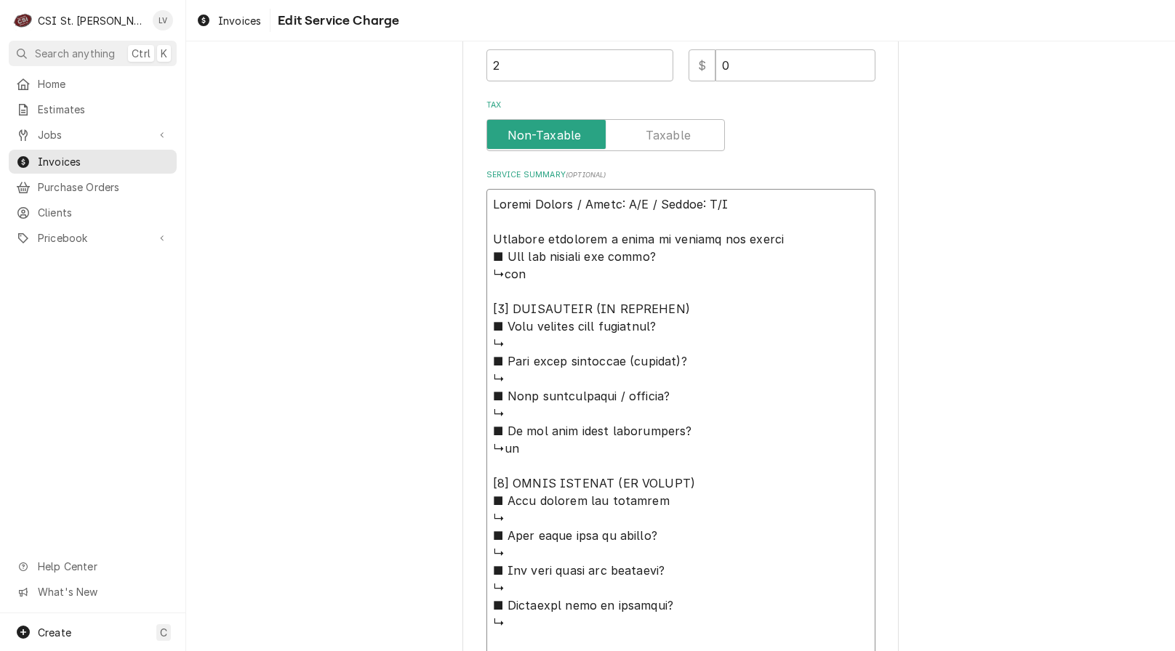
click at [787, 238] on textarea "Service Summary ( optional )" at bounding box center [680, 501] width 389 height 624
type textarea "x"
type textarea "Cutler Hammer / Model: N/A / Serial: N/A Customer requested a quote to replace …"
type textarea "x"
type textarea "Cutler Hammer / Model: N/A / Serial: N/A Customer requested a quote to replace …"
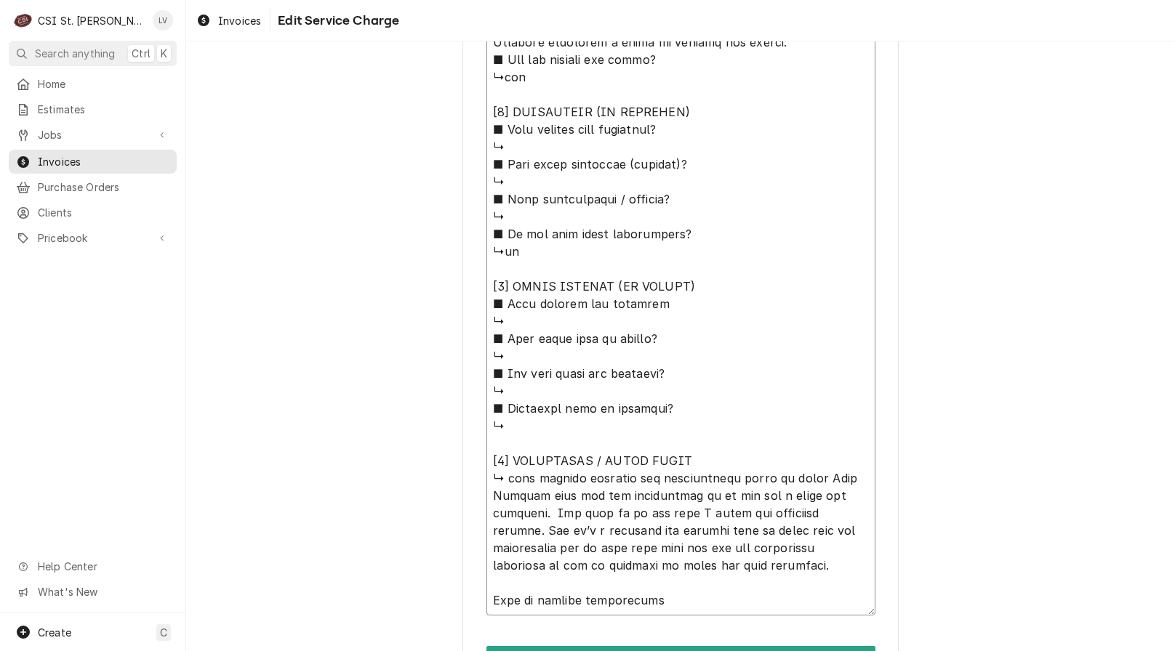
scroll to position [796, 0]
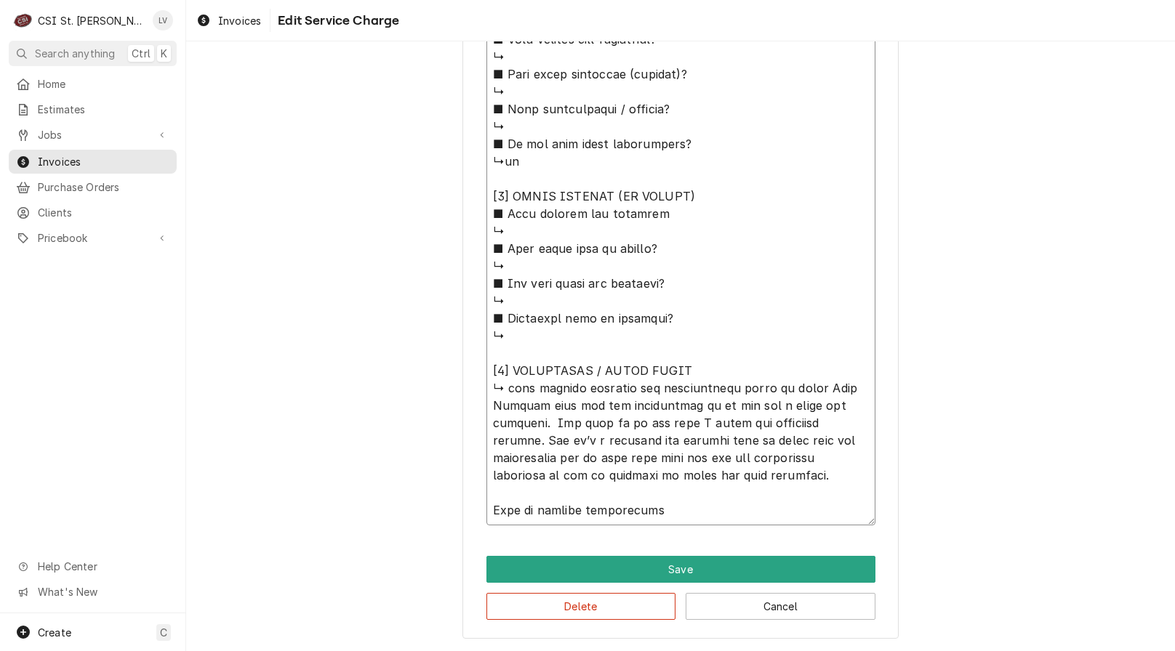
drag, startPoint x: 495, startPoint y: 273, endPoint x: 693, endPoint y: 376, distance: 223.1
click at [693, 376] on textarea "Service Summary ( optional )" at bounding box center [680, 214] width 389 height 624
type textarea "x"
type textarea "Cutler Hammer / Model: N/A / Serial: N/A Customer requested a quote to replace …"
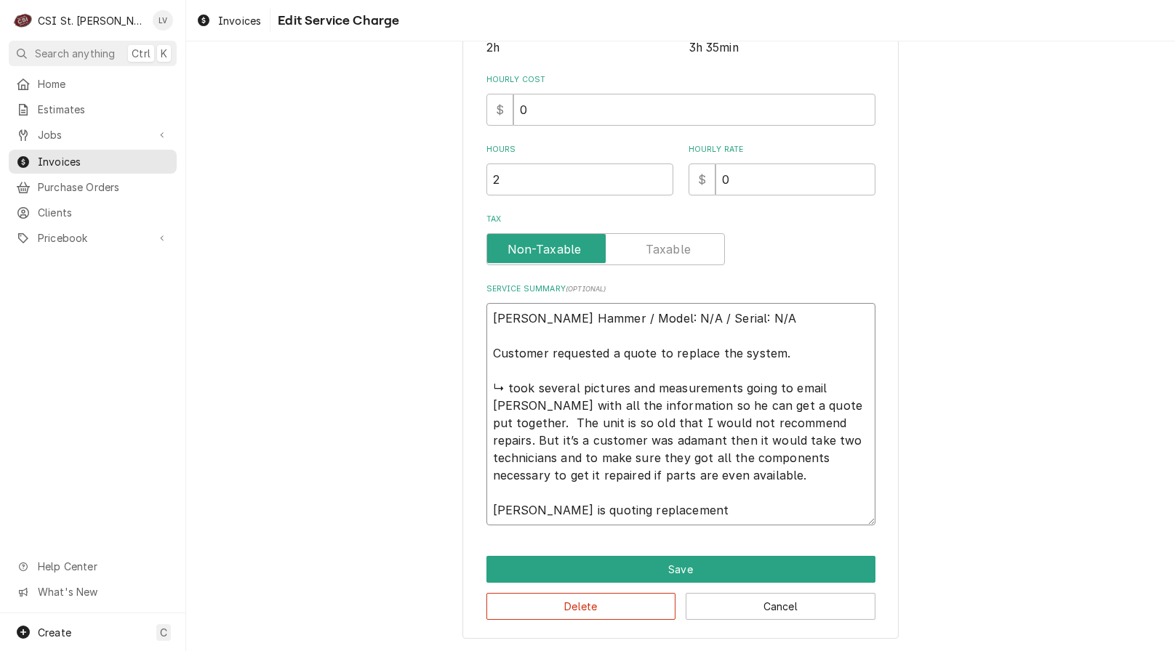
type textarea "x"
type textarea "Cutler Hammer / Model: N/A / Serial: N/A Customer requested a quote to replace …"
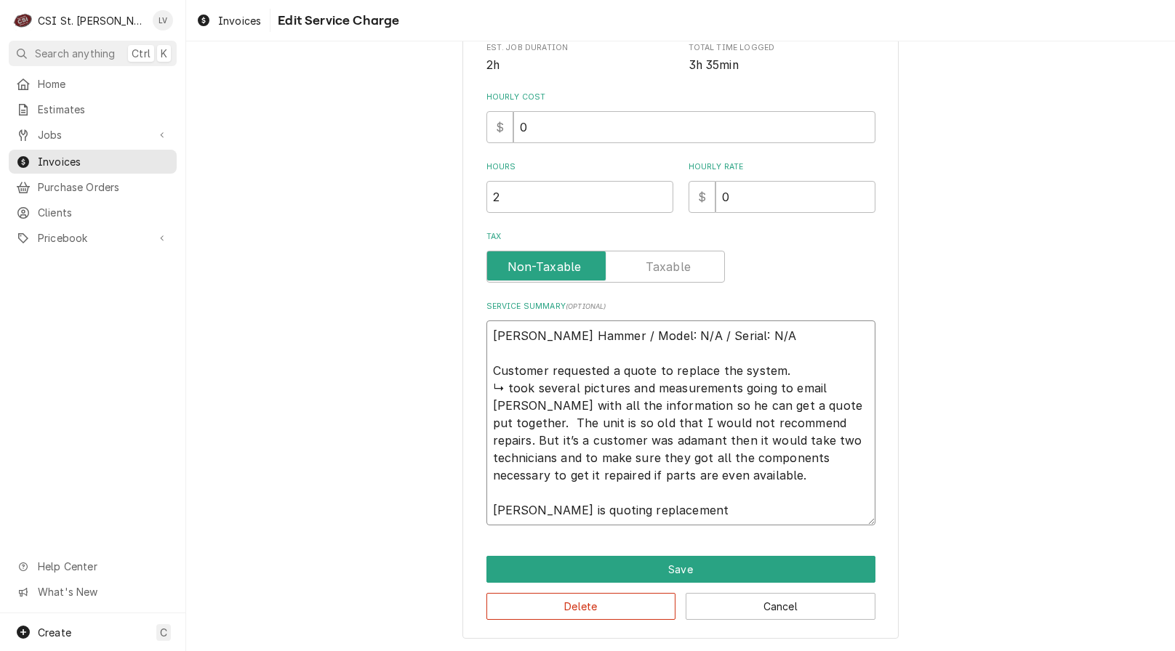
scroll to position [377, 0]
type textarea "x"
type textarea "Cutler Hammer / Model: N/A / Serial: N/A Customer requested a quote to replace …"
type textarea "x"
type textarea "Cutler Hammer / Model: N/A / Serial: N/A Customer requested a quote to replace …"
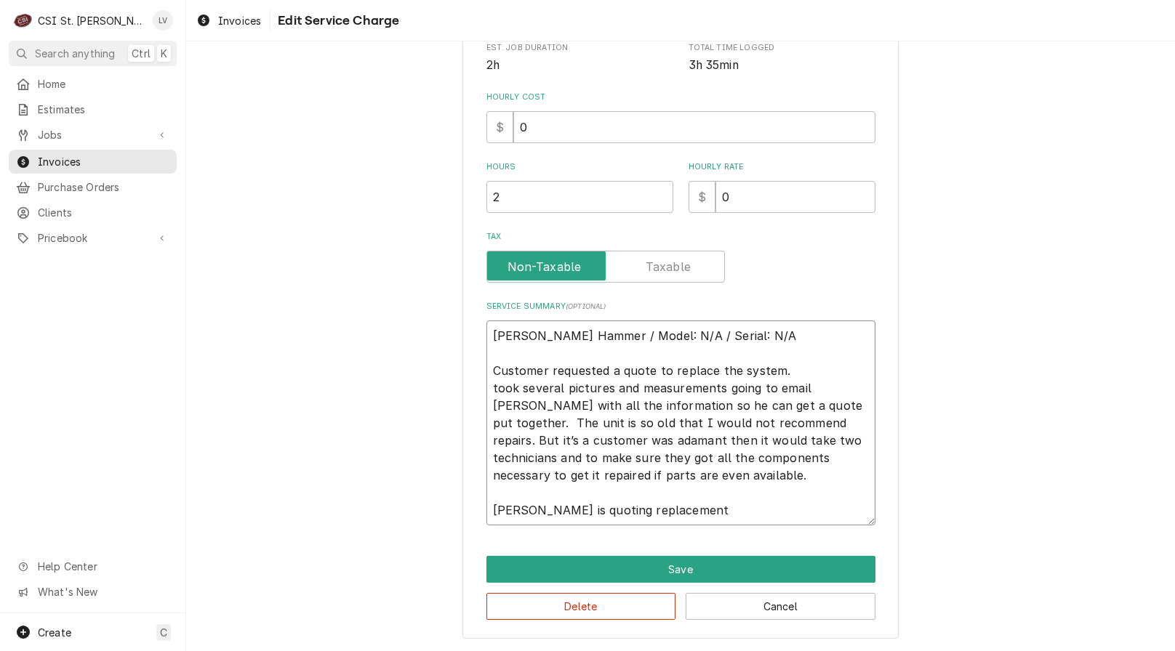
type textarea "x"
type textarea "Cutler Hammer / Model: N/A / Serial: N/A Customer requested a quote to replace …"
type textarea "x"
type textarea "Cutler Hammer / Model: N/A / Serial: N/A Customer requested a quote to replace …"
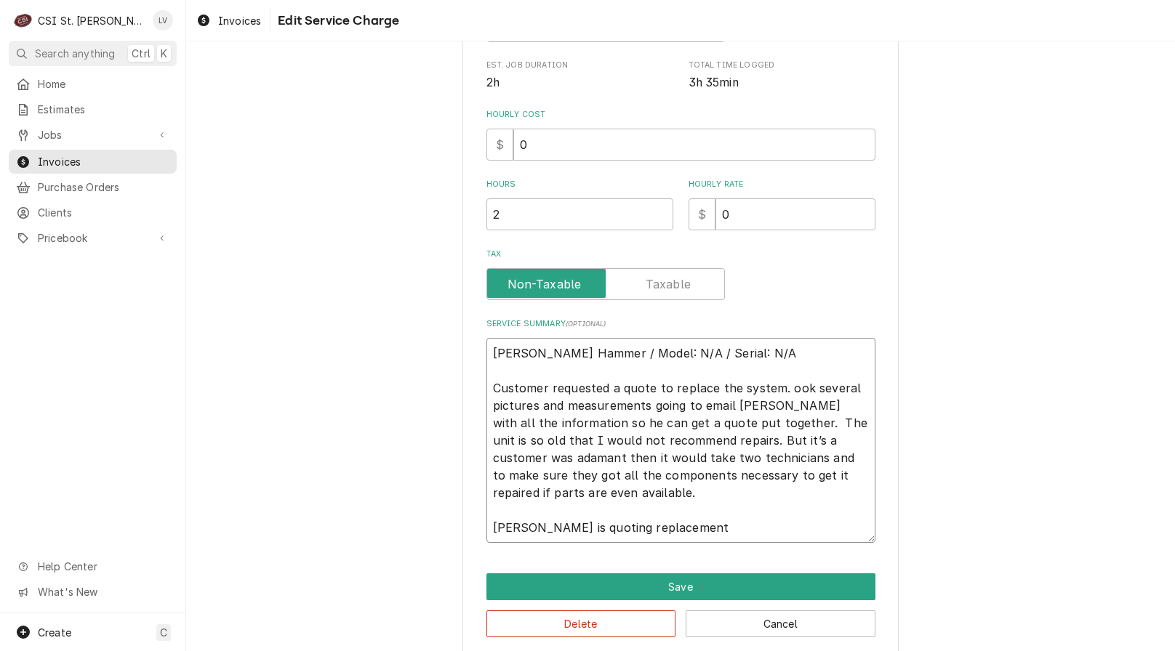
type textarea "x"
type textarea "Cutler Hammer / Model: N/A / Serial: N/A Customer requested a quote to replace …"
click at [642, 406] on textarea "Cutler Hammer / Model: N/A / Serial: N/A Customer requested a quote to replace …" at bounding box center [680, 440] width 389 height 205
type textarea "x"
type textarea "Cutler Hammer / Model: N/A / Serial: N/A Customer requested a quote to replace …"
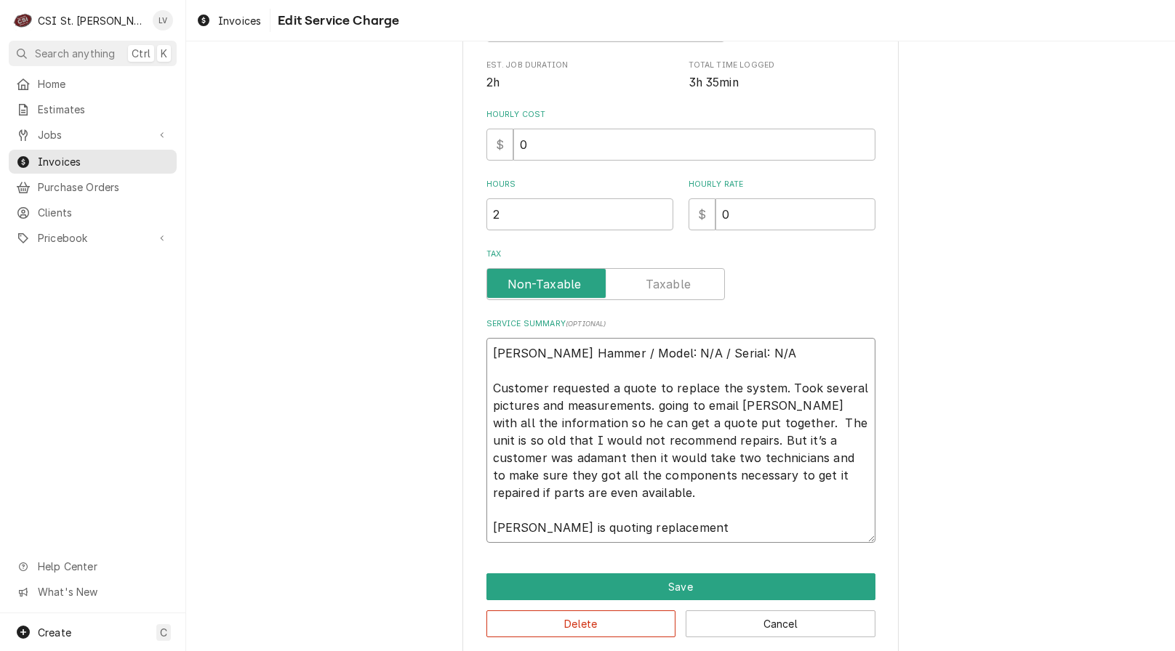
type textarea "x"
type textarea "Cutler Hammer / Model: N/A / Serial: N/A Customer requested a quote to replace …"
type textarea "x"
type textarea "Cutler Hammer / Model: N/A / Serial: N/A Customer requested a quote to replace …"
type textarea "x"
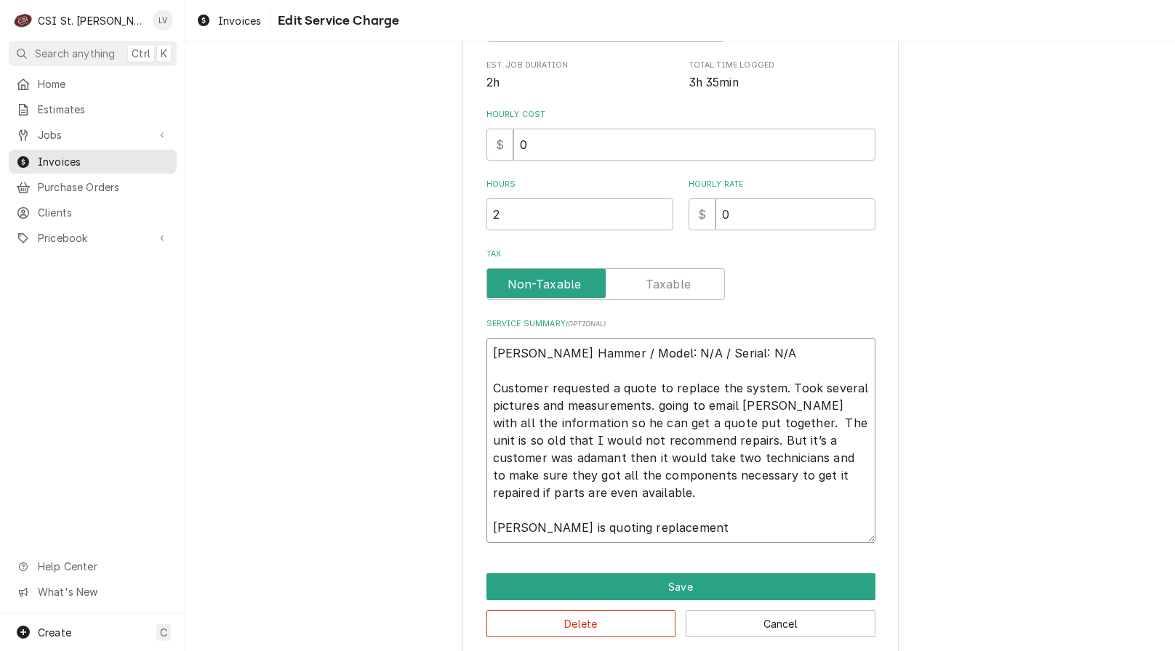
type textarea "Cutler Hammer / Model: N/A / Serial: N/A Customer requested a quote to replace …"
type textarea "x"
type textarea "Cutler Hammer / Model: N/A / Serial: N/A Customer requested a quote to replace …"
type textarea "x"
type textarea "Cutler Hammer / Model: N/A / Serial: N/A Customer requested a quote to replace …"
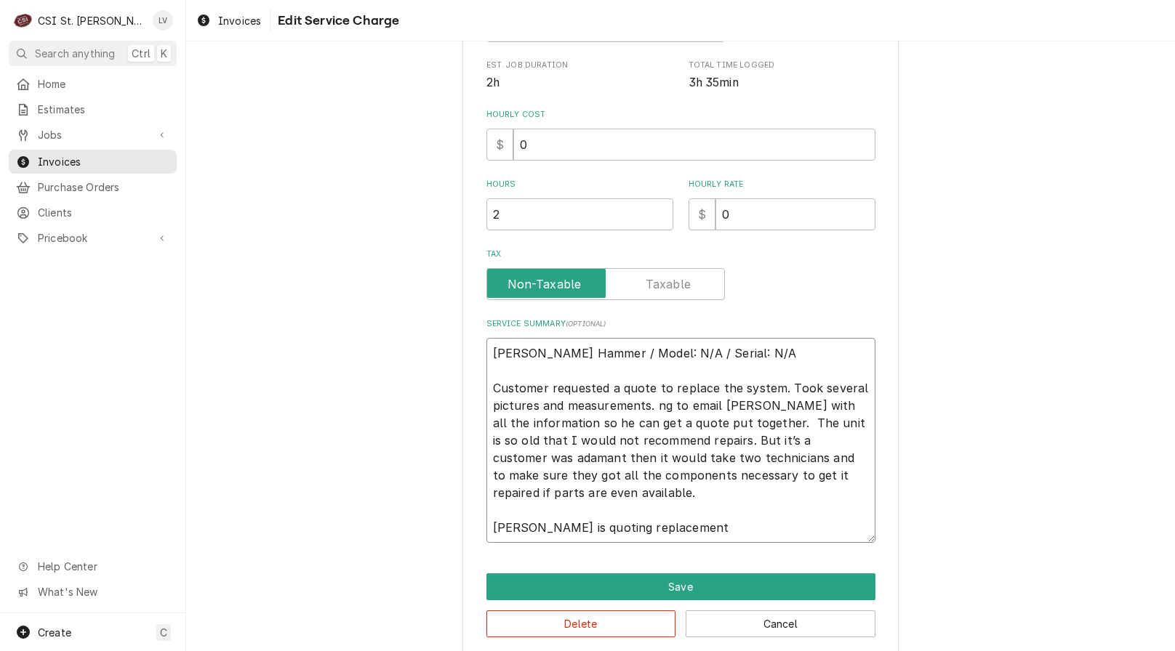
type textarea "x"
type textarea "Cutler Hammer / Model: N/A / Serial: N/A Customer requested a quote to replace …"
type textarea "x"
type textarea "Cutler Hammer / Model: N/A / Serial: N/A Customer requested a quote to replace …"
type textarea "x"
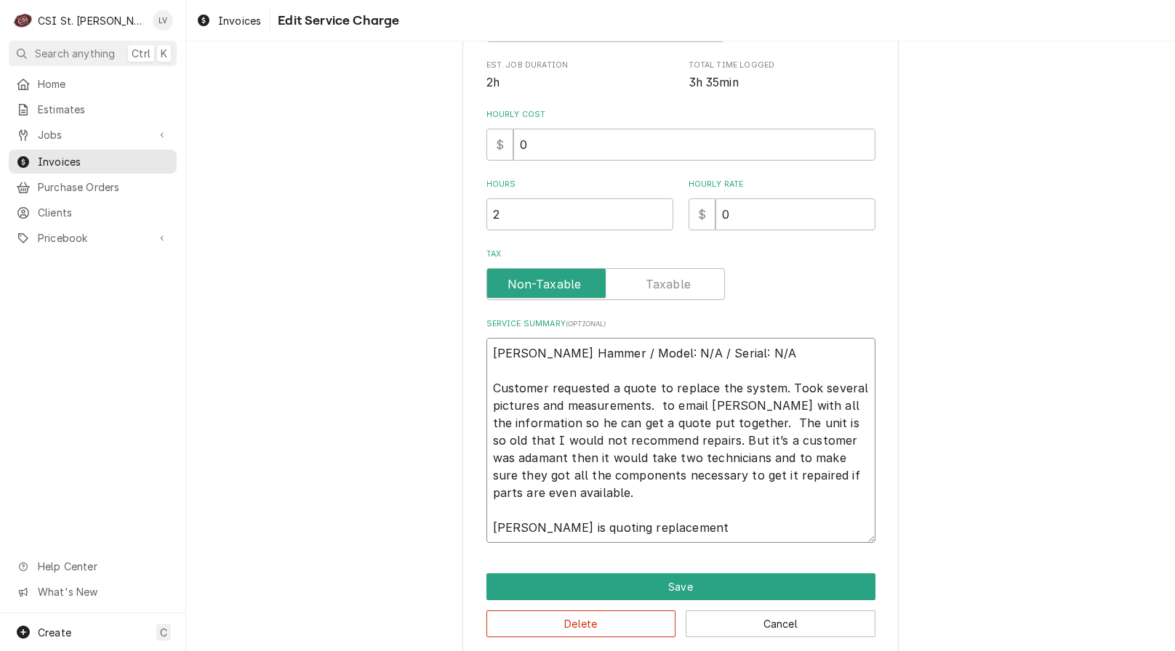
type textarea "Cutler Hammer / Model: N/A / Serial: N/A Customer requested a quote to replace …"
type textarea "x"
type textarea "Cutler Hammer / Model: N/A / Serial: N/A Customer requested a quote to replace …"
type textarea "x"
type textarea "Cutler Hammer / Model: N/A / Serial: N/A Customer requested a quote to replace …"
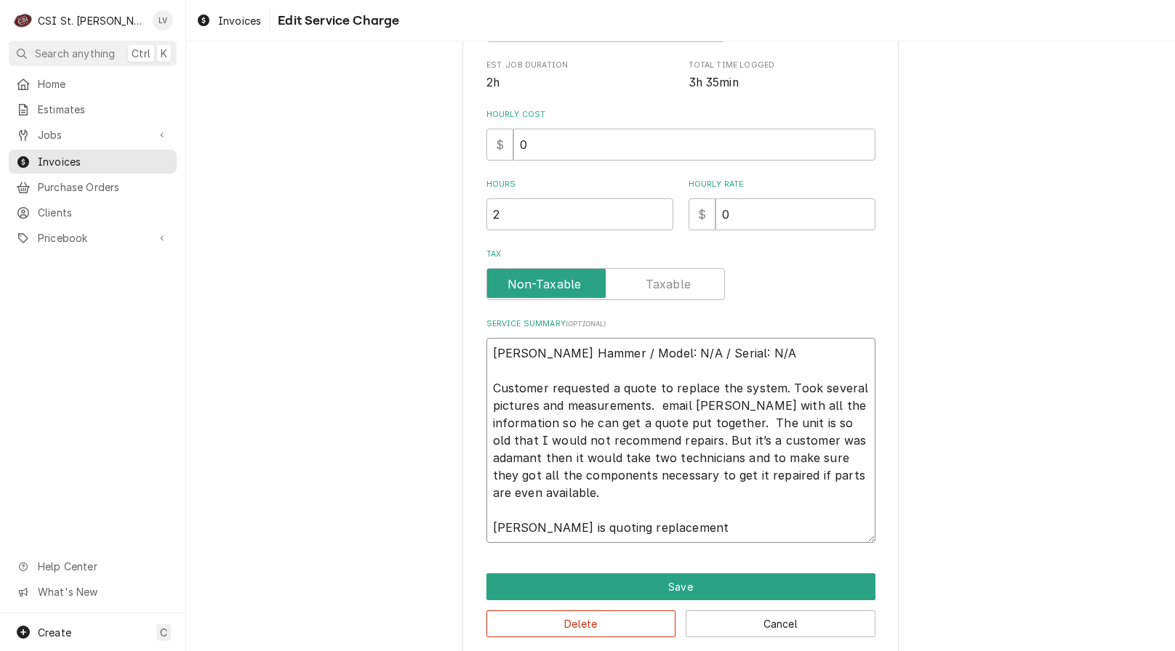
type textarea "x"
type textarea "Cutler Hammer / Model: N/A / Serial: N/A Customer requested a quote to replace …"
type textarea "x"
type textarea "Cutler Hammer / Model: N/A / Serial: N/A Customer requested a quote to replace …"
type textarea "x"
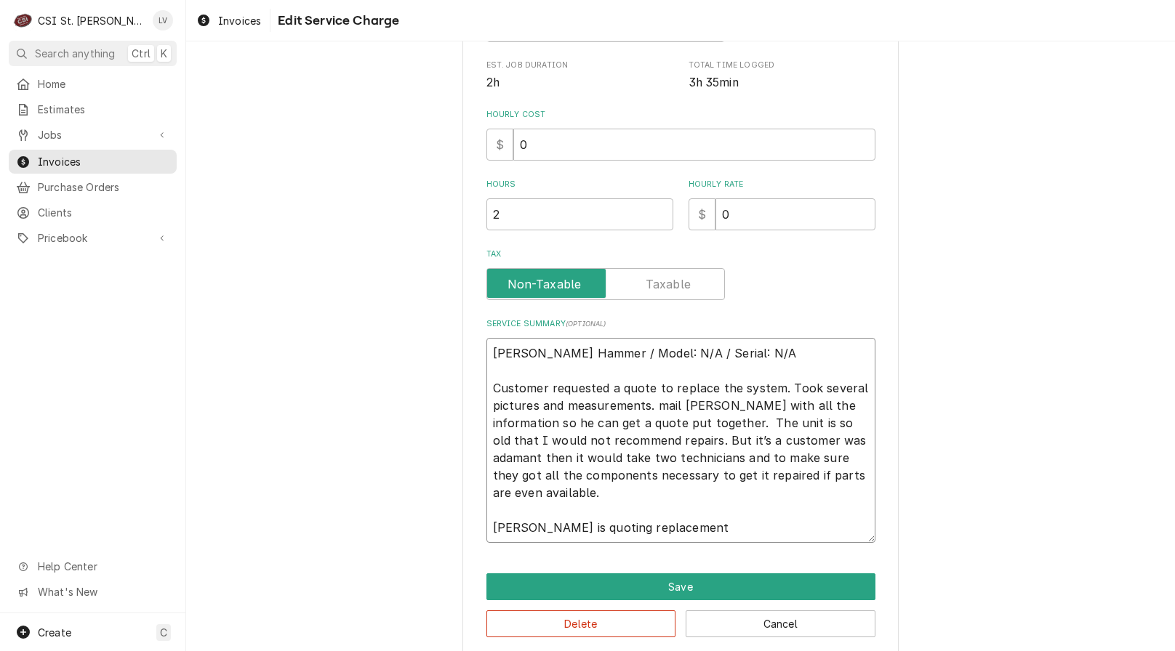
type textarea "Cutler Hammer / Model: N/A / Serial: N/A Customer requested a quote to replace …"
type textarea "x"
type textarea "Cutler Hammer / Model: N/A / Serial: N/A Customer requested a quote to replace …"
type textarea "x"
type textarea "Cutler Hammer / Model: N/A / Serial: N/A Customer requested a quote to replace …"
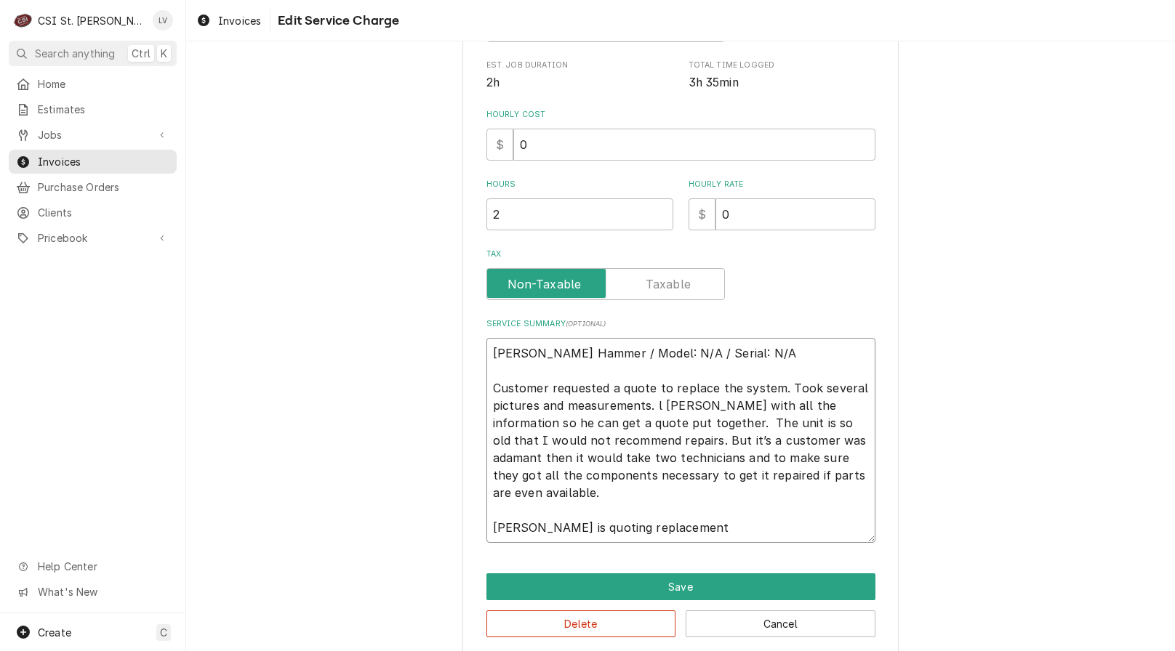
type textarea "x"
type textarea "Cutler Hammer / Model: N/A / Serial: N/A Customer requested a quote to replace …"
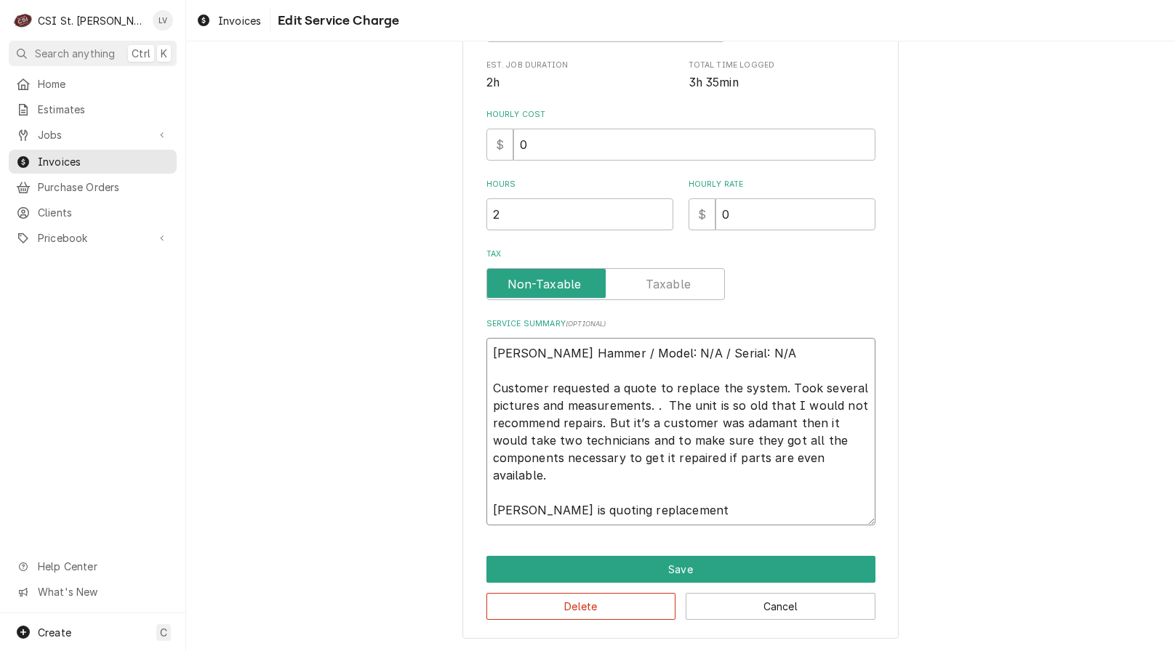
scroll to position [342, 0]
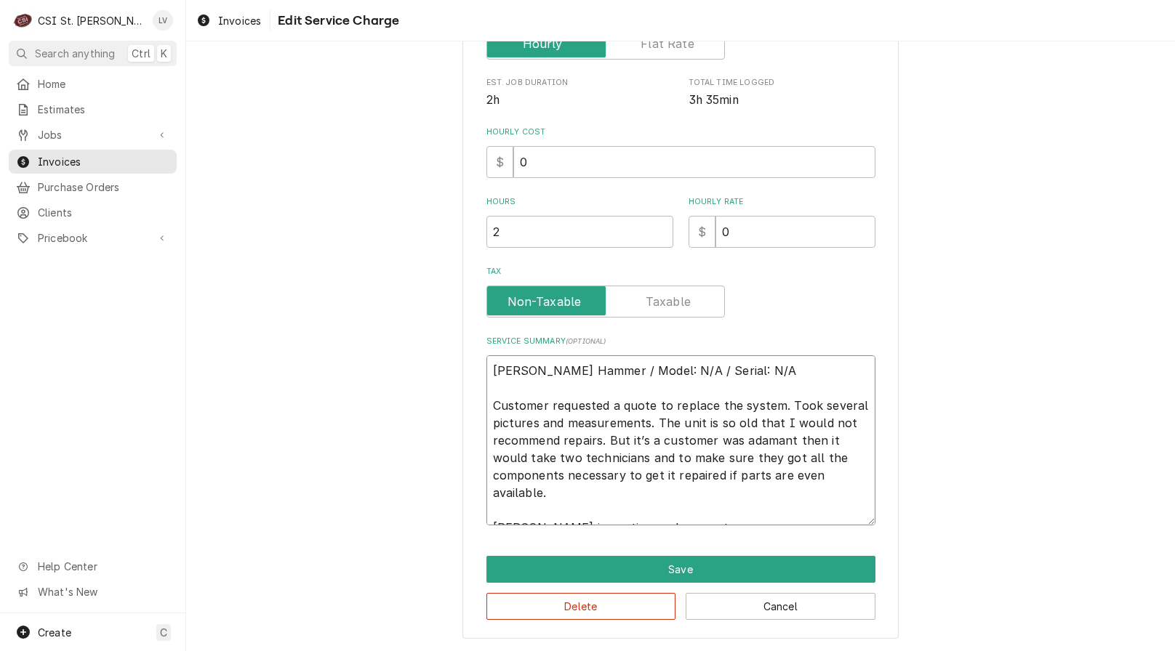
click at [651, 421] on textarea "Cutler Hammer / Model: N/A / Serial: N/A Customer requested a quote to replace …" at bounding box center [680, 441] width 389 height 170
drag, startPoint x: 670, startPoint y: 442, endPoint x: 694, endPoint y: 446, distance: 23.7
click at [694, 446] on textarea "Cutler Hammer / Model: N/A / Serial: N/A Customer requested a quote to replace …" at bounding box center [680, 441] width 389 height 170
drag, startPoint x: 691, startPoint y: 478, endPoint x: 702, endPoint y: 478, distance: 10.9
click at [691, 478] on textarea "Cutler Hammer / Model: N/A / Serial: N/A Customer requested a quote to replace …" at bounding box center [680, 441] width 389 height 170
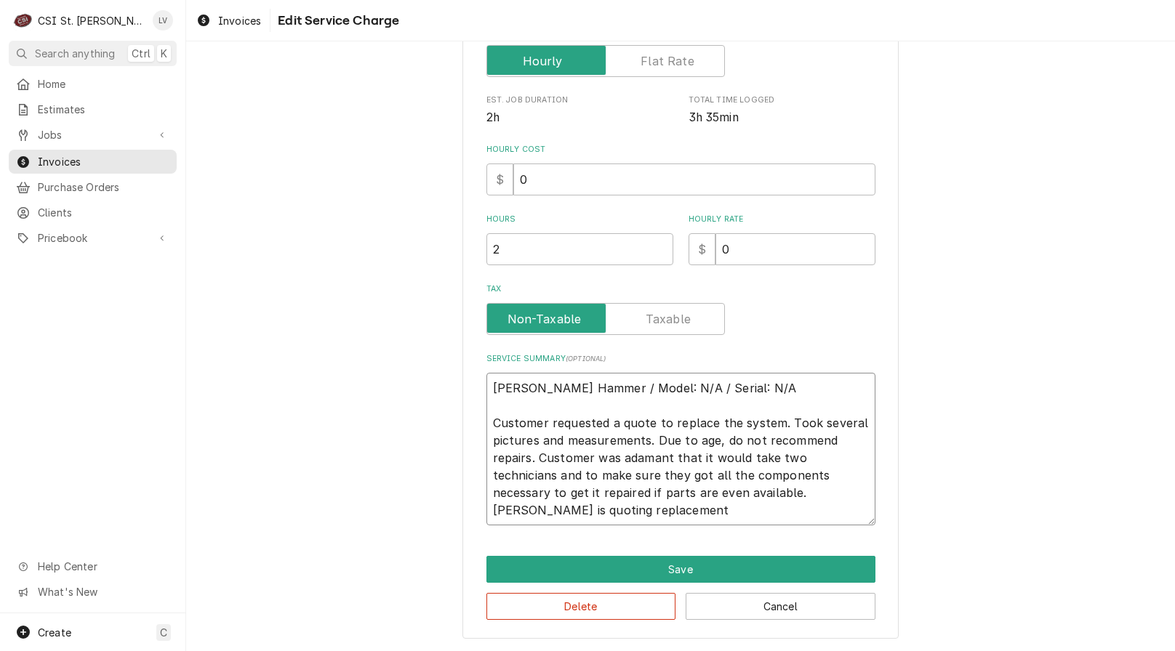
scroll to position [308, 0]
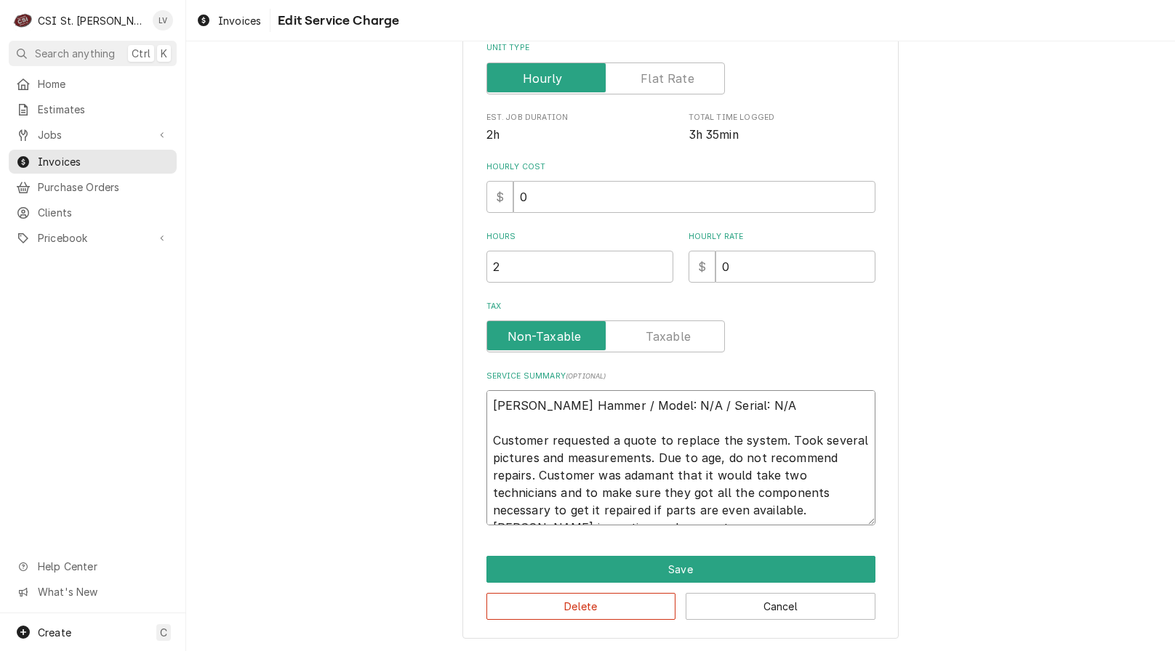
click at [855, 511] on textarea "Cutler Hammer / Model: N/A / Serial: N/A Customer requested a quote to replace …" at bounding box center [680, 457] width 389 height 135
drag, startPoint x: 861, startPoint y: 512, endPoint x: 420, endPoint y: 370, distance: 463.5
click at [421, 372] on div "Use the fields below to edit this service charge Short Description Job | Servic…" at bounding box center [680, 200] width 989 height 902
click at [544, 614] on button "Delete" at bounding box center [581, 606] width 190 height 27
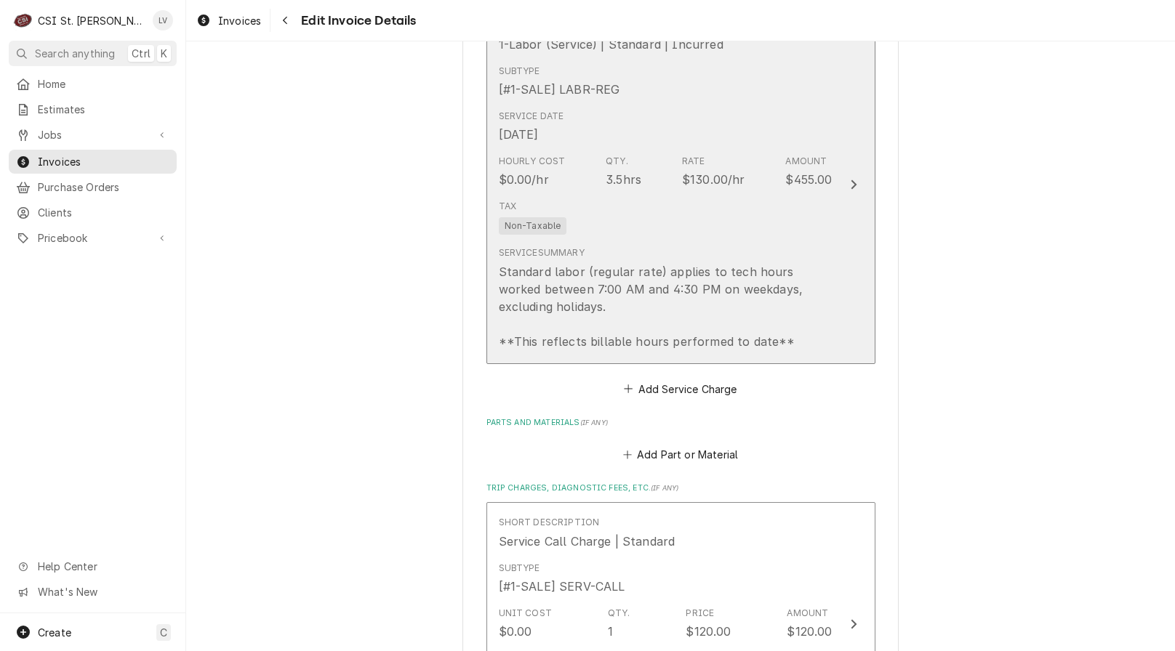
click at [600, 263] on div "Standard labor (regular rate) applies to tech hours worked between 7:00 AM and …" at bounding box center [666, 306] width 334 height 87
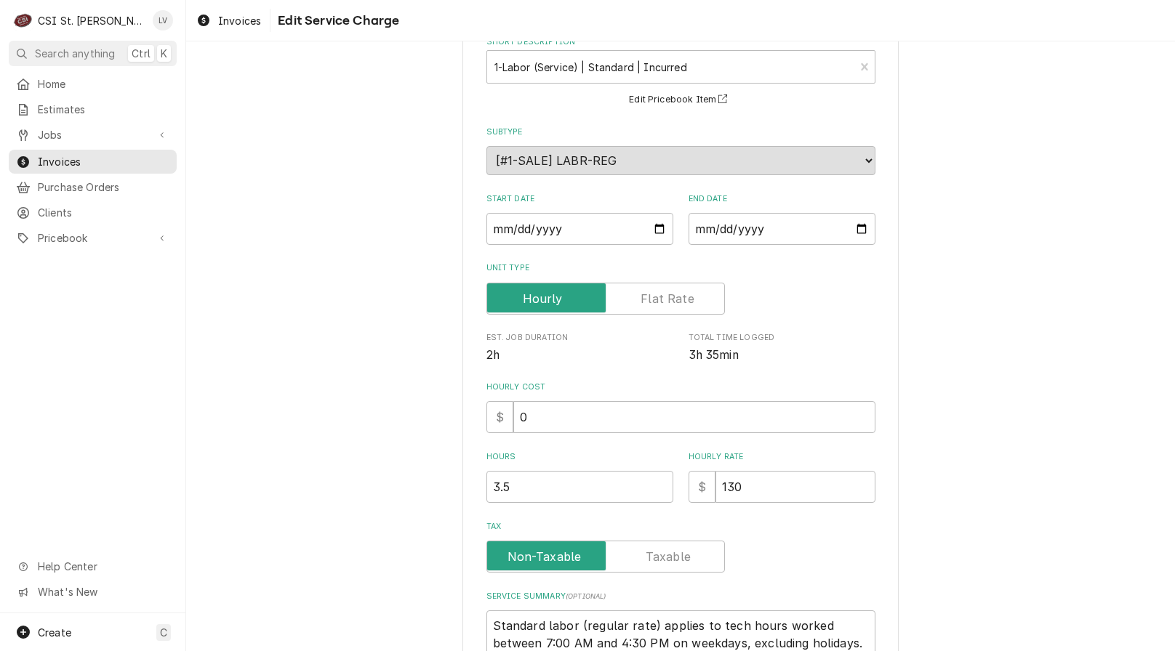
scroll to position [255, 0]
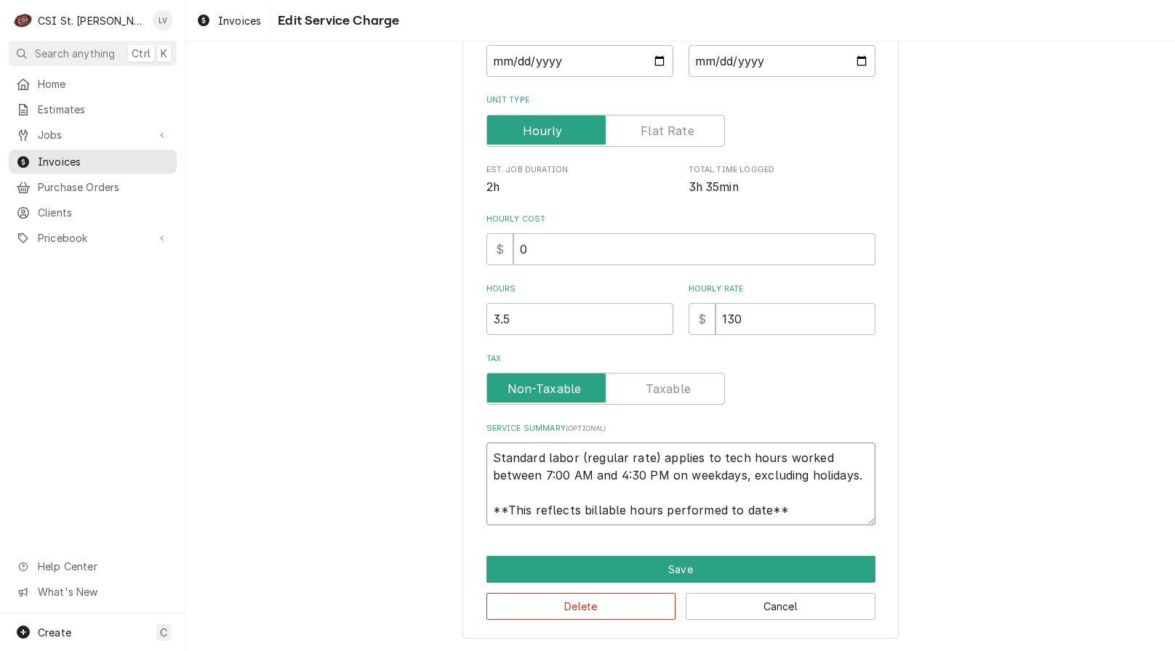
drag, startPoint x: 489, startPoint y: 459, endPoint x: 838, endPoint y: 515, distance: 353.6
click at [838, 515] on textarea "Standard labor (regular rate) applies to tech hours worked between 7:00 AM and …" at bounding box center [680, 484] width 389 height 83
paste textarea "[PERSON_NAME] Hammer / Model: N/A / Serial: N/A Customer requested a quote to r…"
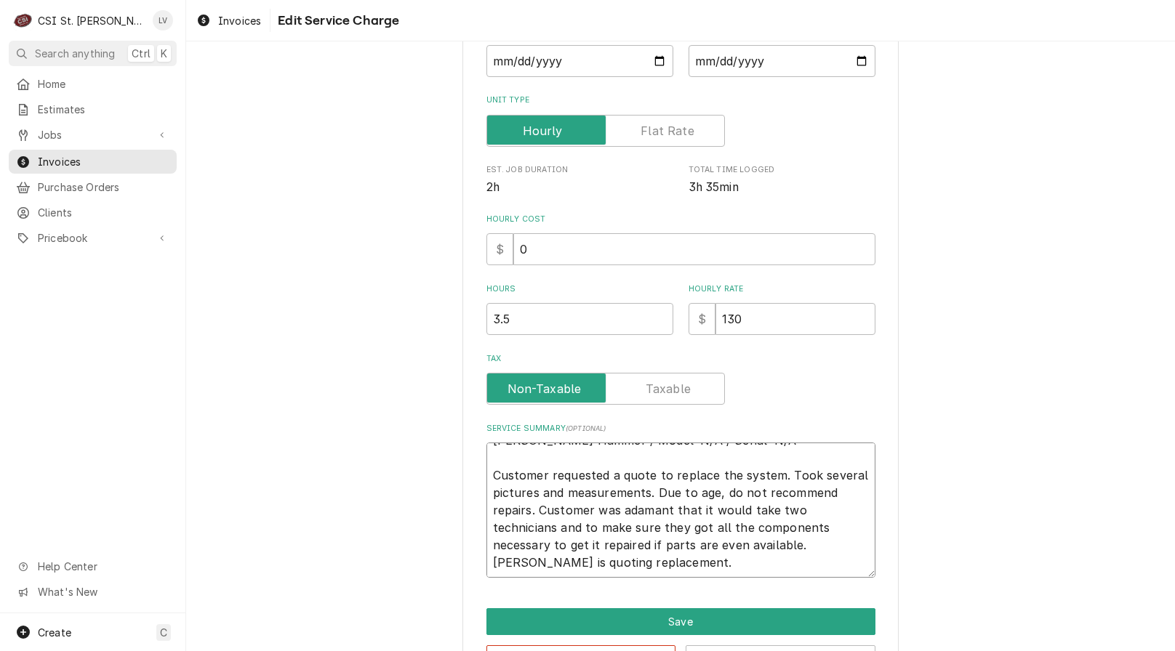
scroll to position [11, 0]
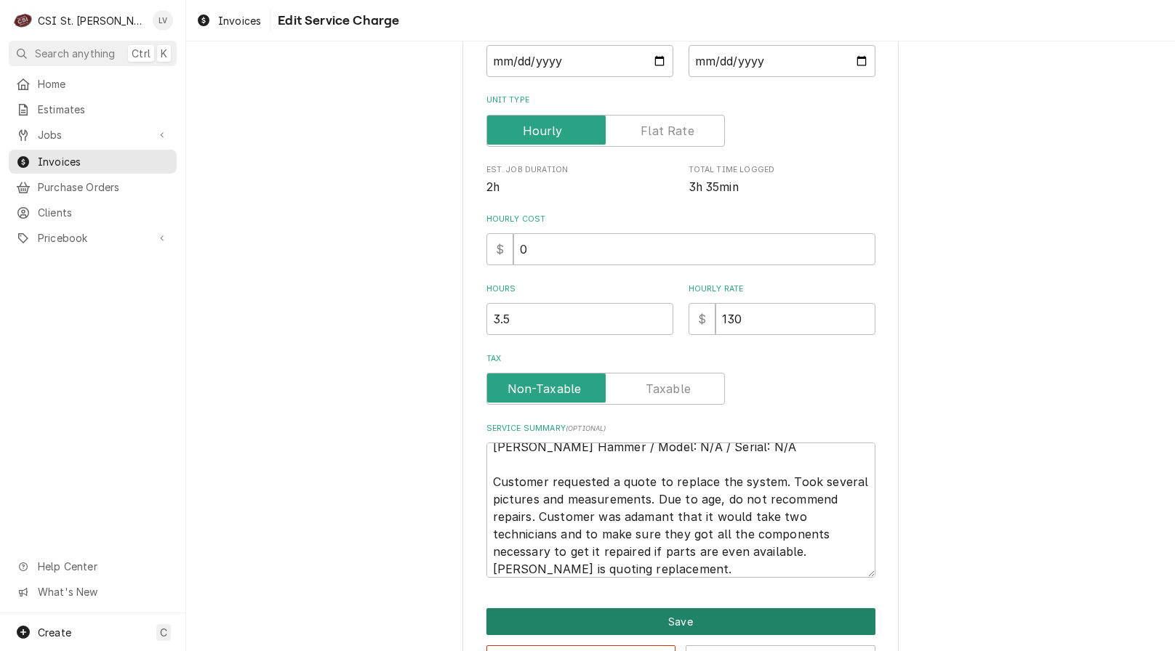
click at [661, 620] on button "Save" at bounding box center [680, 622] width 389 height 27
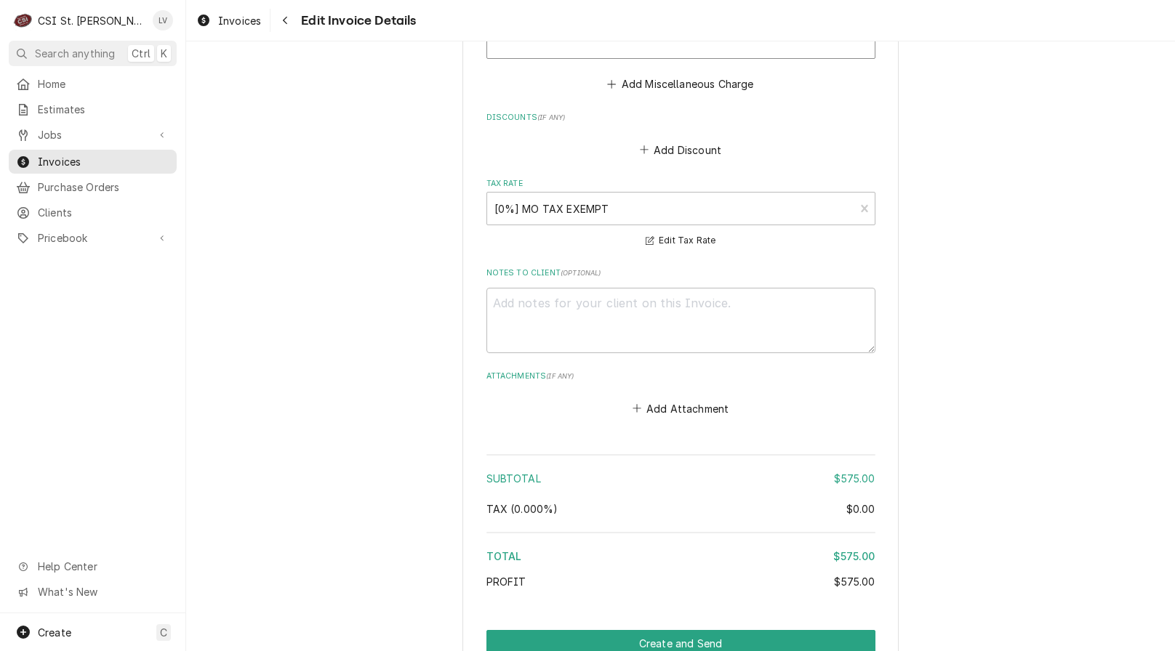
scroll to position [2003, 0]
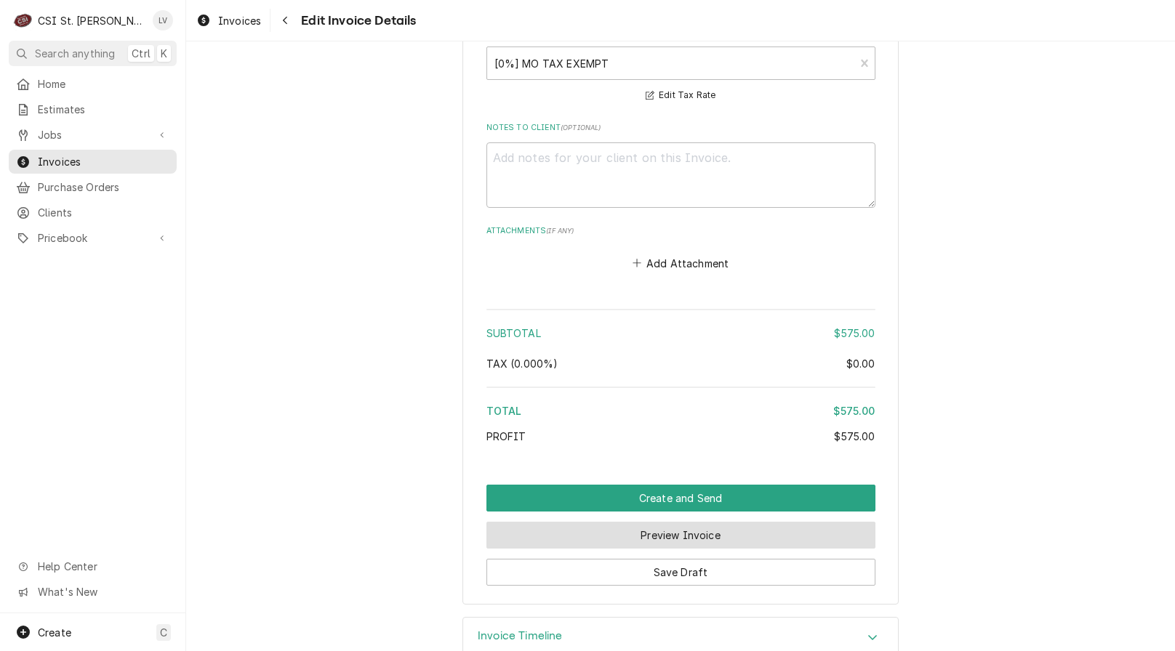
click at [671, 522] on button "Preview Invoice" at bounding box center [680, 535] width 389 height 27
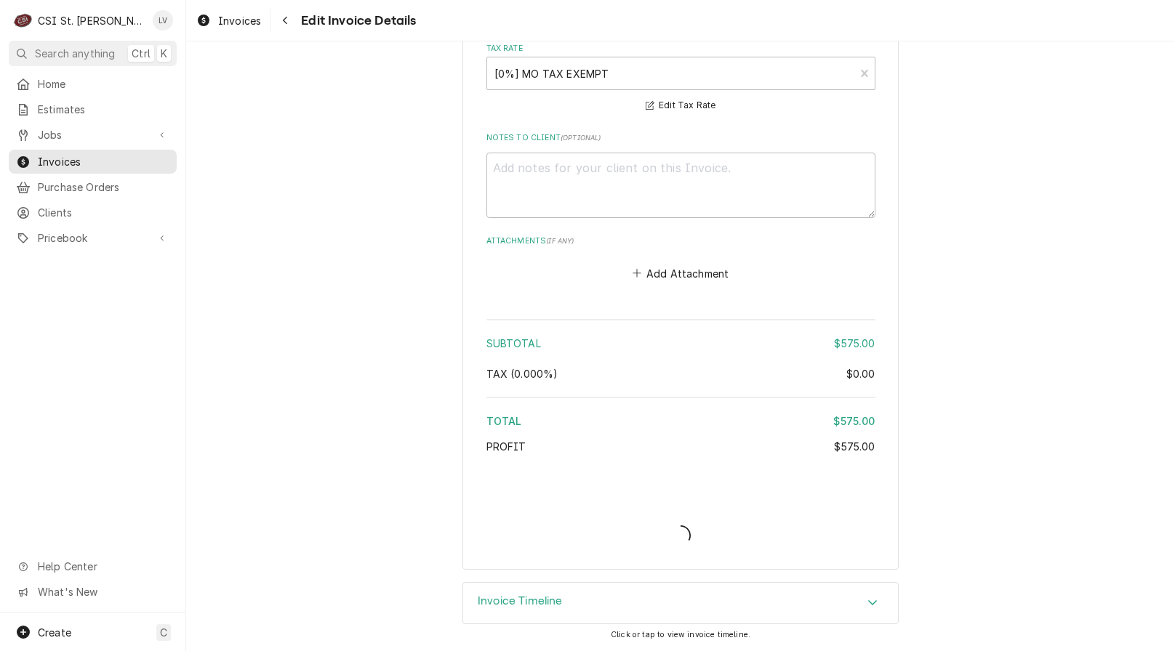
scroll to position [1958, 0]
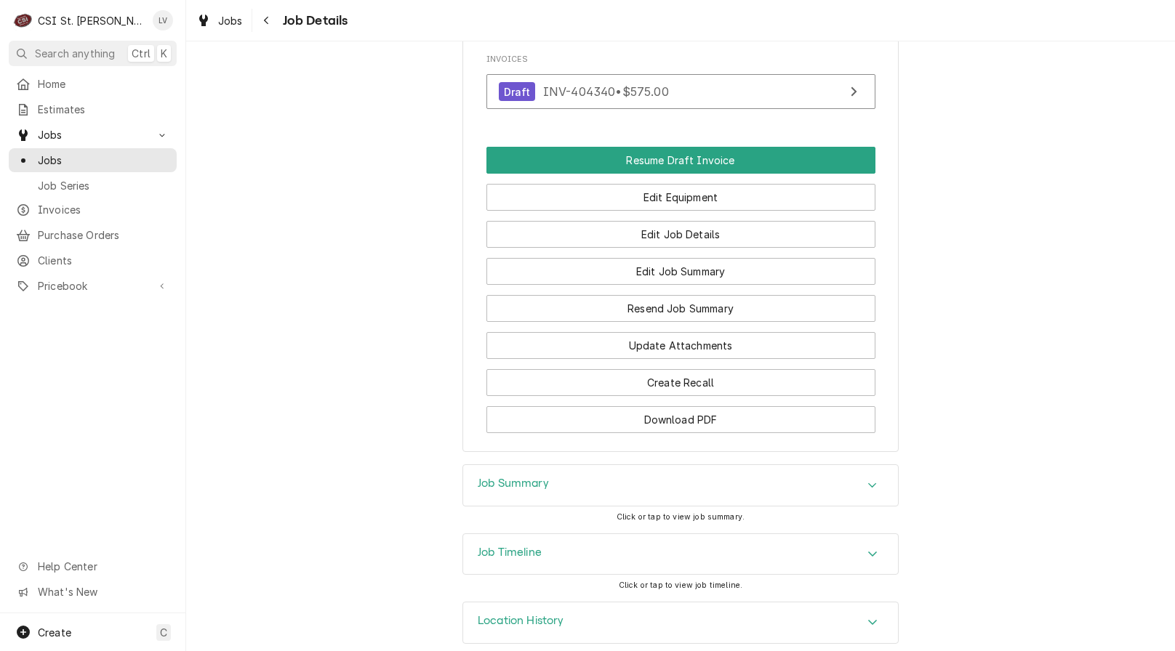
scroll to position [1519, 0]
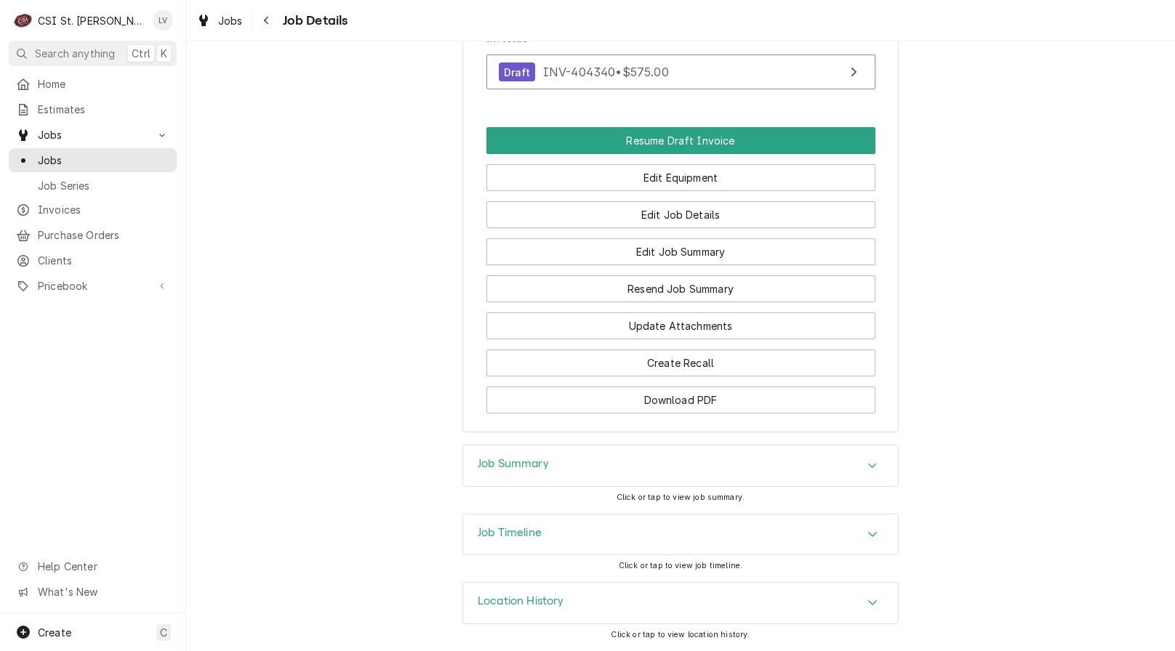
click at [582, 535] on div "Job Timeline" at bounding box center [680, 535] width 435 height 41
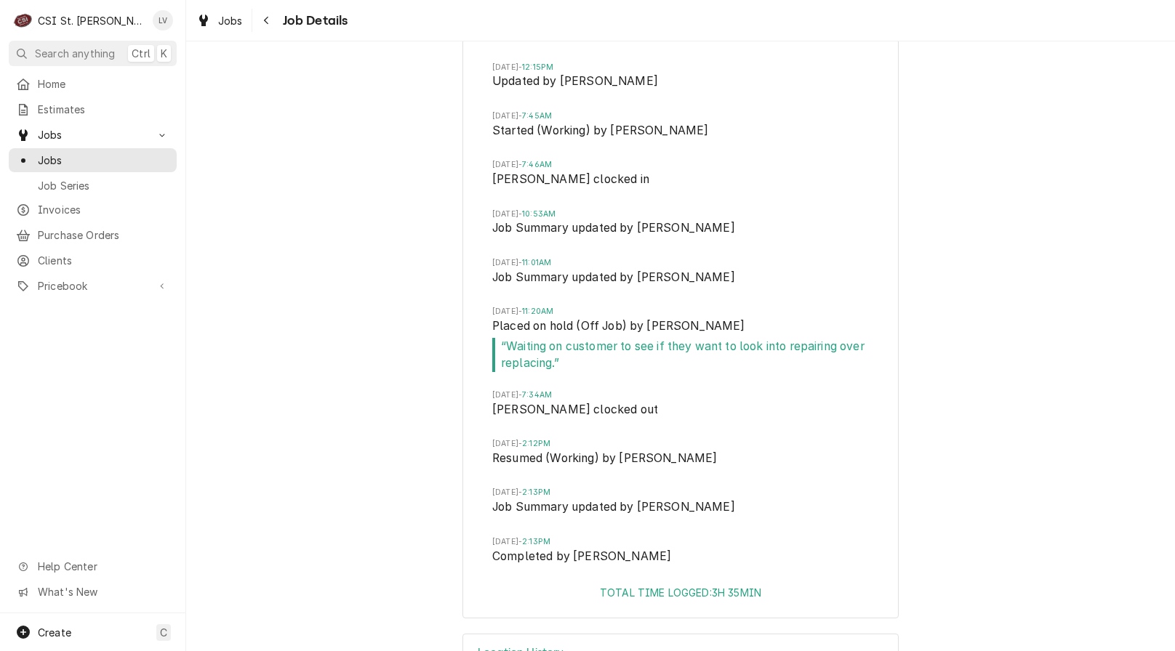
scroll to position [2202, 0]
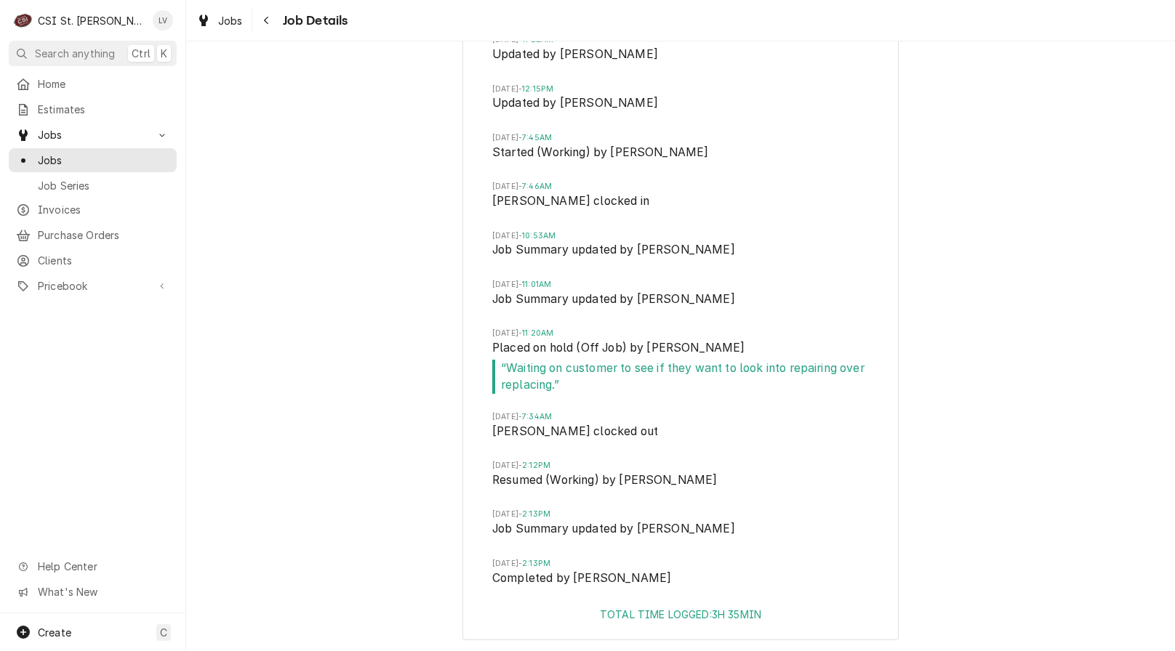
drag, startPoint x: 231, startPoint y: 25, endPoint x: 249, endPoint y: 55, distance: 34.5
click at [233, 24] on span "Jobs" at bounding box center [230, 20] width 25 height 15
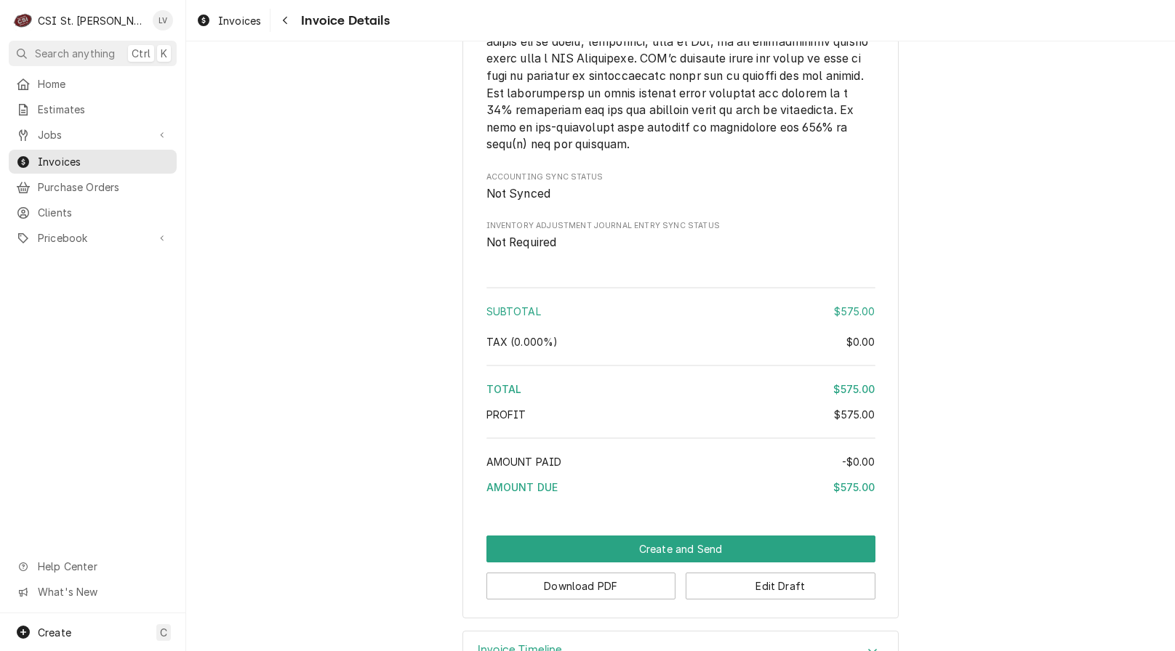
scroll to position [2212, 0]
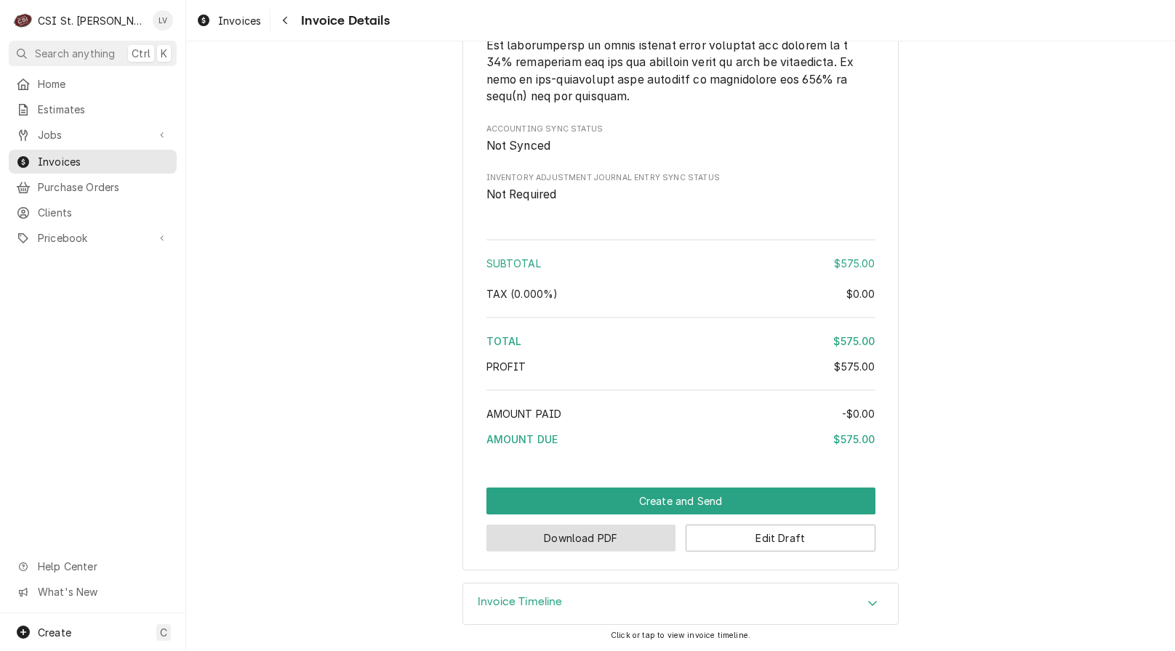
click at [577, 547] on button "Download PDF" at bounding box center [581, 538] width 190 height 27
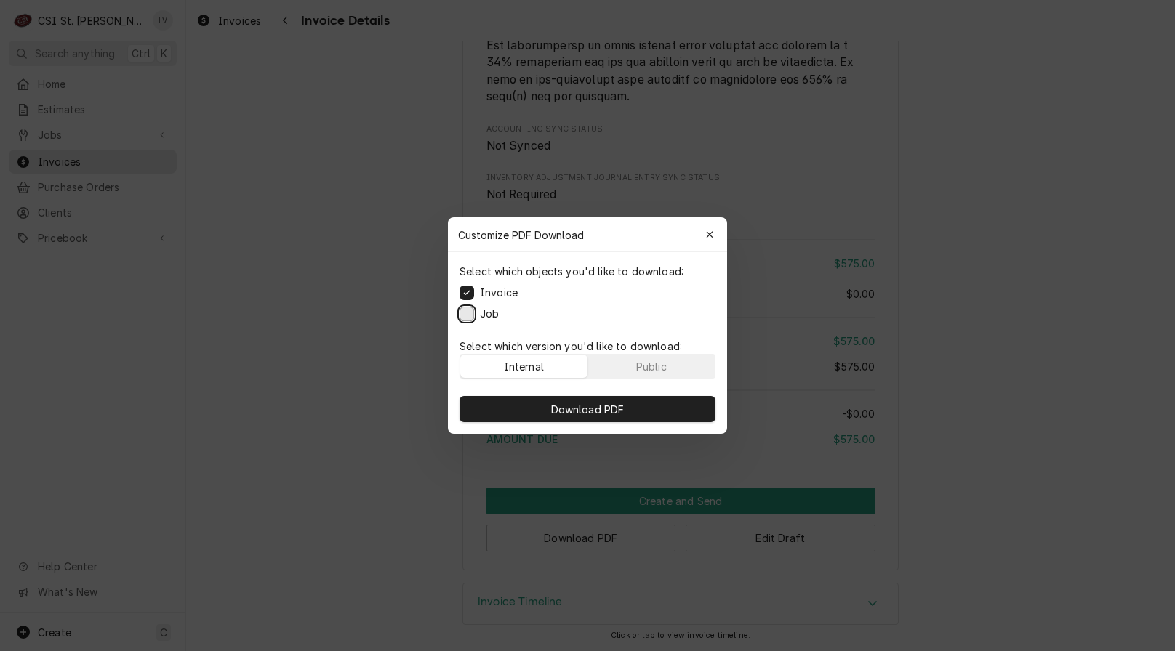
drag, startPoint x: 462, startPoint y: 313, endPoint x: 473, endPoint y: 326, distance: 17.0
click at [465, 313] on button "Job" at bounding box center [467, 314] width 15 height 15
click at [530, 410] on button "Download PDF" at bounding box center [588, 409] width 256 height 26
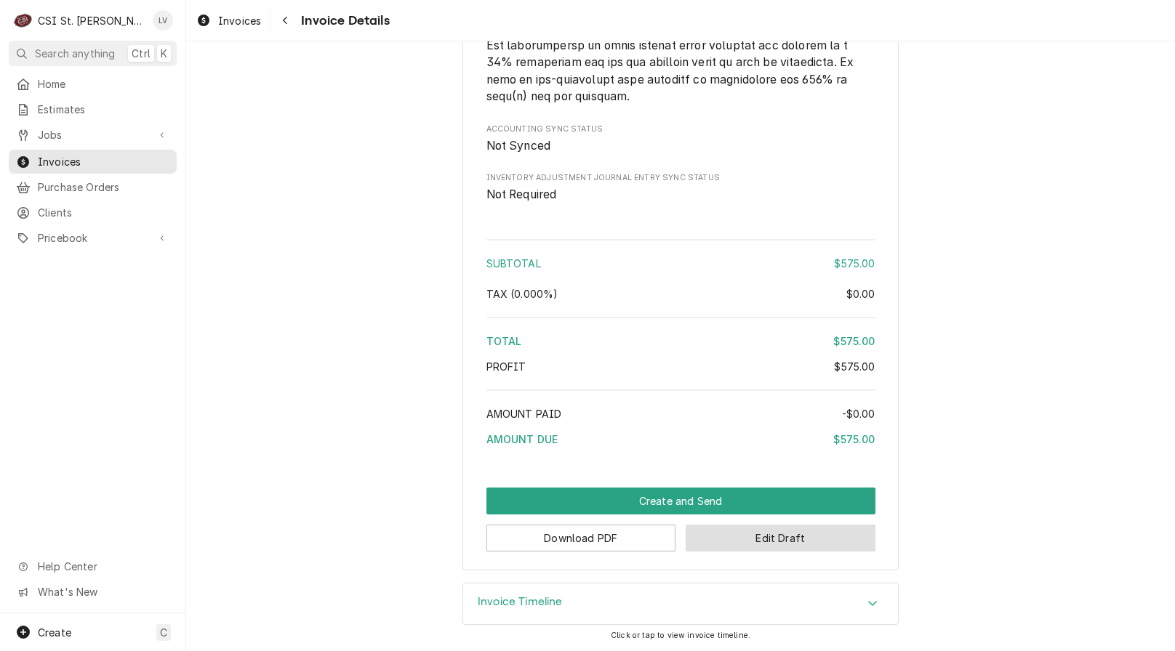
click at [805, 550] on button "Edit Draft" at bounding box center [781, 538] width 190 height 27
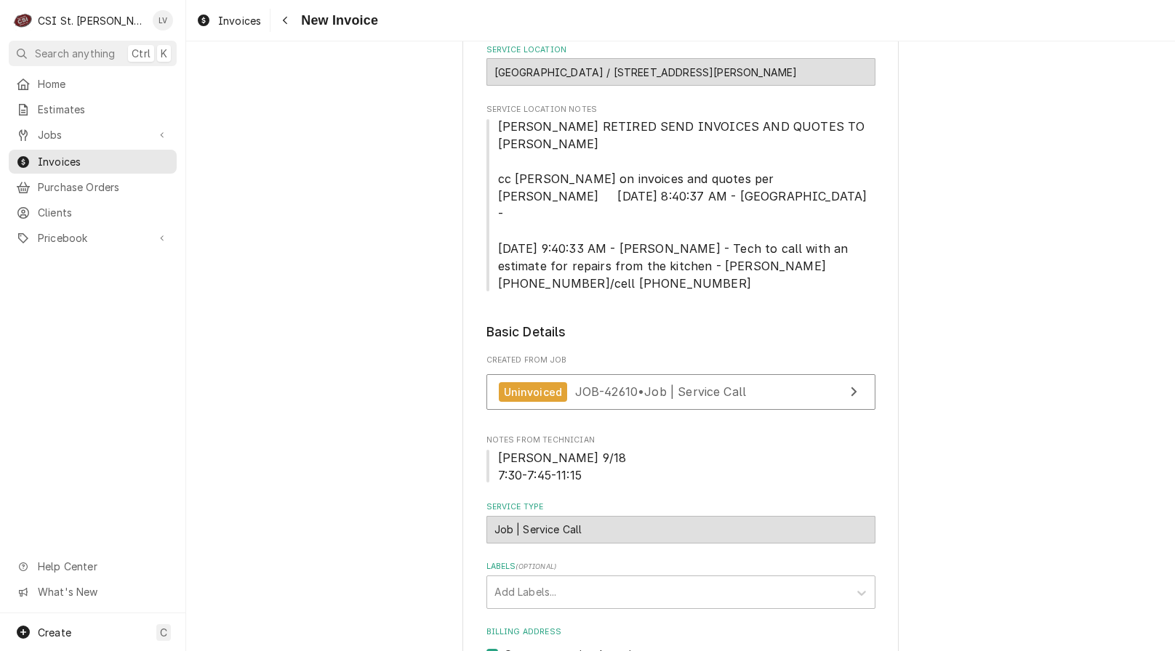
scroll to position [509, 0]
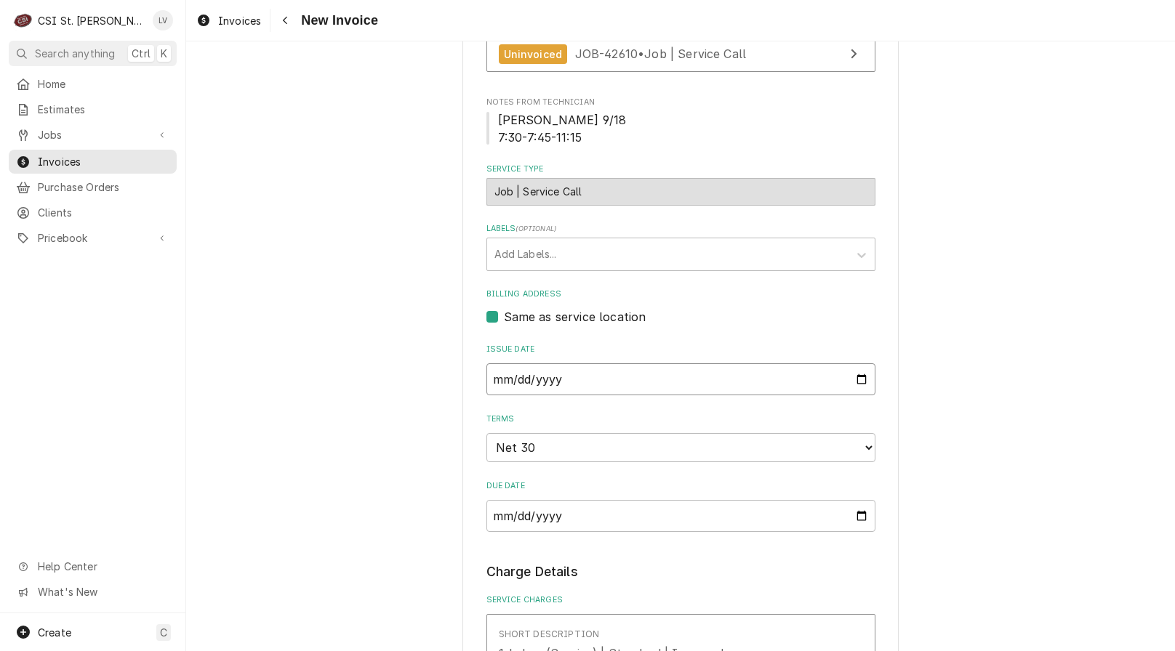
click at [857, 364] on input "2025-10-02" at bounding box center [680, 380] width 389 height 32
type textarea "x"
type input "2025-09-30"
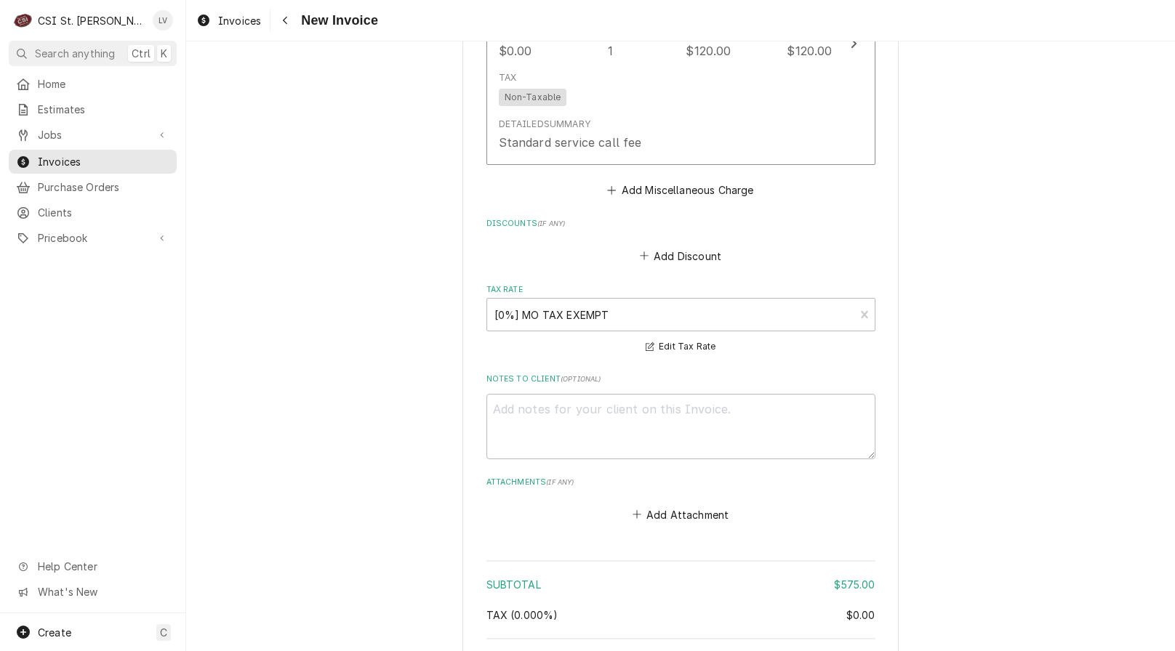
scroll to position [2003, 0]
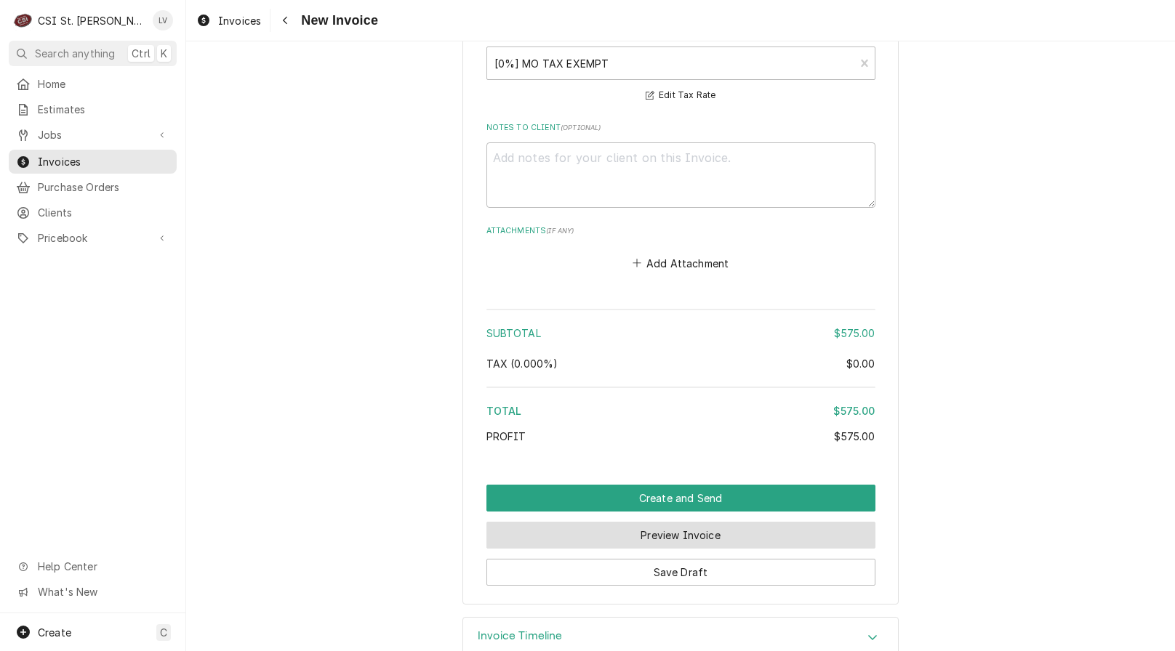
click at [653, 522] on button "Preview Invoice" at bounding box center [680, 535] width 389 height 27
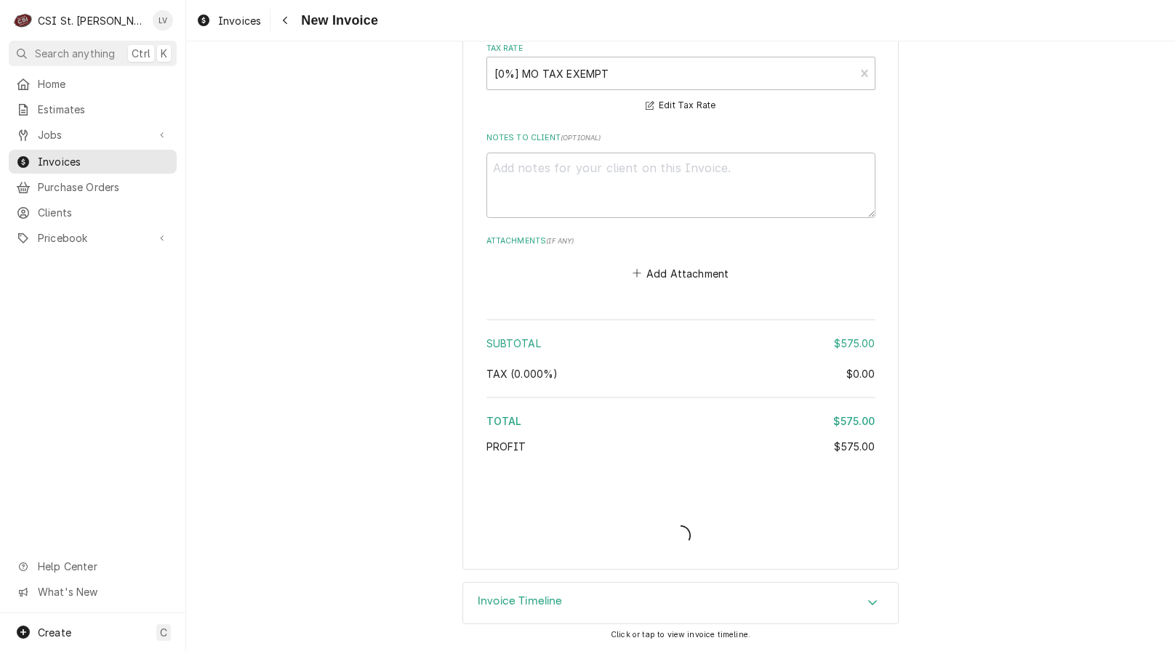
scroll to position [1958, 0]
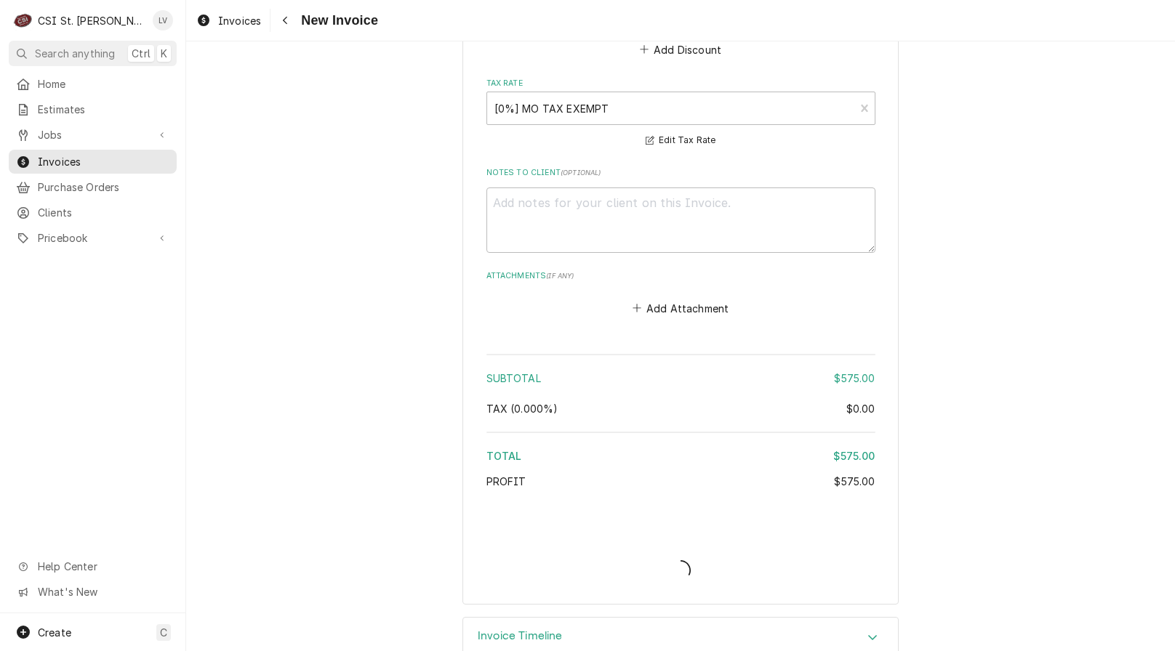
type textarea "x"
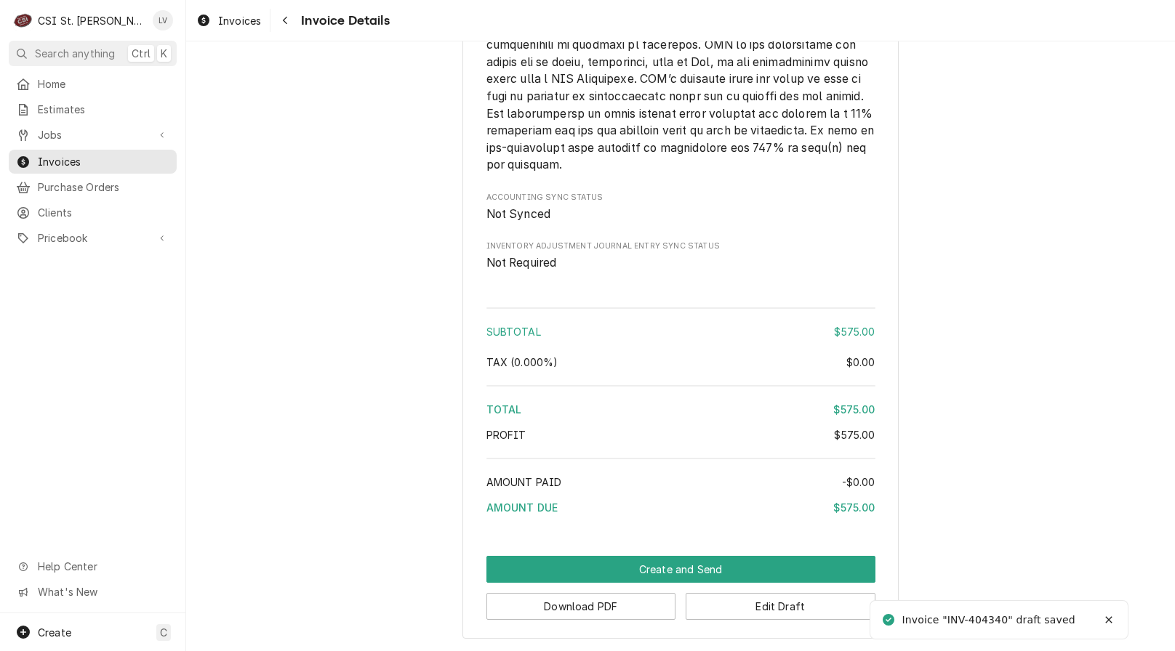
scroll to position [2212, 0]
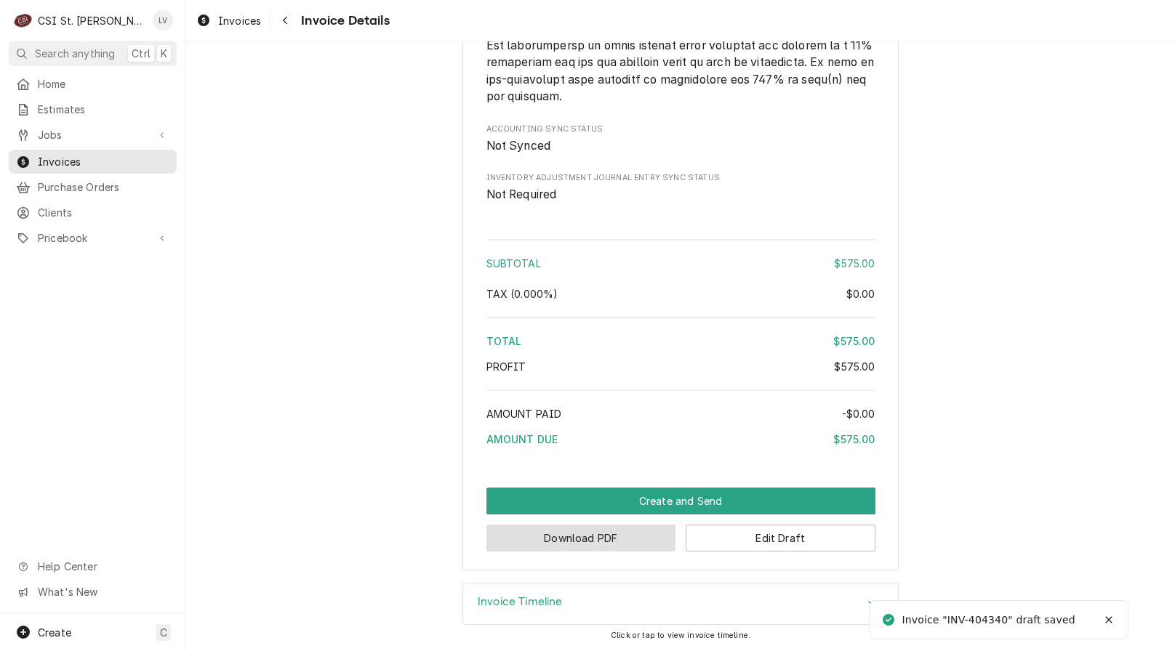
click at [621, 547] on button "Download PDF" at bounding box center [581, 538] width 190 height 27
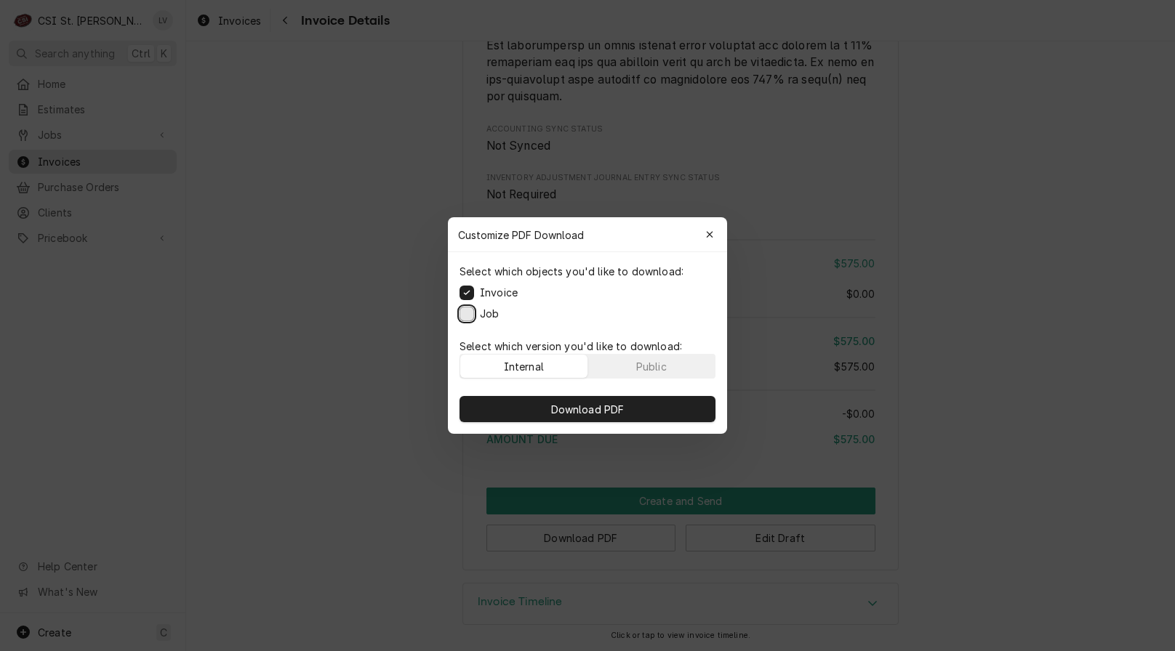
click at [467, 315] on button "Job" at bounding box center [467, 314] width 15 height 15
click at [548, 400] on button "Download PDF" at bounding box center [588, 409] width 256 height 26
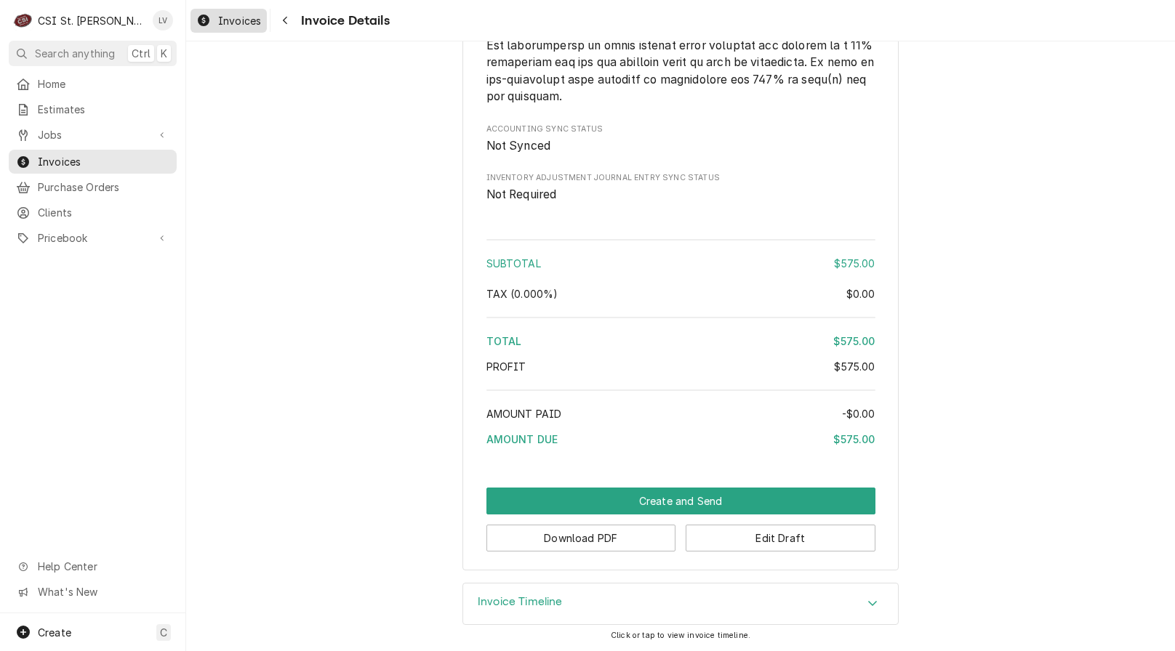
click at [220, 23] on span "Invoices" at bounding box center [239, 20] width 43 height 15
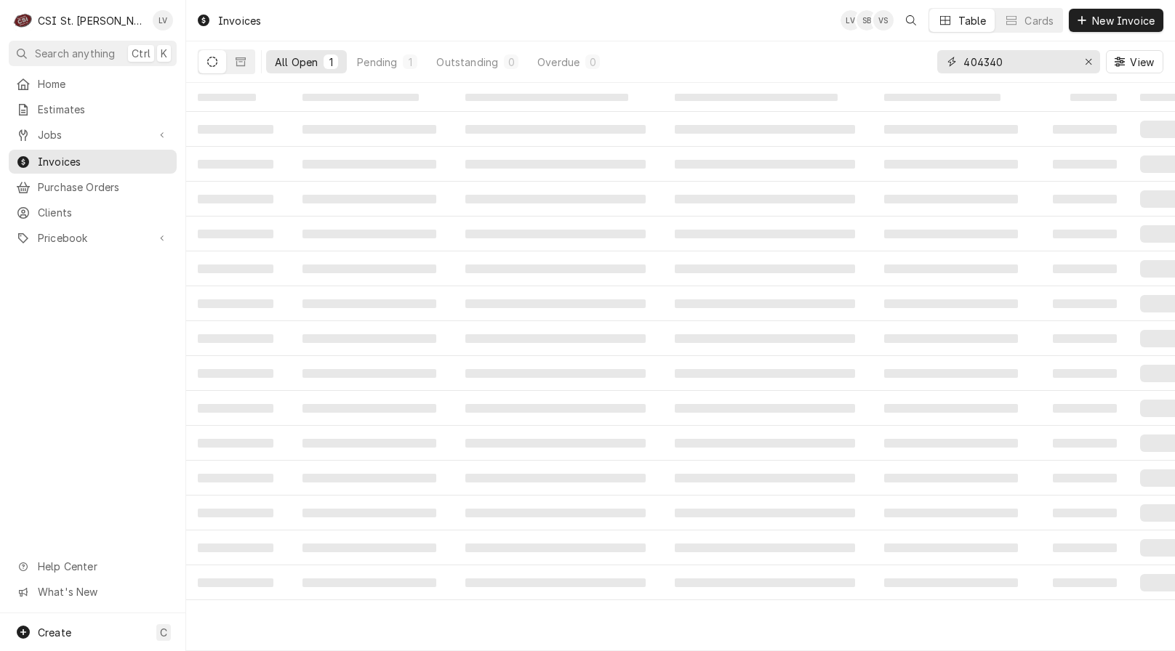
click at [1025, 64] on input "404340" at bounding box center [1017, 61] width 109 height 23
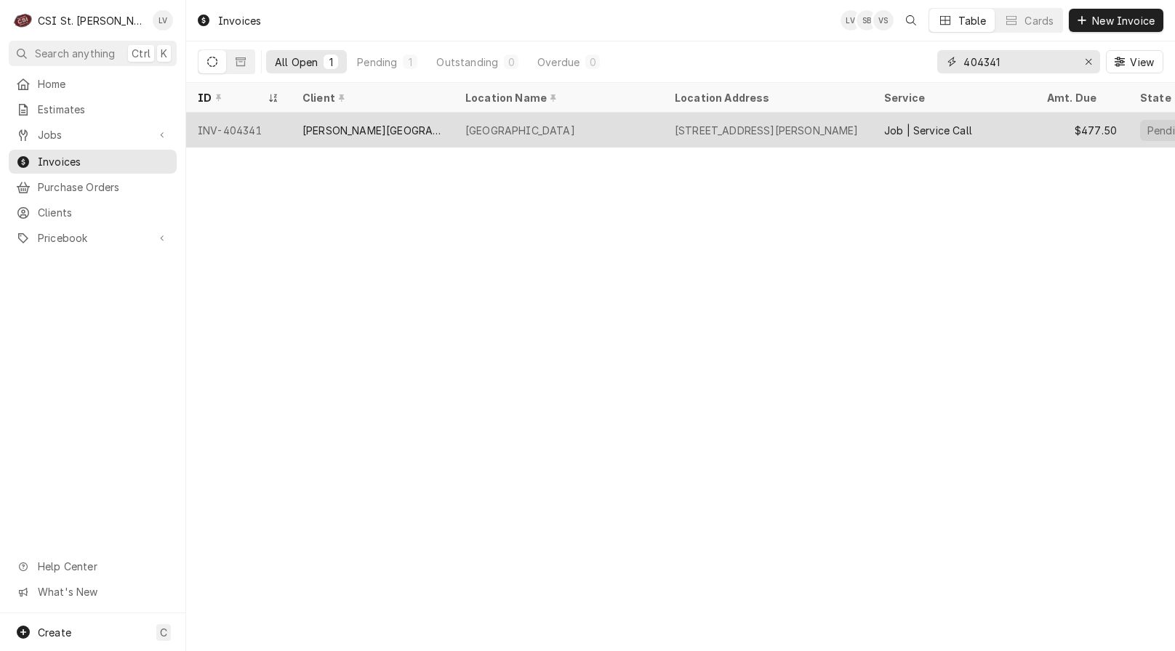
type input "404341"
click at [563, 137] on div "[GEOGRAPHIC_DATA]" at bounding box center [558, 130] width 209 height 35
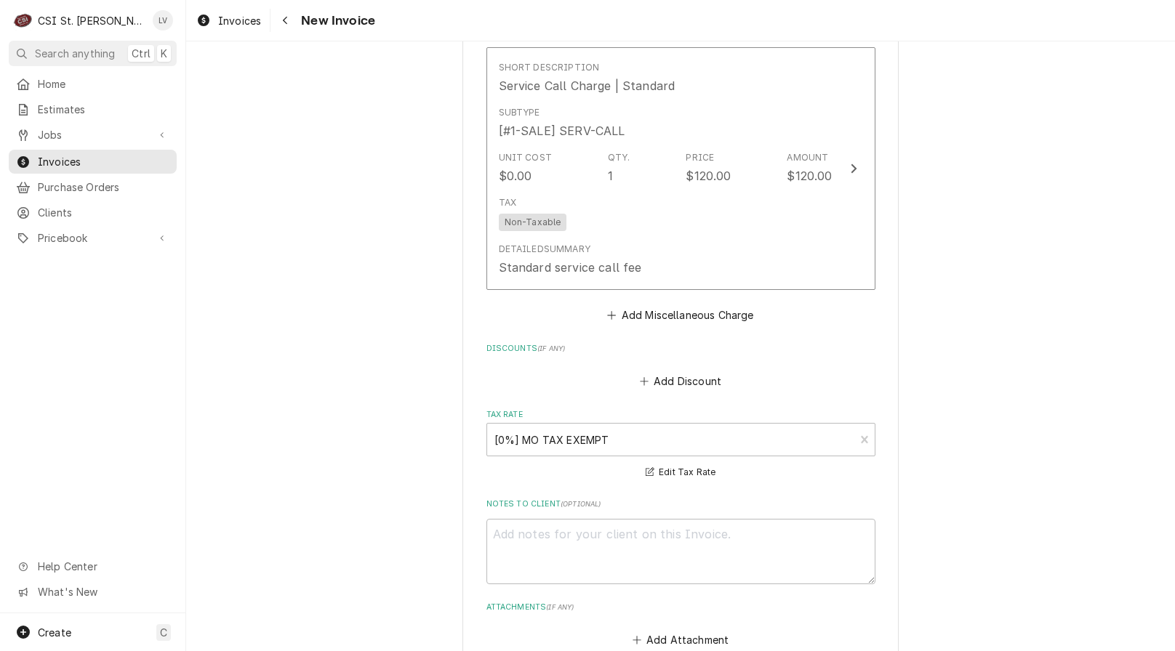
scroll to position [2981, 0]
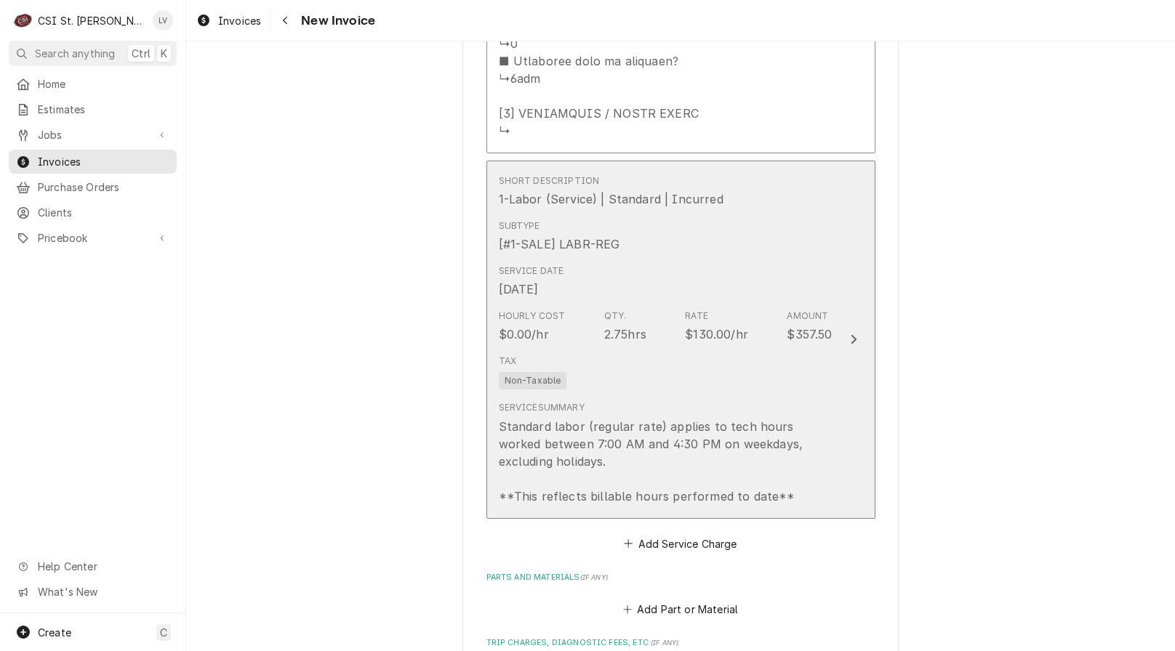
click at [743, 349] on div "Tax Non-Taxable" at bounding box center [666, 372] width 334 height 47
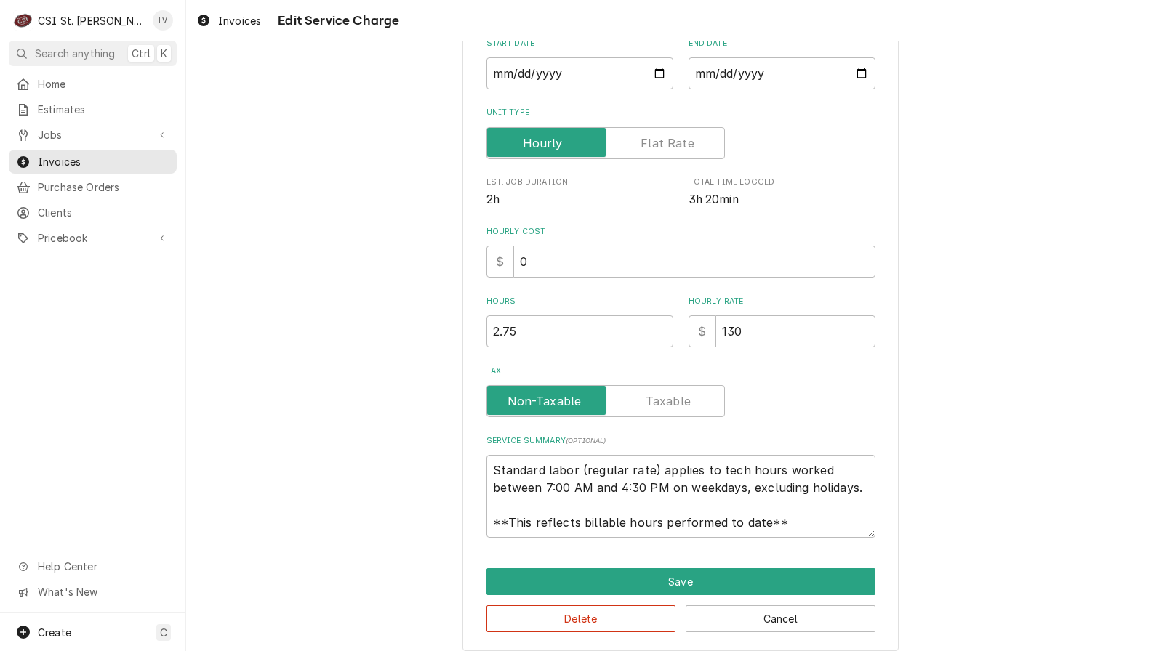
scroll to position [255, 0]
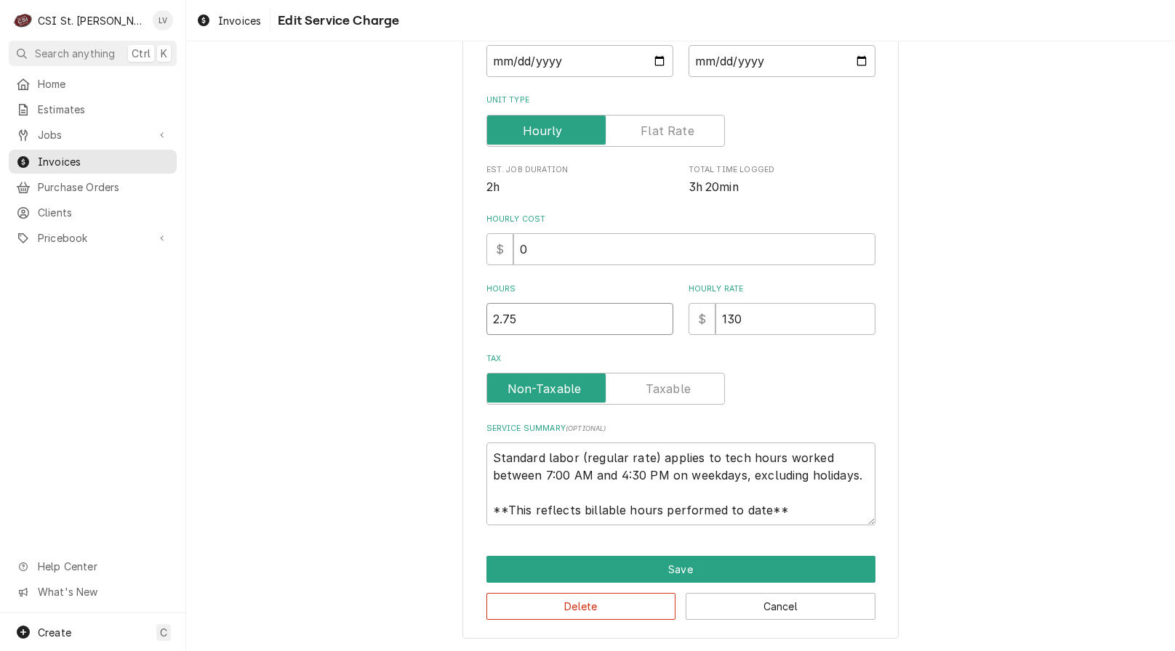
click at [523, 319] on input "2.75" at bounding box center [579, 319] width 187 height 32
type textarea "x"
type input "2.7"
type textarea "x"
type input "2"
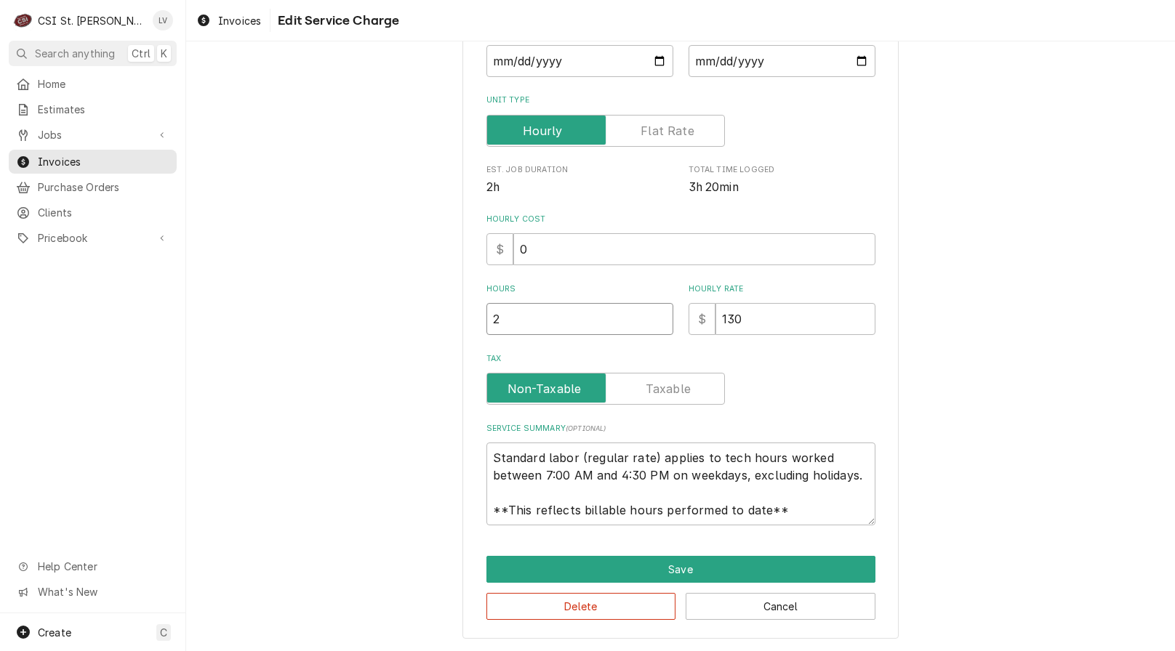
type textarea "x"
type input "2.5"
type textarea "x"
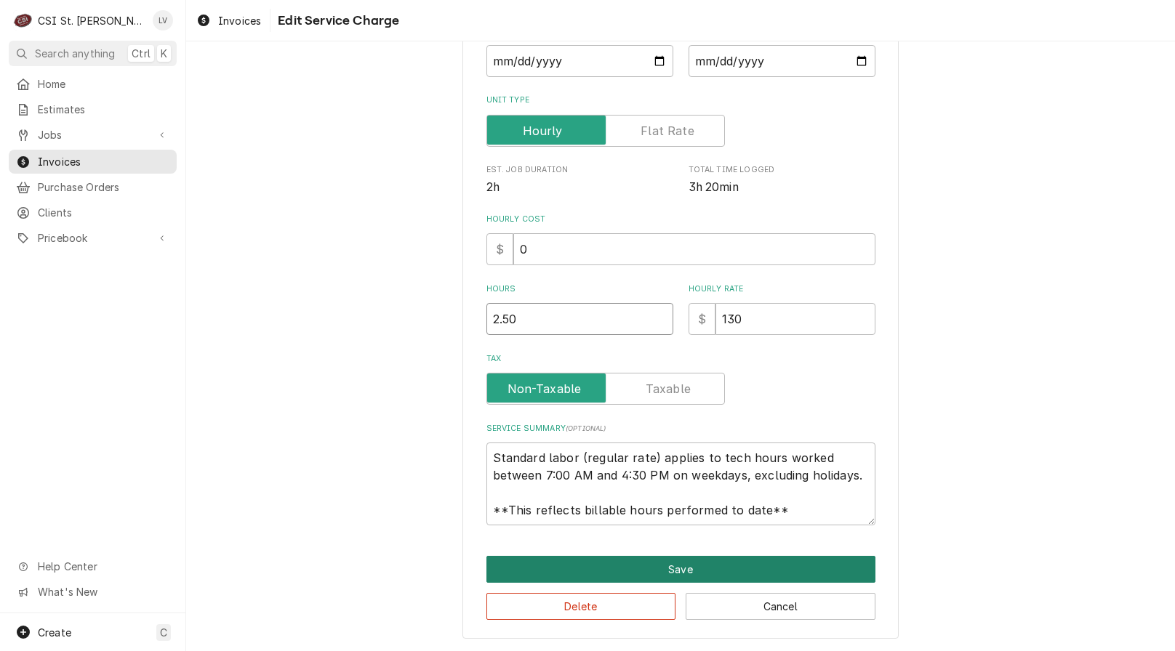
type input "2.50"
click at [651, 571] on button "Save" at bounding box center [680, 569] width 389 height 27
type textarea "x"
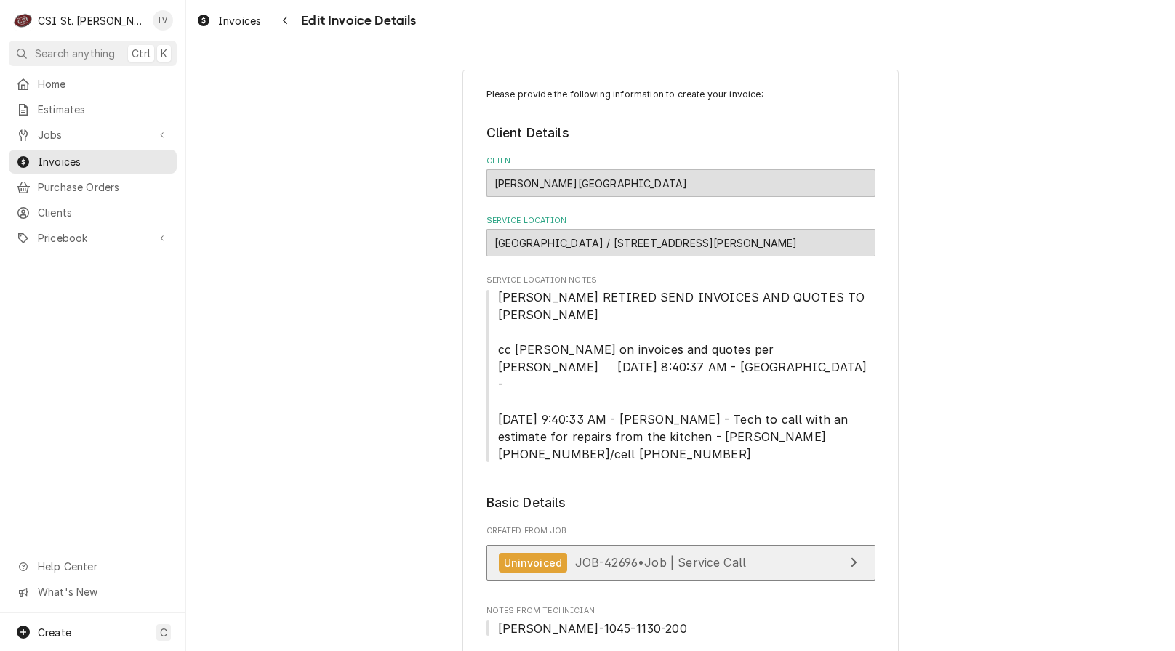
click at [697, 555] on span "JOB-42696 • Job | Service Call" at bounding box center [661, 562] width 172 height 15
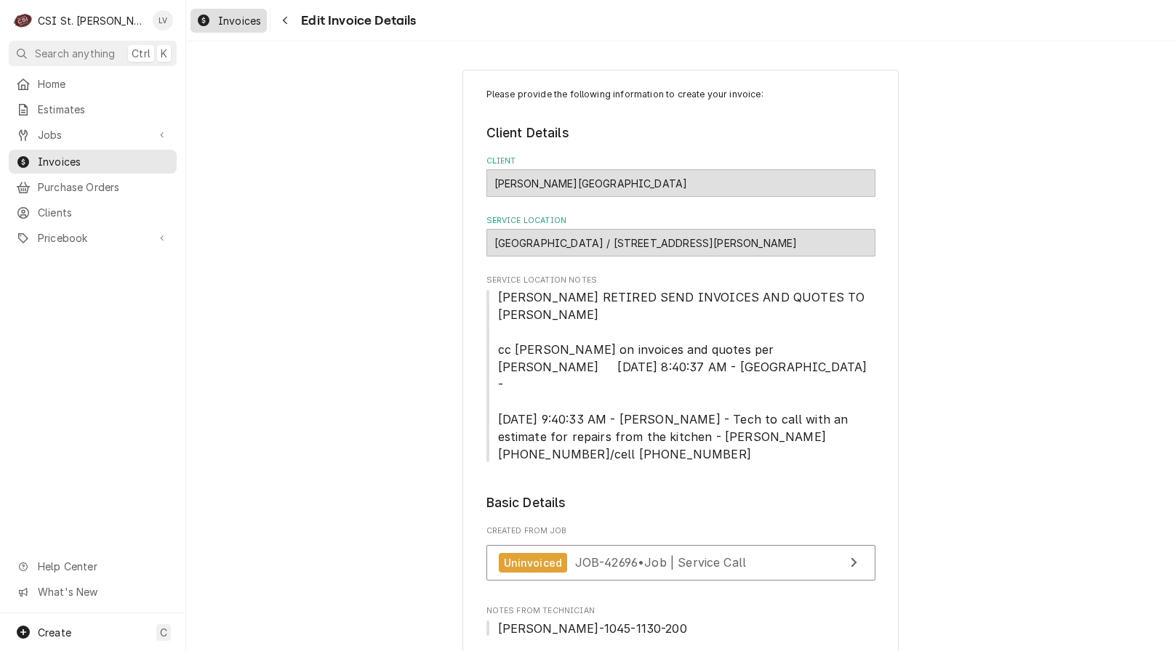
click at [211, 15] on div "Invoices" at bounding box center [228, 21] width 71 height 18
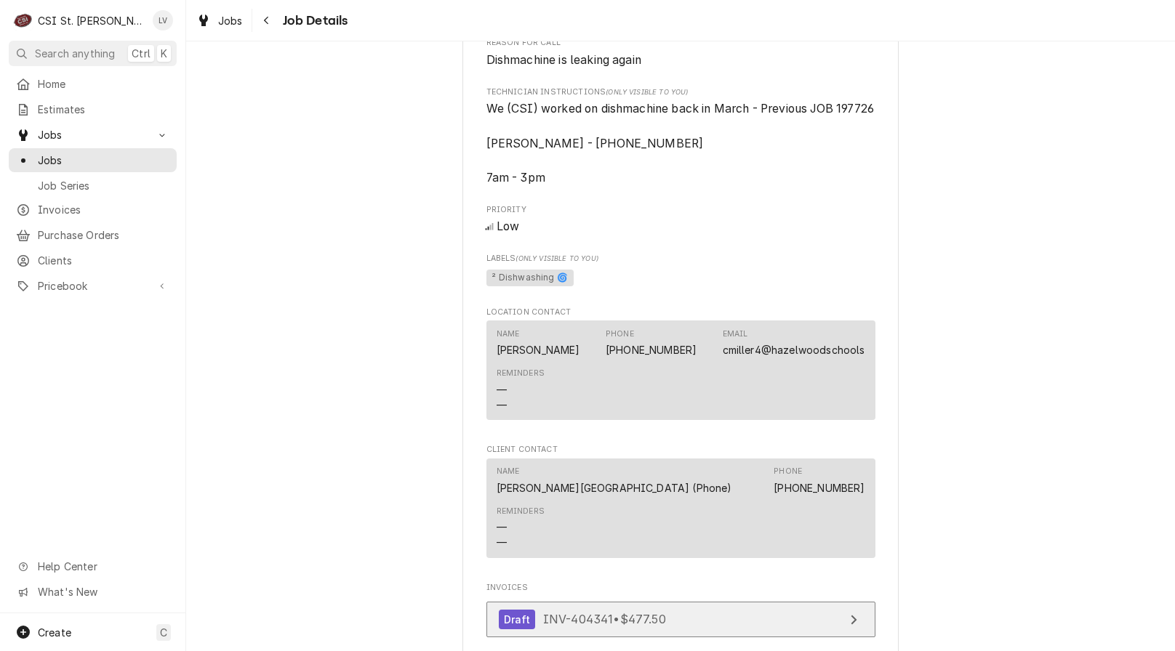
scroll to position [1091, 0]
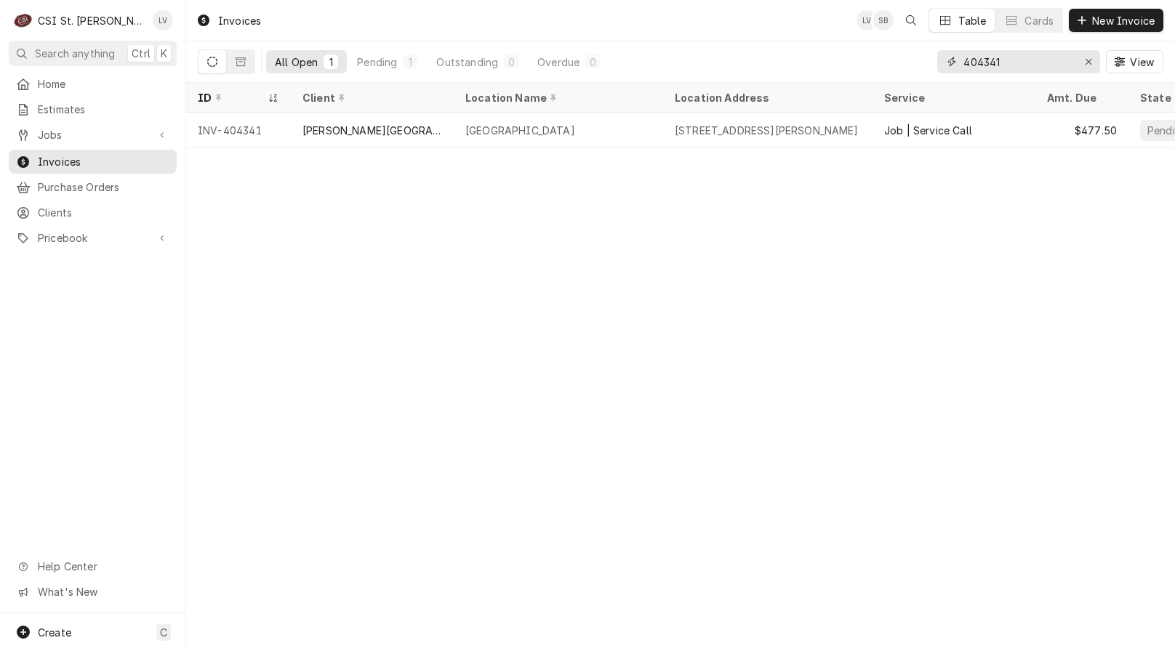
drag, startPoint x: 1023, startPoint y: 62, endPoint x: 878, endPoint y: 72, distance: 145.0
click at [878, 72] on div "All Open 1 Pending 1 Outstanding 0 Overdue 0 404341 View" at bounding box center [681, 61] width 966 height 41
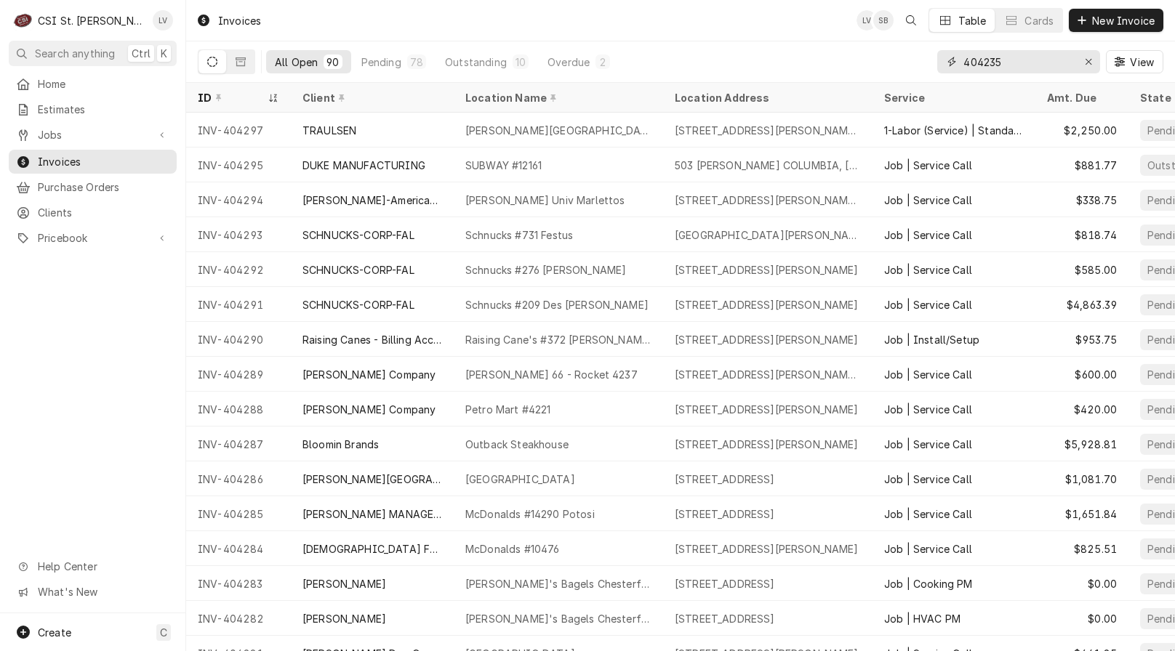
type input "404235"
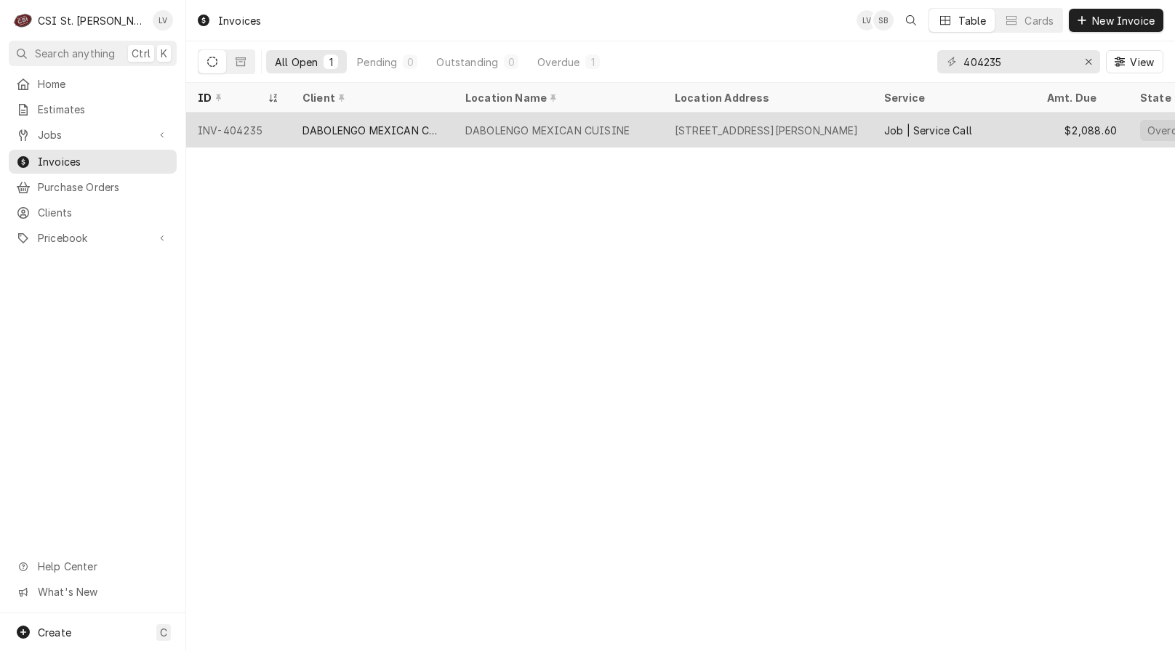
click at [358, 128] on div "DABOLENGO MEXICAN CUISINE" at bounding box center [372, 130] width 140 height 15
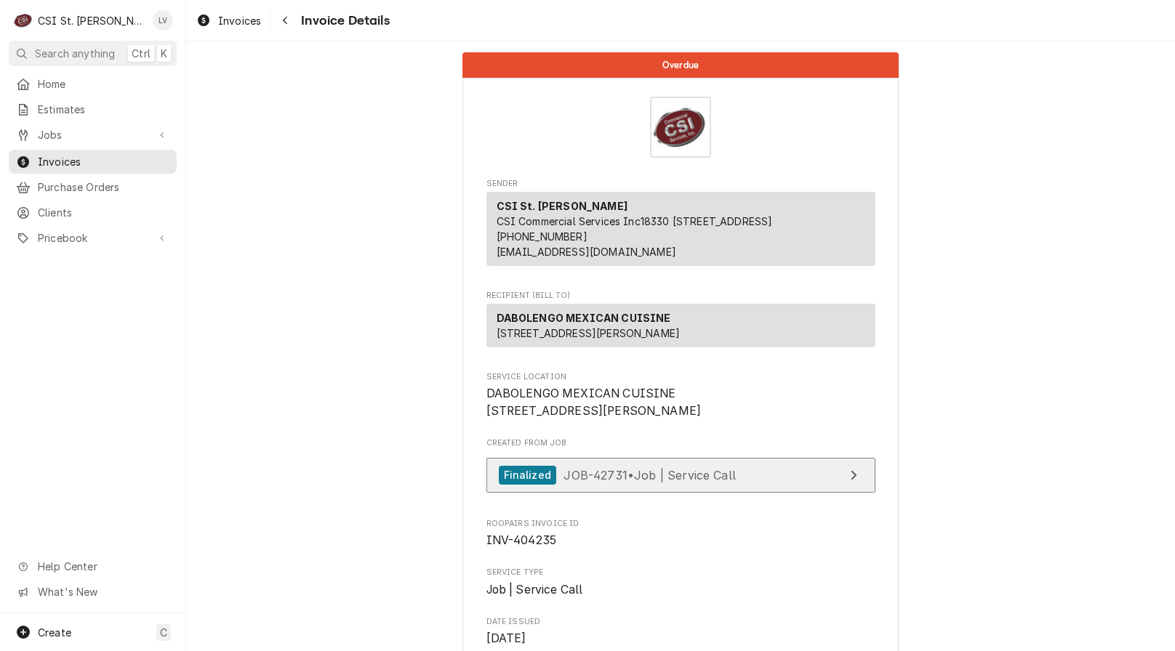
click at [617, 482] on span "JOB-42731 • Job | Service Call" at bounding box center [649, 475] width 172 height 15
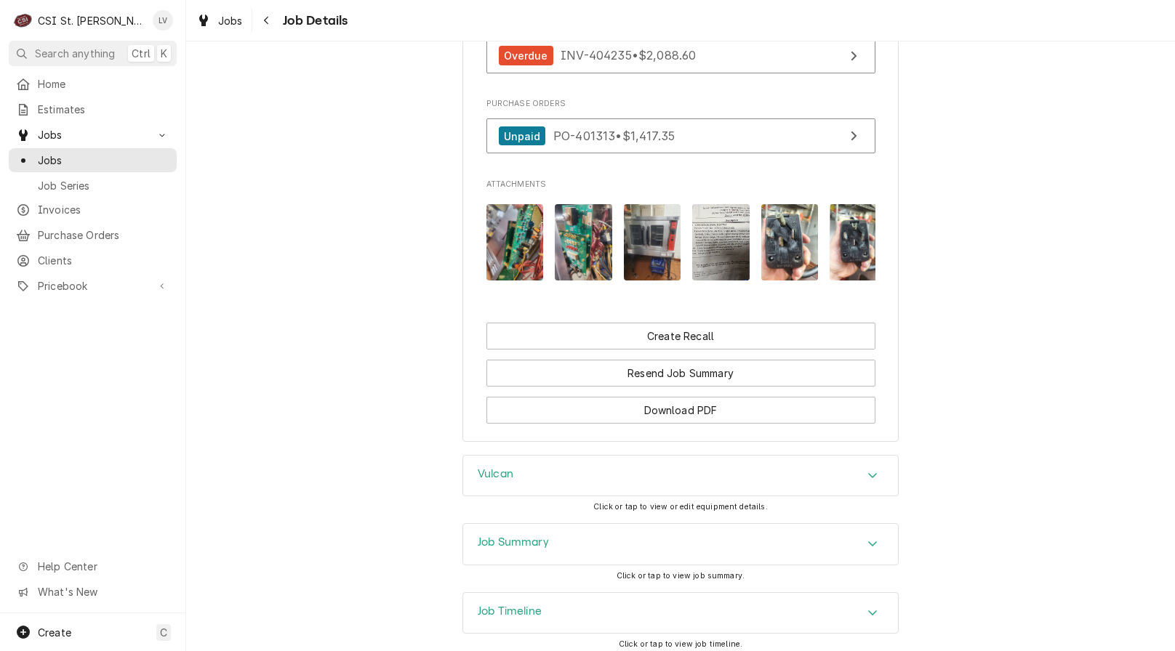
scroll to position [1793, 0]
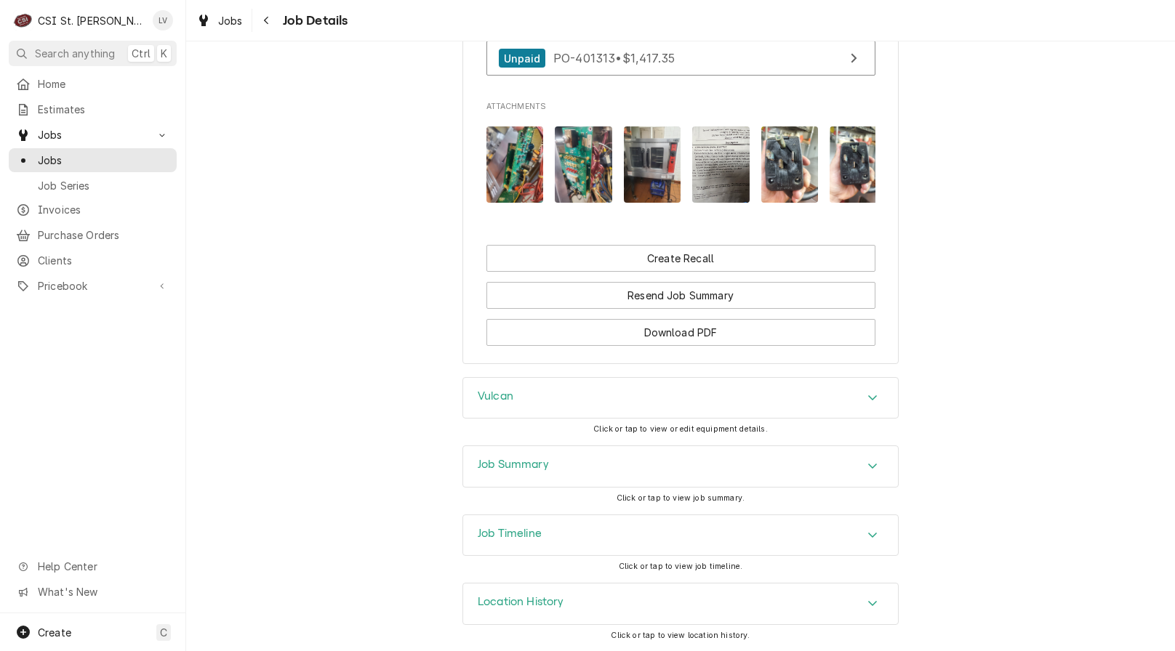
click at [483, 531] on h3 "Job Timeline" at bounding box center [510, 534] width 64 height 14
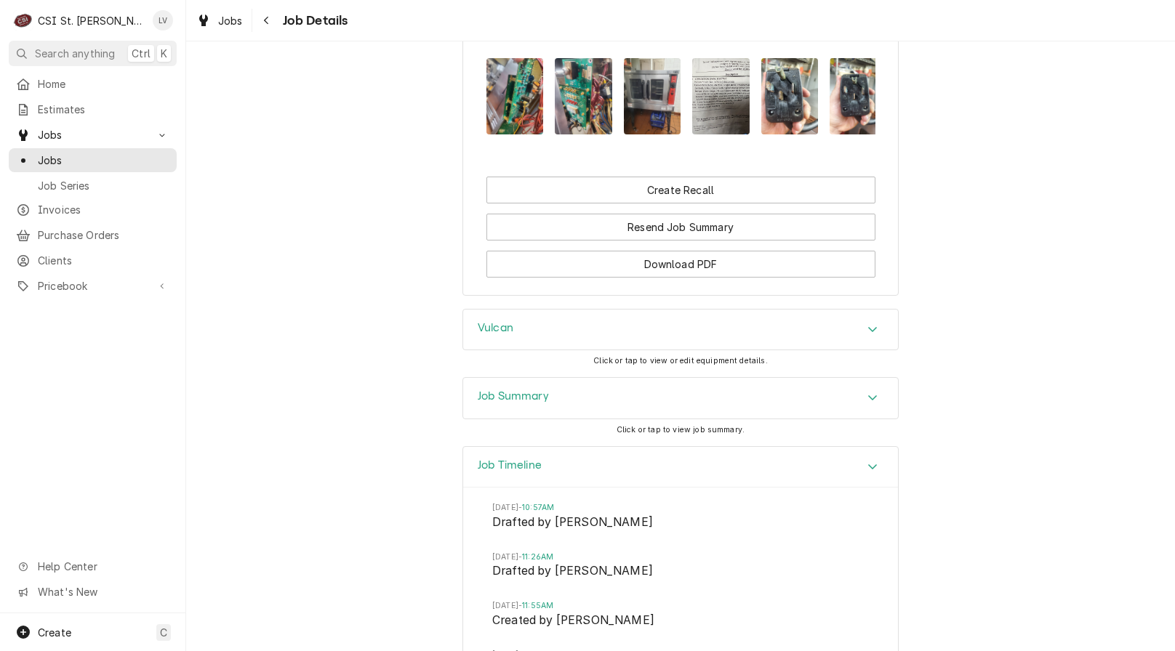
scroll to position [1831, 0]
click at [582, 420] on div "Job Summary" at bounding box center [680, 400] width 435 height 41
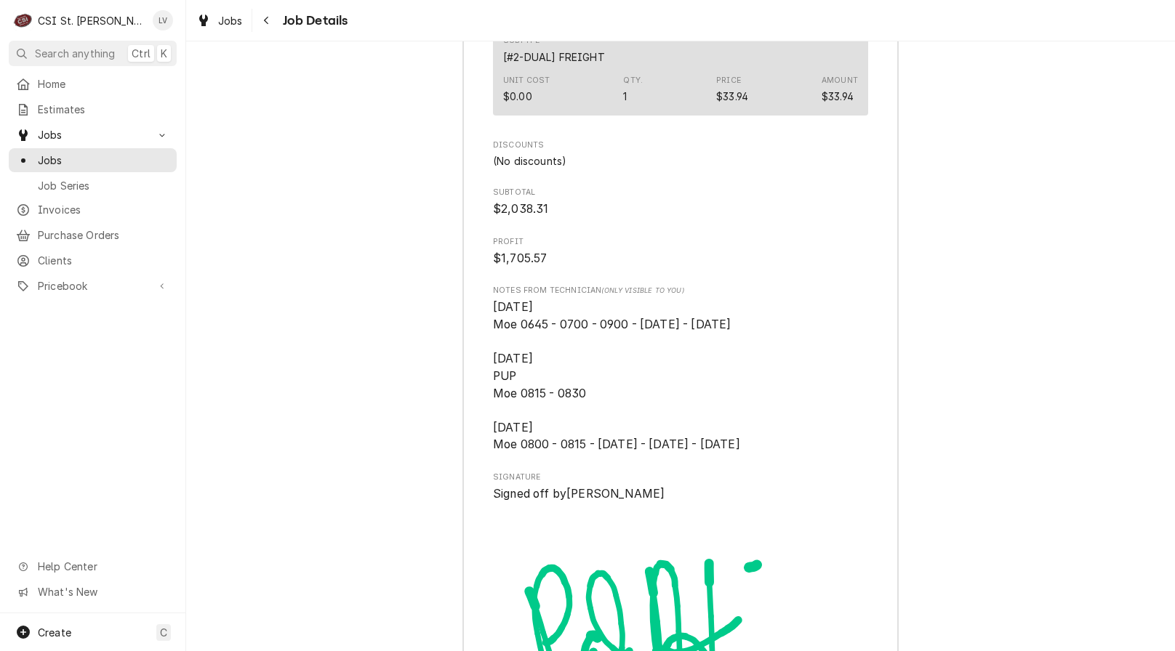
scroll to position [4958, 0]
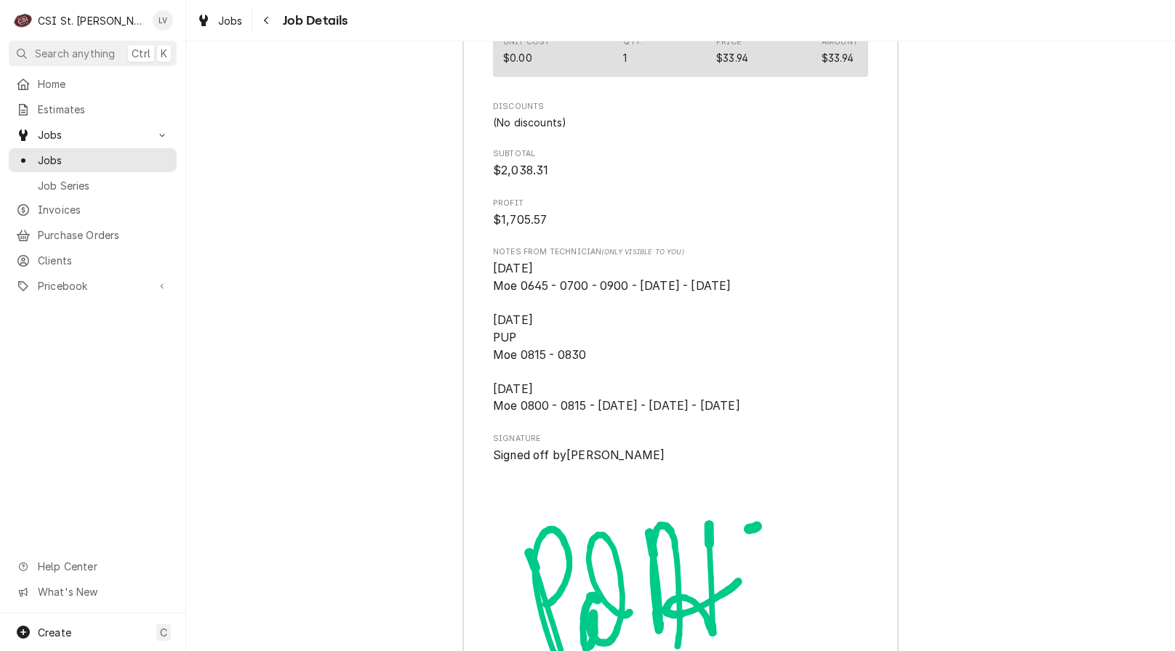
click at [702, 317] on span "[DATE] Moe 0645 - 0700 - 0900 - [DATE] - [DATE] [DATE] PUP Moe 0815 - 0830 [DAT…" at bounding box center [680, 337] width 375 height 155
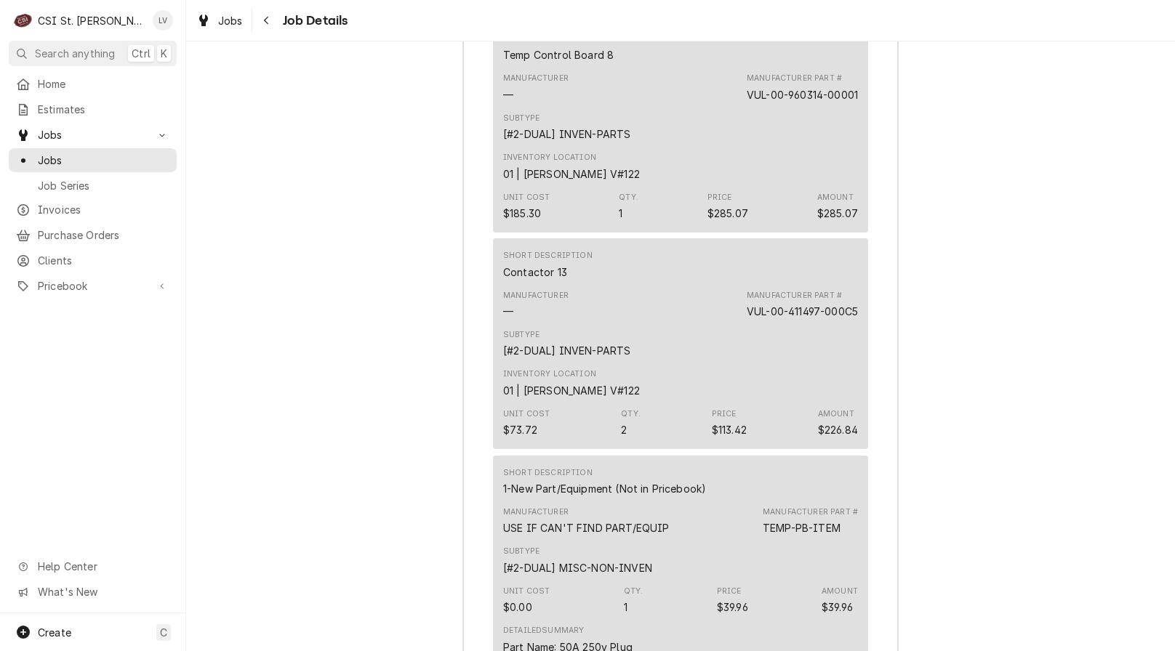
scroll to position [4085, 0]
